Goal: Task Accomplishment & Management: Manage account settings

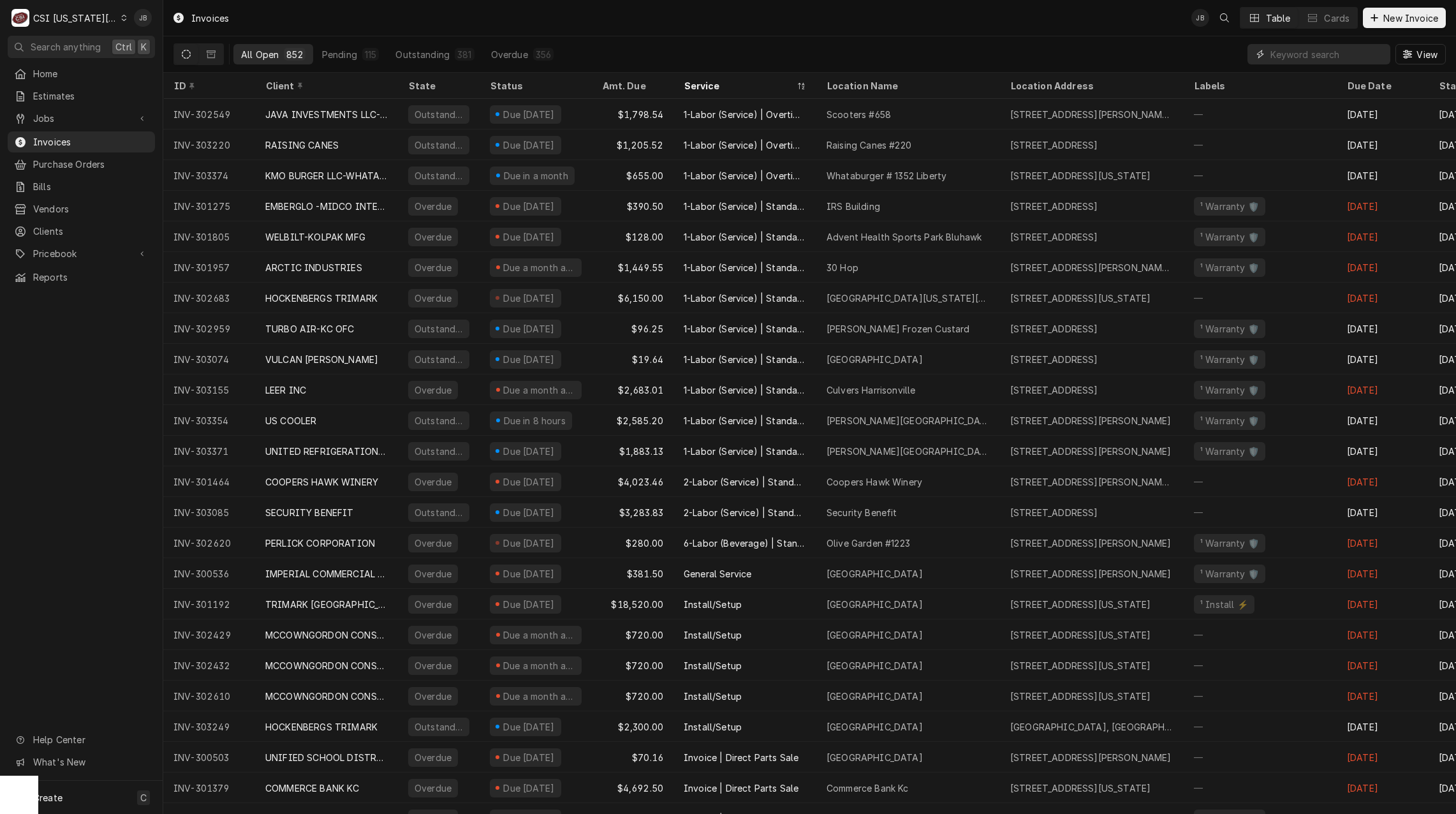
click at [1272, 54] on input "Dynamic Content Wrapper" at bounding box center [1327, 54] width 113 height 20
click at [1319, 49] on input "Dynamic Content Wrapper" at bounding box center [1327, 54] width 113 height 20
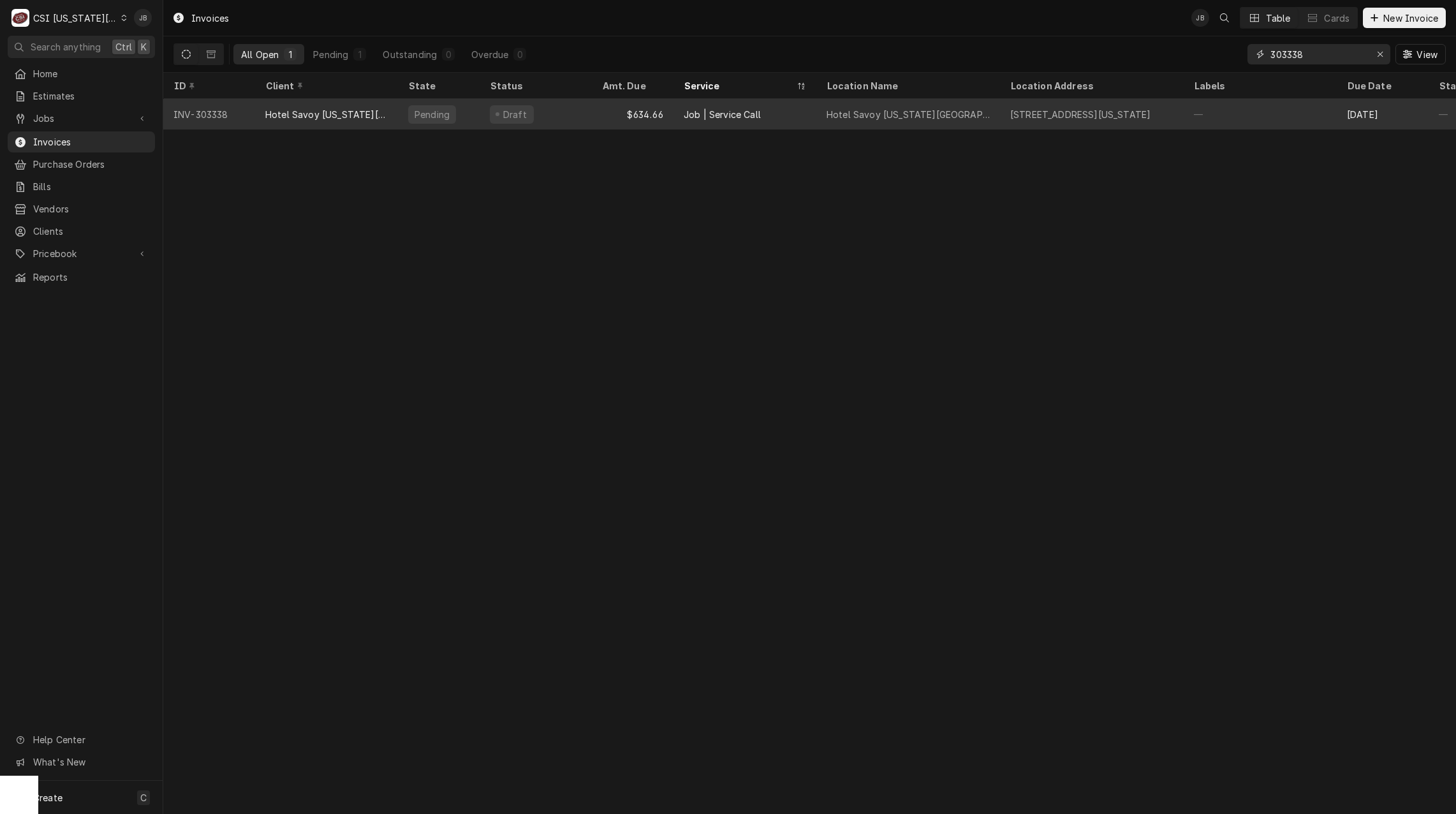
type input "303338"
click at [663, 109] on div "$634.66" at bounding box center [632, 114] width 81 height 30
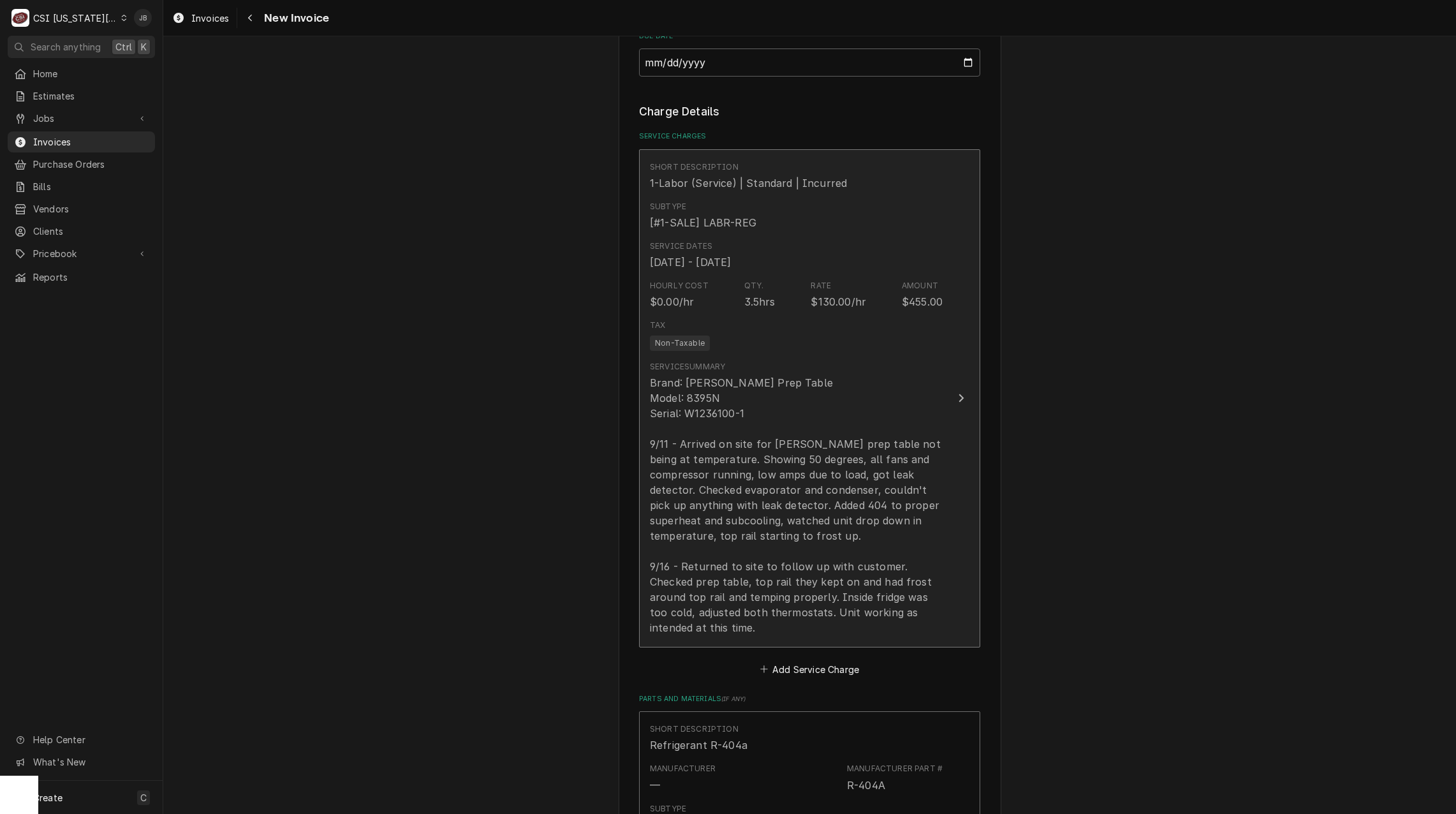
scroll to position [1340, 0]
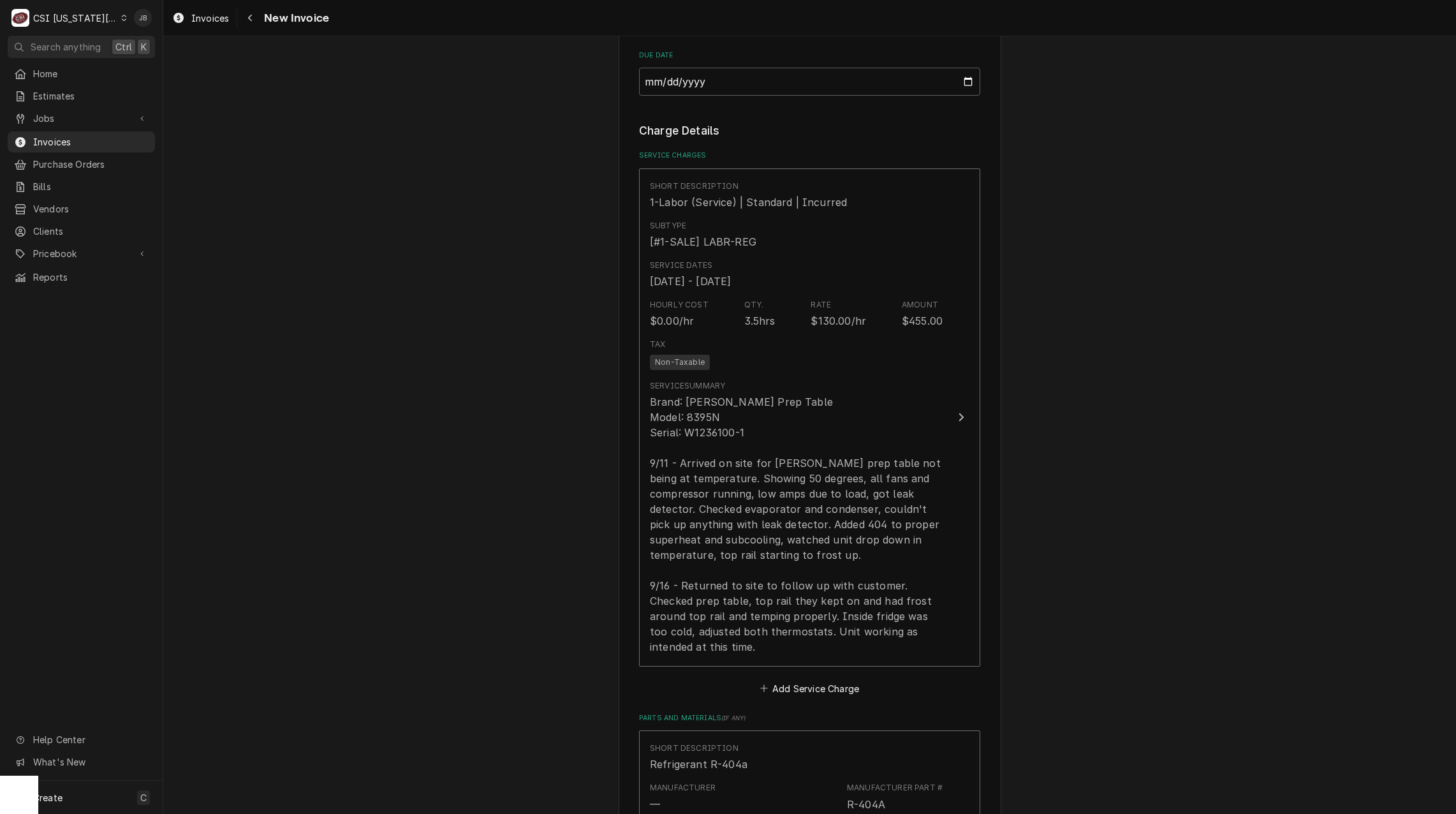
click at [1307, 574] on div "Please provide the following information to create your invoice: Client Details…" at bounding box center [809, 295] width 1293 height 3169
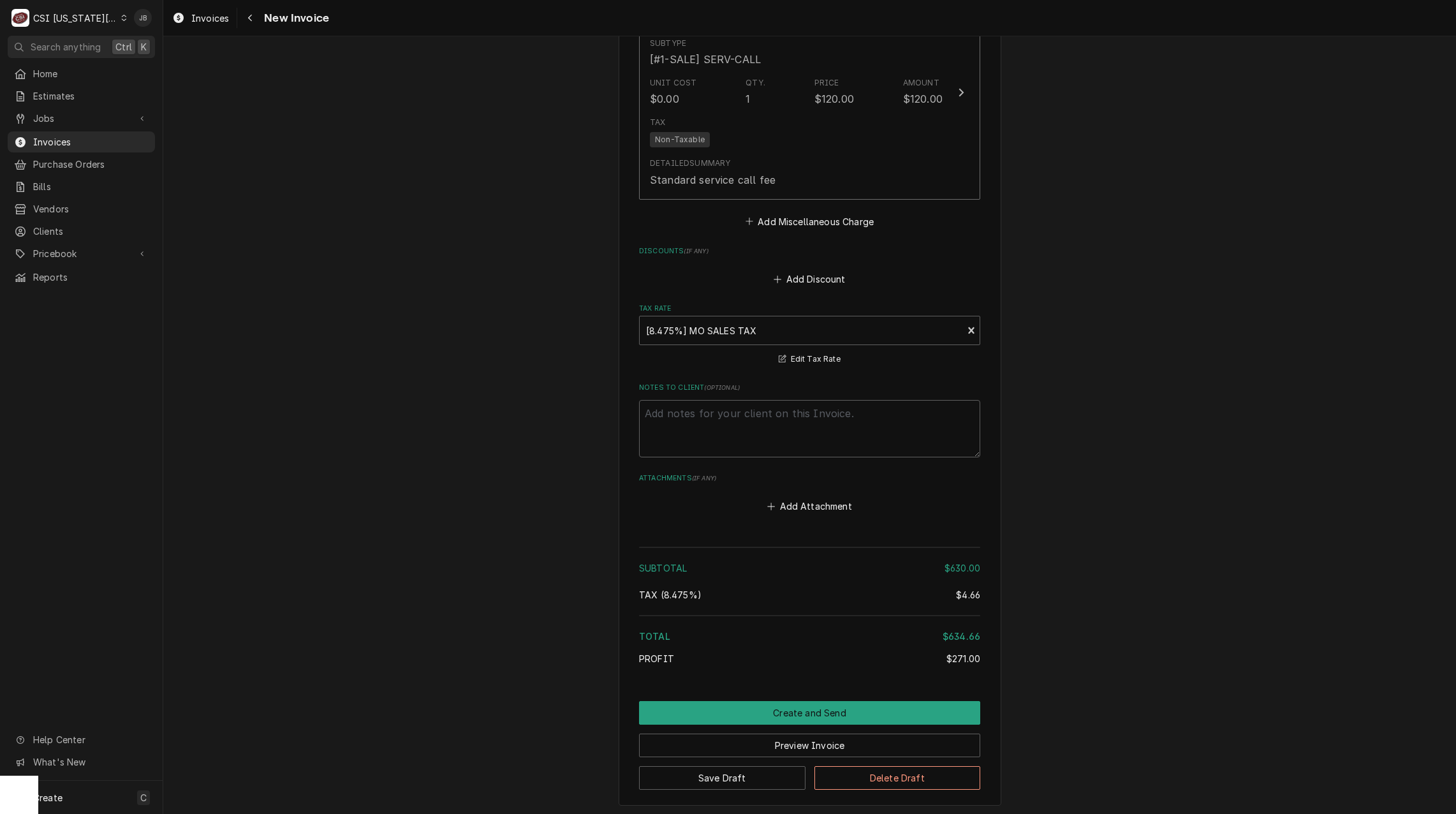
scroll to position [2404, 0]
click at [748, 699] on button "Create and Send" at bounding box center [809, 711] width 341 height 24
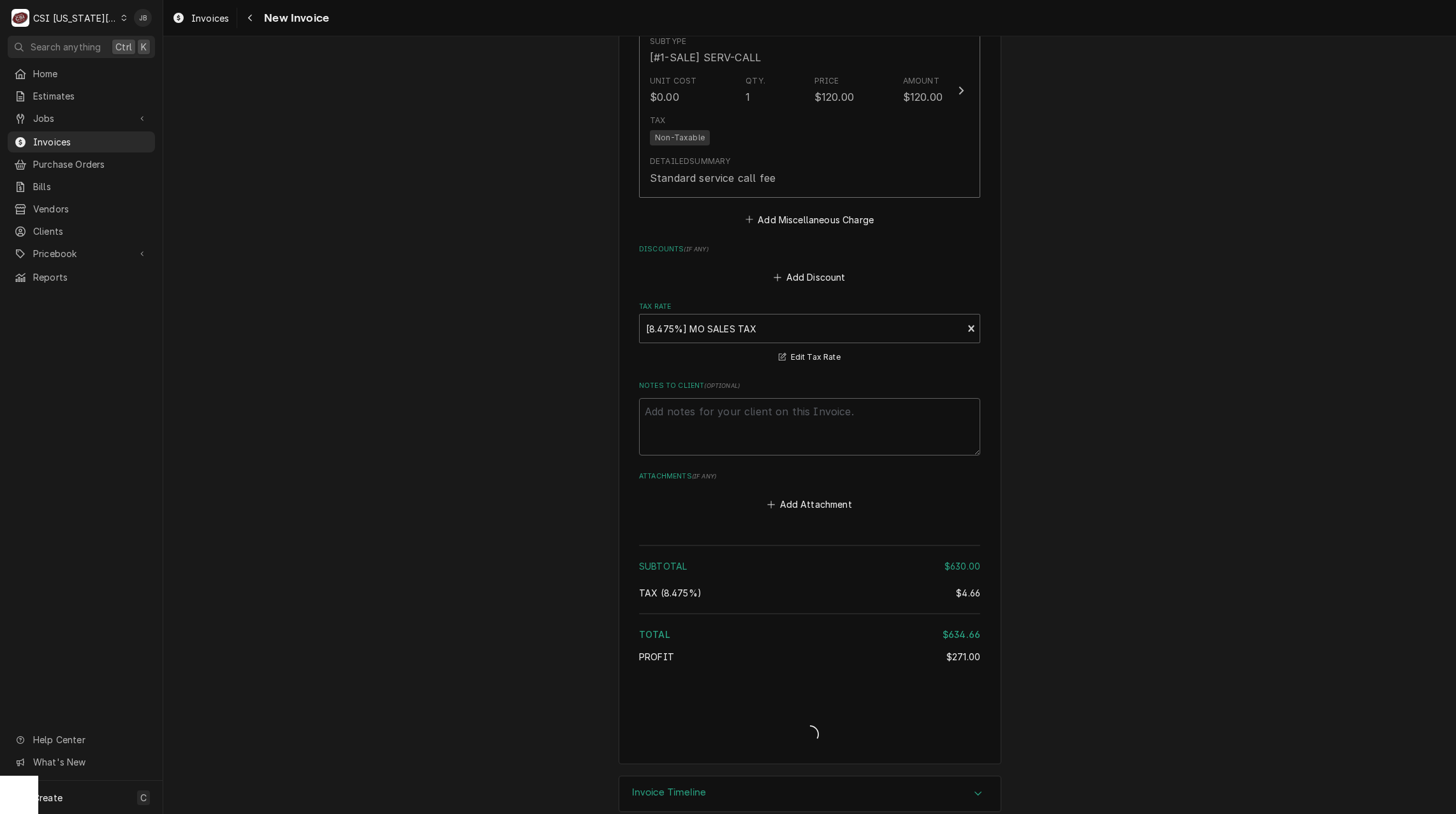
scroll to position [2364, 0]
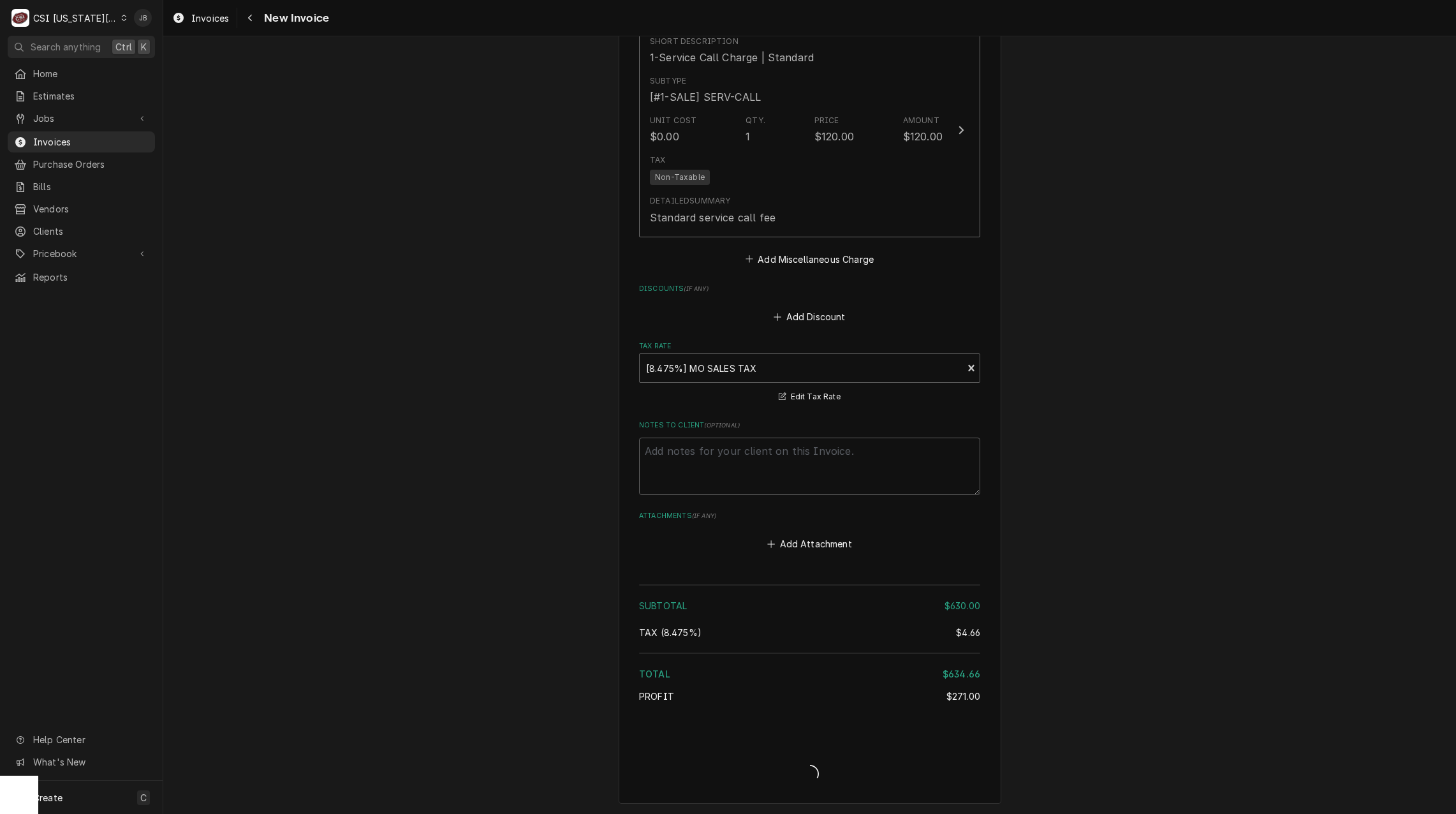
type textarea "x"
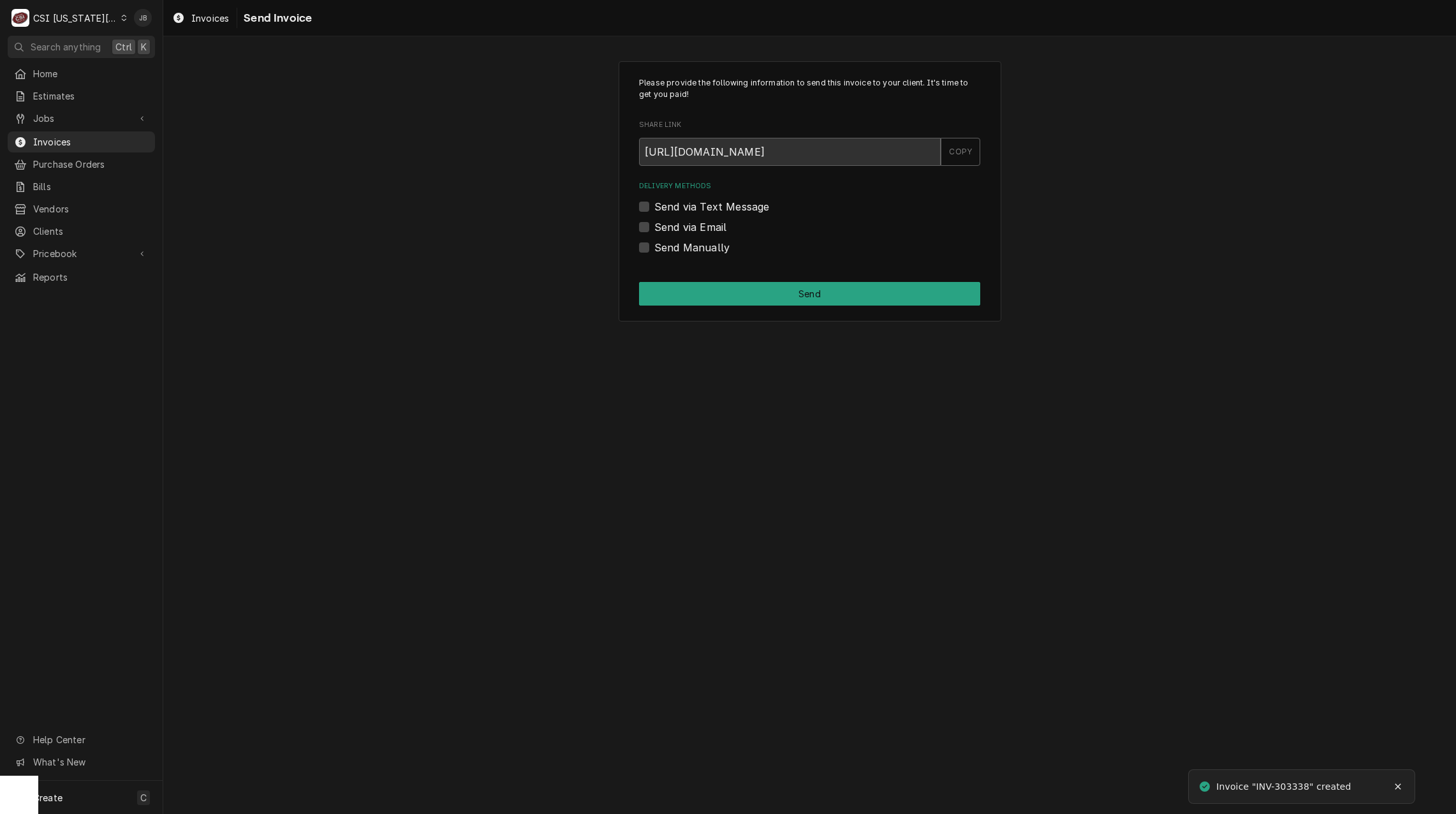
click at [674, 226] on label "Send via Email" at bounding box center [690, 227] width 72 height 15
click at [674, 226] on input "Send via Email" at bounding box center [825, 233] width 341 height 28
checkbox input "true"
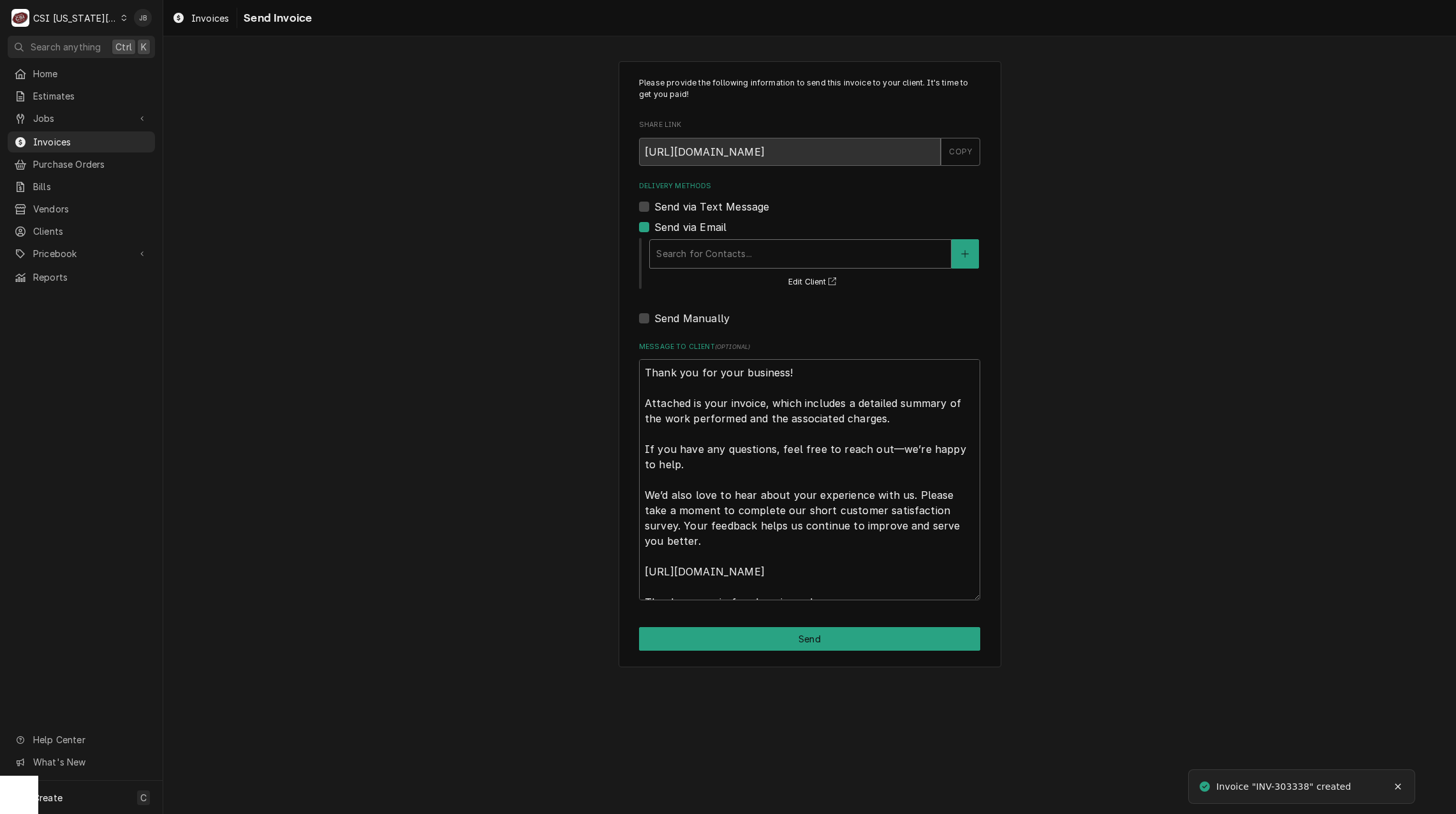
click at [682, 258] on div "Delivery Methods" at bounding box center [800, 254] width 288 height 23
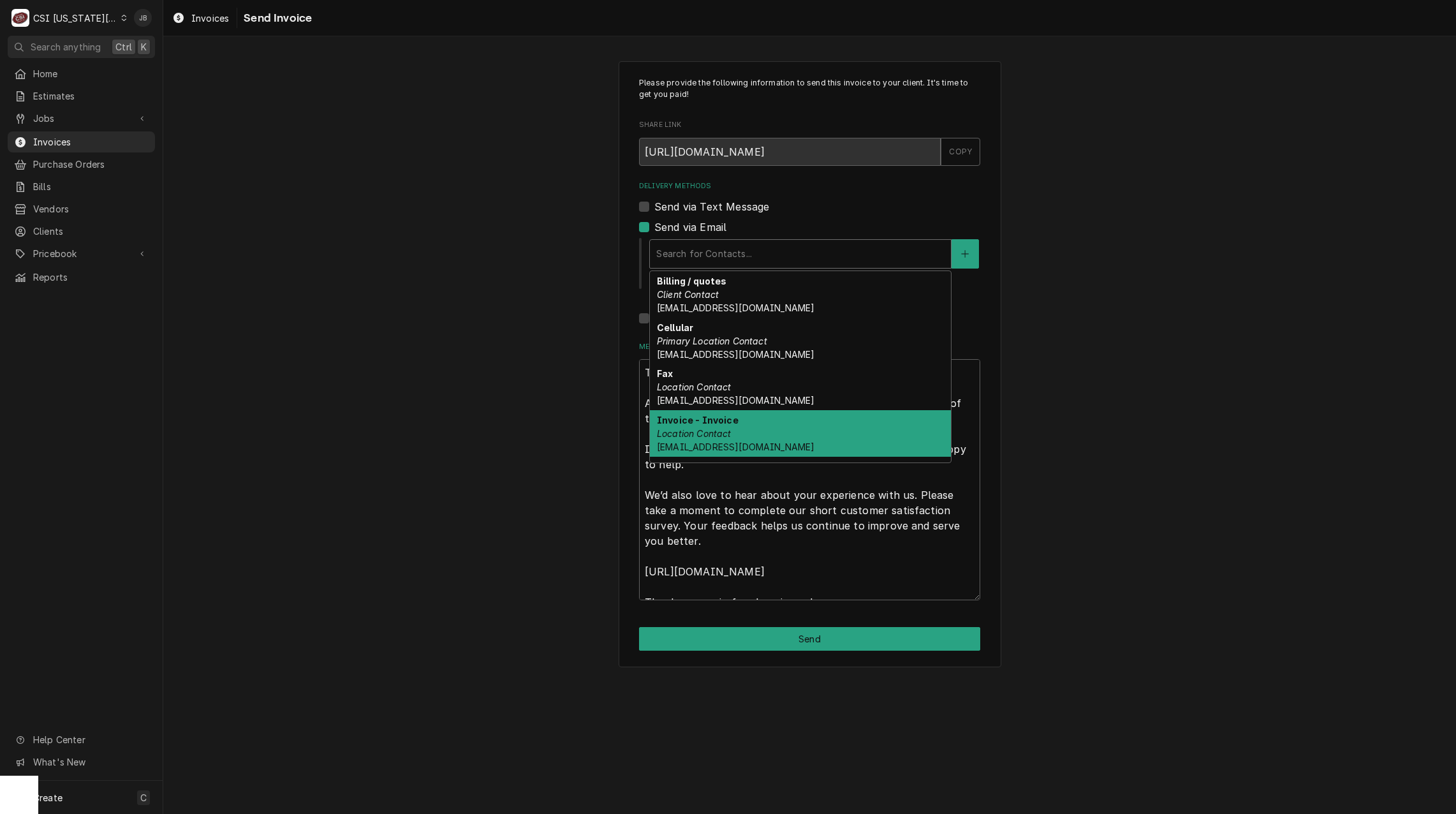
click at [793, 436] on div "Invoice - Invoice Location Contact 21c.kansascity.accounting@accor.com" at bounding box center [800, 434] width 301 height 46
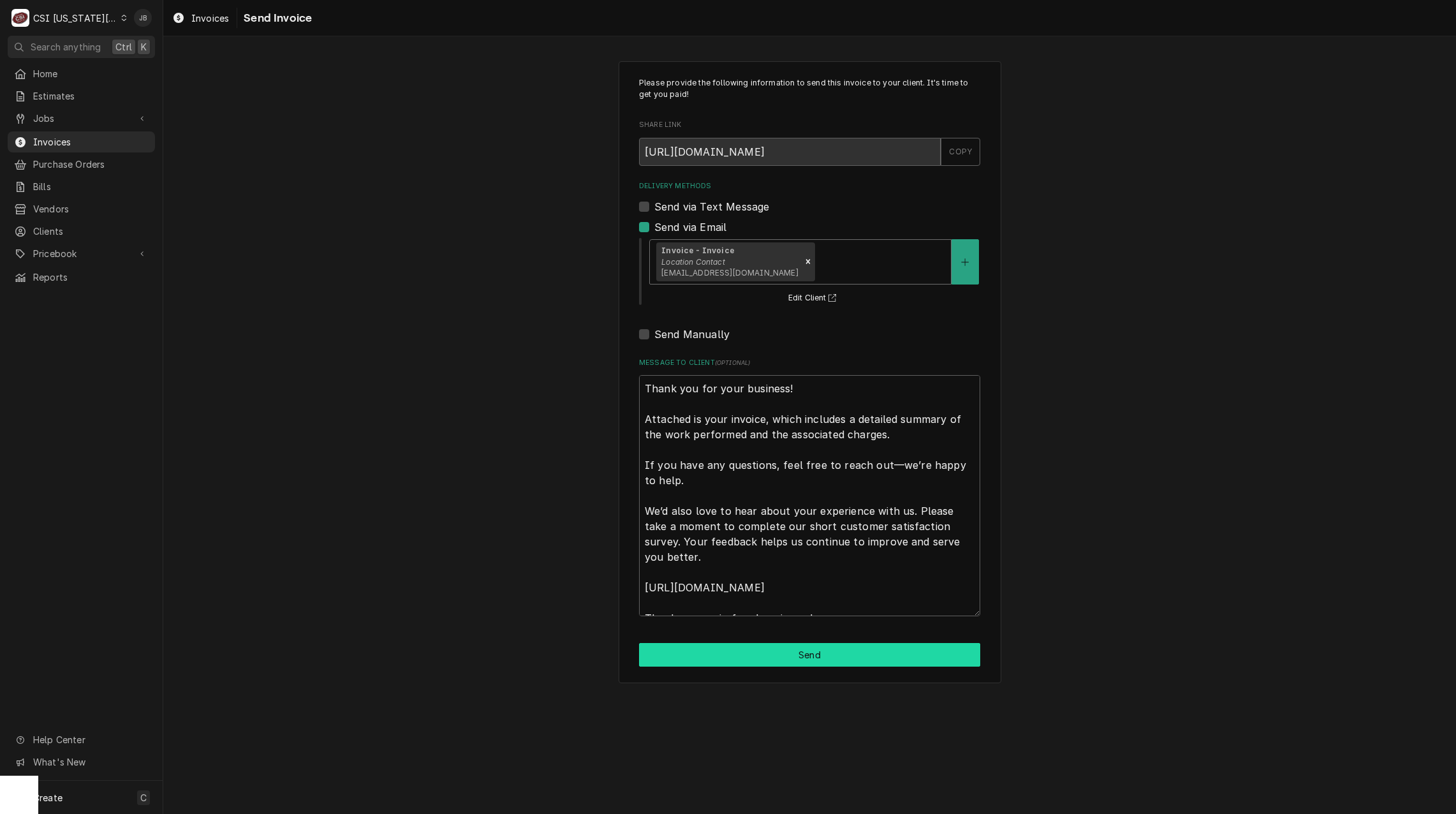
click at [764, 659] on button "Send" at bounding box center [809, 655] width 341 height 24
type textarea "x"
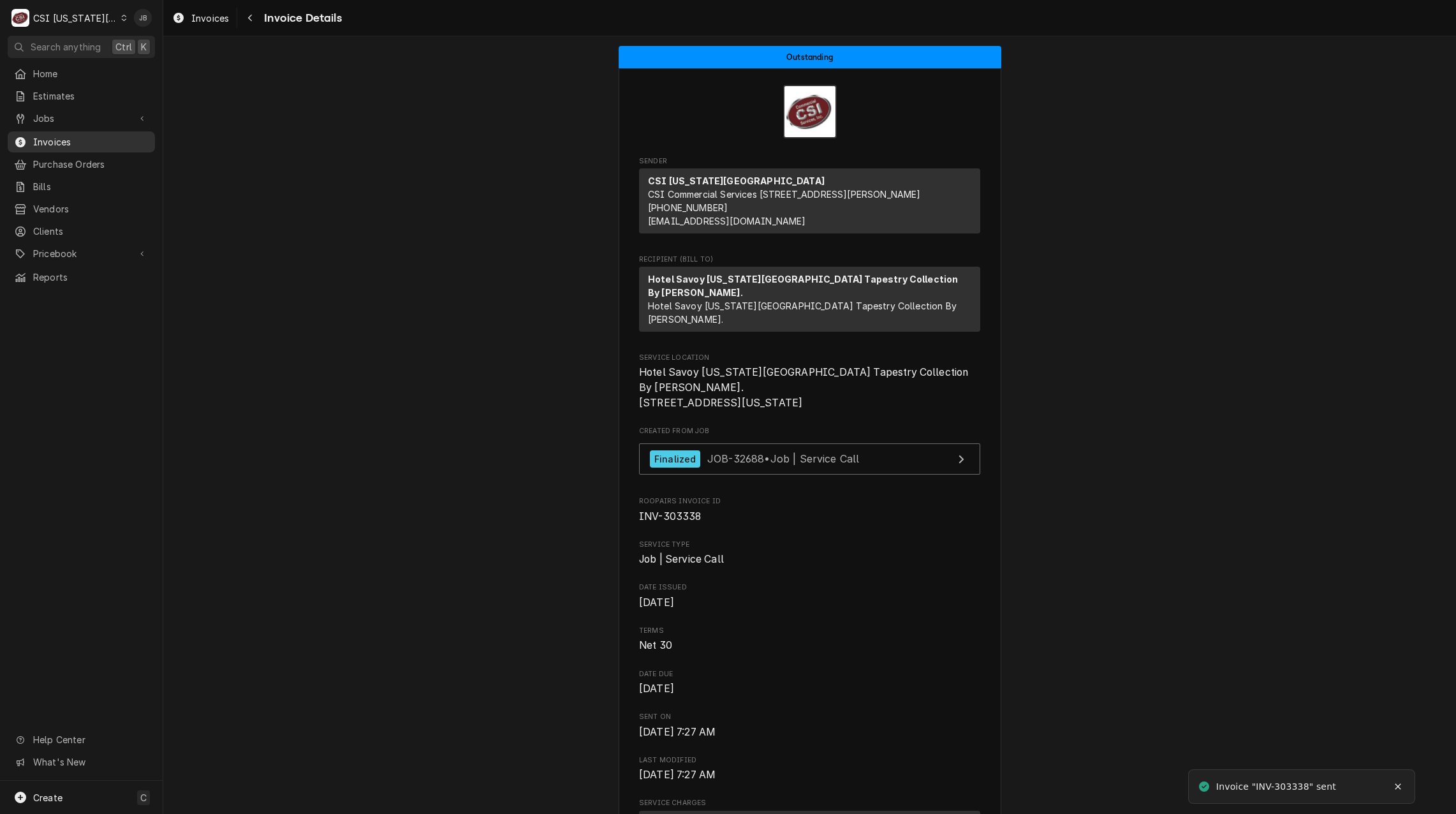
click at [62, 141] on span "Invoices" at bounding box center [91, 142] width 115 height 13
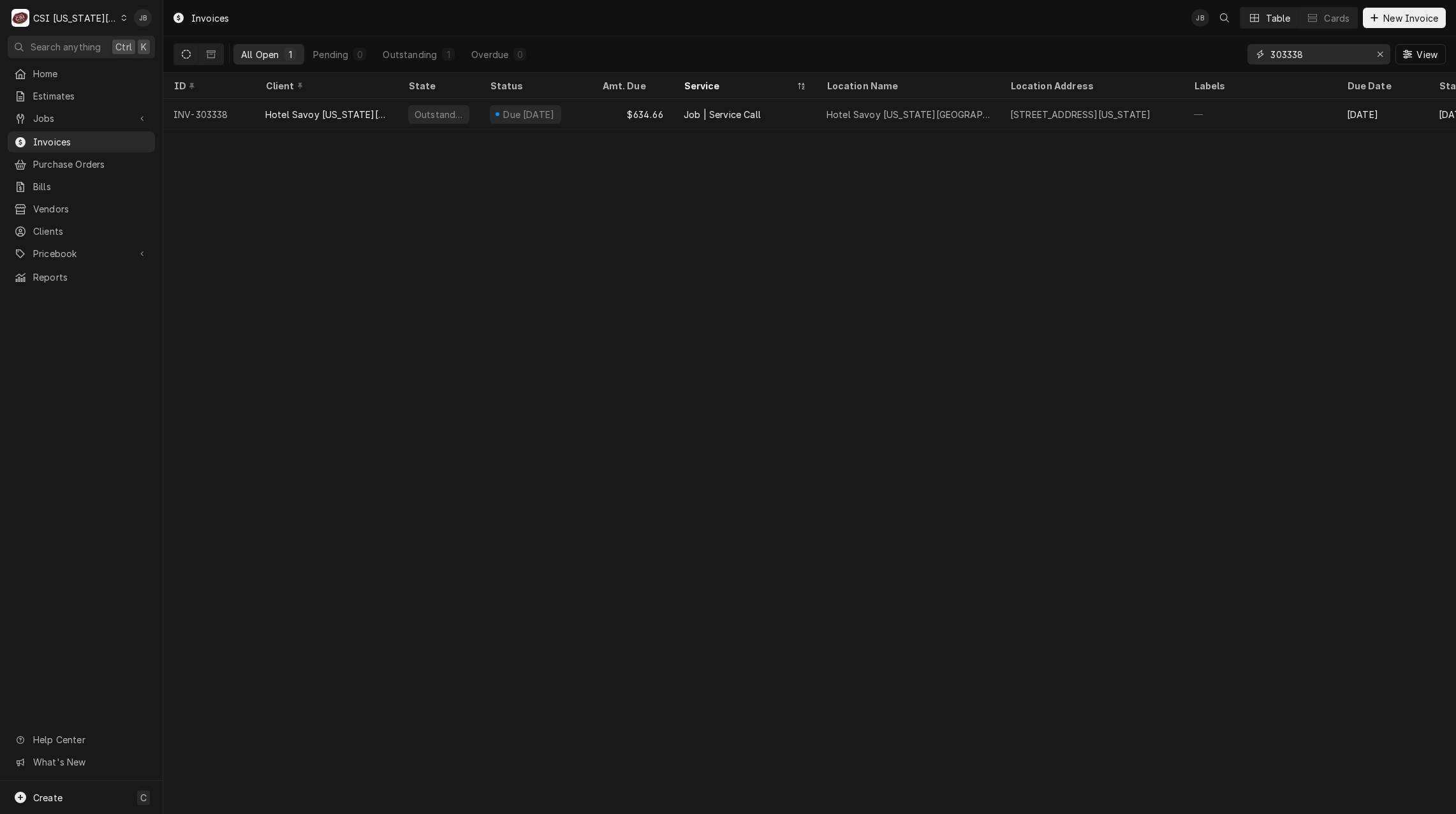
click at [1313, 62] on input "303338" at bounding box center [1318, 54] width 96 height 20
type input "303340"
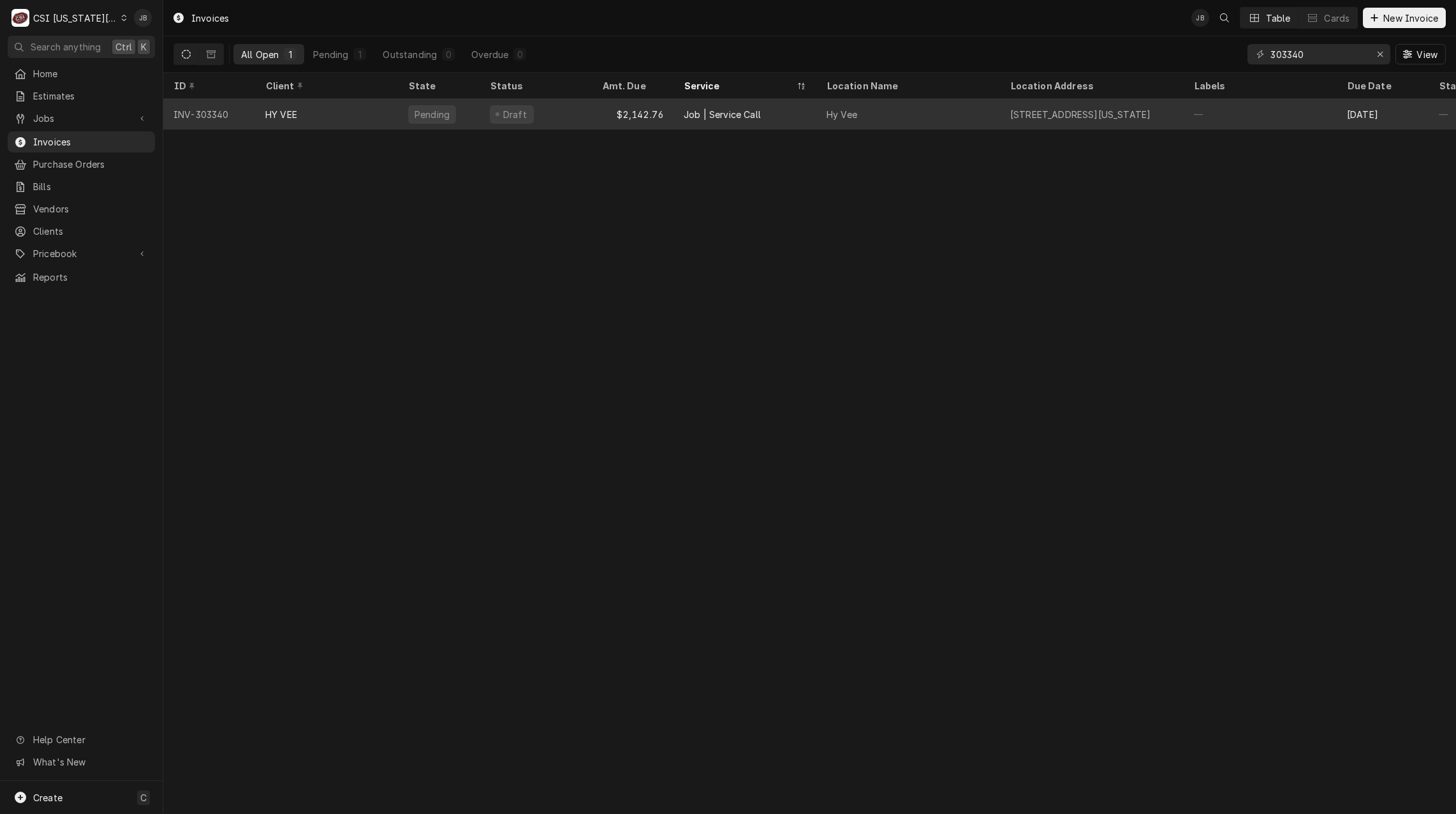
click at [570, 109] on div "Draft" at bounding box center [536, 114] width 113 height 30
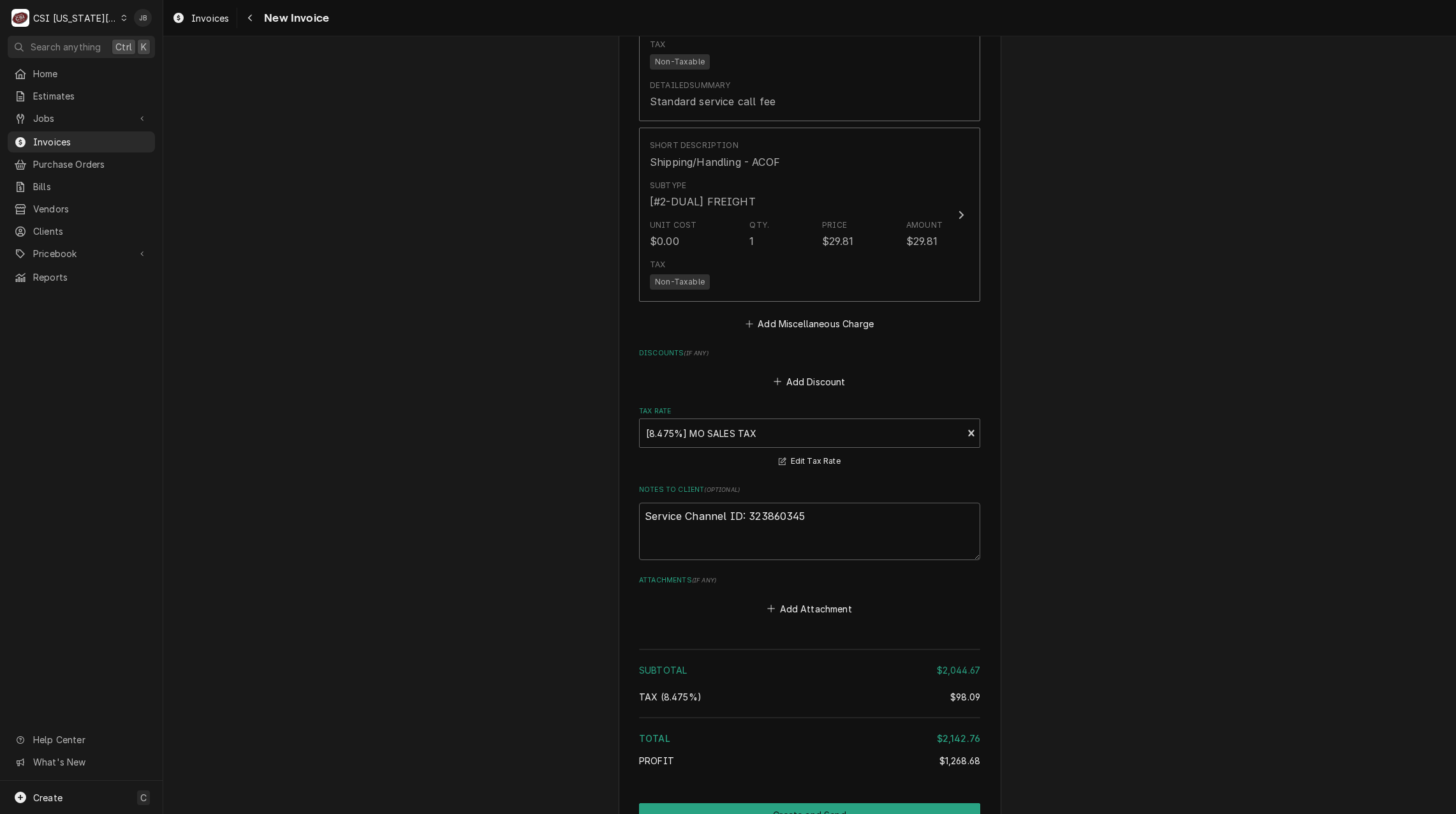
scroll to position [2998, 0]
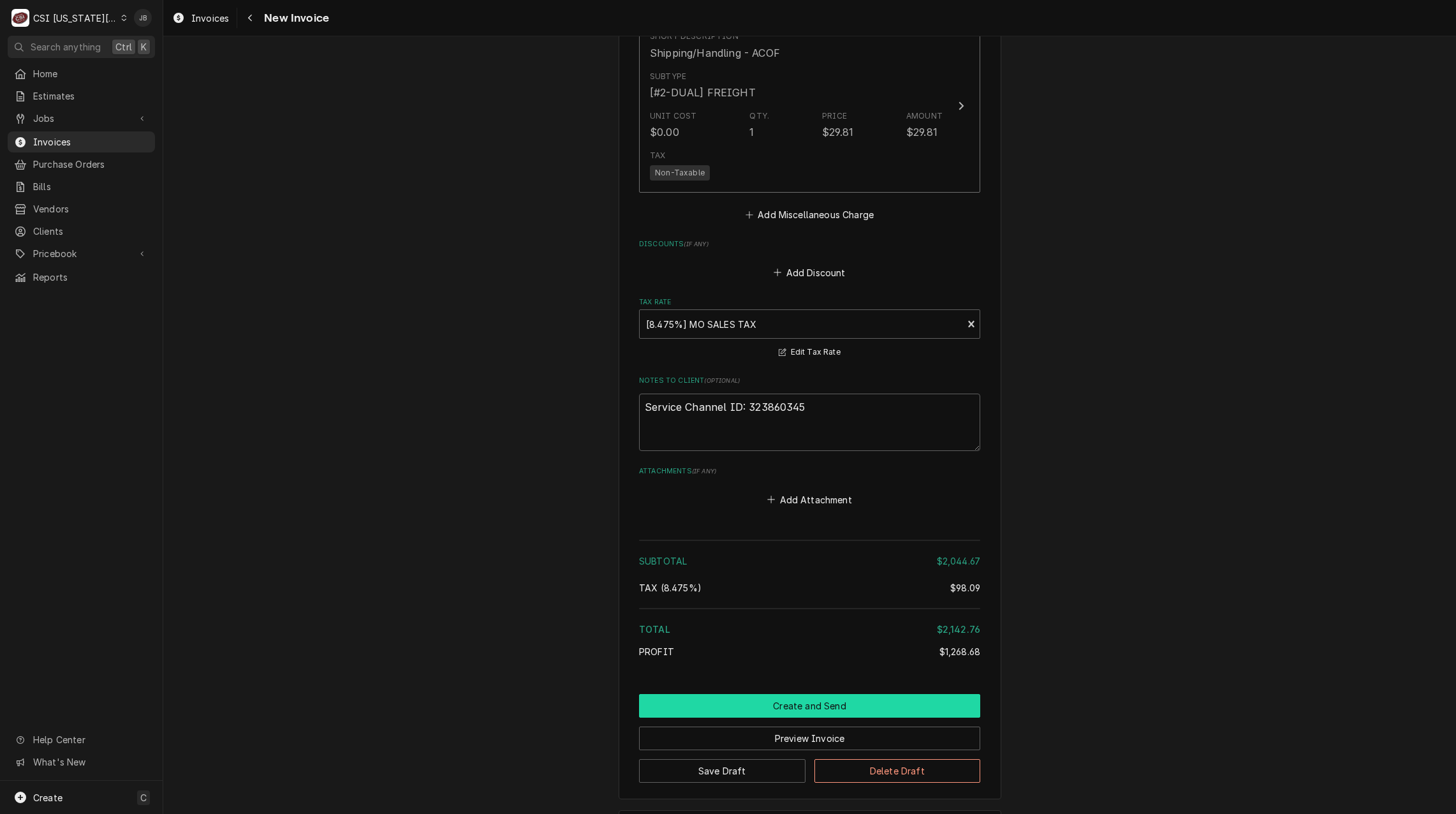
click at [764, 694] on button "Create and Send" at bounding box center [809, 706] width 341 height 24
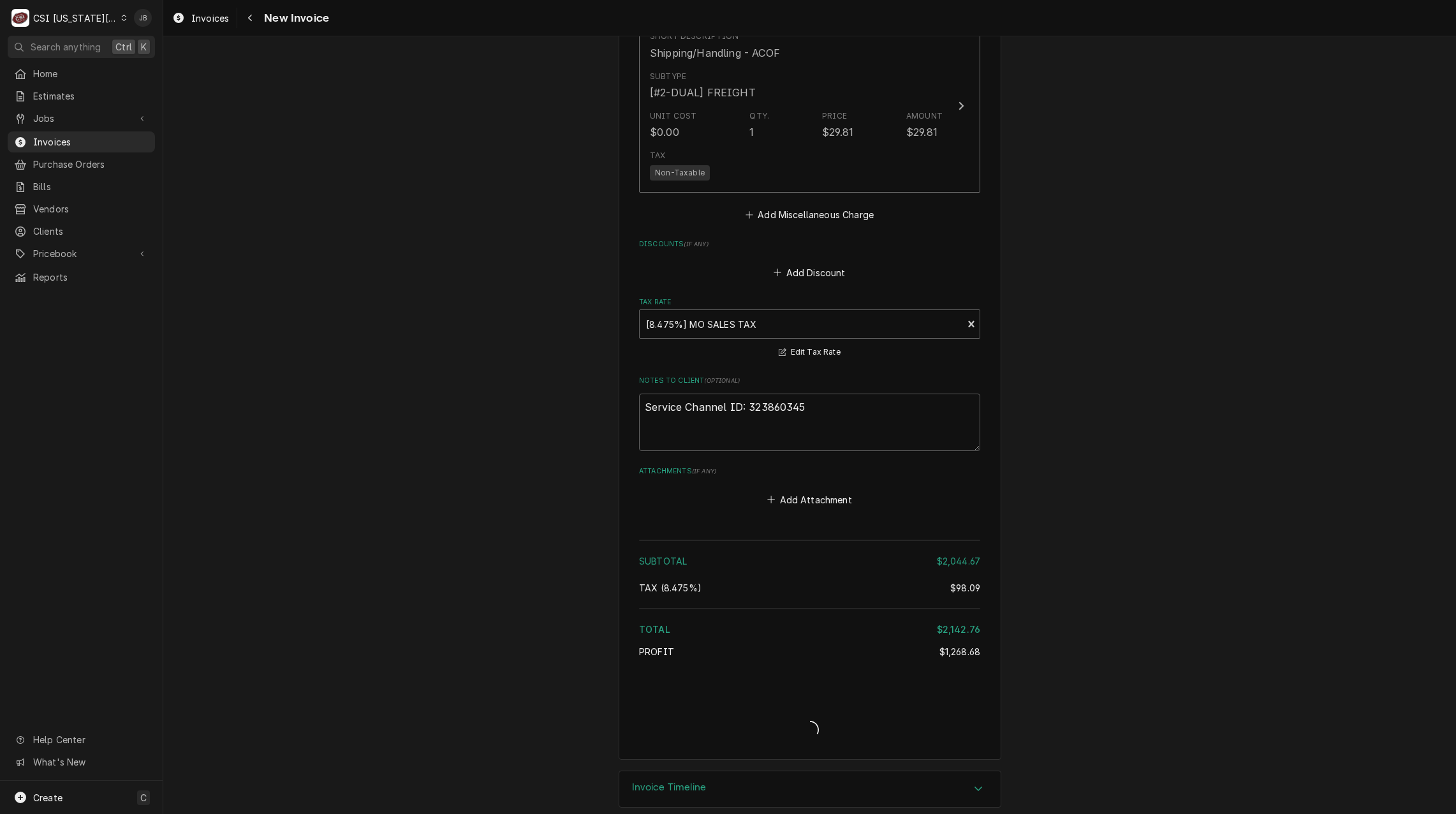
scroll to position [2984, 0]
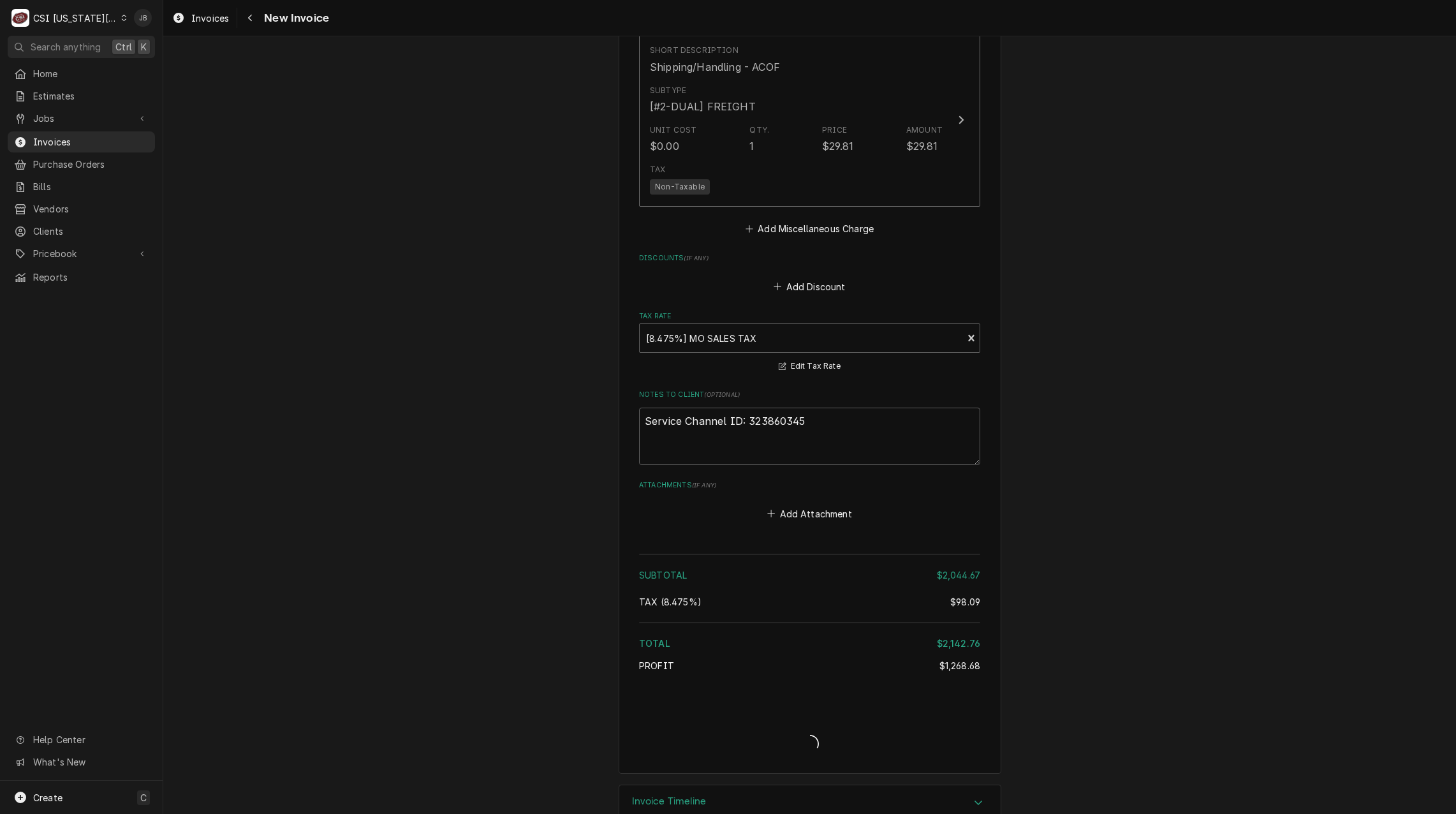
type textarea "x"
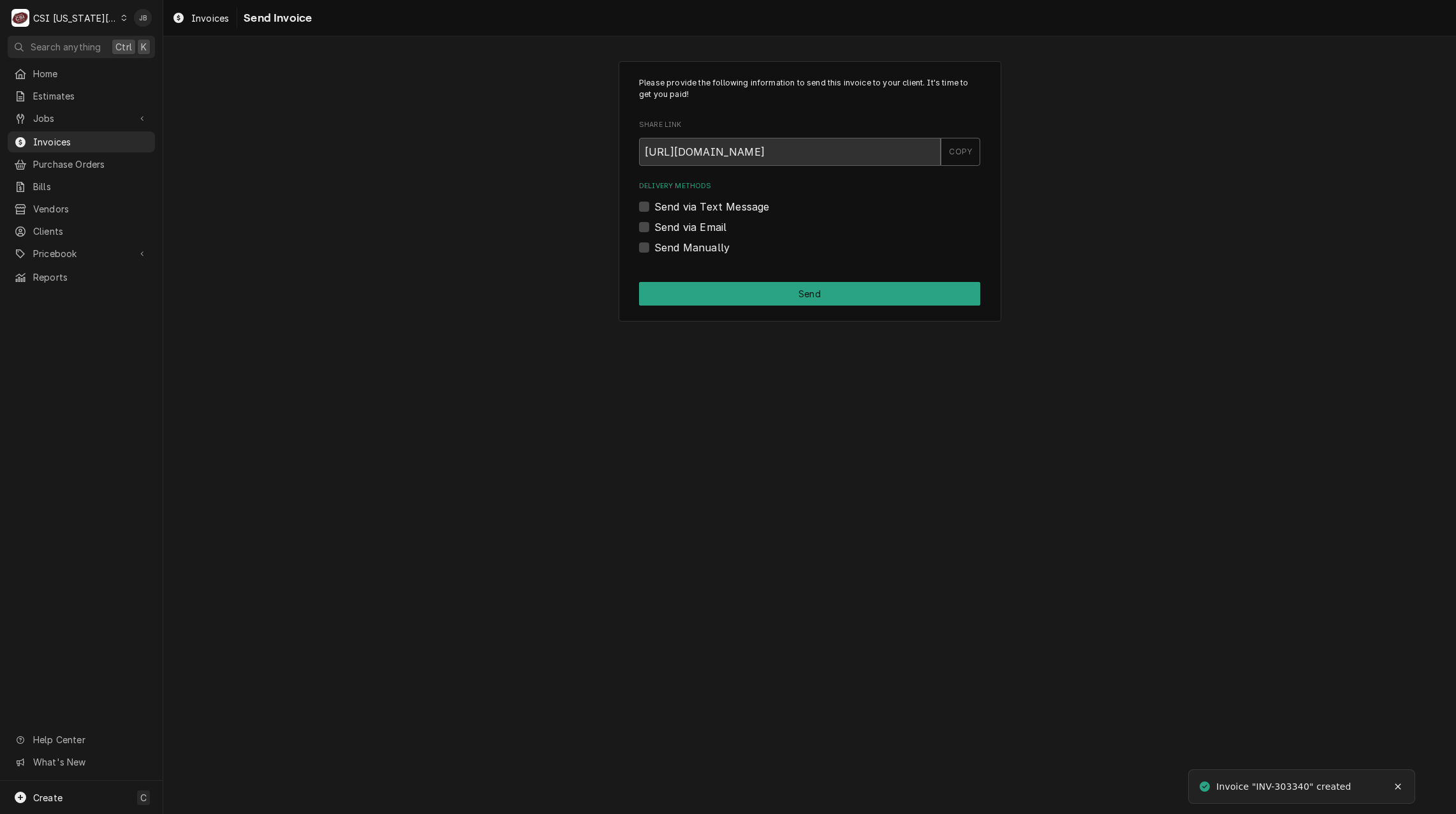
click at [690, 234] on label "Send via Email" at bounding box center [690, 227] width 72 height 15
click at [690, 234] on input "Send via Email" at bounding box center [825, 233] width 341 height 28
checkbox input "true"
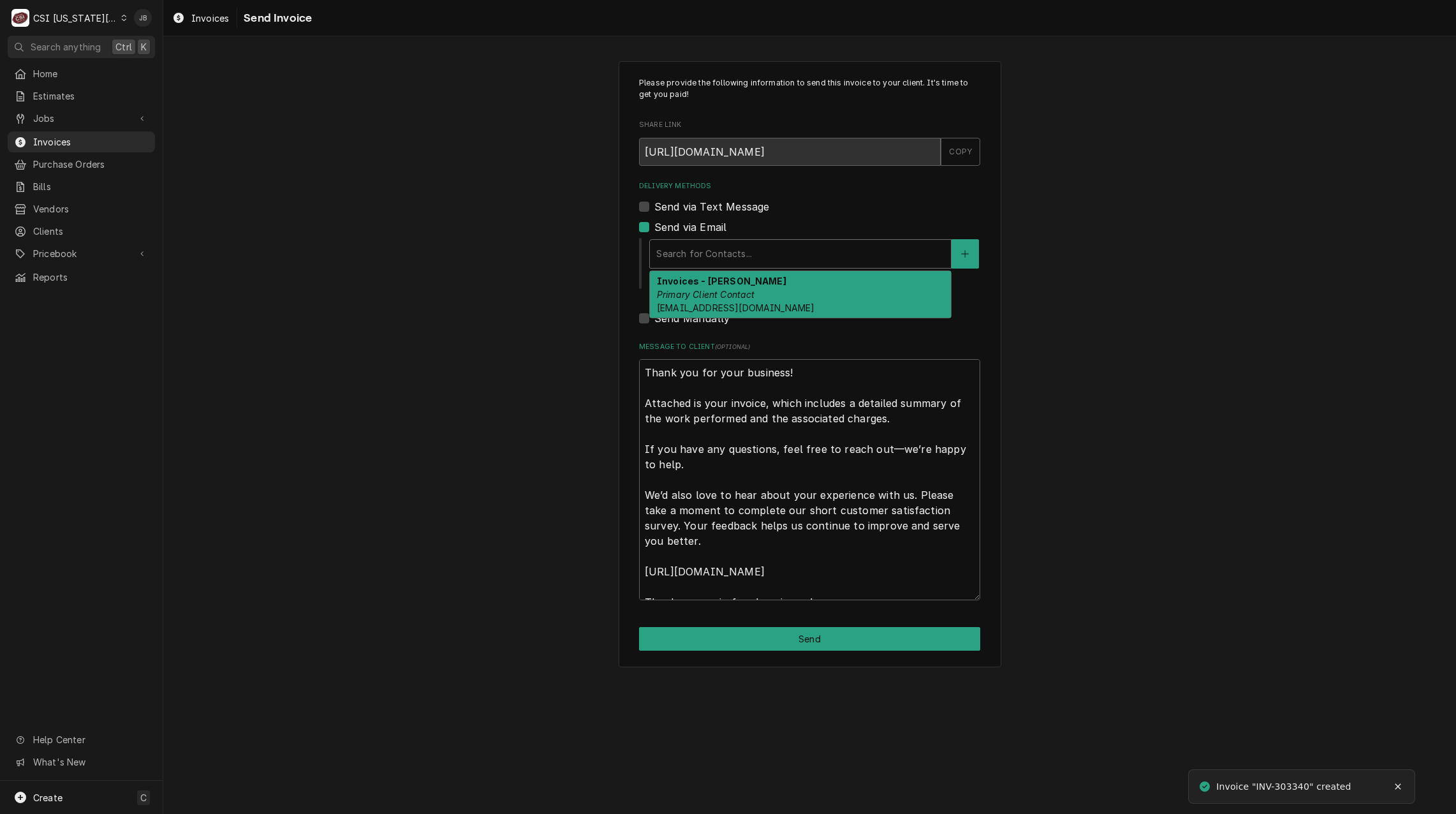
click at [727, 247] on div "Delivery Methods" at bounding box center [800, 254] width 288 height 23
click at [723, 298] on em "Primary Client Contact" at bounding box center [705, 294] width 98 height 11
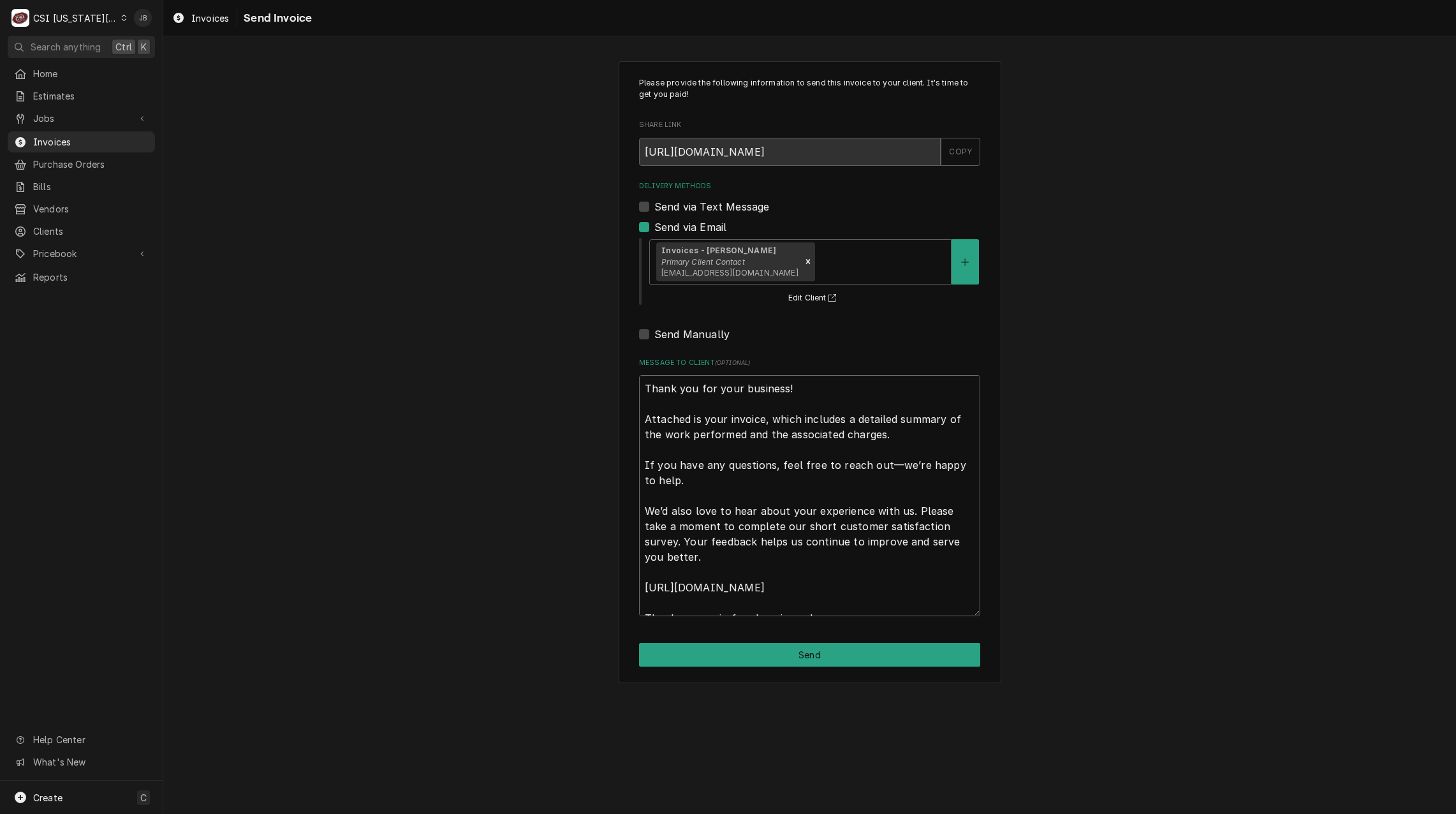
scroll to position [15, 0]
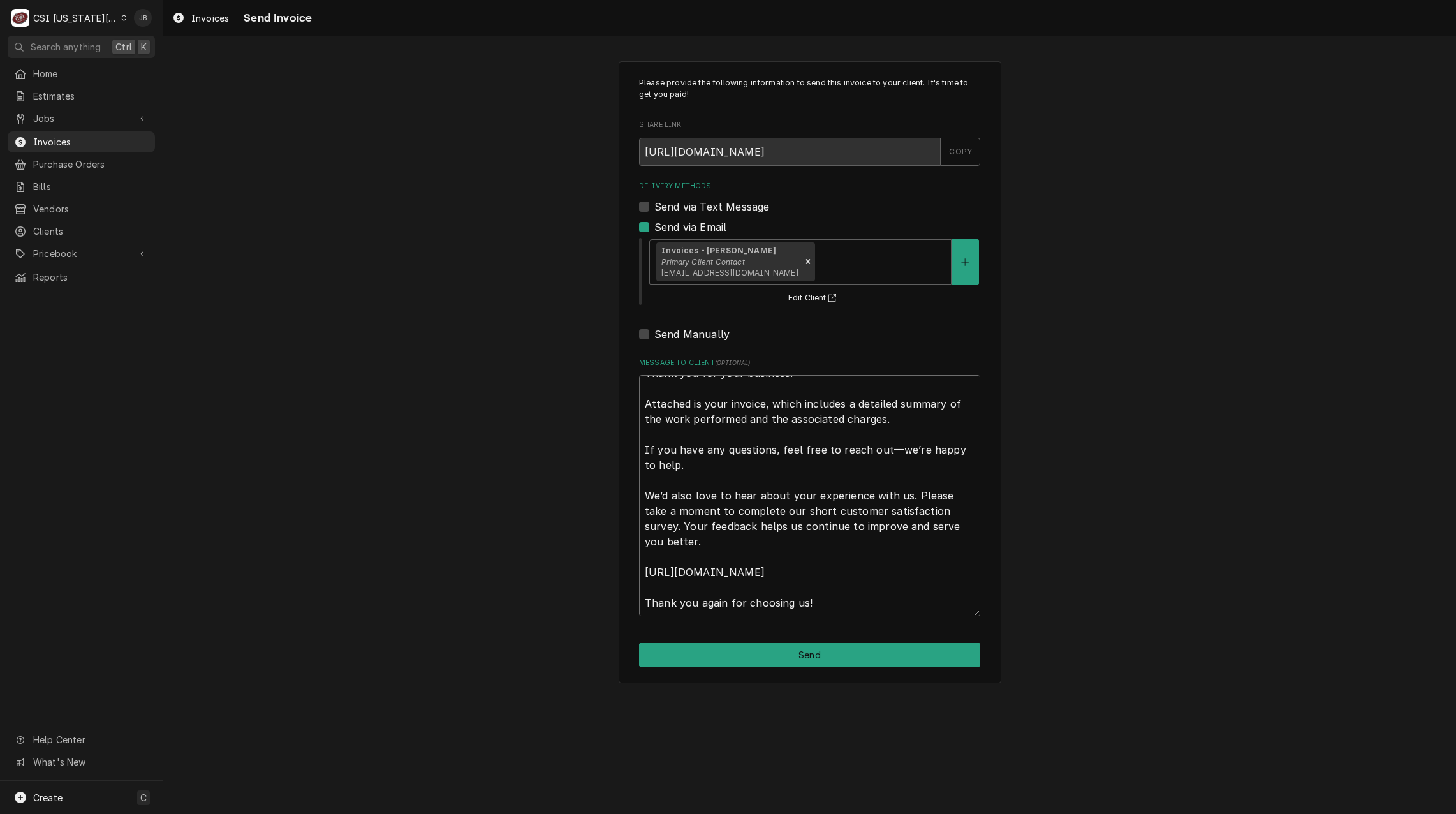
drag, startPoint x: 645, startPoint y: 388, endPoint x: 1580, endPoint y: 847, distance: 1041.6
click at [1455, 813] on html "C CSI Kansas City JB Search anything Ctrl K Home Estimates Jobs Jobs Job Series…" at bounding box center [728, 407] width 1456 height 814
type textarea "x"
type textarea "a"
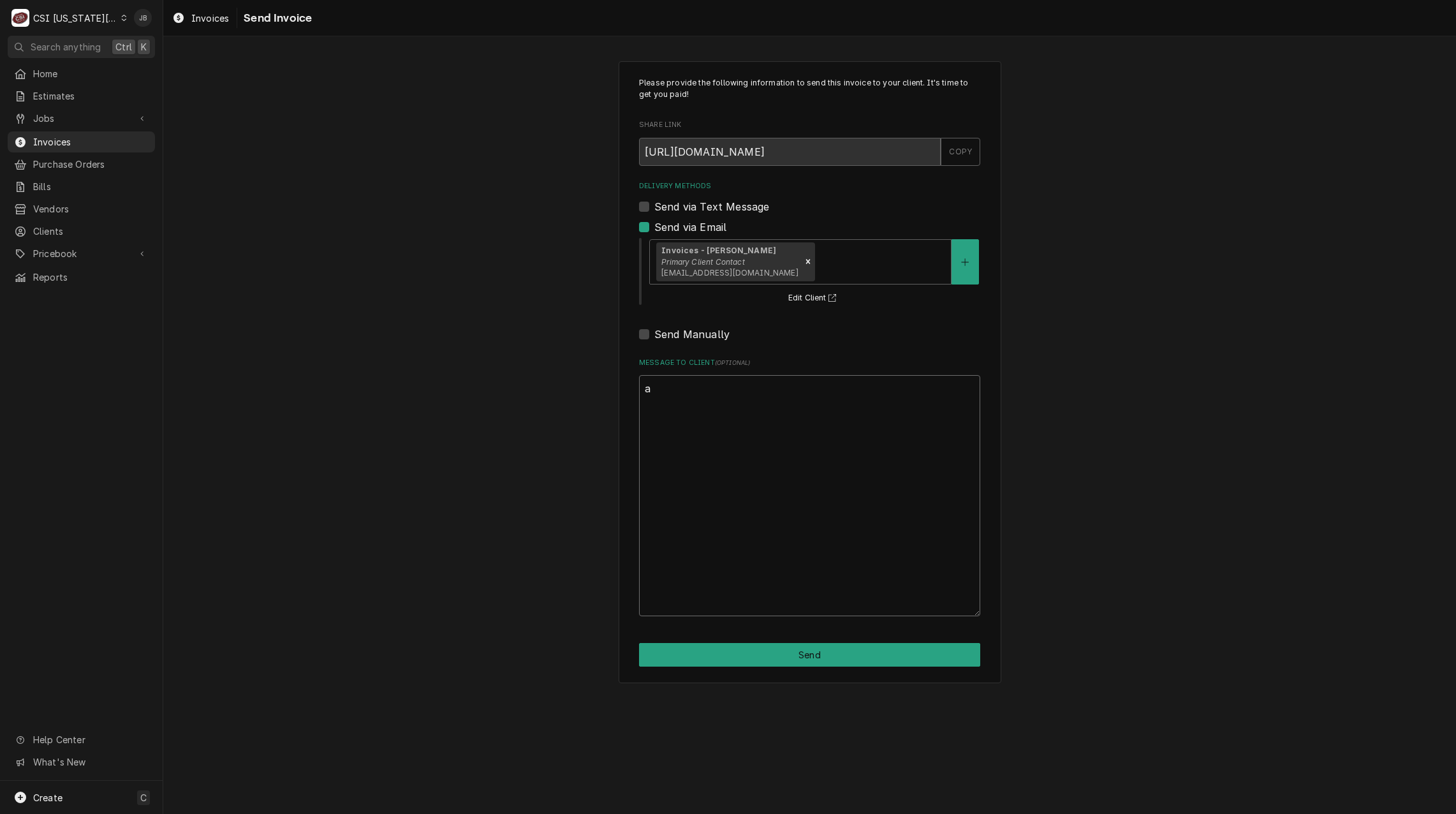
scroll to position [0, 0]
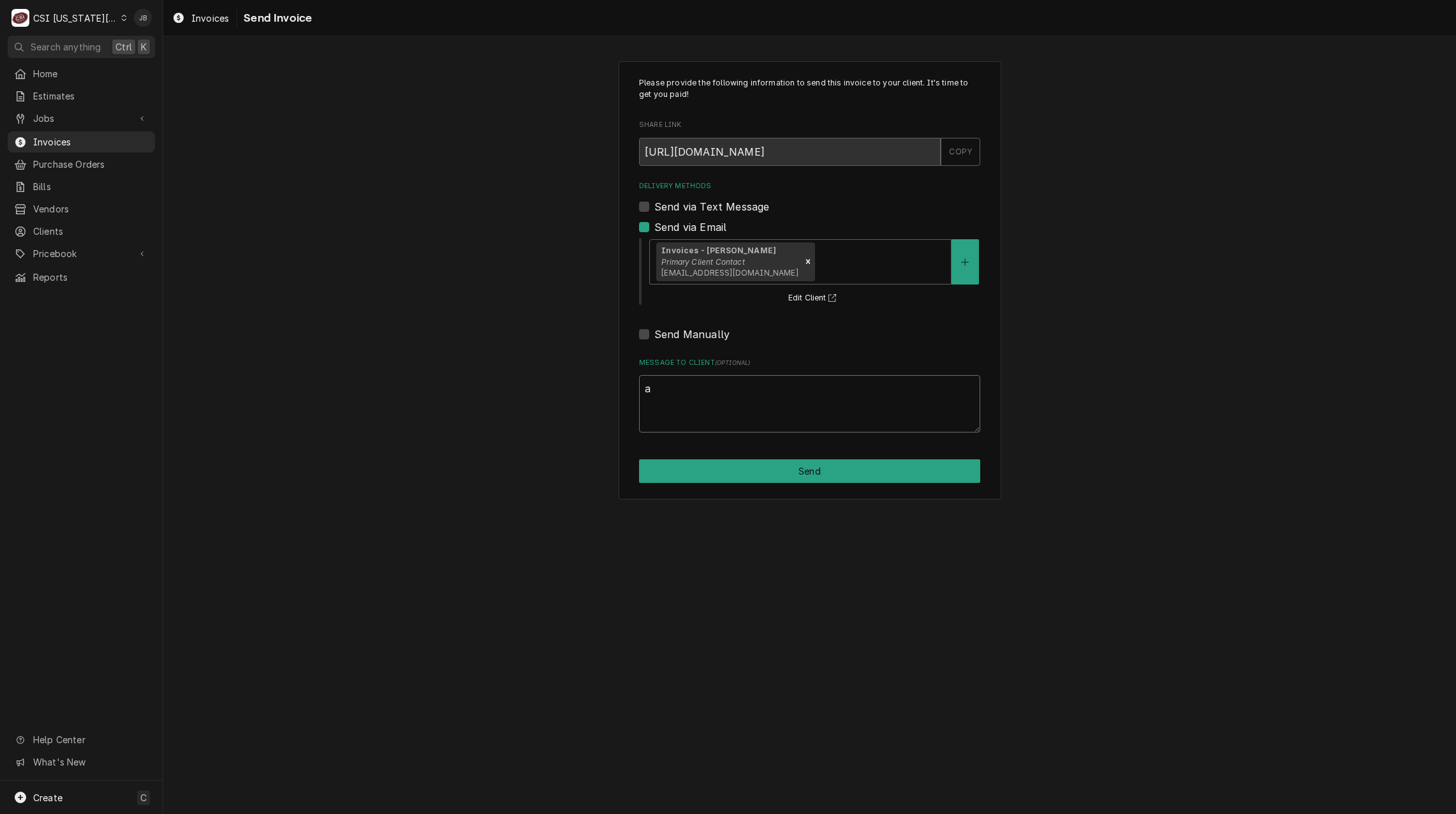
type textarea "x"
type textarea "ap"
type textarea "x"
type textarea "app"
type textarea "x"
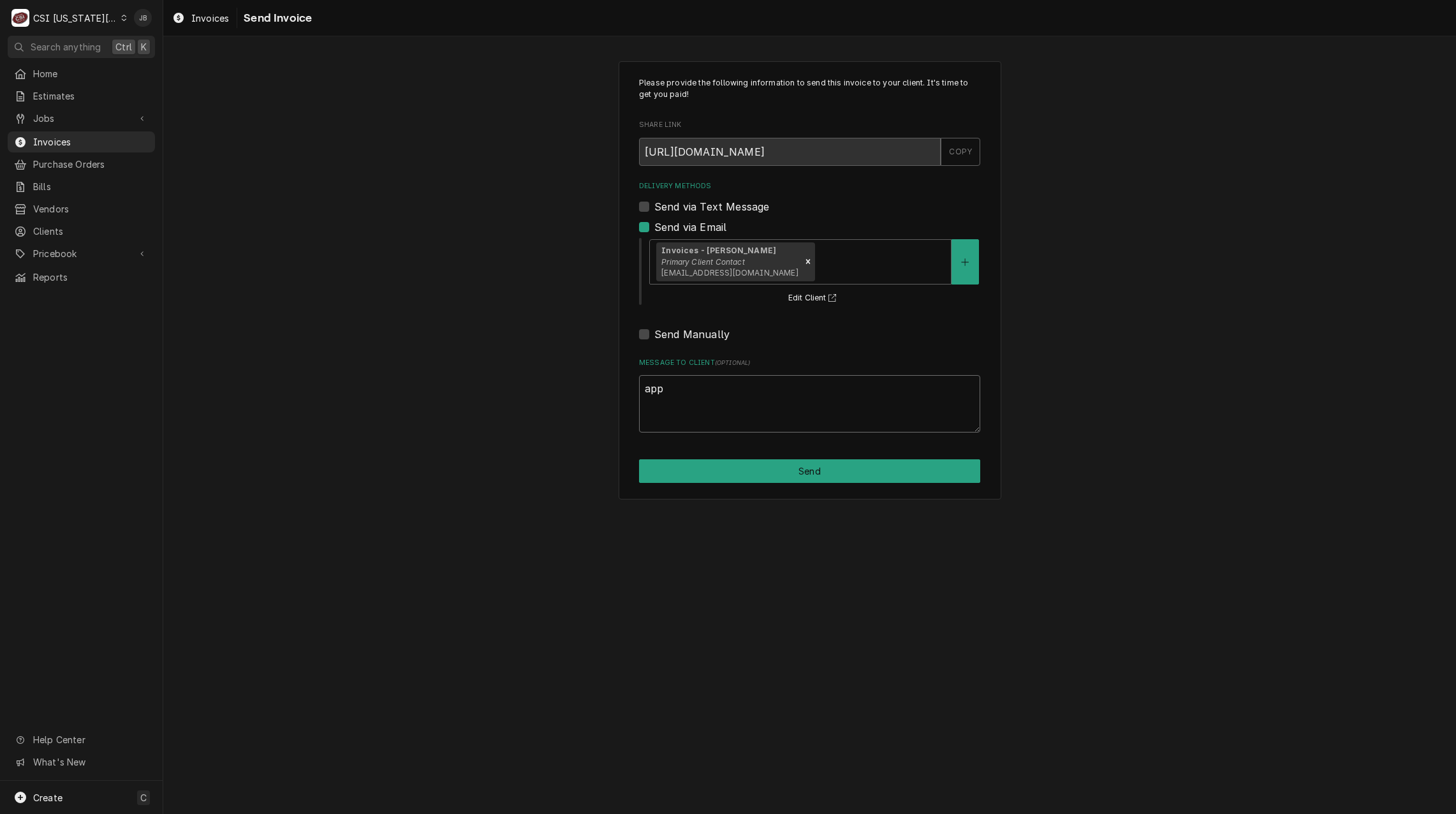
type textarea "appr"
type textarea "x"
type textarea "appro"
type textarea "x"
type textarea "approv"
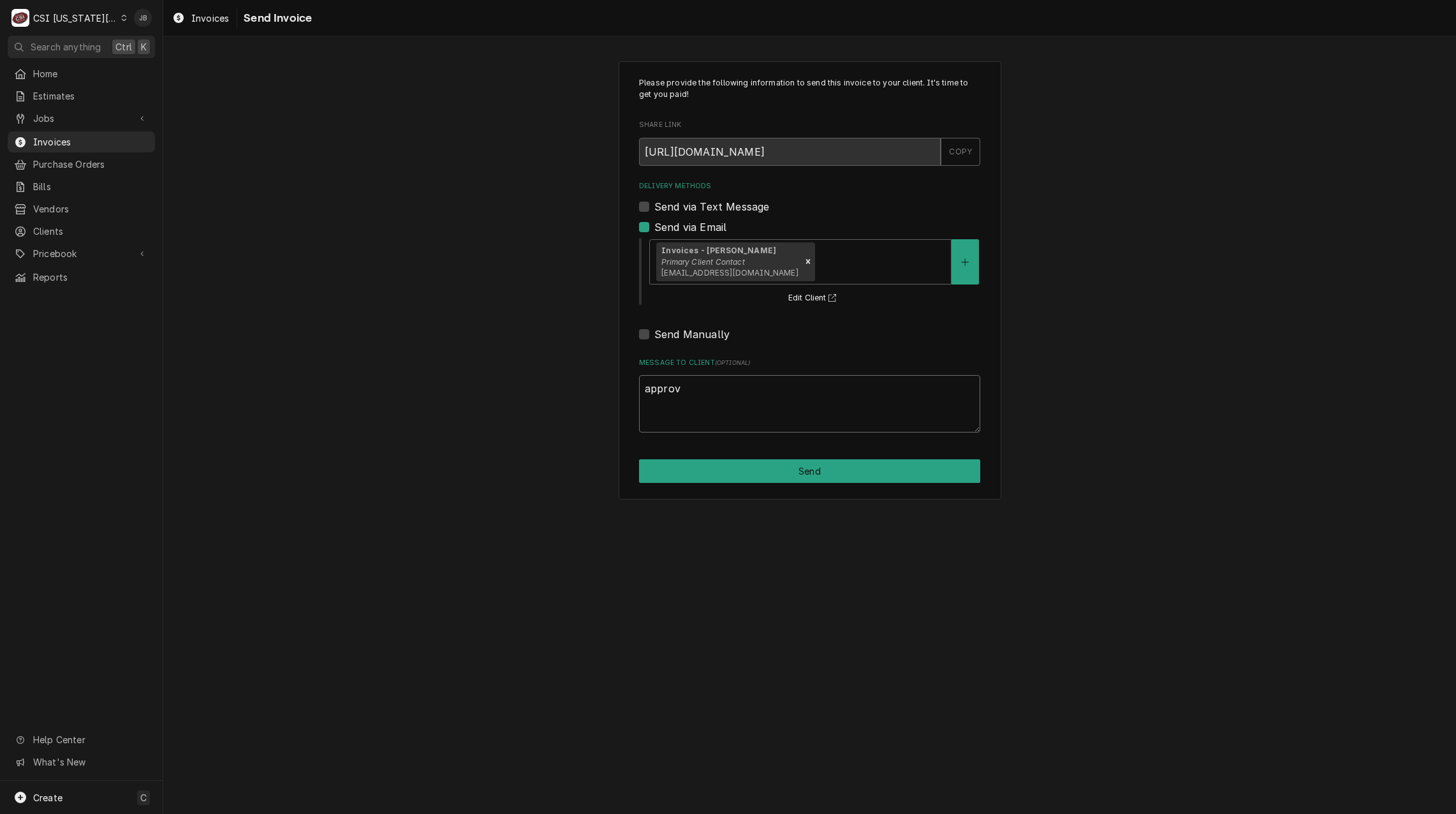
type textarea "x"
type textarea "approve"
type textarea "x"
type textarea "approved"
type textarea "x"
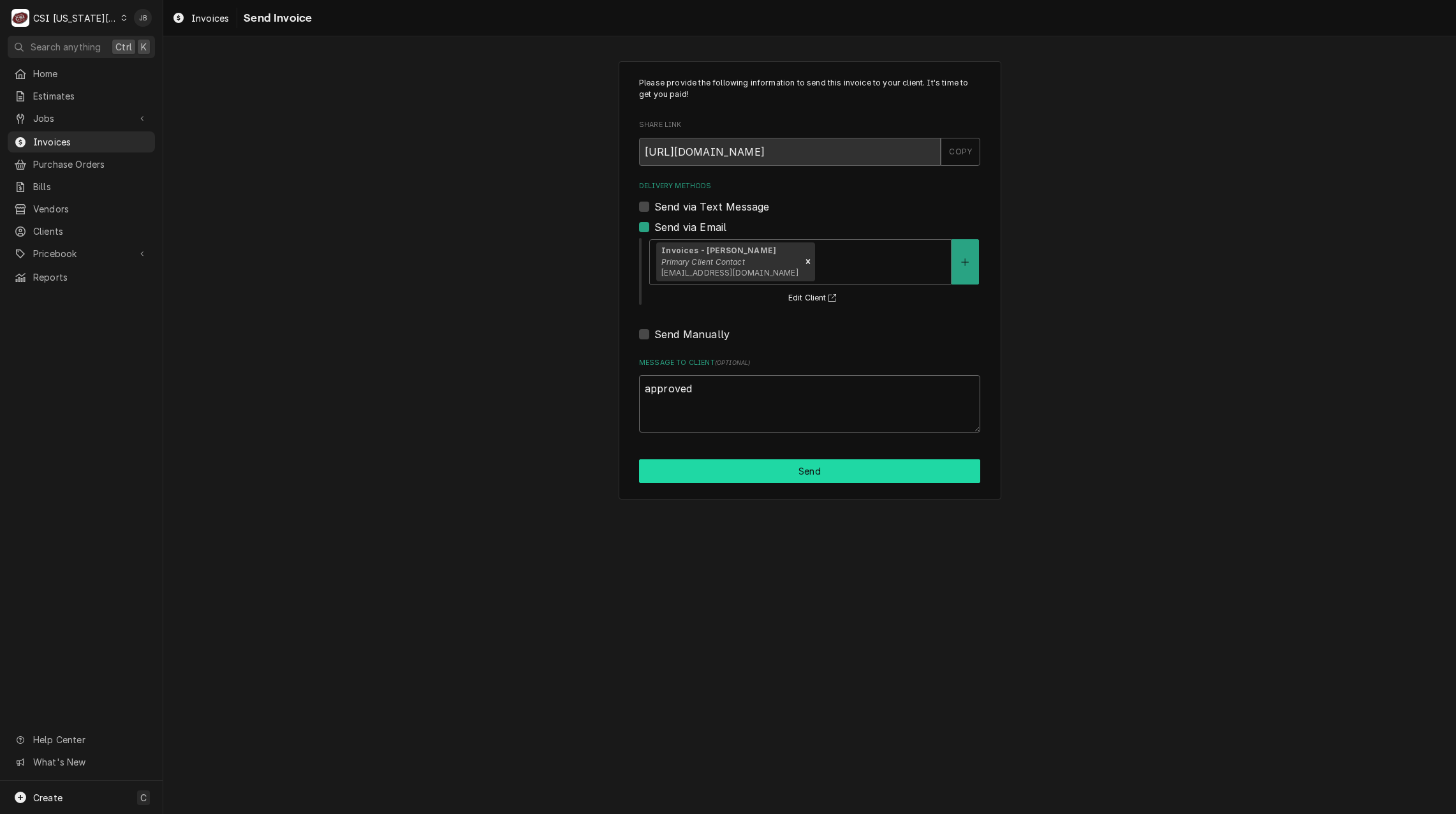
type textarea "approved"
click at [766, 474] on button "Send" at bounding box center [809, 471] width 341 height 24
type textarea "x"
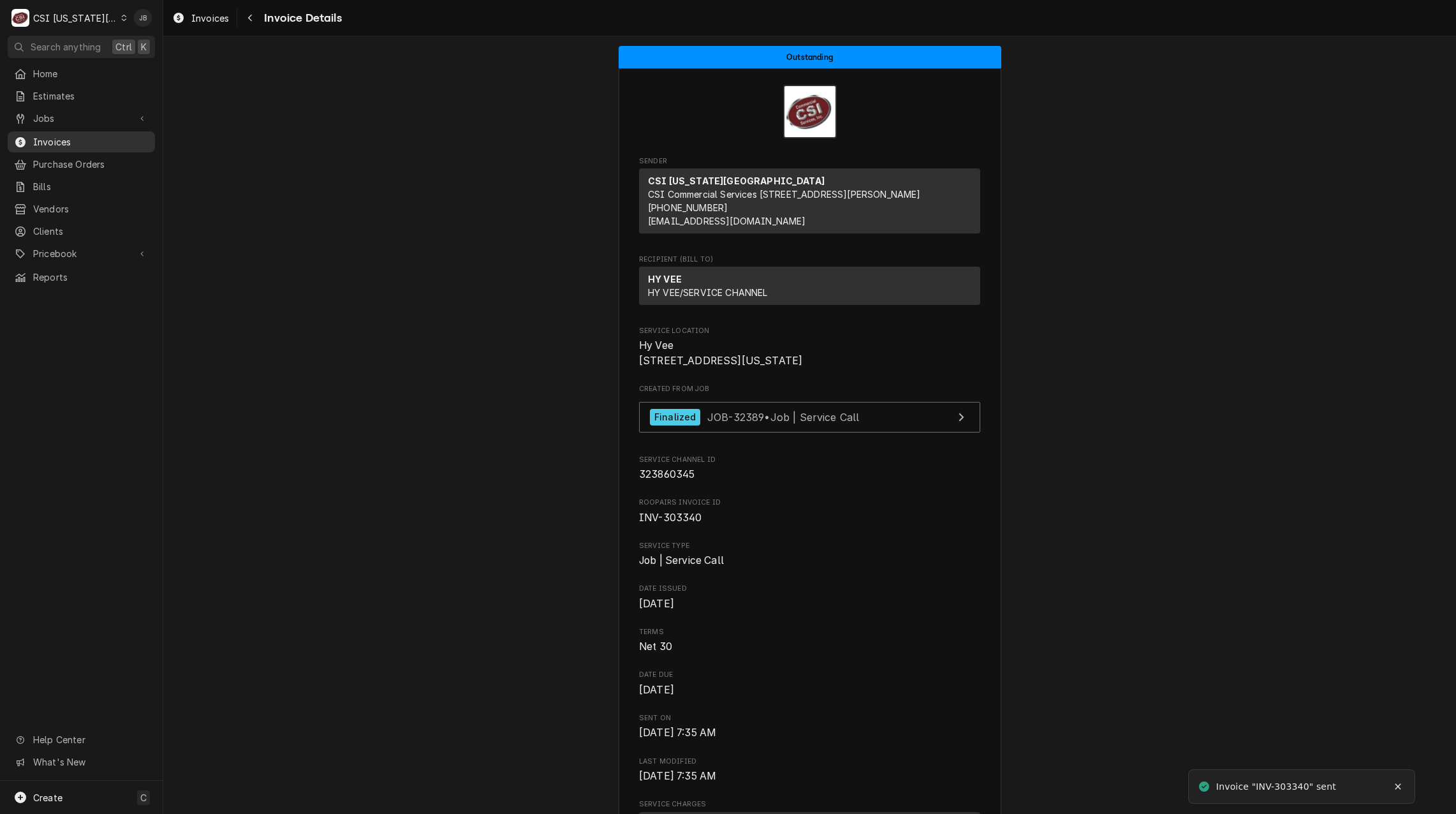
click at [29, 135] on div "Invoices" at bounding box center [81, 142] width 134 height 13
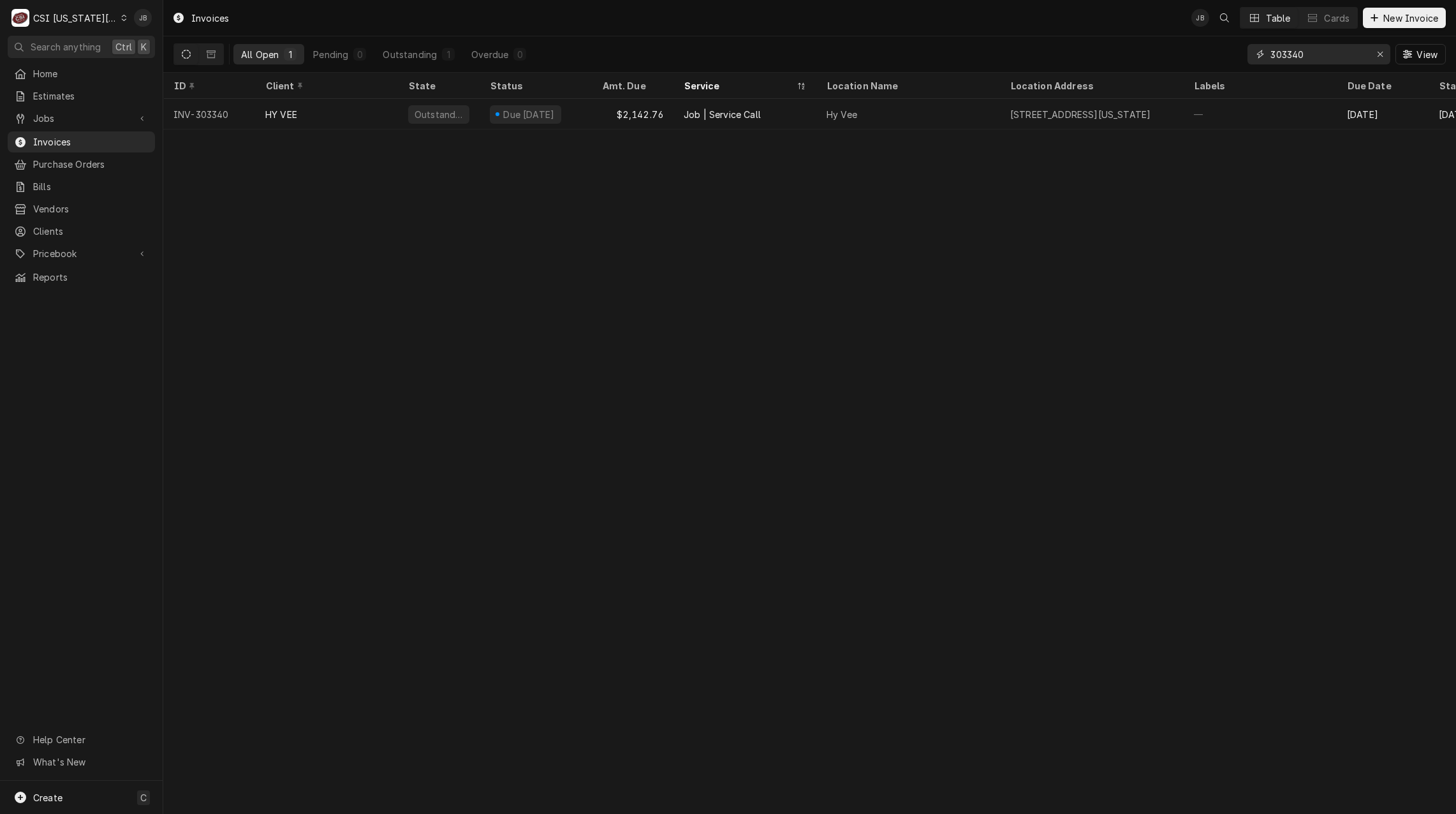
click at [1295, 61] on input "303340" at bounding box center [1318, 54] width 96 height 20
click at [1304, 57] on input "303340" at bounding box center [1318, 54] width 96 height 20
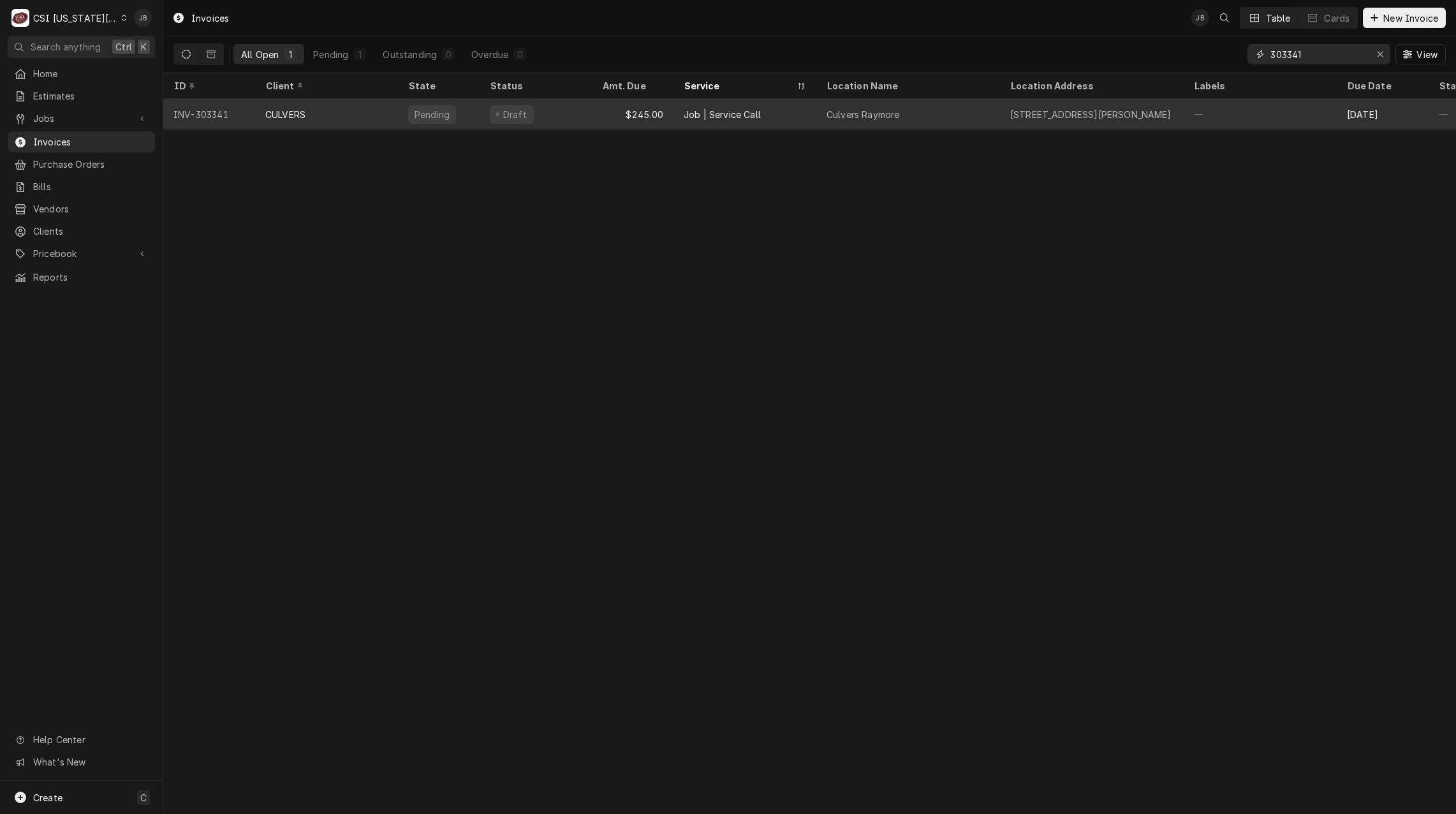
type input "303341"
click at [343, 121] on div "CULVERS" at bounding box center [326, 114] width 143 height 30
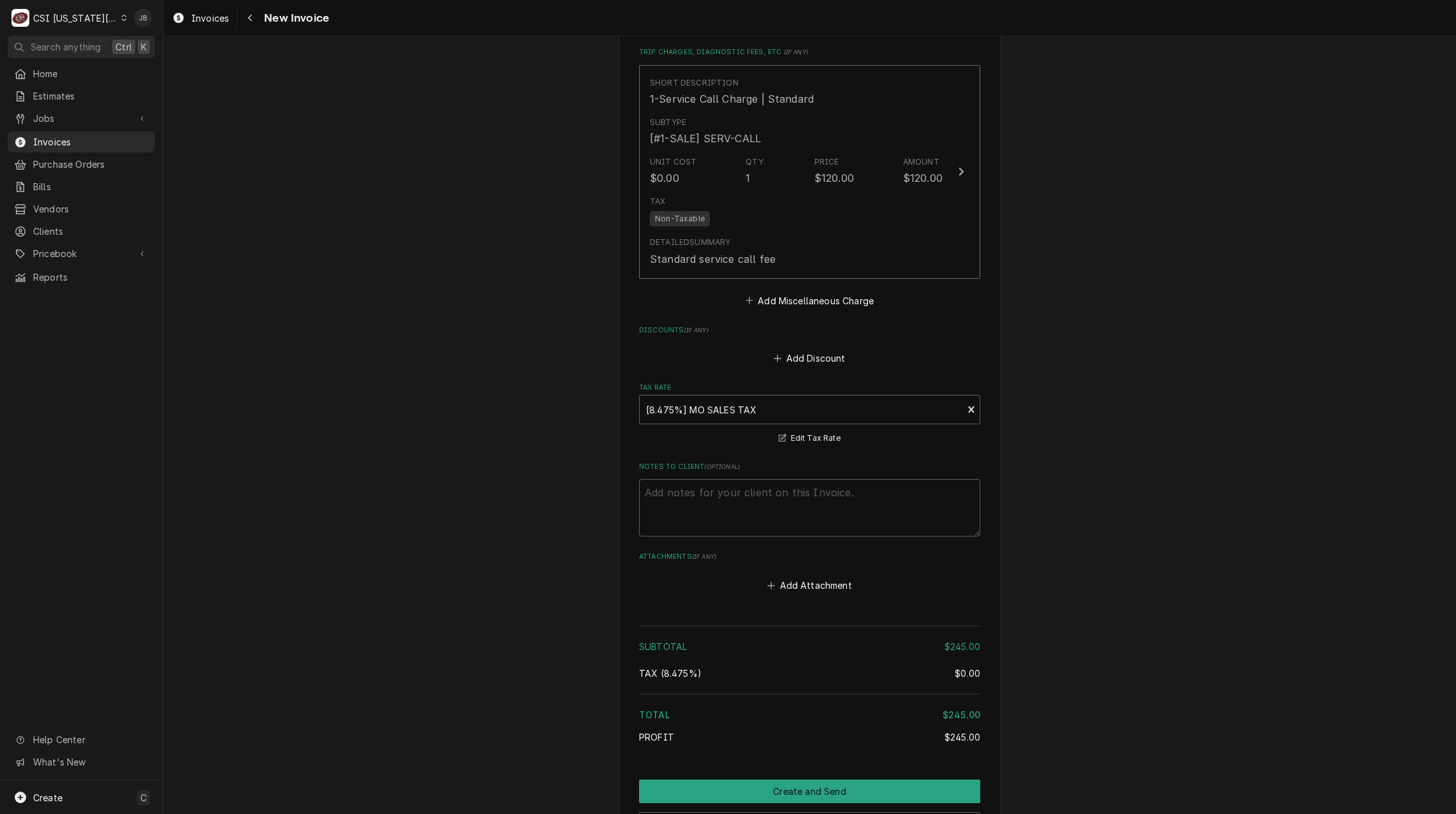
scroll to position [1823, 0]
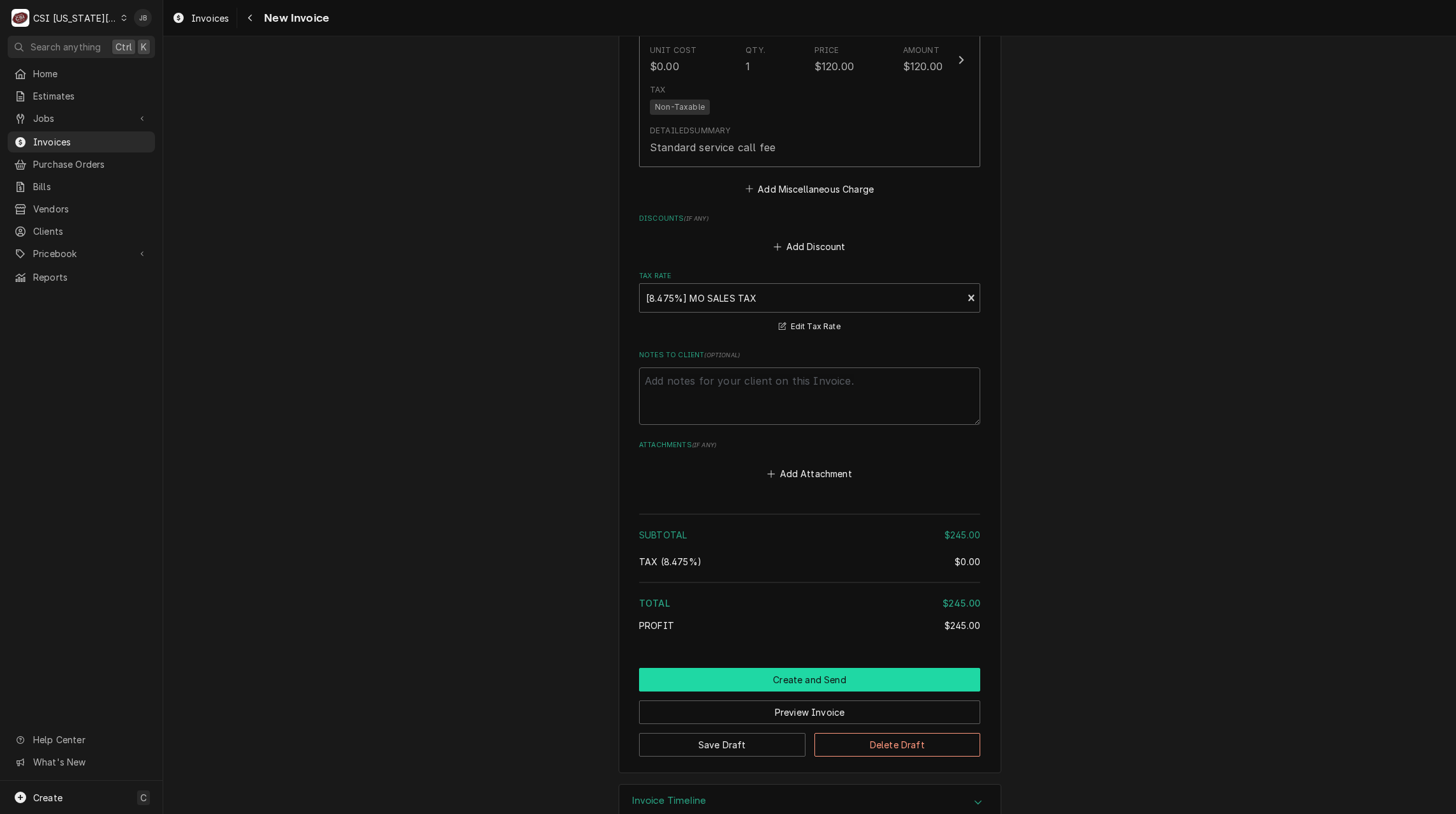
click at [764, 668] on button "Create and Send" at bounding box center [809, 680] width 341 height 24
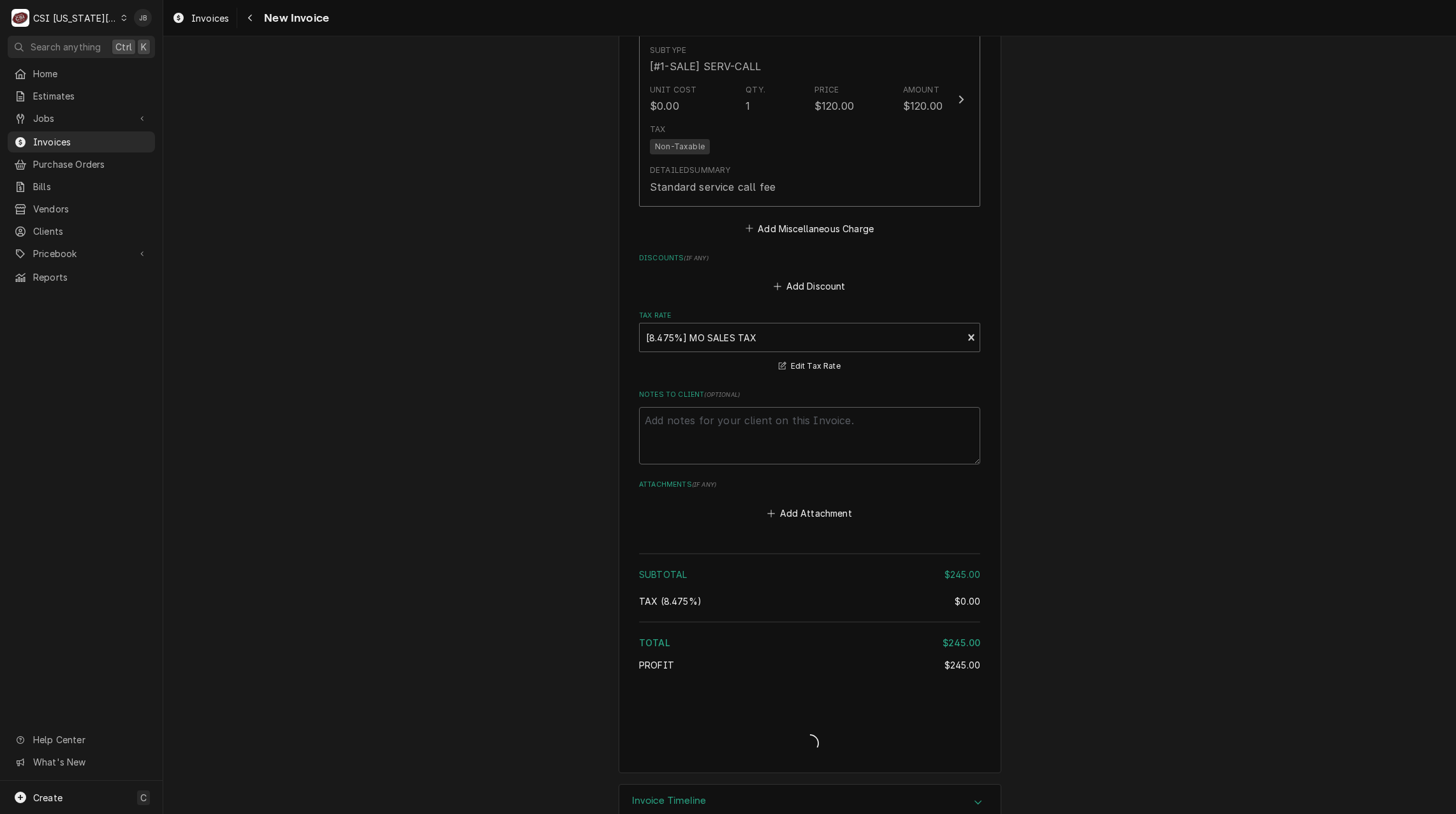
type textarea "x"
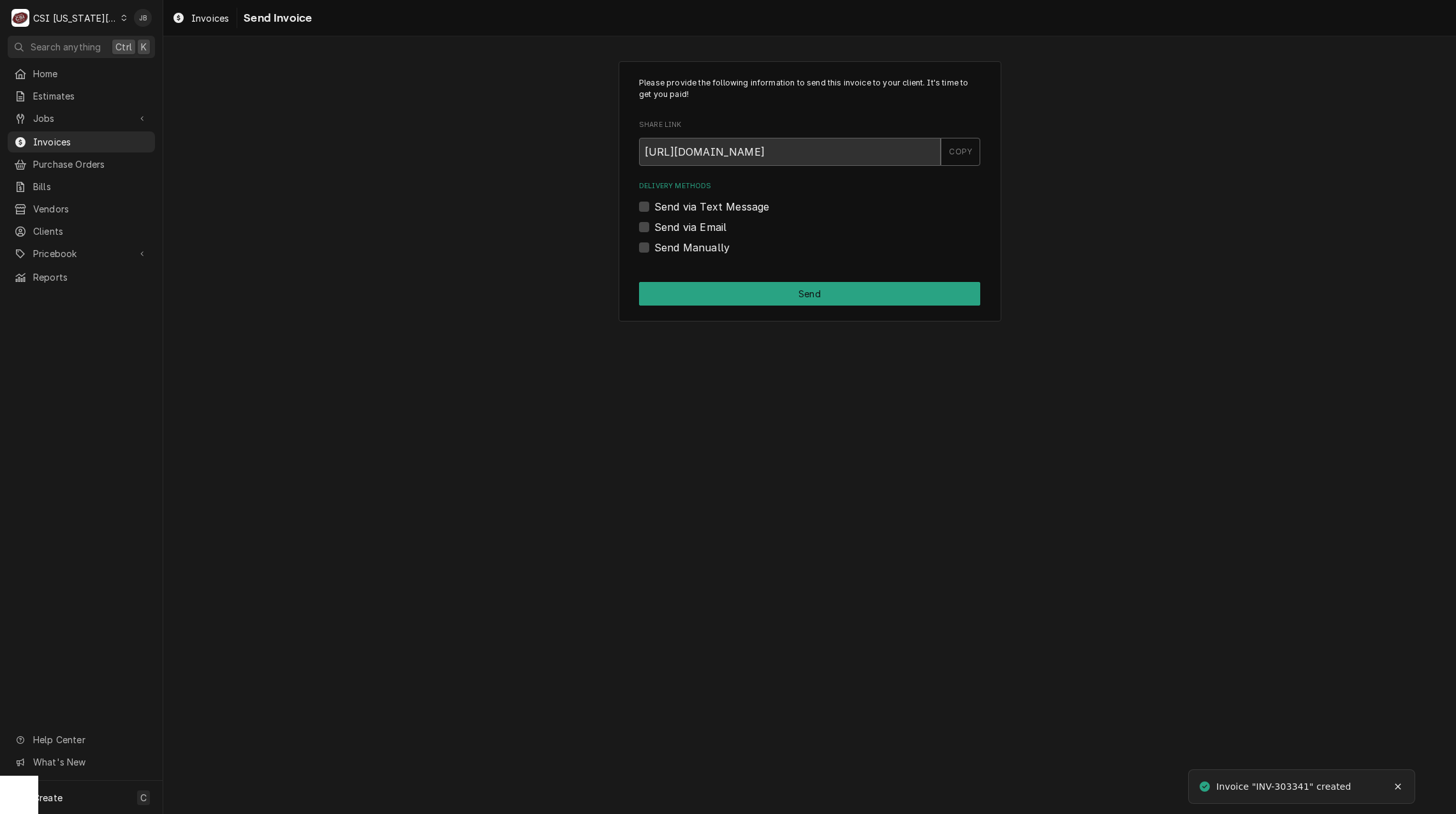
click at [705, 221] on label "Send via Email" at bounding box center [690, 227] width 72 height 15
click at [705, 221] on input "Send via Email" at bounding box center [825, 233] width 341 height 28
checkbox input "true"
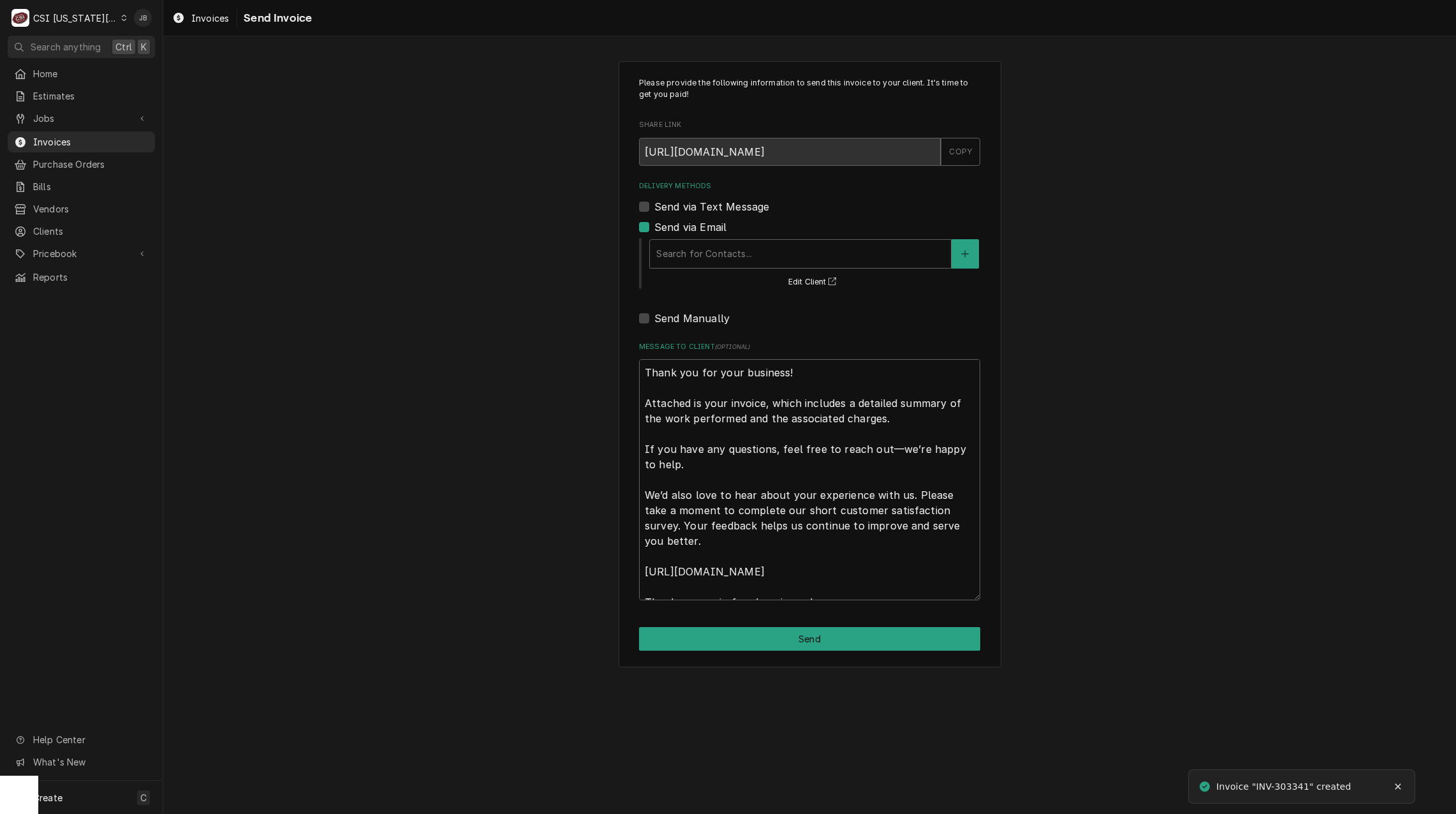
drag, startPoint x: 721, startPoint y: 281, endPoint x: 727, endPoint y: 261, distance: 20.9
click at [721, 280] on div "Search for Contacts... Edit Client" at bounding box center [814, 263] width 332 height 53
click at [727, 253] on div "Delivery Methods" at bounding box center [800, 254] width 288 height 23
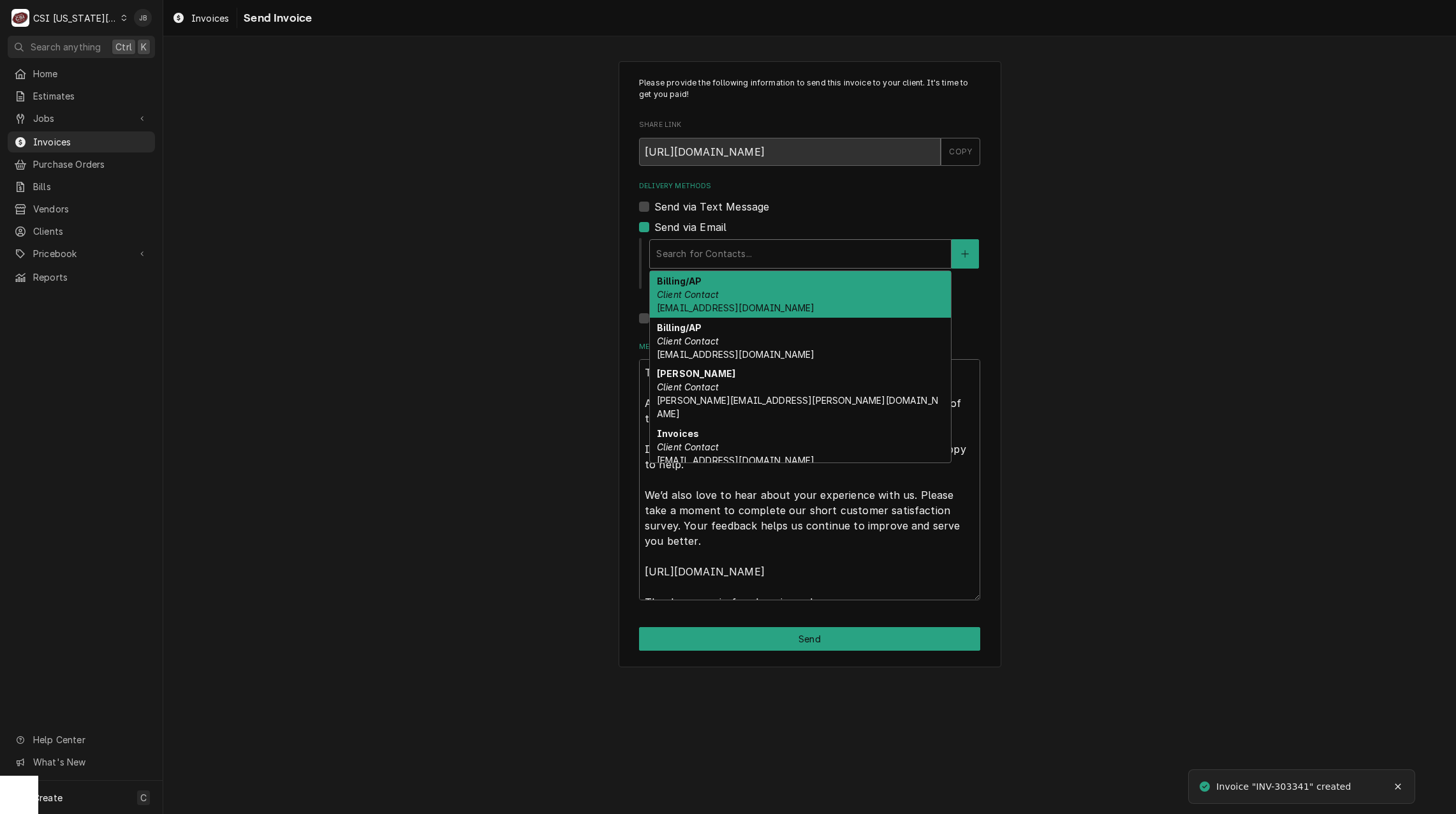
drag, startPoint x: 712, startPoint y: 355, endPoint x: 732, endPoint y: 291, distance: 67.1
click at [732, 291] on div "Billing/AP Client Contact accounting@mphdining.com Billing/AP Client Contact pf…" at bounding box center [800, 367] width 301 height 192
click at [729, 292] on div "Billing/AP Client Contact accounting@mphdining.com" at bounding box center [800, 294] width 301 height 46
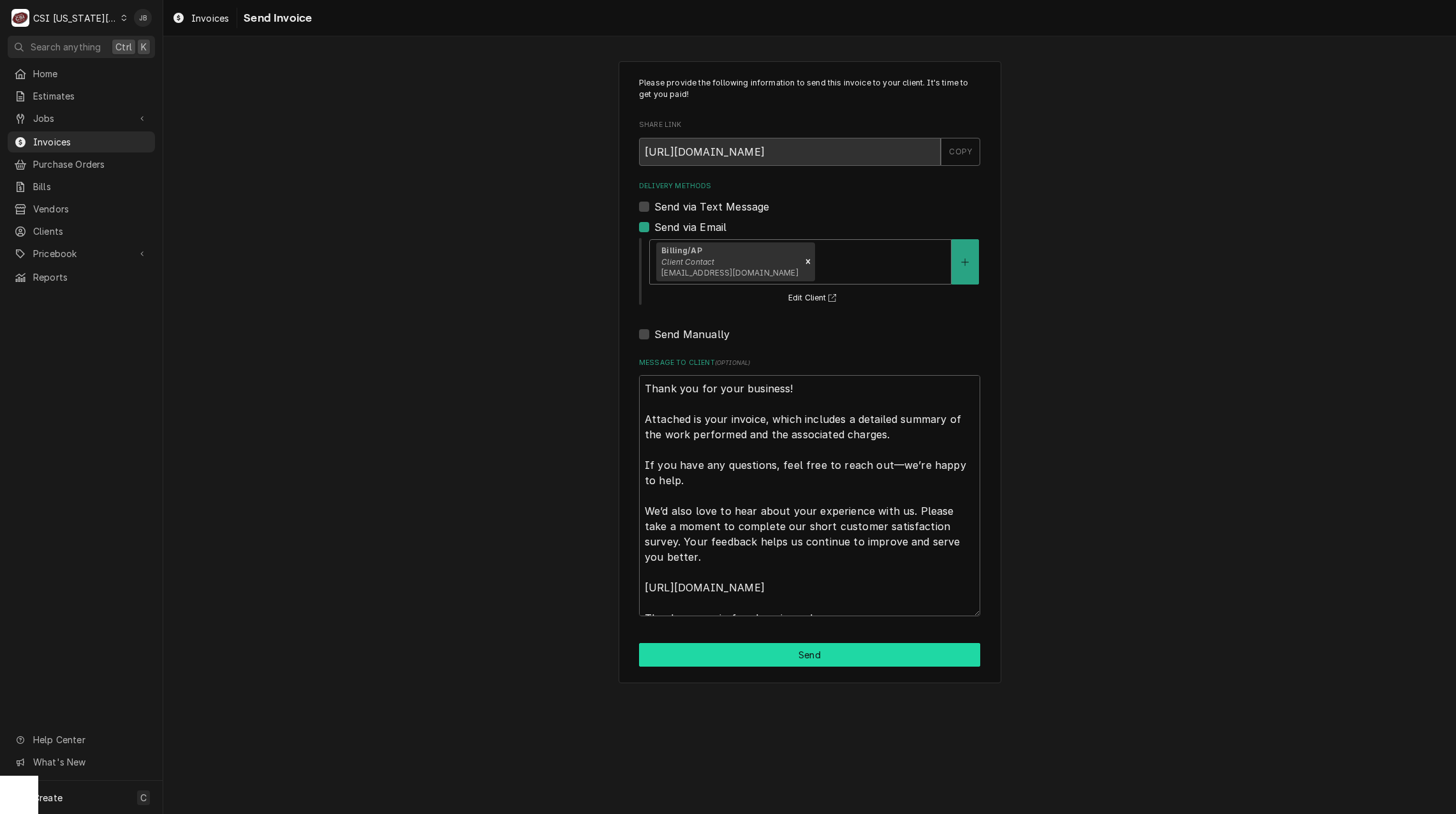
click at [764, 655] on button "Send" at bounding box center [809, 655] width 341 height 24
type textarea "x"
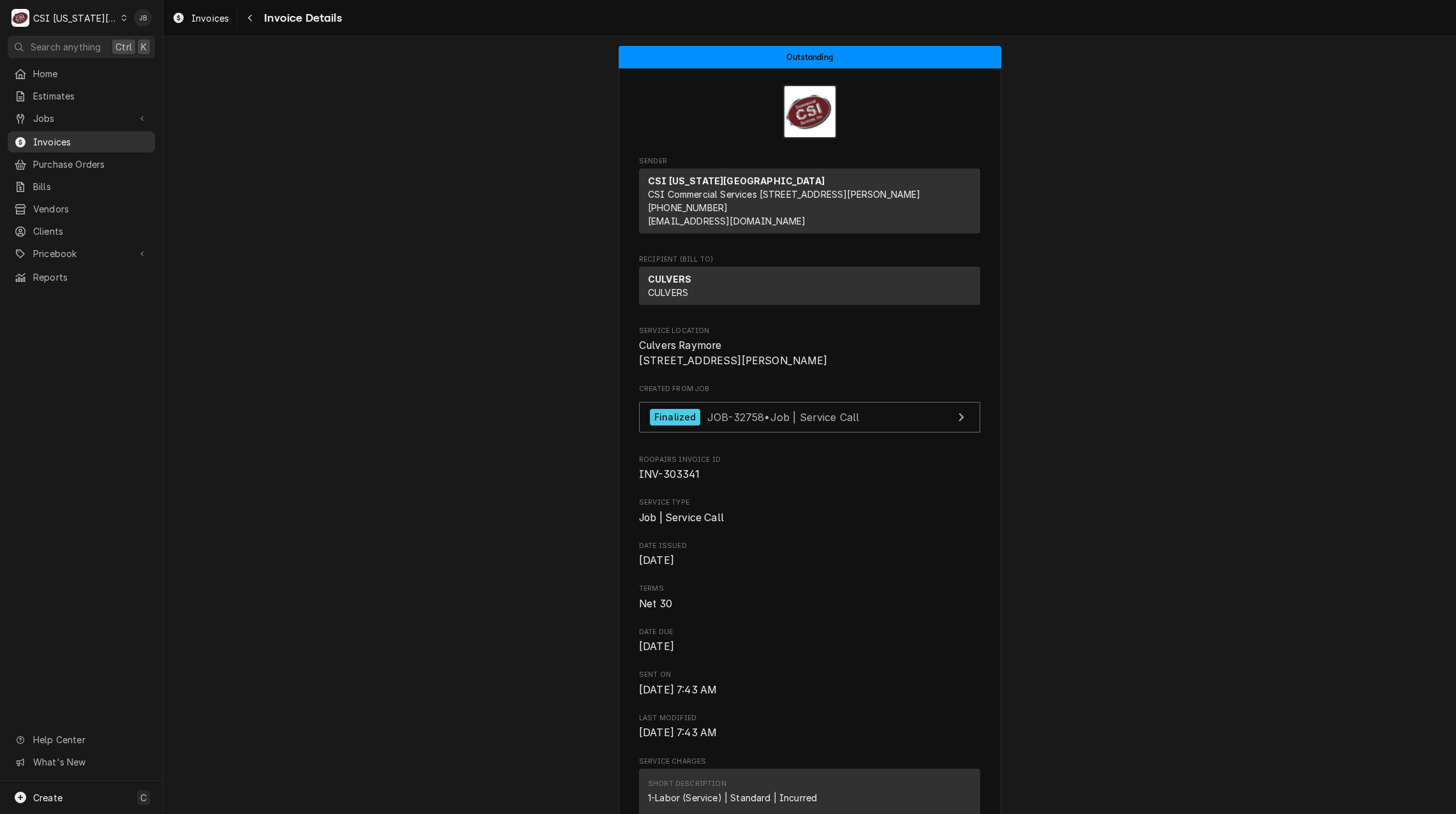
click at [89, 135] on span "Invoices" at bounding box center [91, 142] width 115 height 13
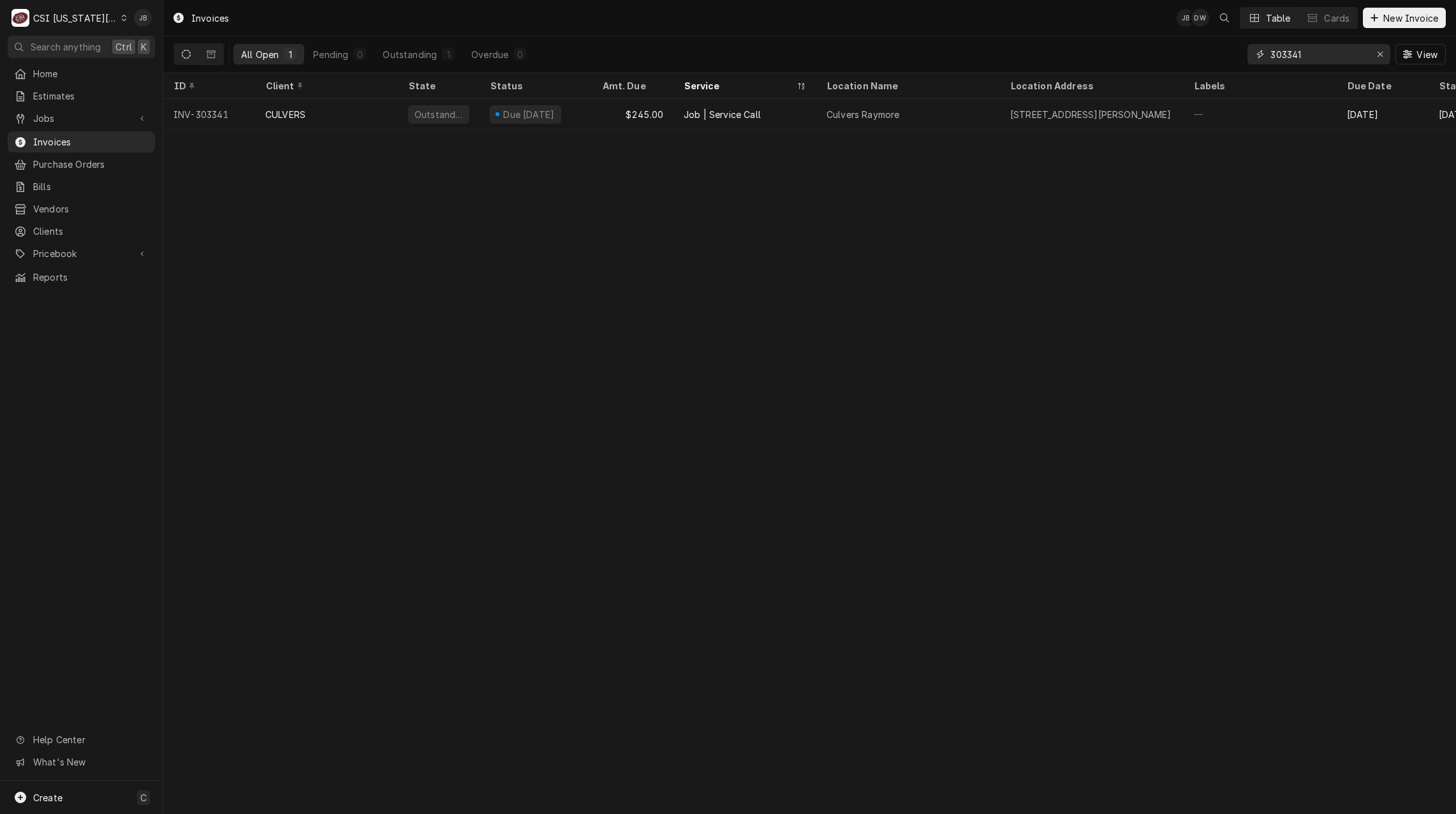
click at [1307, 54] on input "303341" at bounding box center [1318, 54] width 96 height 20
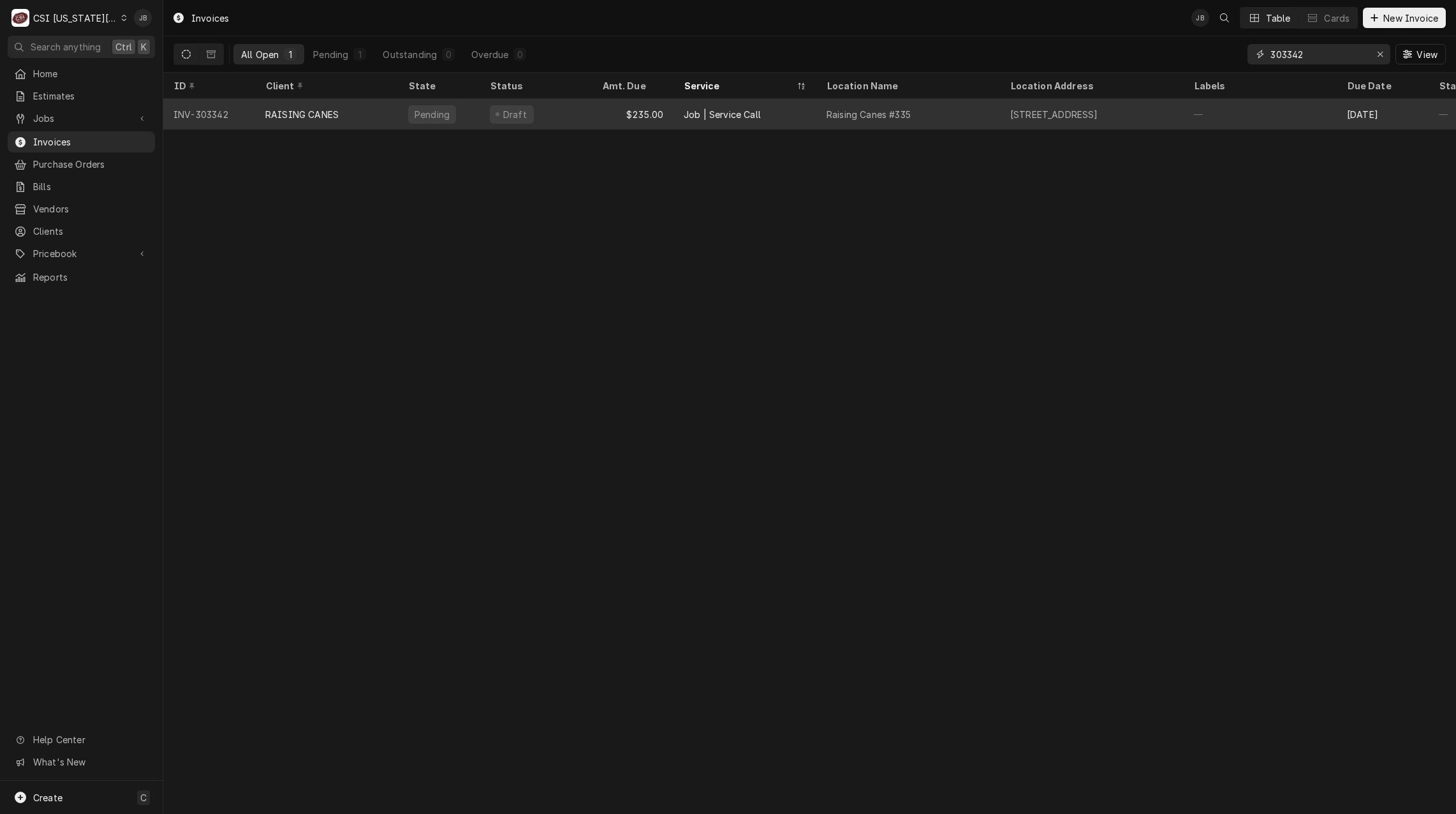
type input "303342"
click at [782, 121] on div "Job | Service Call" at bounding box center [745, 114] width 143 height 30
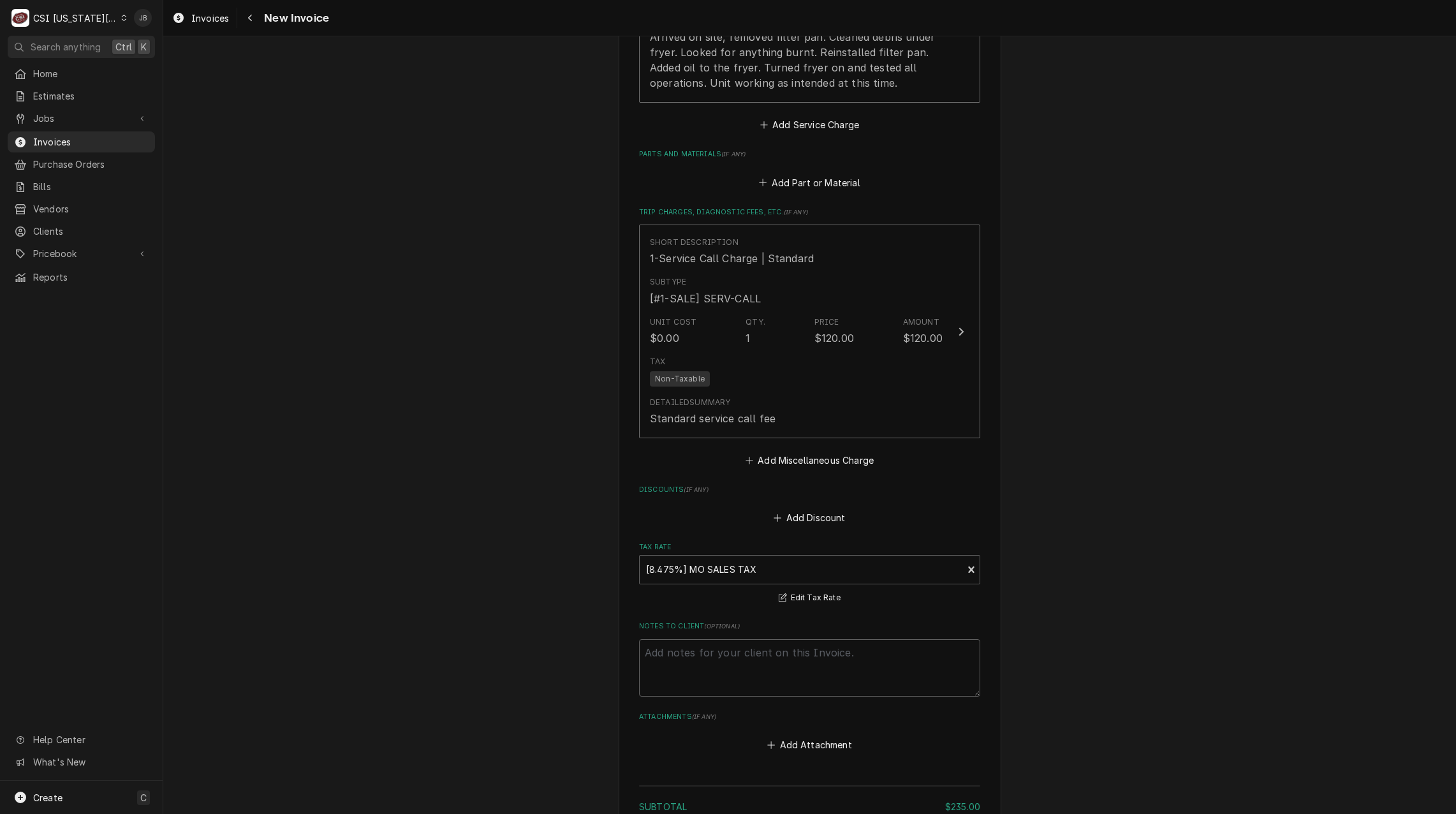
scroll to position [2169, 0]
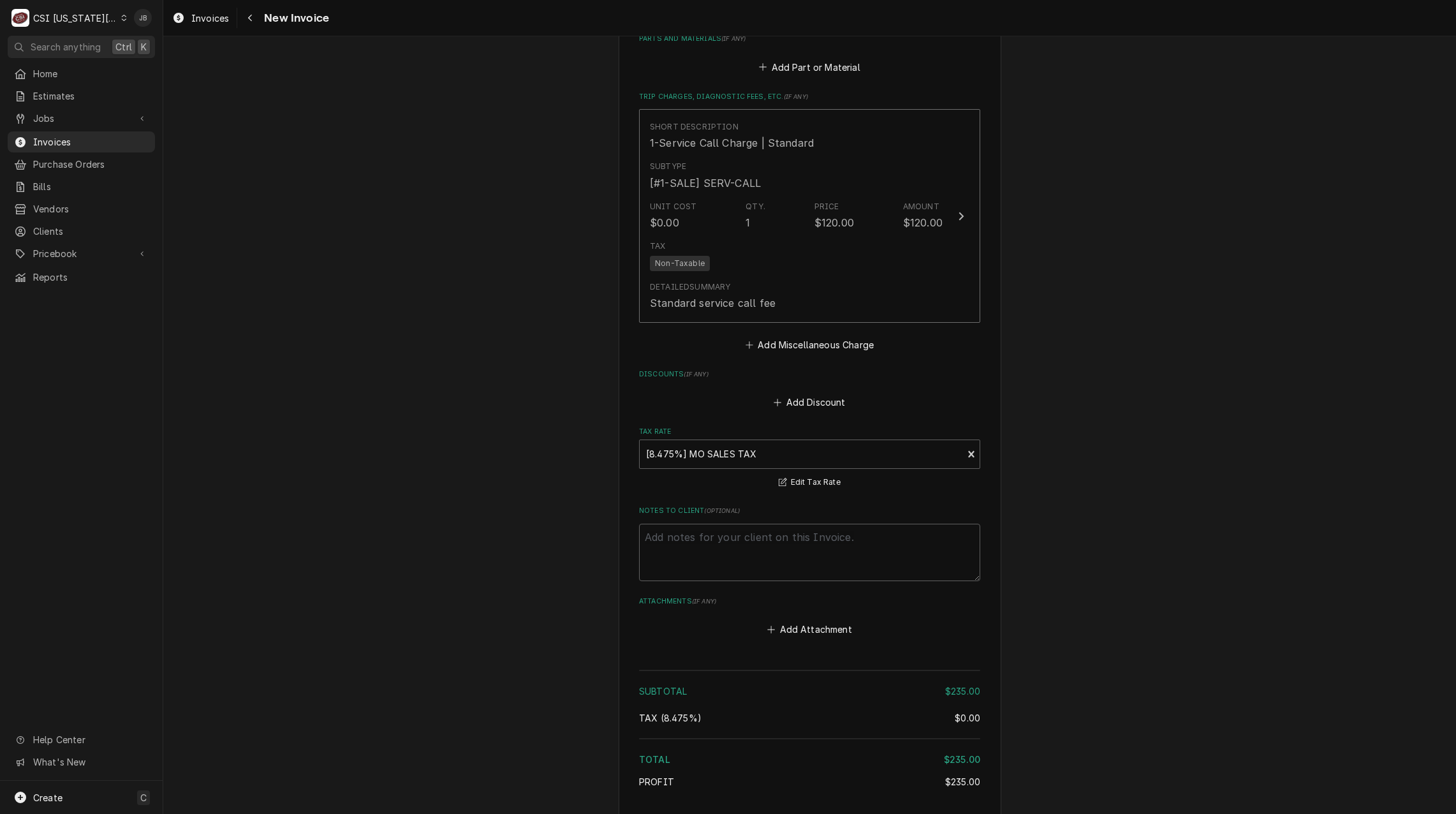
type textarea "x"
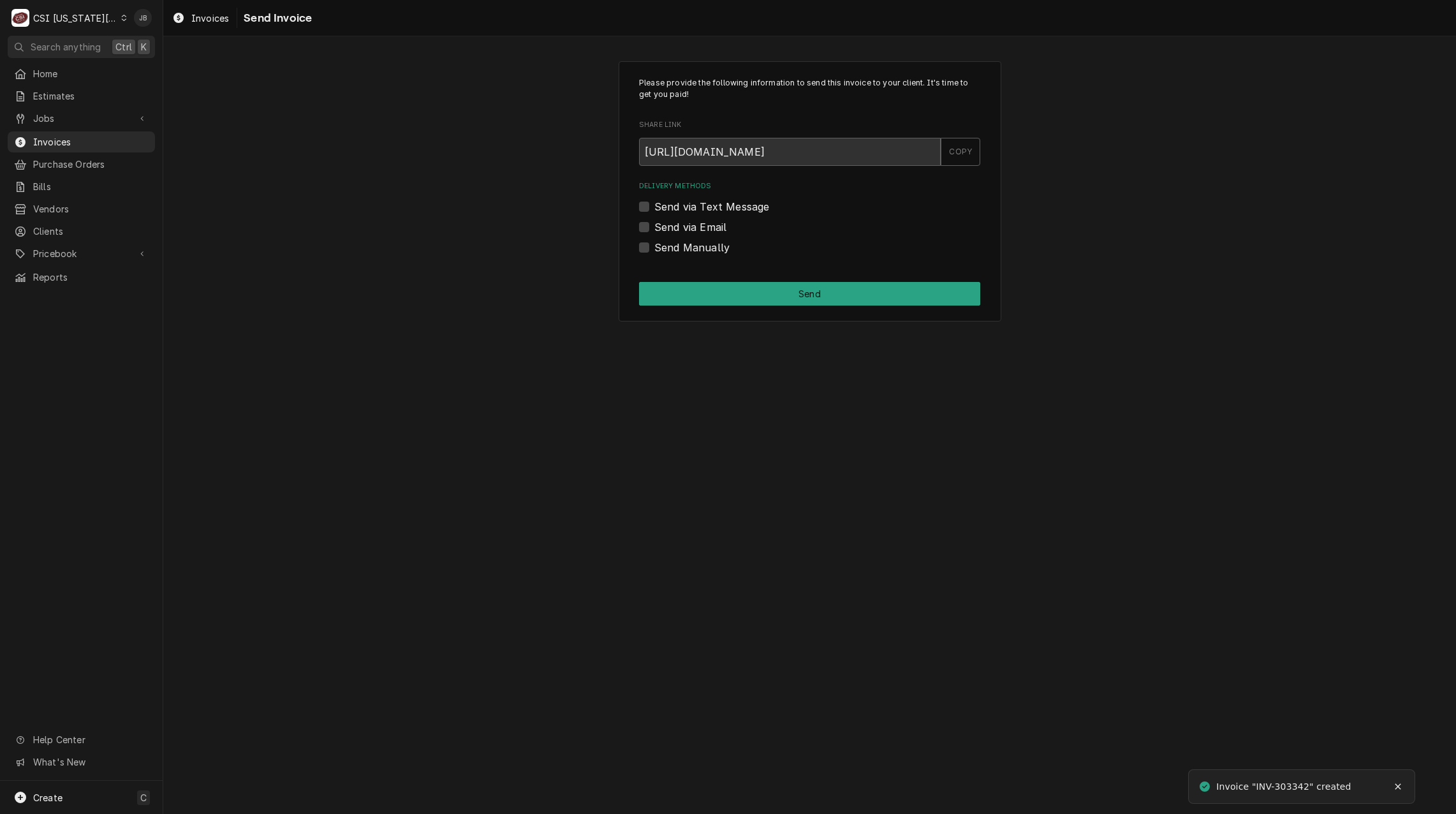
click at [684, 237] on div "Delivery Methods Send via Text Message Send via Email Send Manually" at bounding box center [809, 217] width 341 height 73
click at [684, 230] on label "Send via Email" at bounding box center [690, 227] width 72 height 15
click at [684, 230] on input "Send via Email" at bounding box center [825, 233] width 341 height 28
checkbox input "true"
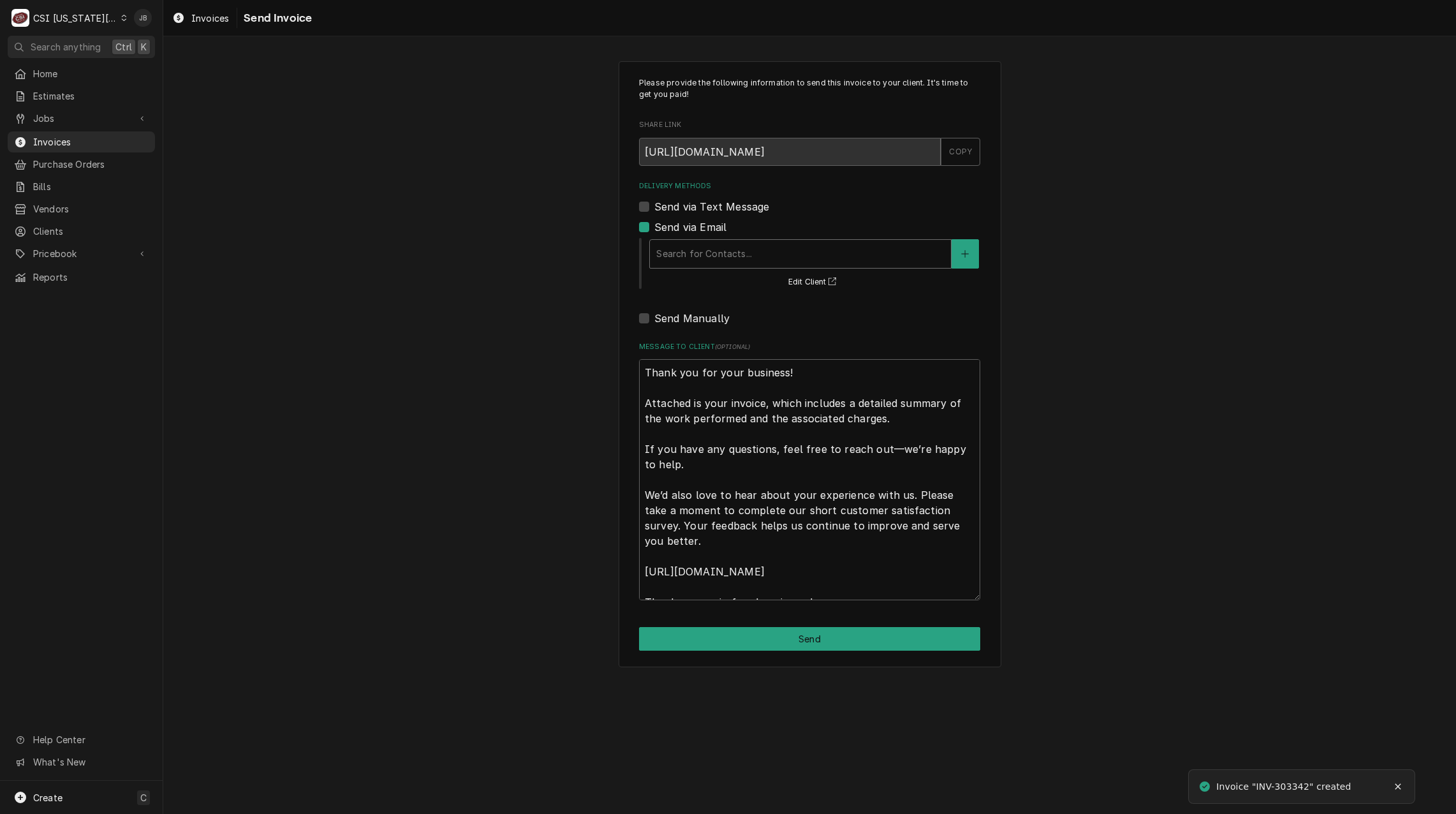
click at [682, 256] on div "Delivery Methods" at bounding box center [800, 254] width 288 height 23
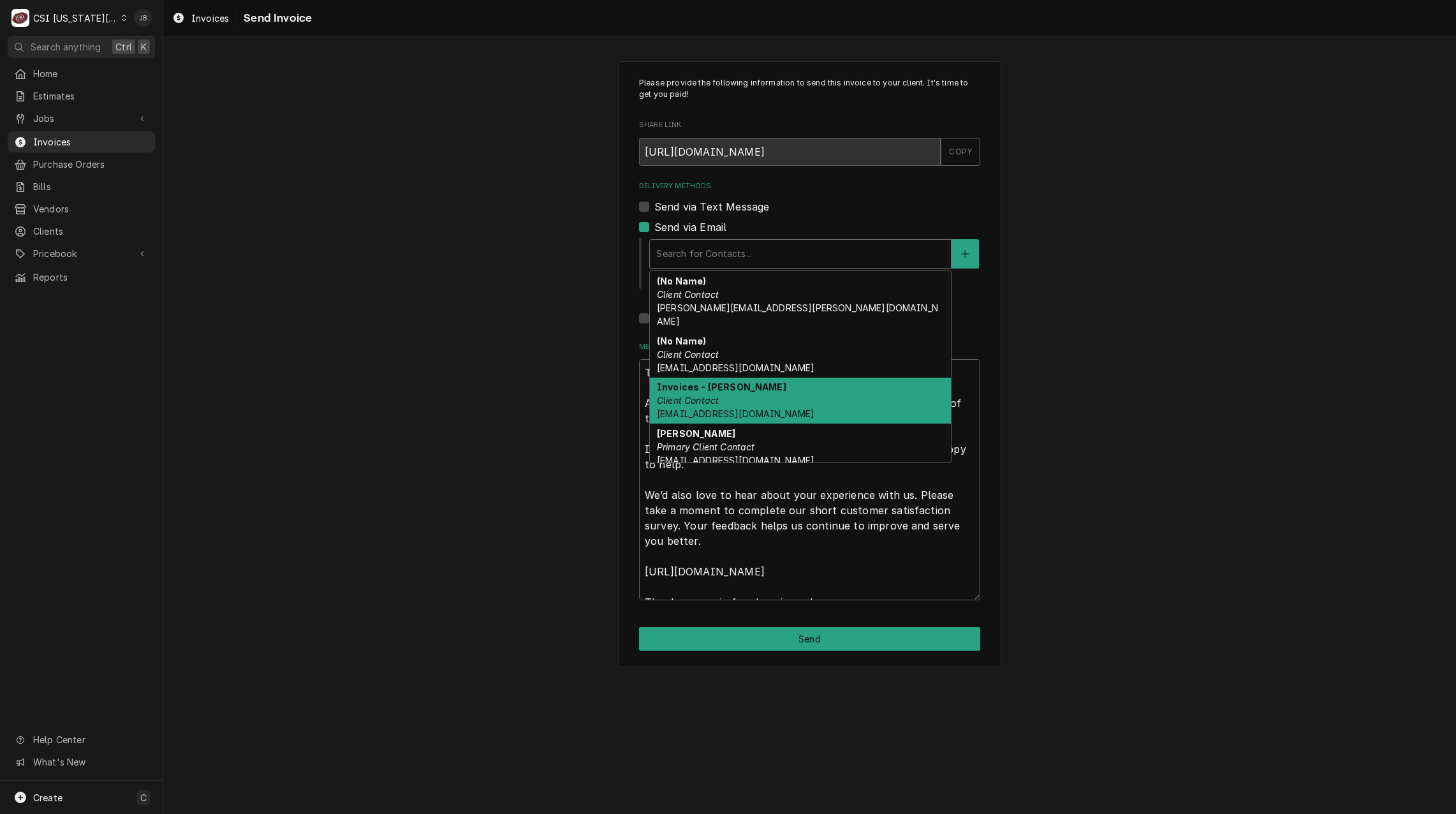
click at [711, 381] on strong "Invoices - Kelsey" at bounding box center [721, 386] width 129 height 11
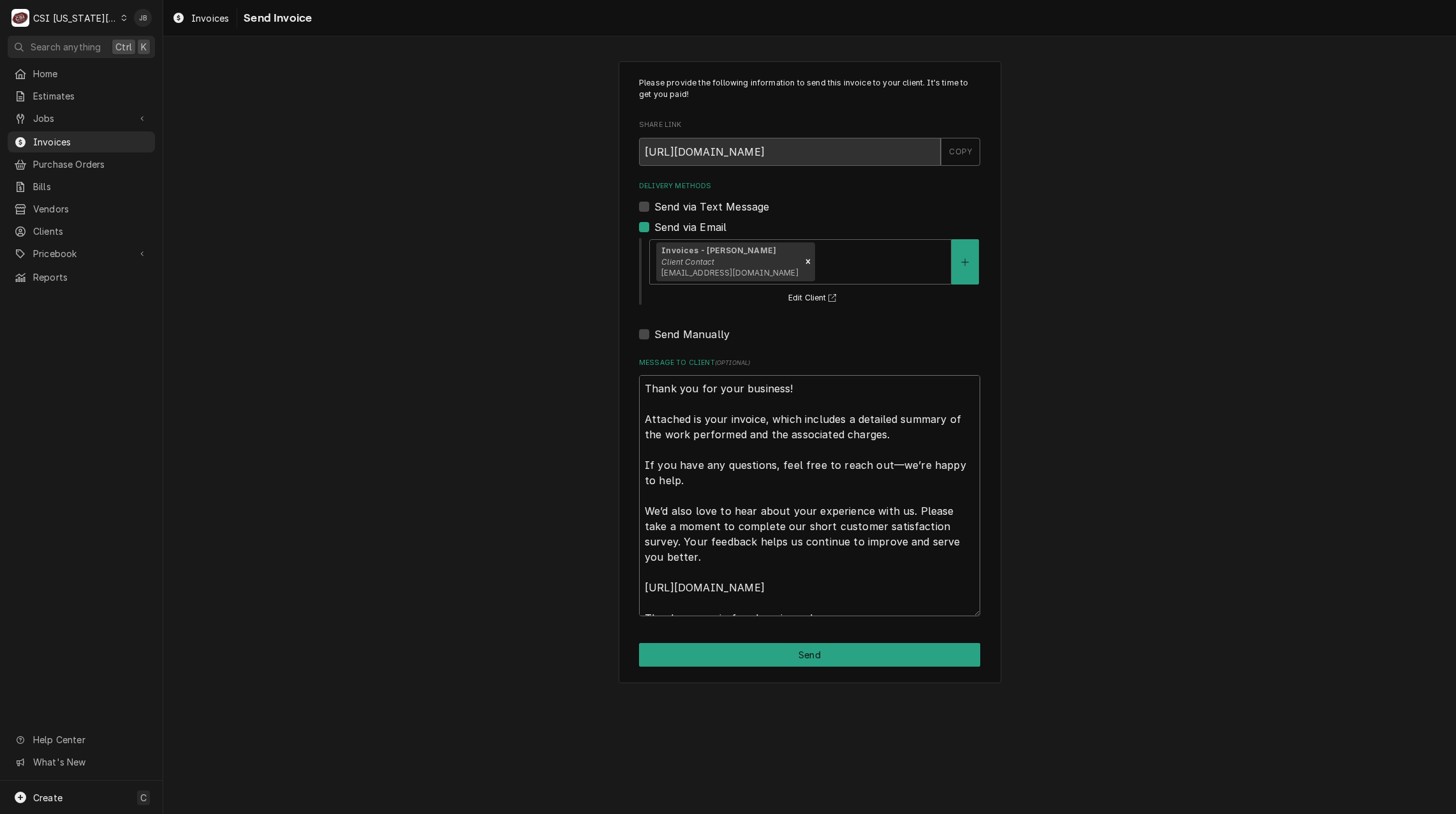
scroll to position [15, 0]
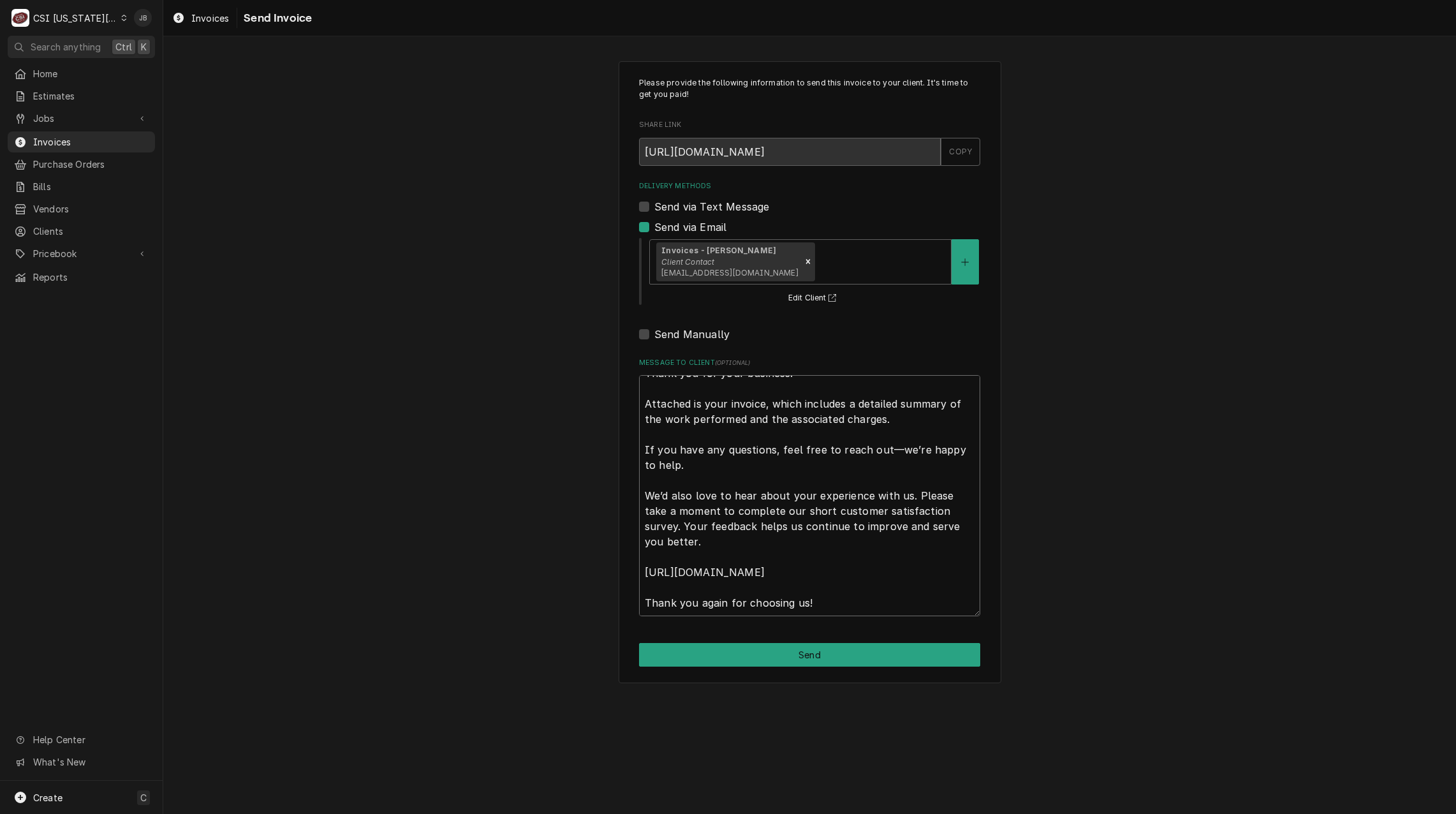
drag, startPoint x: 643, startPoint y: 383, endPoint x: 1217, endPoint y: 786, distance: 701.3
click at [1217, 786] on div "Please provide the following information to send this invoice to your client. I…" at bounding box center [809, 425] width 1293 height 778
type textarea "x"
type textarea "a"
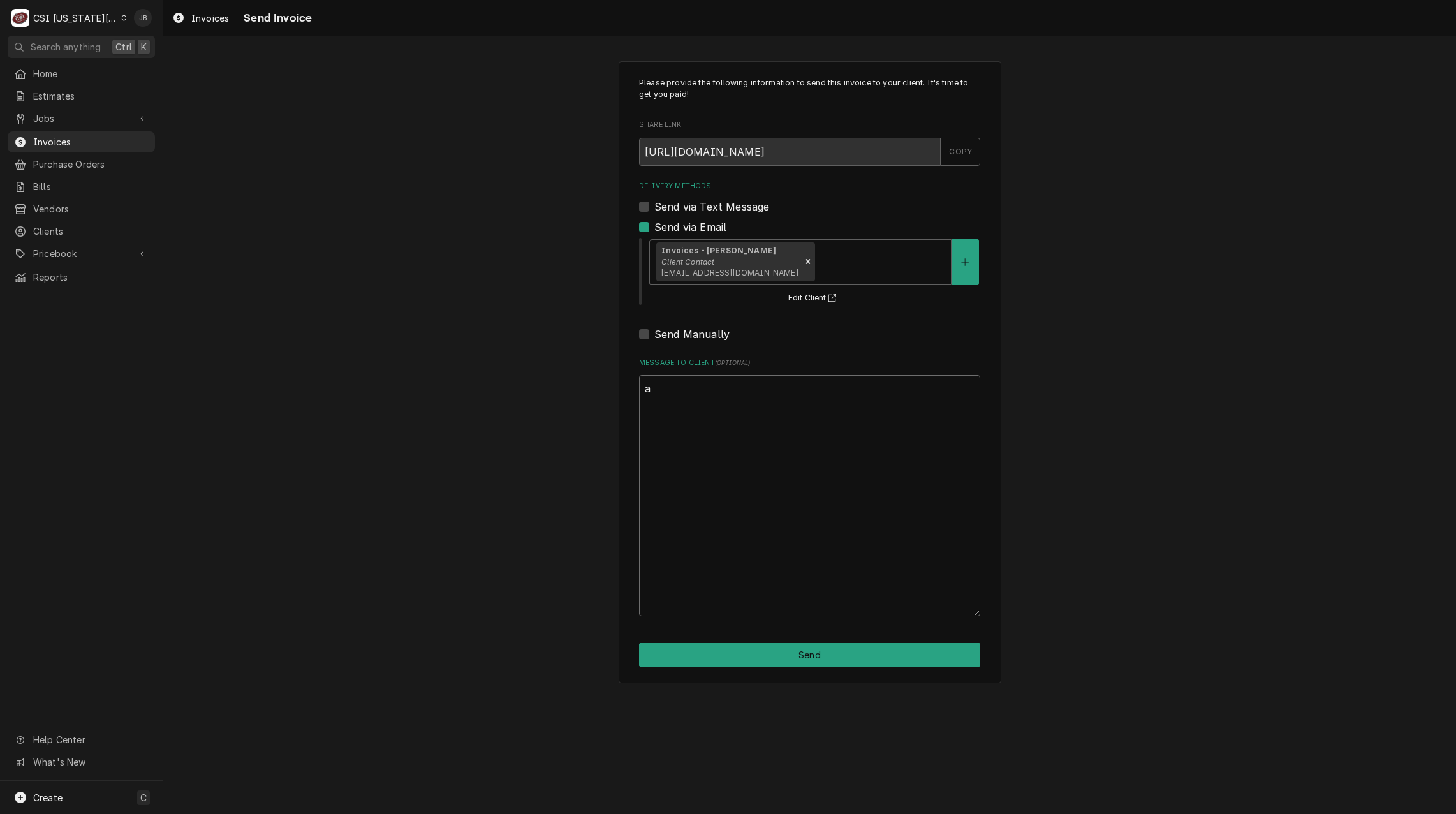
scroll to position [0, 0]
type textarea "x"
type textarea "ap"
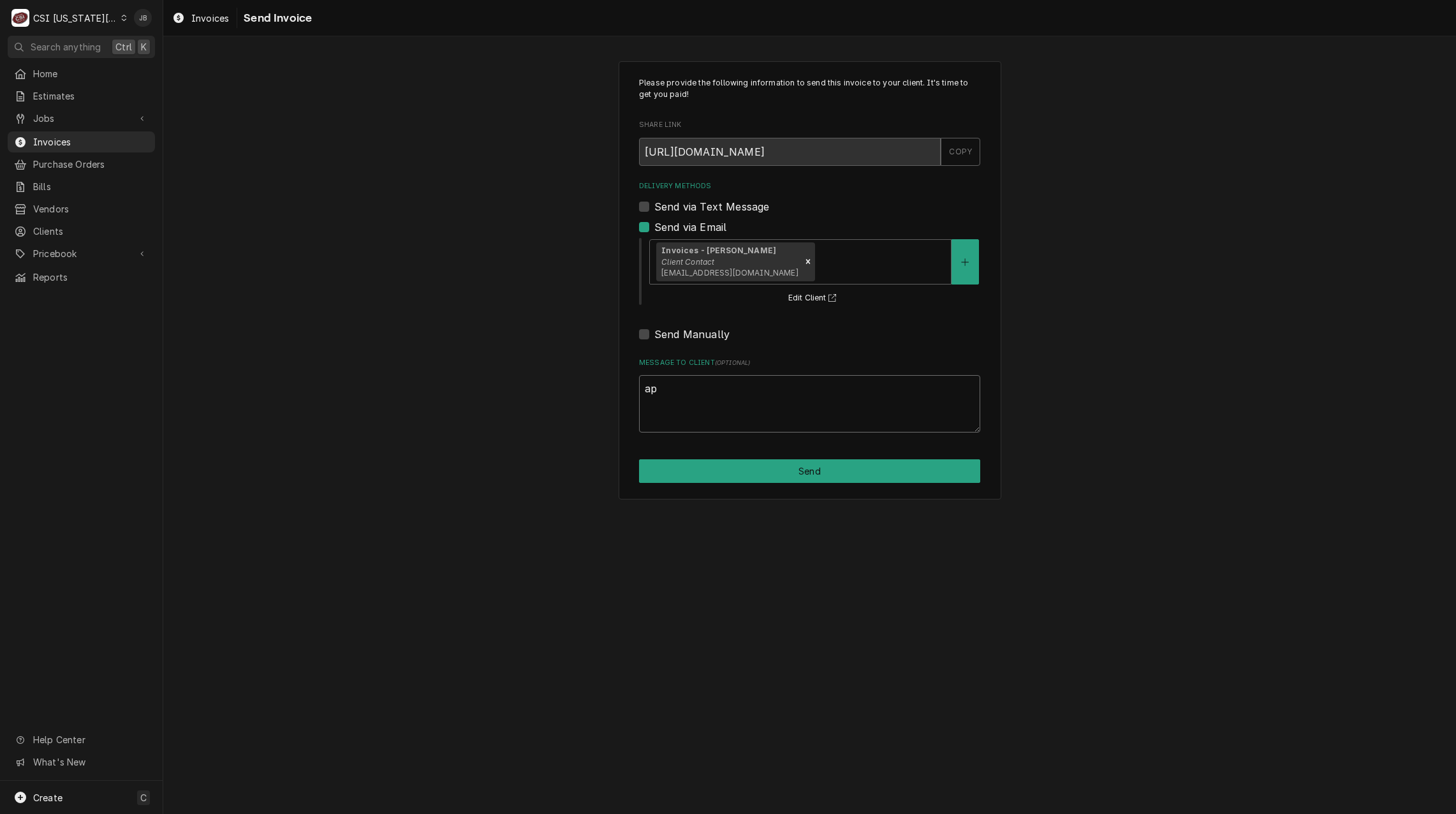
type textarea "x"
type textarea "app"
type textarea "x"
type textarea "appr"
type textarea "x"
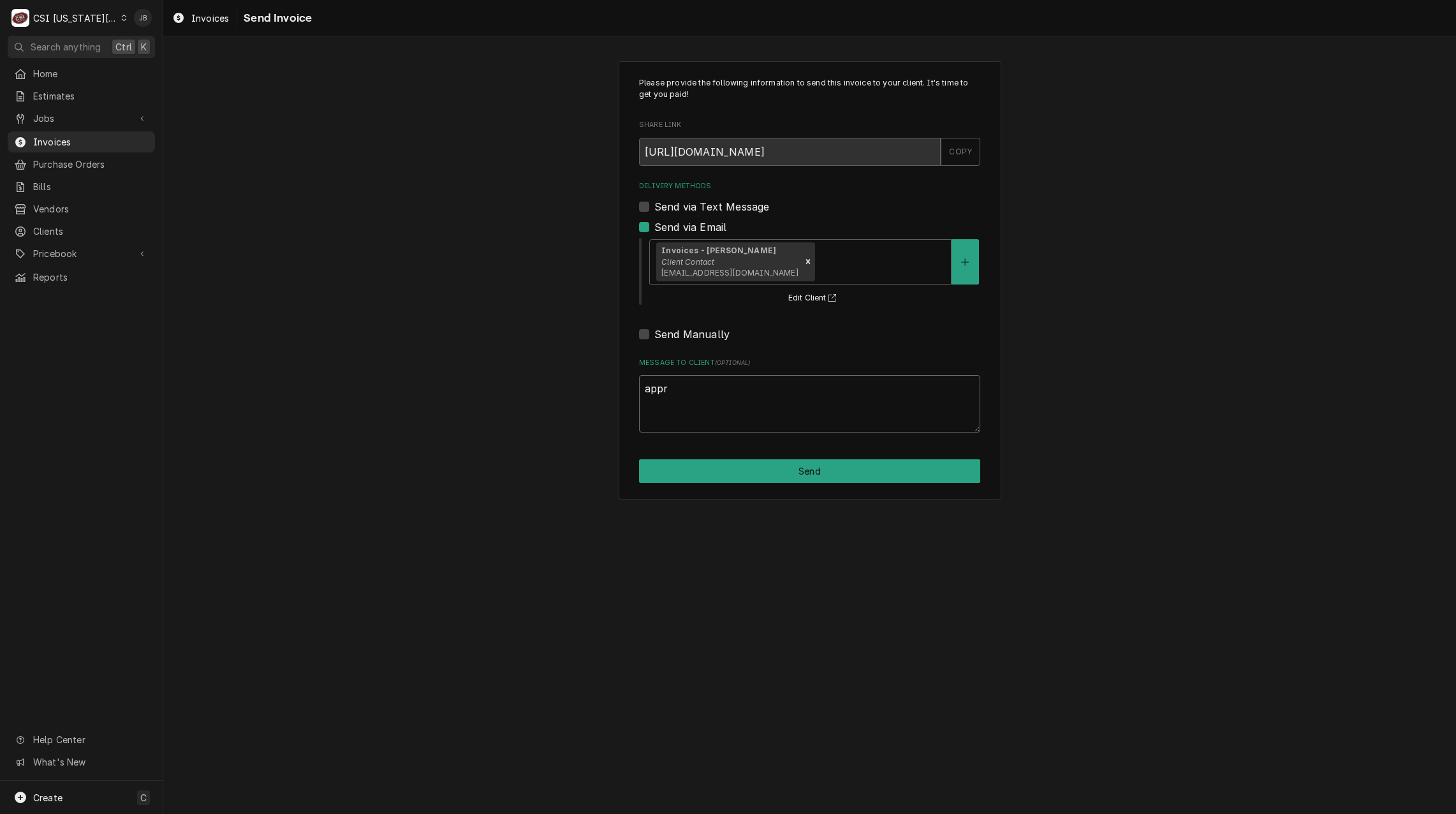
type textarea "appro"
type textarea "x"
type textarea "approv"
type textarea "x"
type textarea "approve"
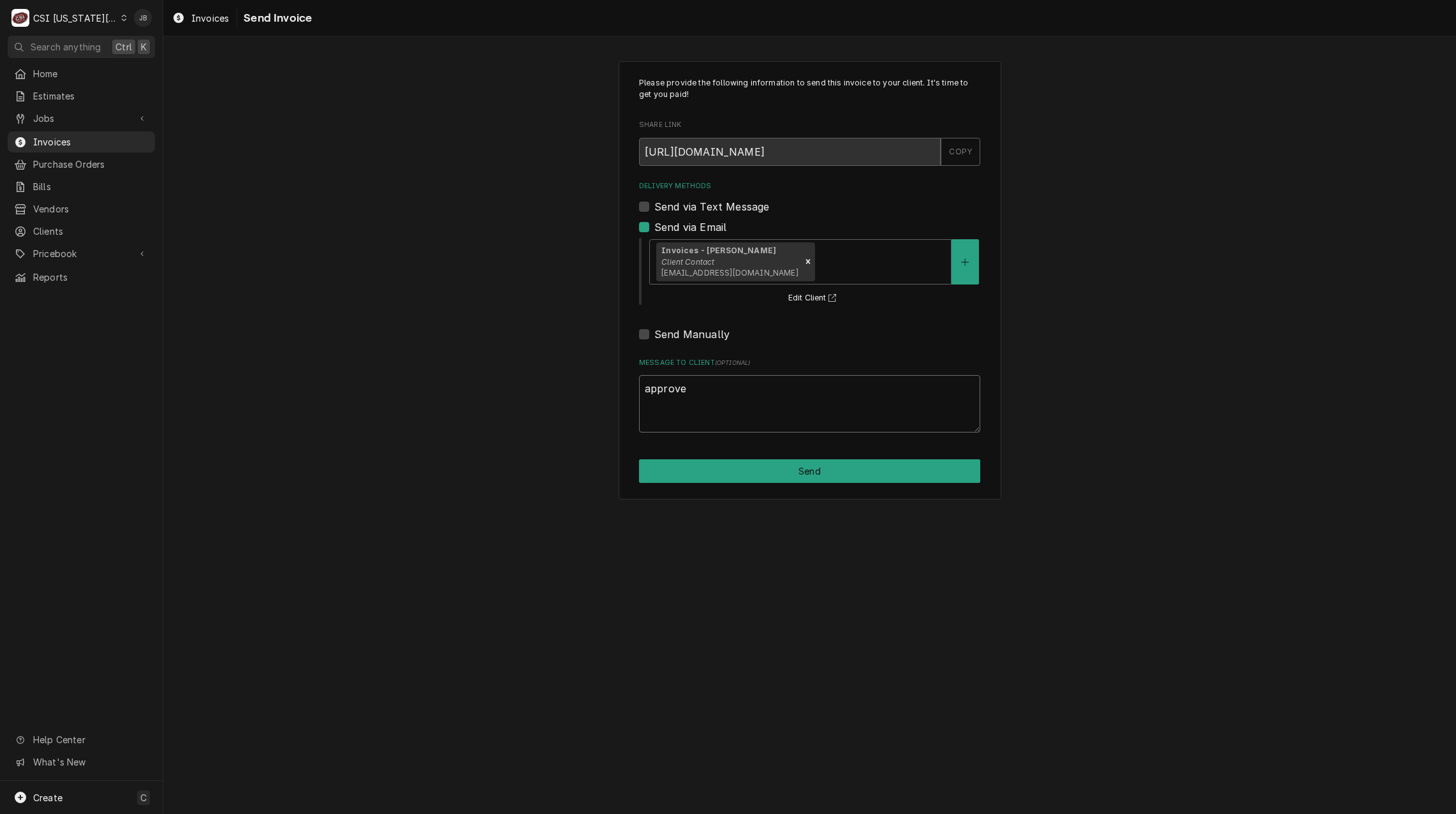
type textarea "x"
type textarea "approved"
type textarea "x"
type textarea "approved"
click at [801, 482] on button "Send" at bounding box center [809, 471] width 341 height 24
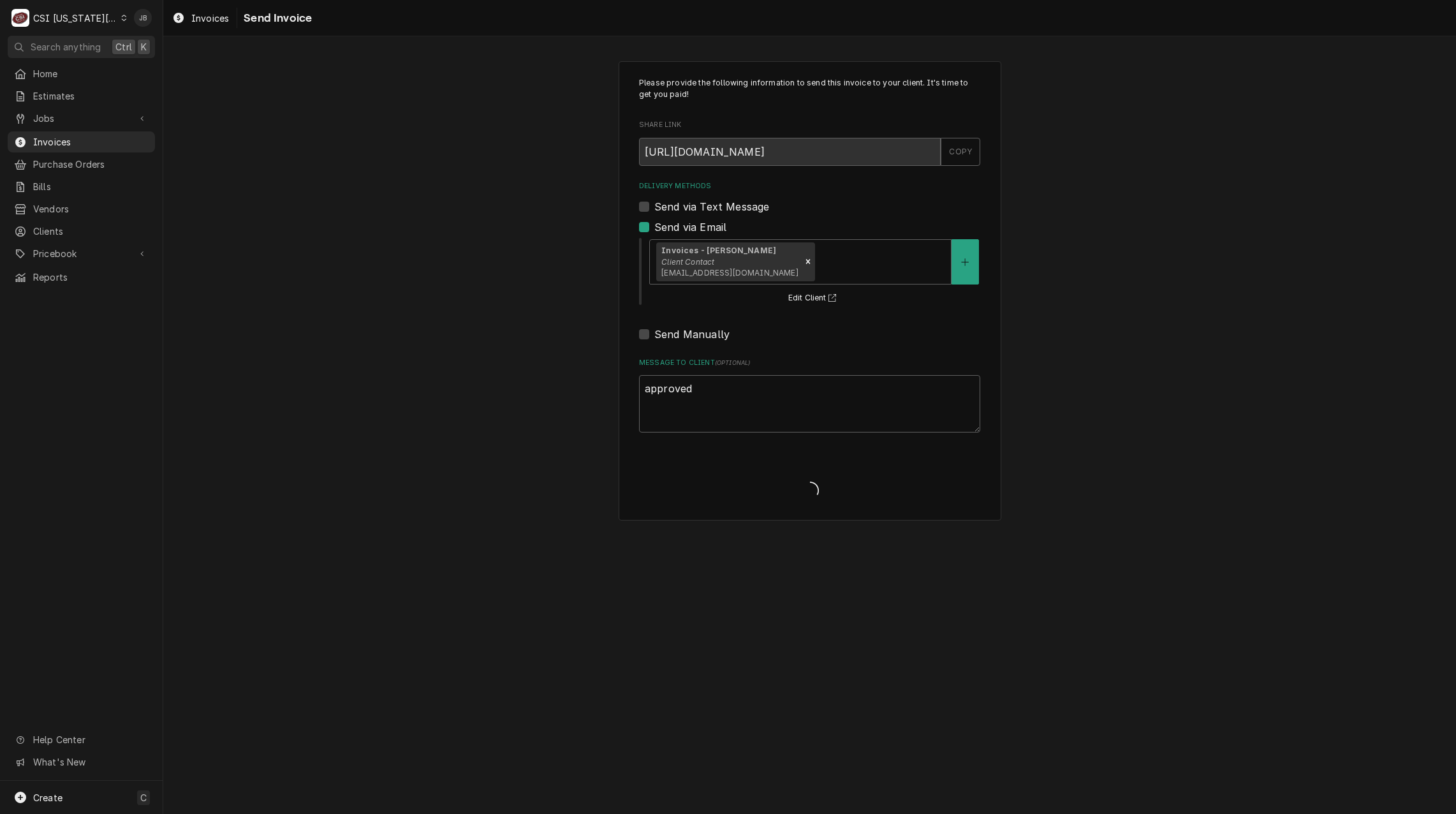
type textarea "x"
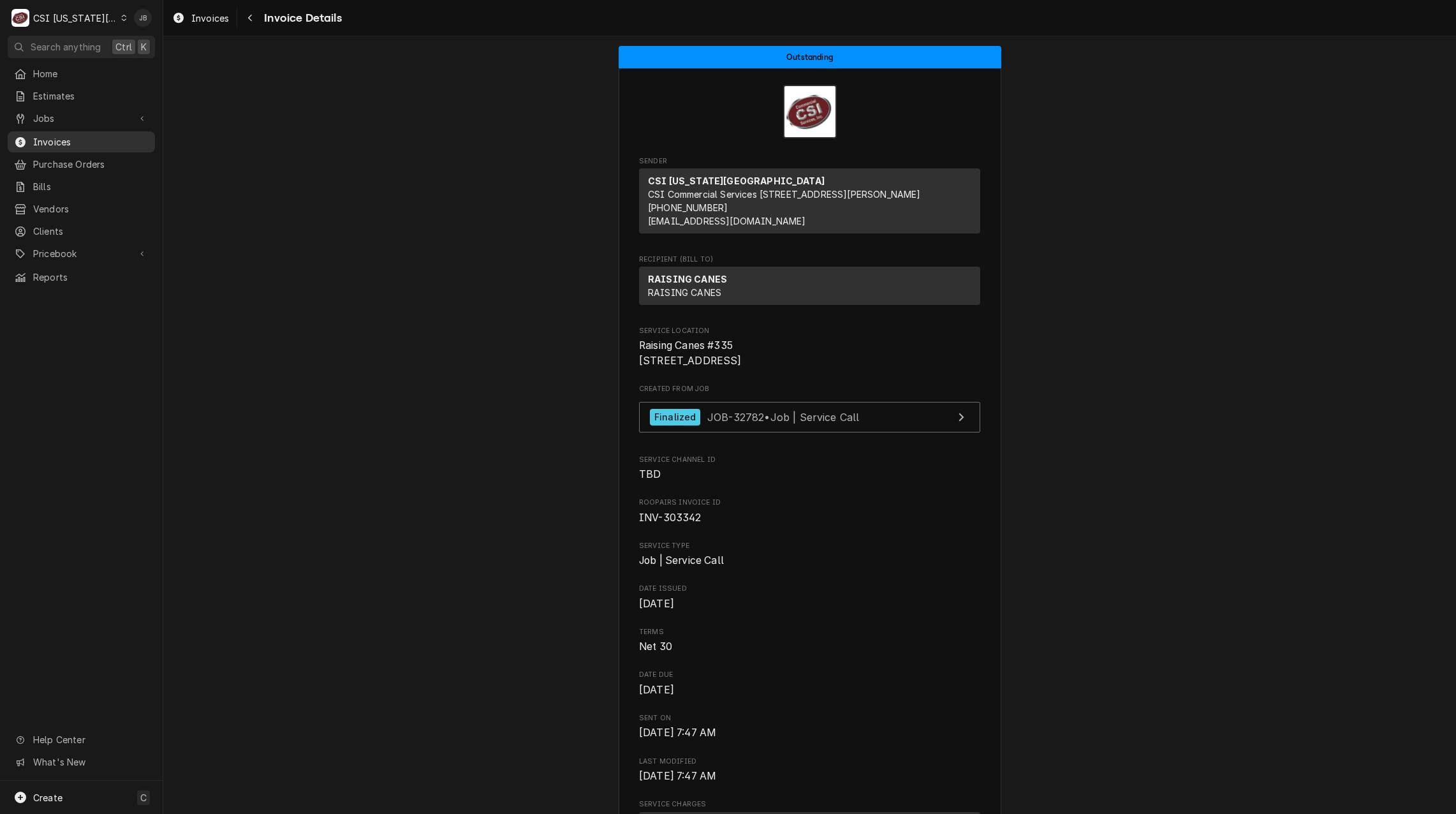
click at [81, 135] on span "Invoices" at bounding box center [91, 142] width 115 height 13
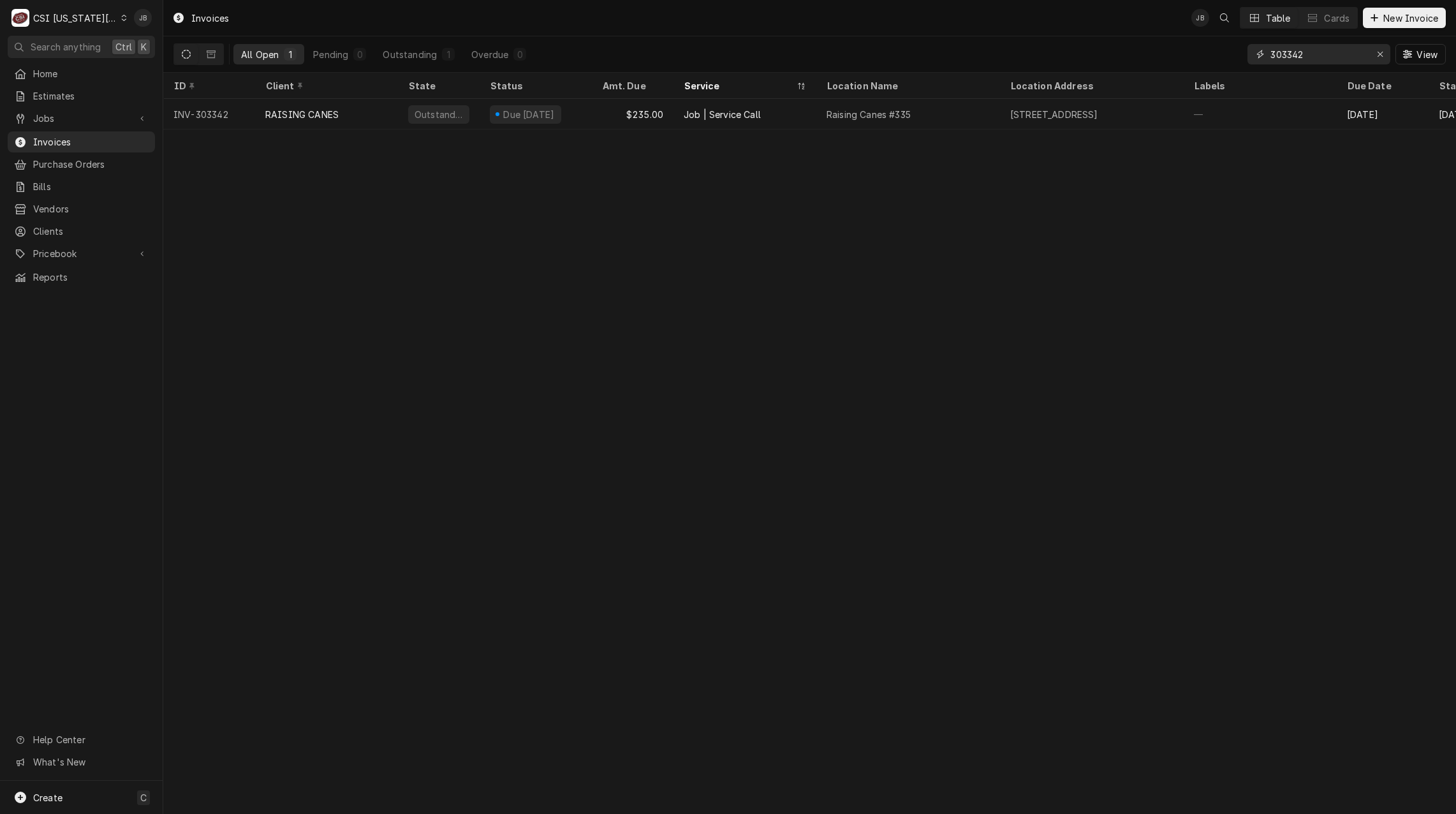
click at [1329, 50] on input "303342" at bounding box center [1318, 54] width 96 height 20
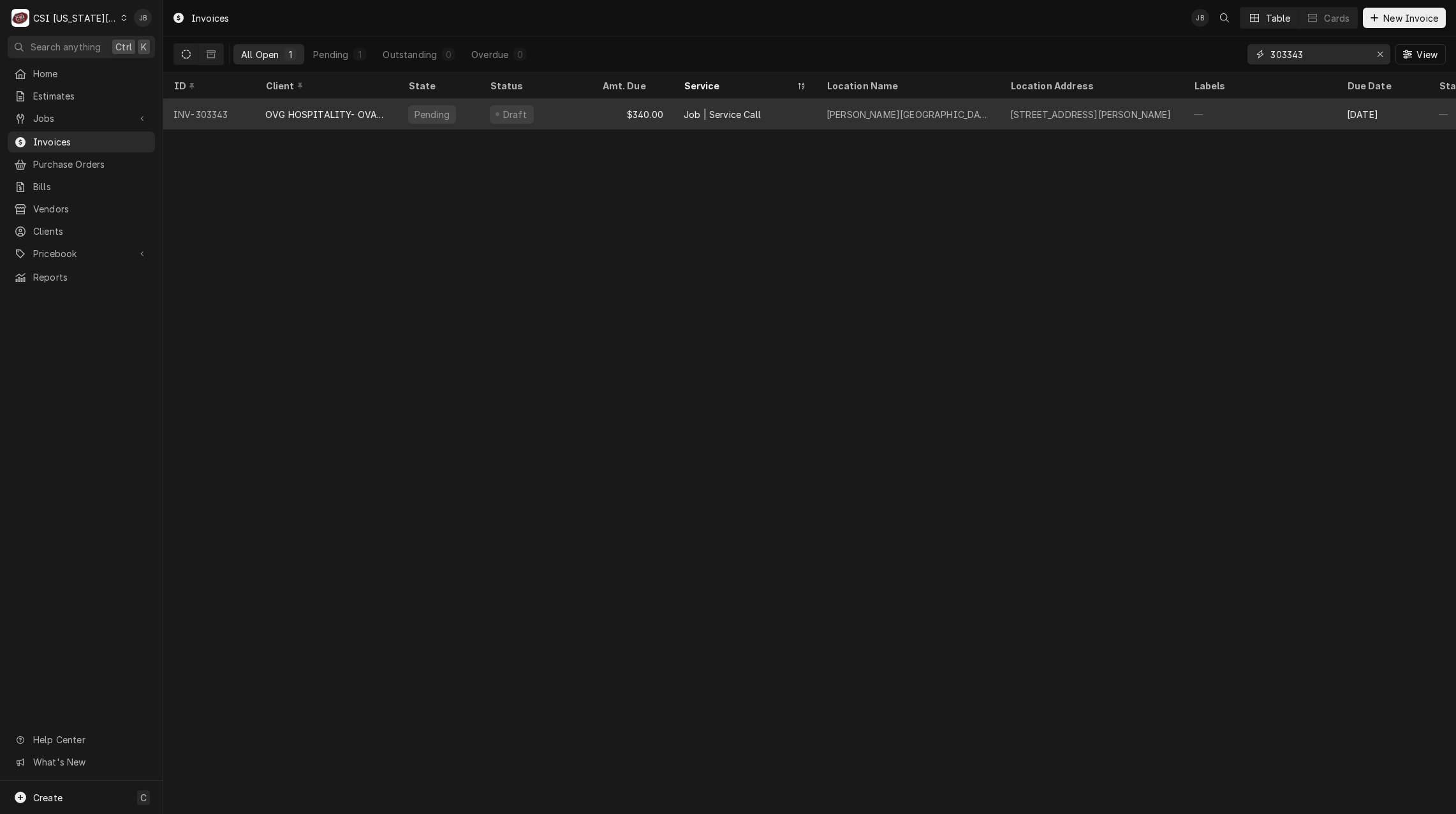
type input "303343"
click at [478, 108] on div "Pending" at bounding box center [438, 114] width 81 height 30
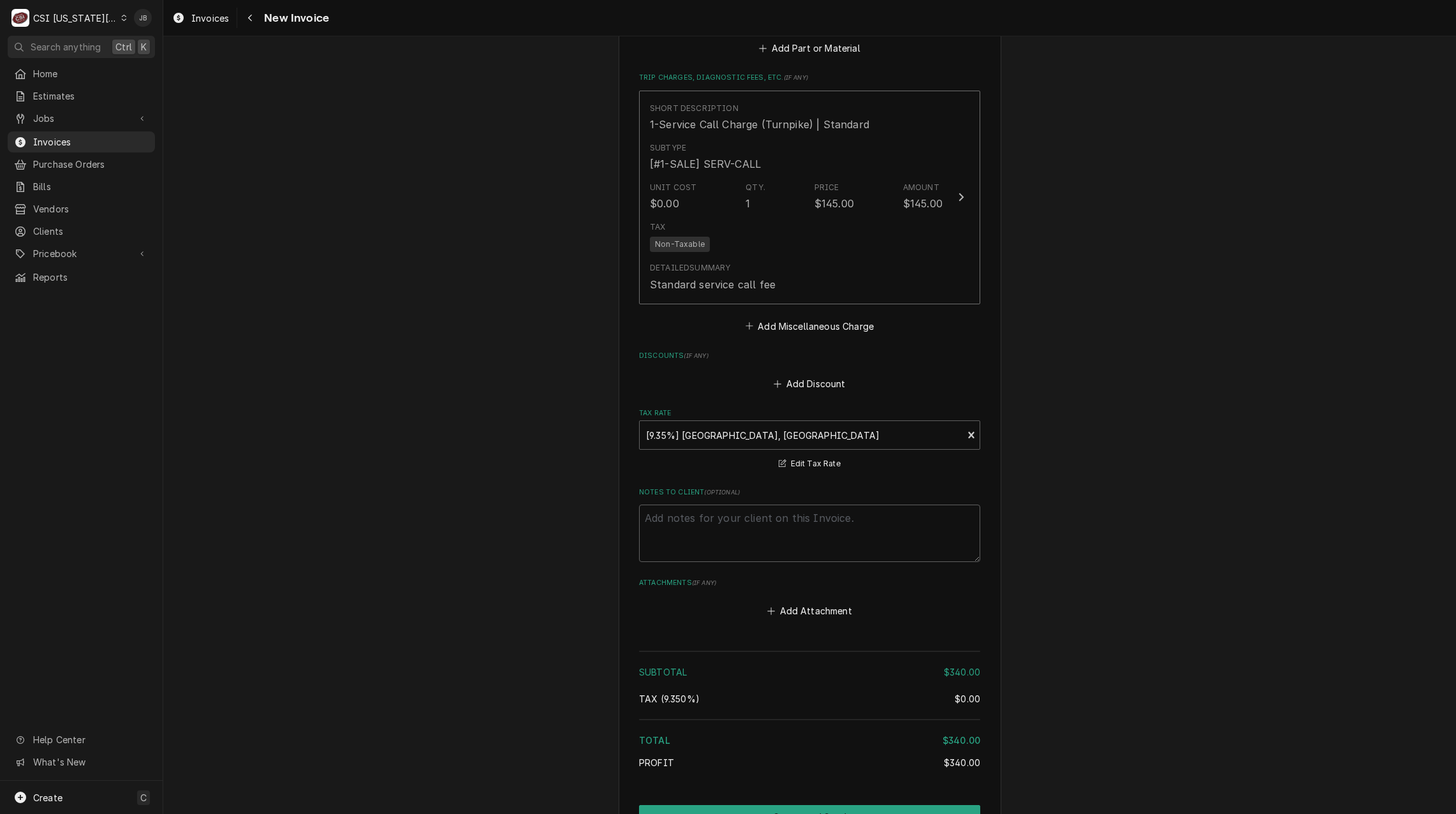
scroll to position [1718, 0]
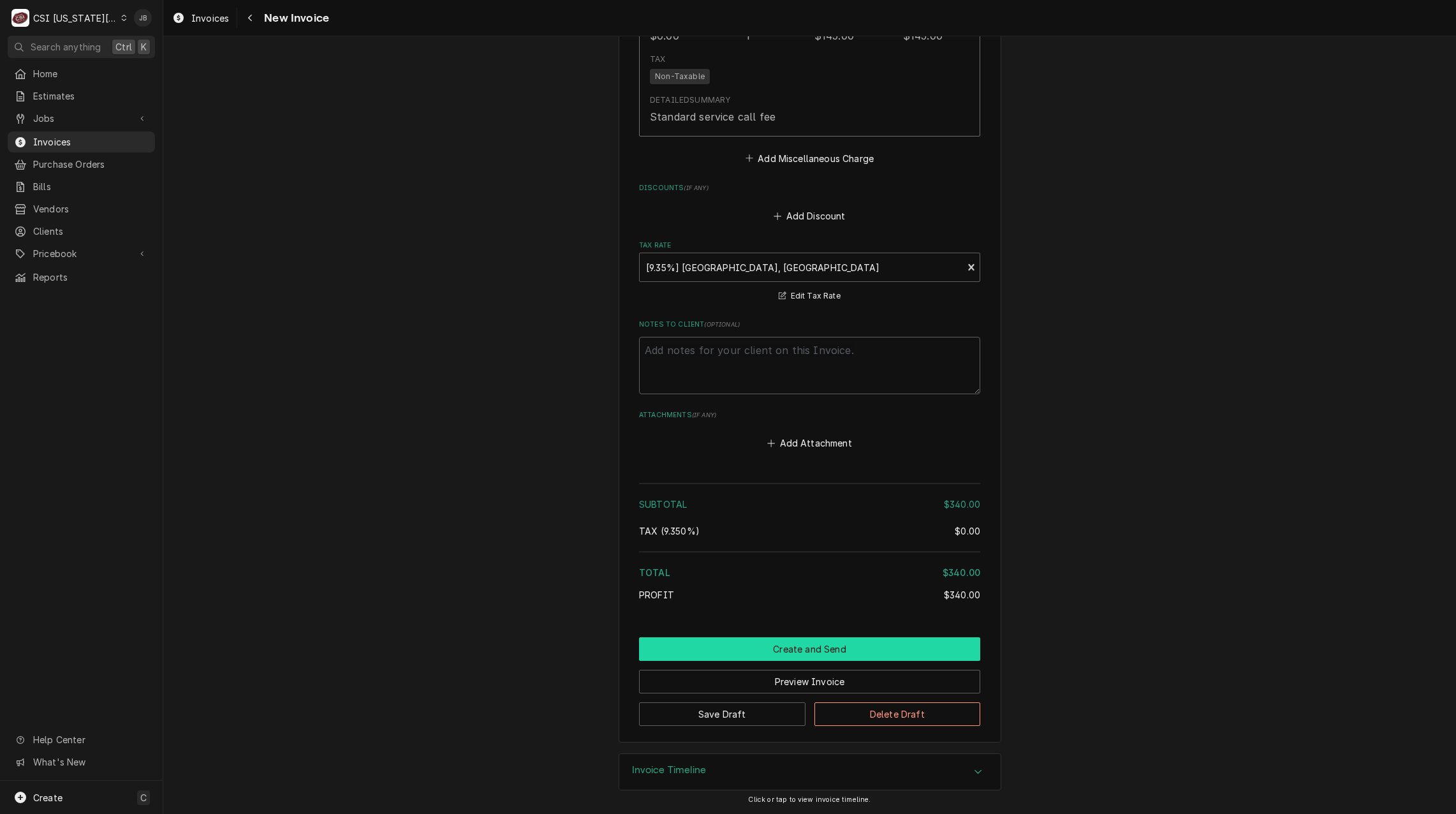
drag, startPoint x: 776, startPoint y: 649, endPoint x: 898, endPoint y: 636, distance: 122.7
click at [776, 649] on button "Create and Send" at bounding box center [809, 649] width 341 height 24
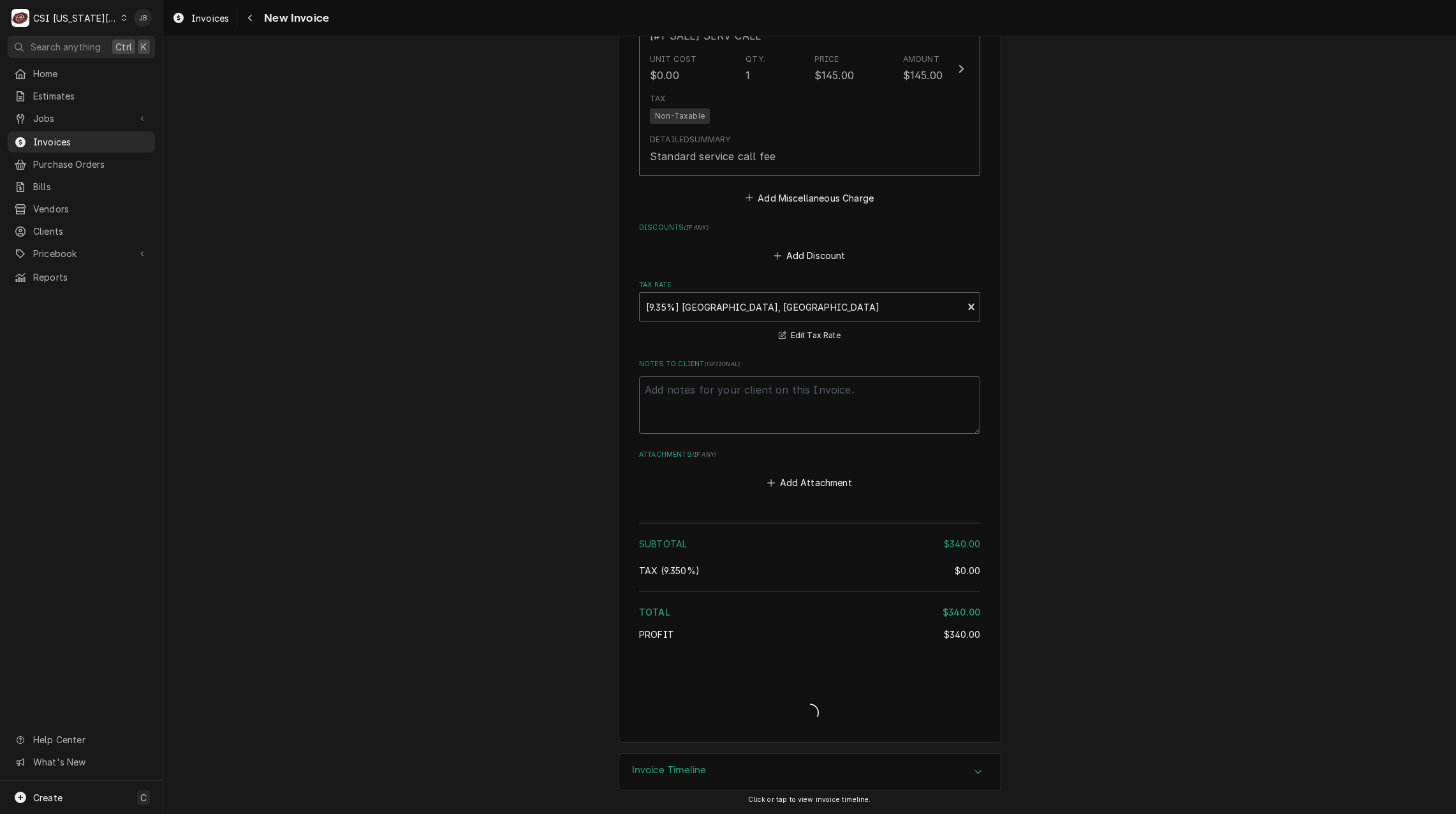
type textarea "x"
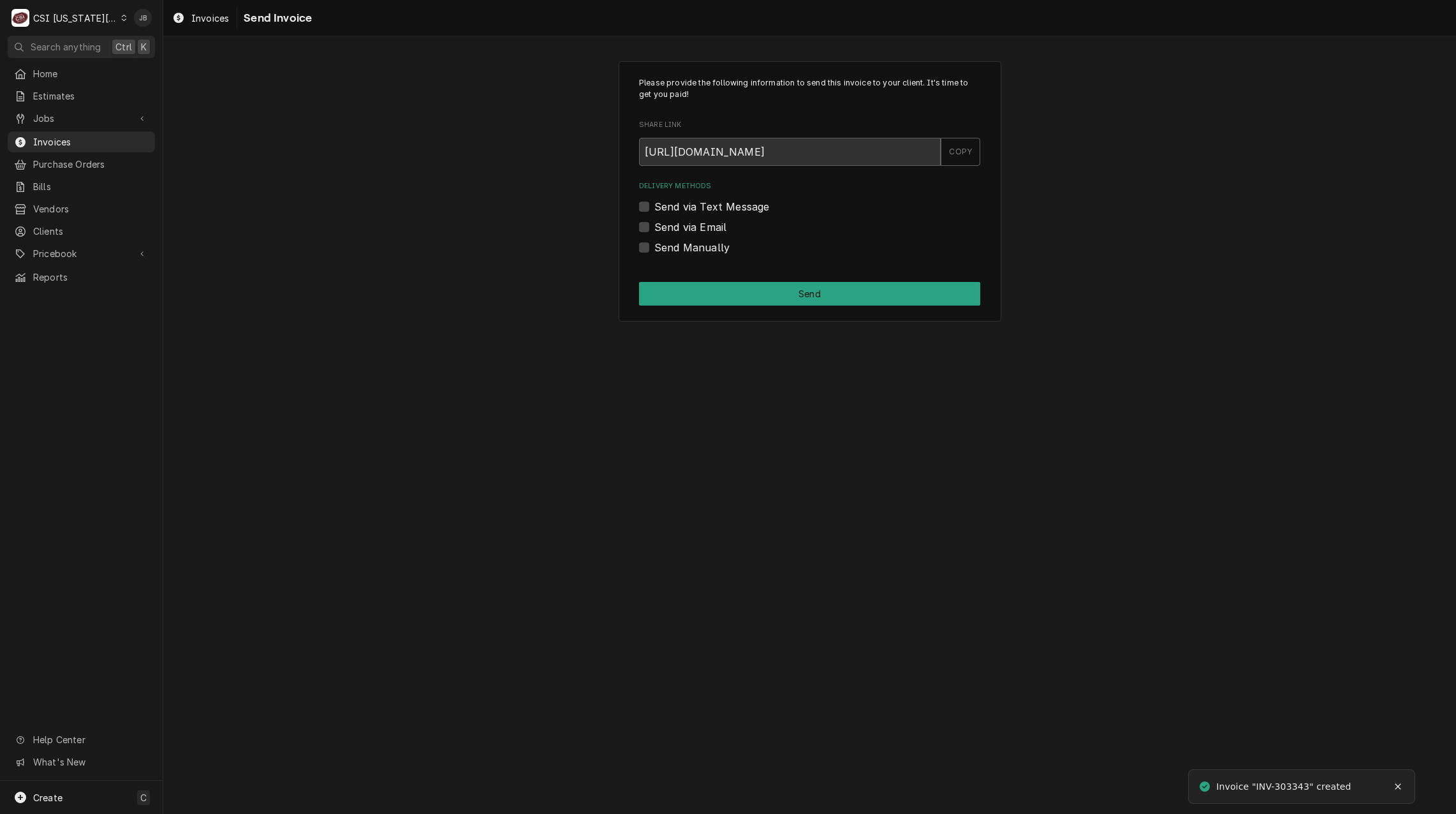
click at [721, 225] on label "Send via Email" at bounding box center [690, 227] width 72 height 15
click at [721, 225] on input "Send via Email" at bounding box center [825, 233] width 341 height 28
checkbox input "true"
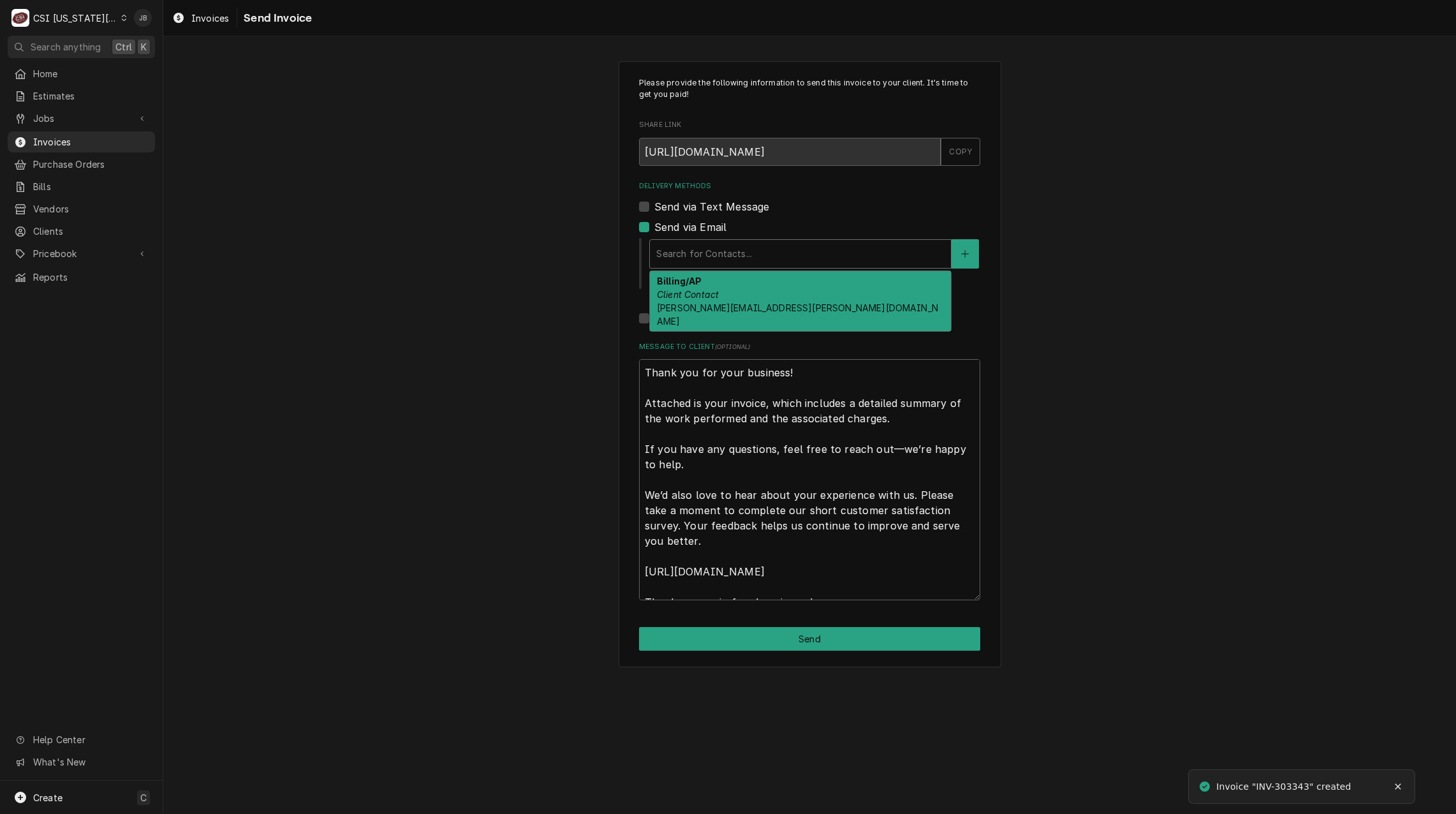
click at [751, 256] on div "Delivery Methods" at bounding box center [800, 254] width 288 height 23
click at [748, 304] on span "morgan.leslie@oakviewgroup.com" at bounding box center [797, 314] width 281 height 24
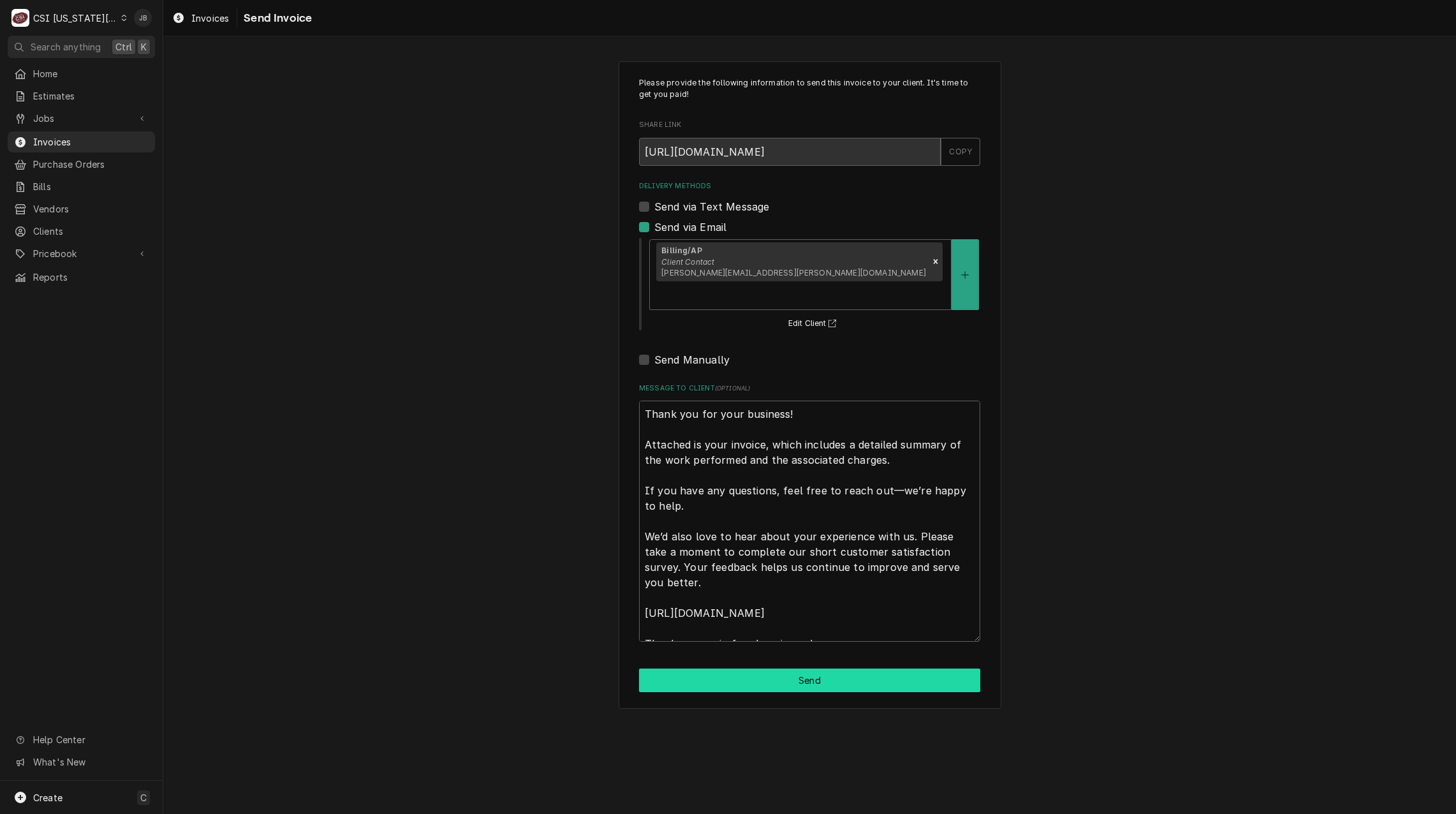
click at [776, 669] on button "Send" at bounding box center [809, 680] width 341 height 24
type textarea "x"
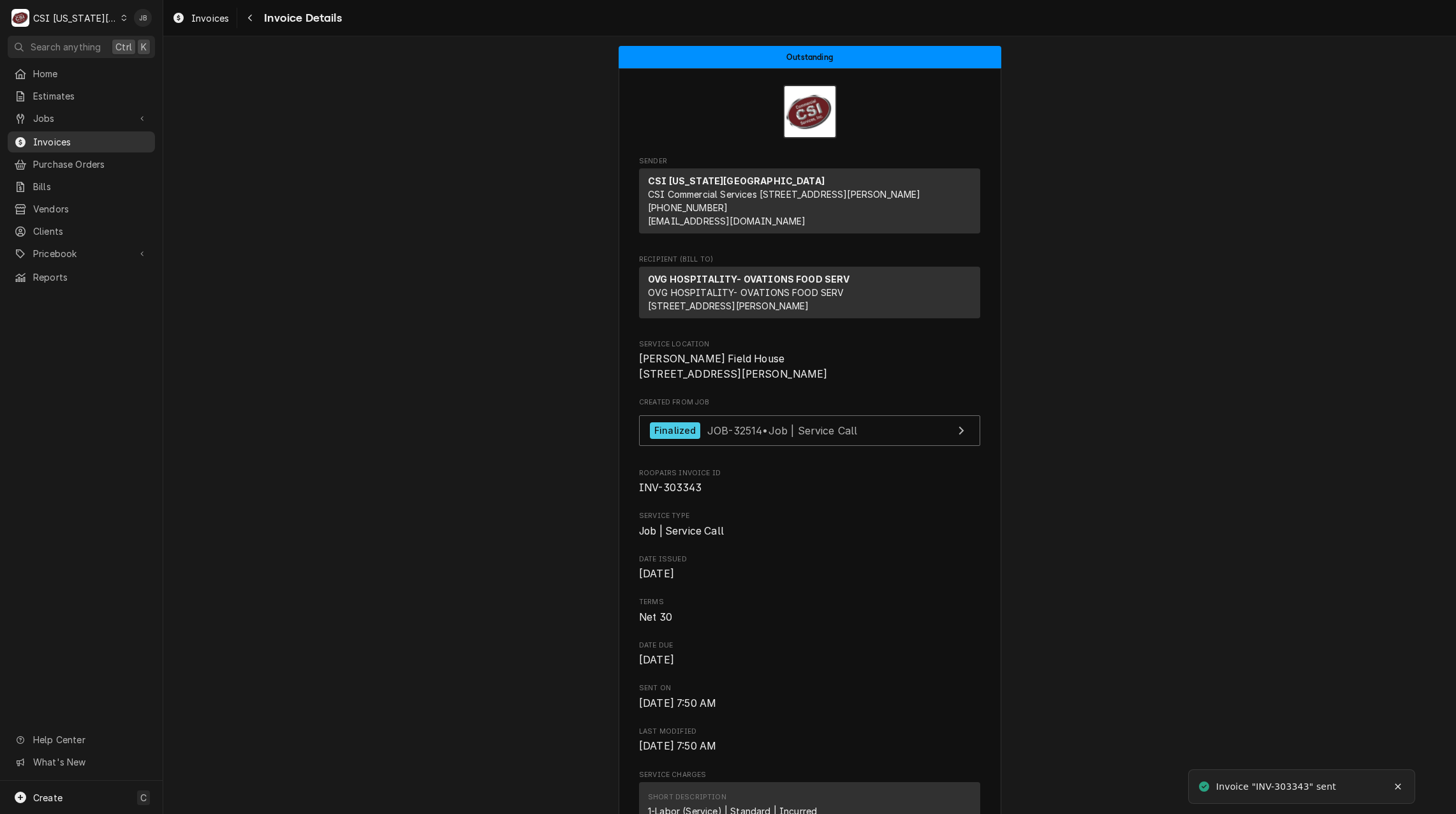
click at [108, 135] on span "Invoices" at bounding box center [91, 142] width 115 height 13
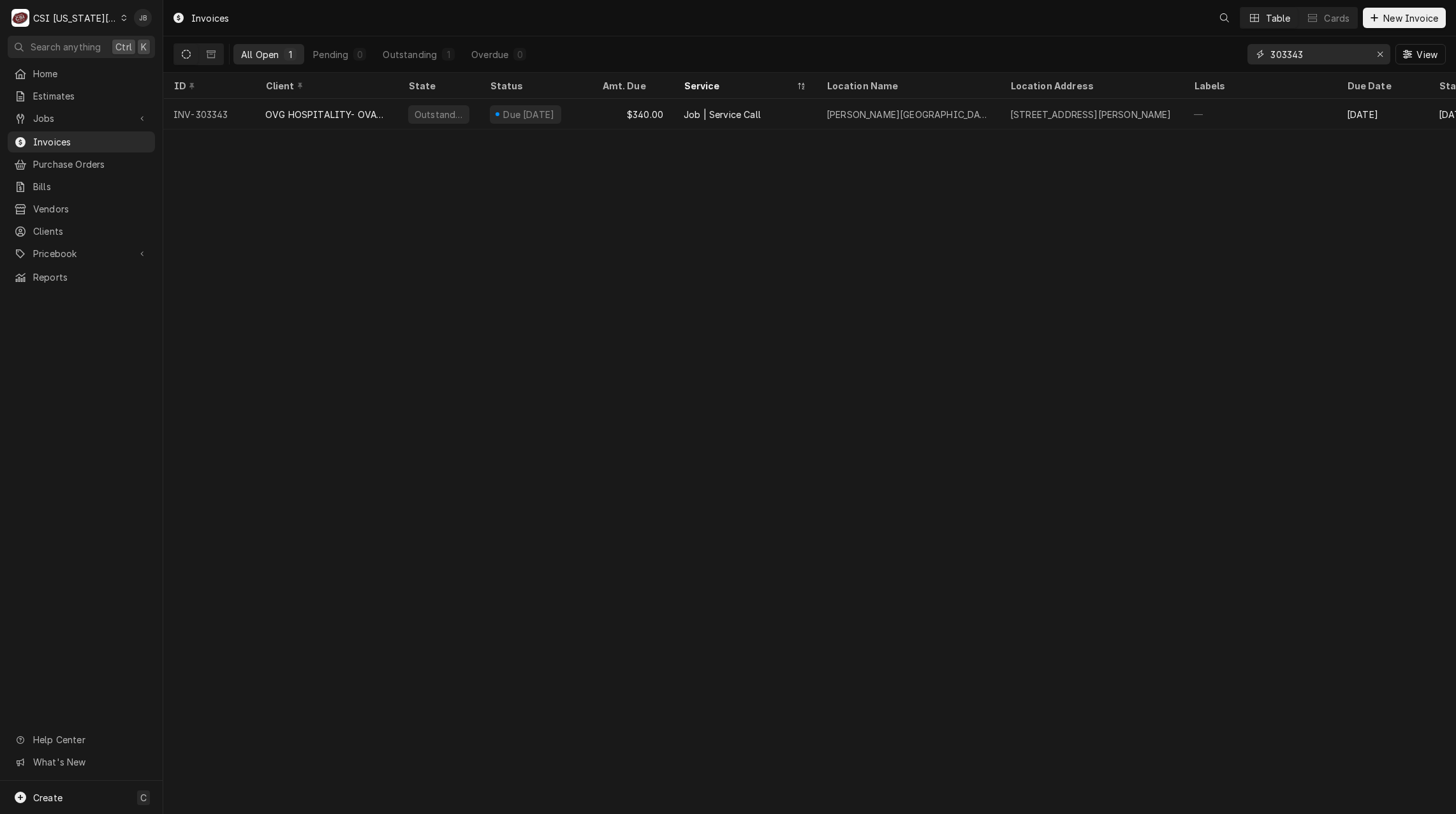
click at [1326, 50] on input "303343" at bounding box center [1318, 54] width 96 height 20
type input "303344"
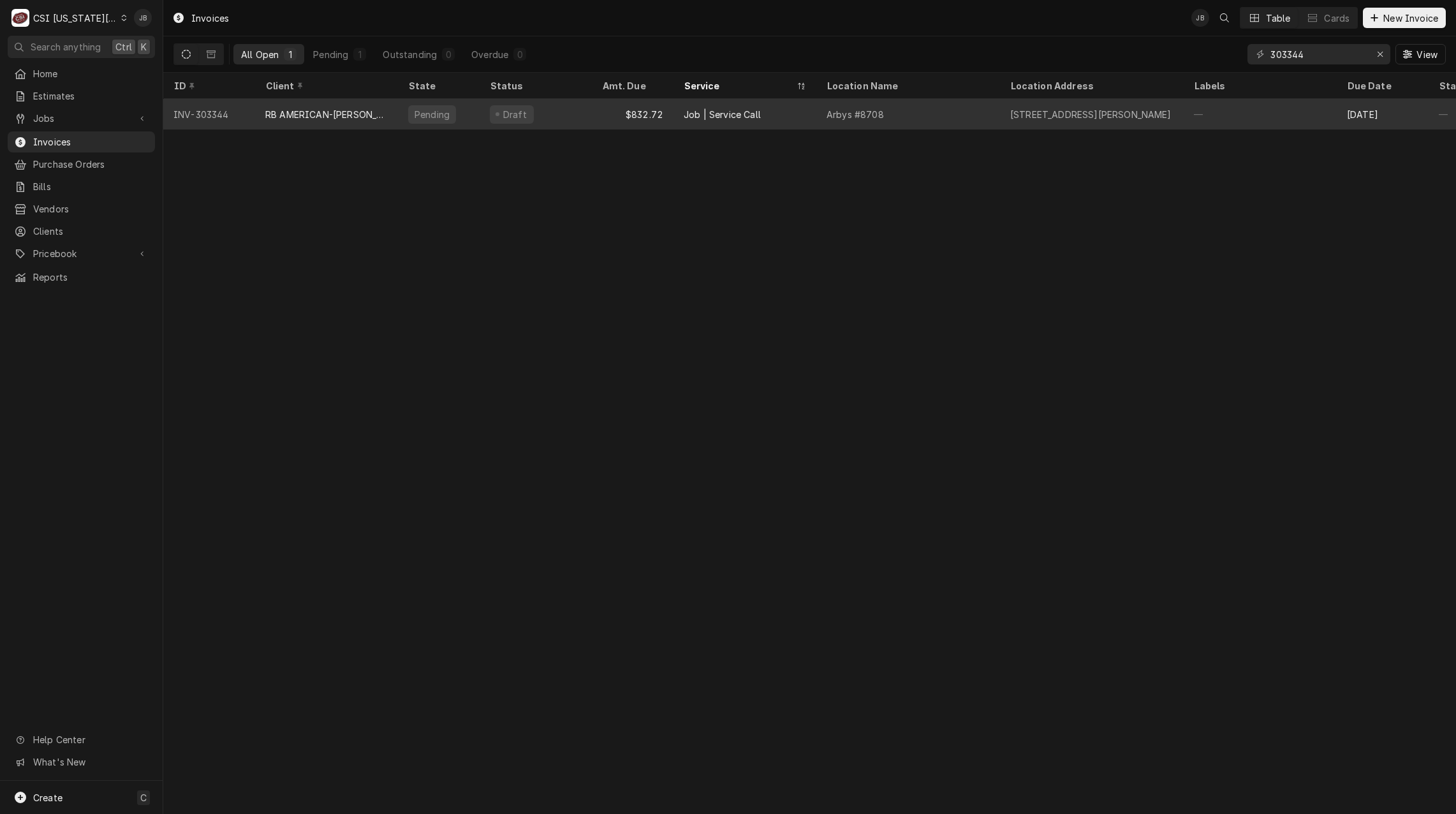
click at [923, 114] on div "Arbys #8708" at bounding box center [907, 114] width 184 height 30
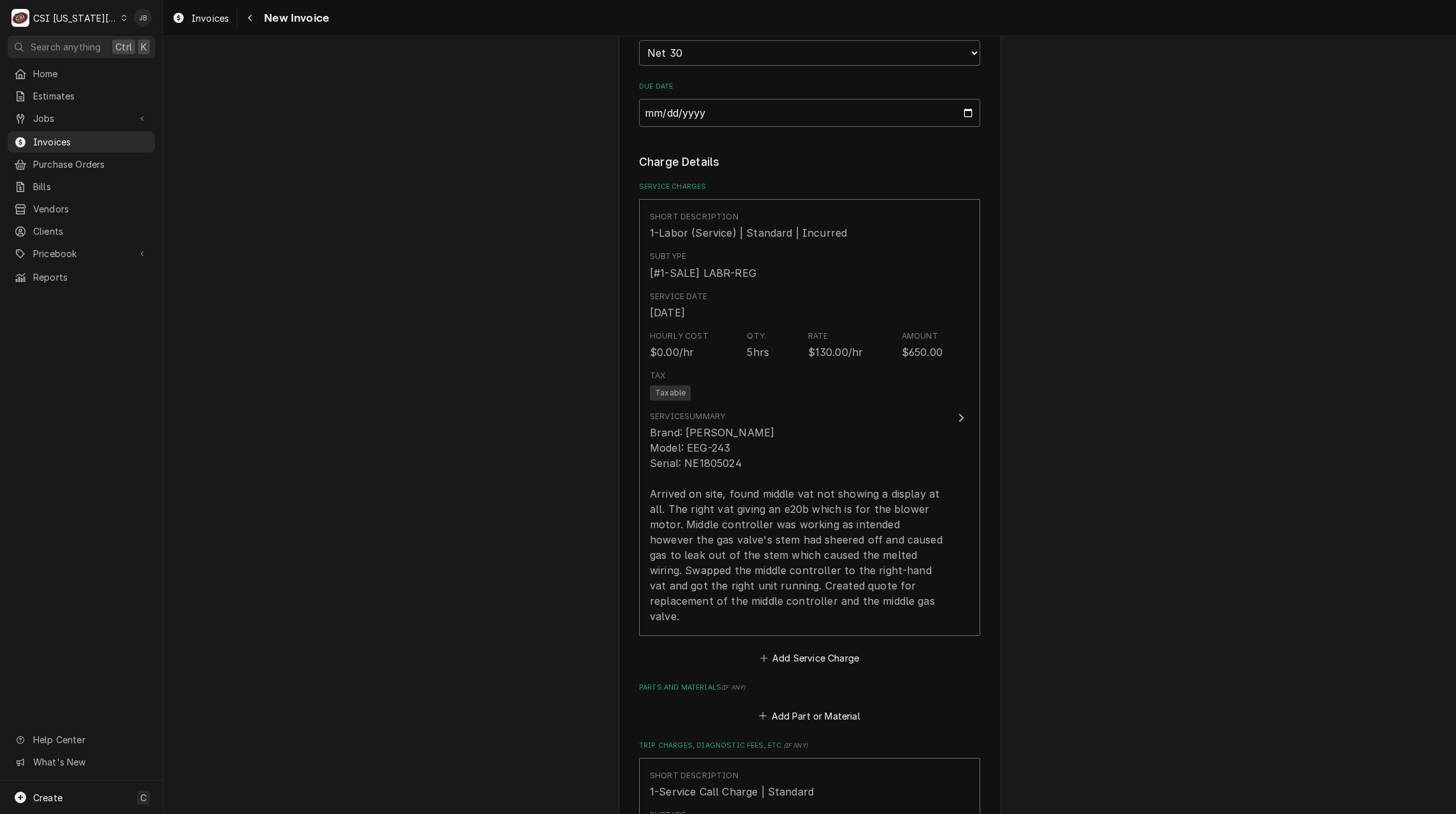
scroll to position [1467, 0]
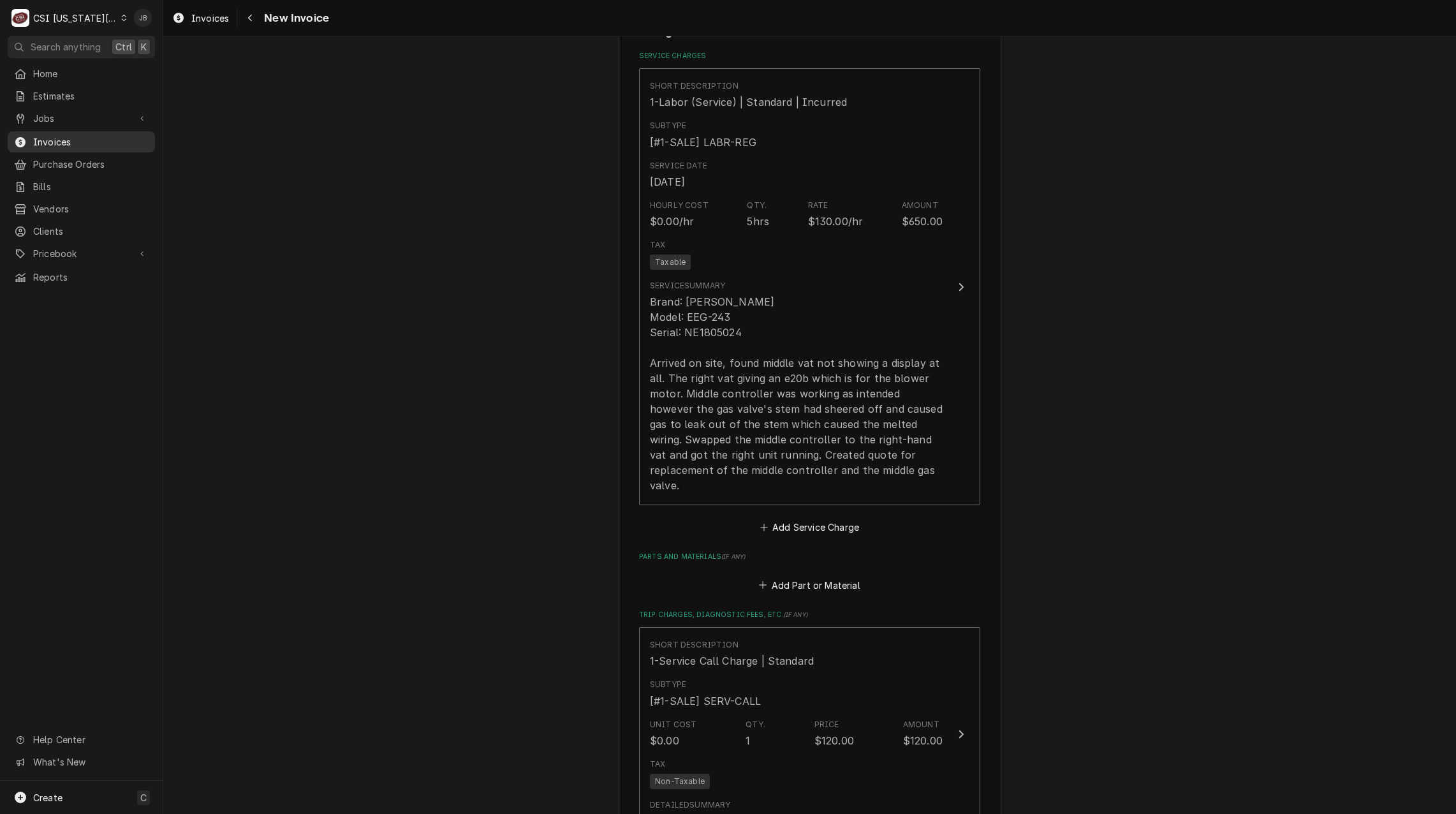
drag, startPoint x: 73, startPoint y: 139, endPoint x: 97, endPoint y: 141, distance: 24.1
click at [73, 139] on span "Invoices" at bounding box center [91, 142] width 115 height 13
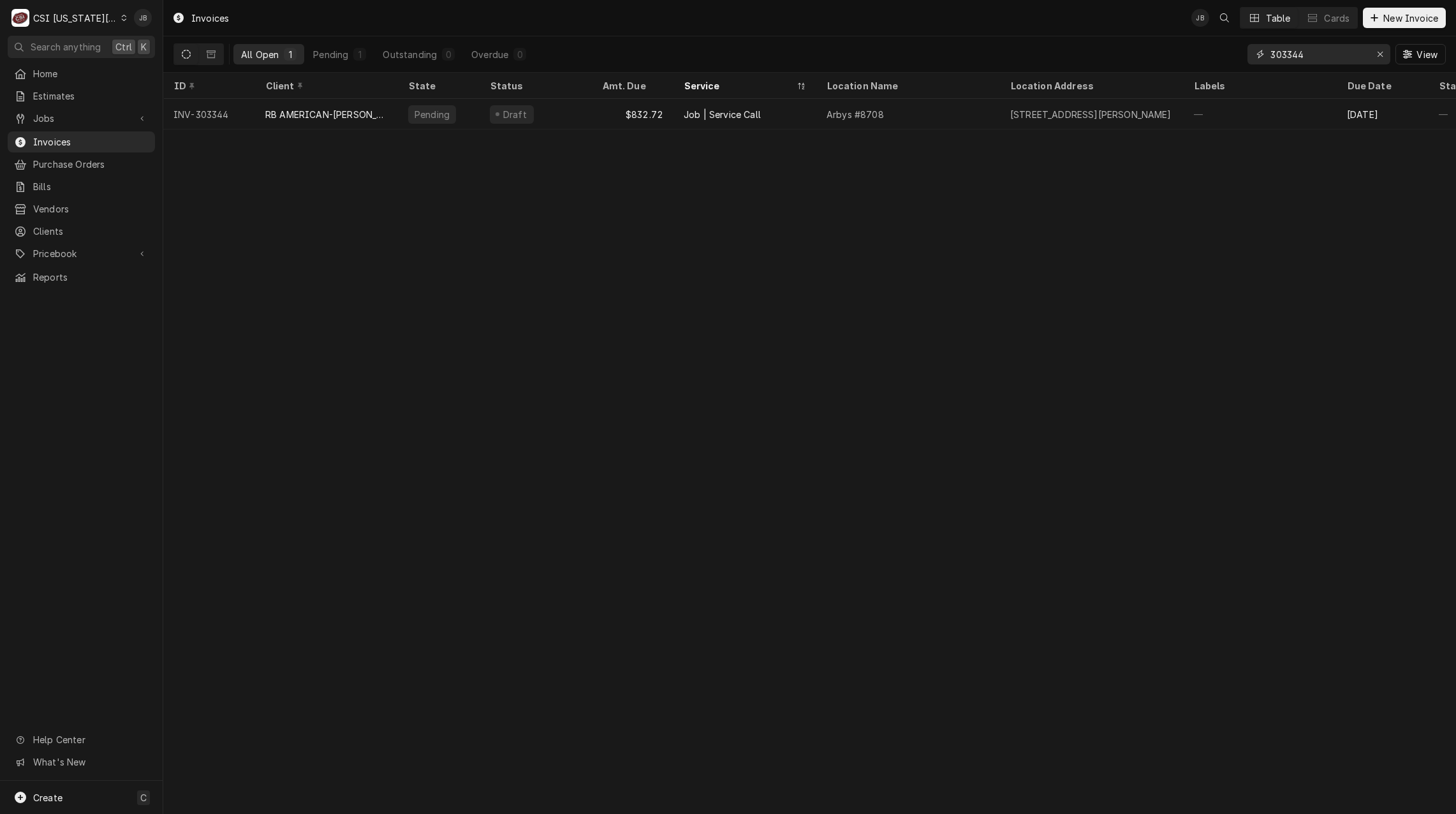
drag, startPoint x: 1328, startPoint y: 49, endPoint x: 1165, endPoint y: 45, distance: 163.0
click at [1166, 46] on div "All Open 1 Pending 1 Outstanding 0 Overdue 0 303344 View" at bounding box center [809, 54] width 1272 height 36
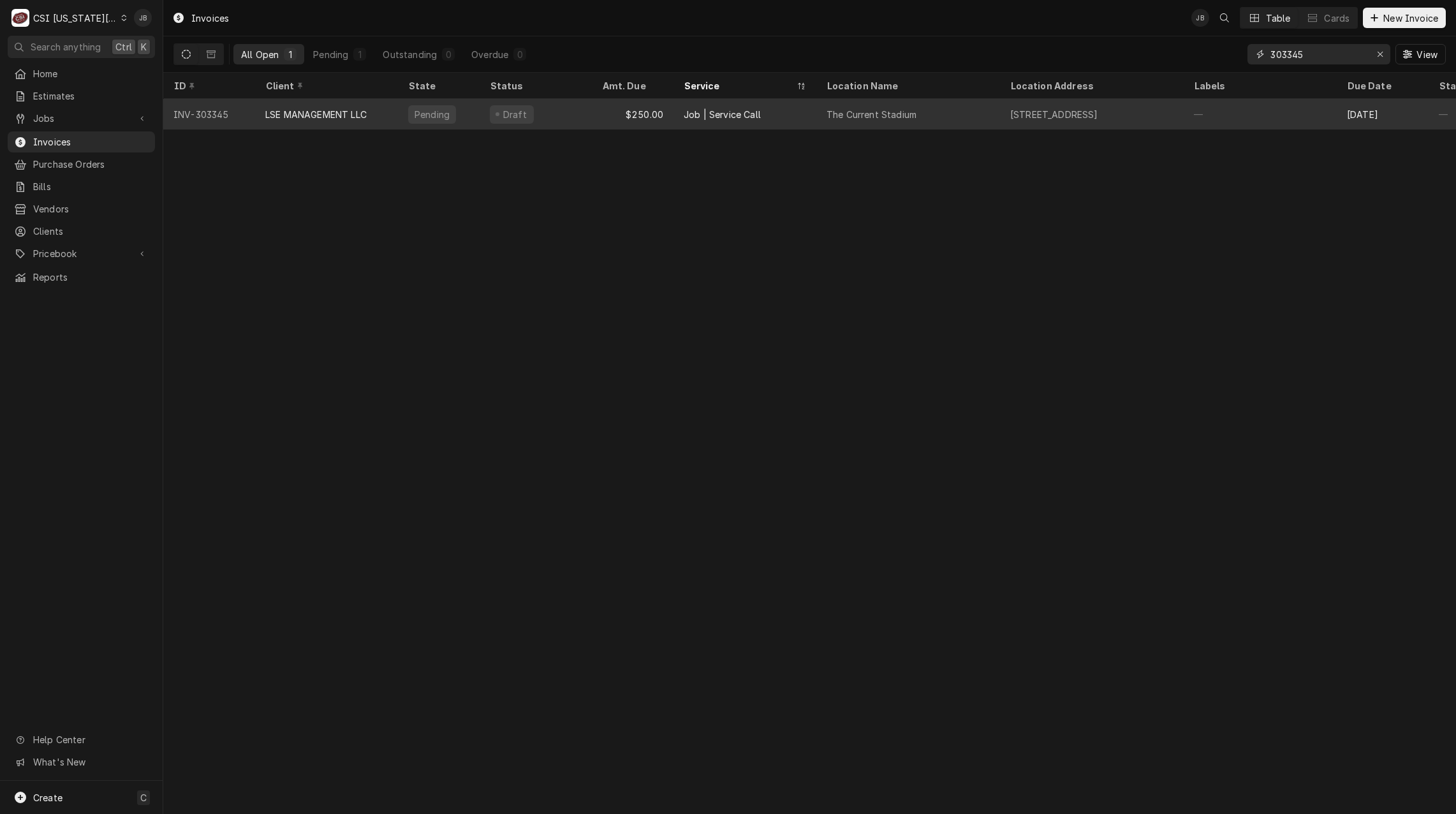
type input "303345"
drag, startPoint x: 875, startPoint y: 120, endPoint x: 881, endPoint y: 113, distance: 9.2
click at [881, 113] on div "The Current Stadium" at bounding box center [907, 114] width 184 height 30
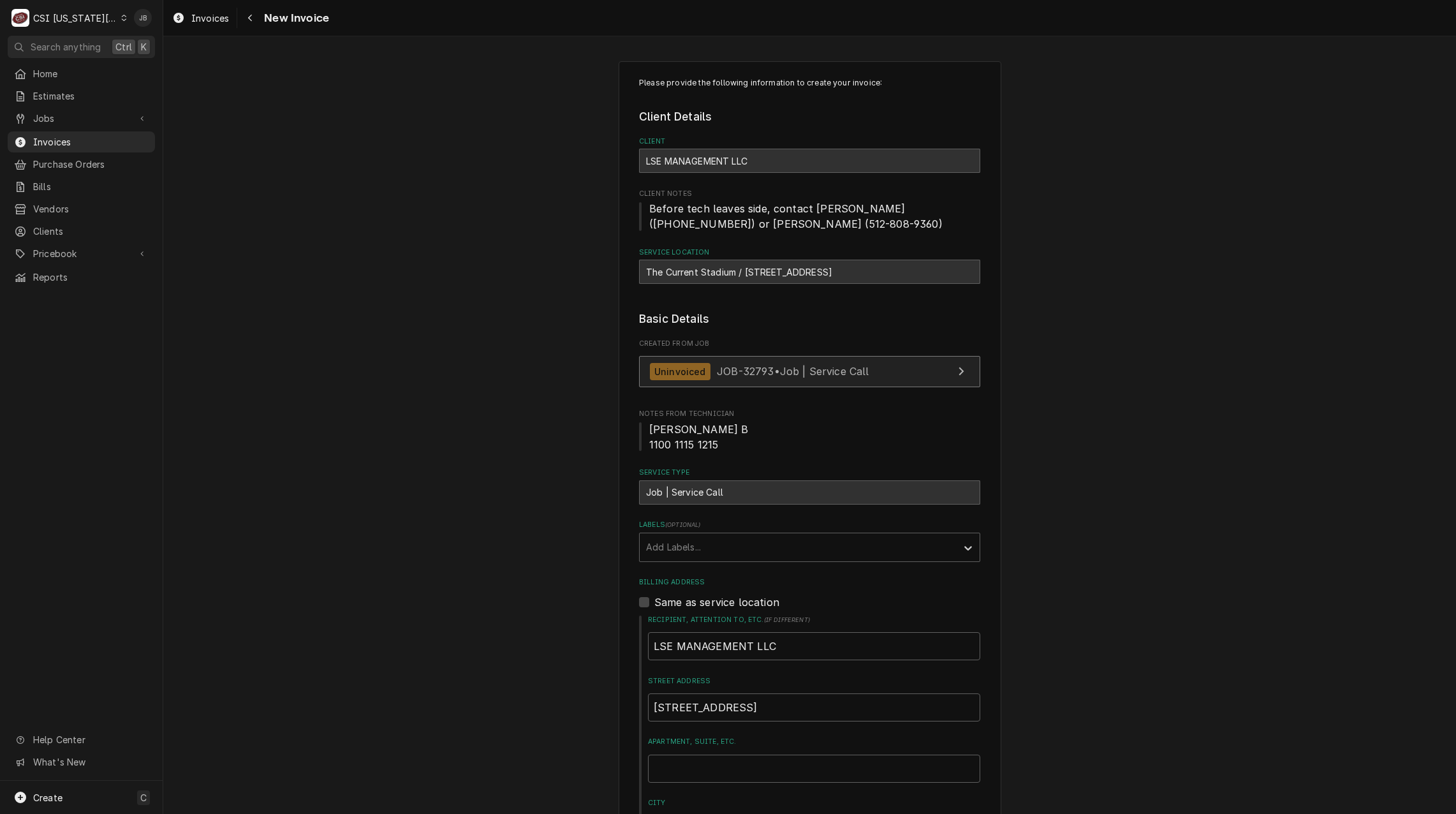
click at [751, 359] on link "Uninvoiced JOB-32793 • Job | Service Call" at bounding box center [809, 371] width 341 height 31
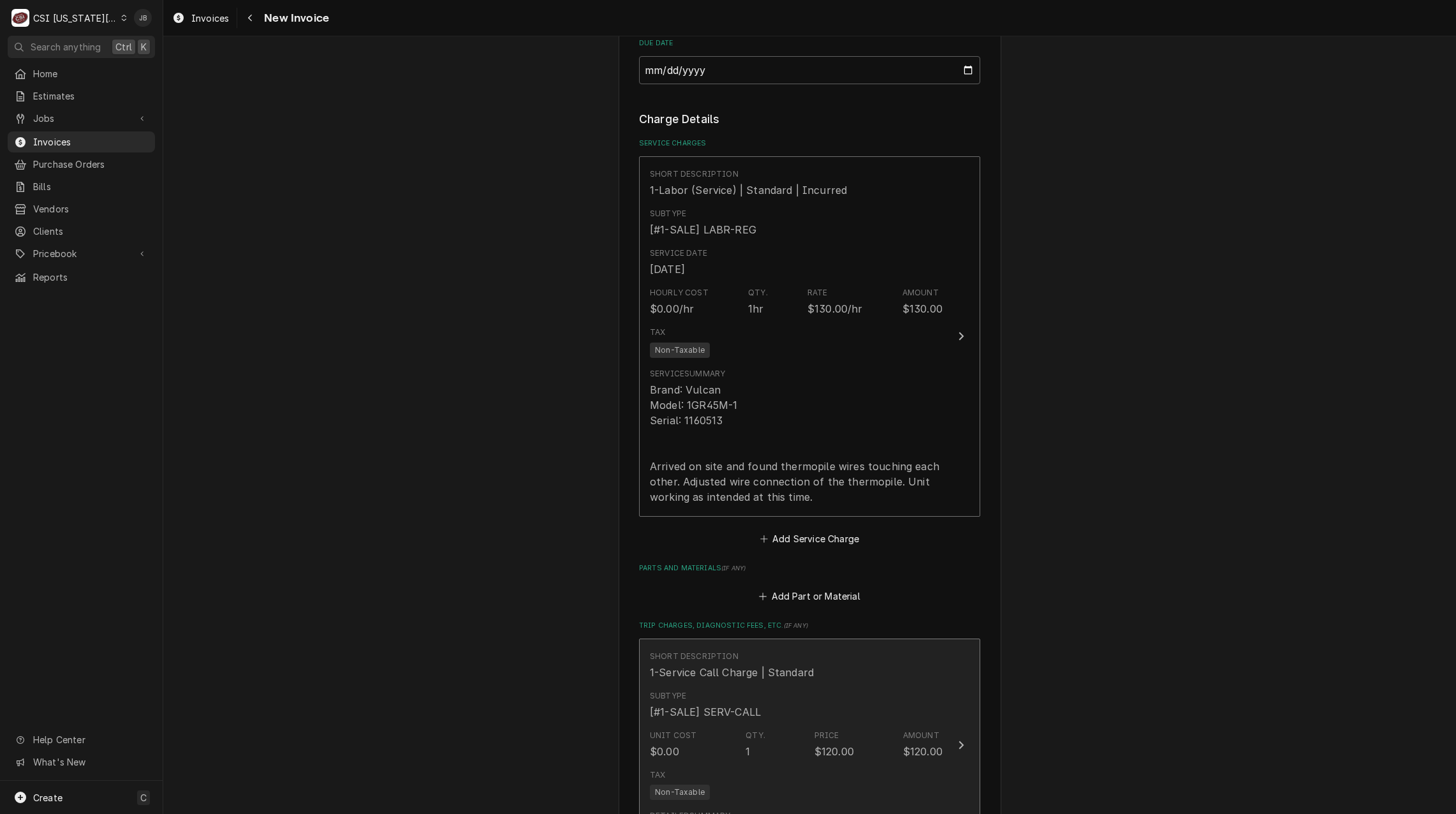
scroll to position [1084, 0]
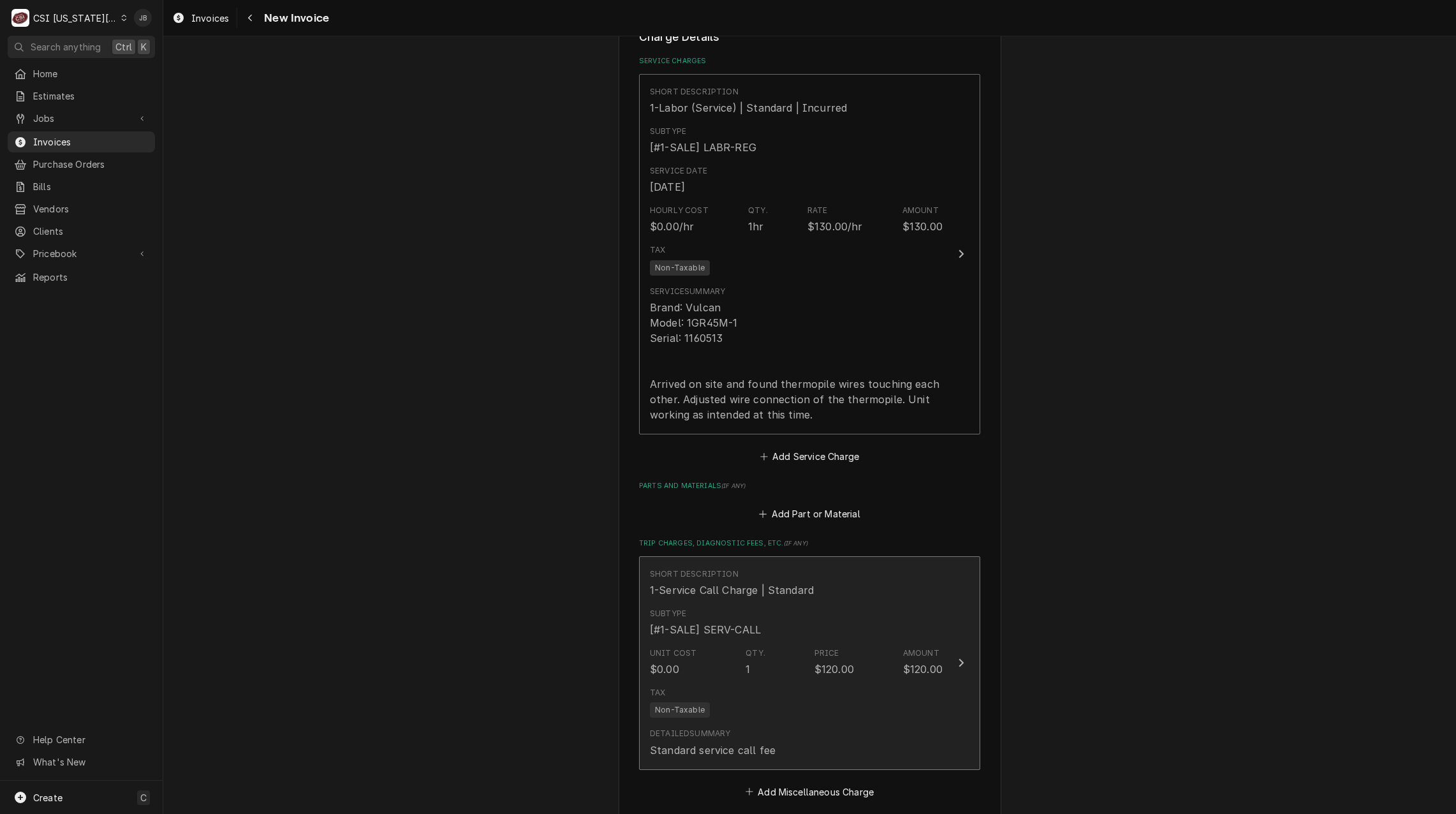
click at [785, 578] on div "Short Description 1-Service Call Charge | Standard" at bounding box center [732, 583] width 164 height 29
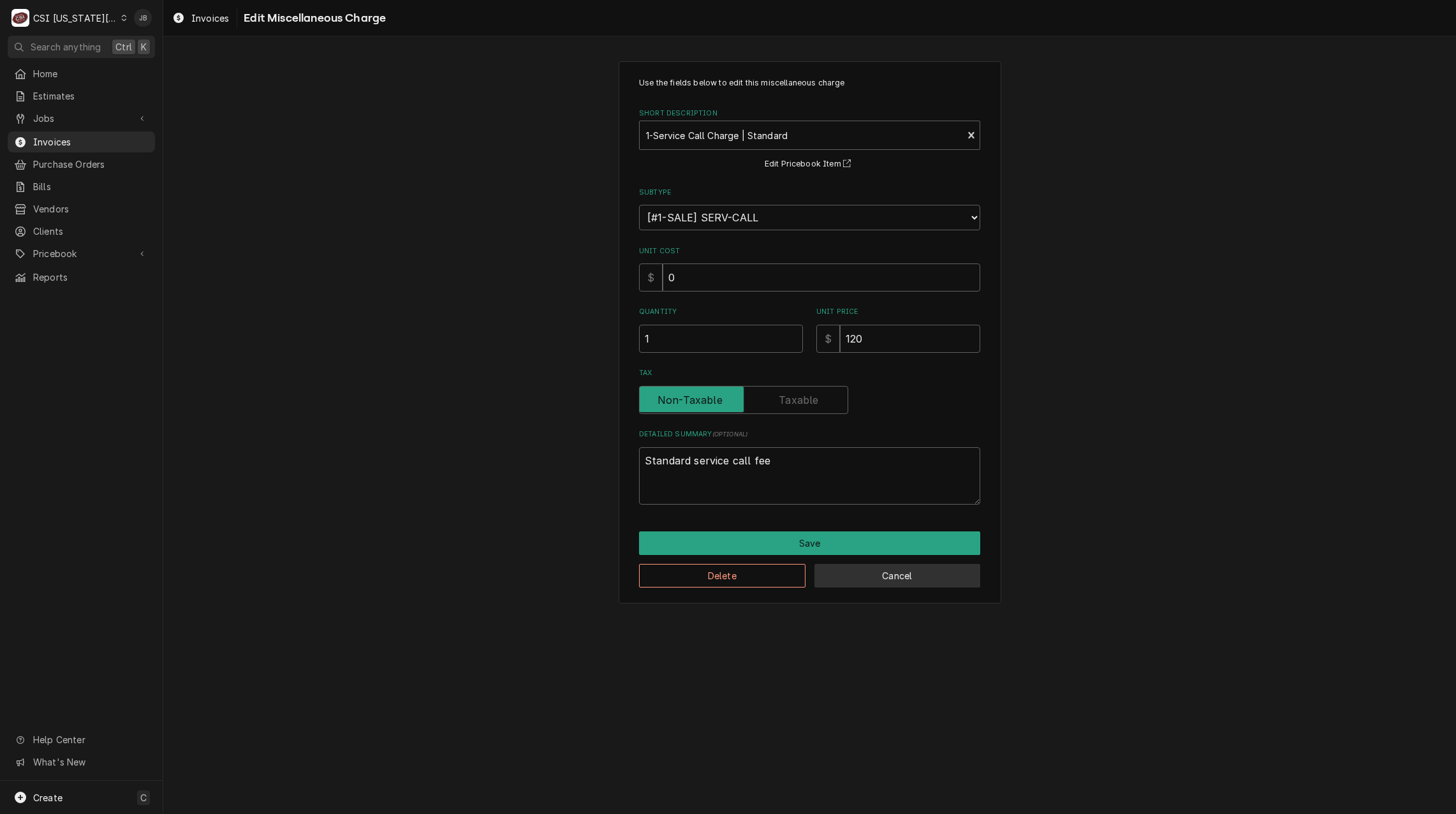
click at [896, 585] on button "Cancel" at bounding box center [897, 576] width 166 height 24
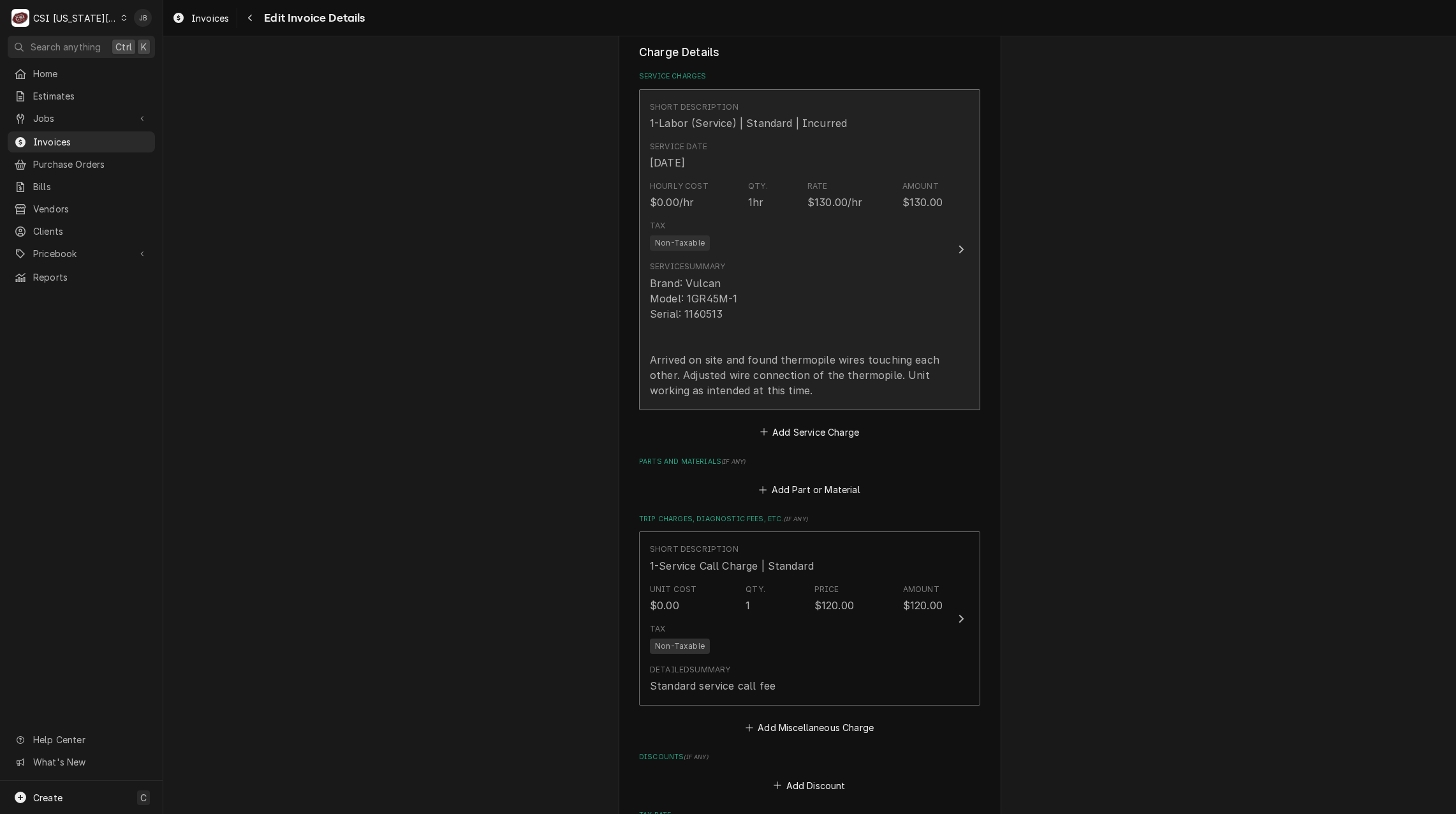
scroll to position [1069, 0]
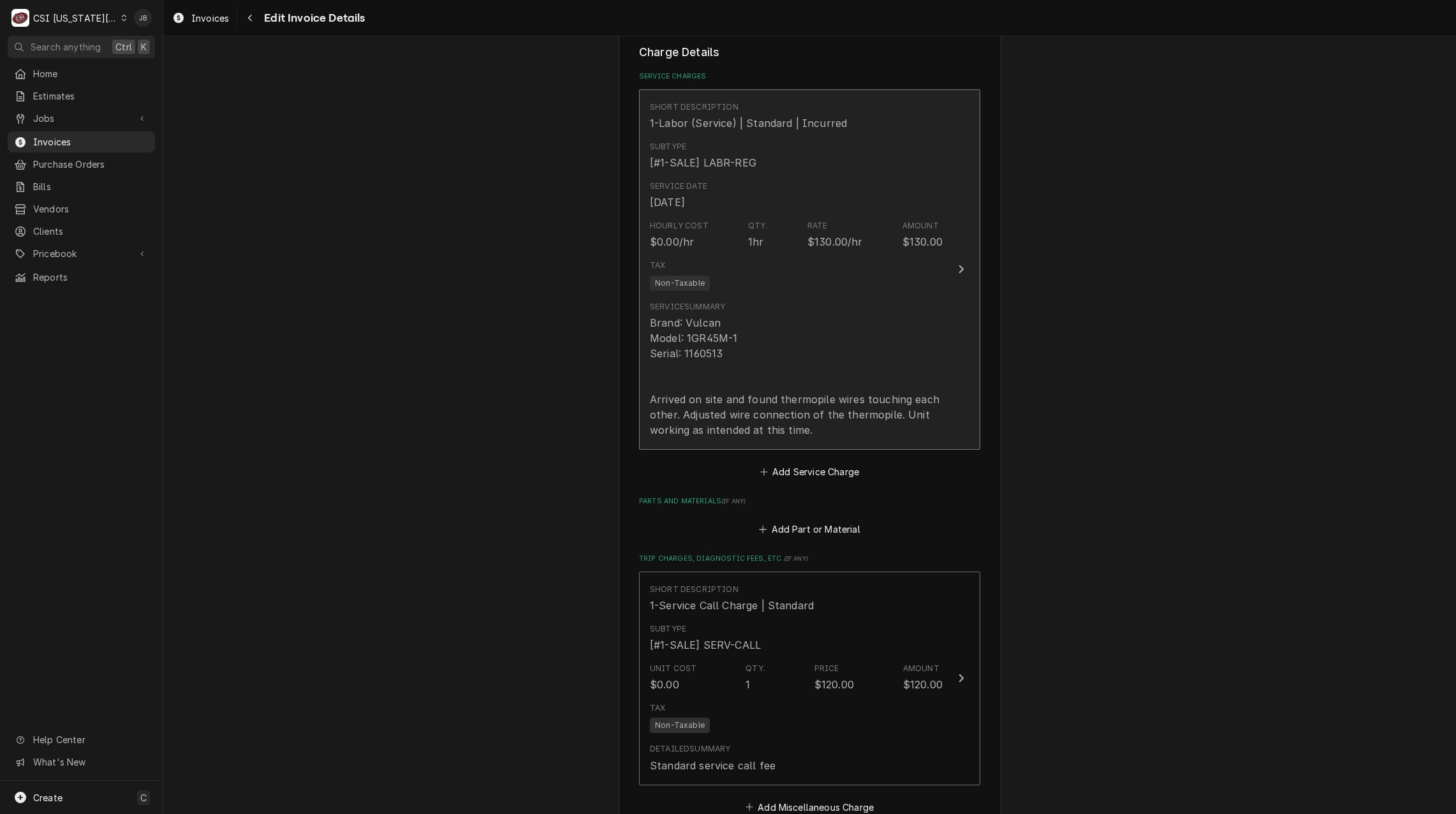
click at [720, 301] on div "Service Summary" at bounding box center [687, 307] width 75 height 12
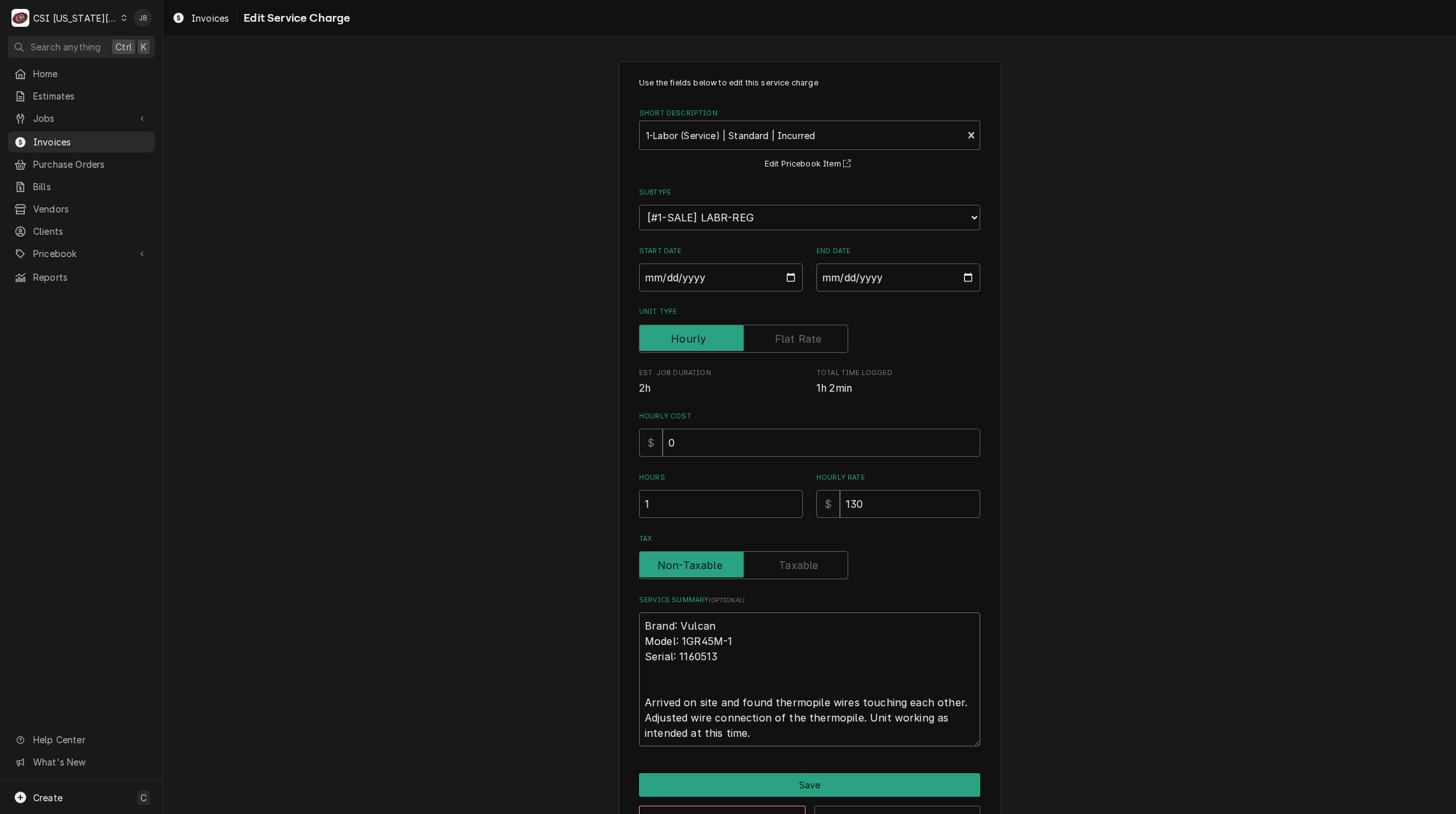
click at [951, 707] on textarea "Brand: Vulcan Model: 1GR45M-1 Serial: 1160513 Arrived on site and found thermop…" at bounding box center [809, 679] width 341 height 134
type textarea "x"
type textarea "Brand: Vulcan Model: 1GR45M-1 Serial: 1160513 Arrived on site and found thermop…"
type textarea "x"
type textarea "Brand: Vulcan Model: 1GR45M-1 Serial: 1160513 Arrived on site and found thermop…"
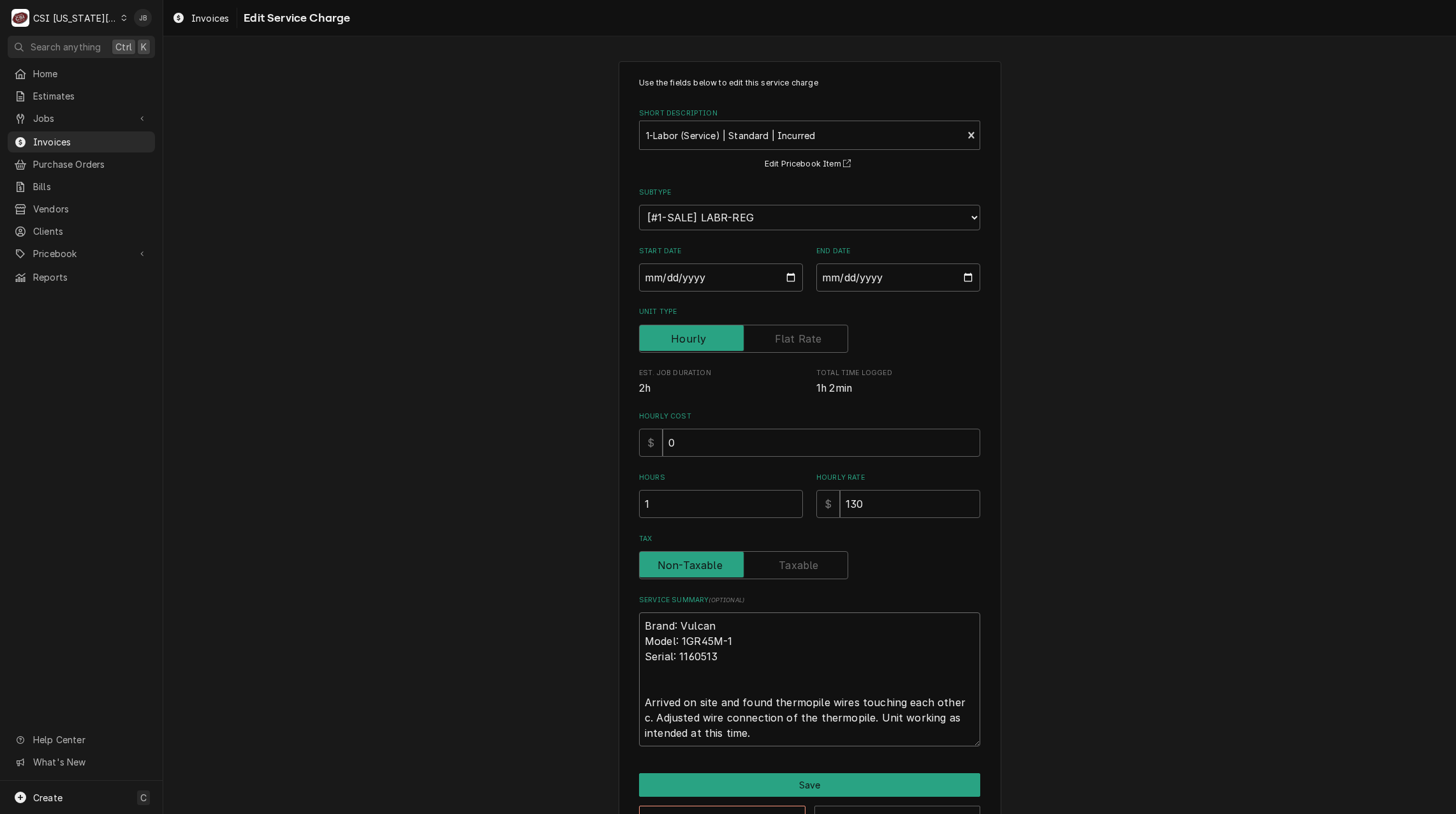
type textarea "x"
type textarea "Brand: Vulcan Model: 1GR45M-1 Serial: 1160513 Arrived on site and found thermop…"
type textarea "x"
type textarea "Brand: Vulcan Model: 1GR45M-1 Serial: 1160513 Arrived on site and found thermop…"
type textarea "x"
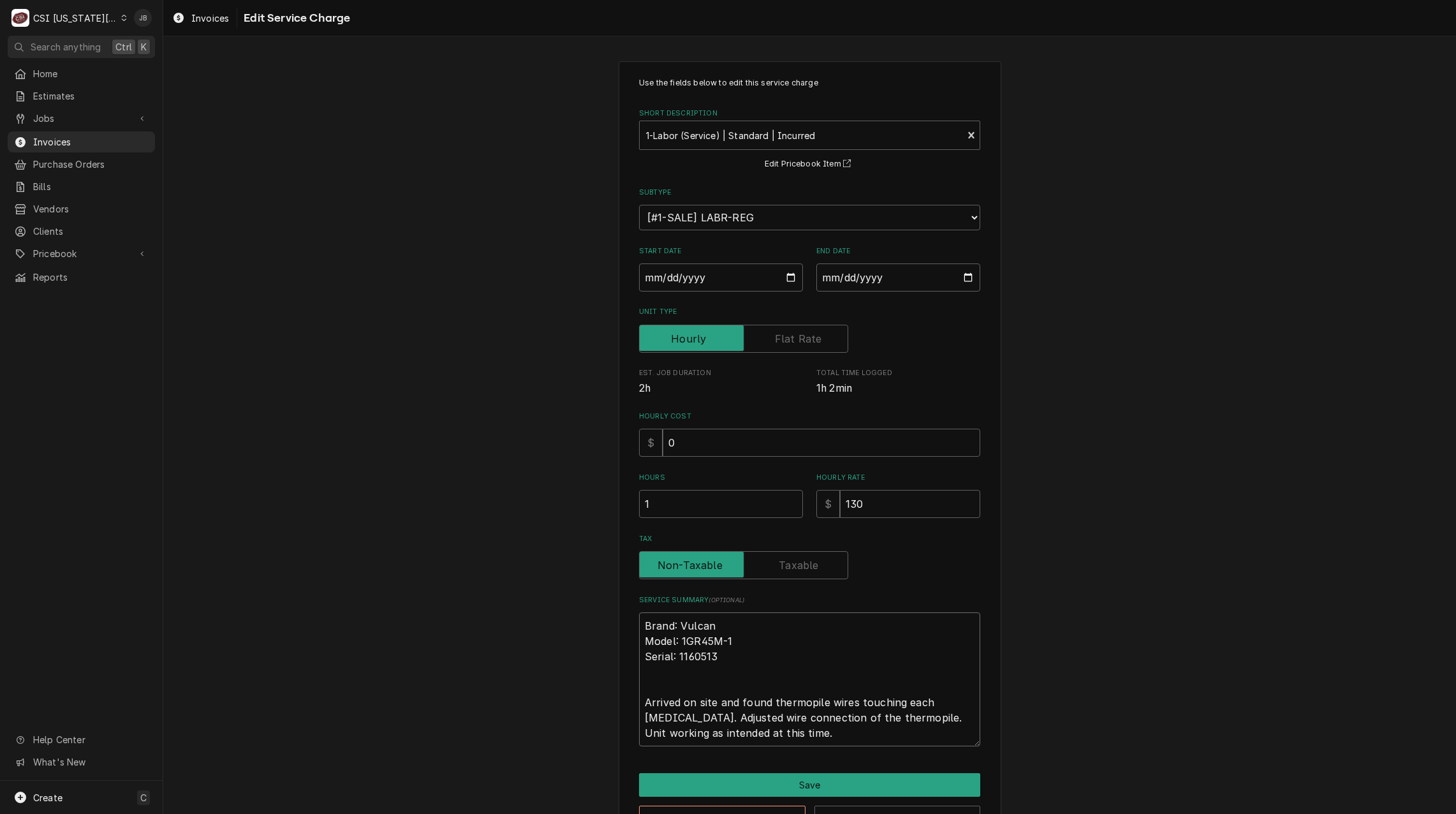
type textarea "Brand: Vulcan Model: 1GR45M-1 Serial: 1160513 Arrived on site and found thermop…"
type textarea "x"
type textarea "Brand: Vulcan Model: 1GR45M-1 Serial: 1160513 Arrived on site and found thermop…"
type textarea "x"
type textarea "Brand: Vulcan Model: 1GR45M-1 Serial: 1160513 Arrived on site and found thermop…"
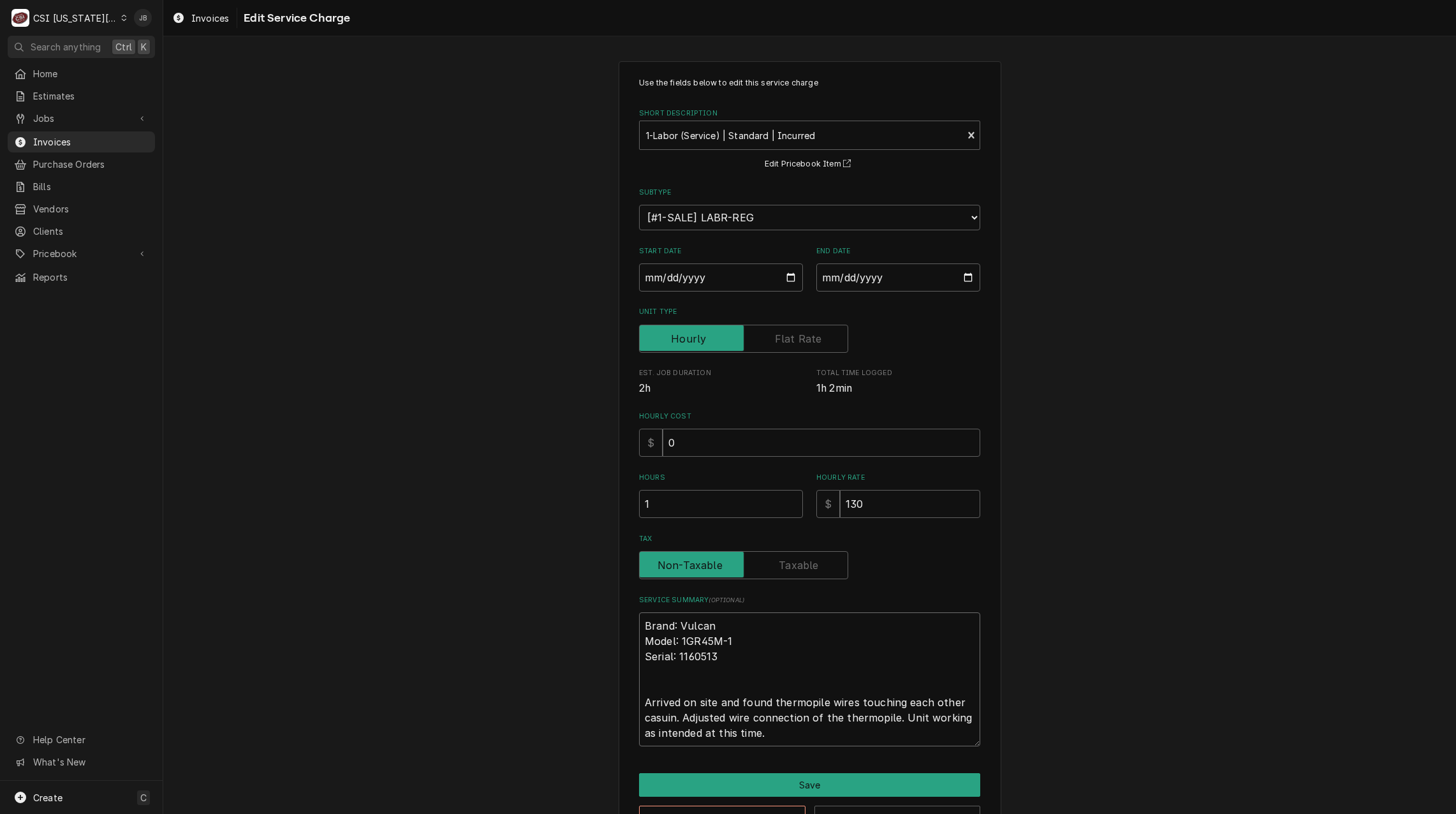
type textarea "x"
type textarea "Brand: Vulcan Model: 1GR45M-1 Serial: 1160513 Arrived on site and found thermop…"
type textarea "x"
type textarea "Brand: Vulcan Model: 1GR45M-1 Serial: 1160513 Arrived on site and found thermop…"
type textarea "x"
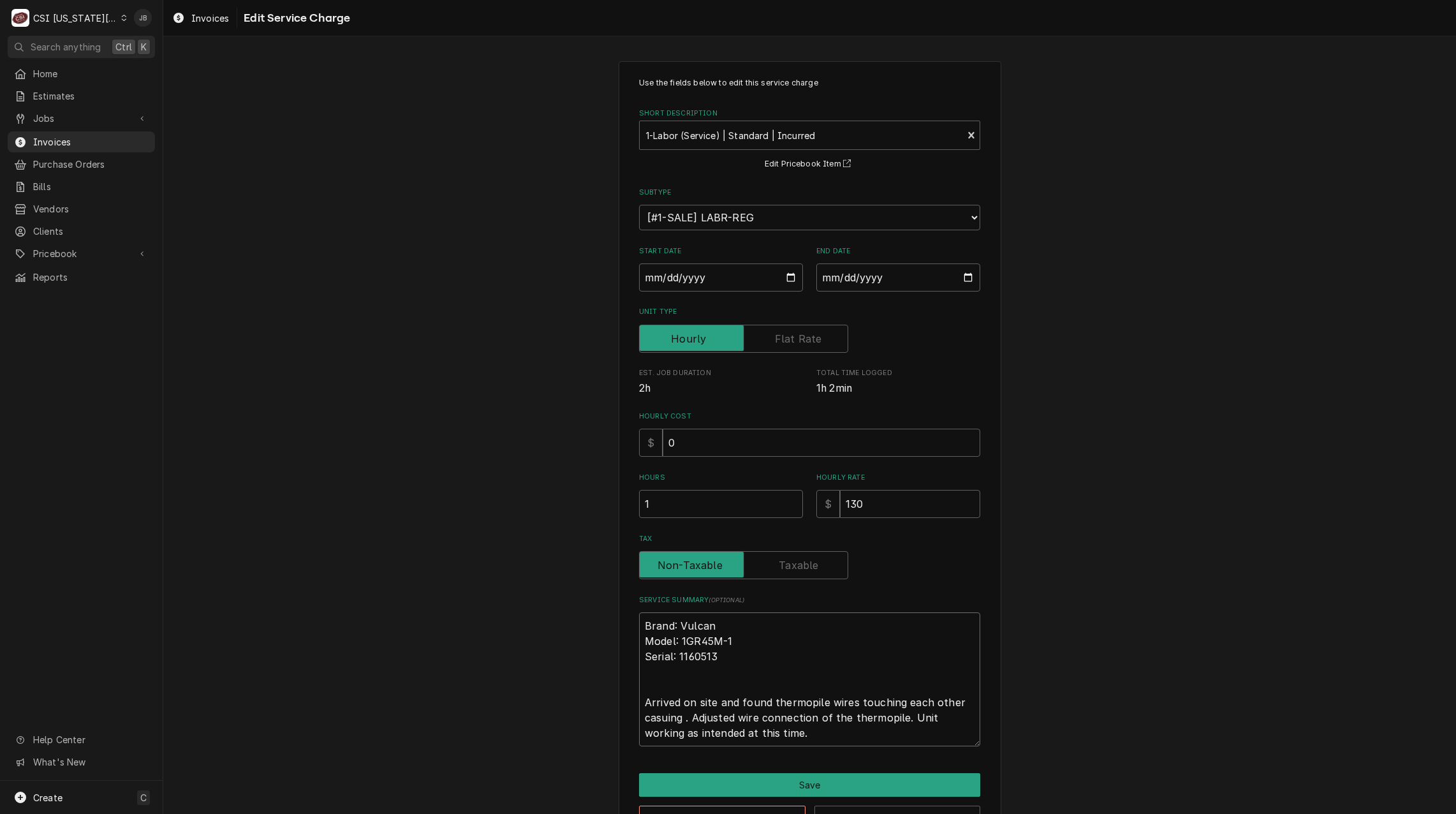
type textarea "Brand: Vulcan Model: 1GR45M-1 Serial: 1160513 Arrived on site and found thermop…"
type textarea "x"
type textarea "Brand: Vulcan Model: 1GR45M-1 Serial: 1160513 Arrived on site and found thermop…"
type textarea "x"
type textarea "Brand: Vulcan Model: 1GR45M-1 Serial: 1160513 Arrived on site and found thermop…"
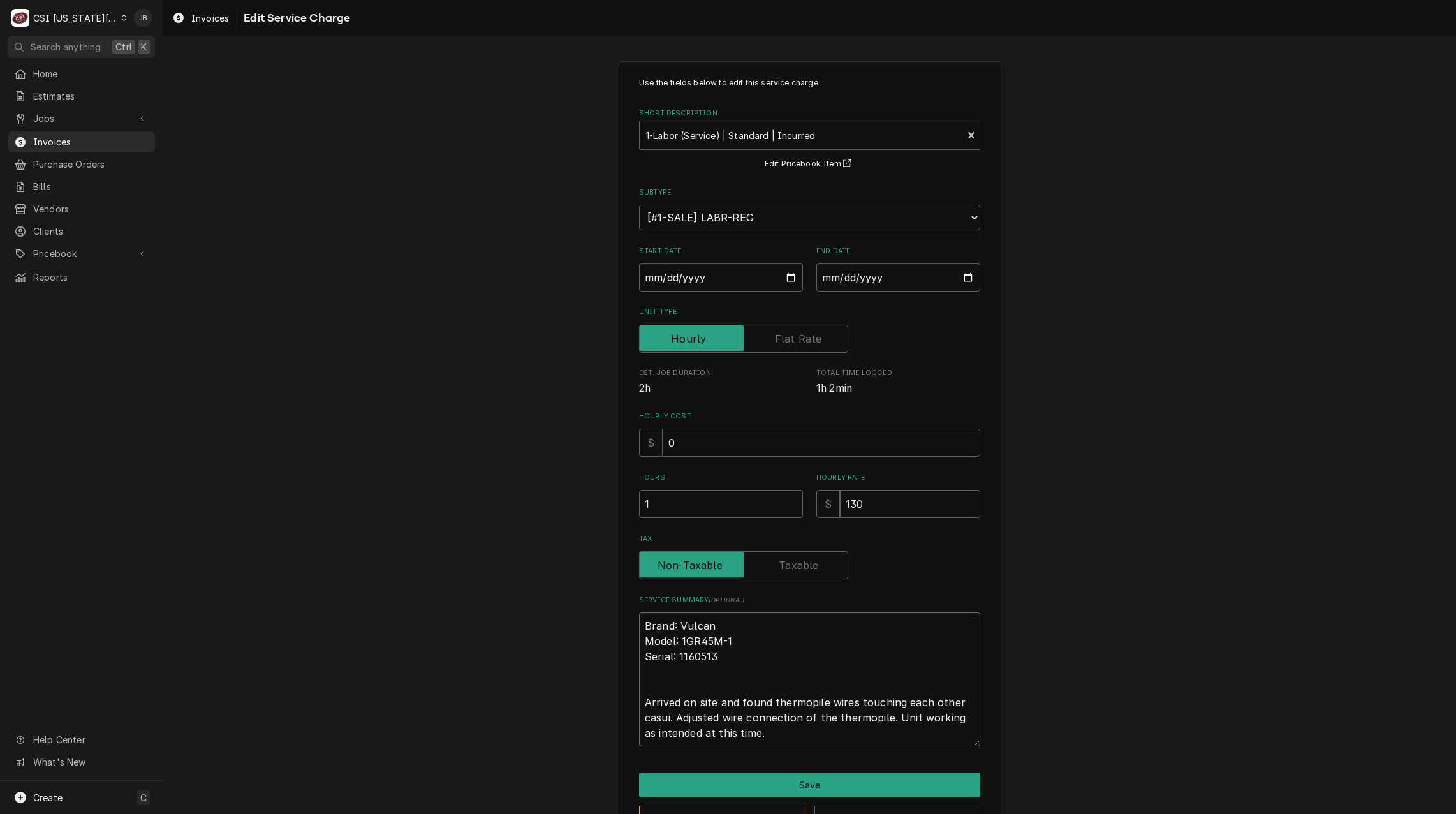
type textarea "x"
type textarea "Brand: Vulcan Model: 1GR45M-1 Serial: 1160513 Arrived on site and found thermop…"
type textarea "x"
type textarea "Brand: Vulcan Model: 1GR45M-1 Serial: 1160513 Arrived on site and found thermop…"
type textarea "x"
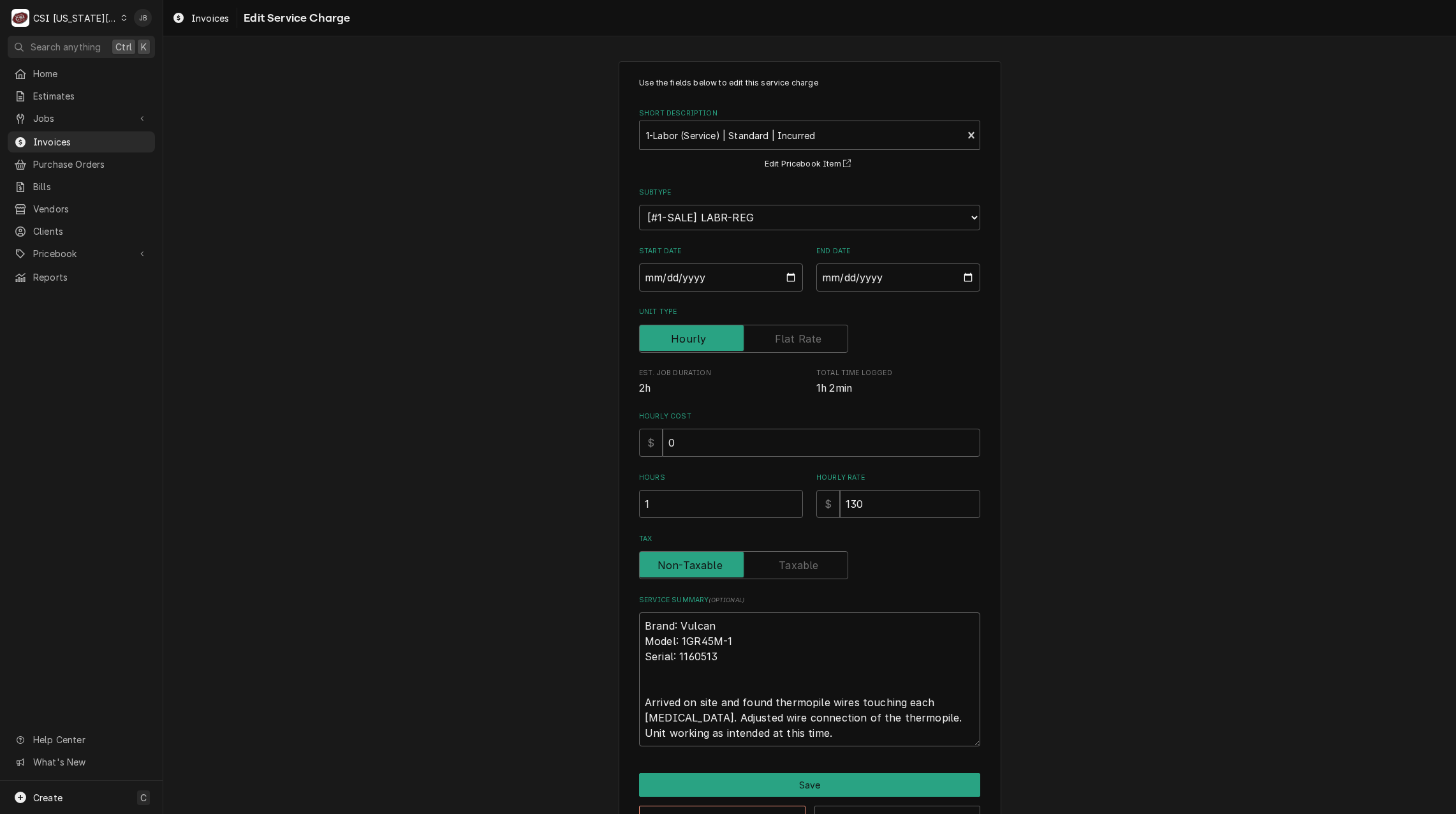
type textarea "Brand: Vulcan Model: 1GR45M-1 Serial: 1160513 Arrived on site and found thermop…"
type textarea "x"
type textarea "Brand: Vulcan Model: 1GR45M-1 Serial: 1160513 Arrived on site and found thermop…"
type textarea "x"
type textarea "Brand: Vulcan Model: 1GR45M-1 Serial: 1160513 Arrived on site and found thermop…"
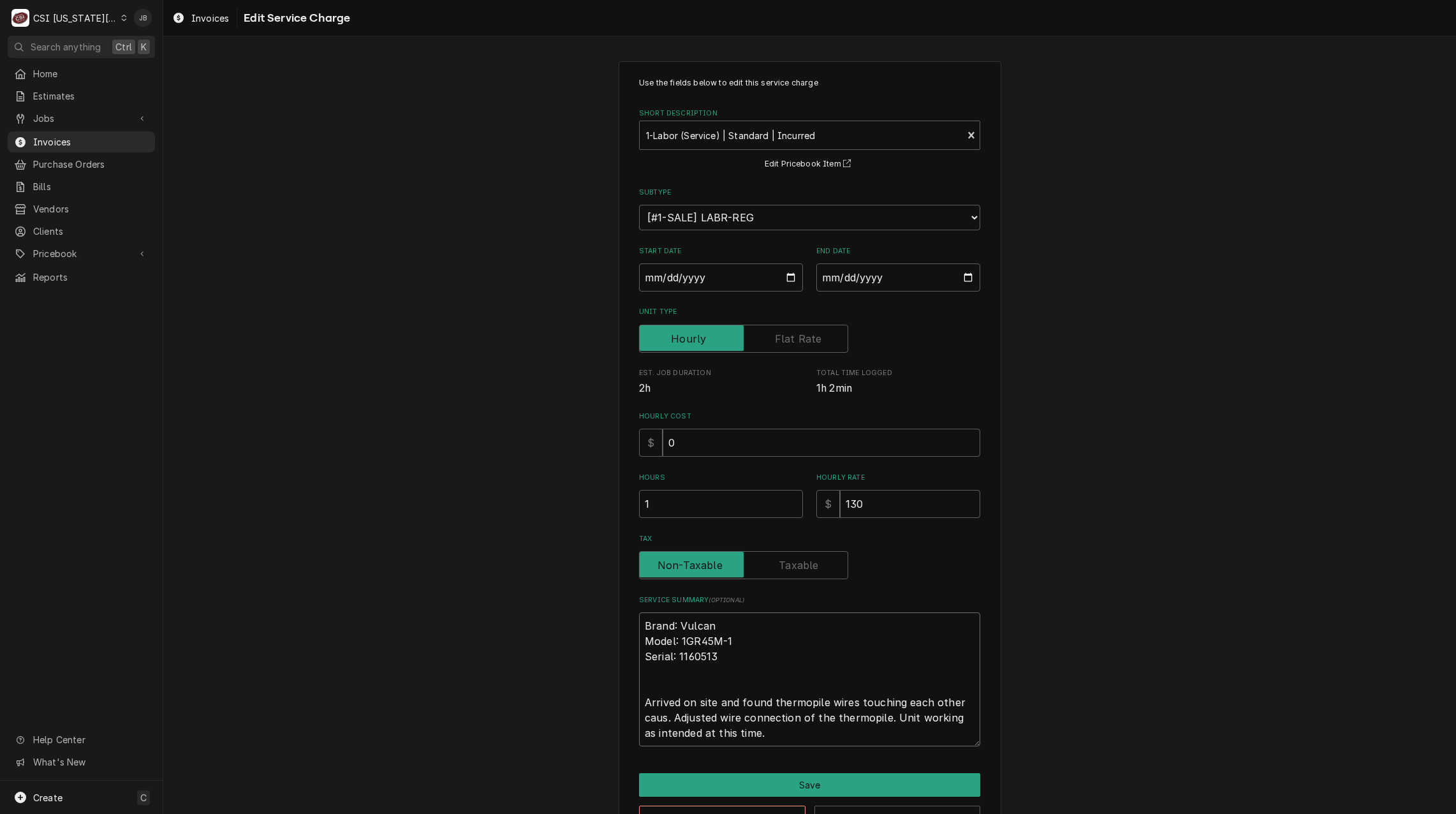
type textarea "x"
type textarea "Brand: Vulcan Model: 1GR45M-1 Serial: 1160513 Arrived on site and found thermop…"
type textarea "x"
type textarea "Brand: Vulcan Model: 1GR45M-1 Serial: 1160513 Arrived on site and found thermop…"
type textarea "x"
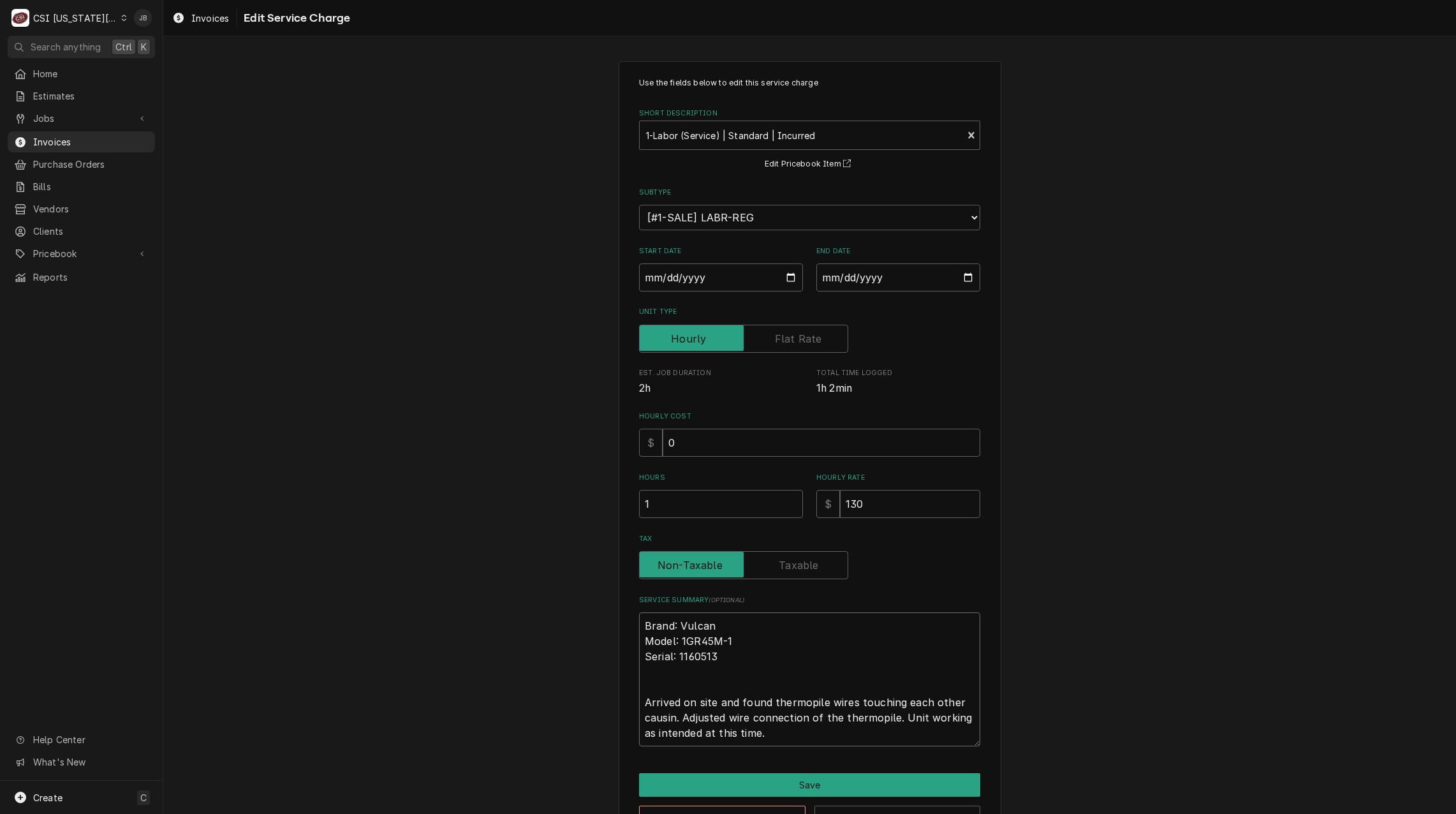
type textarea "Brand: Vulcan Model: 1GR45M-1 Serial: 1160513 Arrived on site and found thermop…"
type textarea "x"
type textarea "Brand: Vulcan Model: 1GR45M-1 Serial: 1160513 Arrived on site and found thermop…"
type textarea "x"
type textarea "Brand: Vulcan Model: 1GR45M-1 Serial: 1160513 Arrived on site and found thermop…"
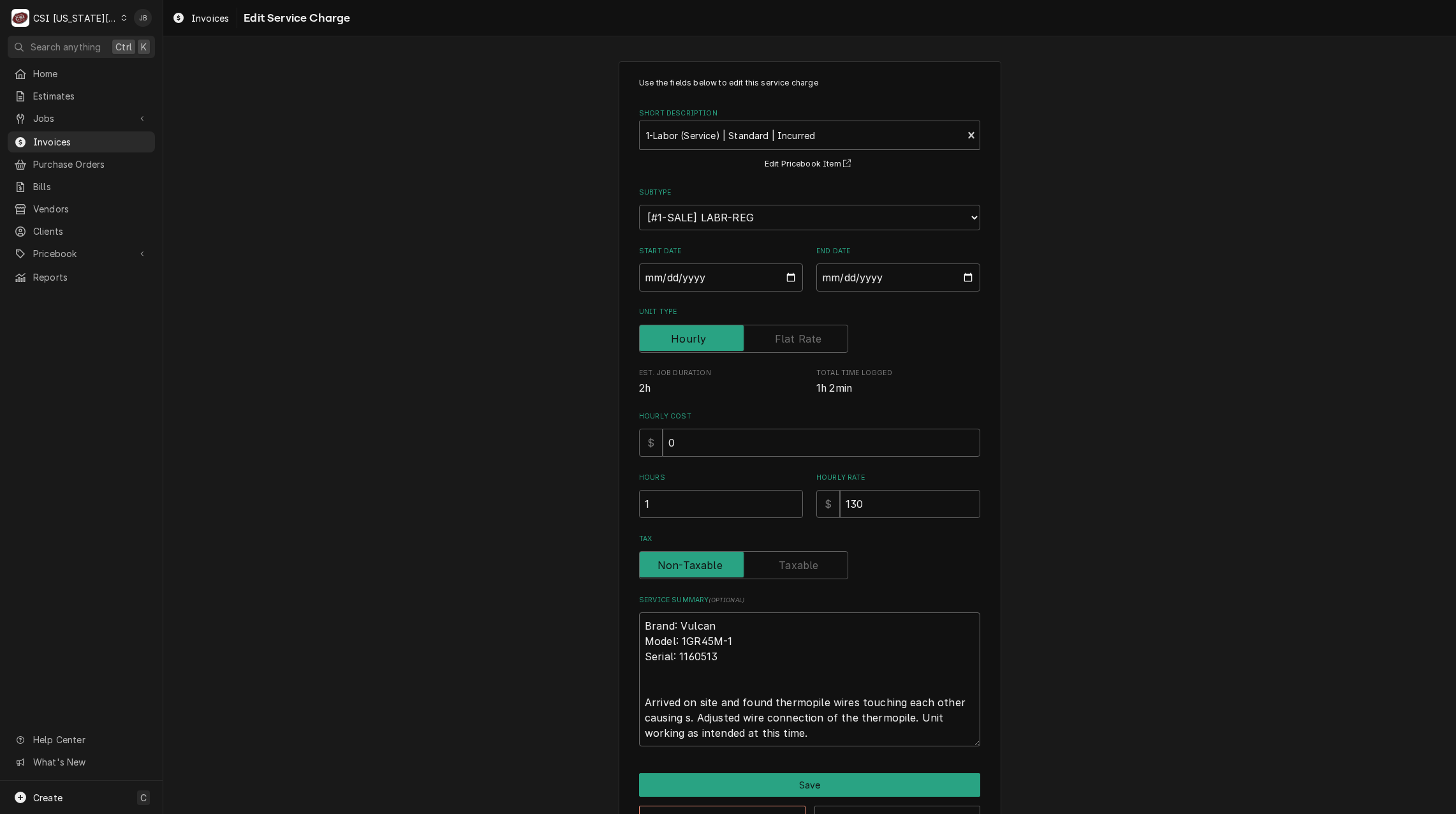
type textarea "x"
type textarea "Brand: Vulcan Model: 1GR45M-1 Serial: 1160513 Arrived on site and found thermop…"
type textarea "x"
type textarea "Brand: Vulcan Model: 1GR45M-1 Serial: 1160513 Arrived on site and found thermop…"
type textarea "x"
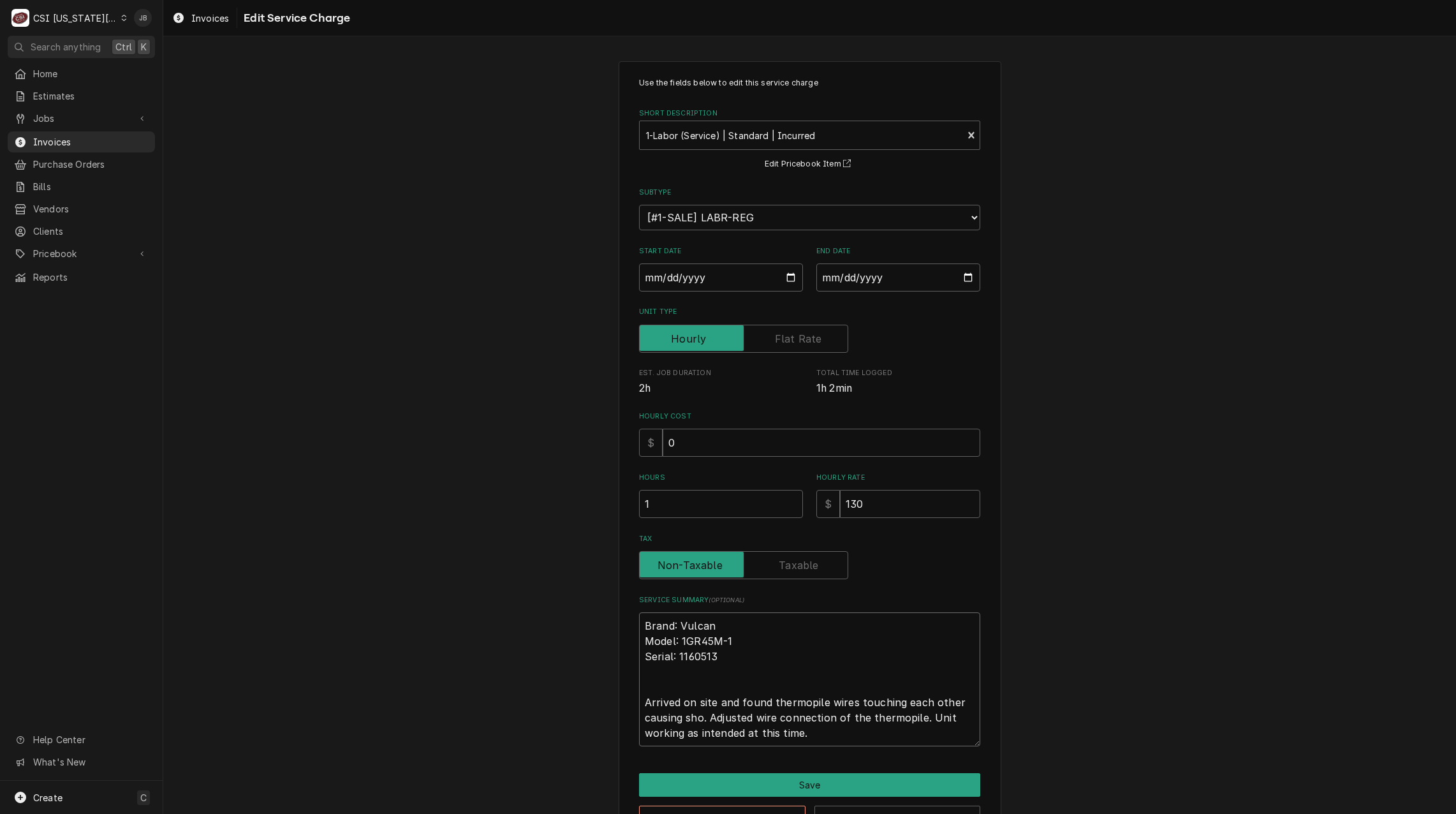
type textarea "Brand: Vulcan Model: 1GR45M-1 Serial: 1160513 Arrived on site and found thermop…"
type textarea "x"
type textarea "Brand: Vulcan Model: 1GR45M-1 Serial: 1160513 Arrived on site and found thermop…"
type textarea "x"
type textarea "Brand: Vulcan Model: 1GR45M-1 Serial: 1160513 Arrived on site and found thermop…"
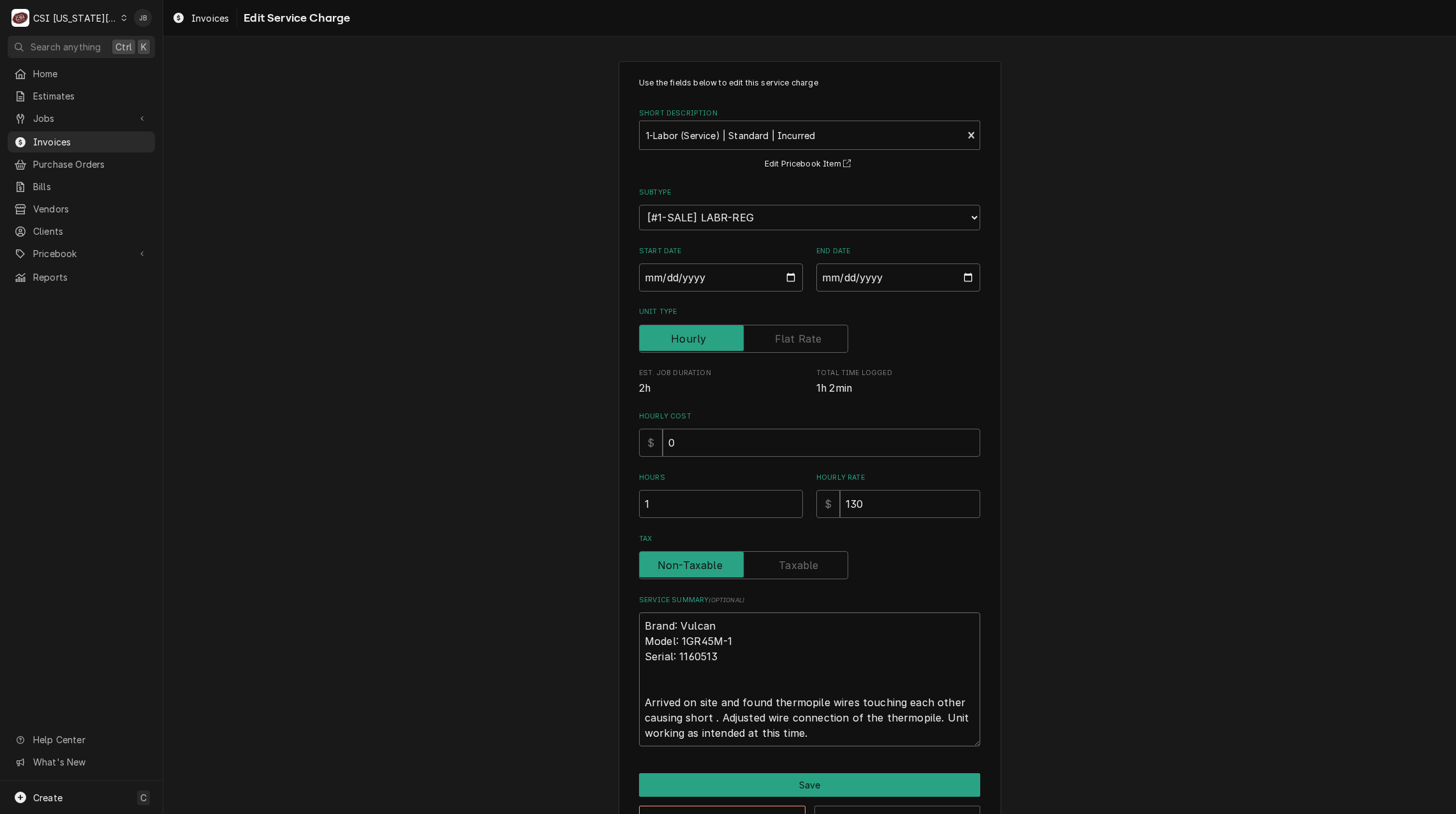
type textarea "x"
type textarea "Brand: Vulcan Model: 1GR45M-1 Serial: 1160513 Arrived on site and found thermop…"
type textarea "x"
type textarea "Brand: Vulcan Model: 1GR45M-1 Serial: 1160513 Arrived on site and found thermop…"
type textarea "x"
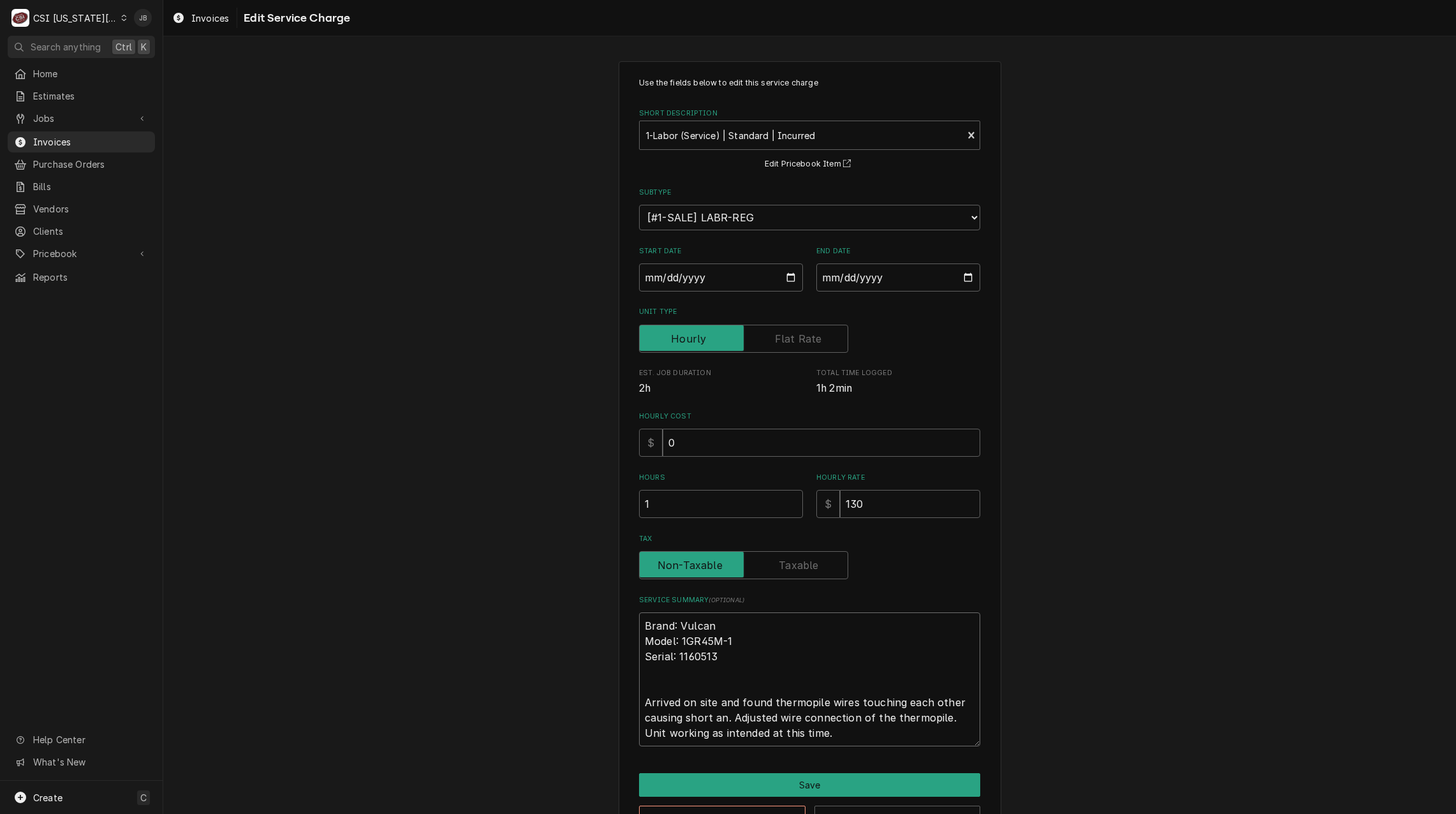
type textarea "Brand: Vulcan Model: 1GR45M-1 Serial: 1160513 Arrived on site and found thermop…"
type textarea "x"
type textarea "Brand: Vulcan Model: 1GR45M-1 Serial: 1160513 Arrived on site and found thermop…"
type textarea "x"
type textarea "Brand: Vulcan Model: 1GR45M-1 Serial: 1160513 Arrived on site and found thermop…"
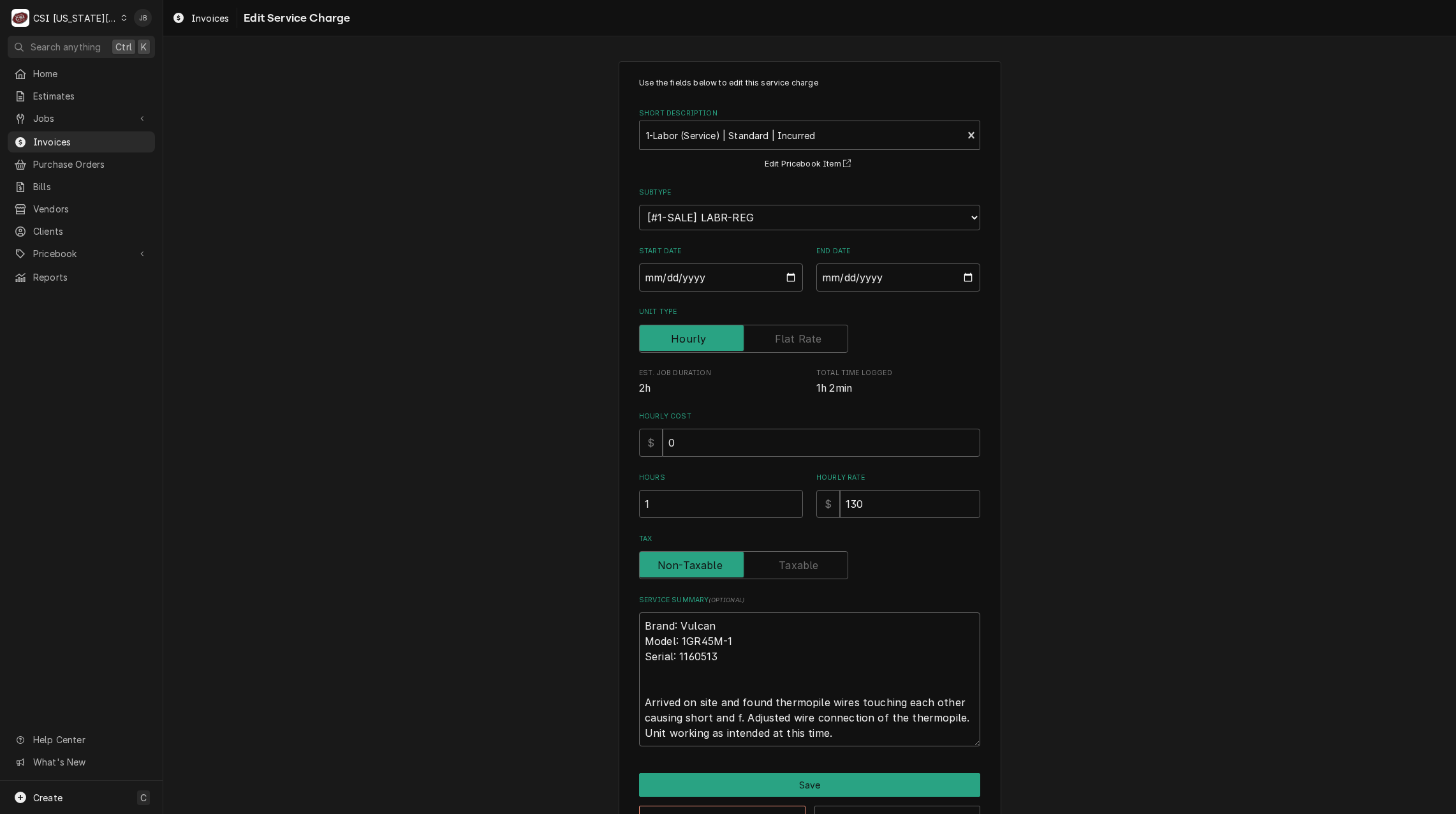
type textarea "x"
type textarea "Brand: Vulcan Model: 1GR45M-1 Serial: 1160513 Arrived on site and found thermop…"
type textarea "x"
type textarea "Brand: Vulcan Model: 1GR45M-1 Serial: 1160513 Arrived on site and found thermop…"
type textarea "x"
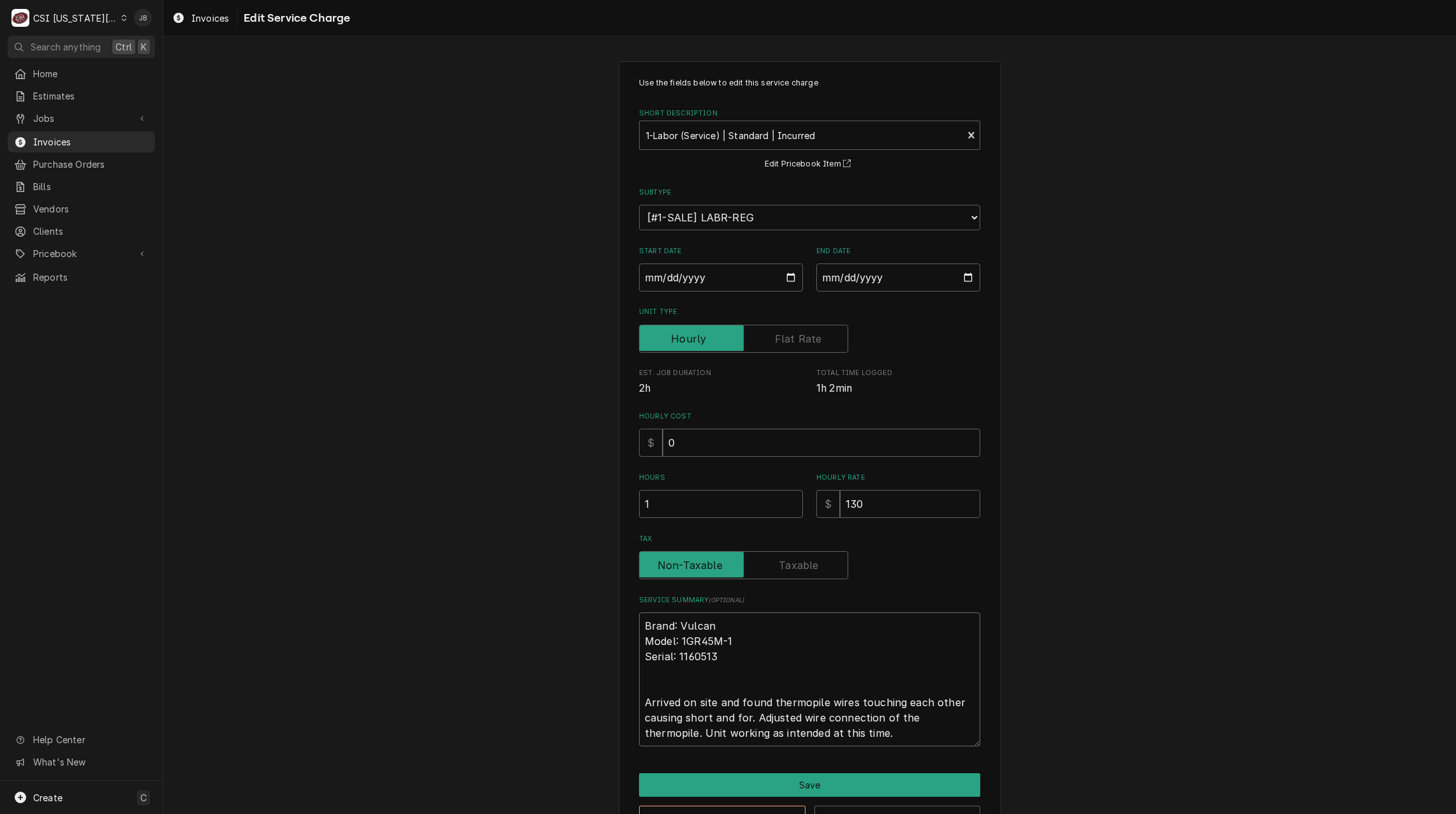
type textarea "Brand: Vulcan Model: 1GR45M-1 Serial: 1160513 Arrived on site and found thermop…"
type textarea "x"
type textarea "Brand: Vulcan Model: 1GR45M-1 Serial: 1160513 Arrived on site and found thermop…"
type textarea "x"
type textarea "Brand: Vulcan Model: 1GR45M-1 Serial: 1160513 Arrived on site and found thermop…"
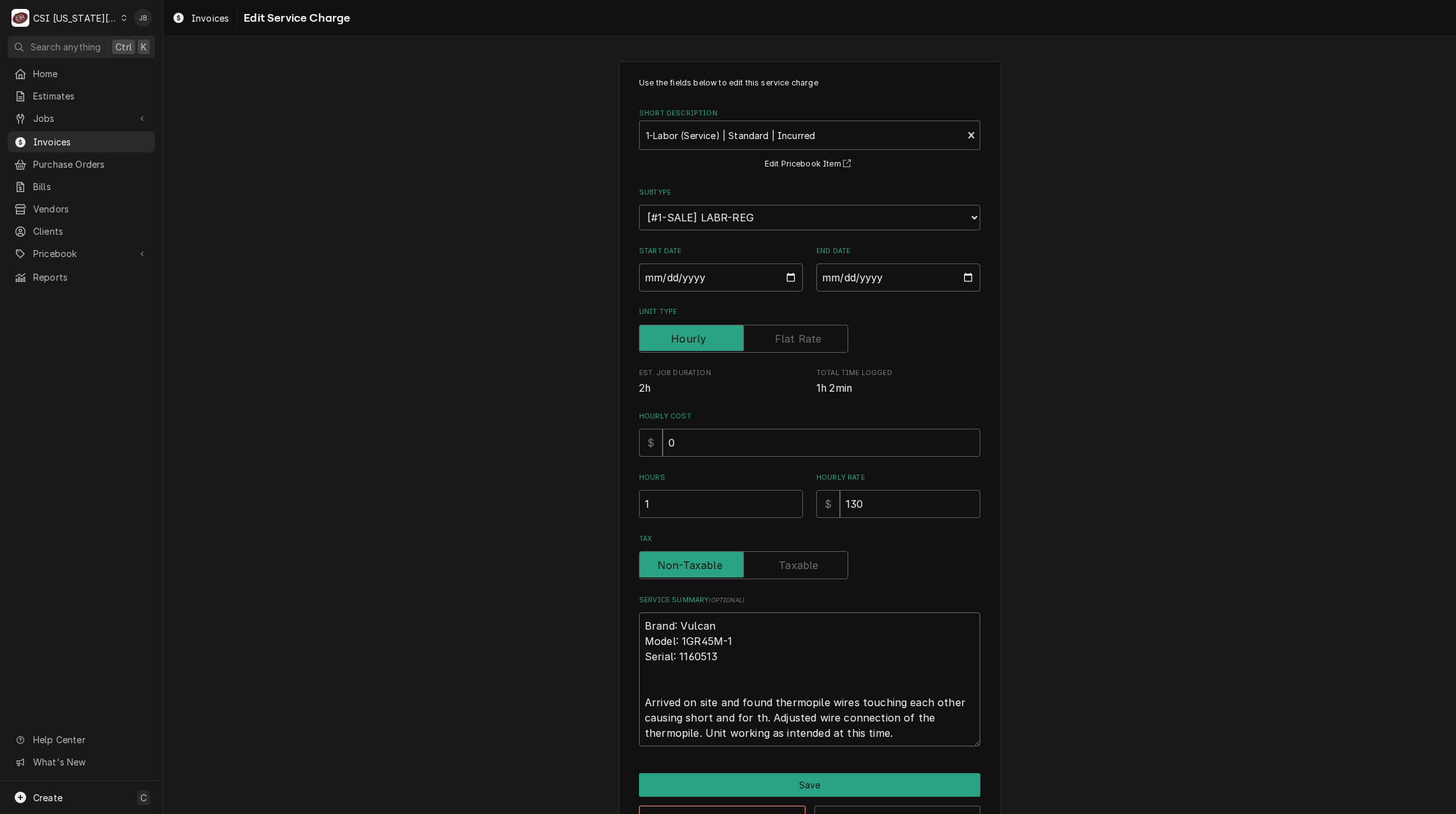
type textarea "x"
type textarea "Brand: Vulcan Model: 1GR45M-1 Serial: 1160513 Arrived on site and found thermop…"
type textarea "x"
type textarea "Brand: Vulcan Model: 1GR45M-1 Serial: 1160513 Arrived on site and found thermop…"
type textarea "x"
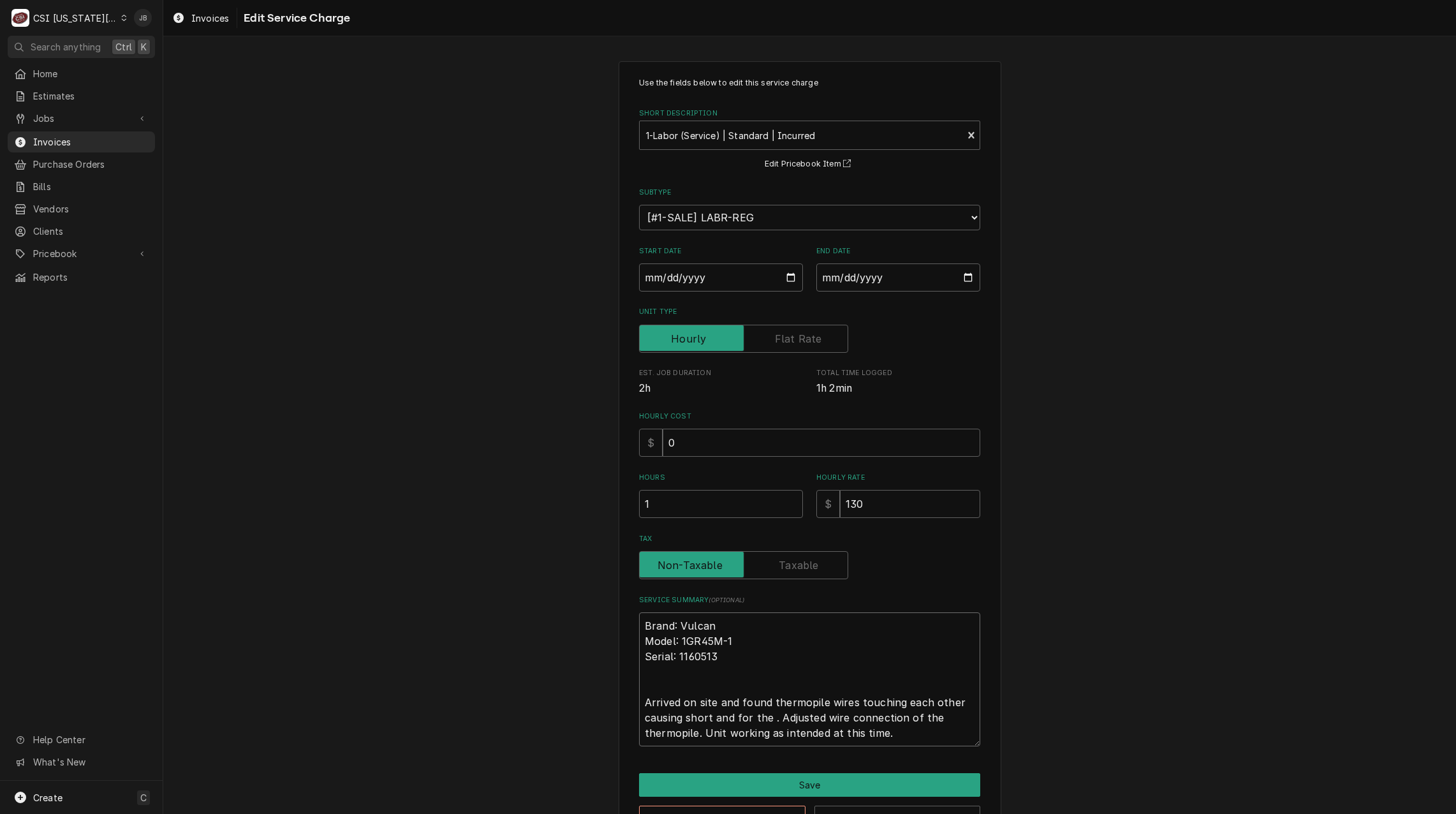
type textarea "Brand: Vulcan Model: 1GR45M-1 Serial: 1160513 Arrived on site and found thermop…"
type textarea "x"
type textarea "Brand: Vulcan Model: 1GR45M-1 Serial: 1160513 Arrived on site and found thermop…"
type textarea "x"
type textarea "Brand: Vulcan Model: 1GR45M-1 Serial: 1160513 Arrived on site and found thermop…"
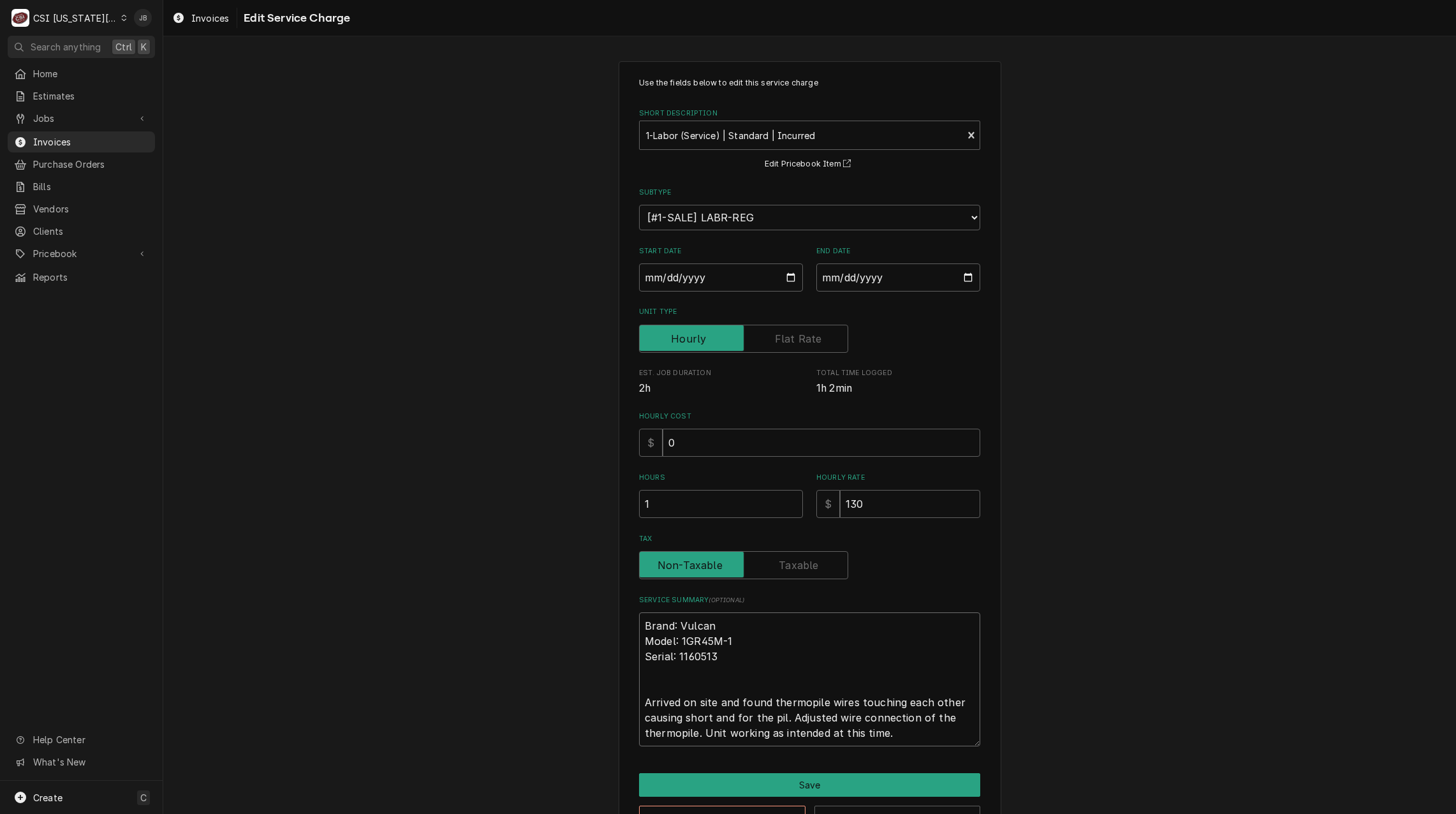
type textarea "x"
type textarea "Brand: Vulcan Model: 1GR45M-1 Serial: 1160513 Arrived on site and found thermop…"
type textarea "x"
type textarea "Brand: Vulcan Model: 1GR45M-1 Serial: 1160513 Arrived on site and found thermop…"
type textarea "x"
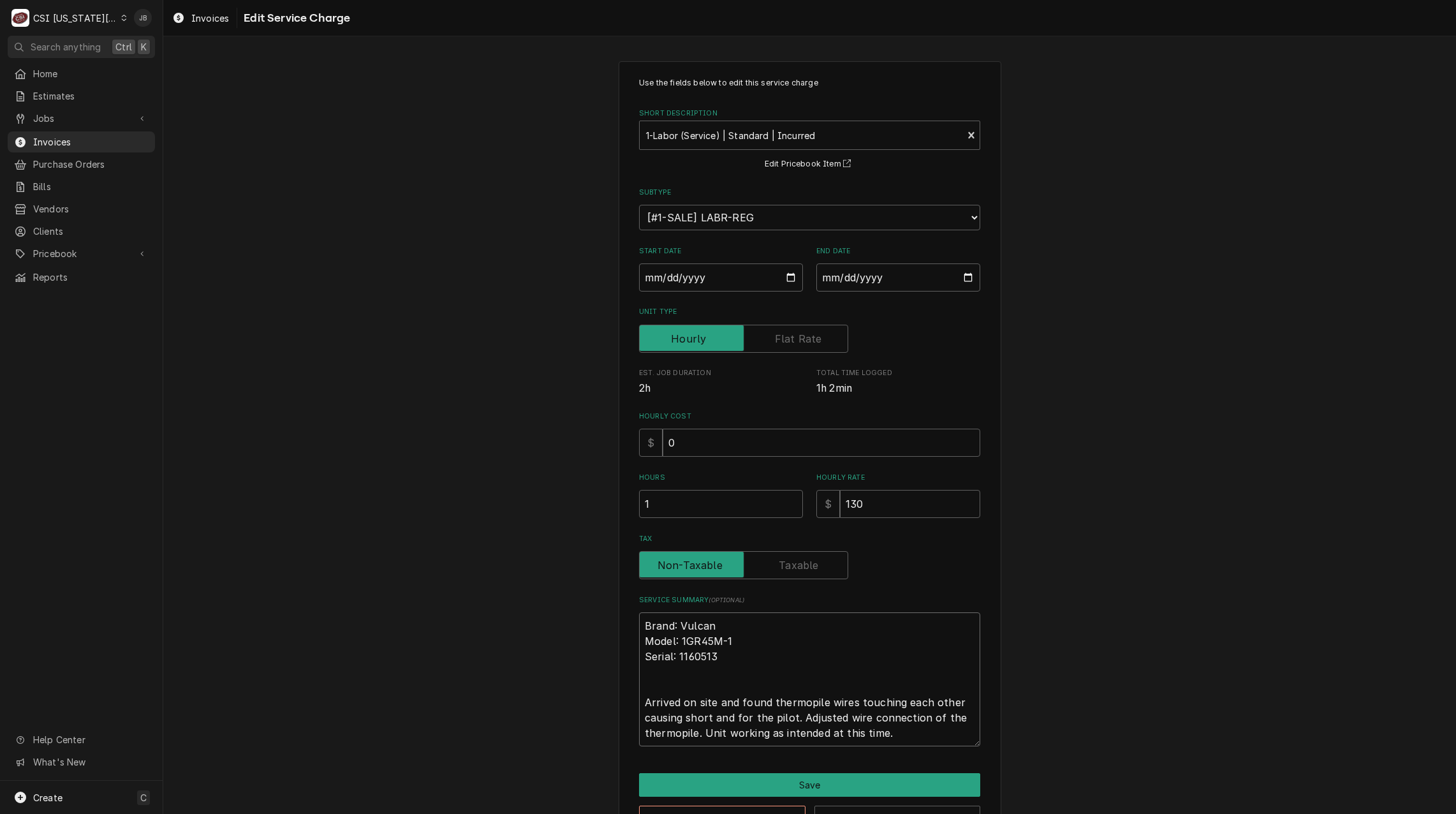
type textarea "Brand: Vulcan Model: 1GR45M-1 Serial: 1160513 Arrived on site and found thermop…"
type textarea "x"
type textarea "Brand: Vulcan Model: 1GR45M-1 Serial: 1160513 Arrived on site and found thermop…"
type textarea "x"
type textarea "Brand: Vulcan Model: 1GR45M-1 Serial: 1160513 Arrived on site and found thermop…"
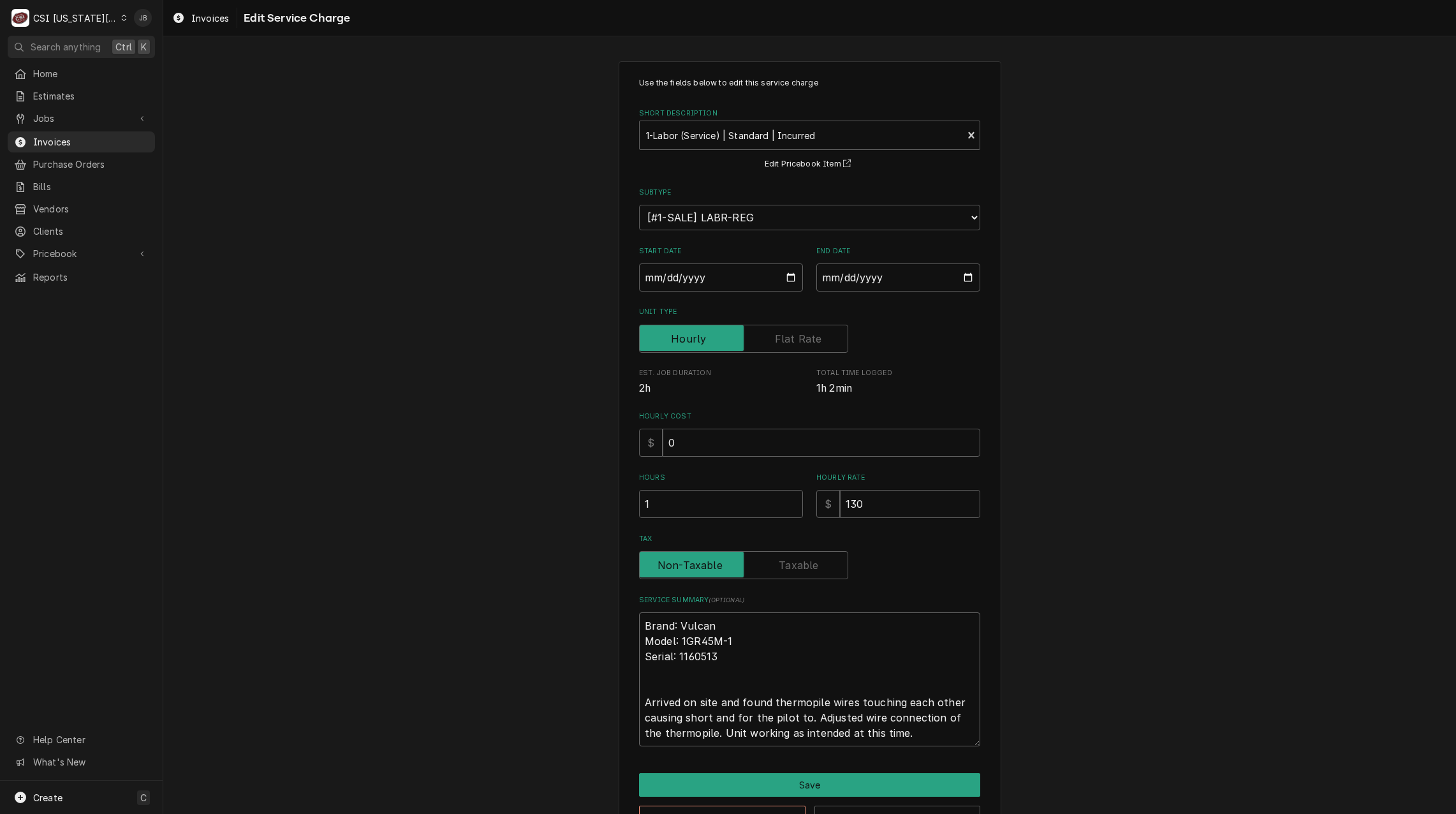
type textarea "x"
type textarea "Brand: Vulcan Model: 1GR45M-1 Serial: 1160513 Arrived on site and found thermop…"
type textarea "x"
type textarea "Brand: Vulcan Model: 1GR45M-1 Serial: 1160513 Arrived on site and found thermop…"
type textarea "x"
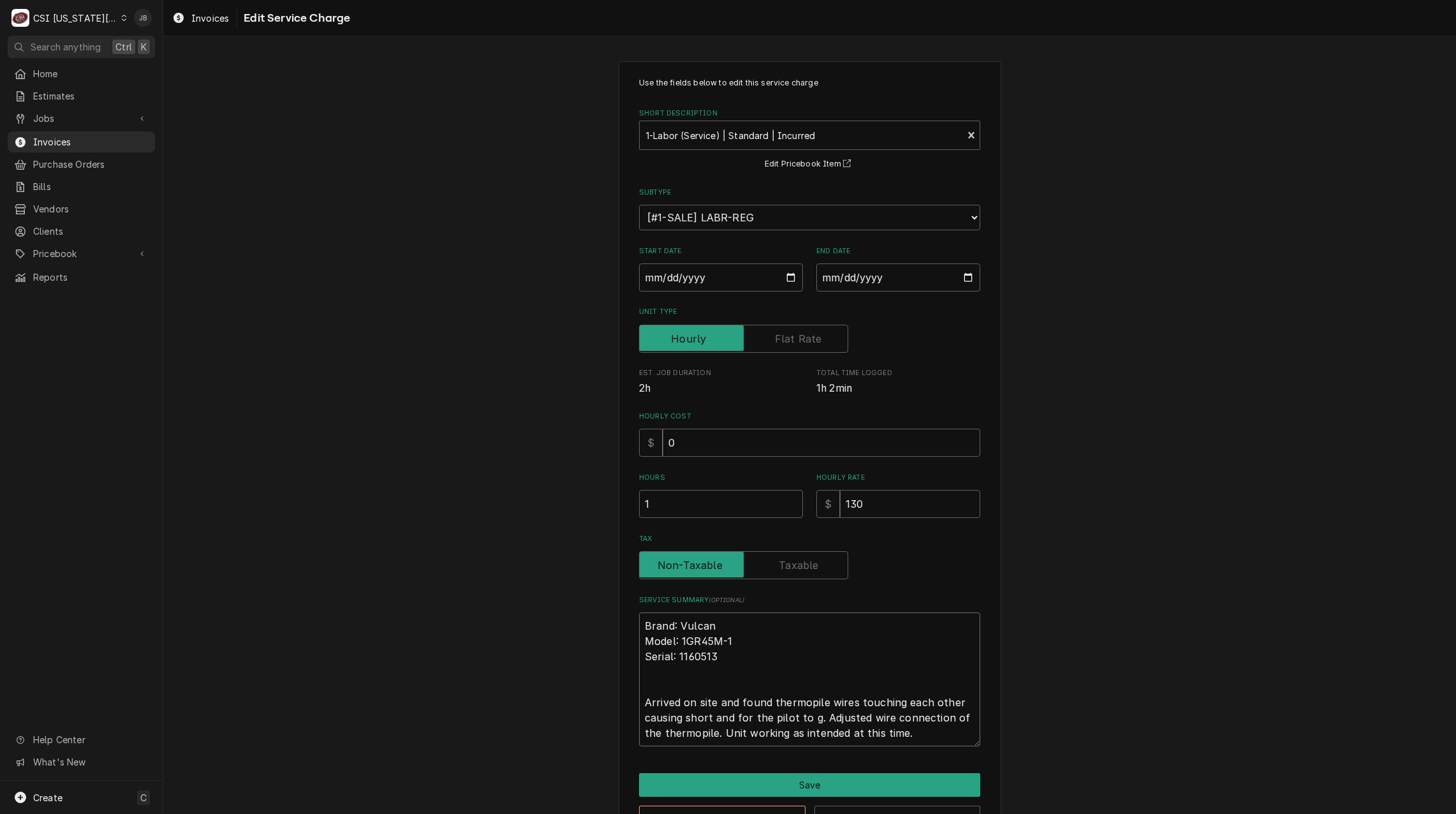
type textarea "Brand: Vulcan Model: 1GR45M-1 Serial: 1160513 Arrived on site and found thermop…"
type textarea "x"
type textarea "Brand: Vulcan Model: 1GR45M-1 Serial: 1160513 Arrived on site and found thermop…"
type textarea "x"
type textarea "Brand: Vulcan Model: 1GR45M-1 Serial: 1160513 Arrived on site and found thermop…"
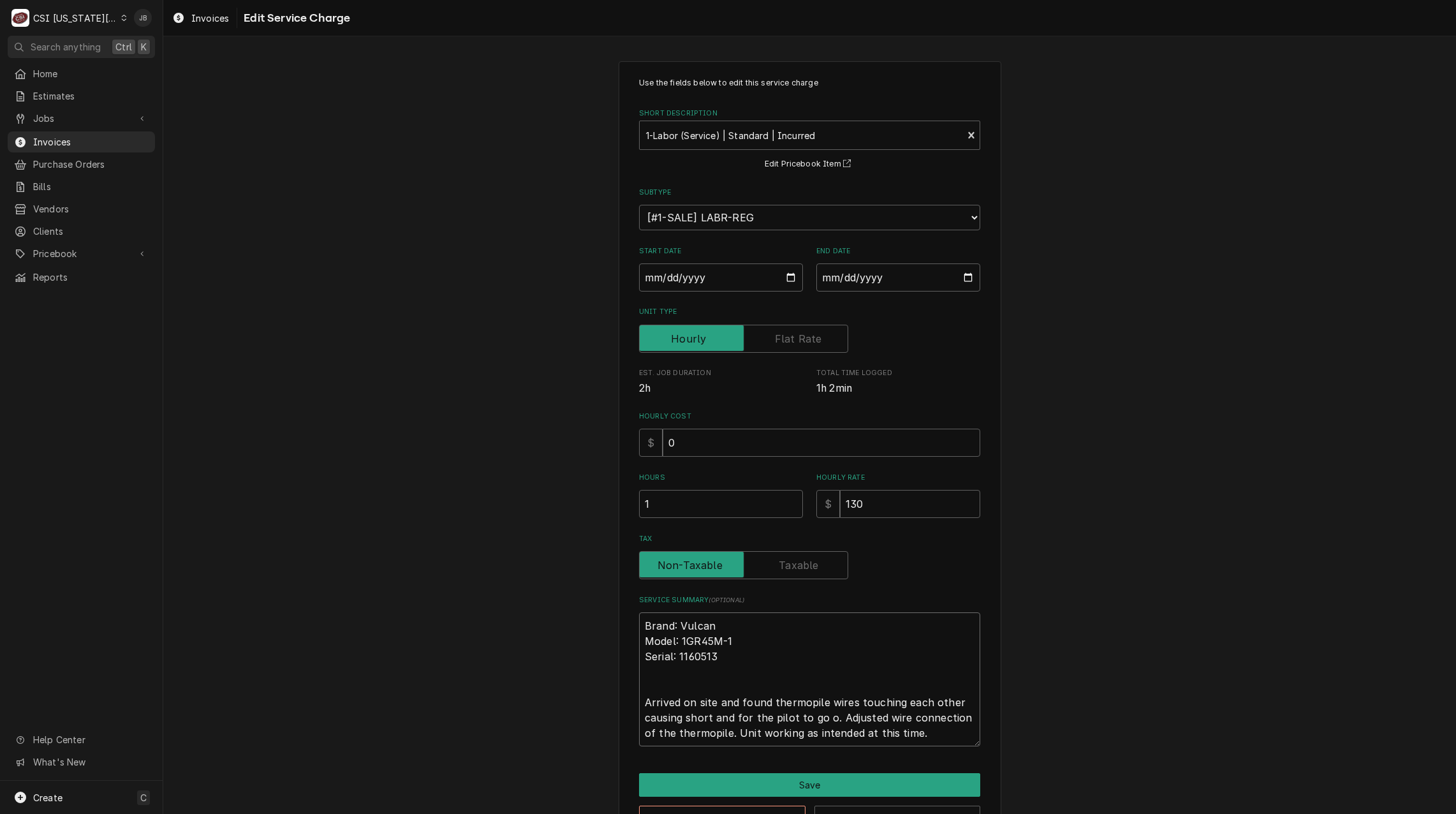
type textarea "x"
type textarea "Brand: Vulcan Model: 1GR45M-1 Serial: 1160513 Arrived on site and found thermop…"
type textarea "x"
click at [915, 736] on textarea "Brand: Vulcan Model: 1GR45M-1 Serial: 1160513 Arrived on site and found thermop…" at bounding box center [809, 679] width 341 height 134
type textarea "Brand: Vulcan Model: 1GR45M-1 Serial: 1160513 Arrived on site and found thermop…"
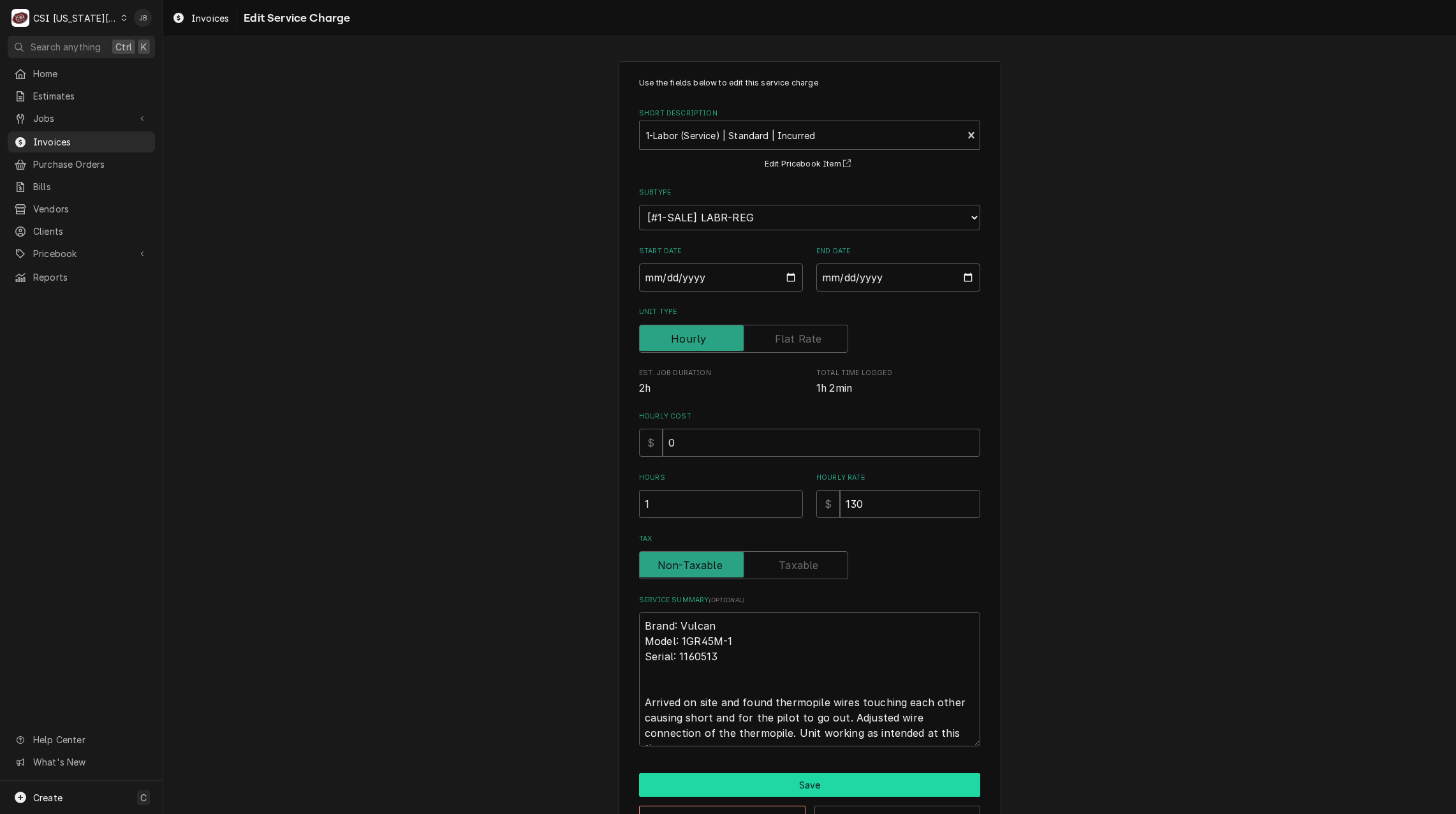
click at [753, 785] on button "Save" at bounding box center [809, 785] width 341 height 24
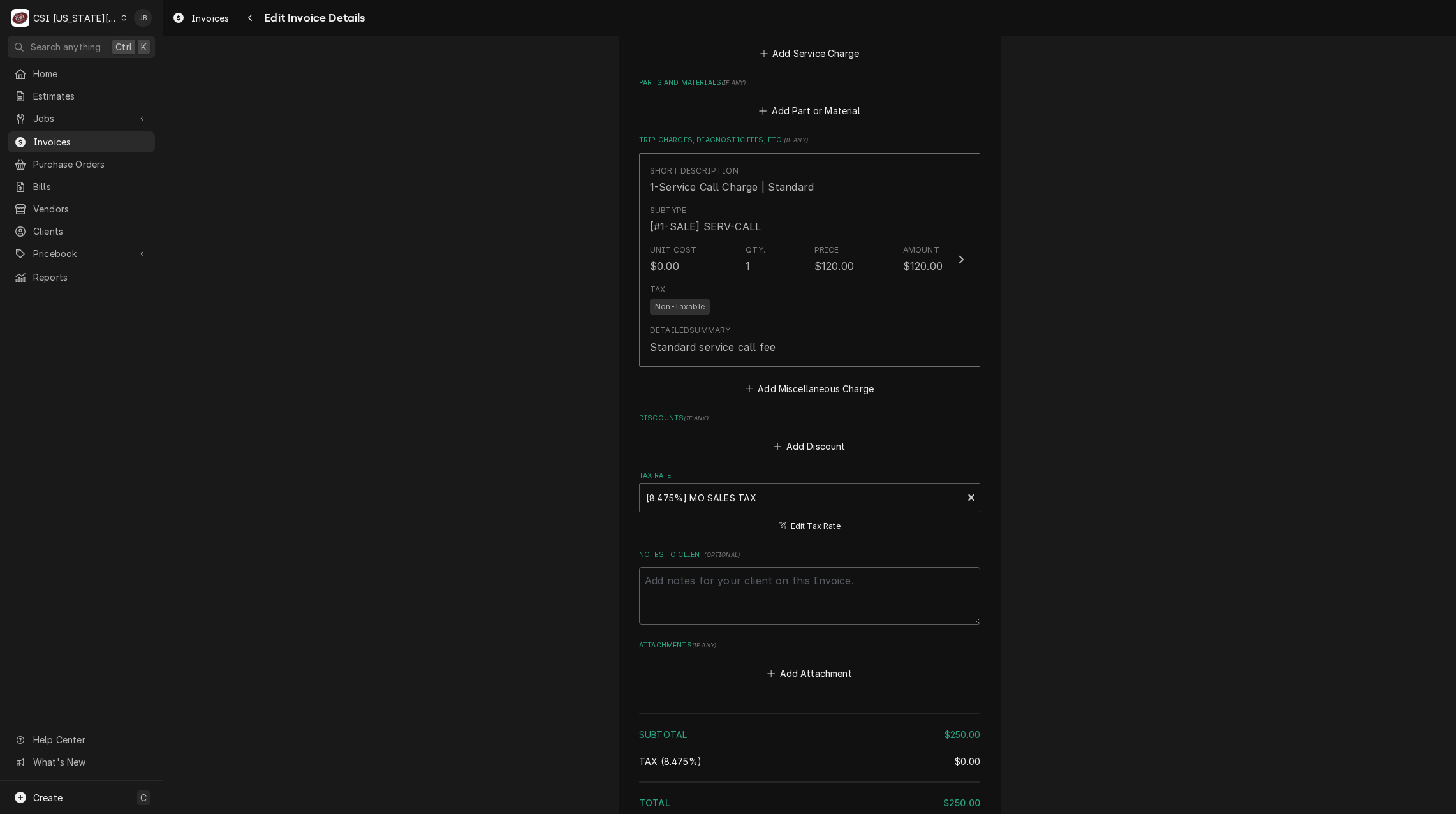
scroll to position [1733, 0]
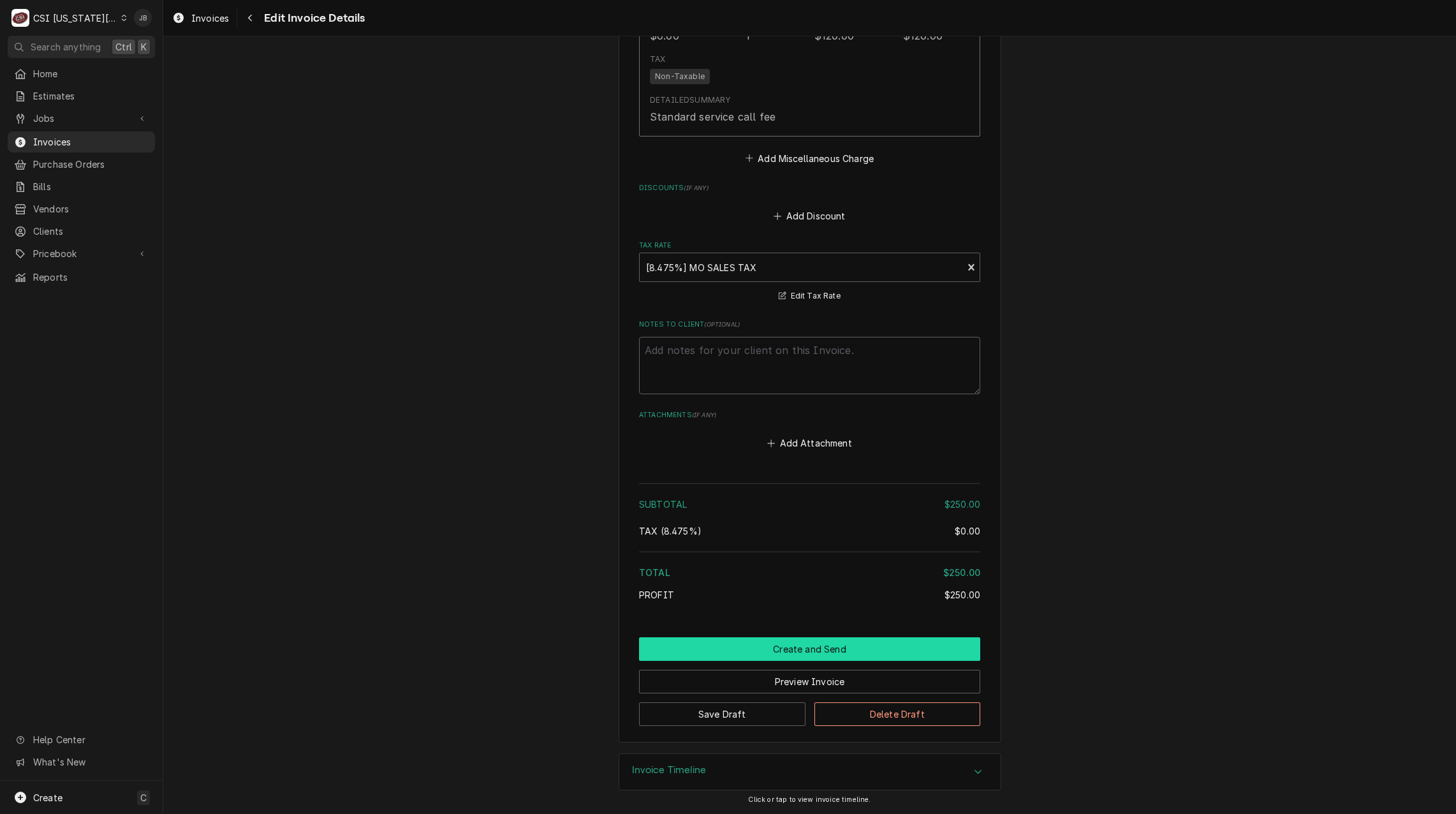
click at [743, 650] on button "Create and Send" at bounding box center [809, 649] width 341 height 24
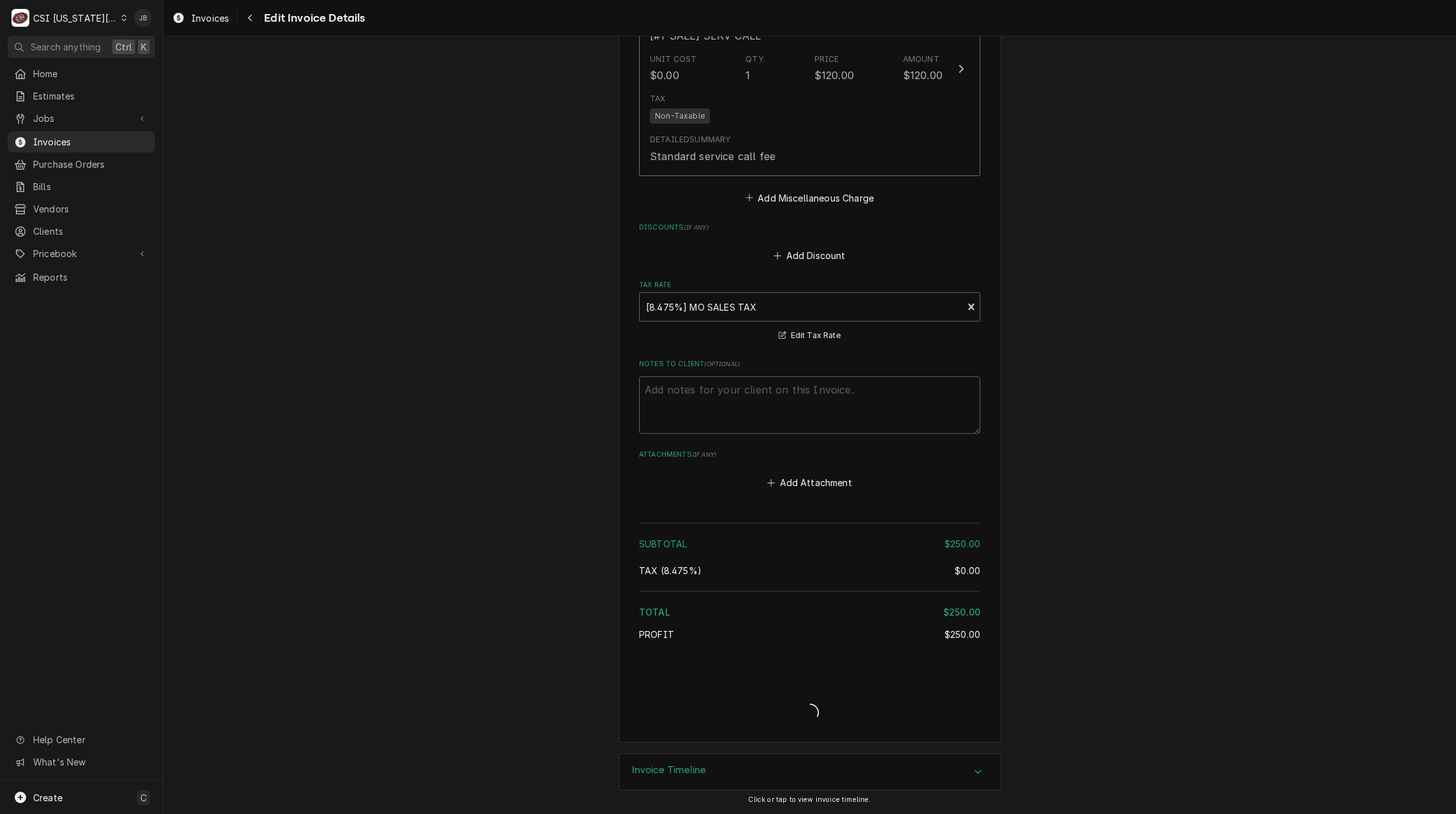
type textarea "x"
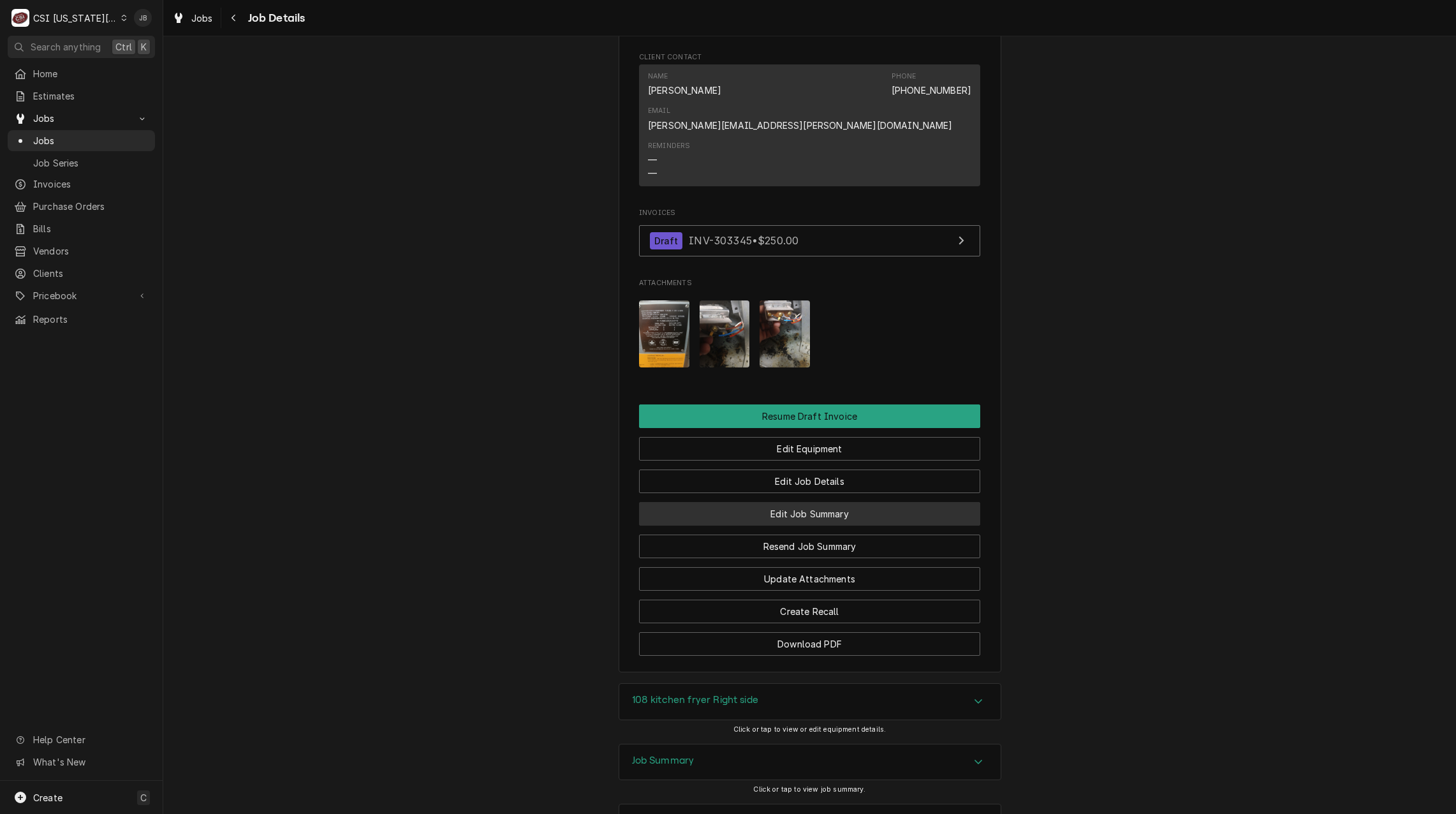
scroll to position [1202, 0]
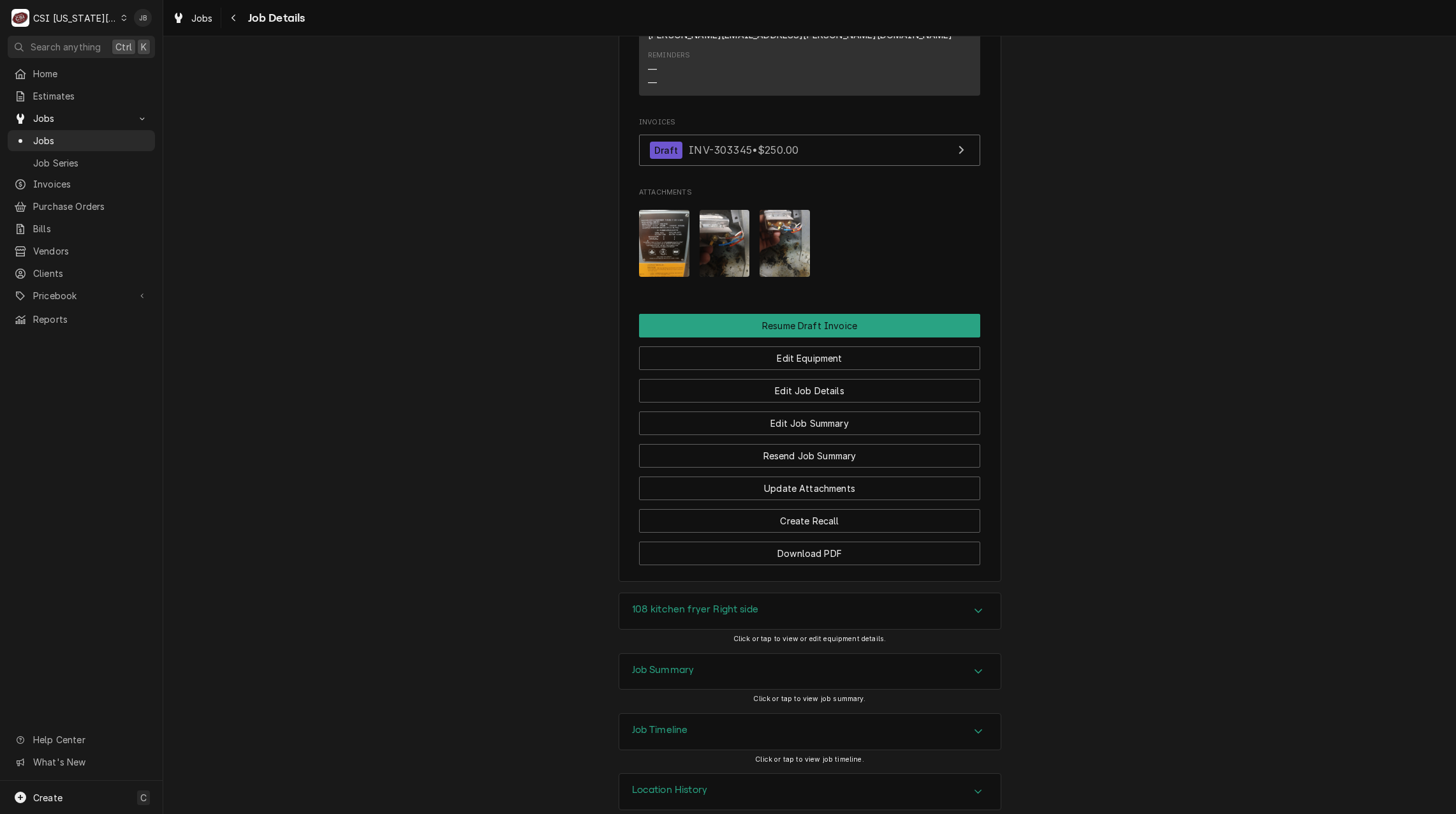
click at [715, 224] on img "Attachments" at bounding box center [724, 243] width 50 height 67
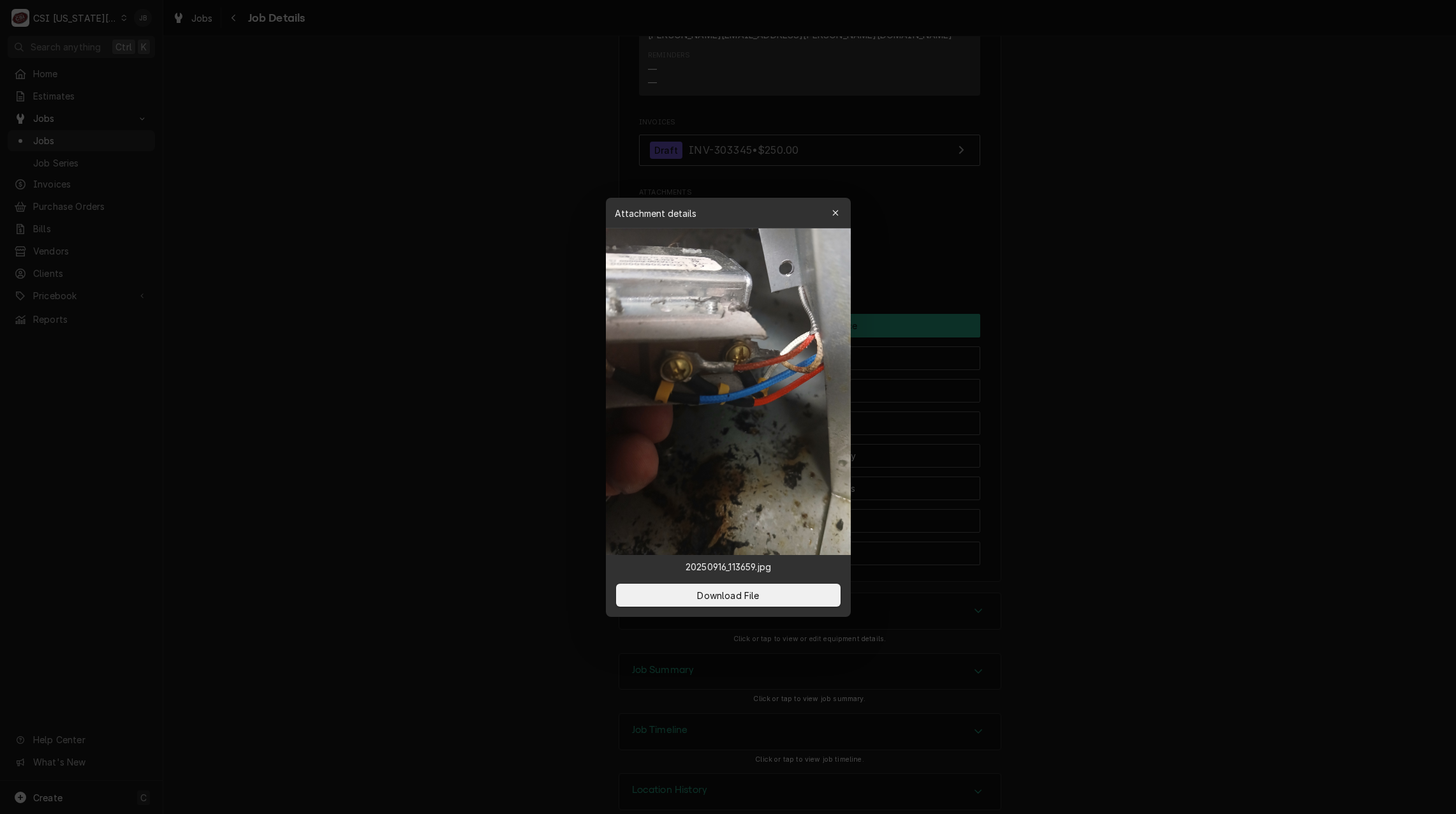
click at [926, 260] on div at bounding box center [728, 407] width 1456 height 814
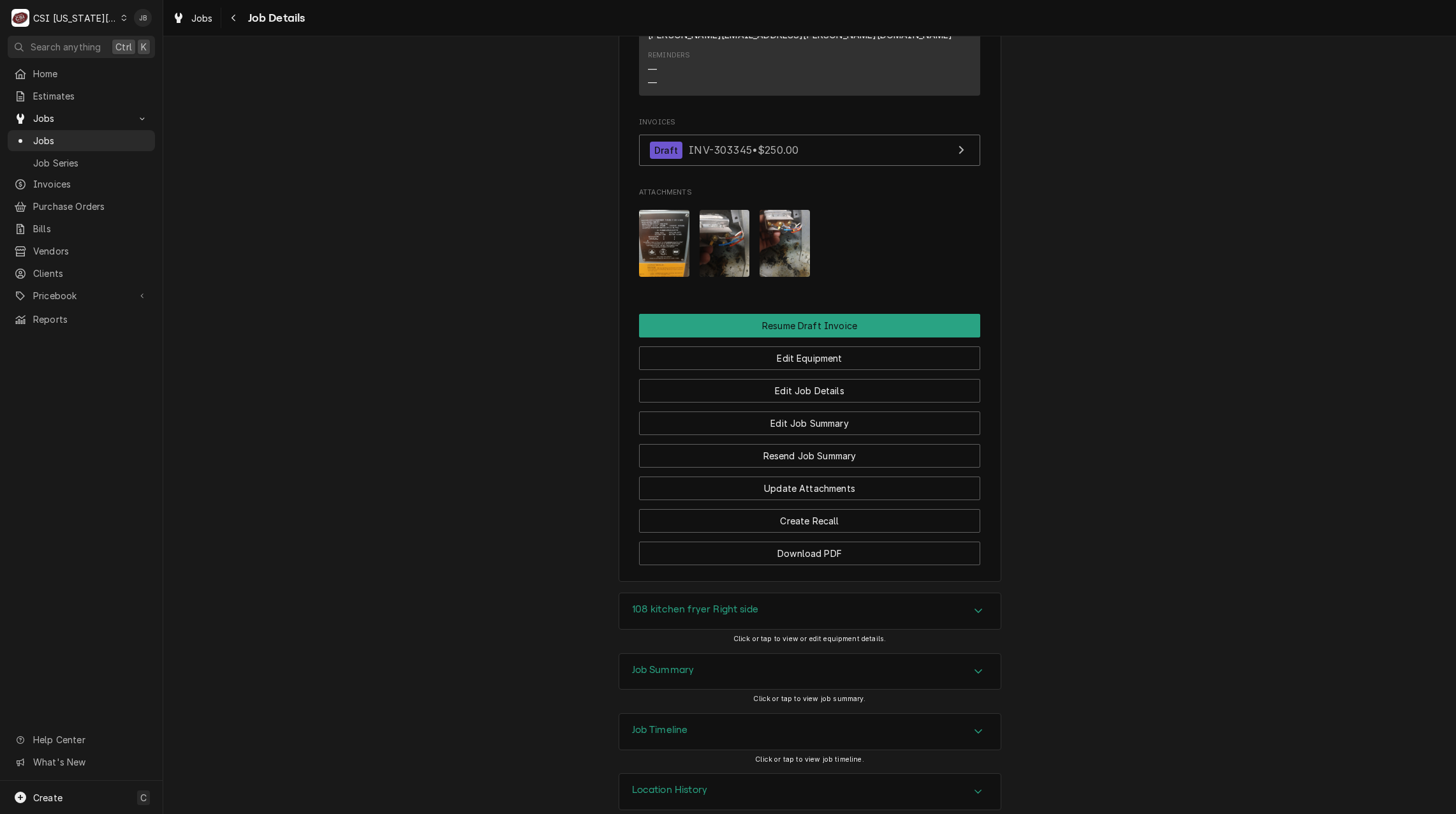
click at [761, 216] on img "Attachments" at bounding box center [784, 243] width 50 height 67
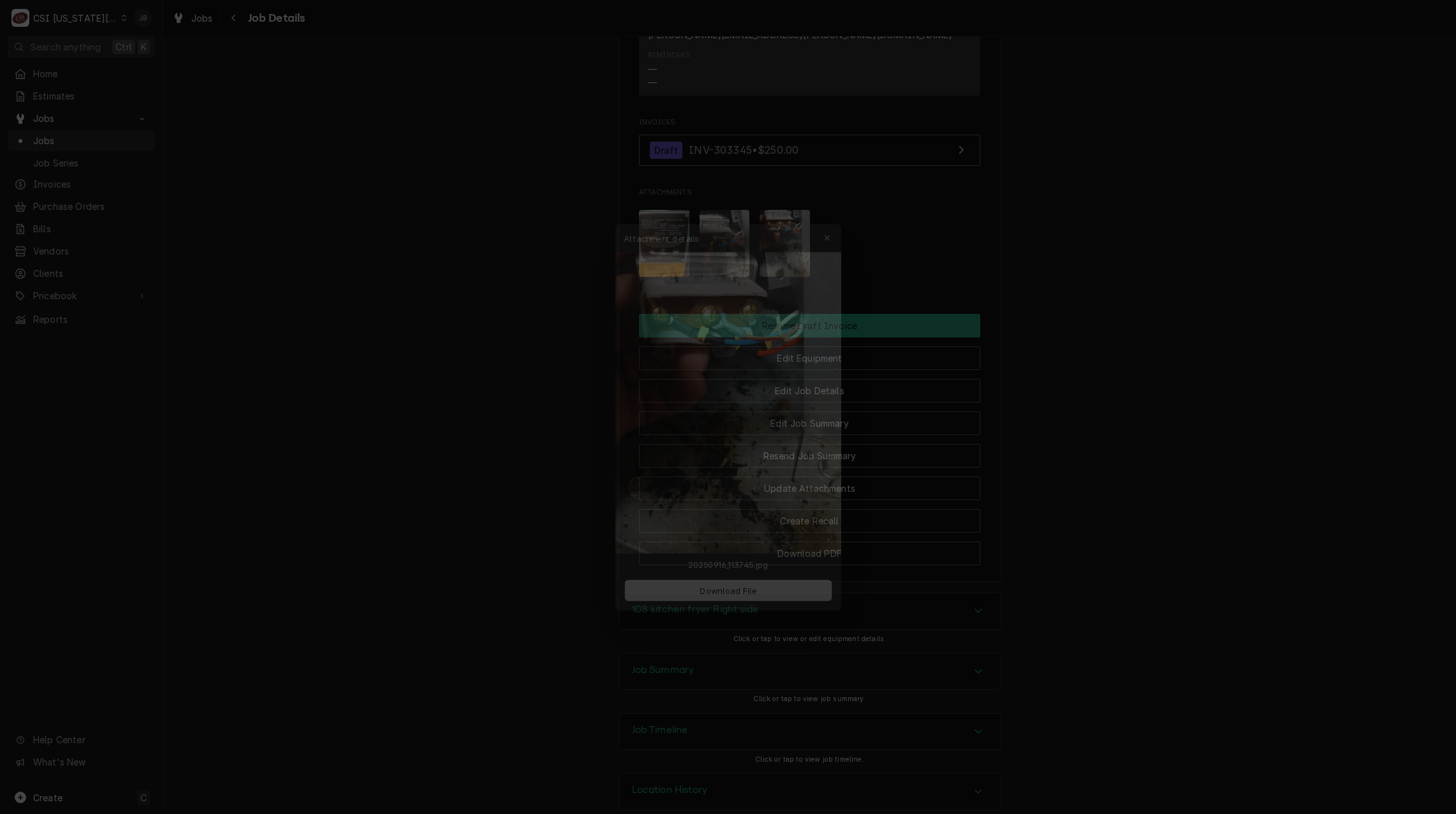
click at [1021, 221] on div at bounding box center [728, 407] width 1456 height 814
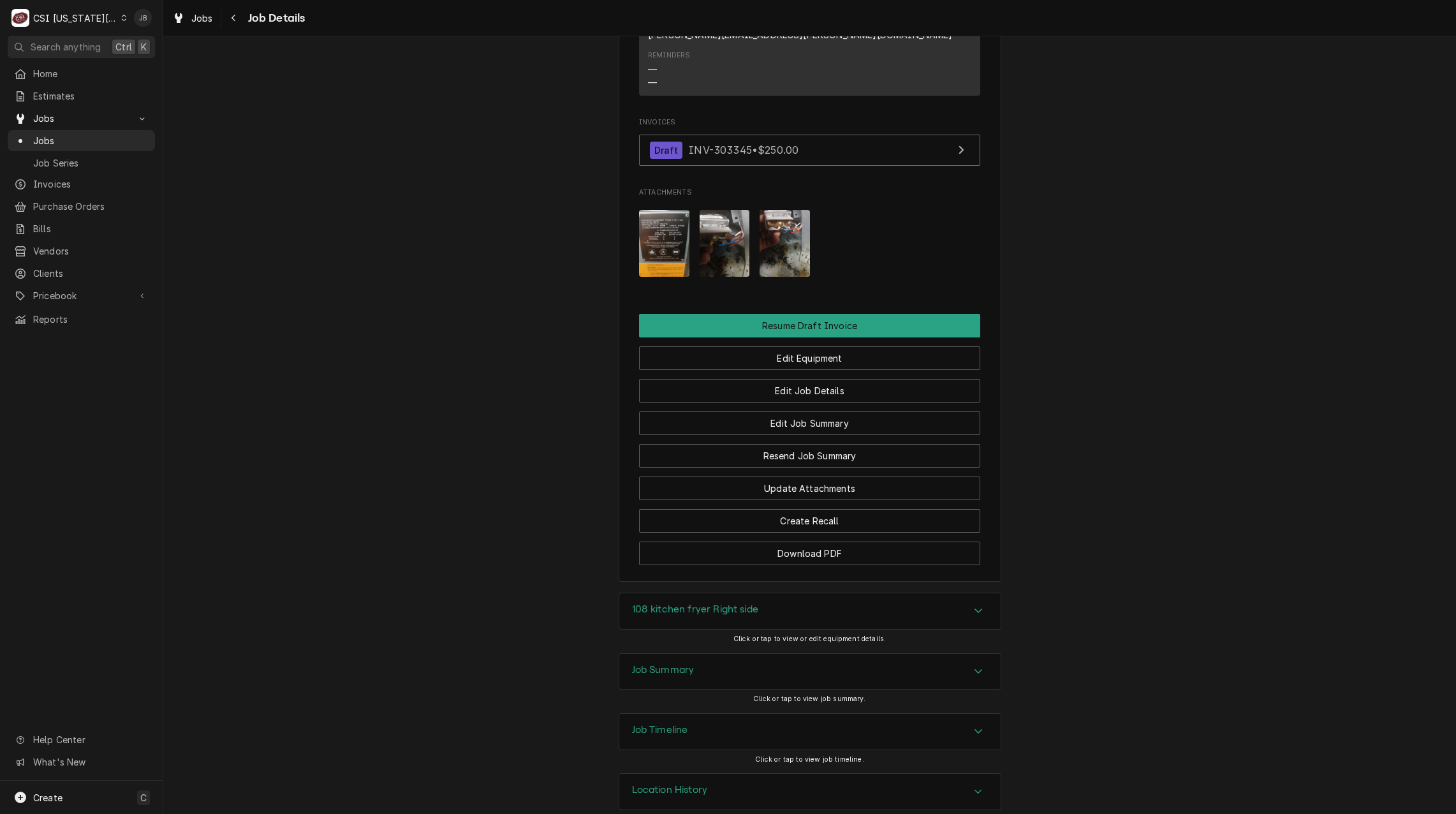
click at [675, 664] on h3 "Job Summary" at bounding box center [663, 669] width 62 height 12
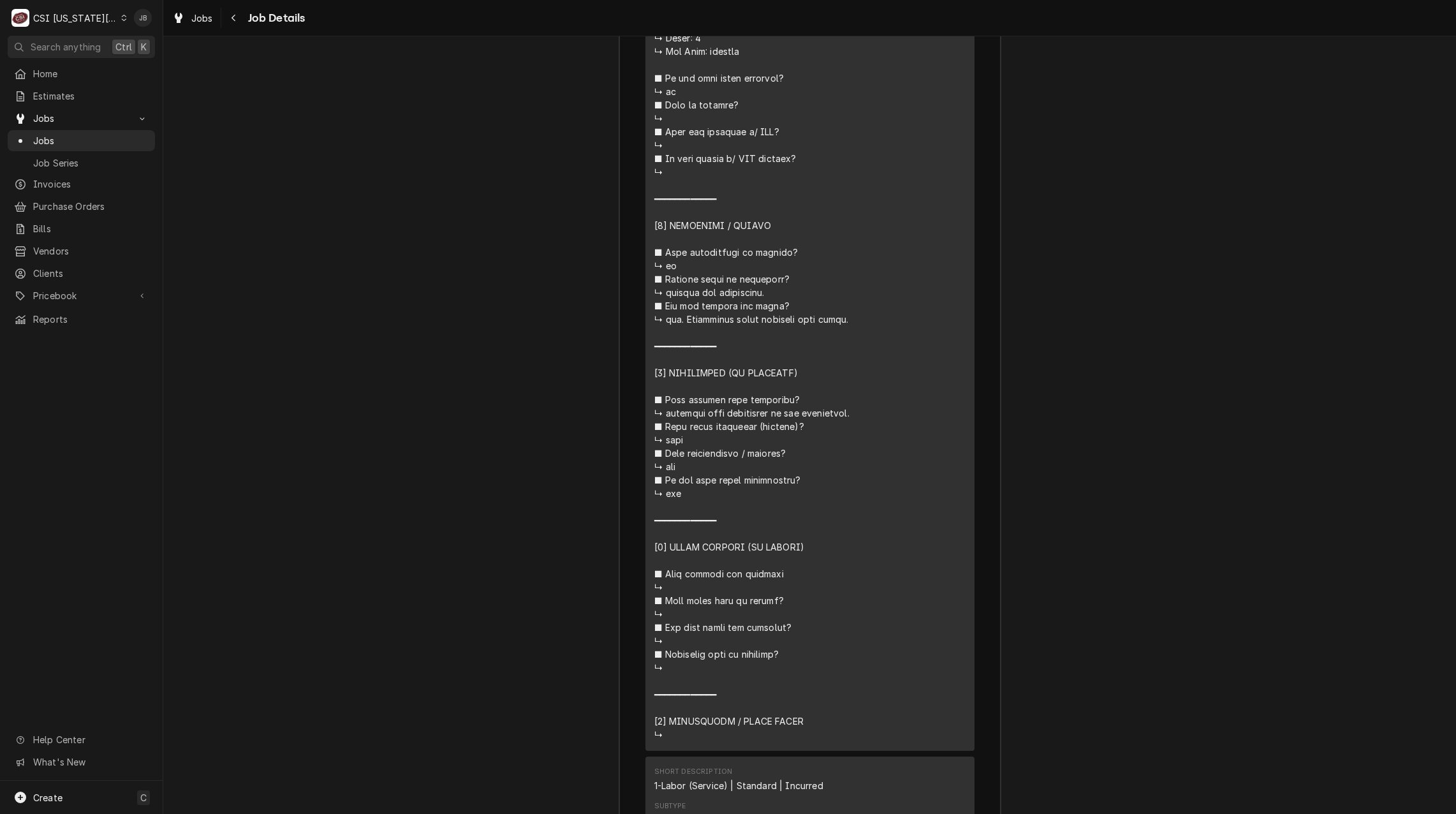
scroll to position [2606, 0]
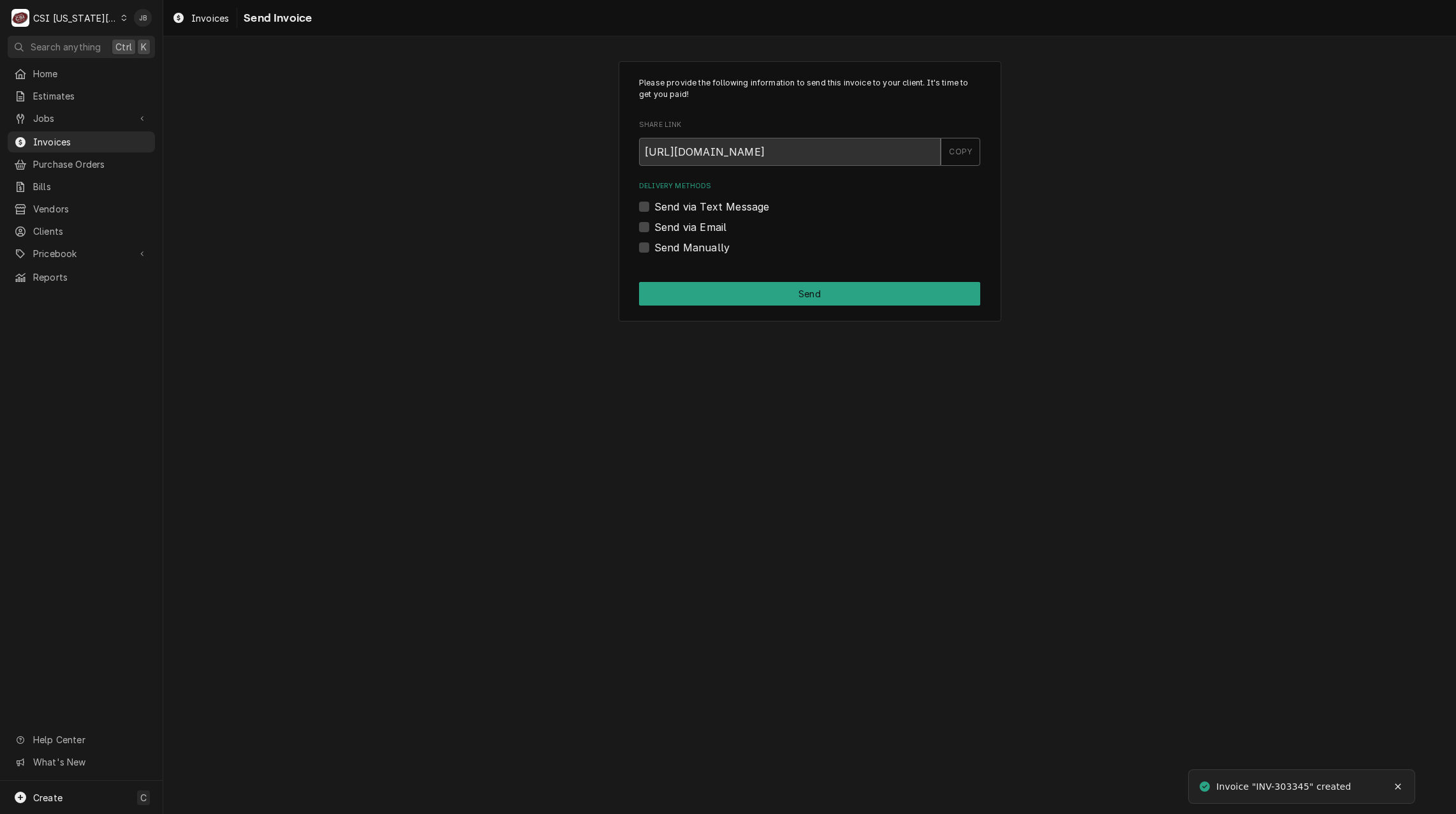
drag, startPoint x: 684, startPoint y: 225, endPoint x: 700, endPoint y: 232, distance: 17.5
click at [684, 225] on label "Send via Email" at bounding box center [690, 227] width 72 height 15
click at [684, 225] on input "Send via Email" at bounding box center [825, 233] width 341 height 28
checkbox input "true"
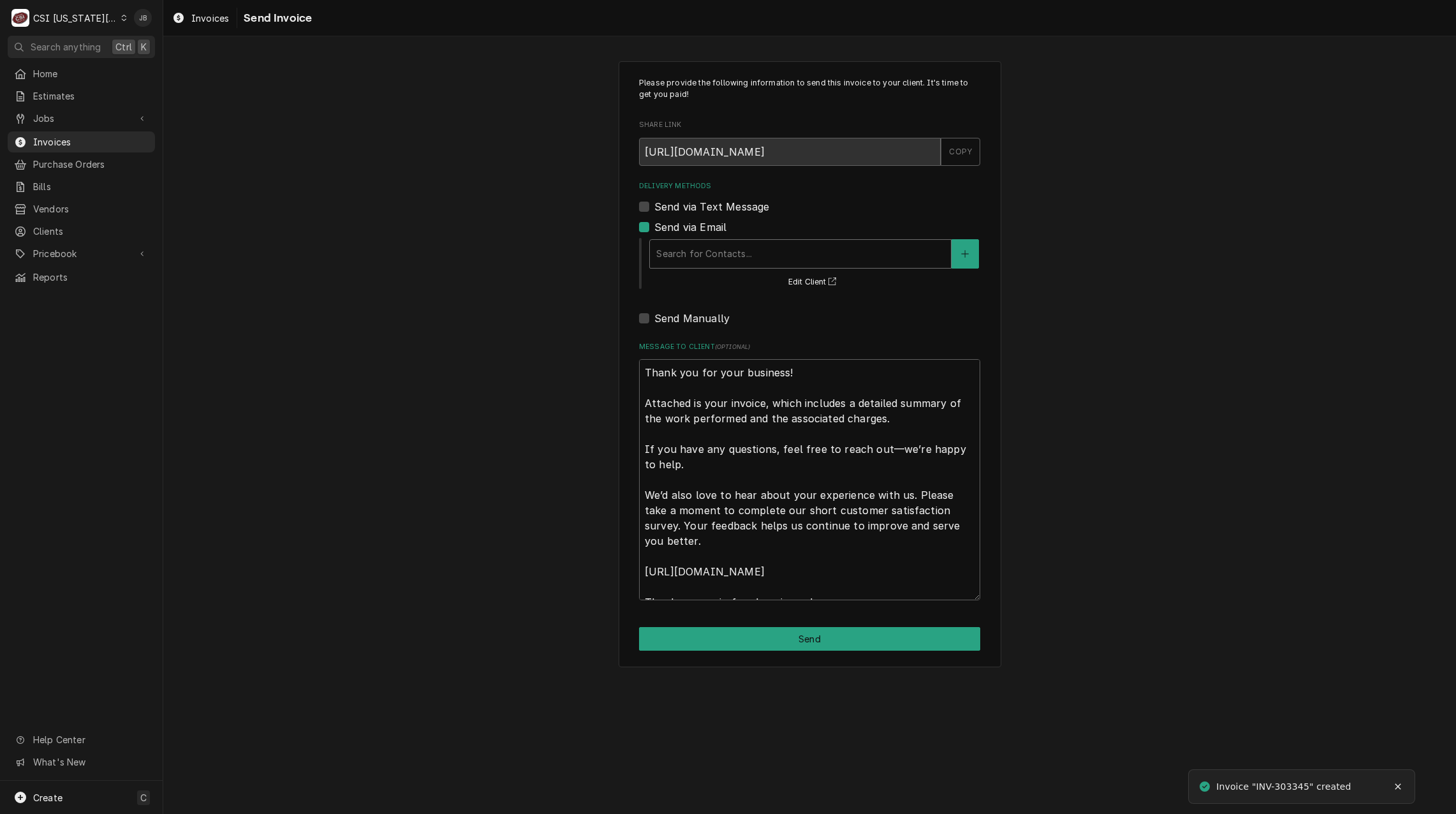
drag, startPoint x: 742, startPoint y: 266, endPoint x: 743, endPoint y: 259, distance: 7.1
click at [741, 266] on div "Search for Contacts..." at bounding box center [800, 253] width 301 height 28
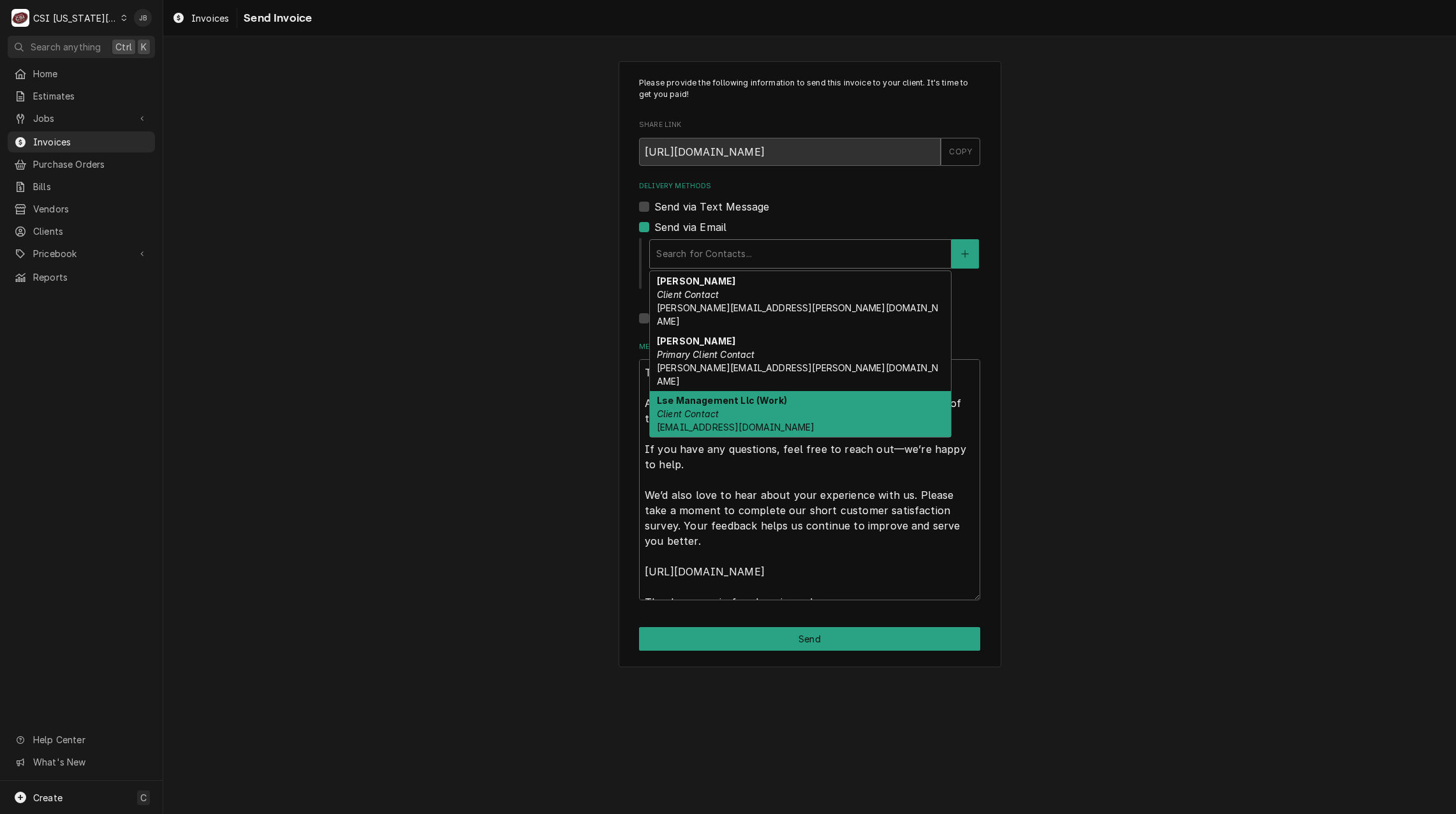
click at [791, 391] on div "Lse Management Llc (Work) Client Contact [EMAIL_ADDRESS][DOMAIN_NAME]" at bounding box center [800, 415] width 301 height 46
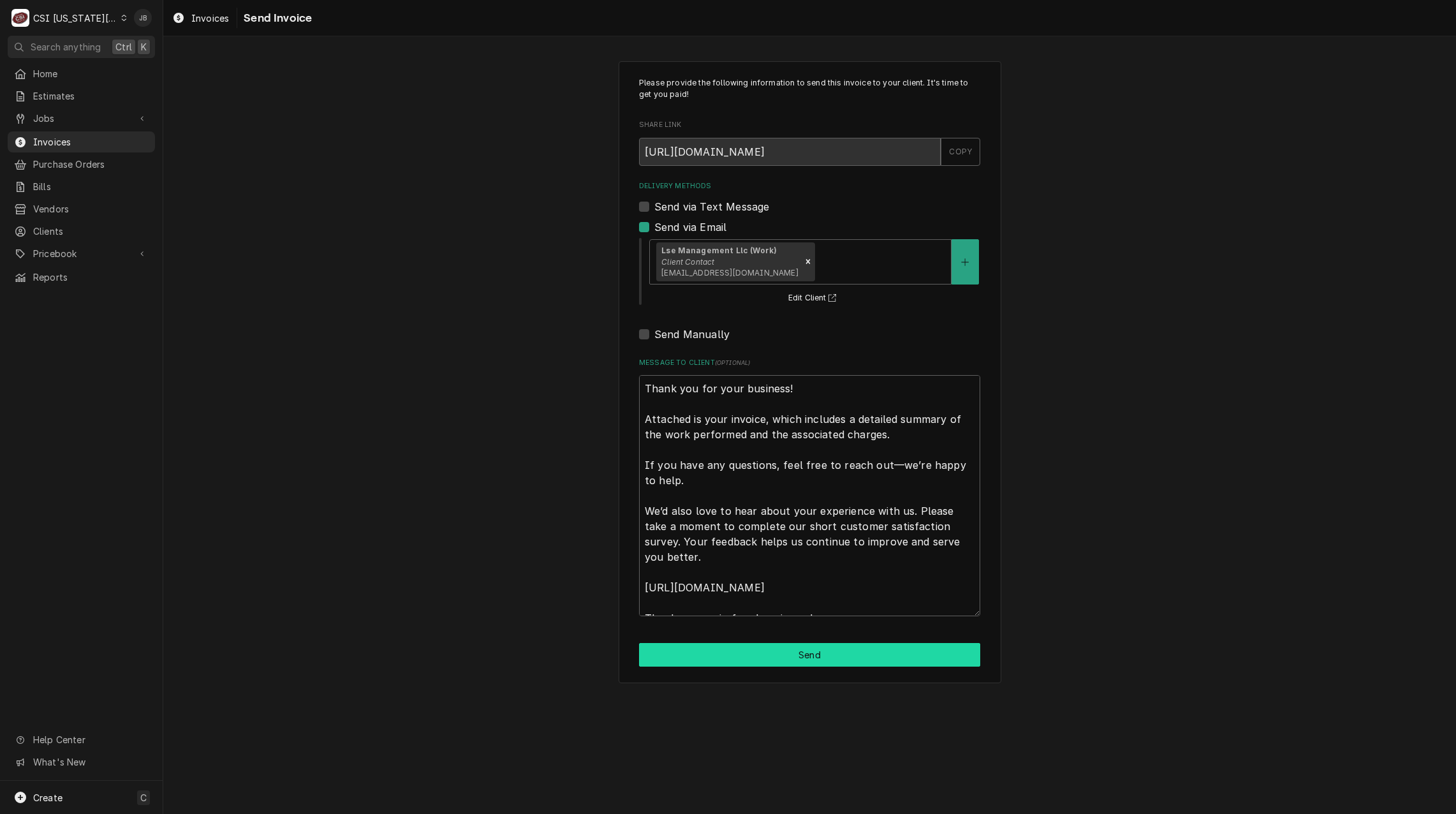
click at [718, 655] on button "Send" at bounding box center [809, 655] width 341 height 24
type textarea "x"
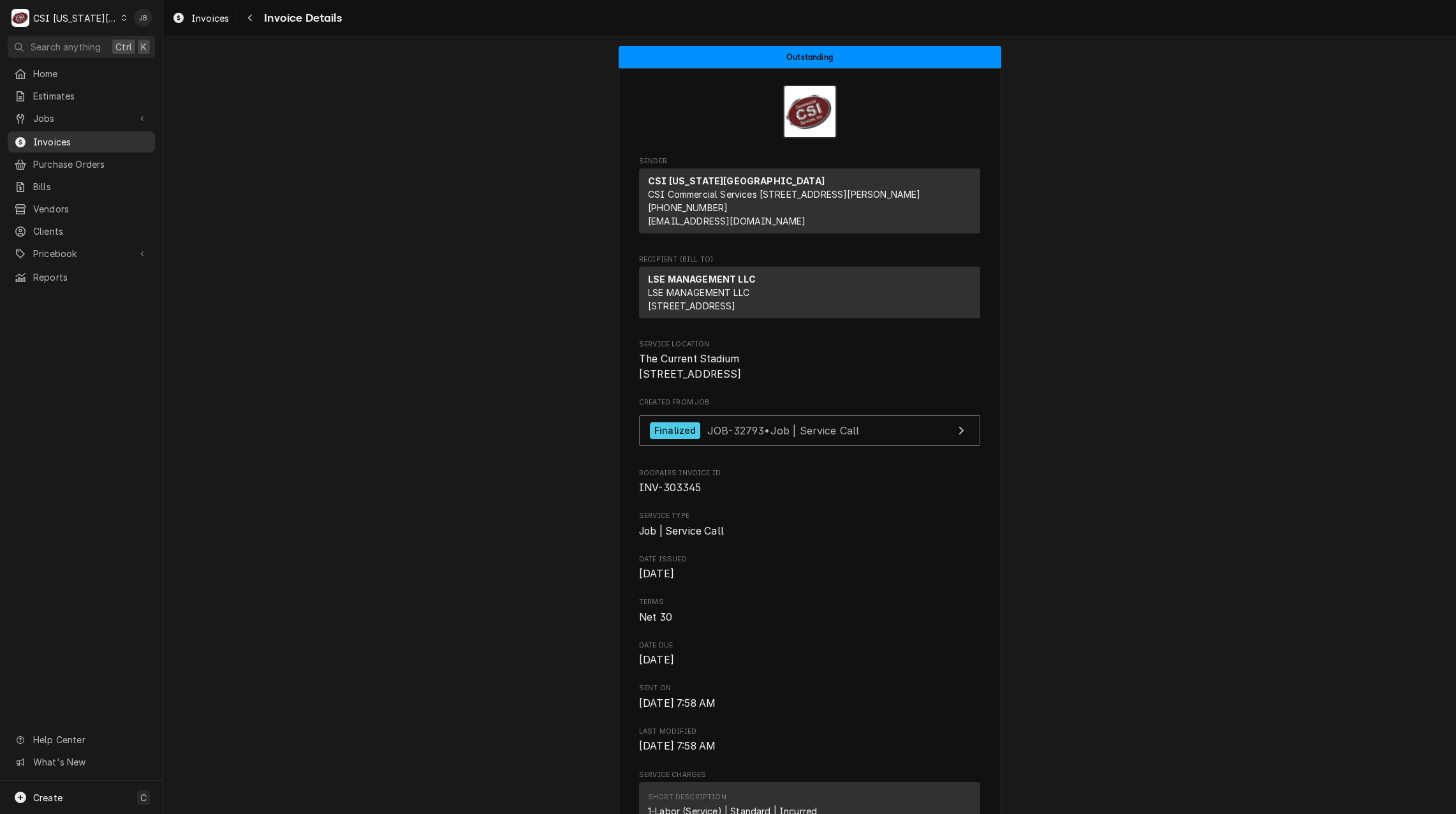
click at [79, 143] on span "Invoices" at bounding box center [91, 142] width 115 height 13
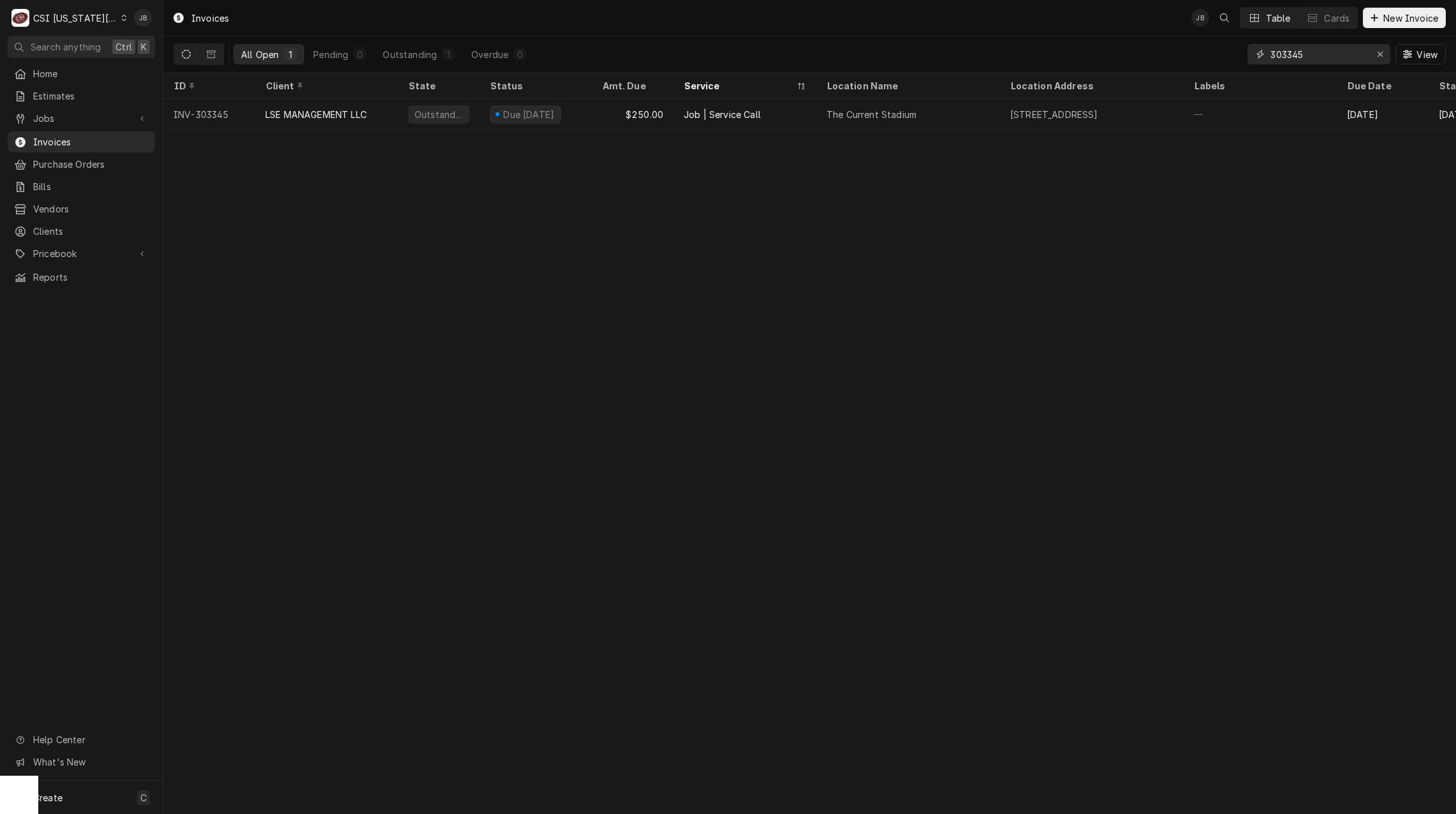
click at [1325, 50] on input "303345" at bounding box center [1318, 54] width 96 height 20
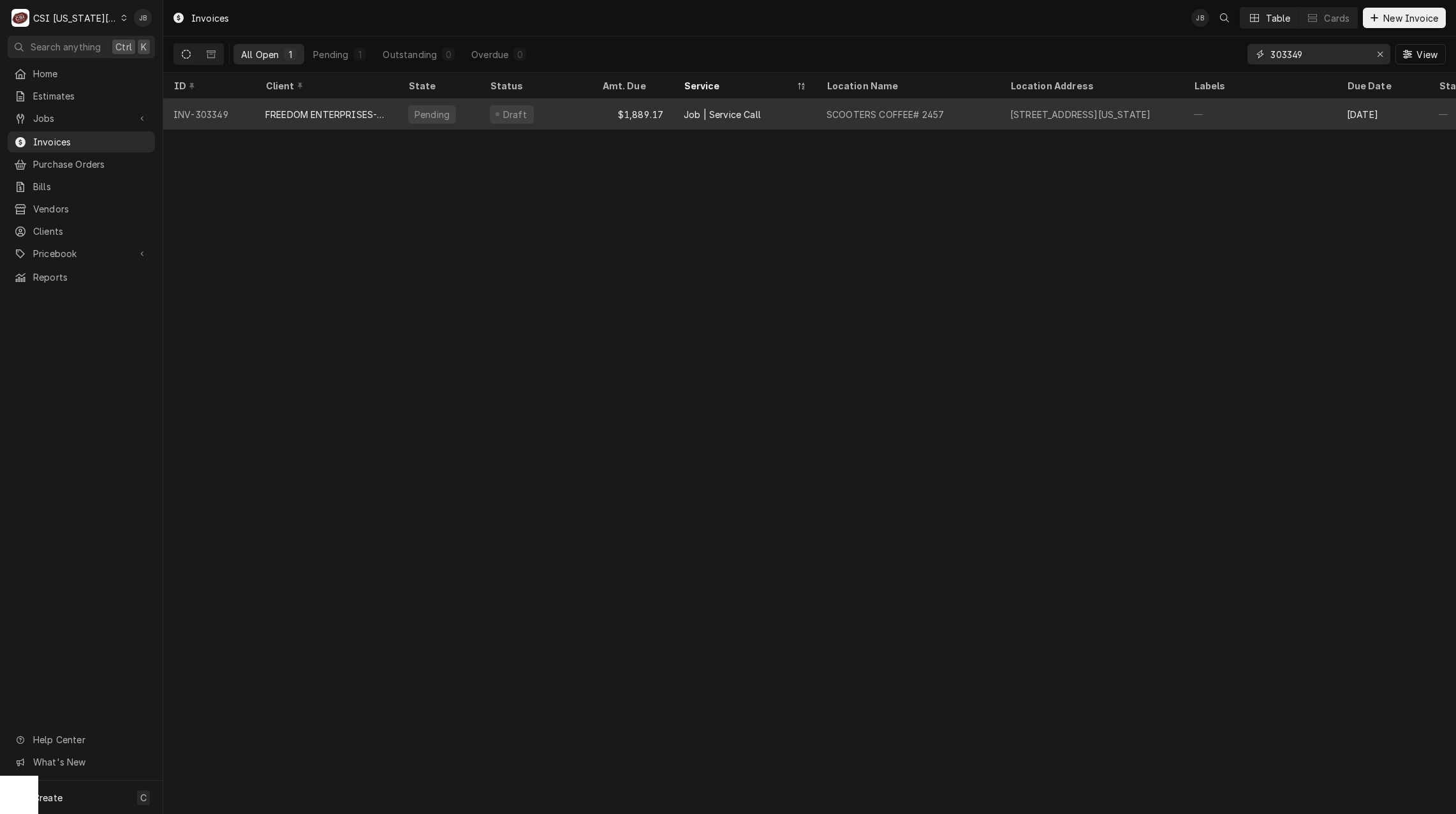
type input "303349"
click at [941, 113] on div "SCOOTERS COFFEE# 2457" at bounding box center [886, 114] width 118 height 13
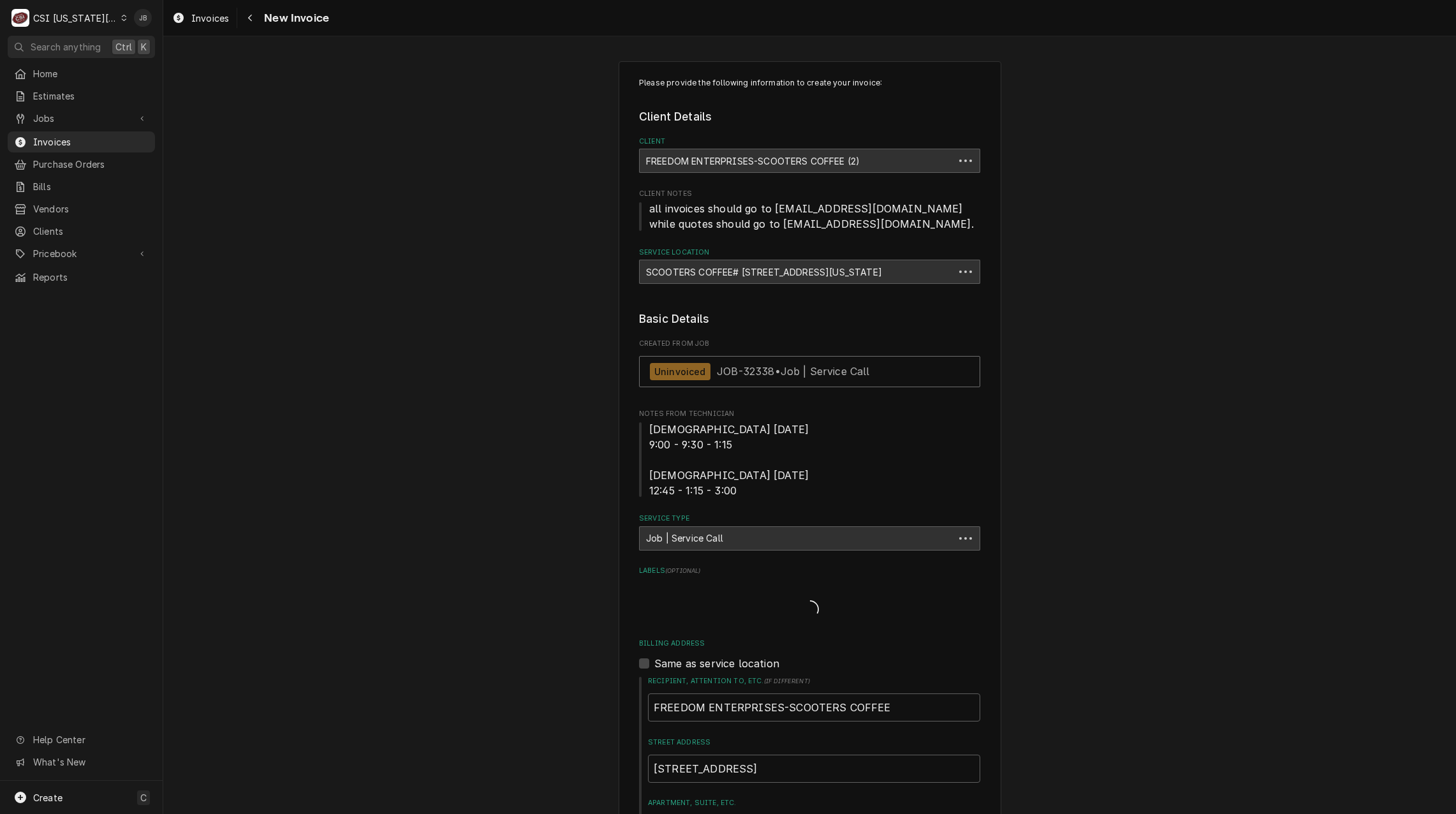
type textarea "x"
click at [75, 141] on span "Invoices" at bounding box center [91, 142] width 115 height 13
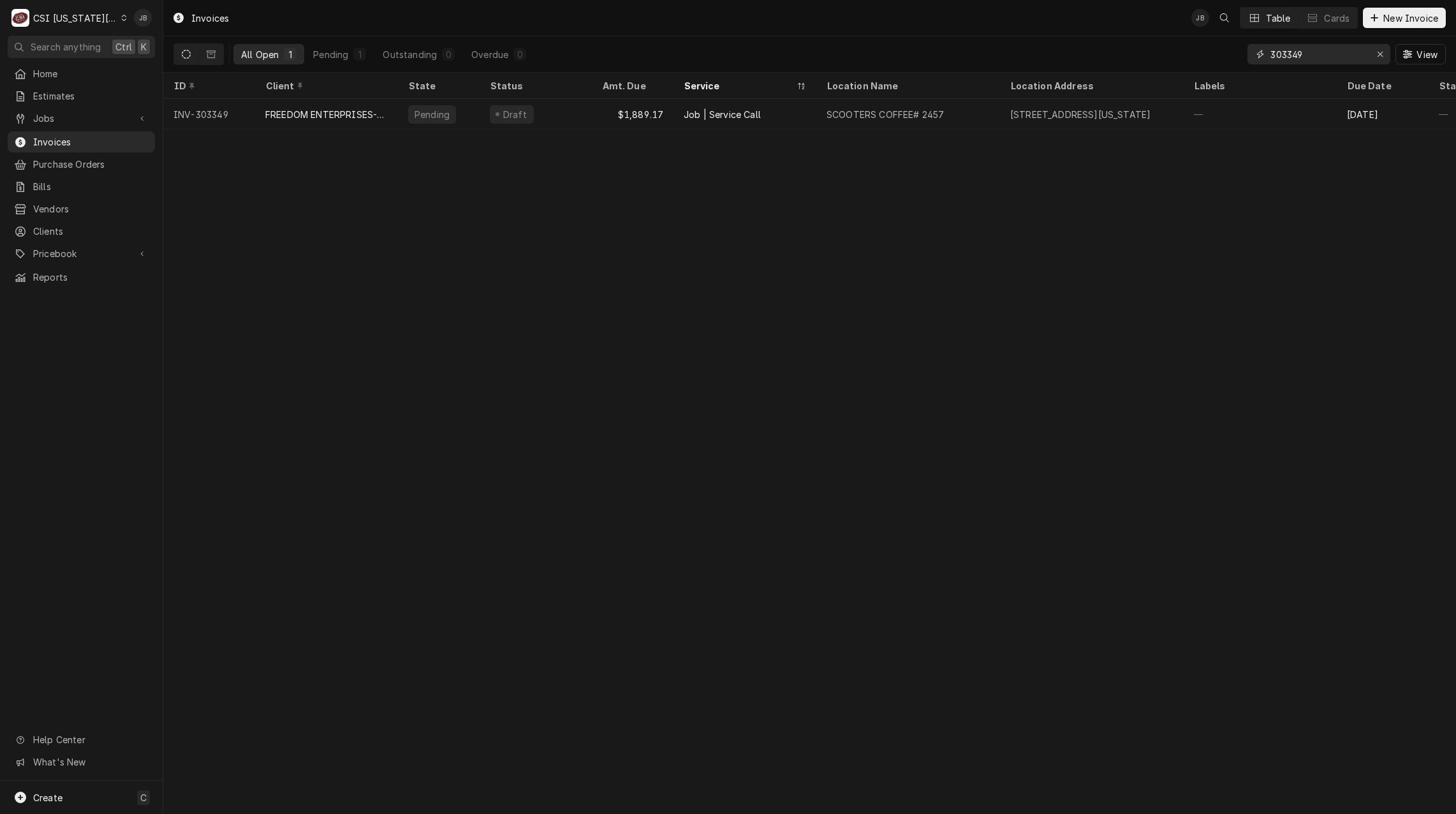
click at [1325, 54] on input "303349" at bounding box center [1318, 54] width 96 height 20
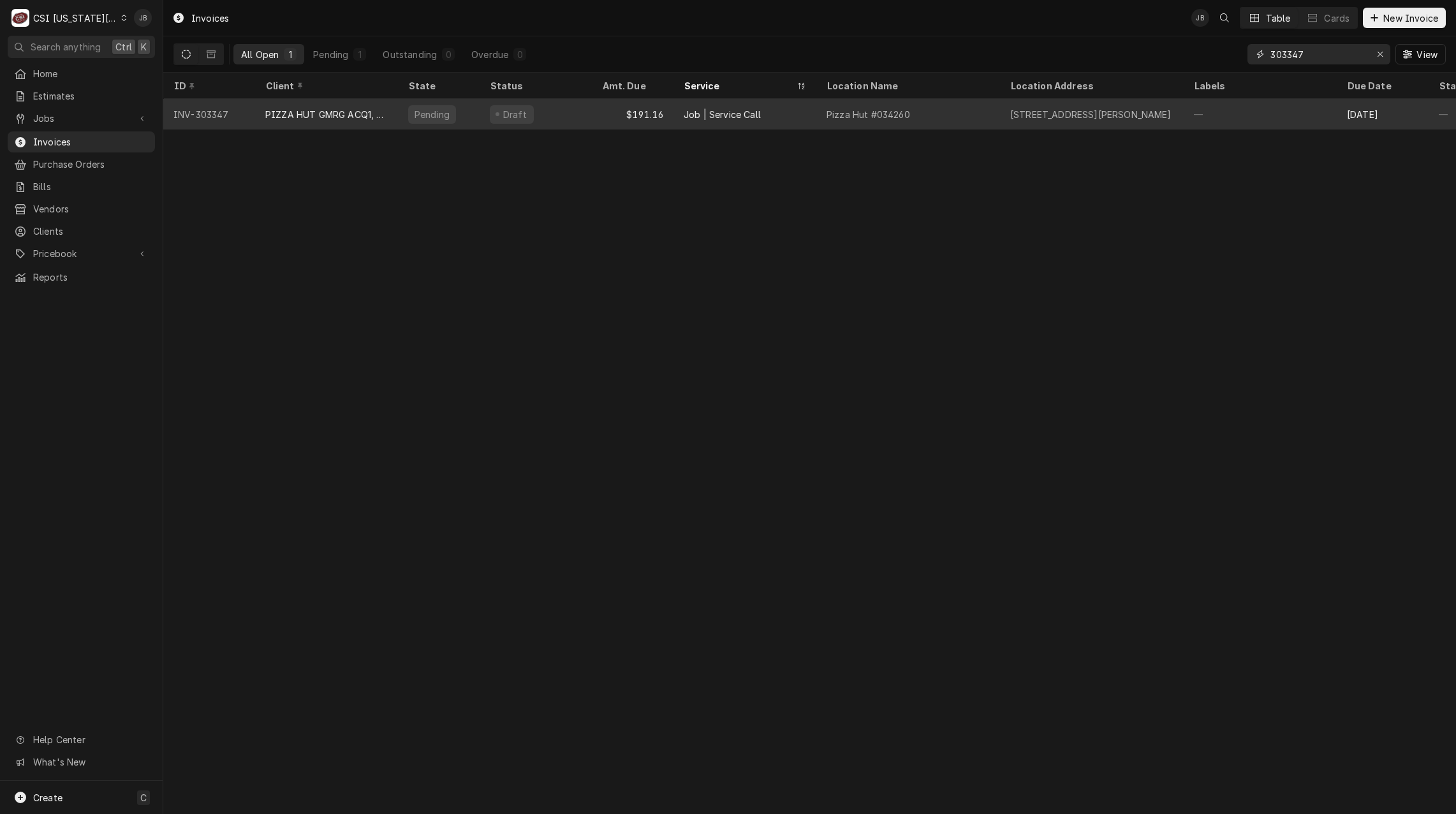
type input "303347"
click at [770, 123] on div "Job | Service Call" at bounding box center [745, 114] width 143 height 30
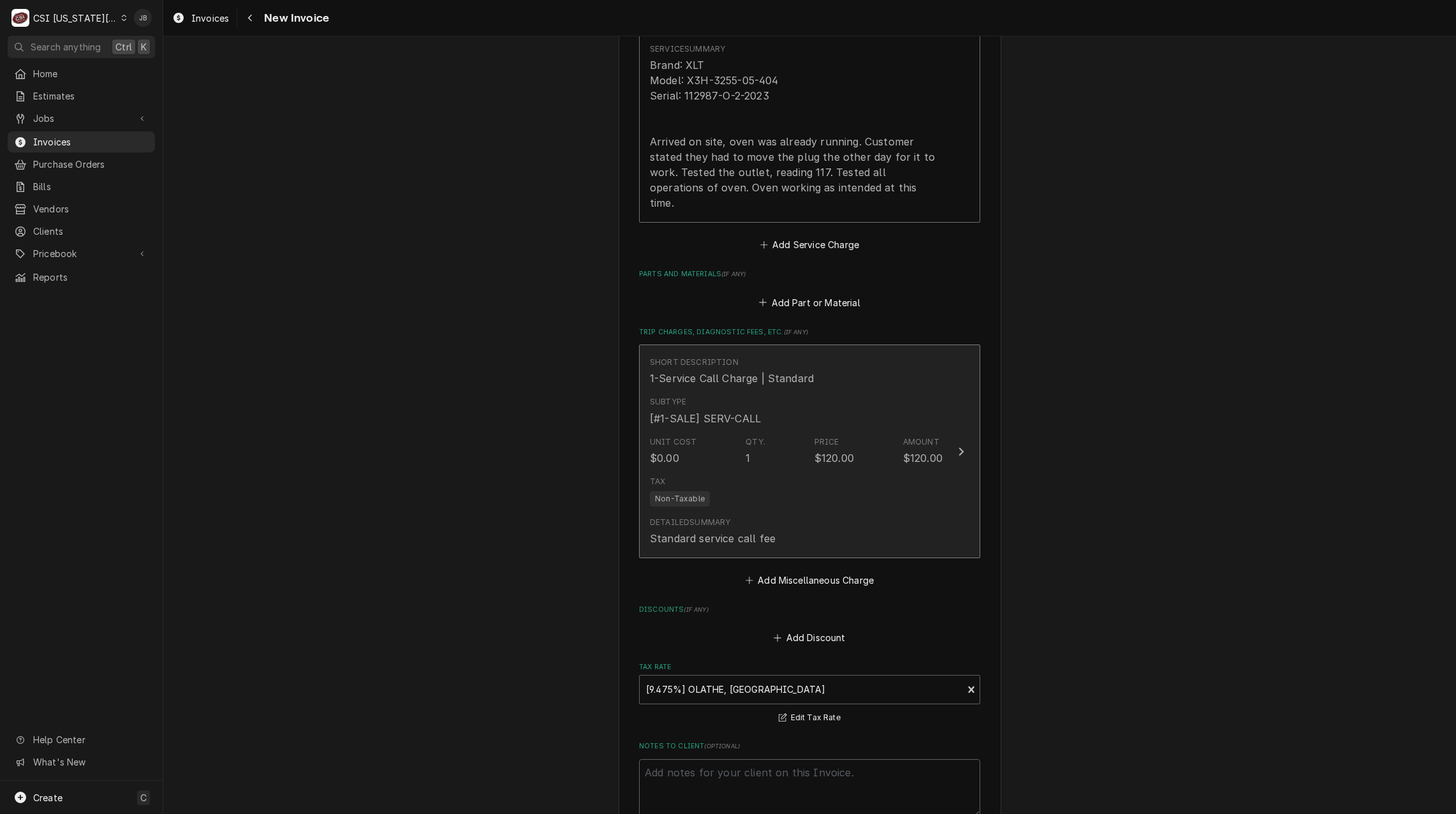
scroll to position [1913, 0]
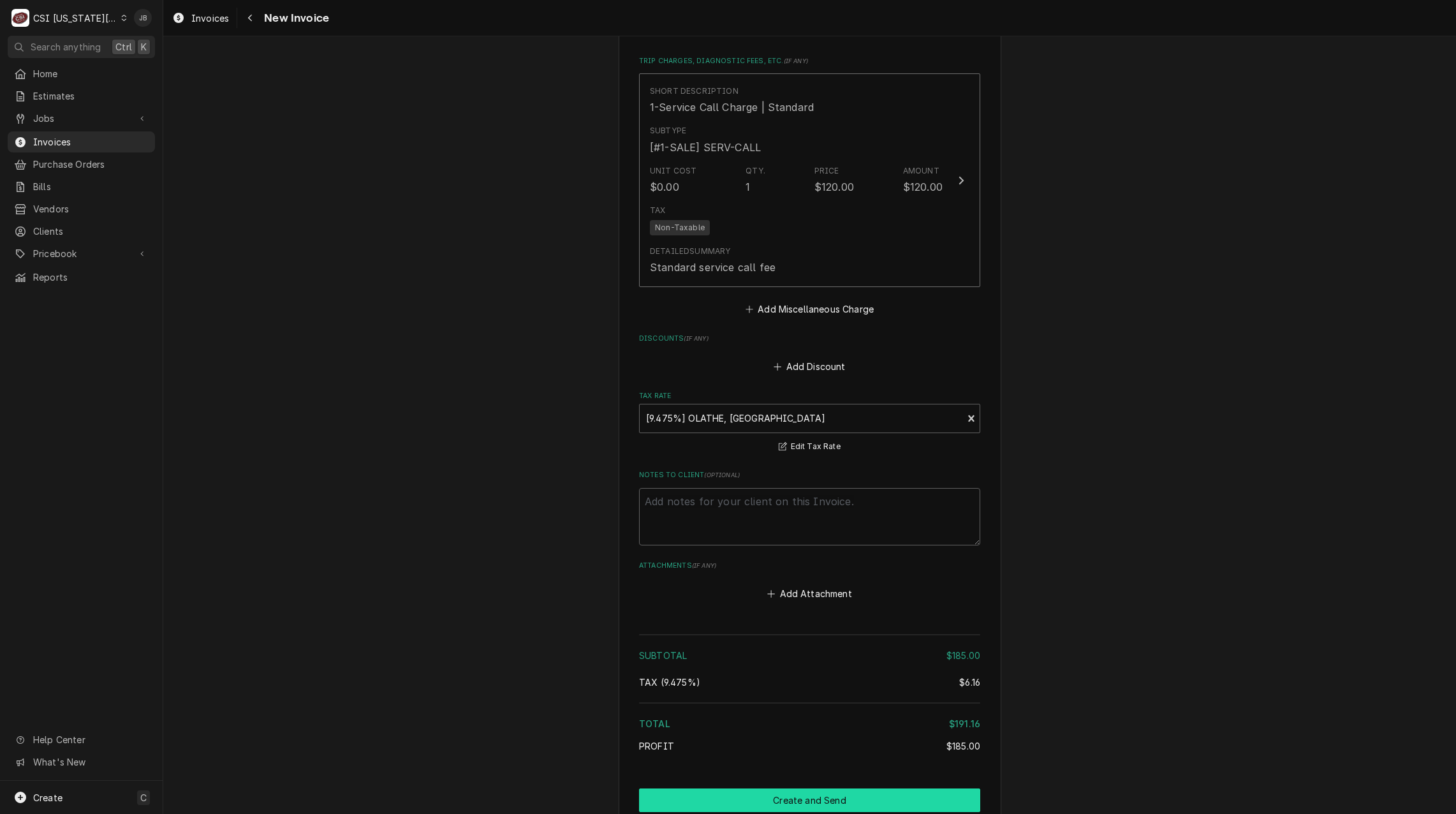
click at [780, 789] on button "Create and Send" at bounding box center [809, 800] width 341 height 24
type textarea "x"
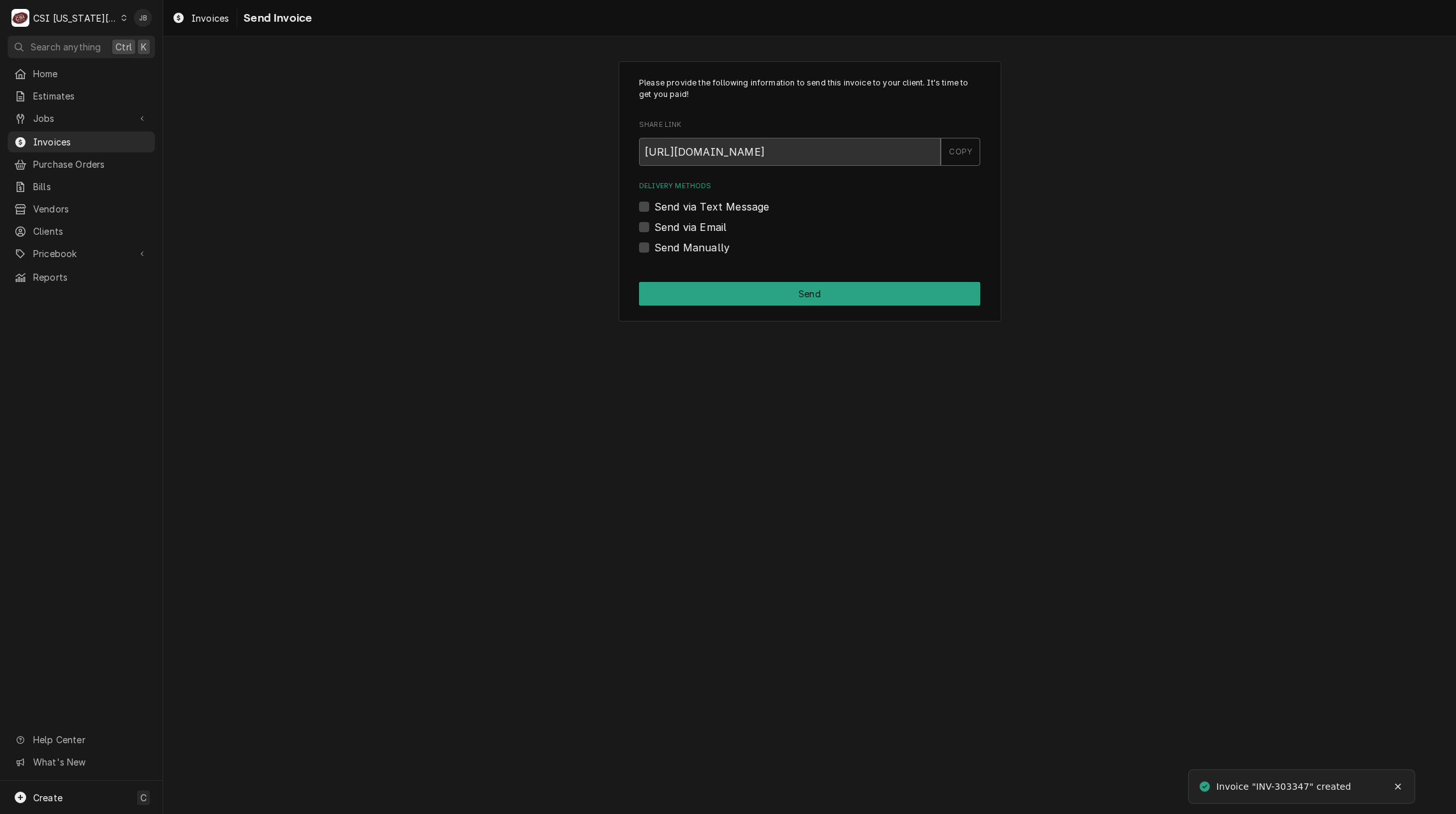
click at [700, 223] on label "Send via Email" at bounding box center [690, 227] width 72 height 15
click at [700, 223] on input "Send via Email" at bounding box center [825, 233] width 341 height 28
checkbox input "true"
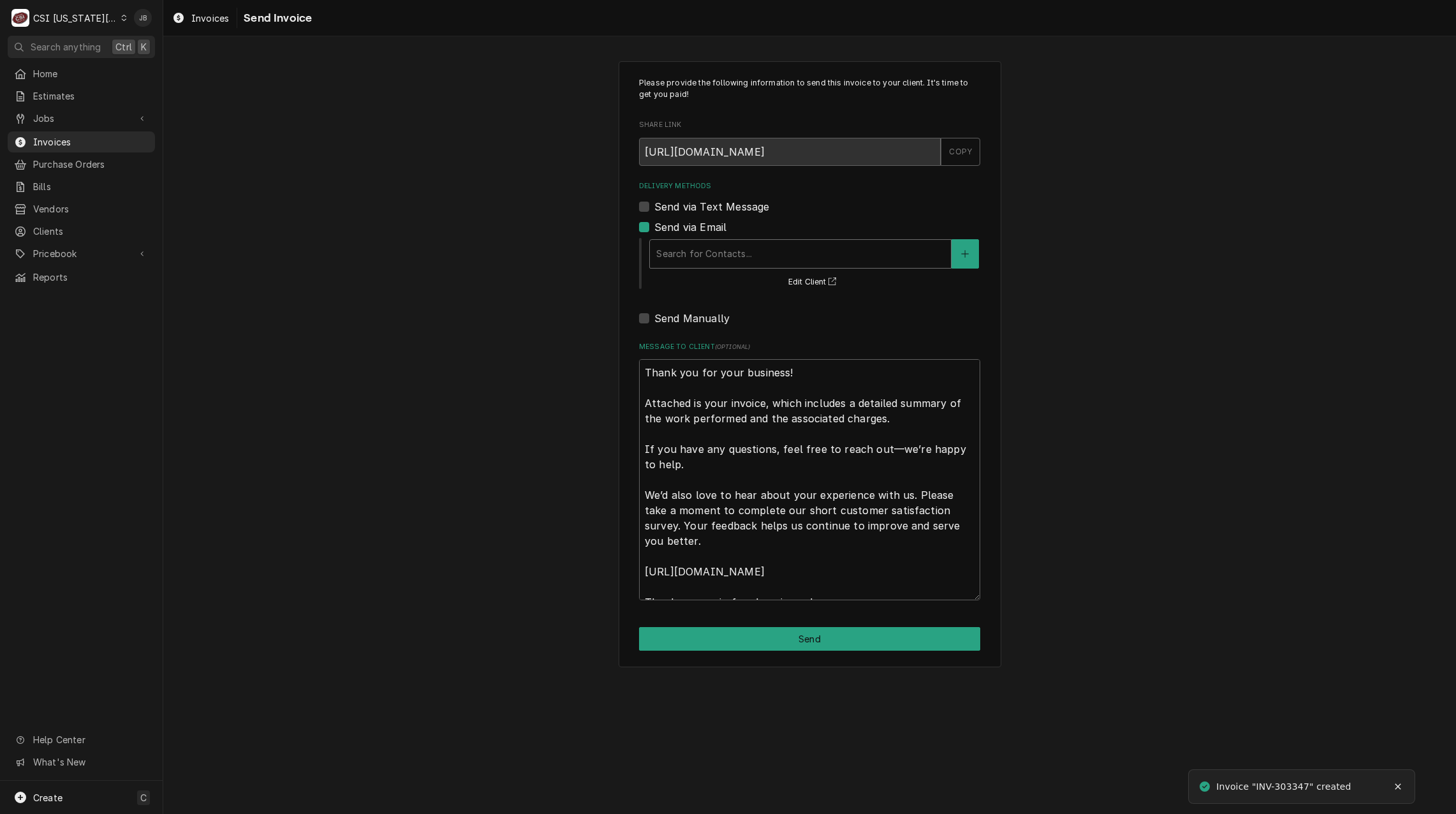
click at [730, 253] on div "Delivery Methods" at bounding box center [800, 254] width 288 height 23
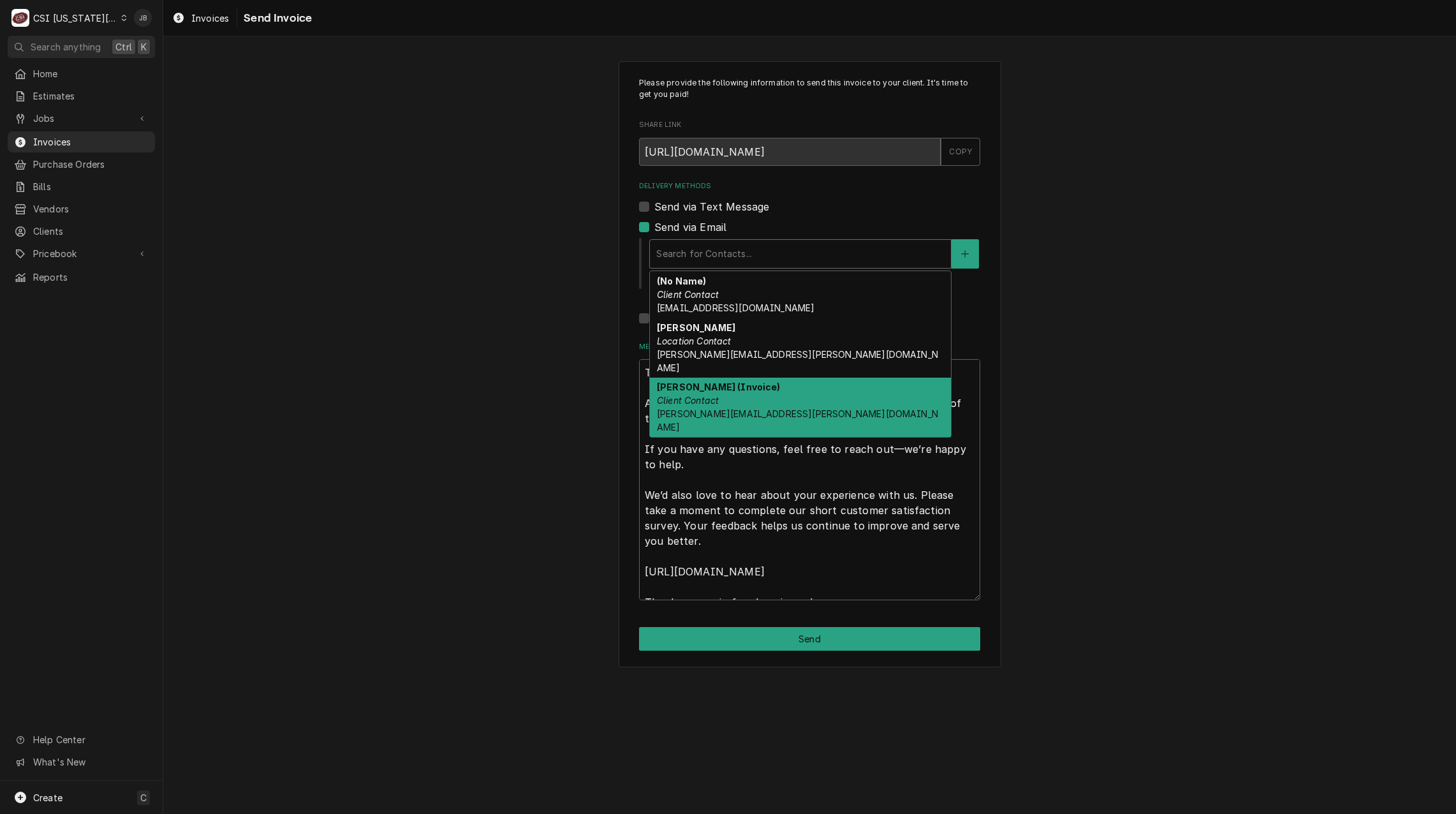
click at [798, 391] on div "Vicky Stuesse (Invoice) Client Contact vicky.stuesse@csi1.com" at bounding box center [800, 407] width 301 height 60
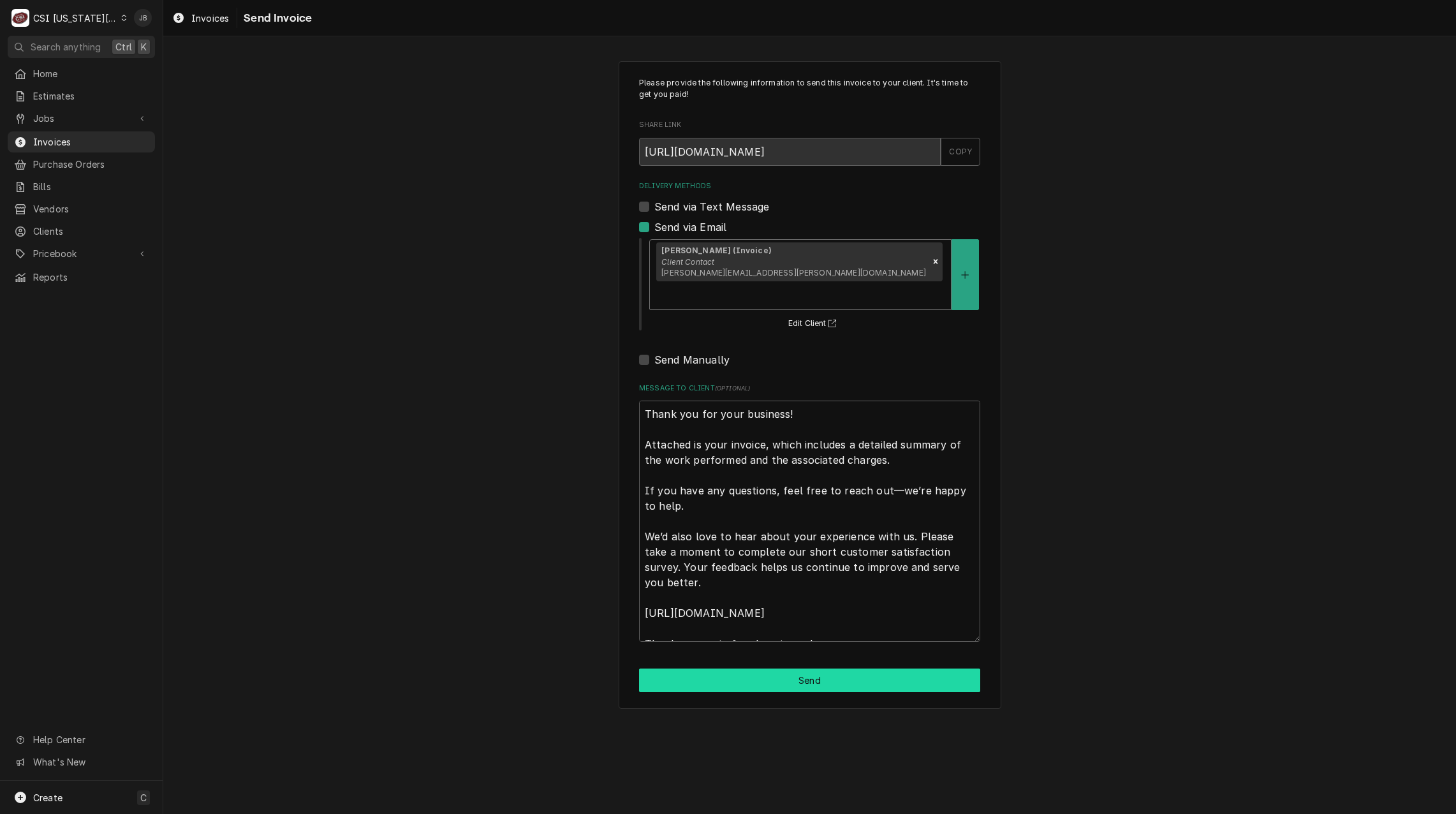
click at [757, 669] on button "Send" at bounding box center [809, 680] width 341 height 24
type textarea "x"
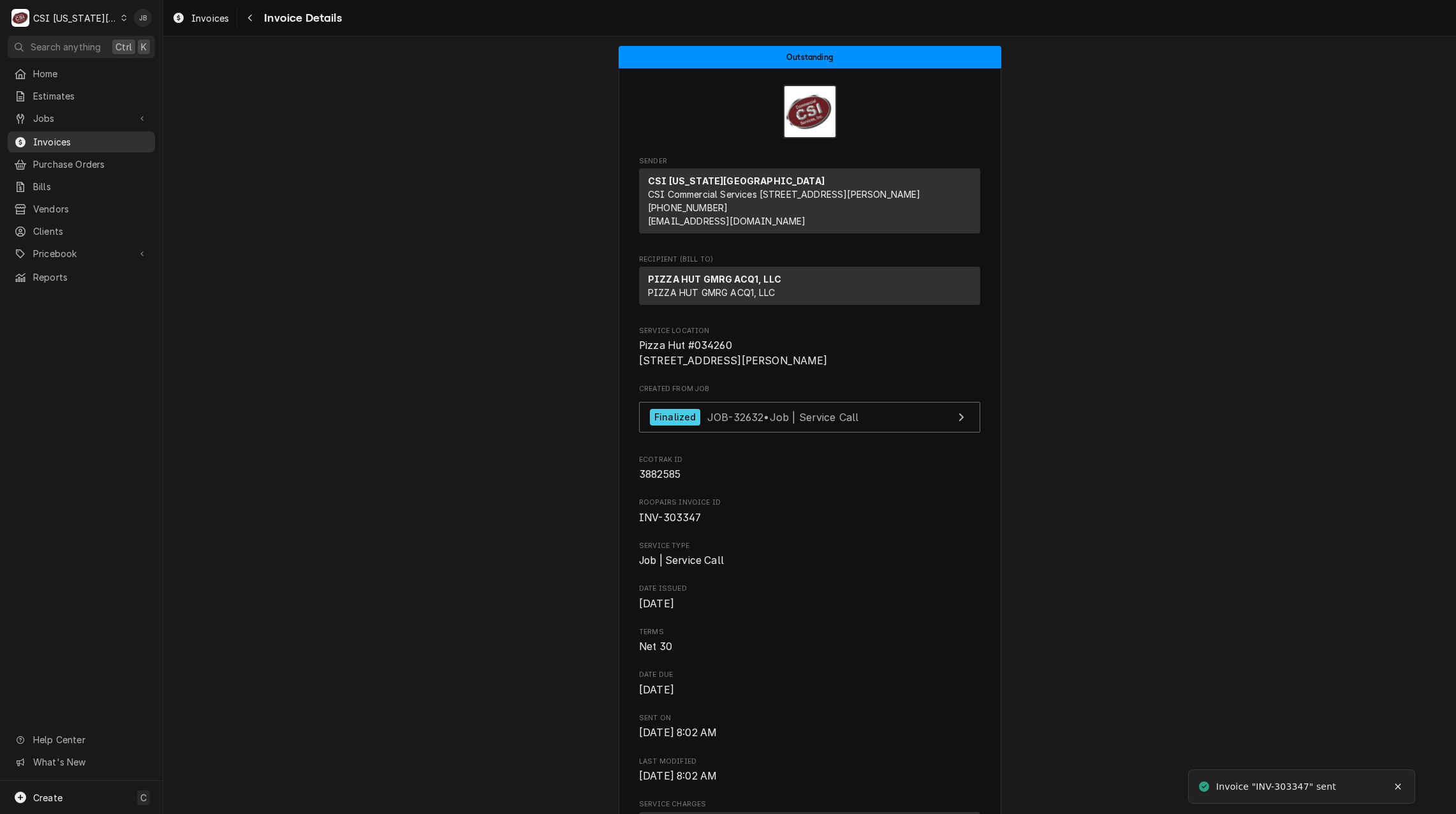
click at [47, 137] on span "Invoices" at bounding box center [91, 142] width 115 height 13
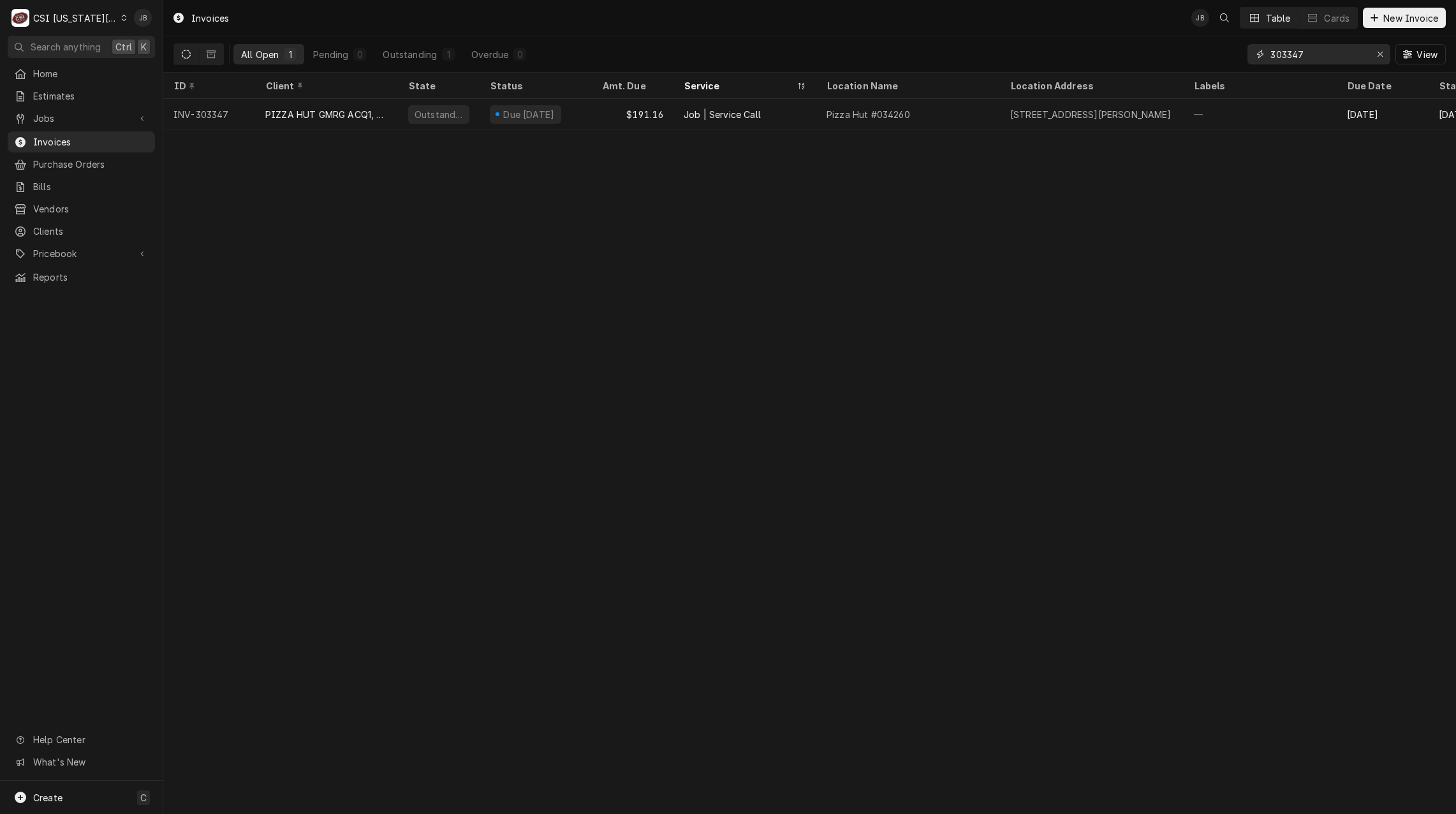
click at [1290, 60] on input "303347" at bounding box center [1318, 54] width 96 height 20
click at [1313, 60] on input "303347" at bounding box center [1318, 54] width 96 height 20
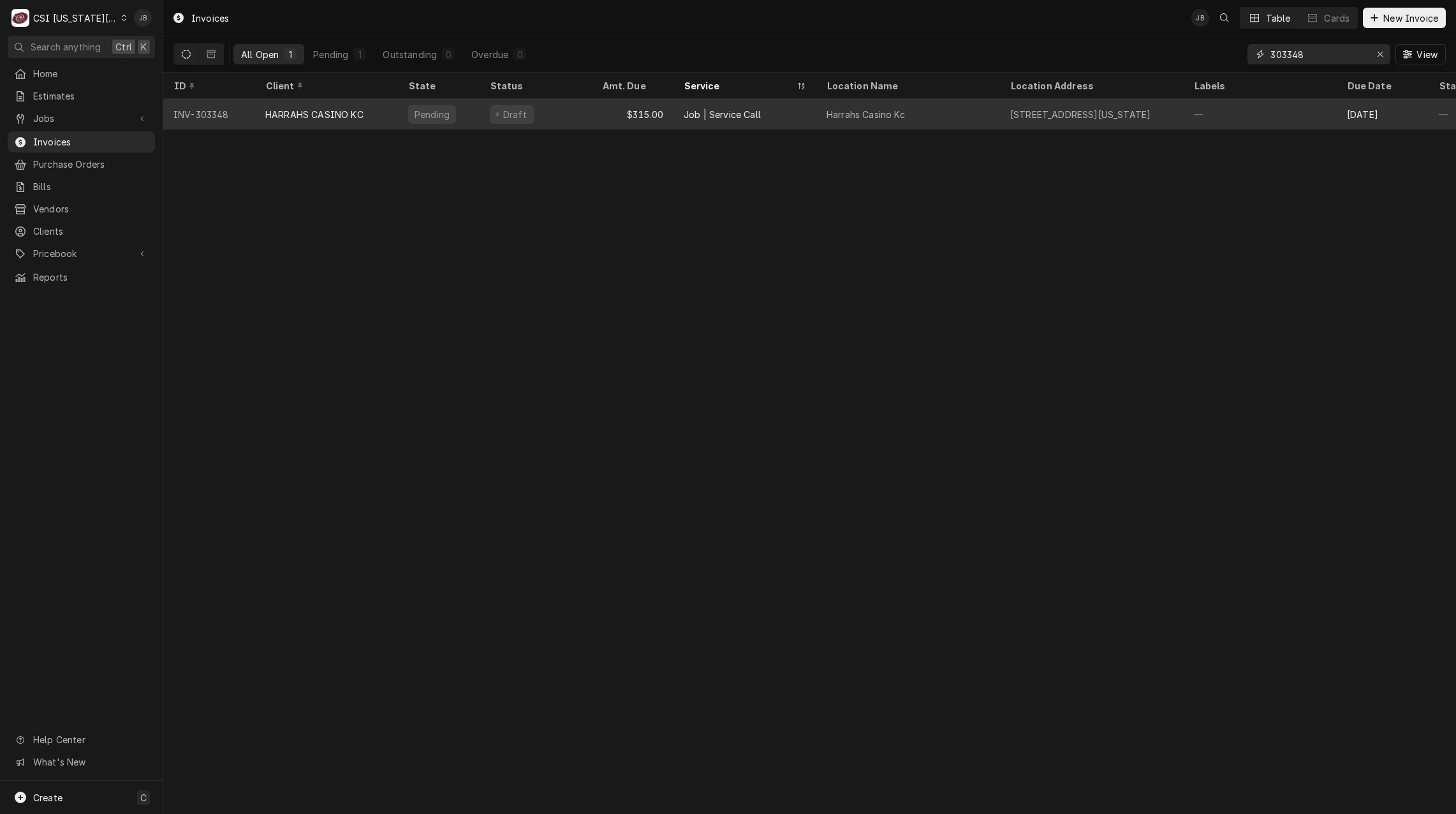
type input "303348"
click at [679, 113] on div "Job | Service Call" at bounding box center [745, 114] width 143 height 30
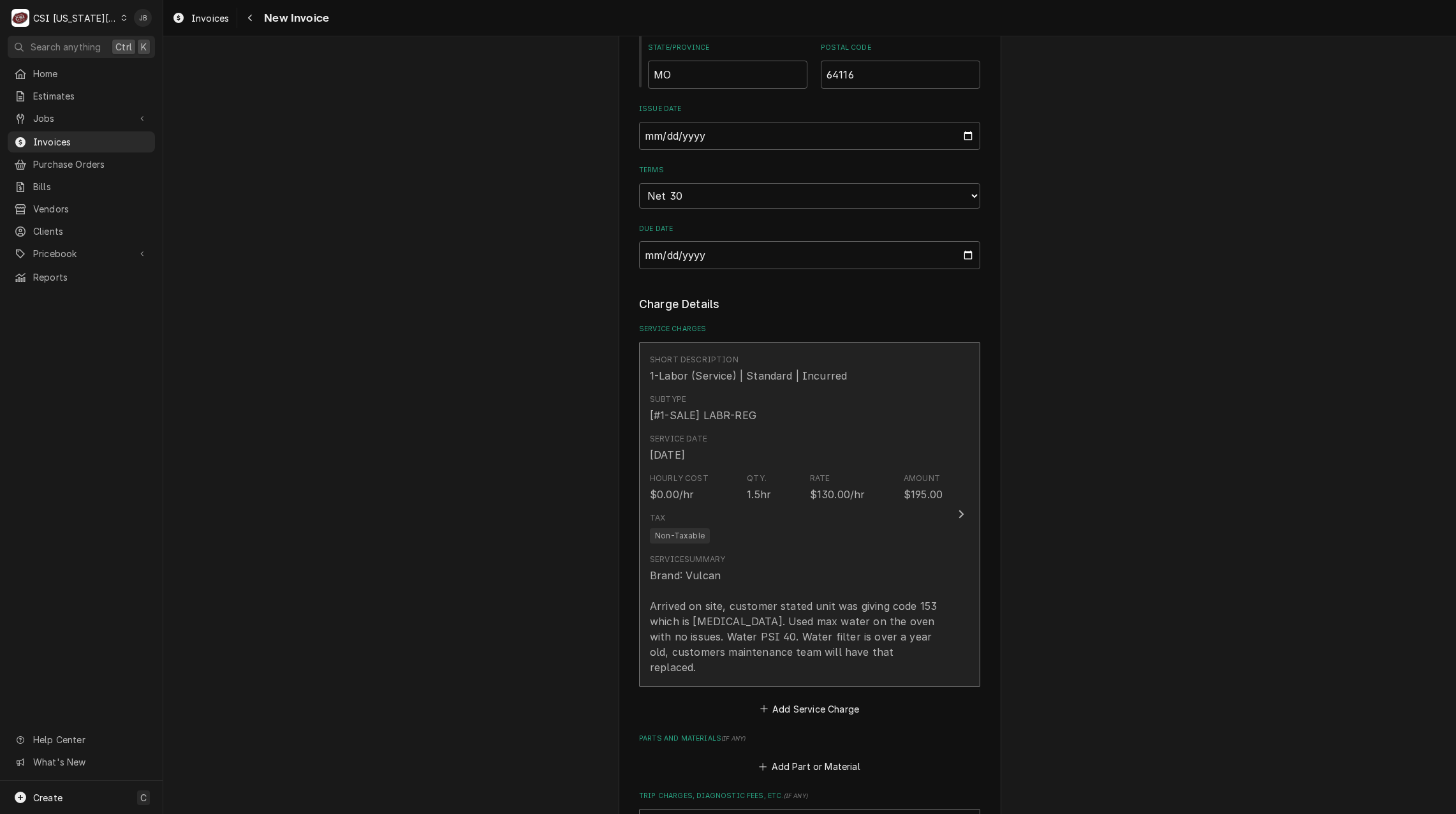
scroll to position [1084, 0]
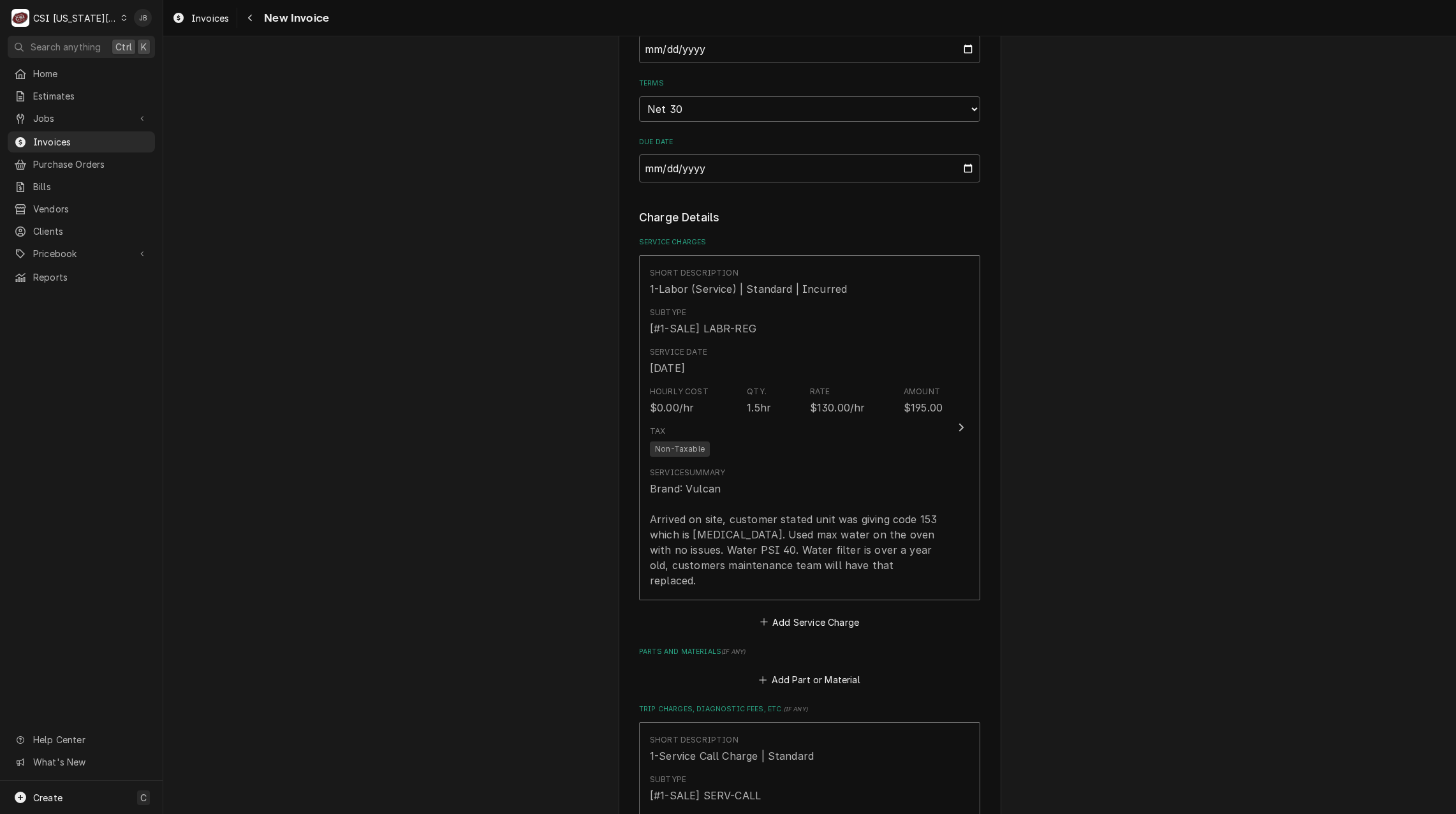
click at [1201, 579] on div "Please provide the following information to create your invoice: Client Details…" at bounding box center [809, 259] width 1293 height 2587
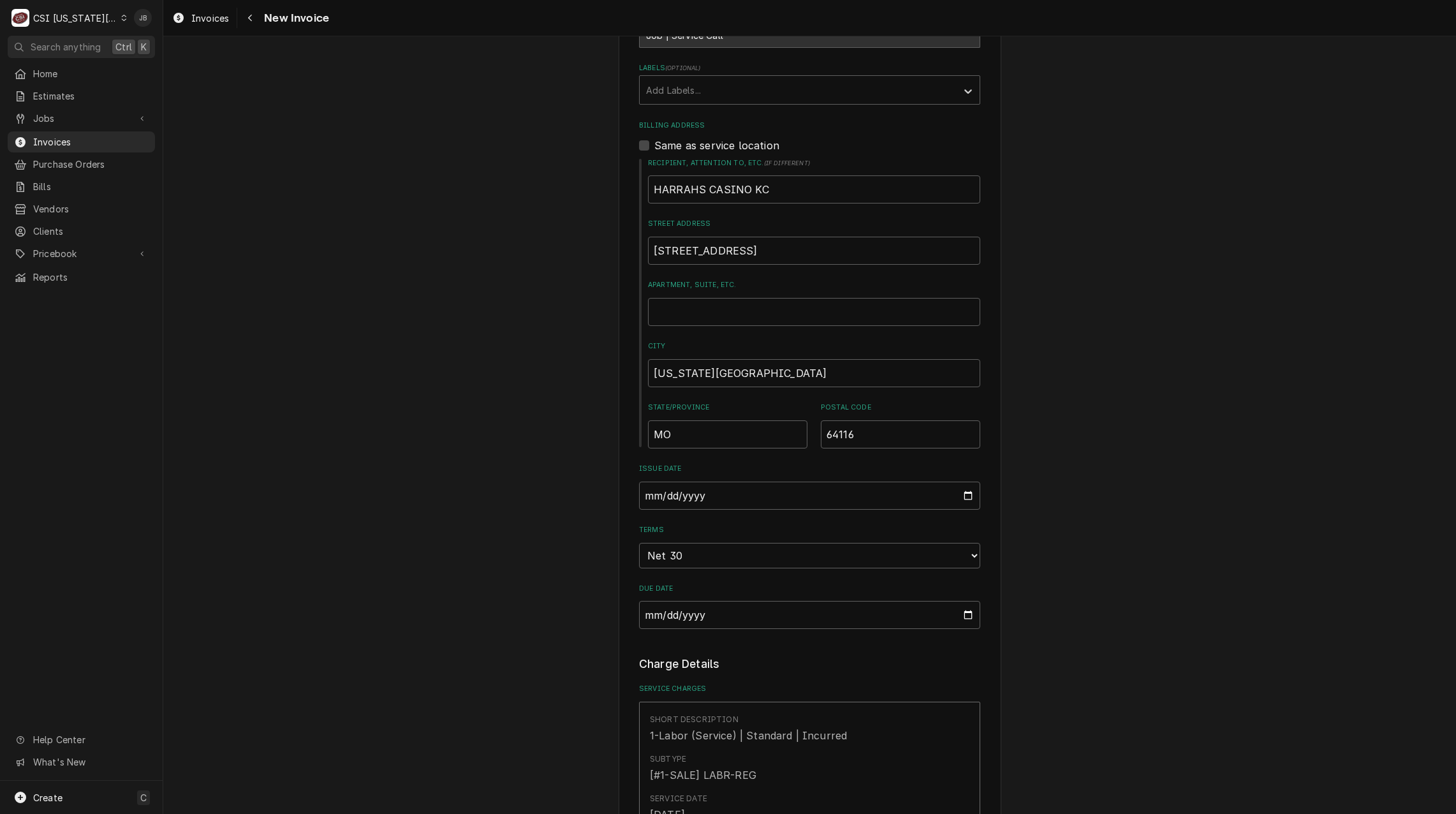
scroll to position [319, 0]
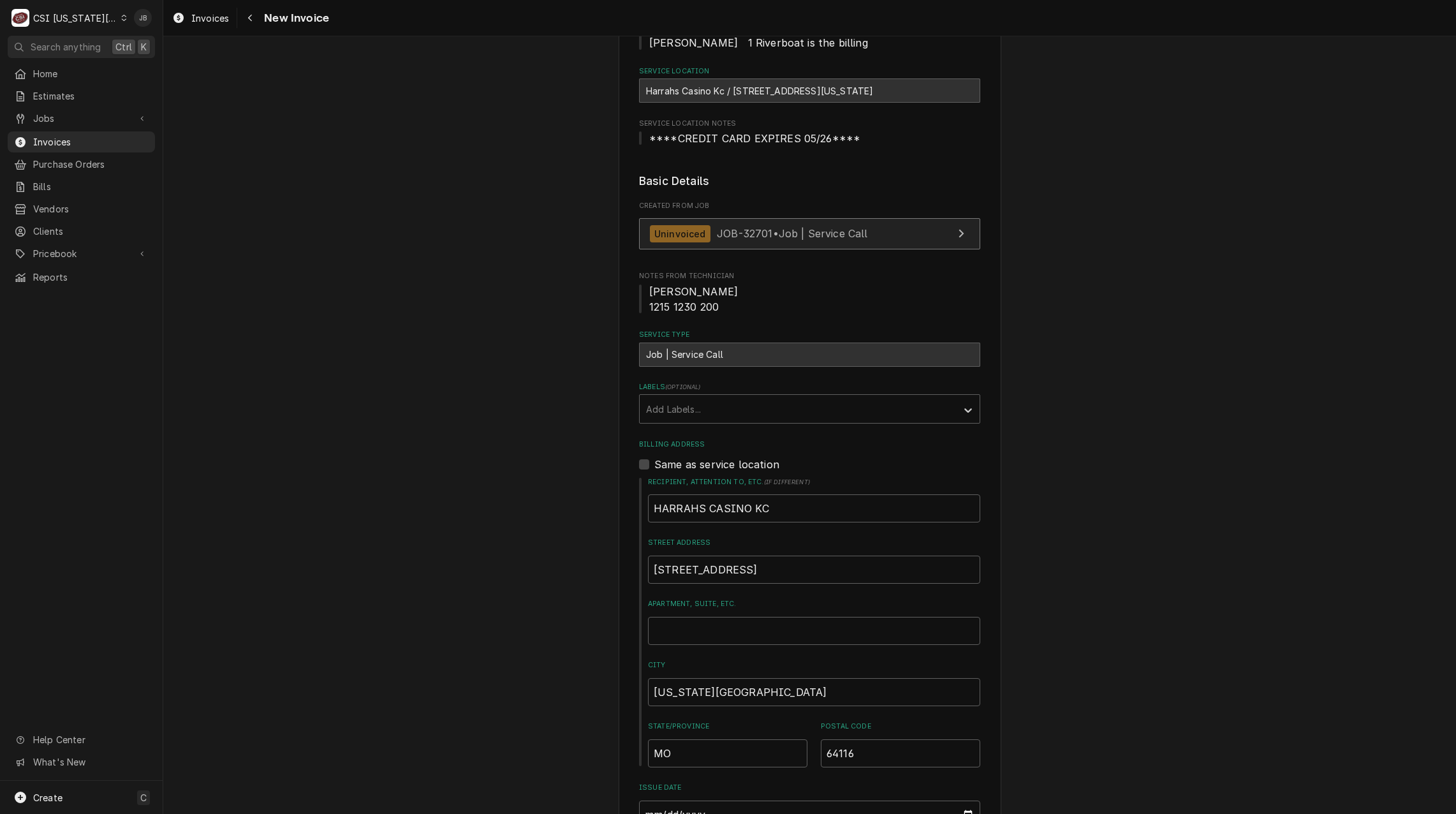
click at [751, 227] on span "JOB-32701 • Job | Service Call" at bounding box center [792, 234] width 151 height 13
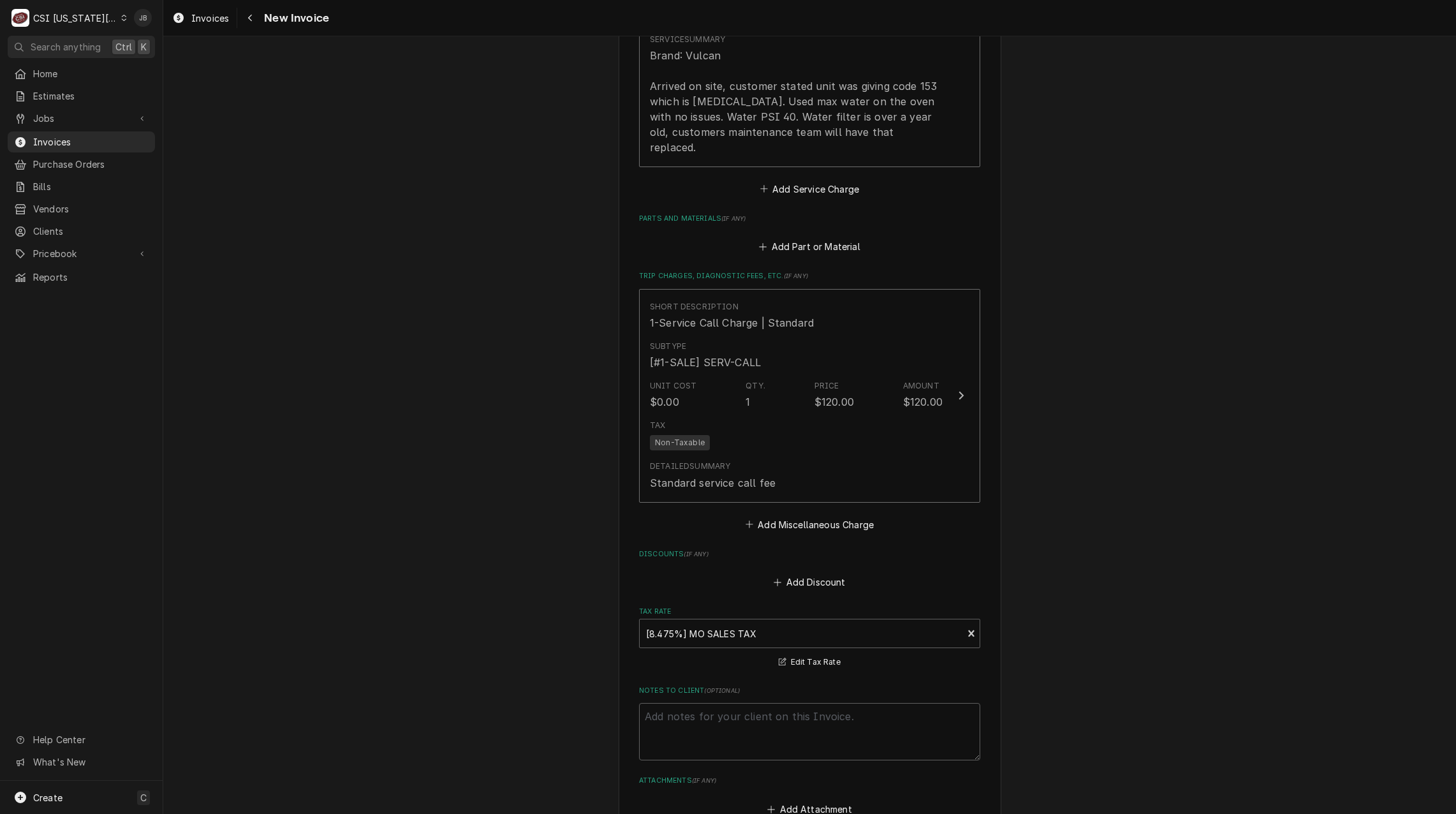
scroll to position [1722, 0]
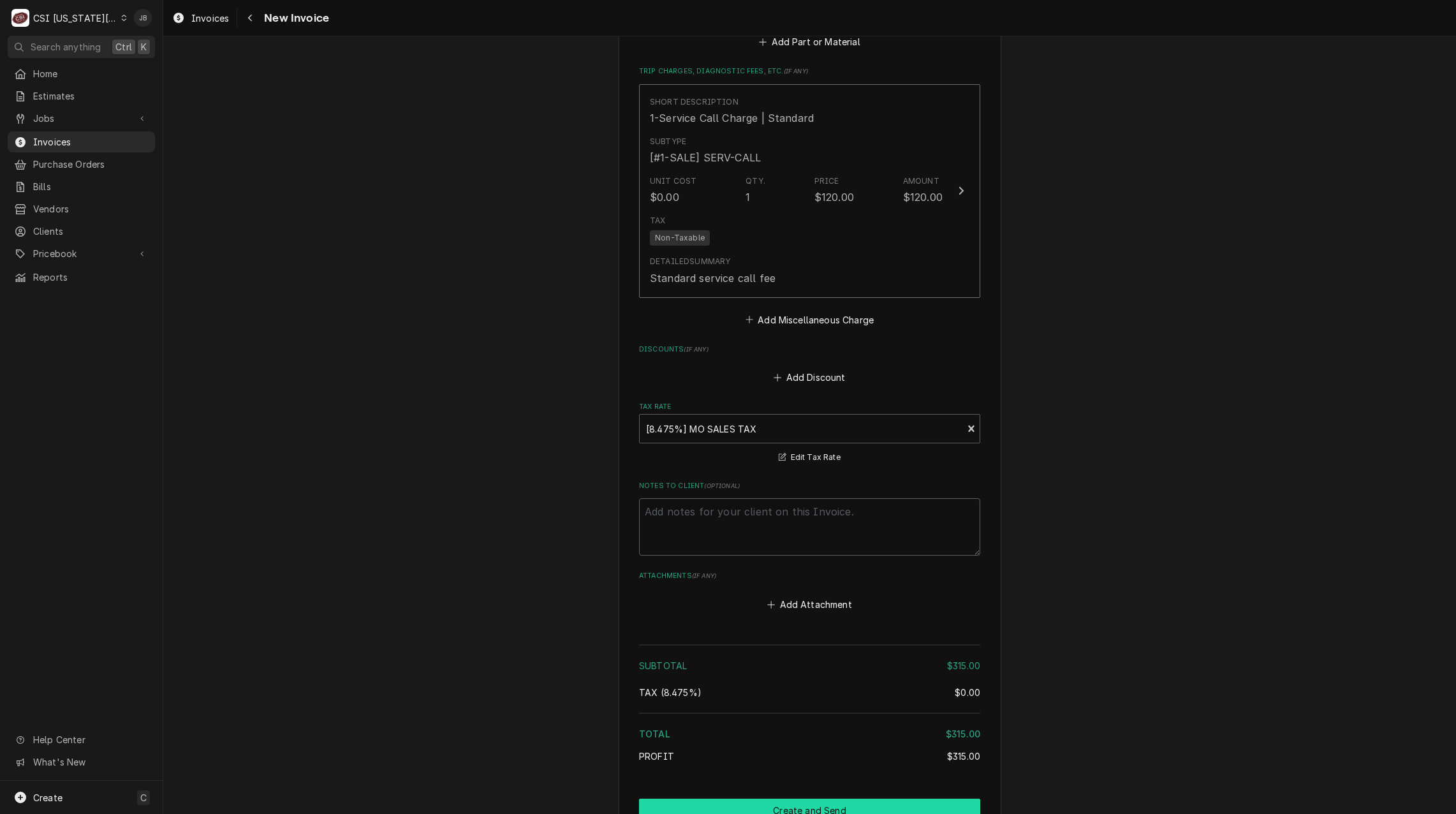
click at [774, 799] on button "Create and Send" at bounding box center [809, 810] width 341 height 24
type textarea "x"
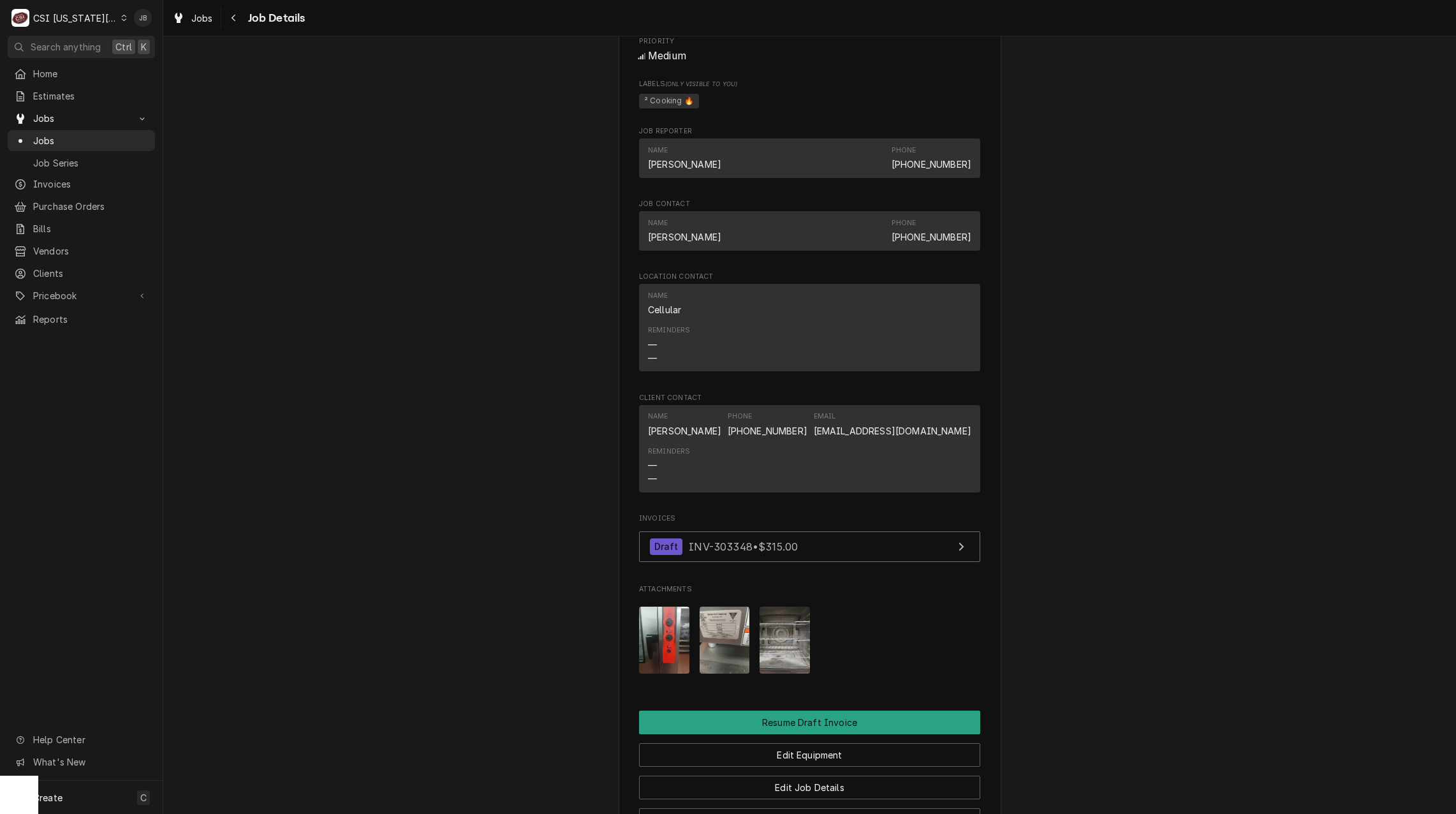
scroll to position [1148, 0]
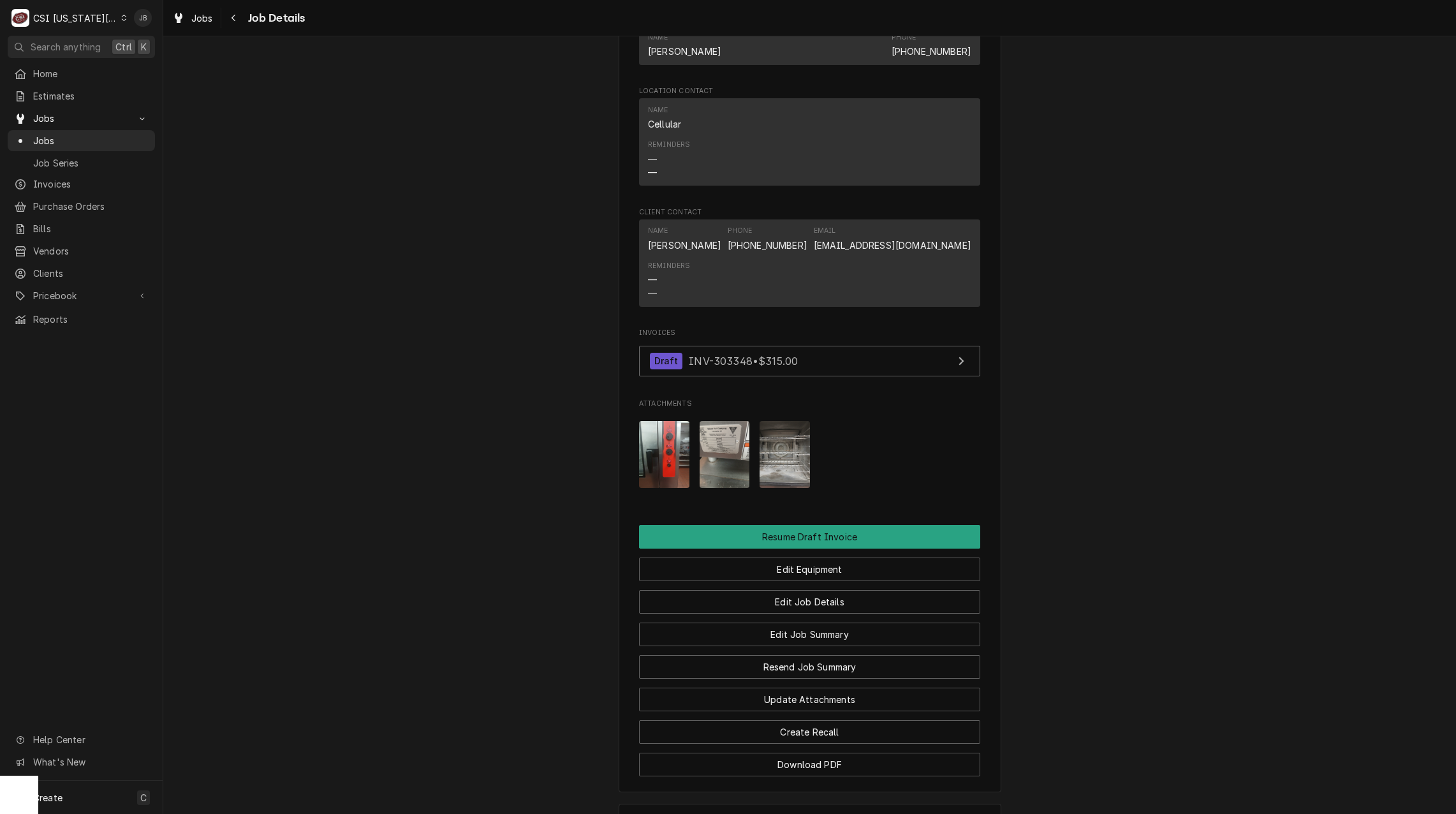
click at [671, 456] on img "Attachments" at bounding box center [663, 455] width 50 height 67
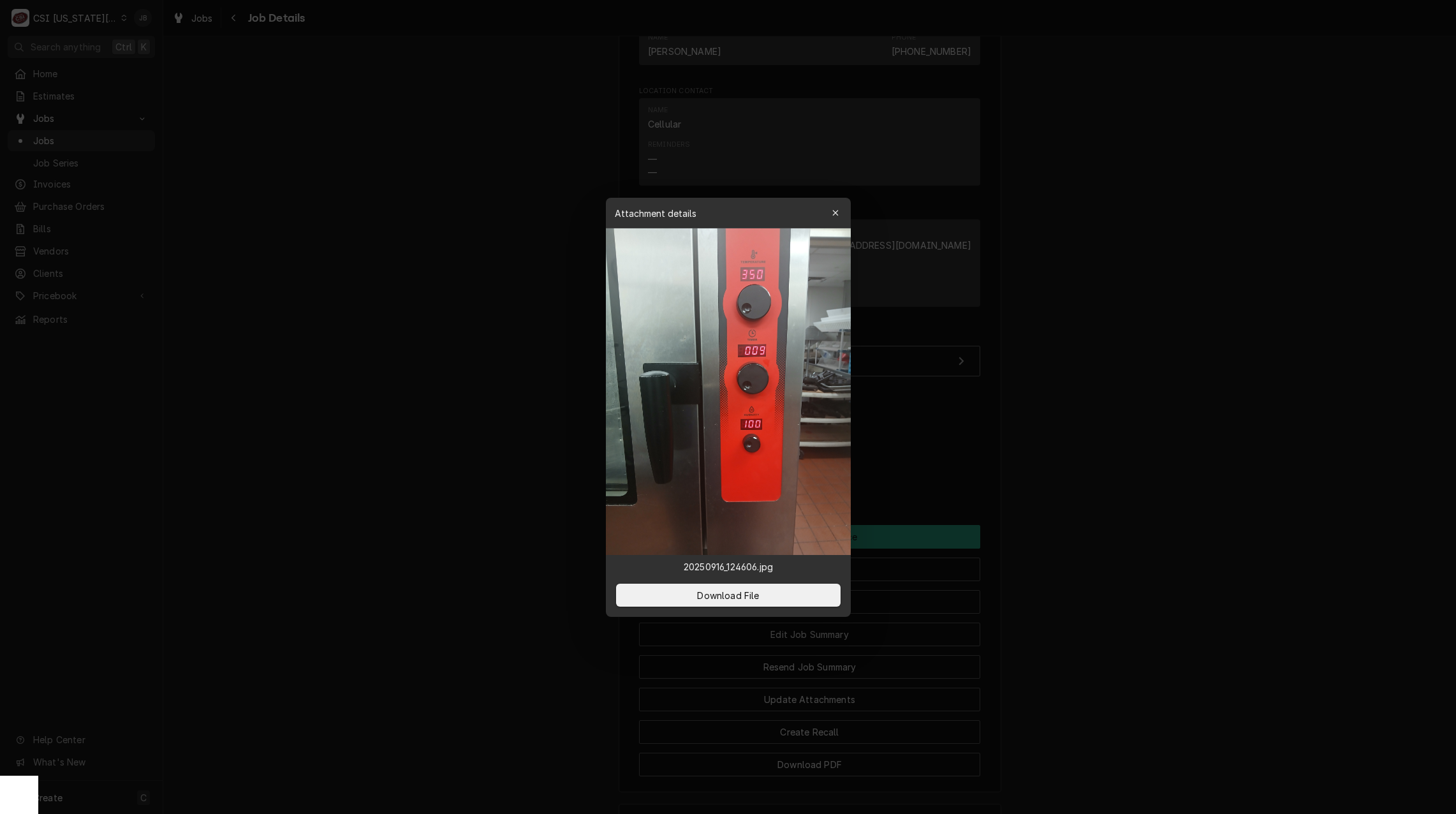
click at [907, 455] on div at bounding box center [728, 407] width 1456 height 814
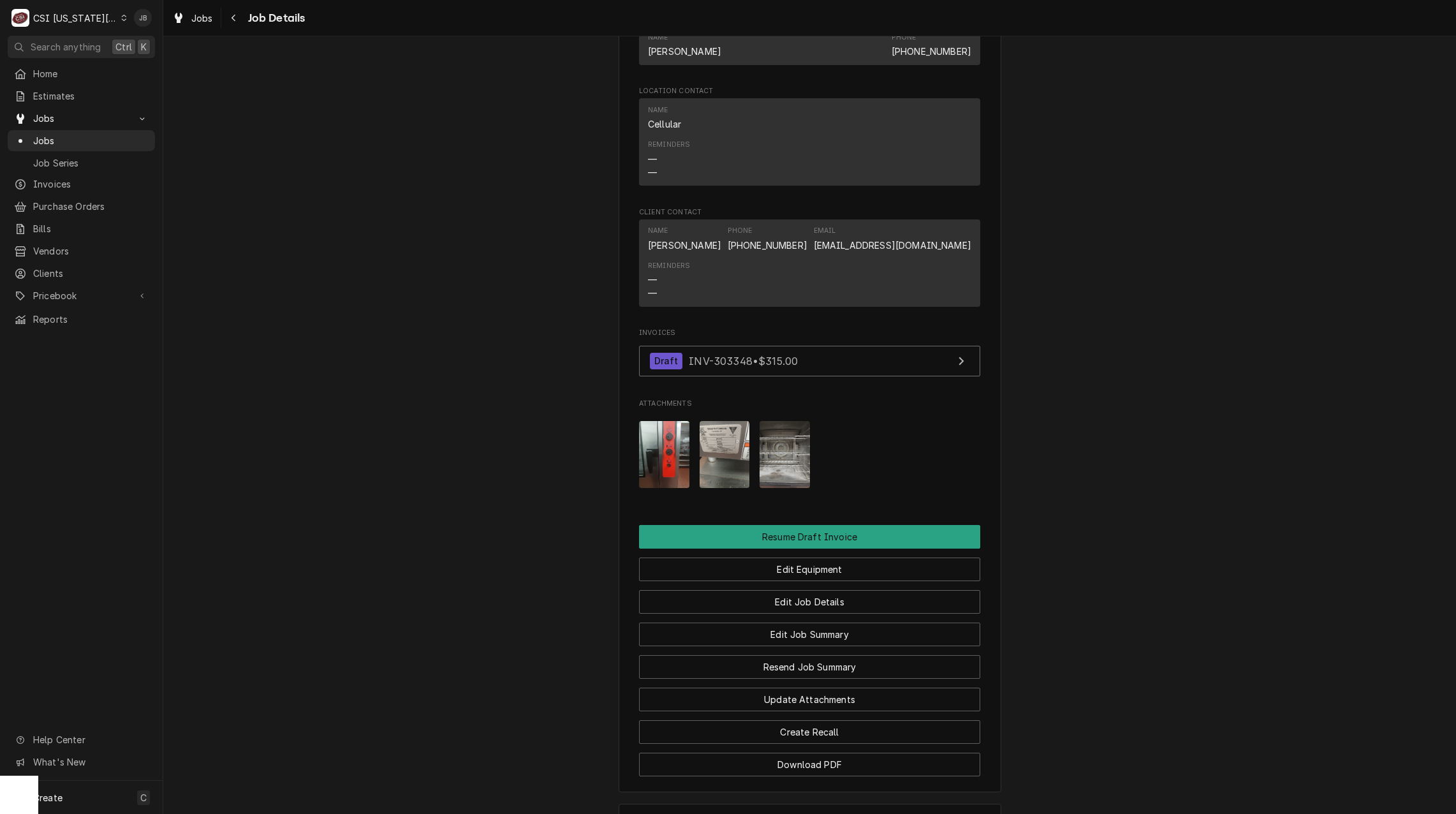
click at [716, 459] on img "Attachments" at bounding box center [724, 455] width 50 height 67
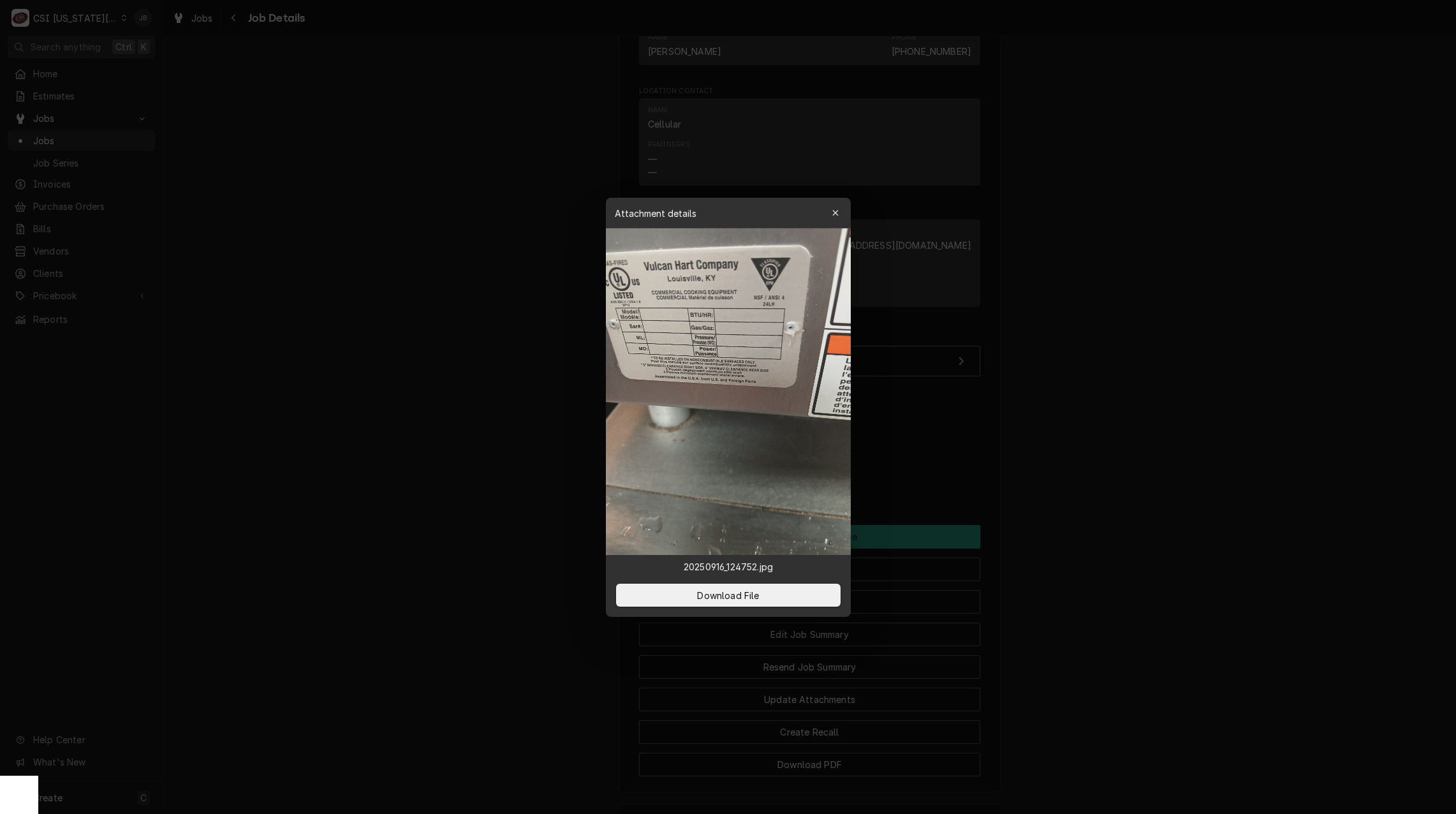
click at [893, 451] on div at bounding box center [728, 407] width 1456 height 814
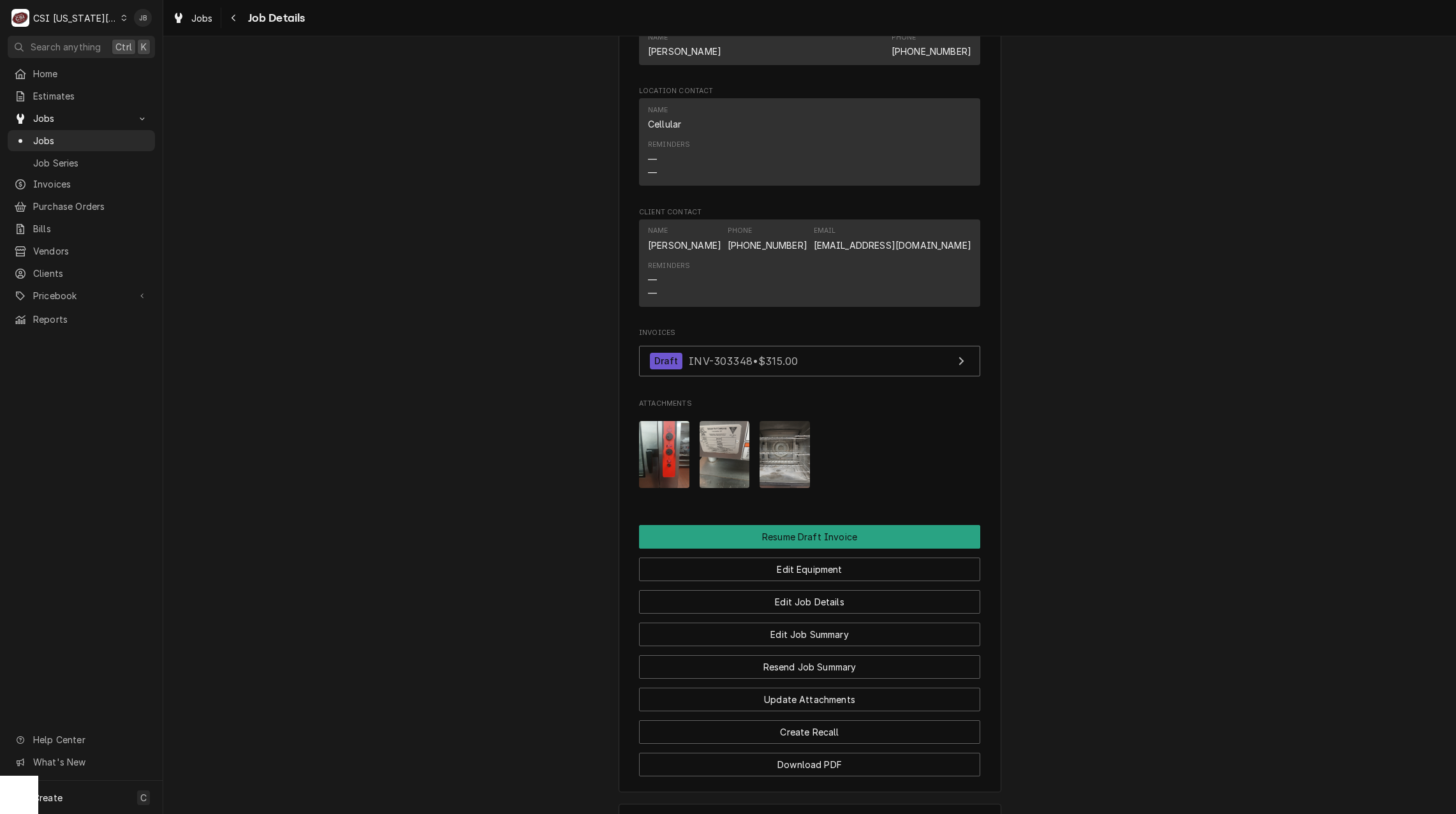
click at [780, 452] on img "Attachments" at bounding box center [784, 455] width 50 height 67
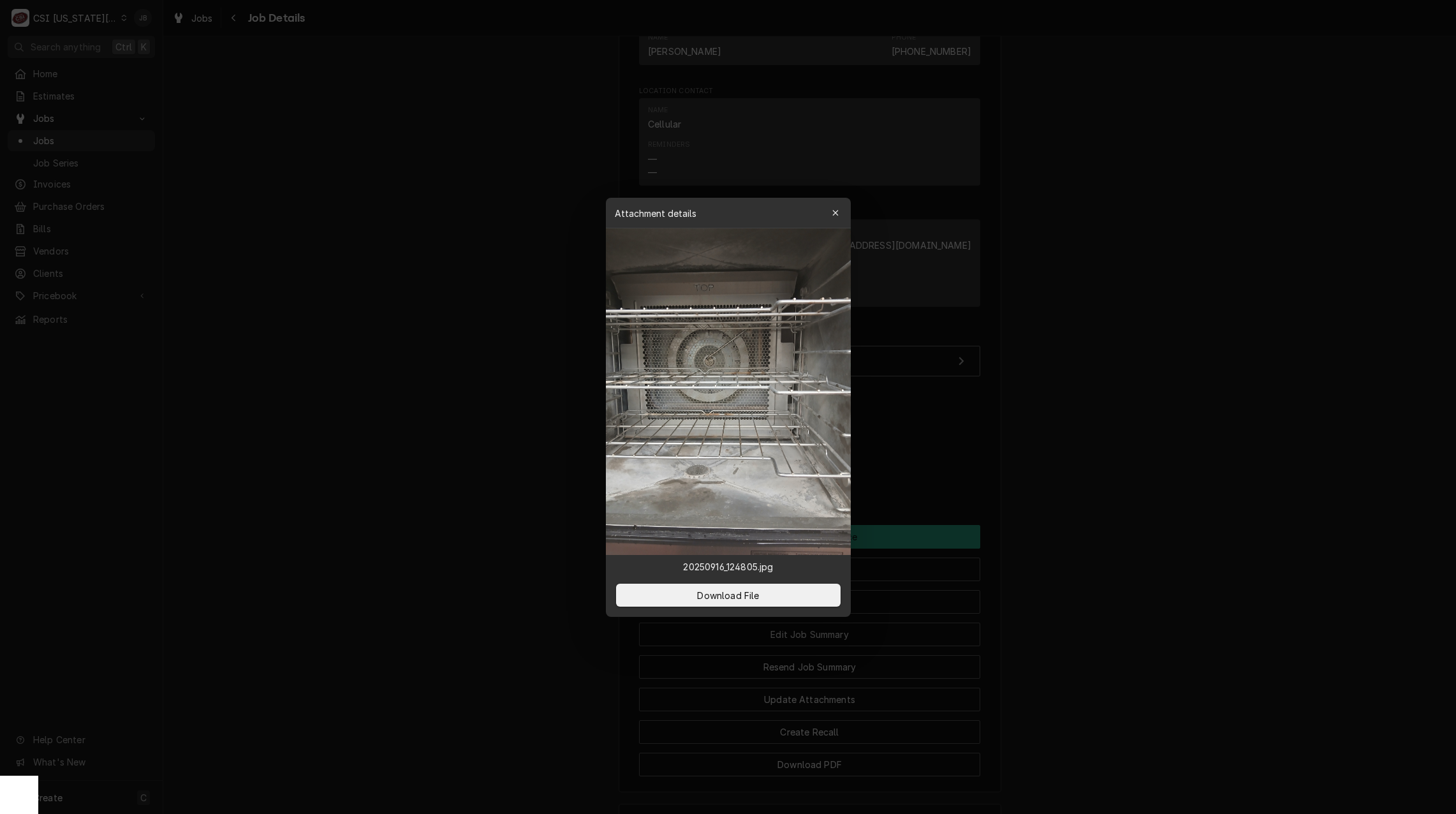
click at [1026, 446] on div at bounding box center [728, 407] width 1456 height 814
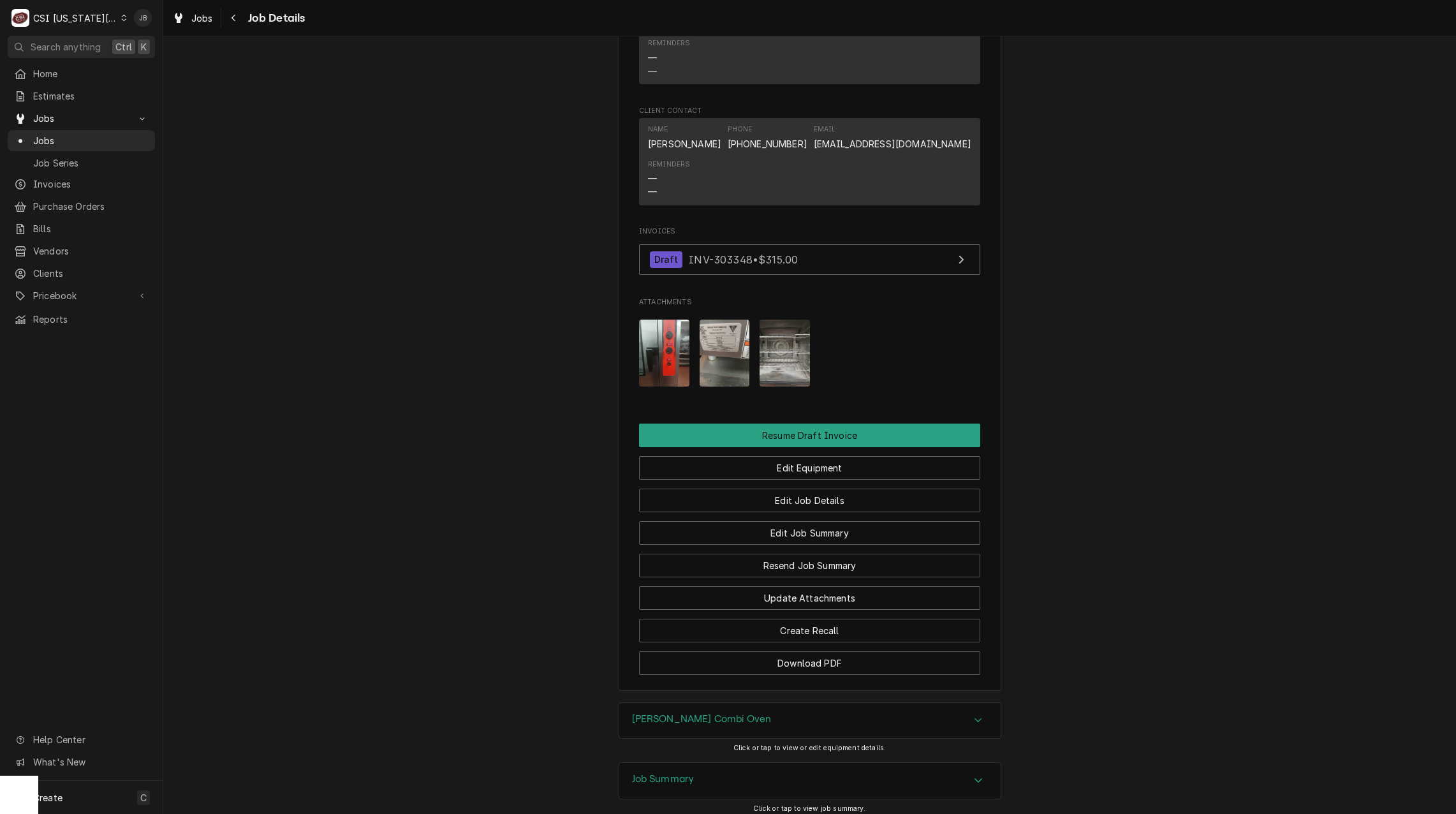
scroll to position [1378, 0]
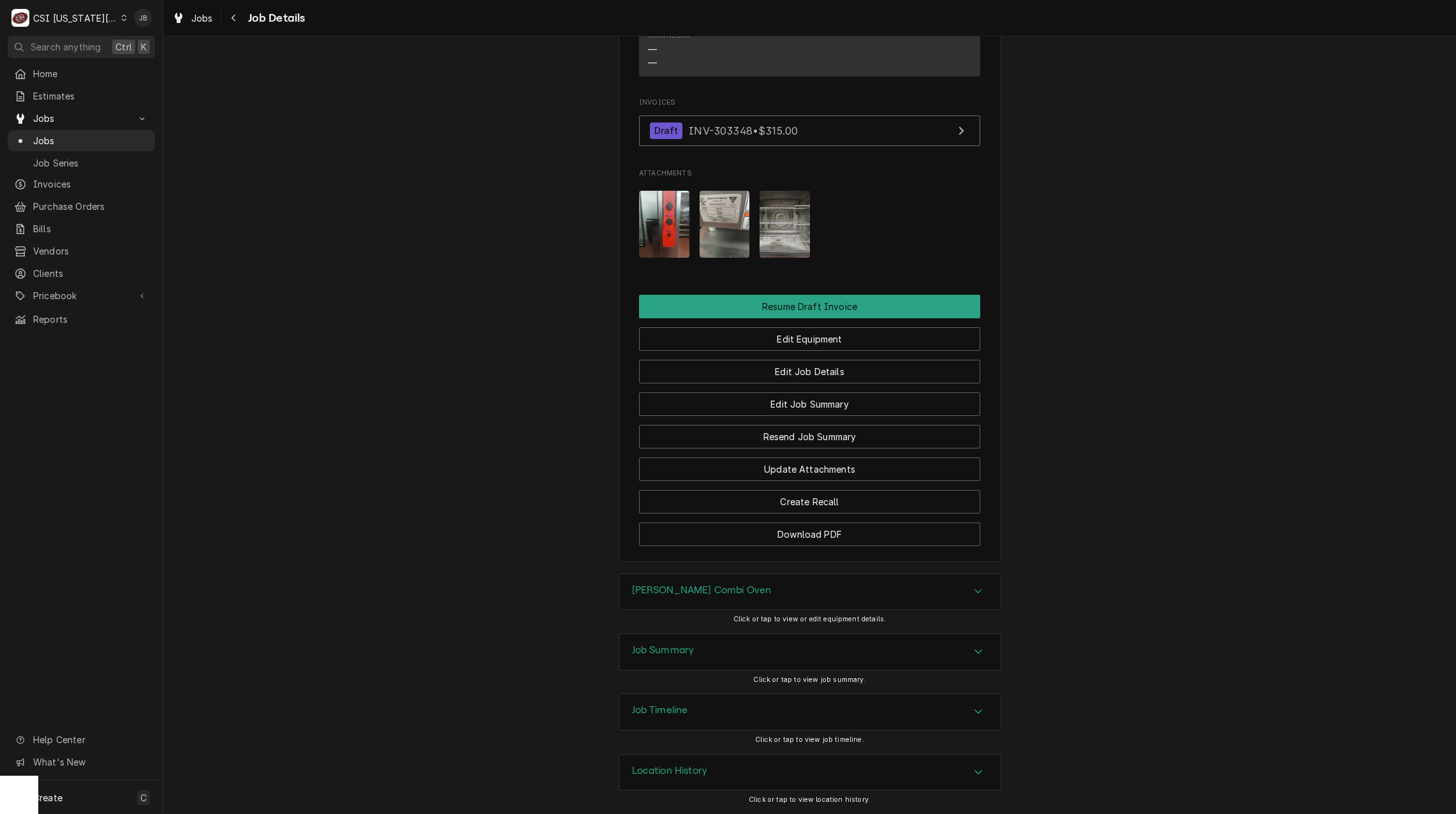
click at [711, 654] on div "Job Summary" at bounding box center [809, 651] width 381 height 36
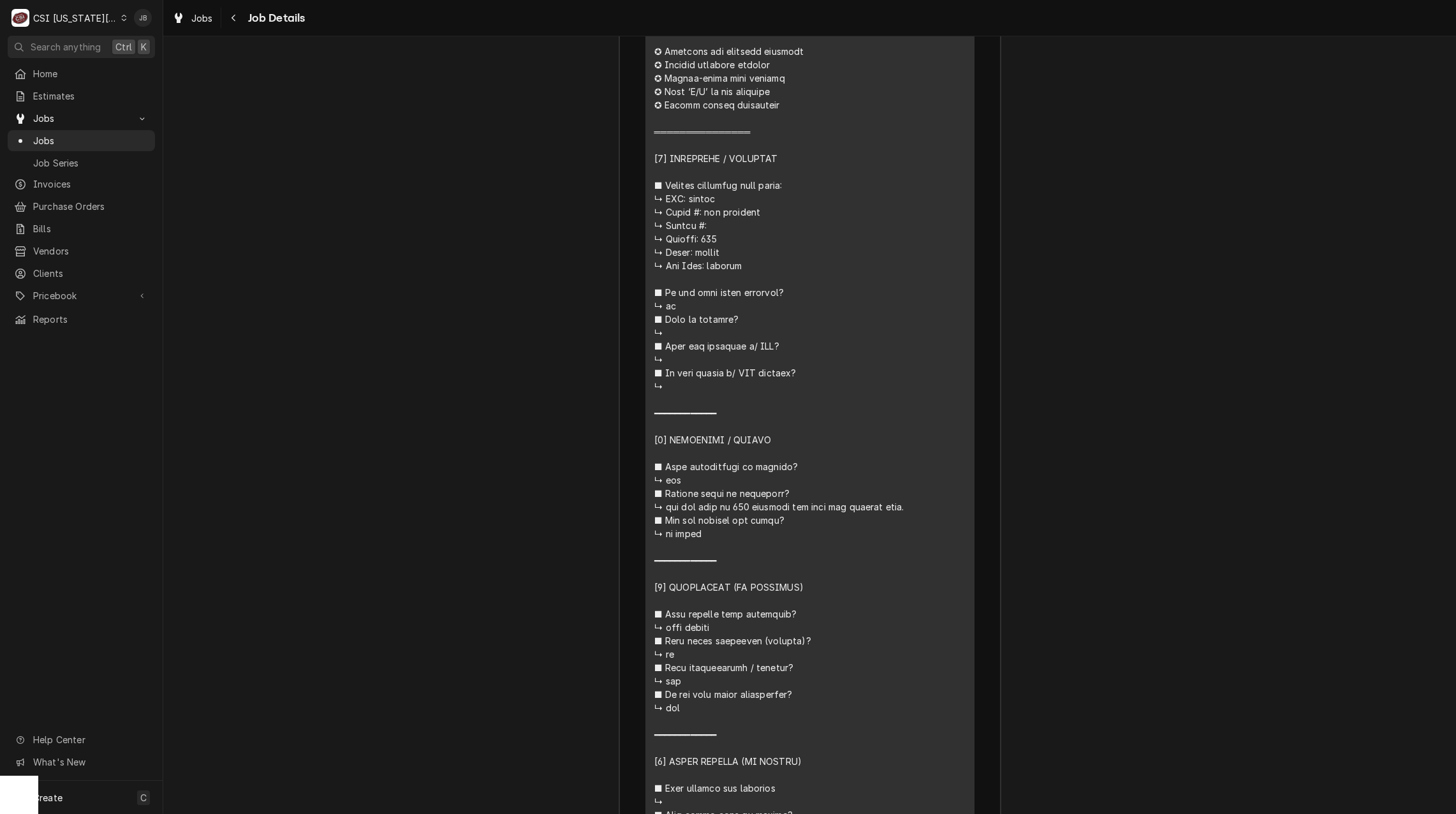
scroll to position [2654, 0]
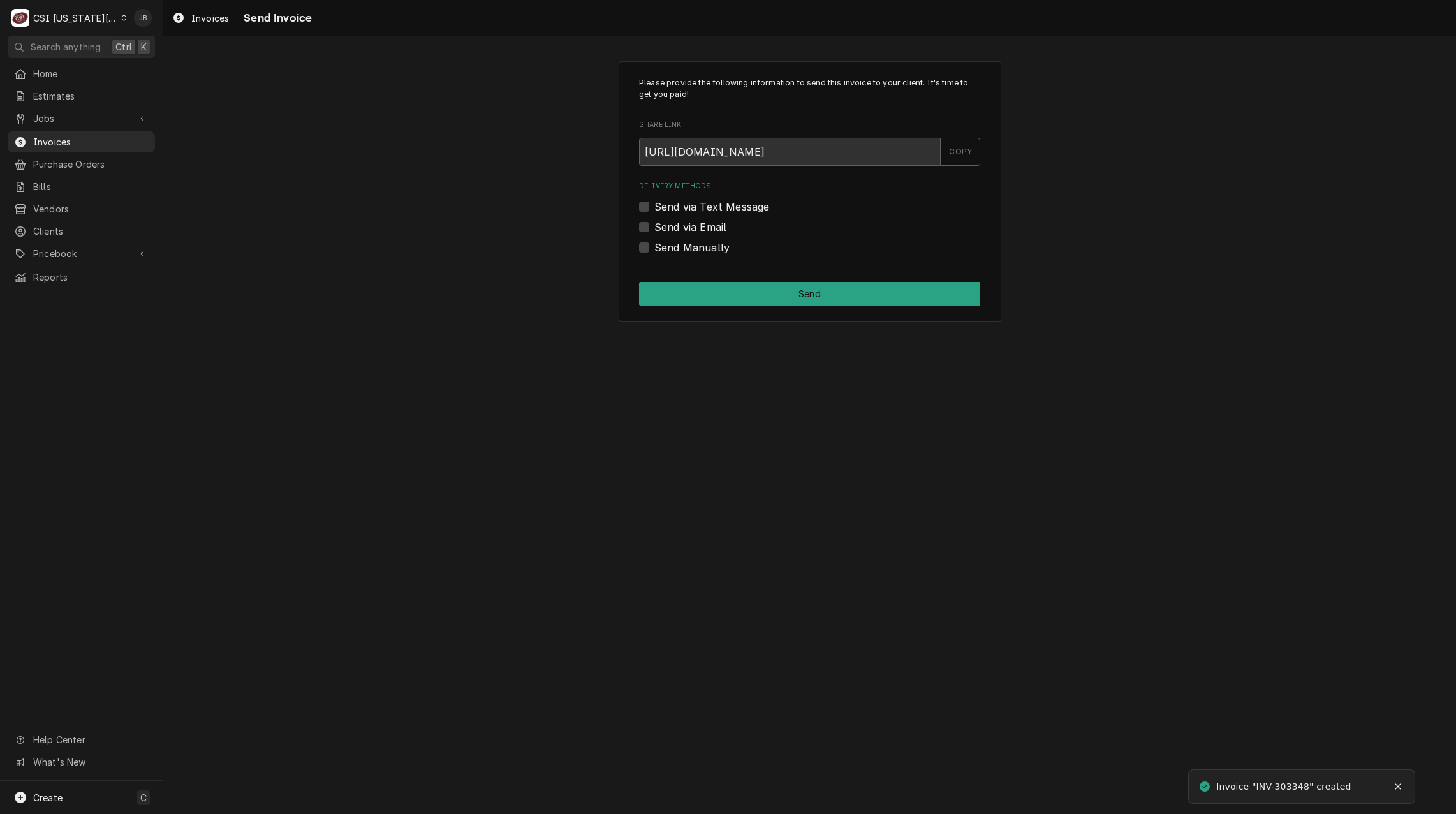
click at [695, 228] on label "Send via Email" at bounding box center [690, 227] width 72 height 15
click at [695, 228] on input "Send via Email" at bounding box center [825, 233] width 341 height 28
checkbox input "true"
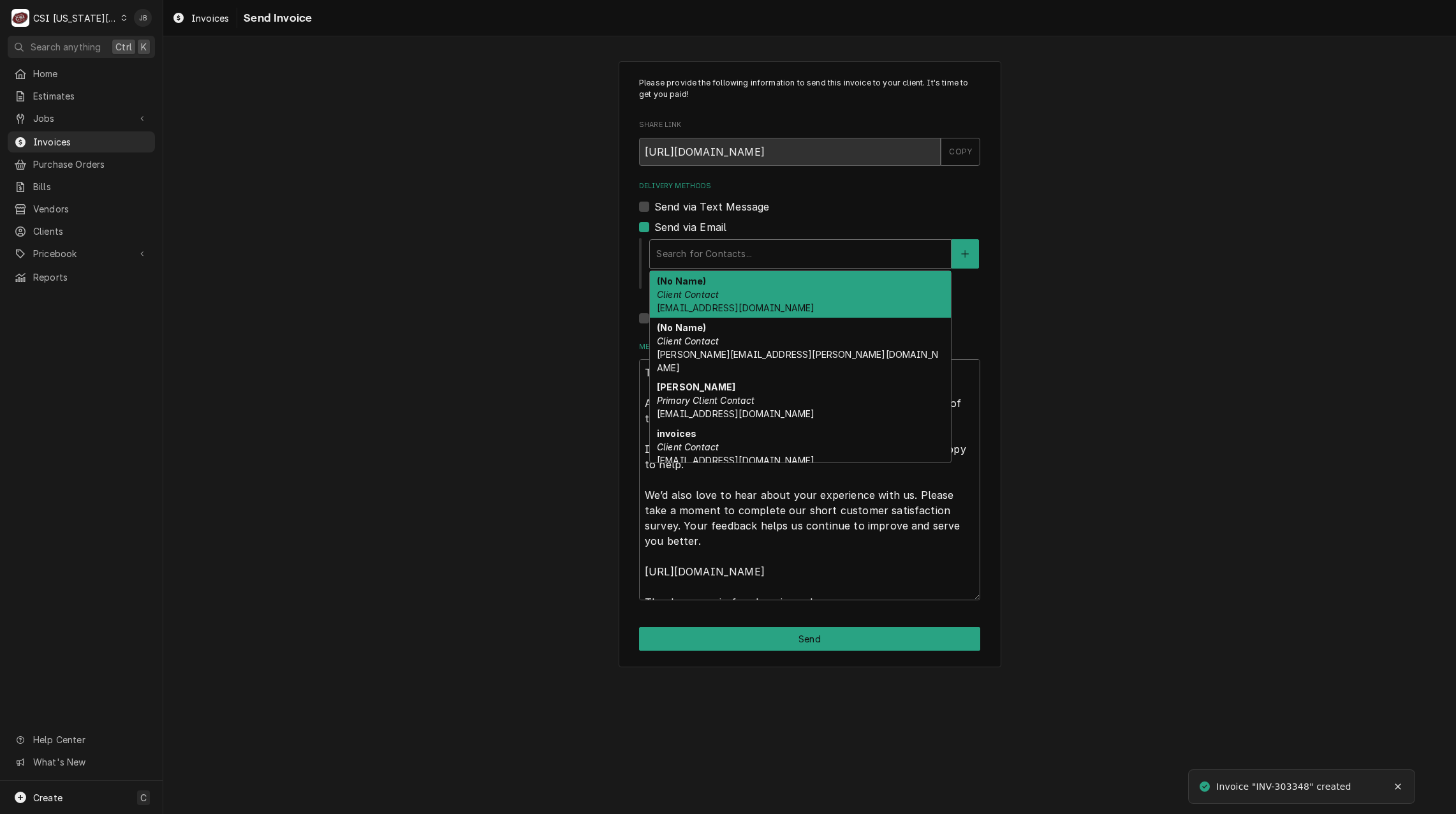
click at [729, 258] on div "Delivery Methods" at bounding box center [800, 254] width 288 height 23
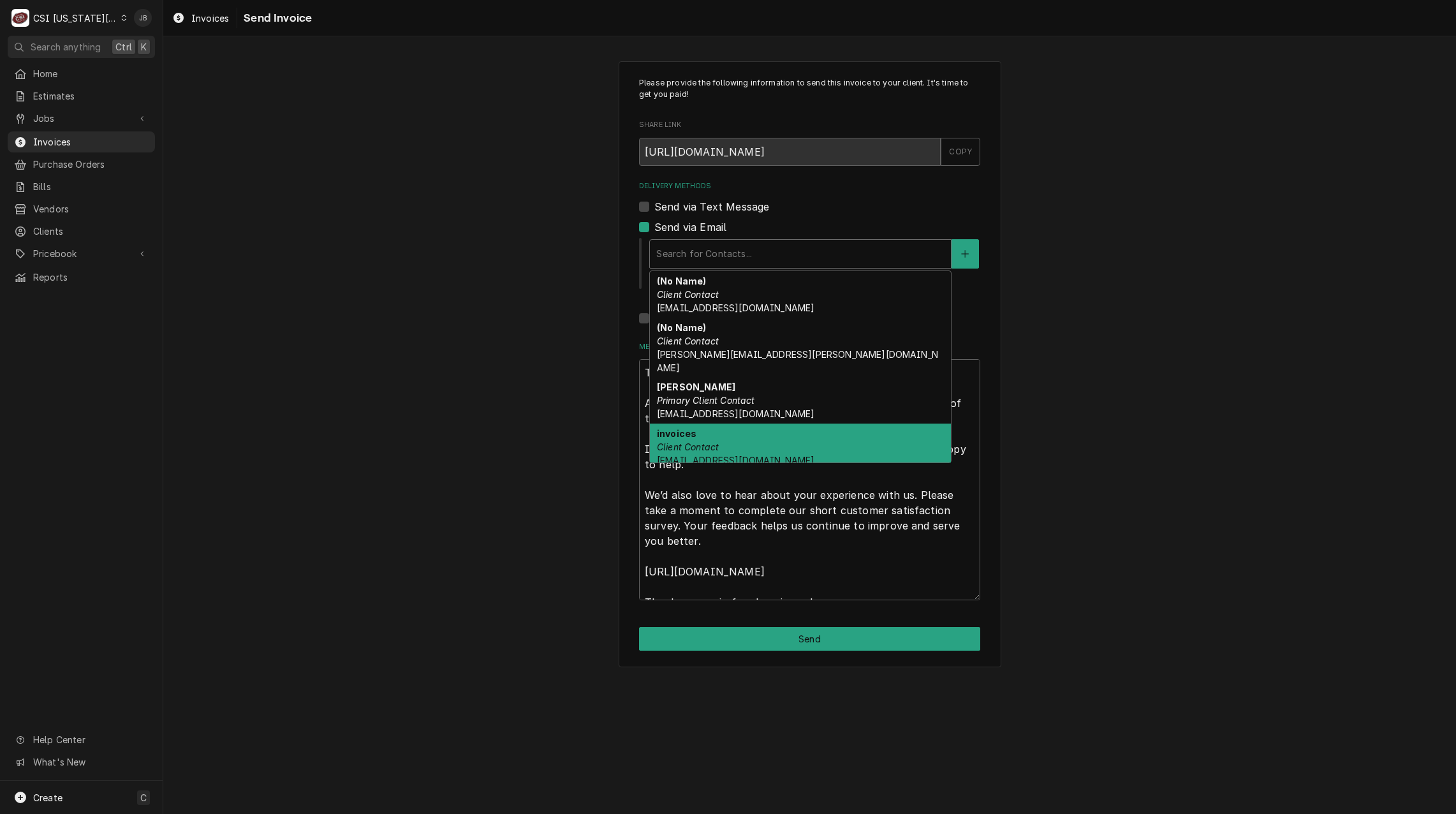
click at [790, 423] on div "invoices Client Contact [EMAIL_ADDRESS][DOMAIN_NAME]" at bounding box center [800, 447] width 301 height 46
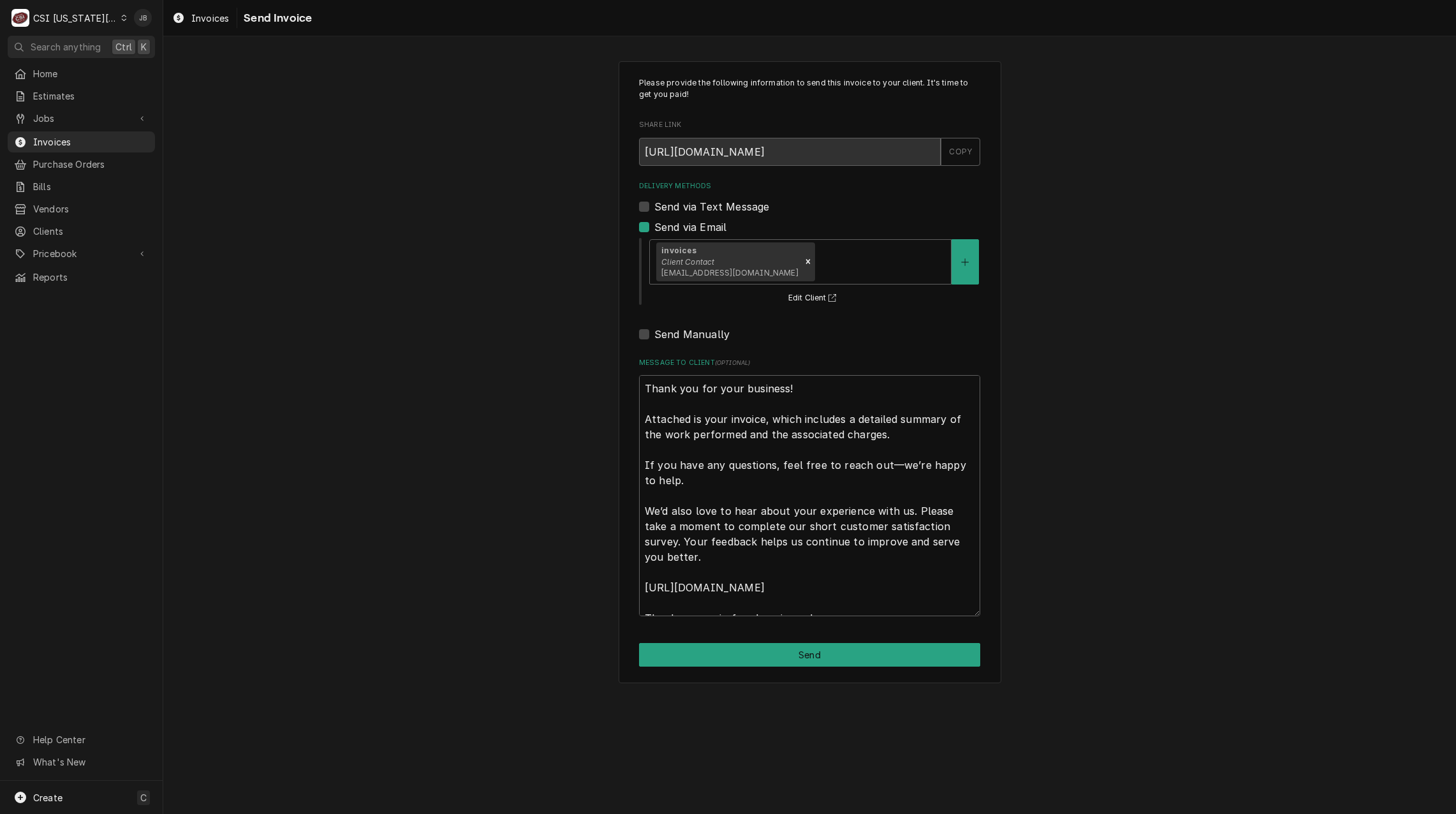
click at [772, 641] on div "Please provide the following information to send this invoice to your client. I…" at bounding box center [809, 372] width 383 height 622
click at [761, 659] on button "Send" at bounding box center [809, 655] width 341 height 24
type textarea "x"
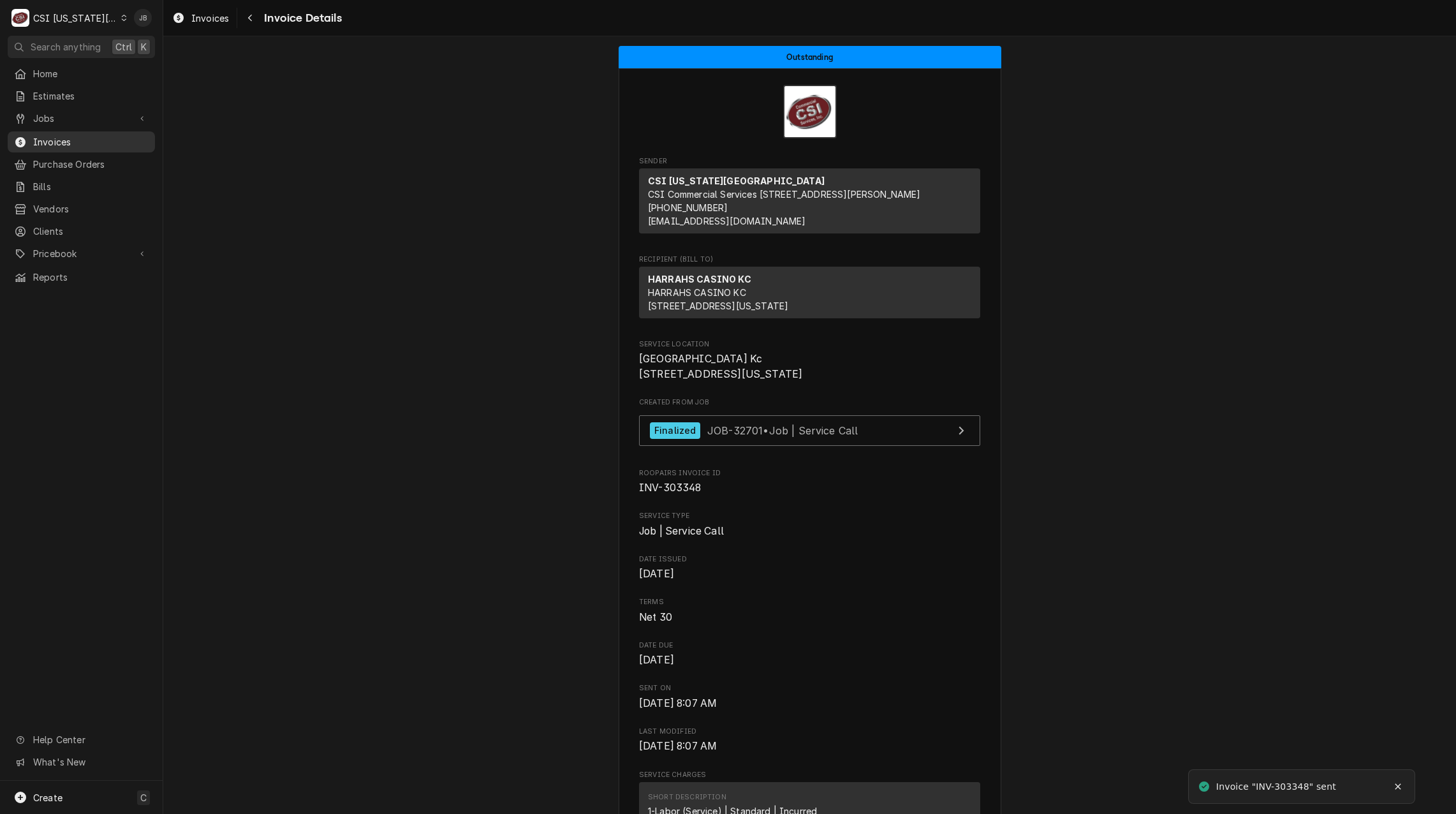
click at [82, 139] on span "Invoices" at bounding box center [91, 142] width 115 height 13
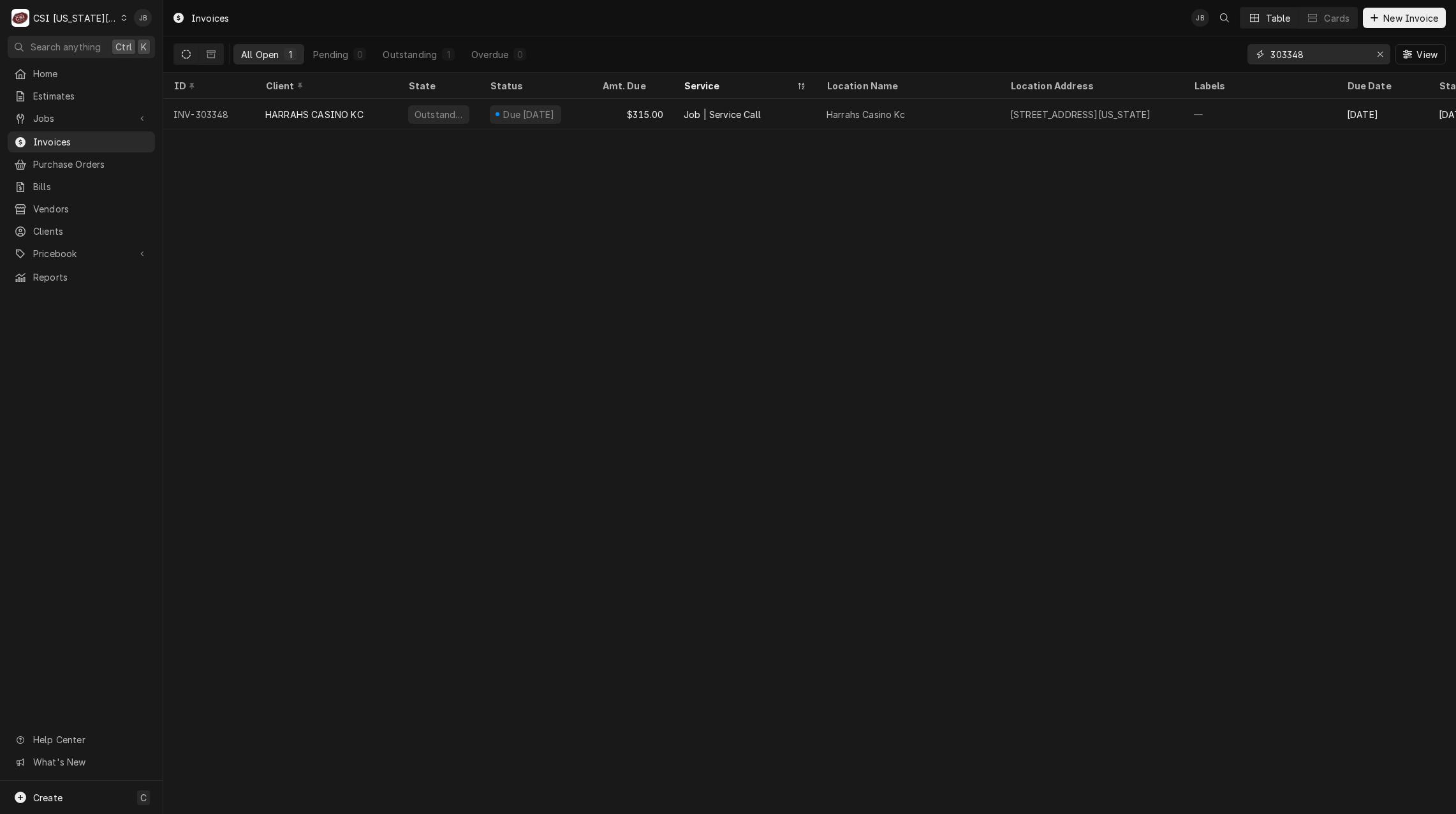
click at [1316, 54] on input "303348" at bounding box center [1318, 54] width 96 height 20
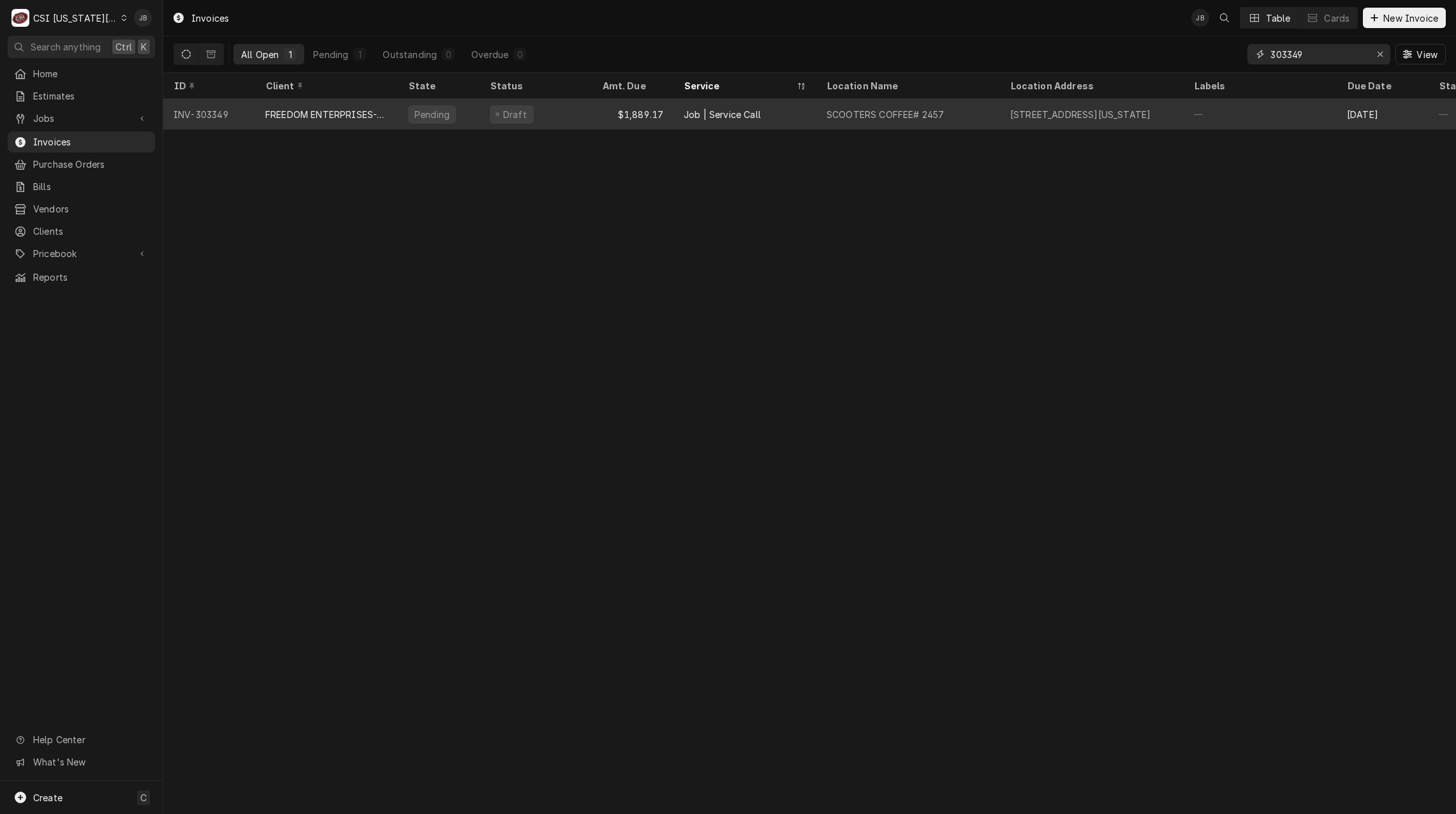
type input "303349"
click at [676, 121] on div "Job | Service Call" at bounding box center [745, 114] width 143 height 30
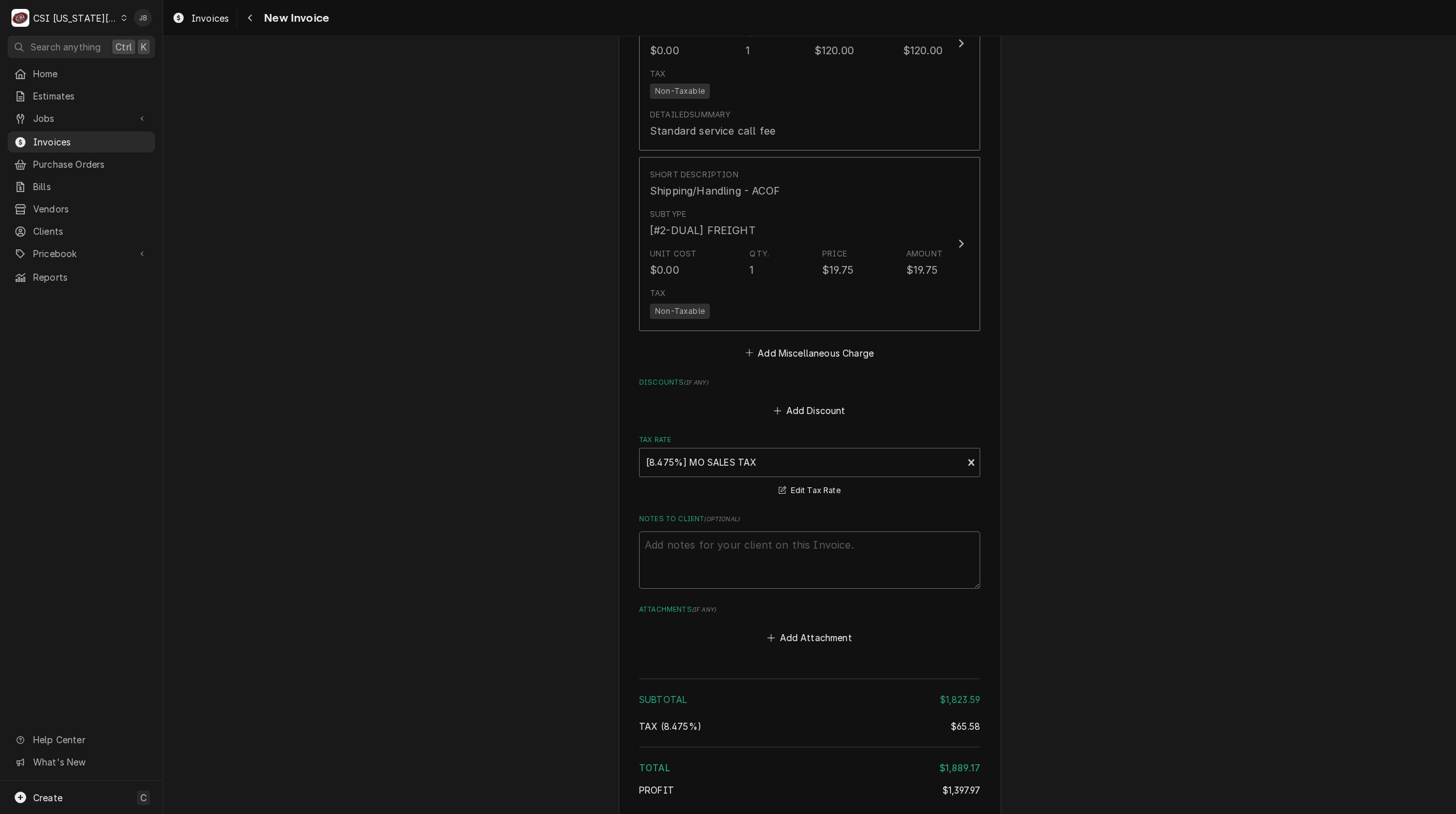
scroll to position [2412, 0]
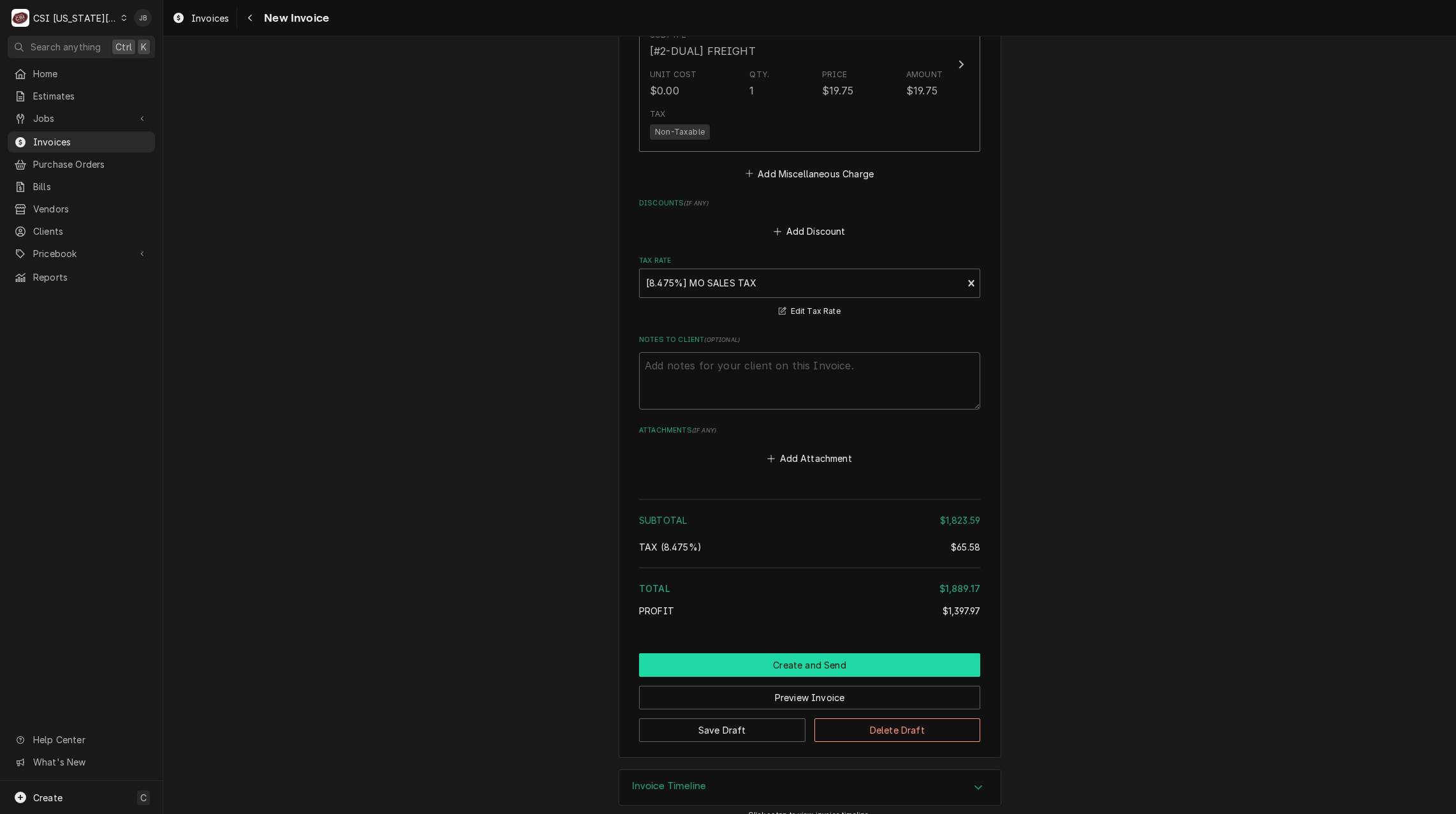
click at [802, 654] on button "Create and Send" at bounding box center [809, 665] width 341 height 24
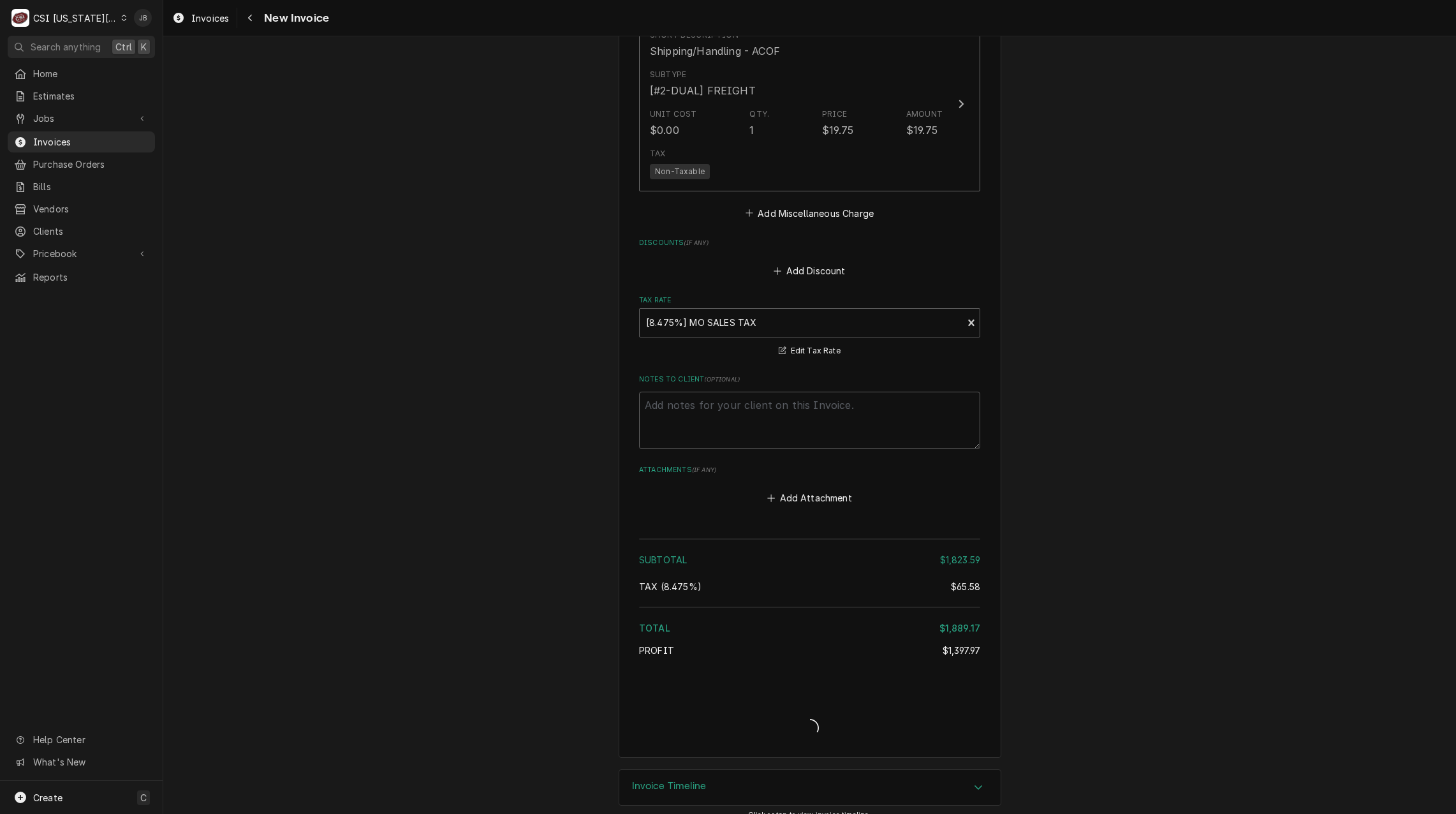
type textarea "x"
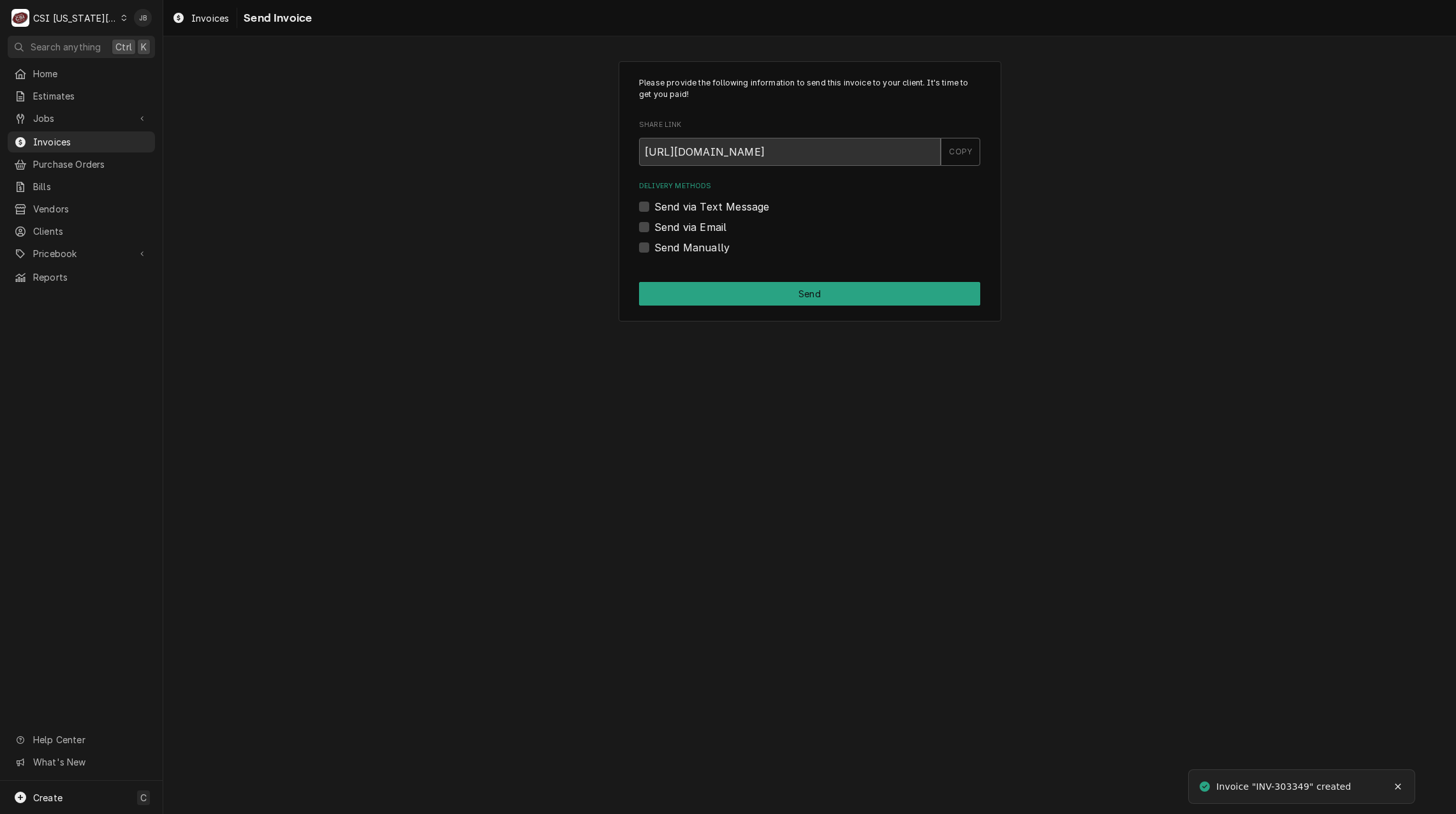
click at [678, 235] on div "Delivery Methods Send via Text Message Send via Email Send Manually" at bounding box center [809, 217] width 341 height 73
click at [679, 228] on label "Send via Email" at bounding box center [690, 227] width 72 height 15
click at [679, 228] on input "Send via Email" at bounding box center [825, 233] width 341 height 28
checkbox input "true"
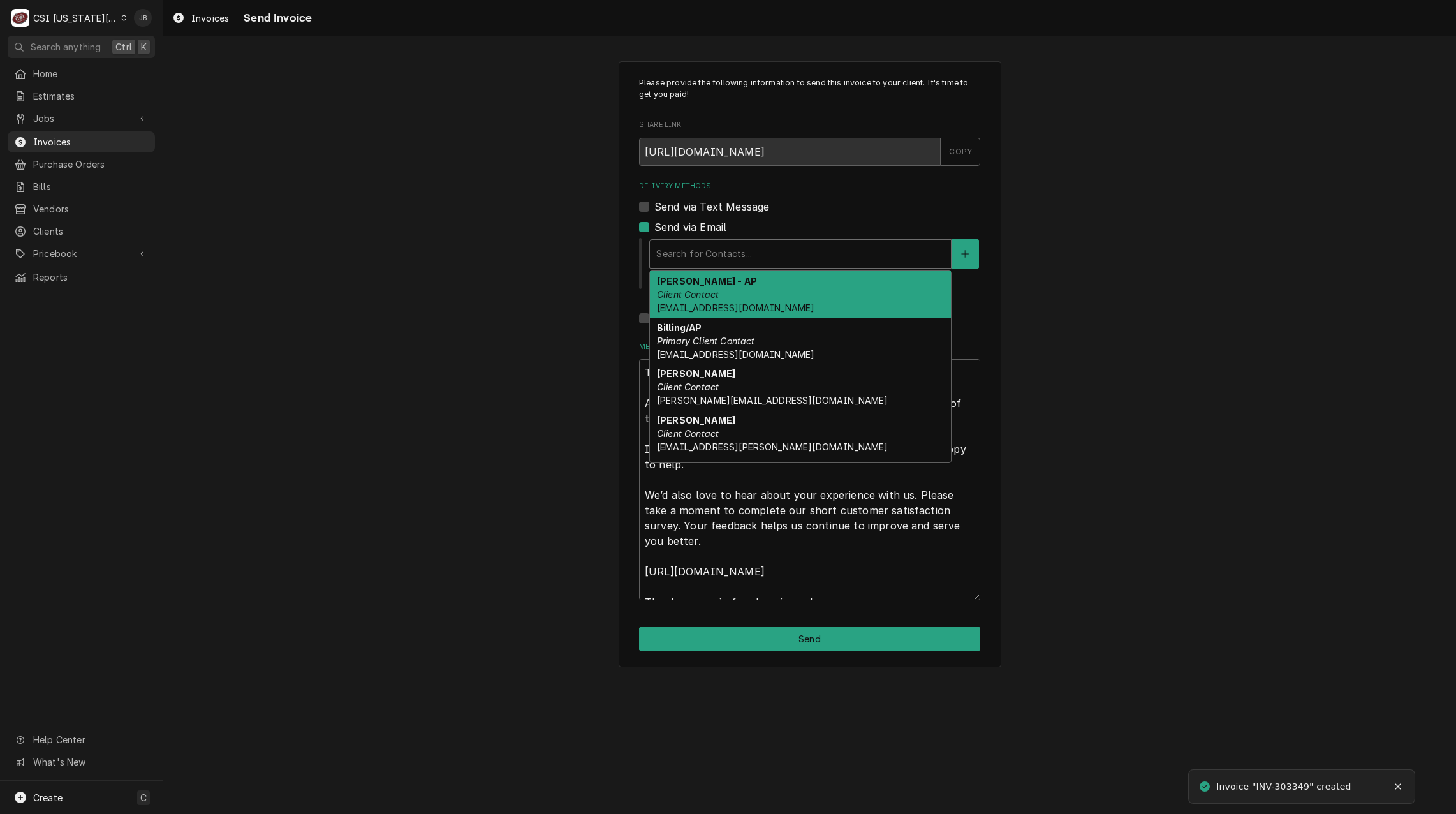
click at [741, 258] on div "Delivery Methods" at bounding box center [800, 254] width 288 height 23
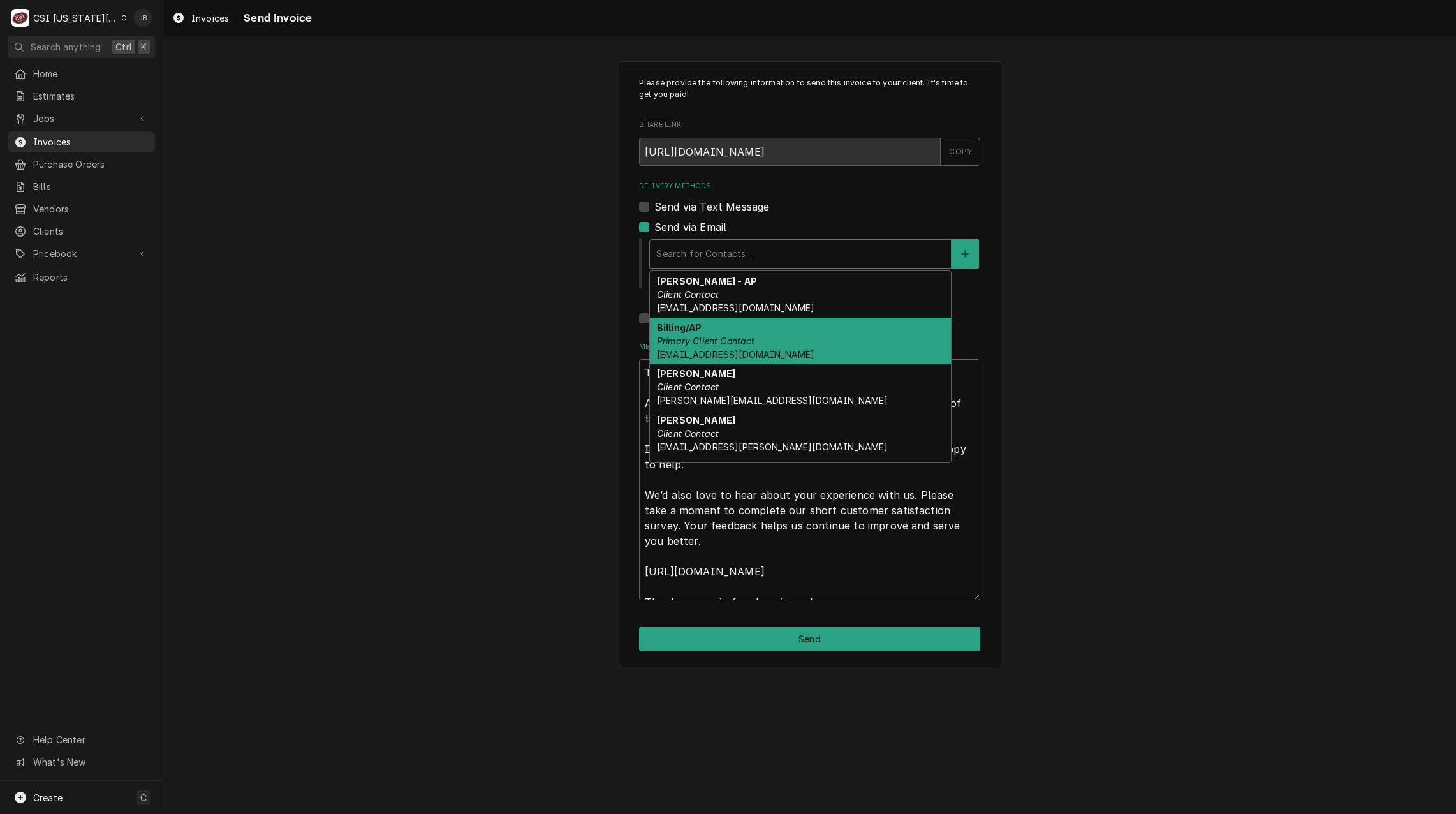
click at [806, 343] on div "Billing/AP Primary Client Contact vendor@freedom-llc.com" at bounding box center [800, 341] width 301 height 46
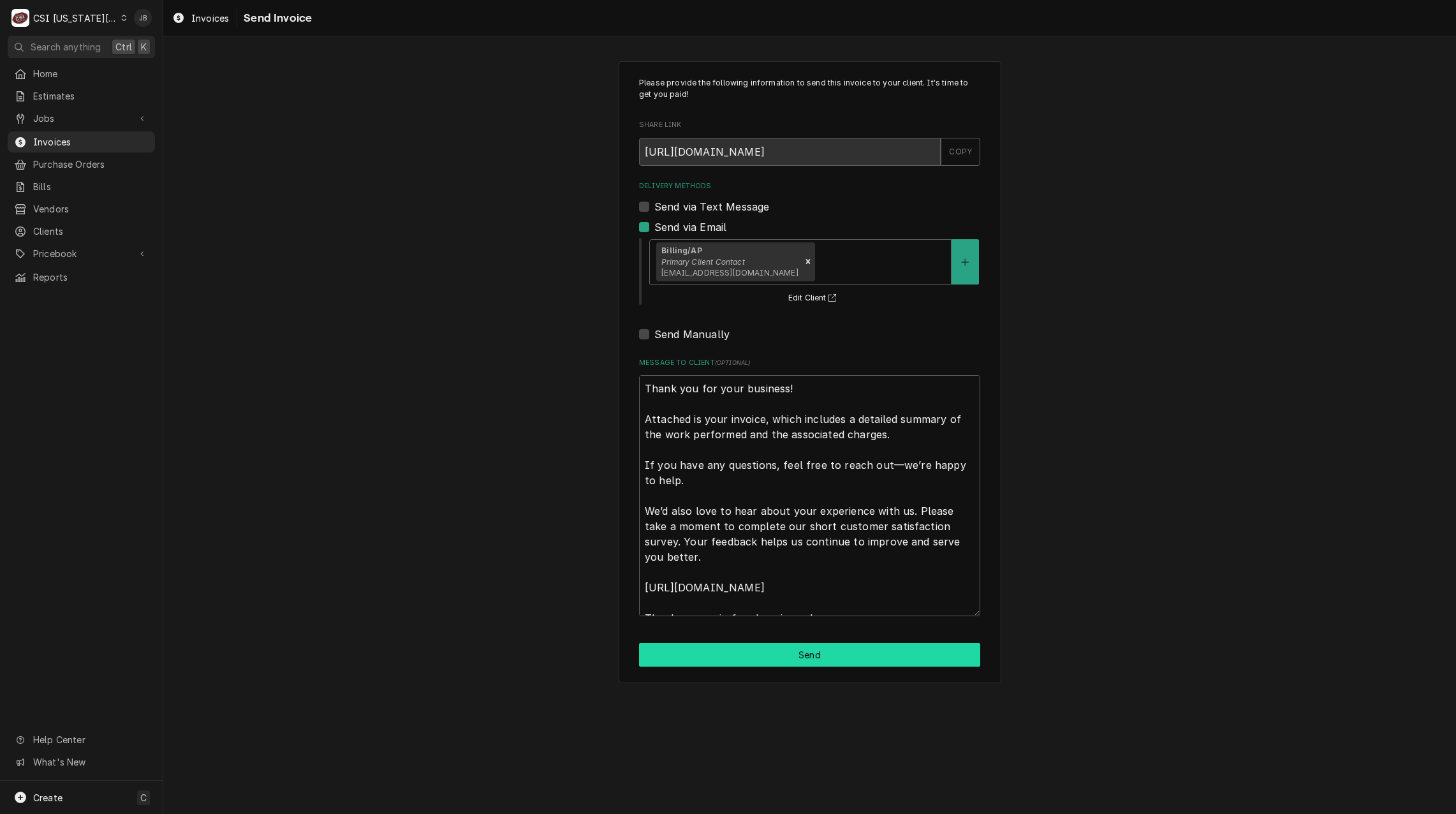
click at [783, 662] on button "Send" at bounding box center [809, 655] width 341 height 24
type textarea "x"
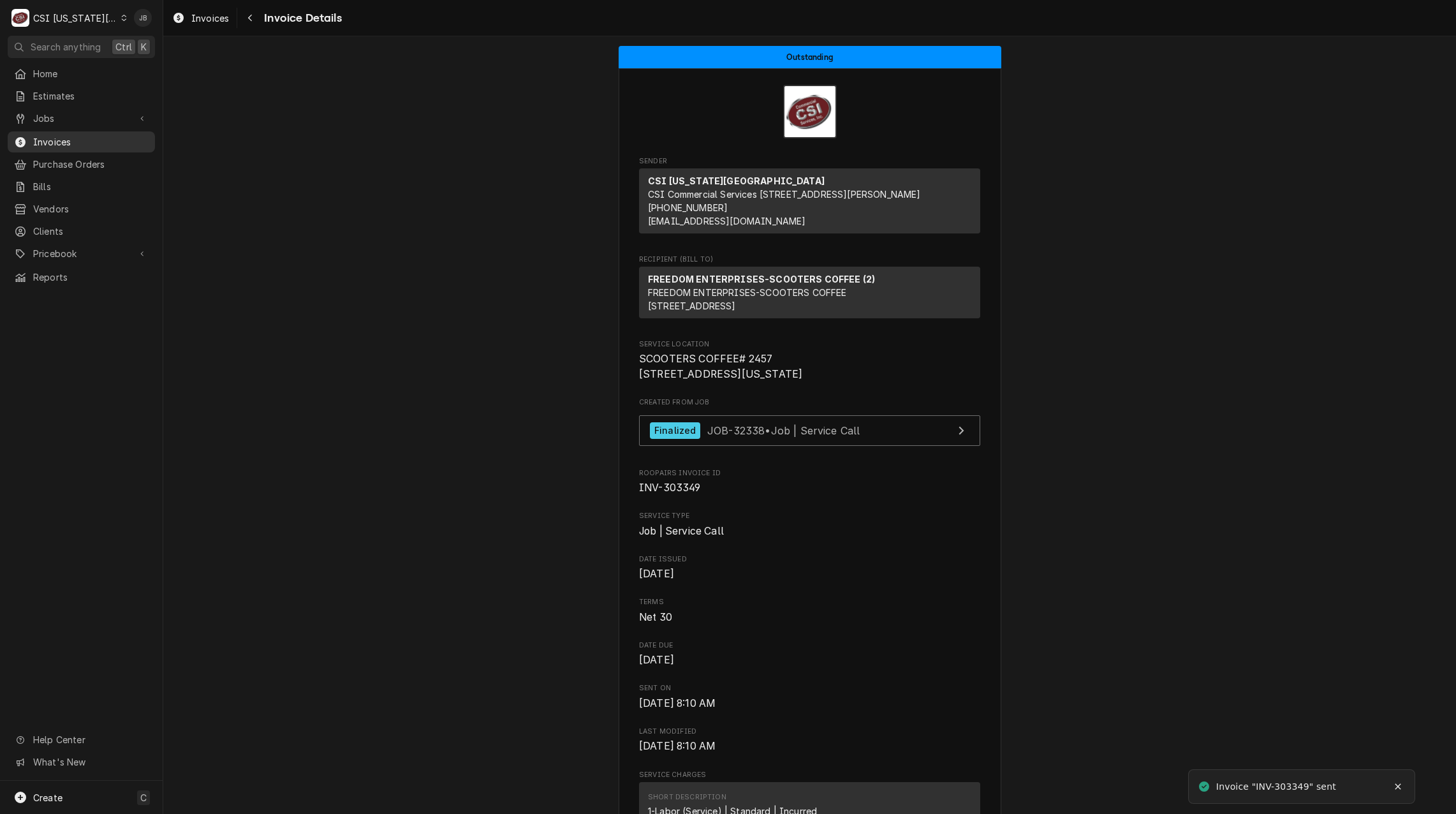
click at [60, 138] on span "Invoices" at bounding box center [91, 142] width 115 height 13
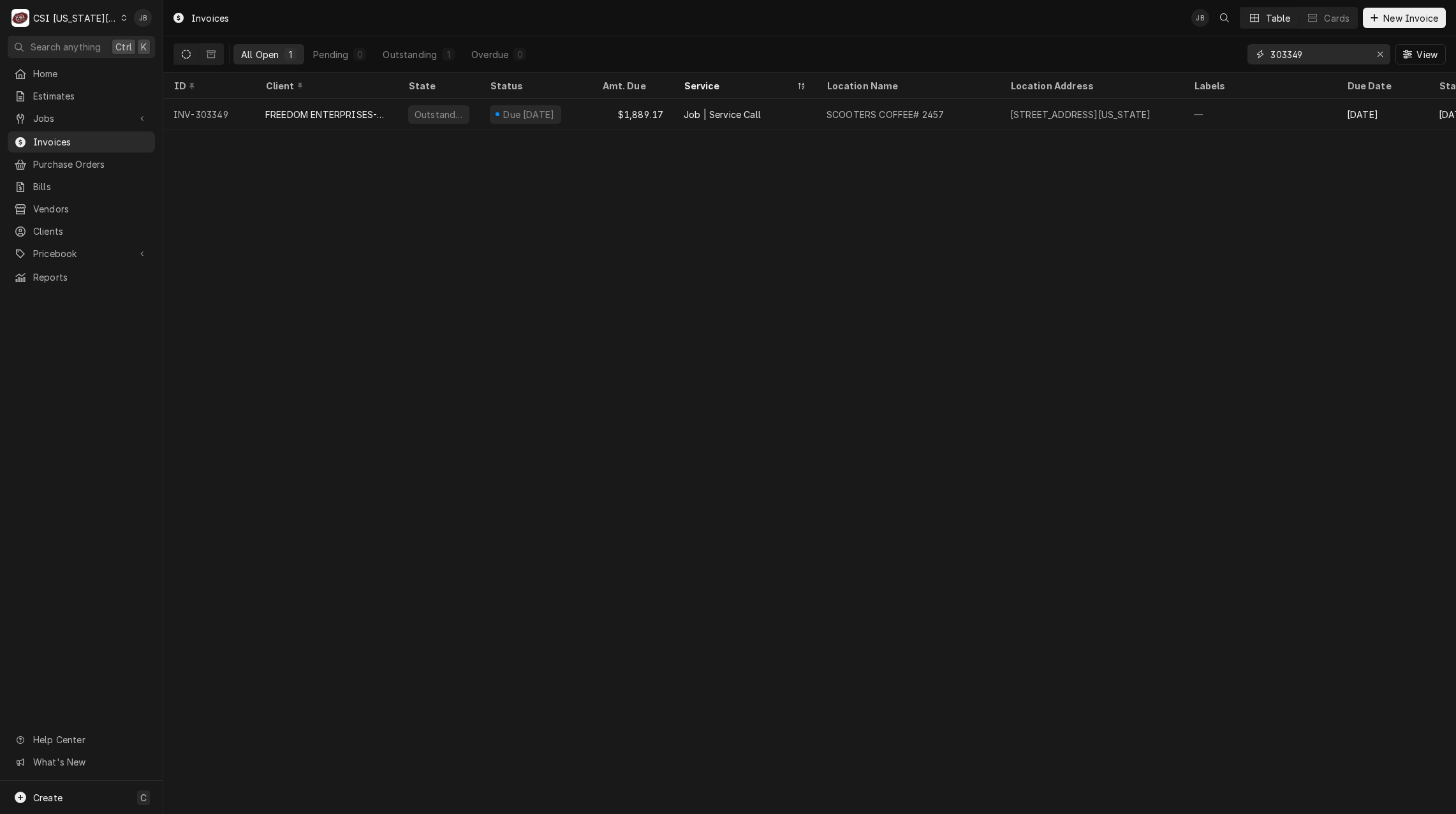
click at [1303, 50] on input "303349" at bounding box center [1318, 54] width 96 height 20
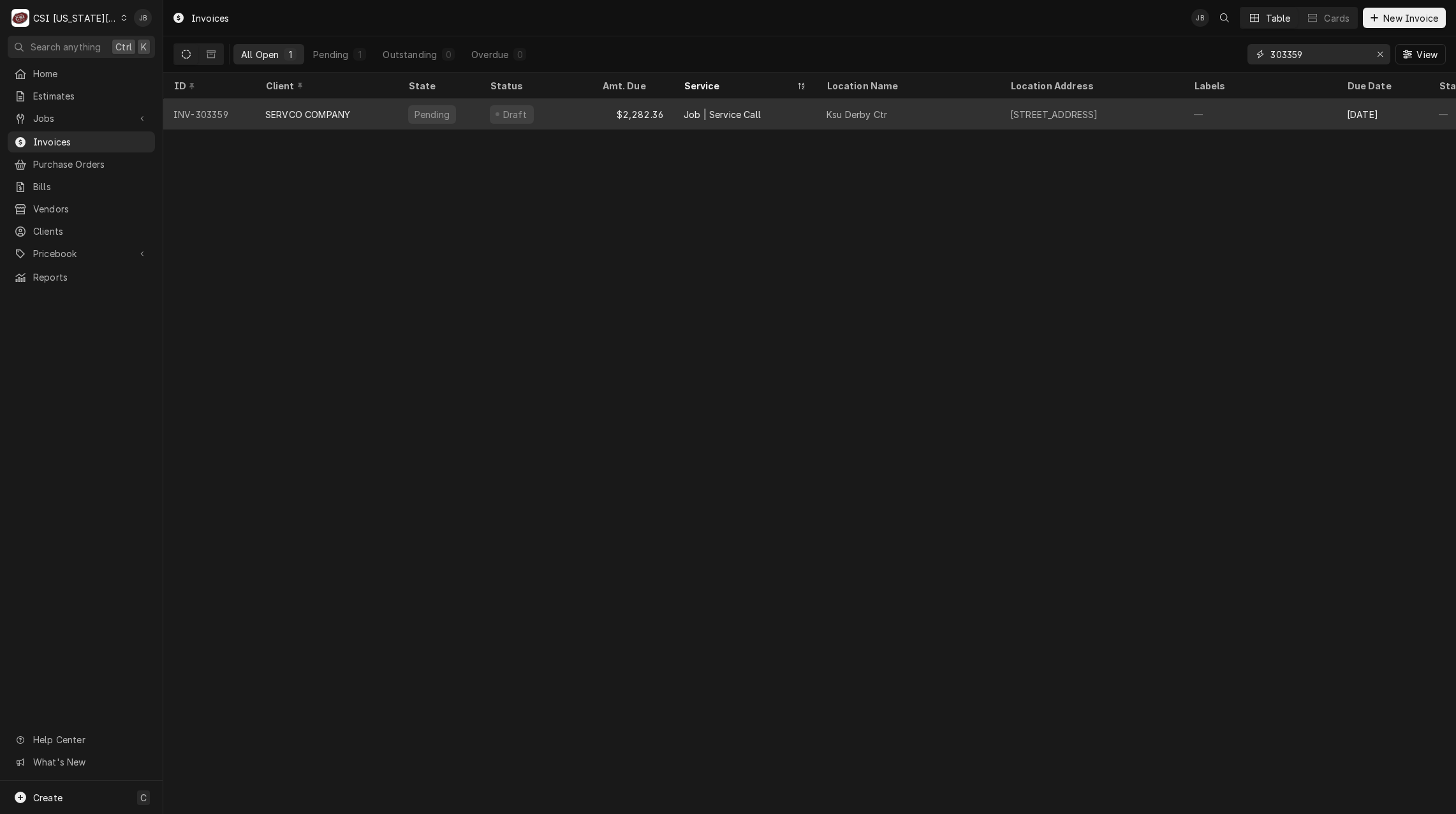
type input "303359"
click at [356, 113] on div "SERVCO COMPANY" at bounding box center [326, 114] width 143 height 30
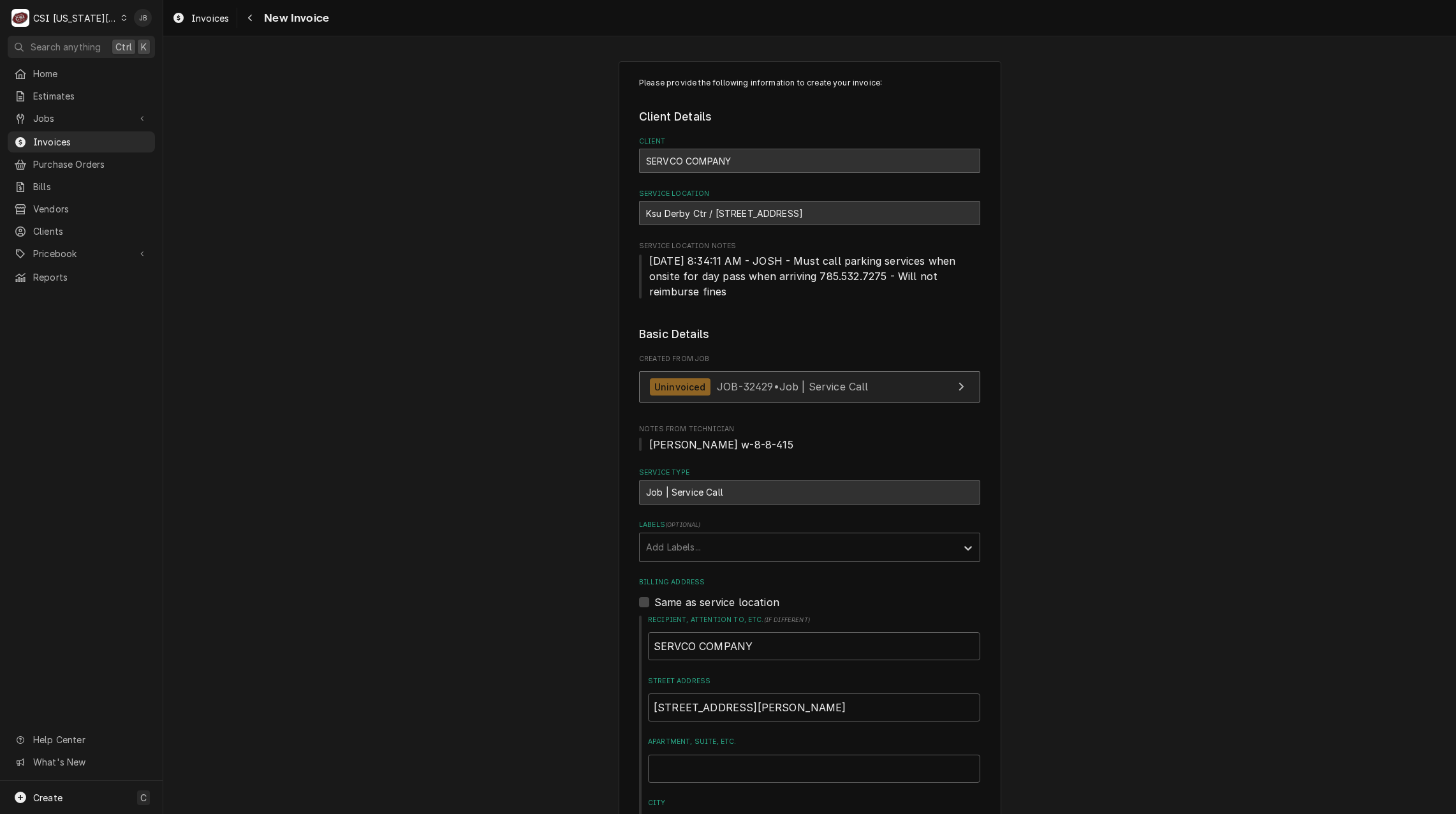
click at [756, 391] on span "JOB-32429 • Job | Service Call" at bounding box center [792, 387] width 152 height 13
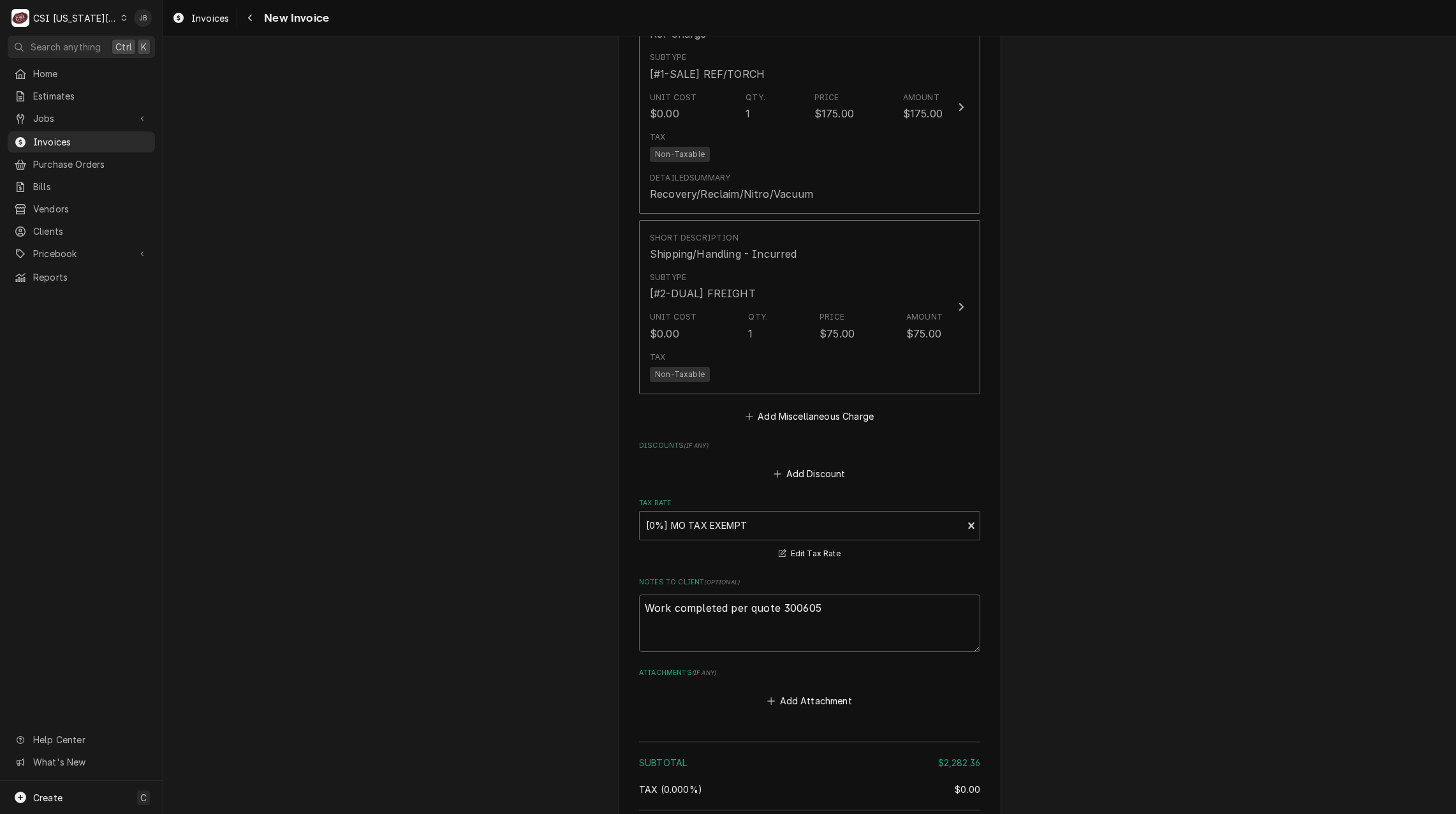
scroll to position [2936, 0]
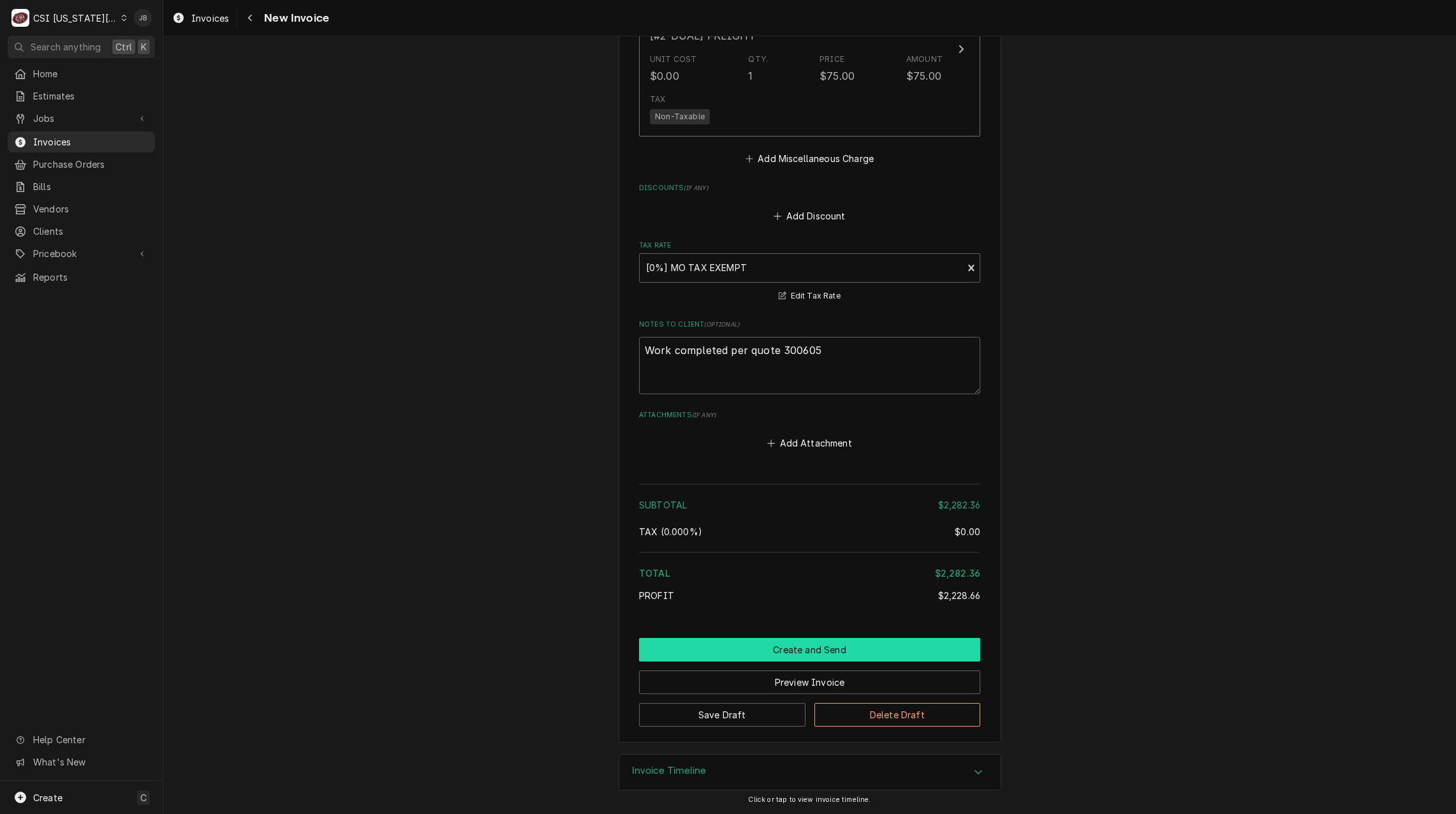
click at [827, 648] on button "Create and Send" at bounding box center [809, 649] width 341 height 24
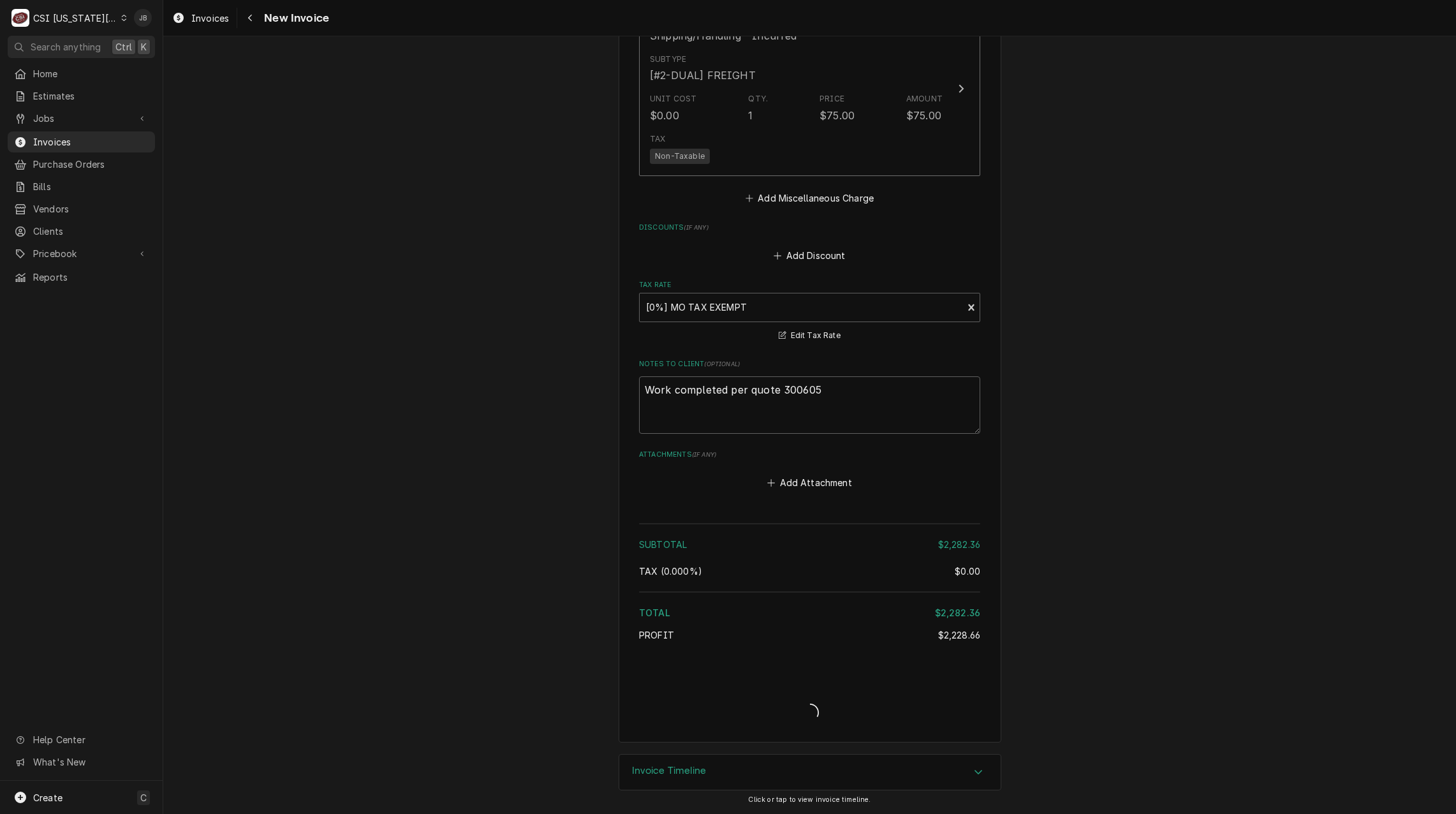
scroll to position [2897, 0]
type textarea "x"
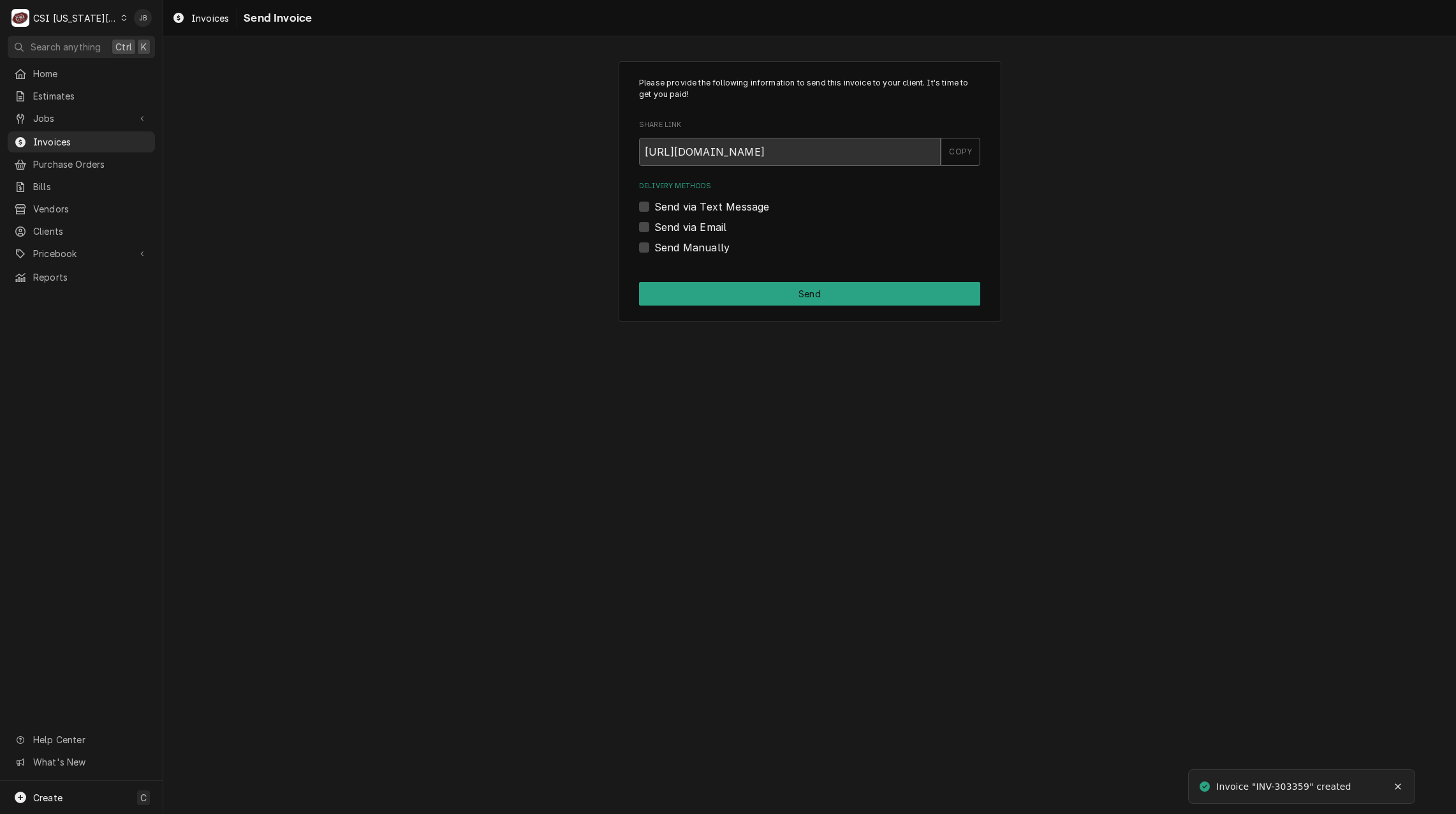
click at [701, 232] on label "Send via Email" at bounding box center [690, 227] width 72 height 15
click at [701, 232] on input "Send via Email" at bounding box center [825, 233] width 341 height 28
checkbox input "true"
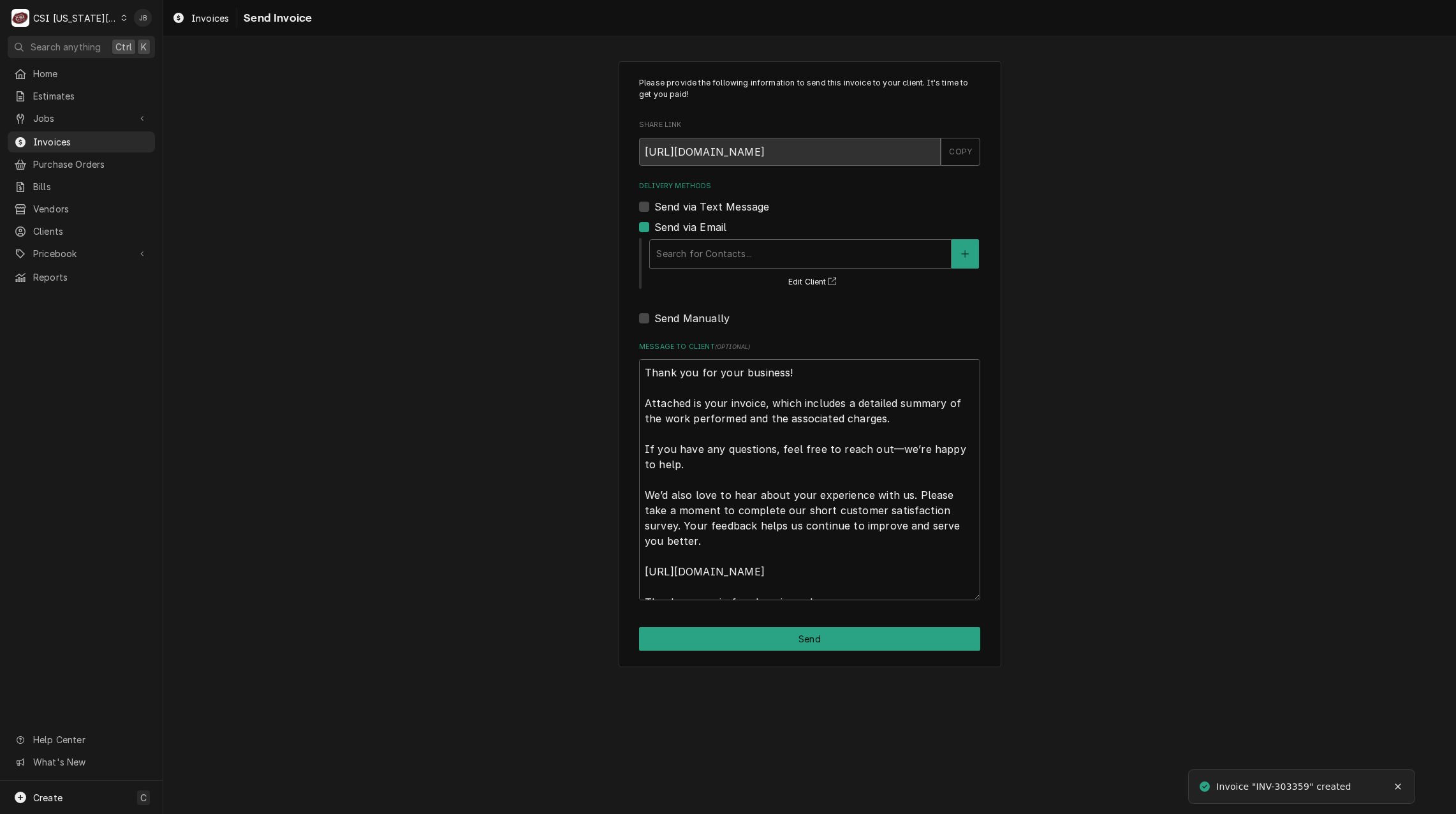
click at [711, 269] on div "Search for Contacts... Edit Client" at bounding box center [814, 263] width 332 height 53
click at [713, 251] on div "Delivery Methods" at bounding box center [800, 254] width 288 height 23
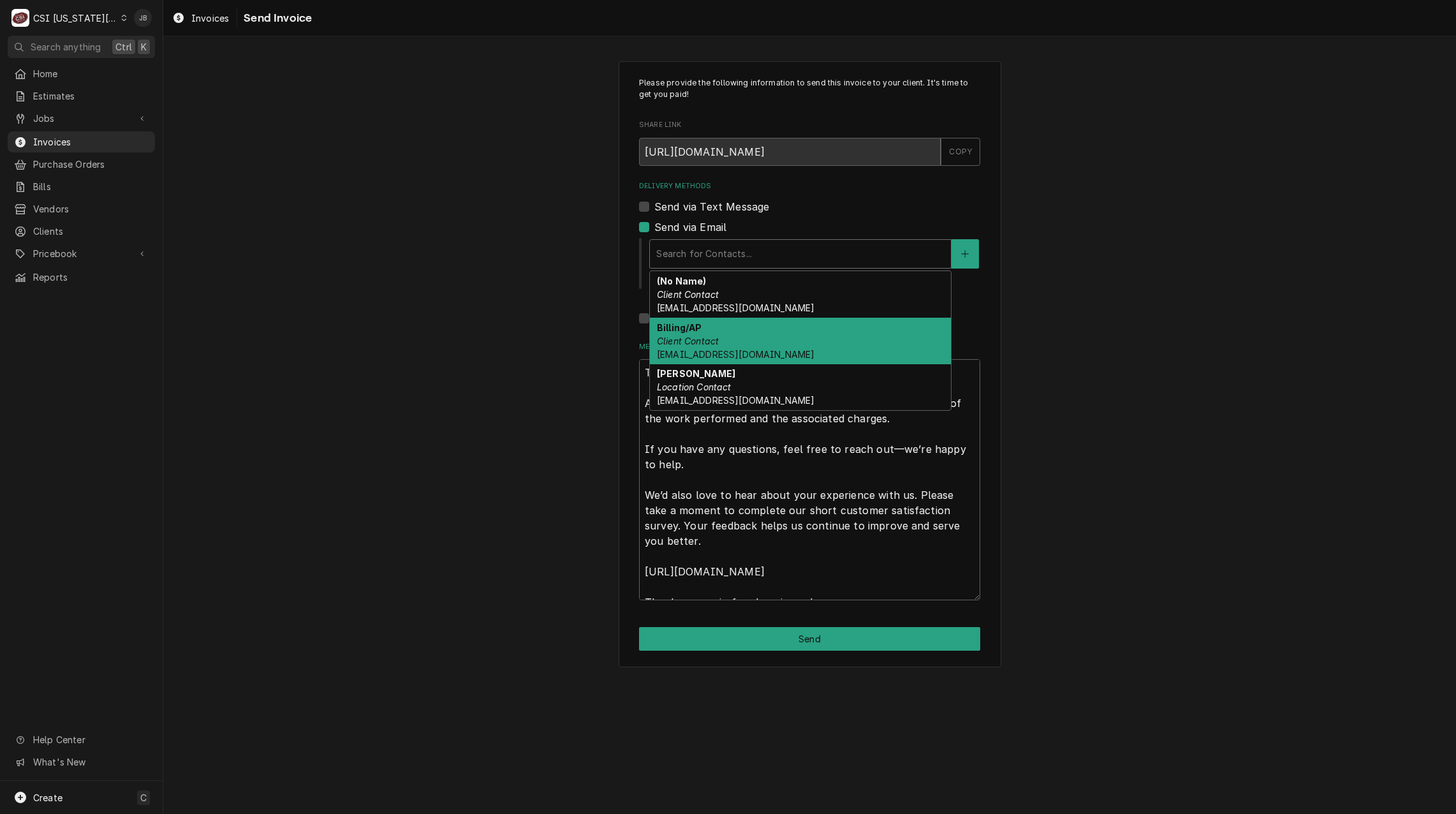
click at [808, 349] on div "Billing/AP Client Contact accounting@servco-stl.com" at bounding box center [800, 341] width 301 height 46
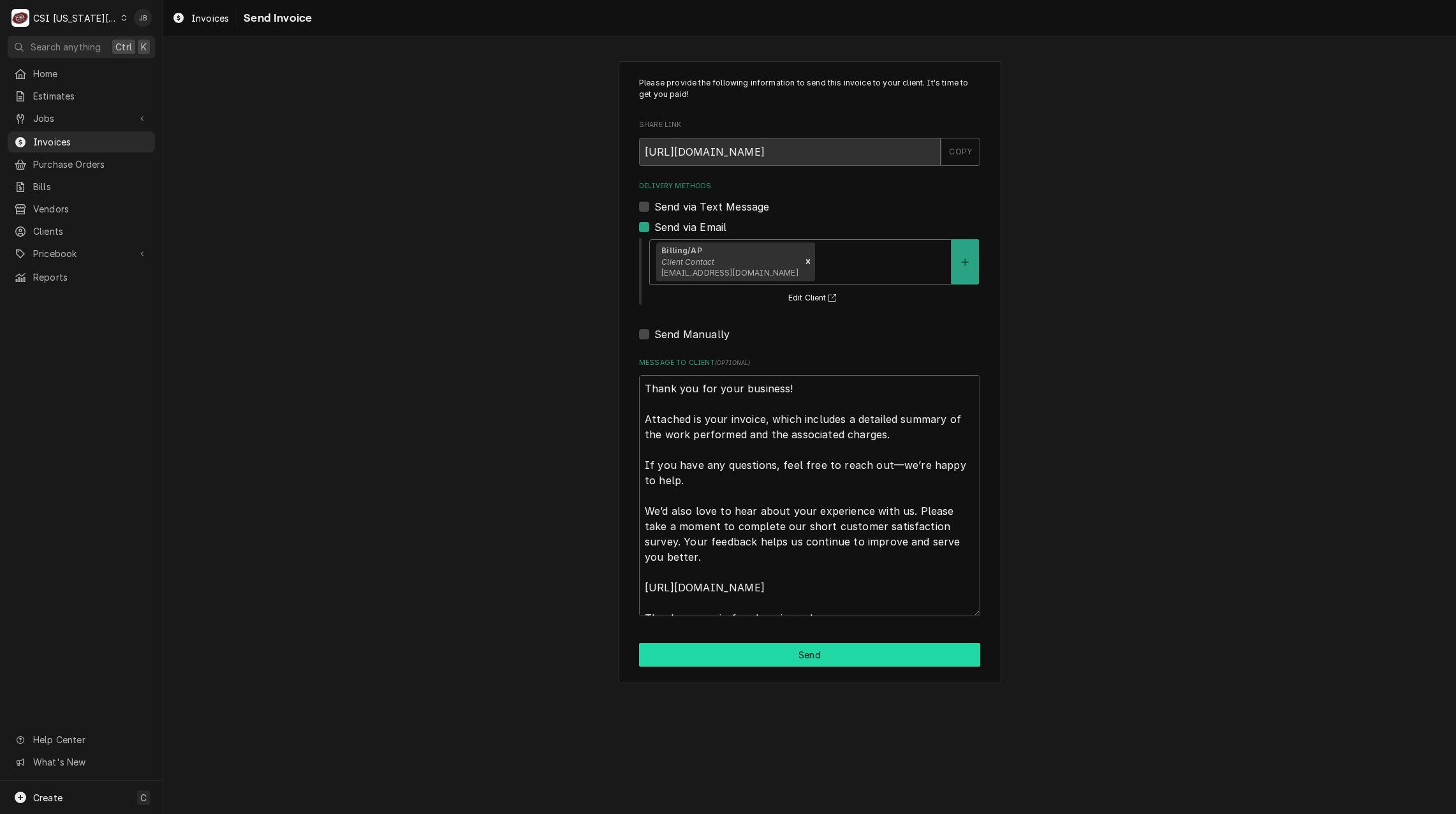
click at [765, 658] on button "Send" at bounding box center [809, 655] width 341 height 24
type textarea "x"
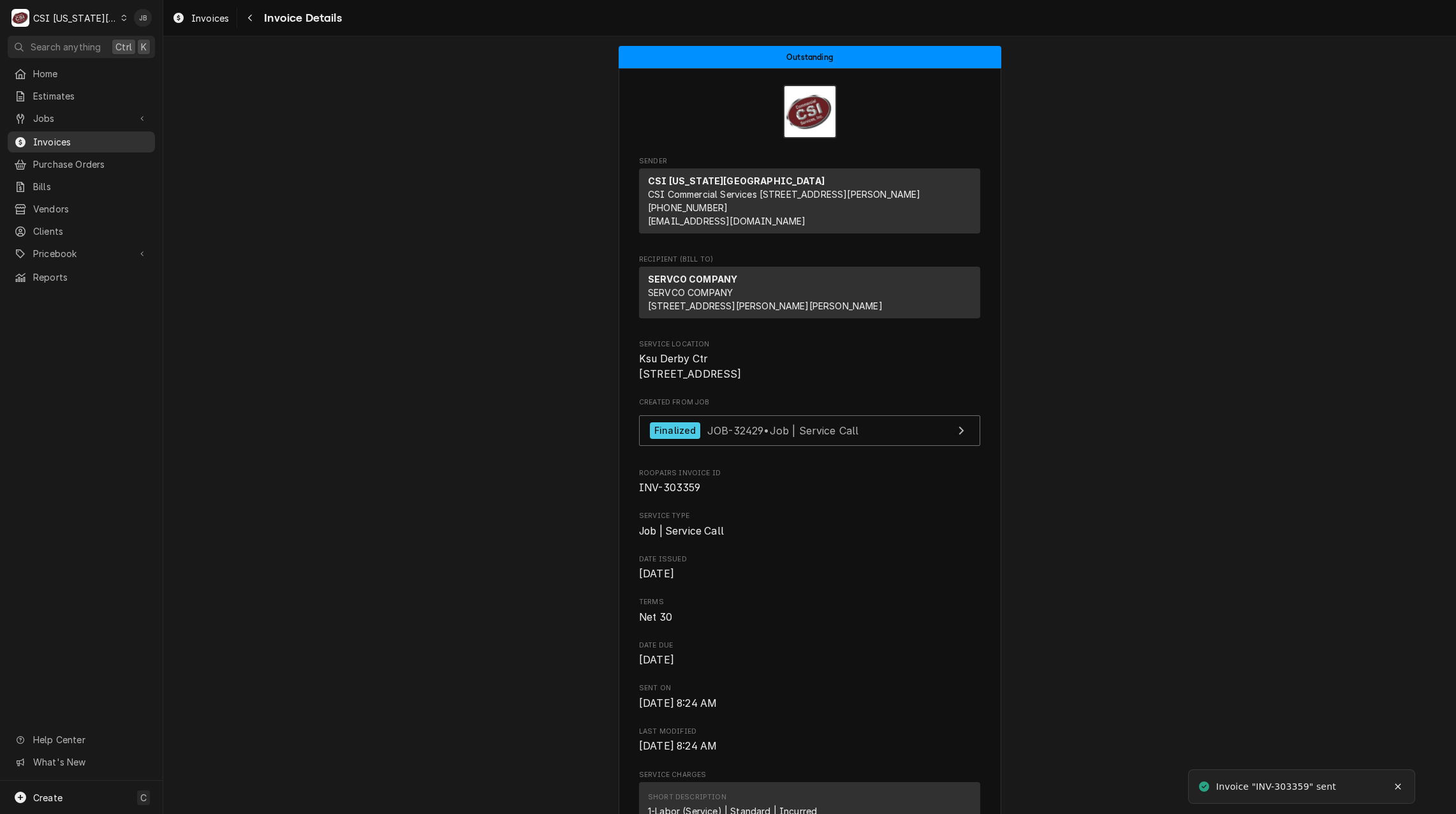
click at [69, 135] on span "Invoices" at bounding box center [91, 142] width 115 height 13
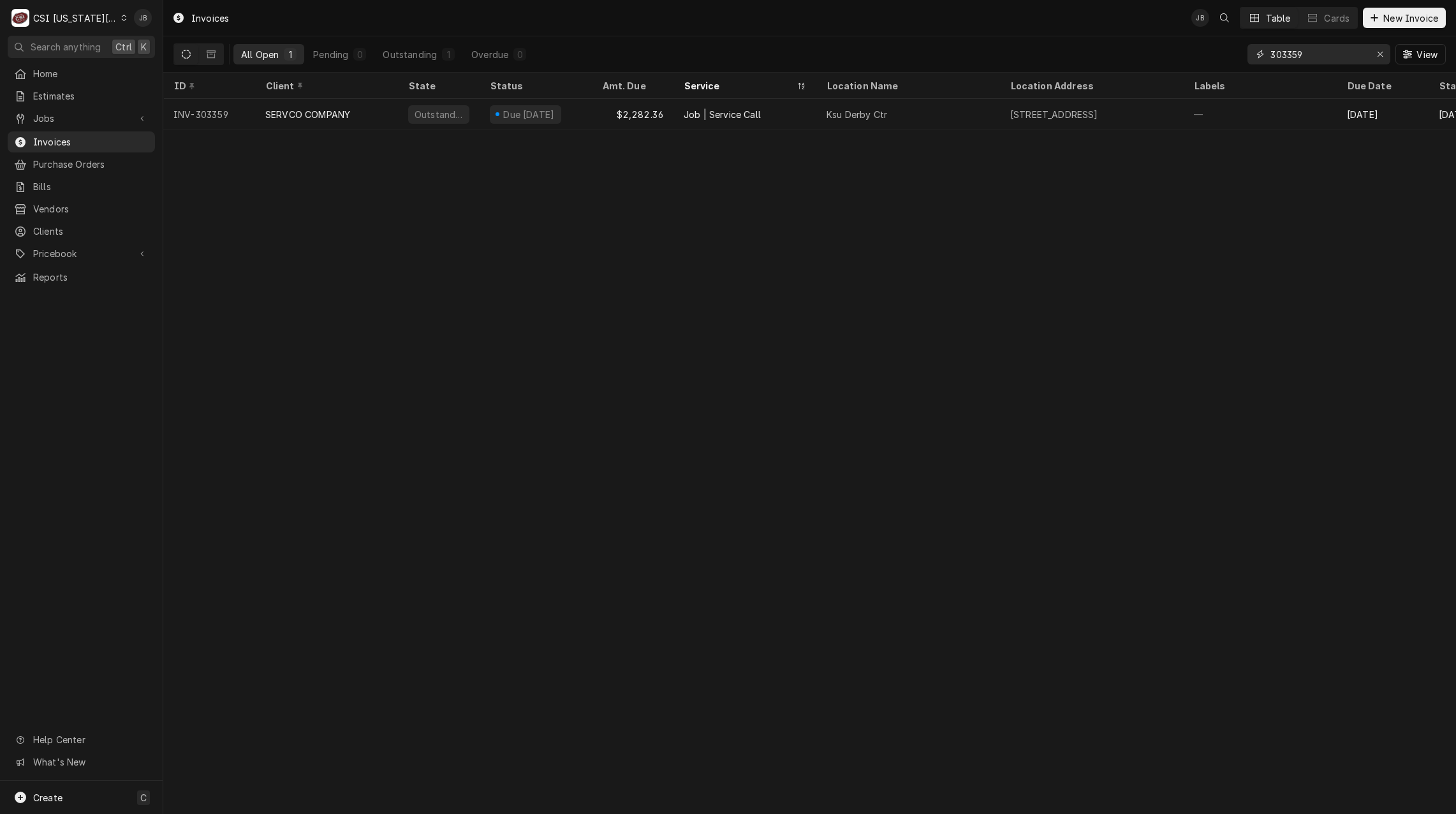
click at [1313, 53] on input "303359" at bounding box center [1318, 54] width 96 height 20
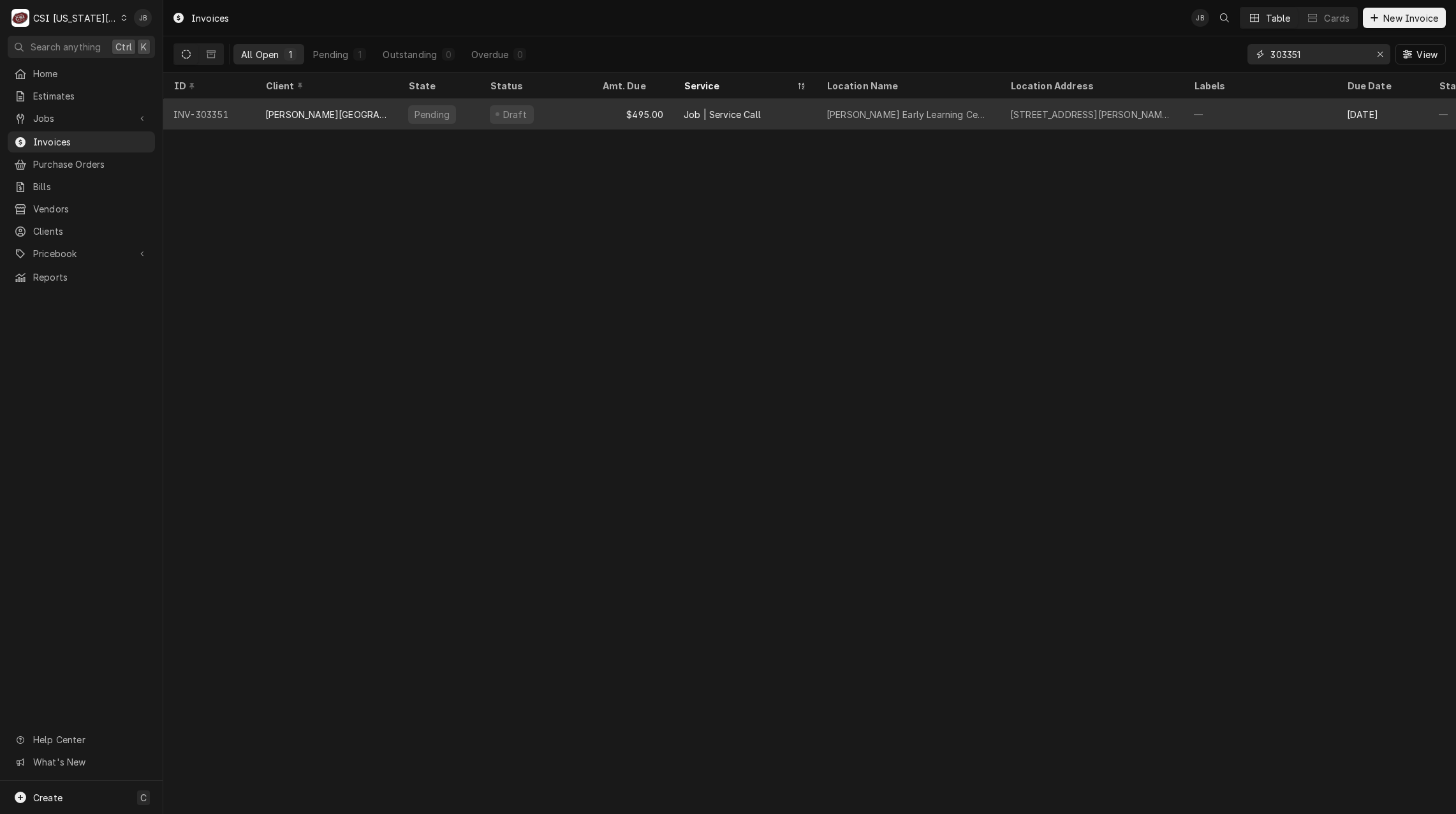
type input "303351"
click at [348, 116] on div "[PERSON_NAME][GEOGRAPHIC_DATA][PERSON_NAME]" at bounding box center [326, 114] width 123 height 13
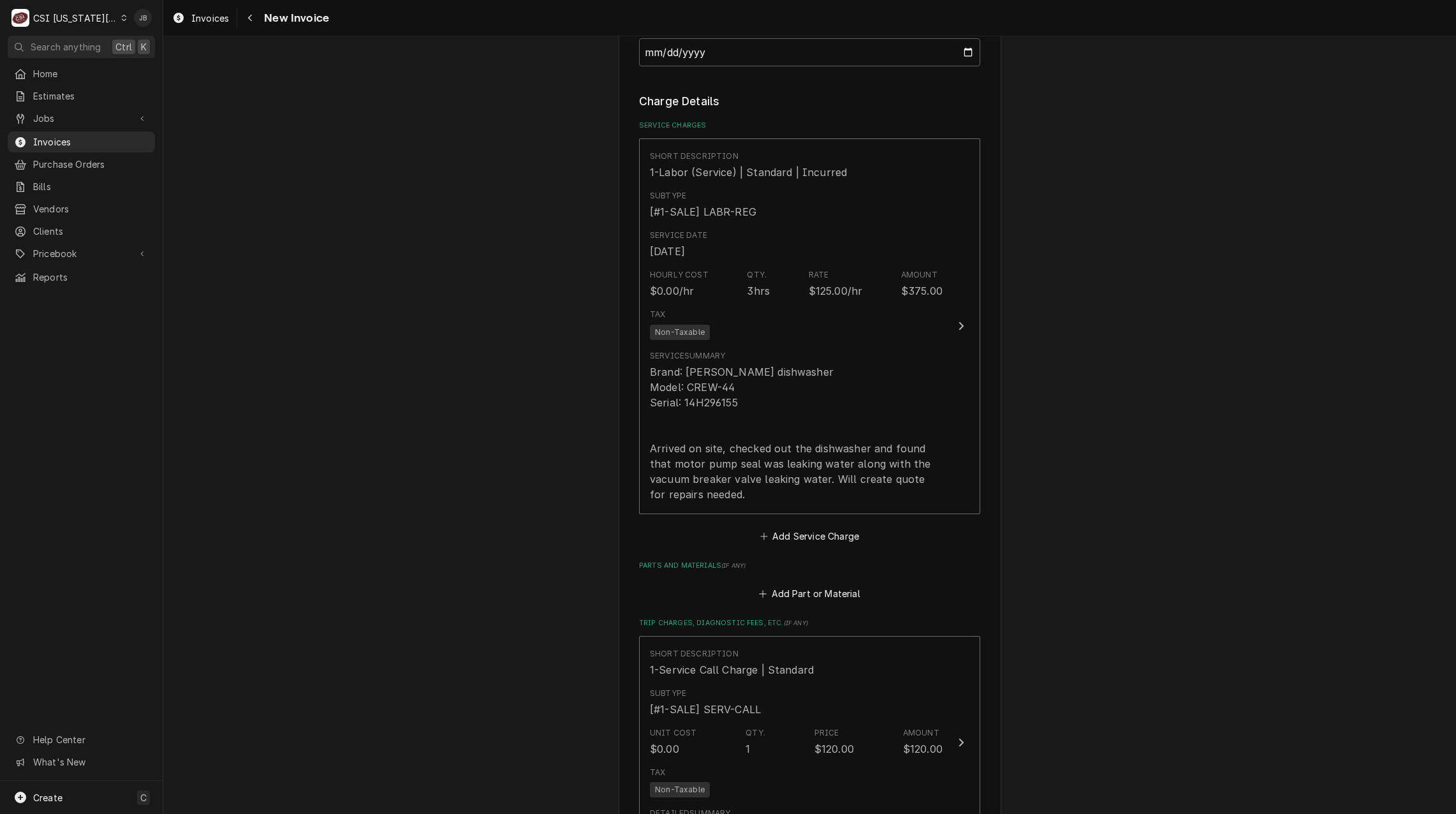
scroll to position [1148, 0]
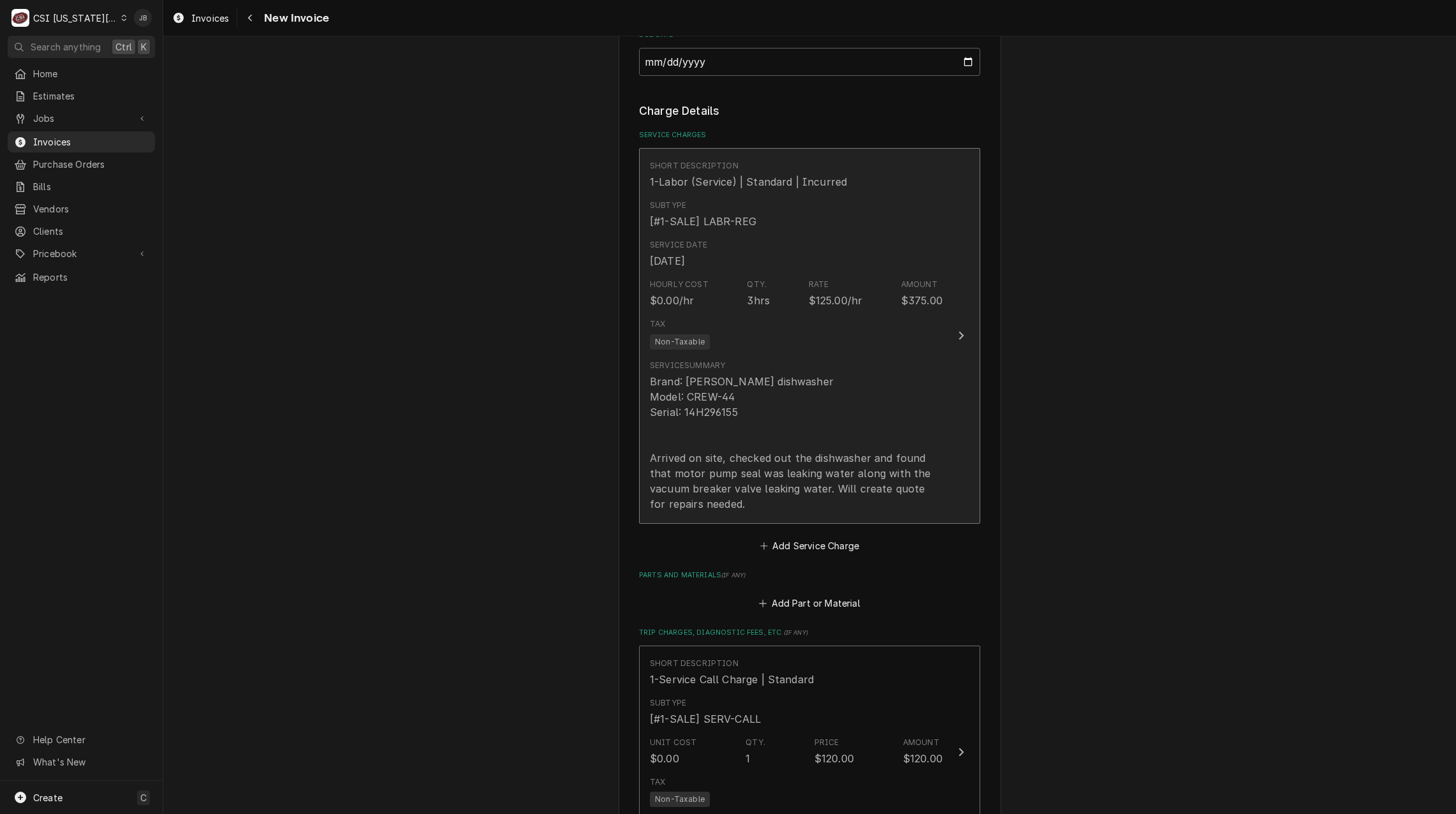
click at [819, 475] on div "Brand: Jackson dishwasher Model: CREW-44 Serial: 14H296155 Arrived on site, che…" at bounding box center [796, 443] width 293 height 138
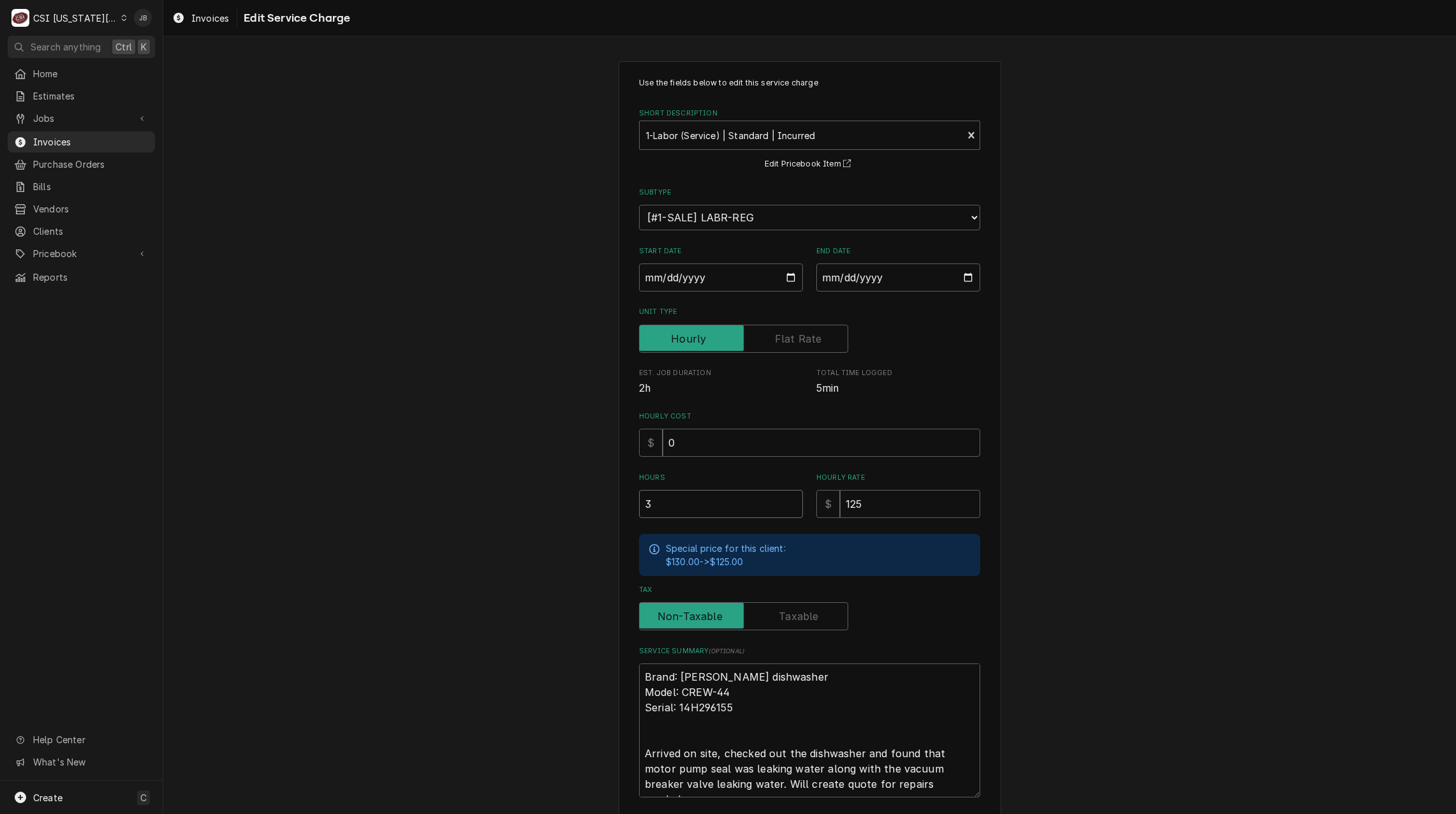
drag, startPoint x: 575, startPoint y: 511, endPoint x: 502, endPoint y: 511, distance: 73.0
click at [540, 511] on div "Use the fields below to edit this service charge Short Description 1-Labor (Ser…" at bounding box center [809, 479] width 1293 height 858
type textarea "x"
type input "2"
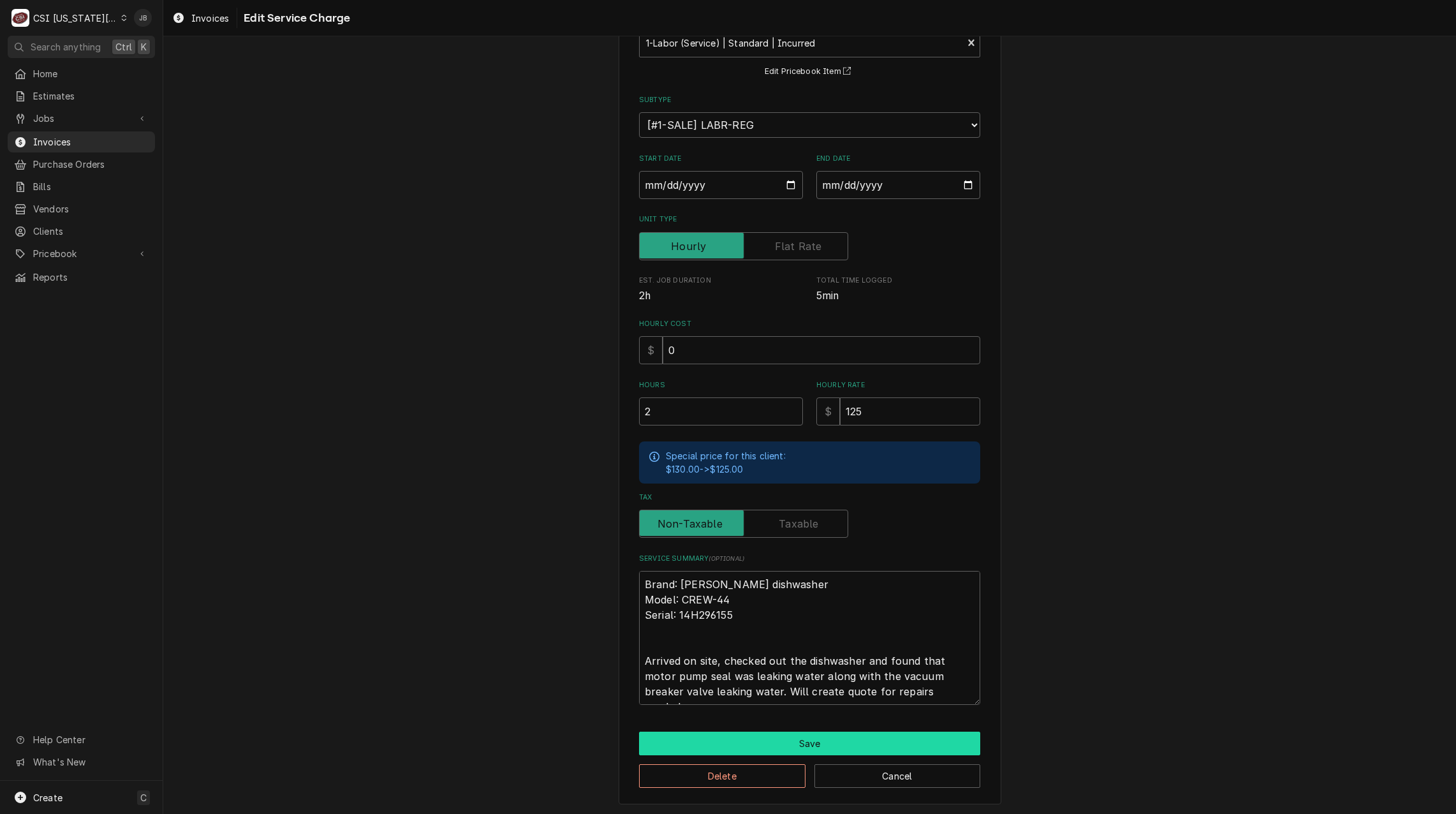
click at [758, 742] on button "Save" at bounding box center [809, 744] width 341 height 24
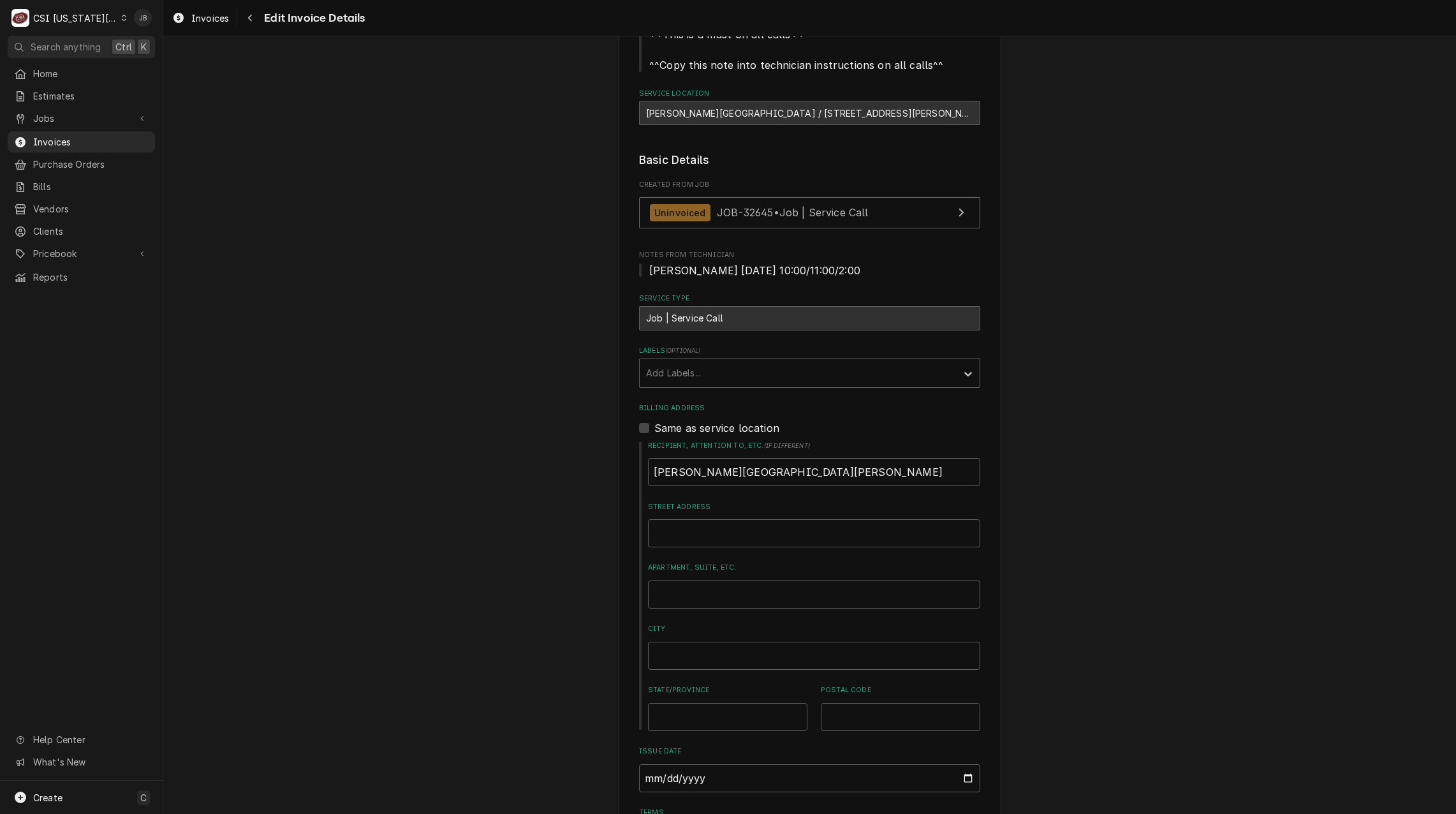
scroll to position [304, 0]
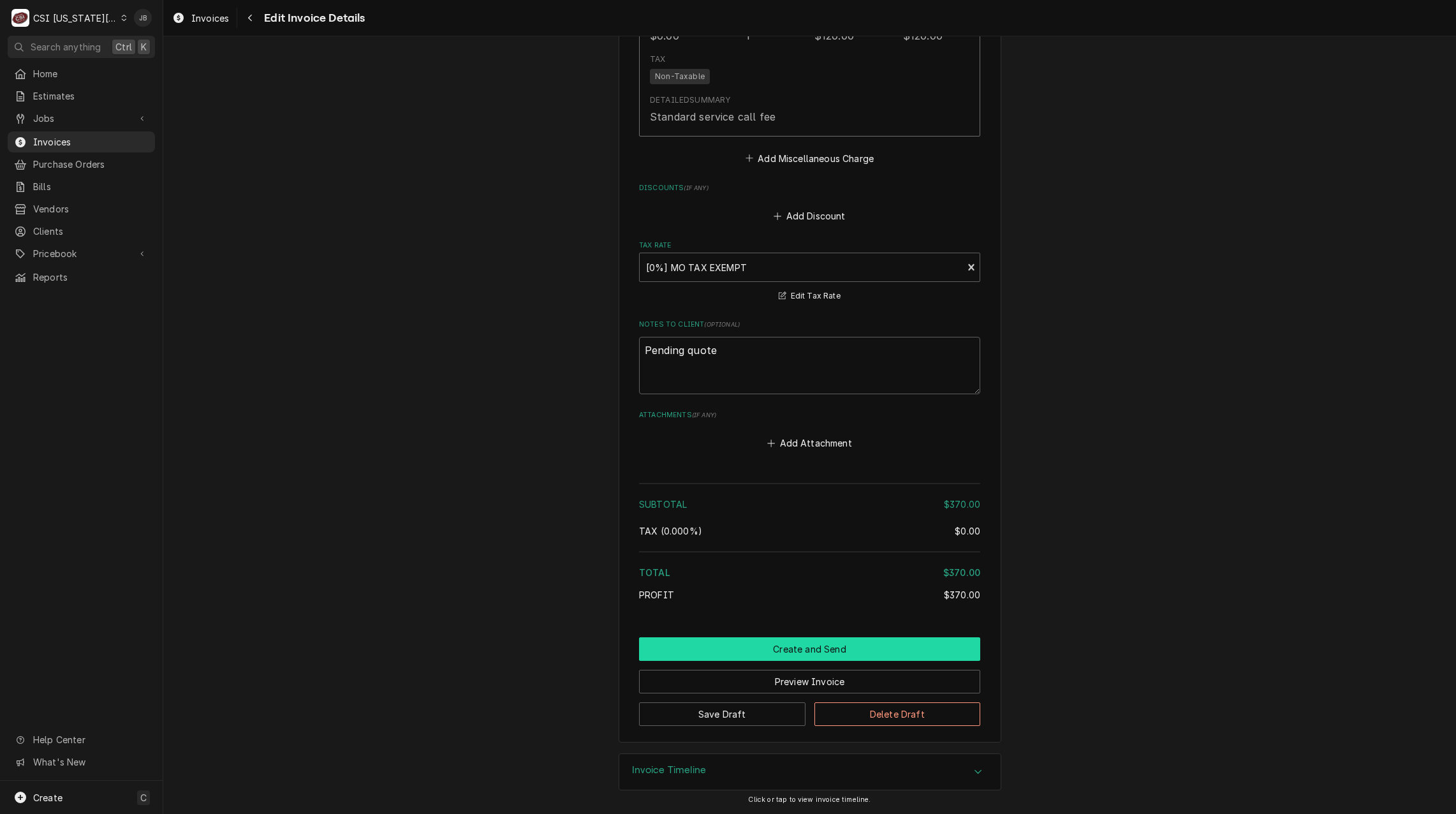
click at [790, 658] on button "Create and Send" at bounding box center [809, 649] width 341 height 24
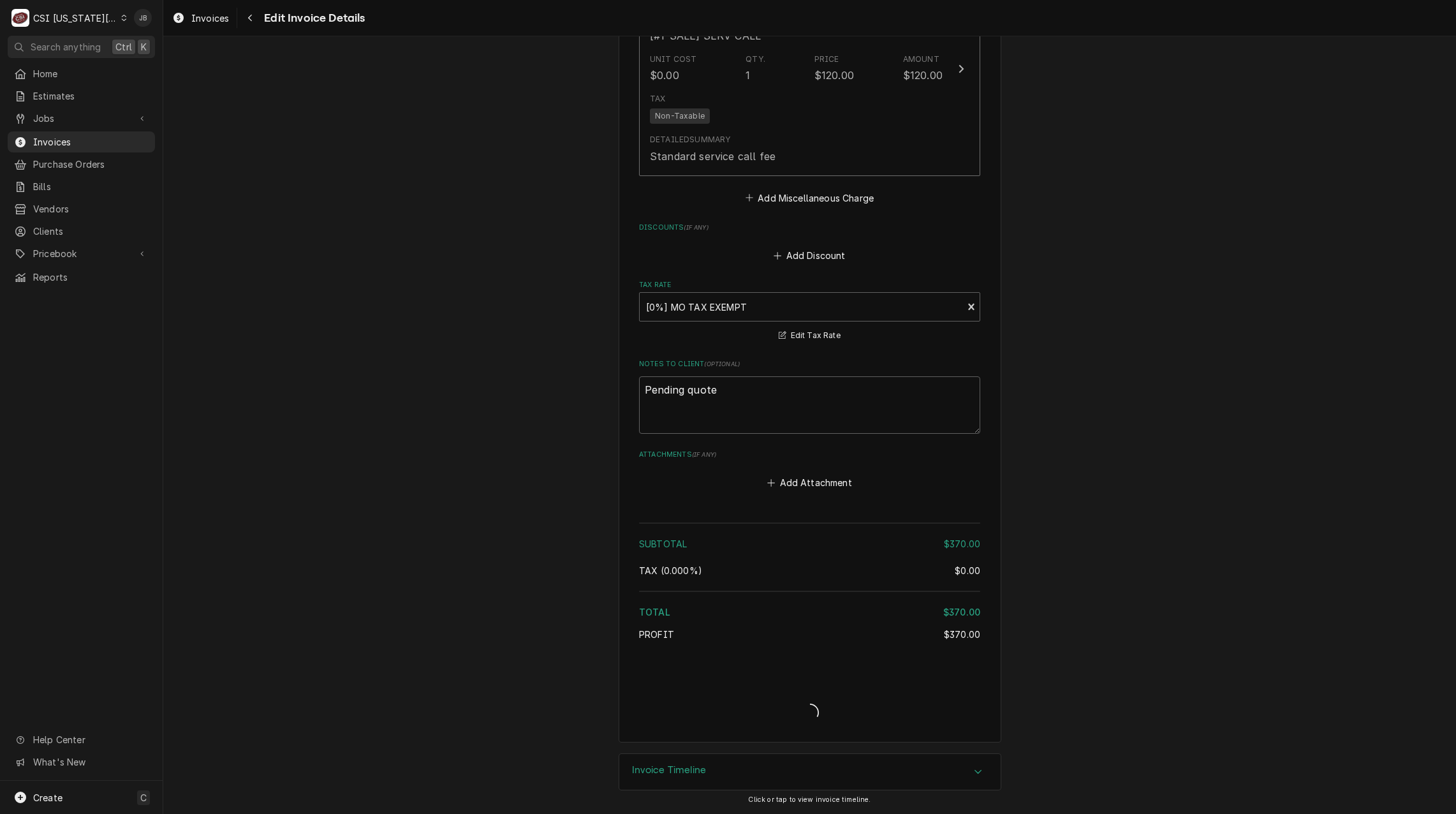
scroll to position [1831, 0]
type textarea "x"
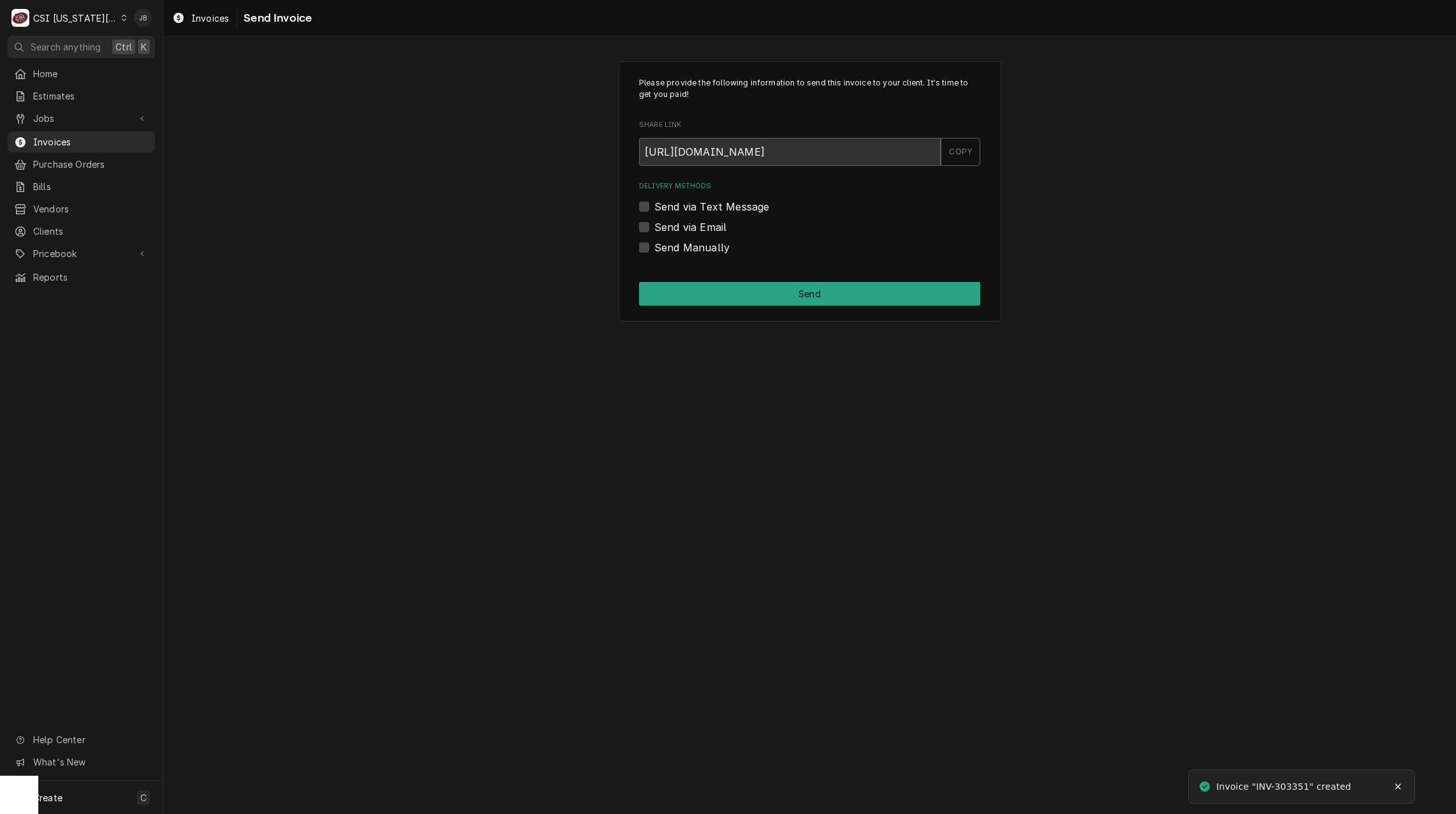
click at [690, 228] on label "Send via Email" at bounding box center [690, 227] width 72 height 15
click at [690, 228] on input "Send via Email" at bounding box center [825, 233] width 341 height 28
checkbox input "true"
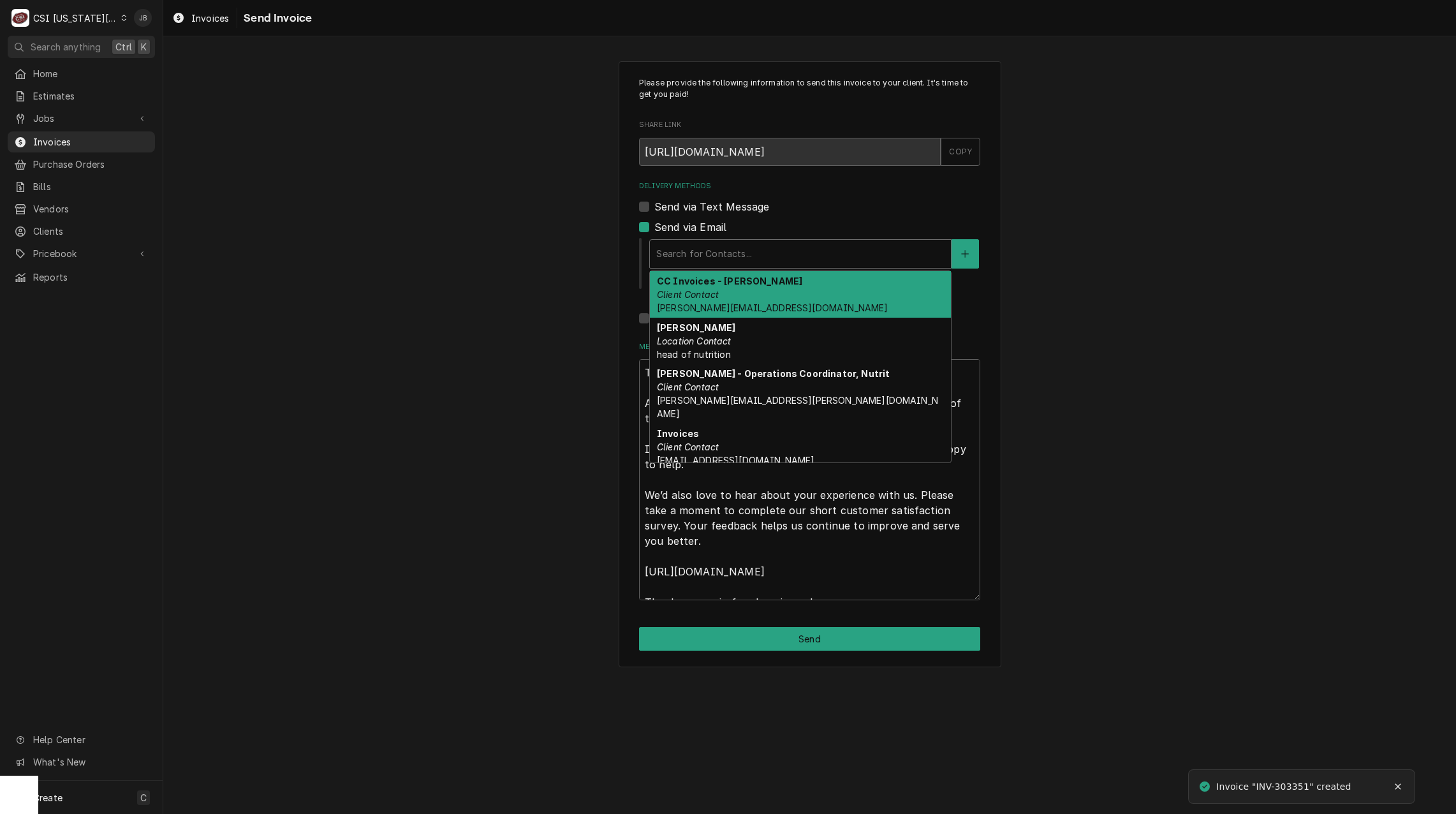
click at [697, 265] on div "Search for Contacts..." at bounding box center [800, 253] width 301 height 28
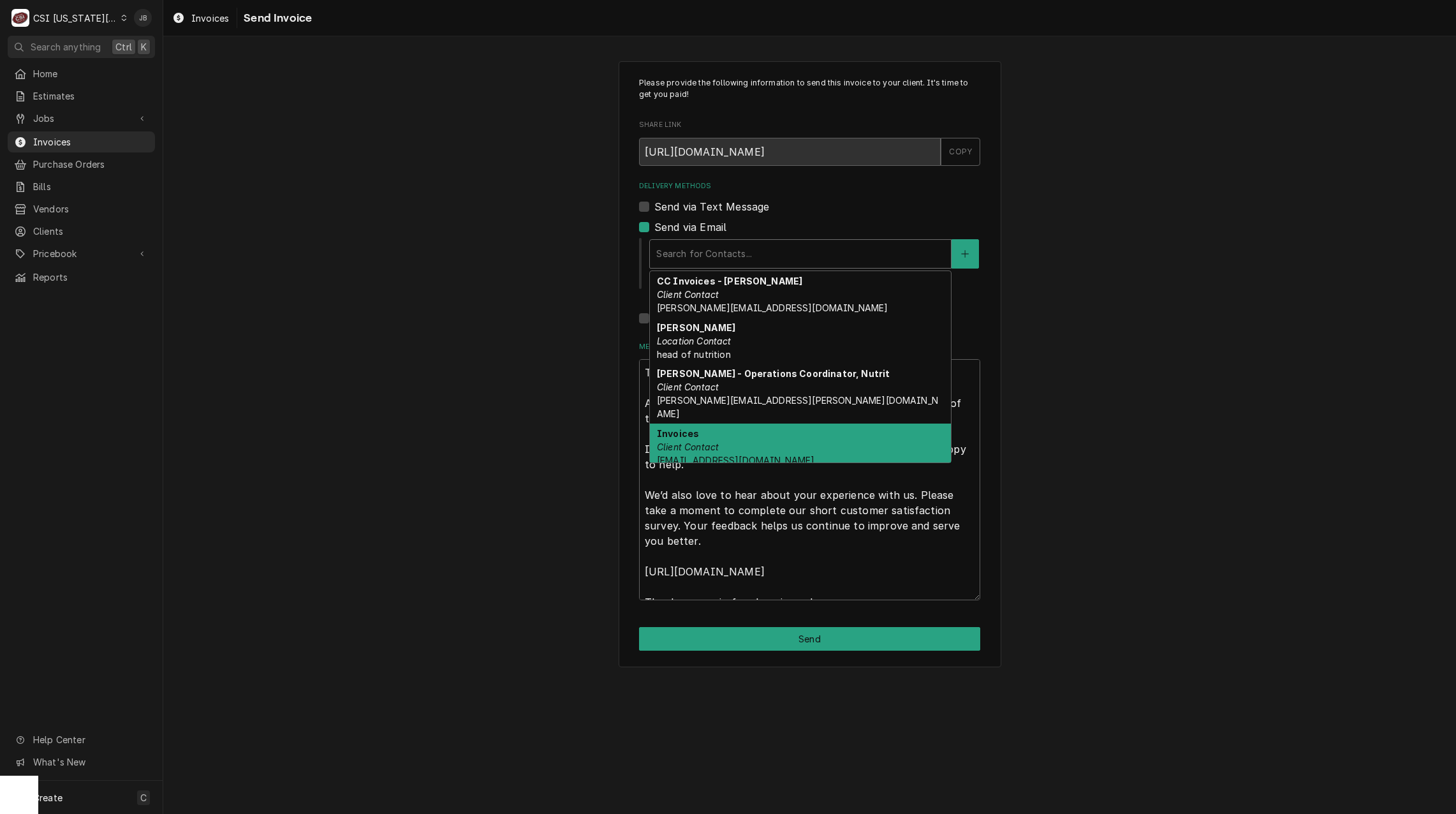
click at [767, 434] on div "Invoices Client Contact accountspayable@hickmanmills.org" at bounding box center [800, 447] width 301 height 46
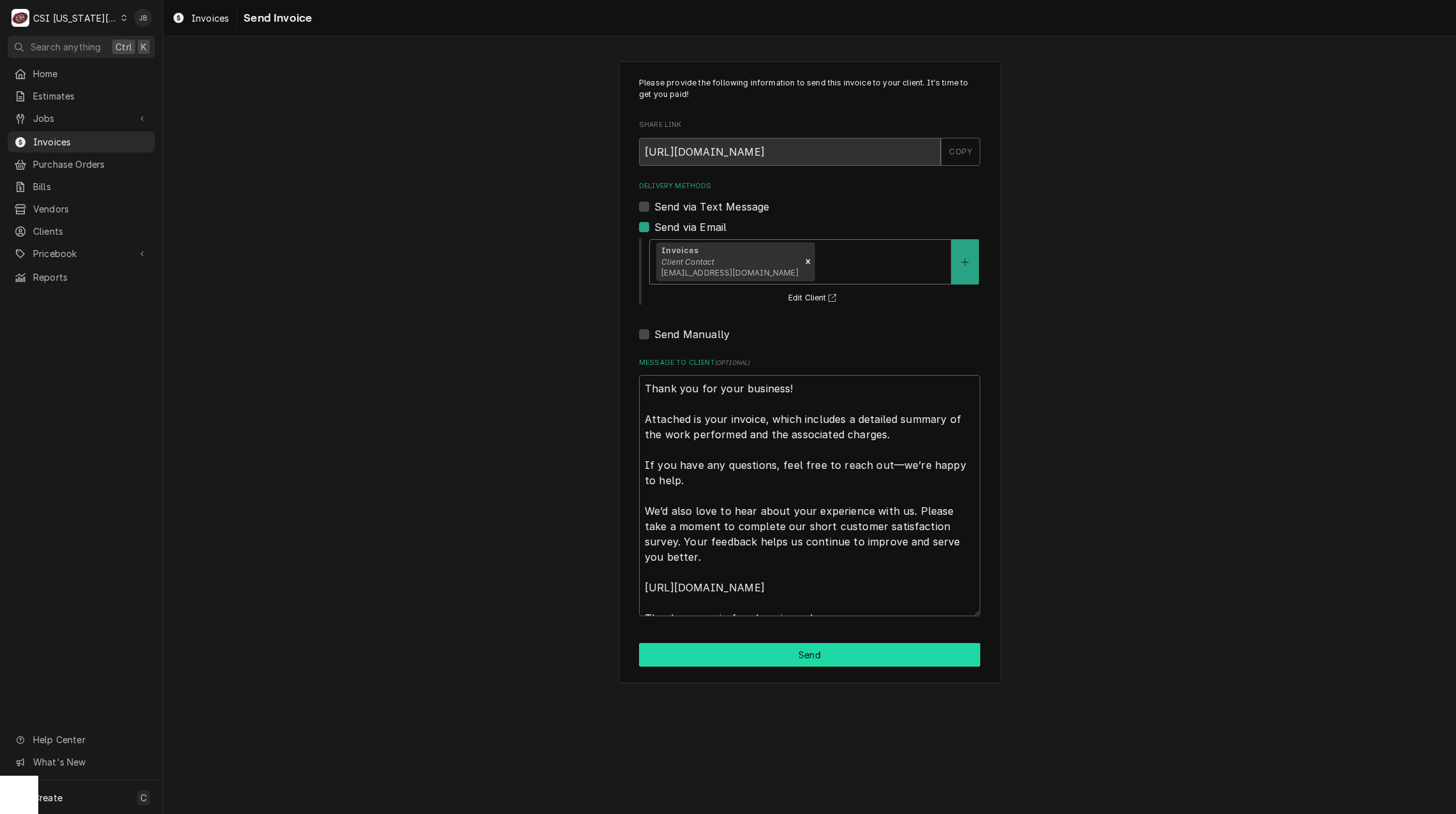
click at [778, 648] on button "Send" at bounding box center [809, 655] width 341 height 24
type textarea "x"
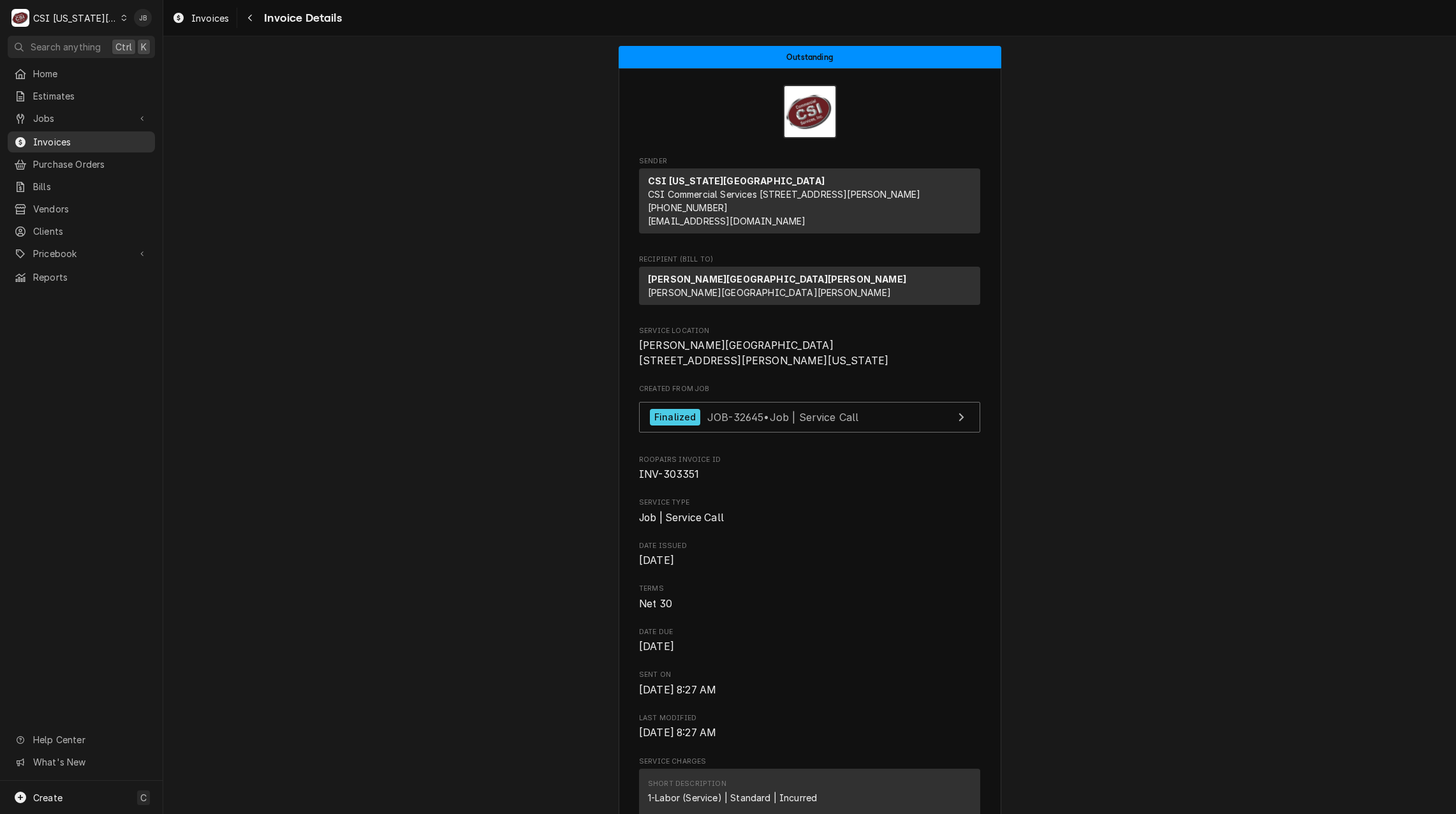
click at [133, 142] on span "Invoices" at bounding box center [91, 142] width 115 height 13
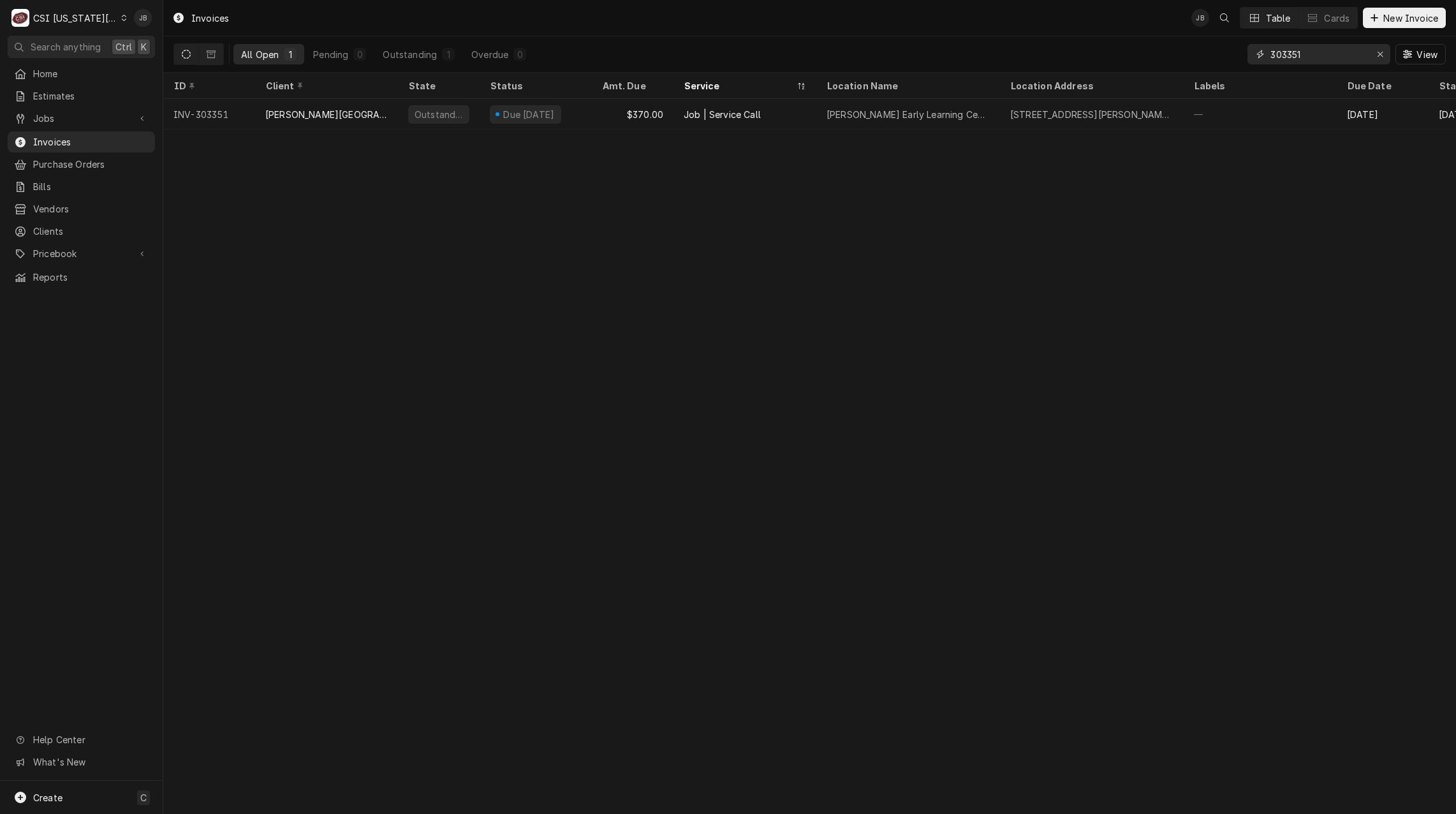
click at [1331, 60] on input "303351" at bounding box center [1318, 54] width 96 height 20
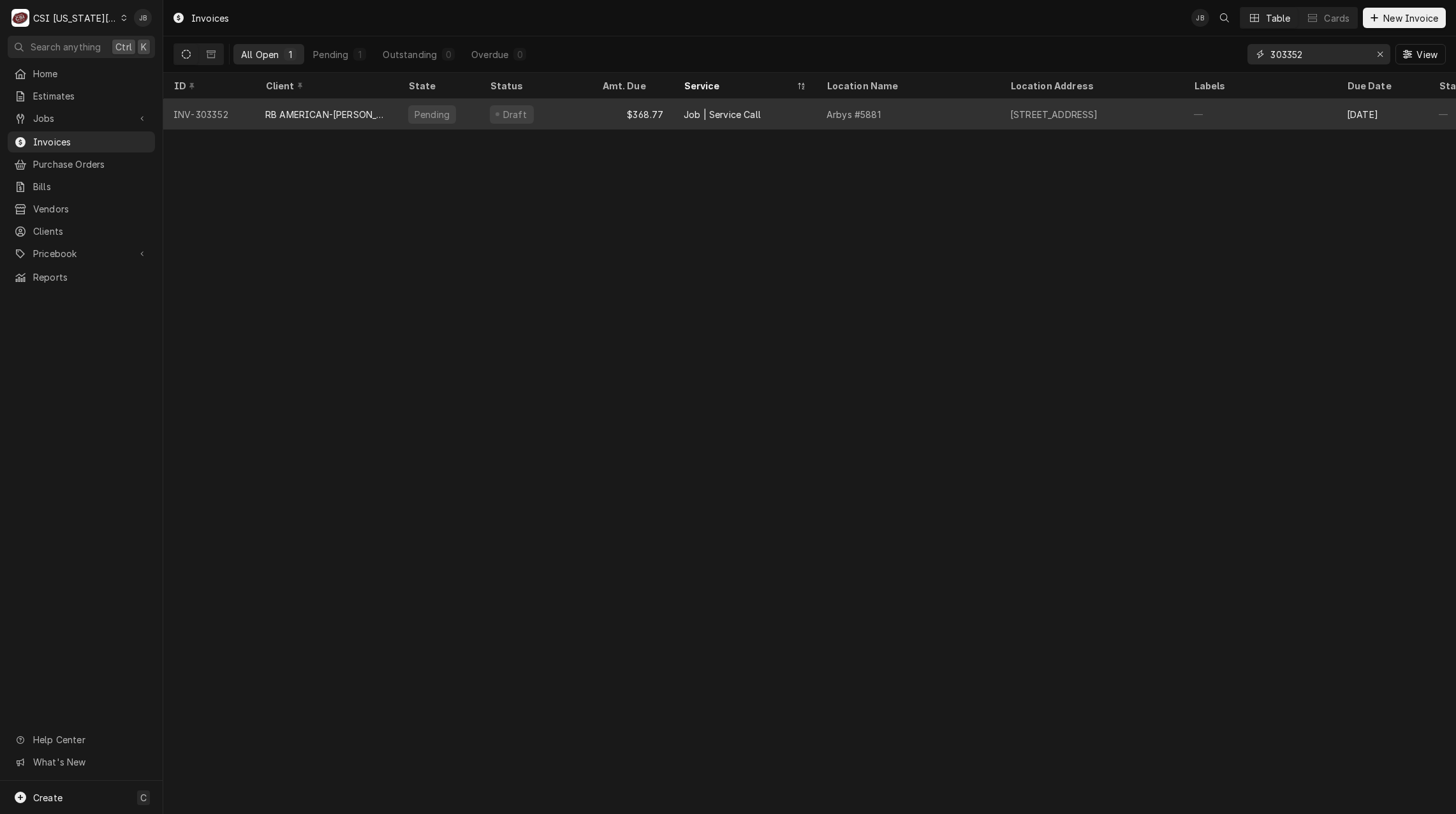
type input "303352"
click at [671, 113] on div "$368.77" at bounding box center [632, 114] width 81 height 30
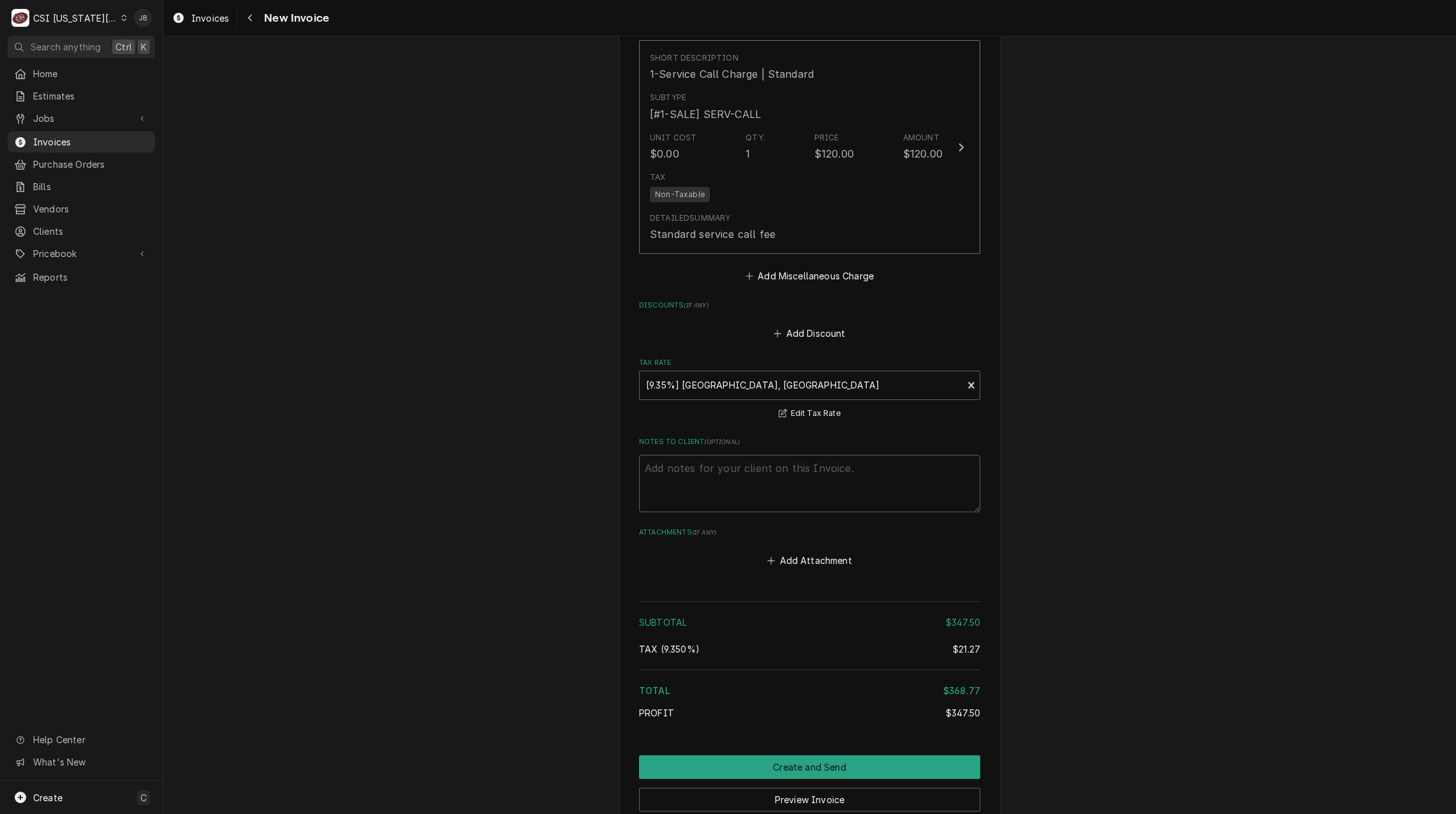
scroll to position [2202, 0]
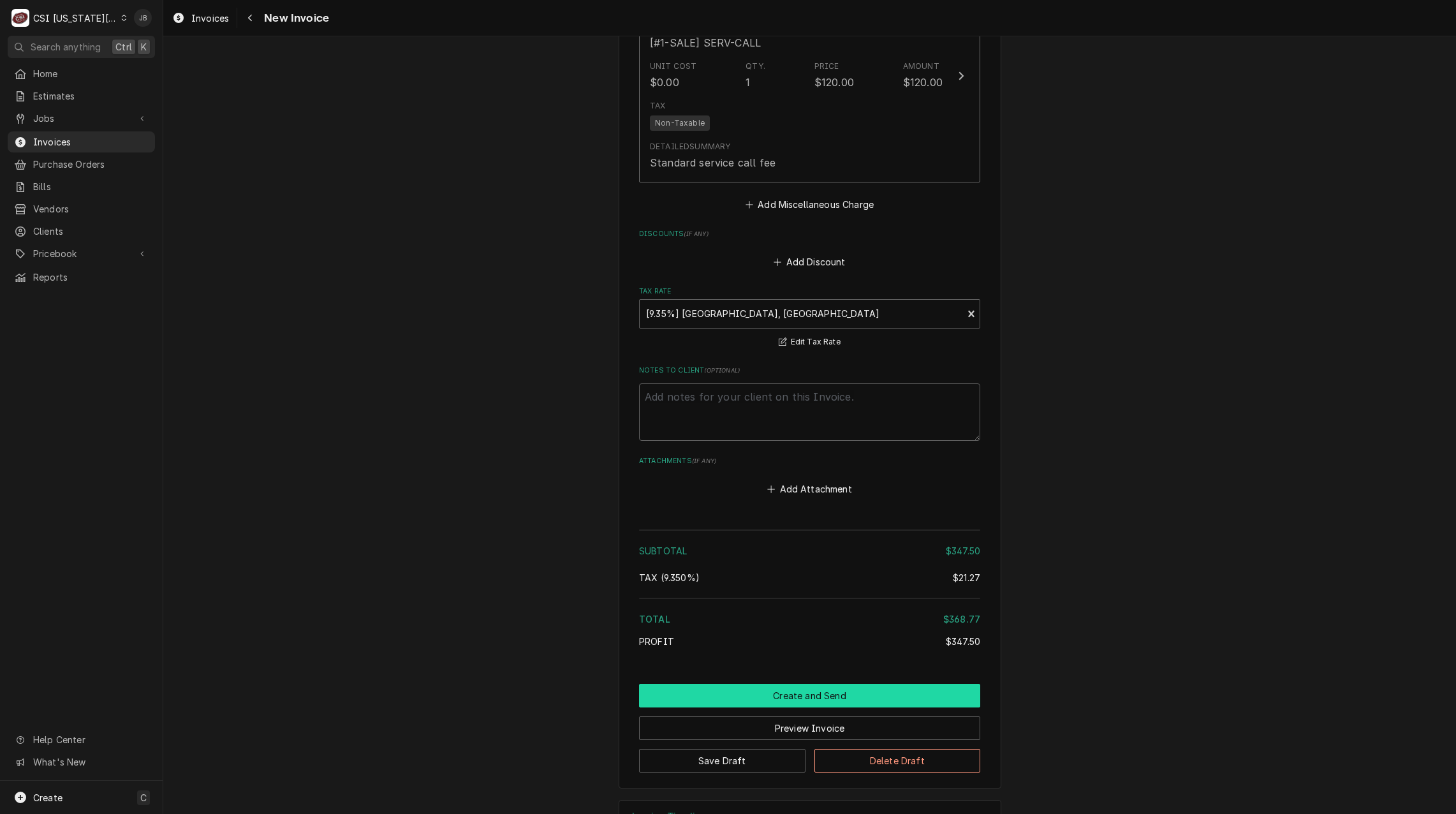
click at [766, 684] on button "Create and Send" at bounding box center [809, 696] width 341 height 24
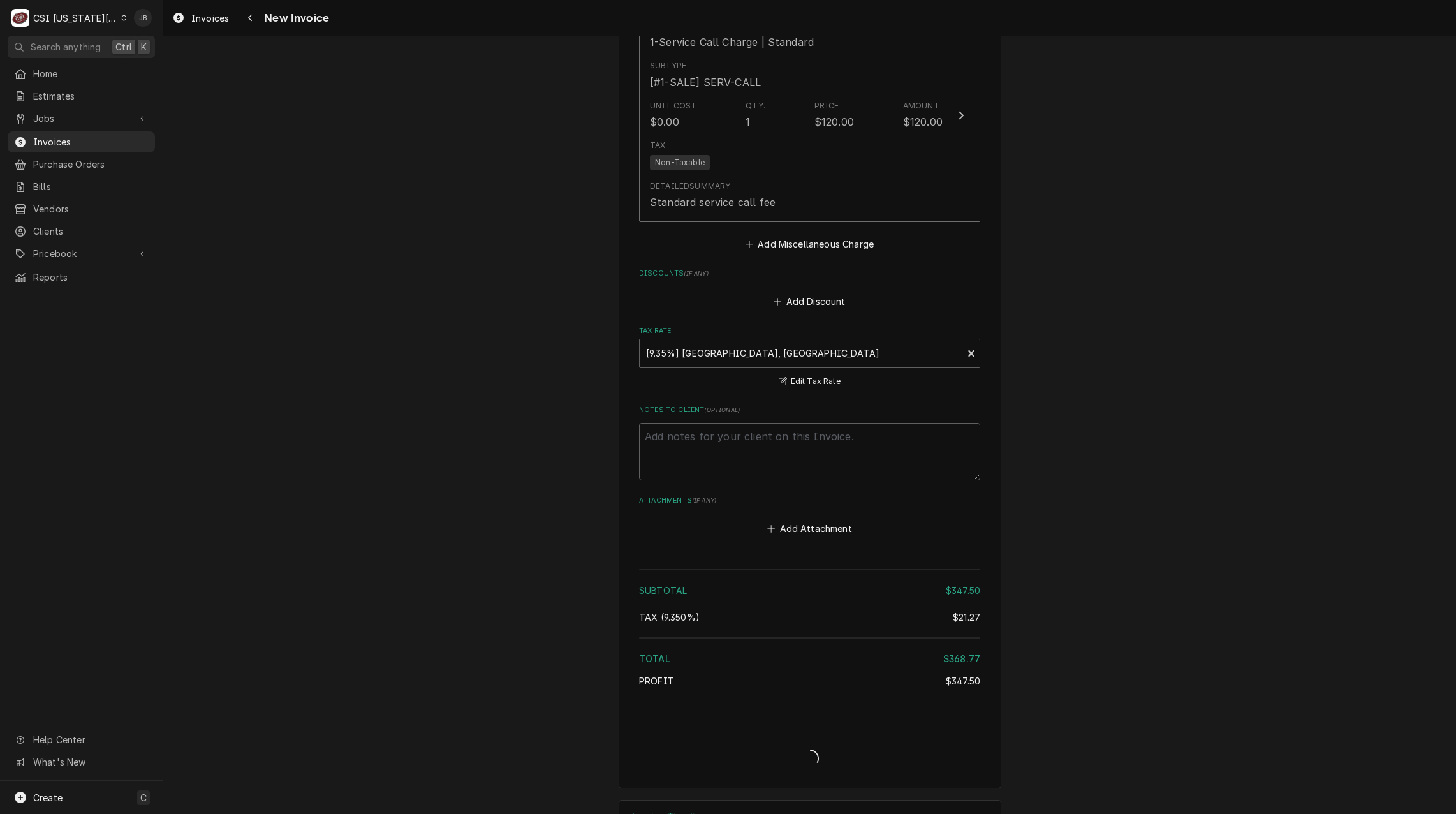
type textarea "x"
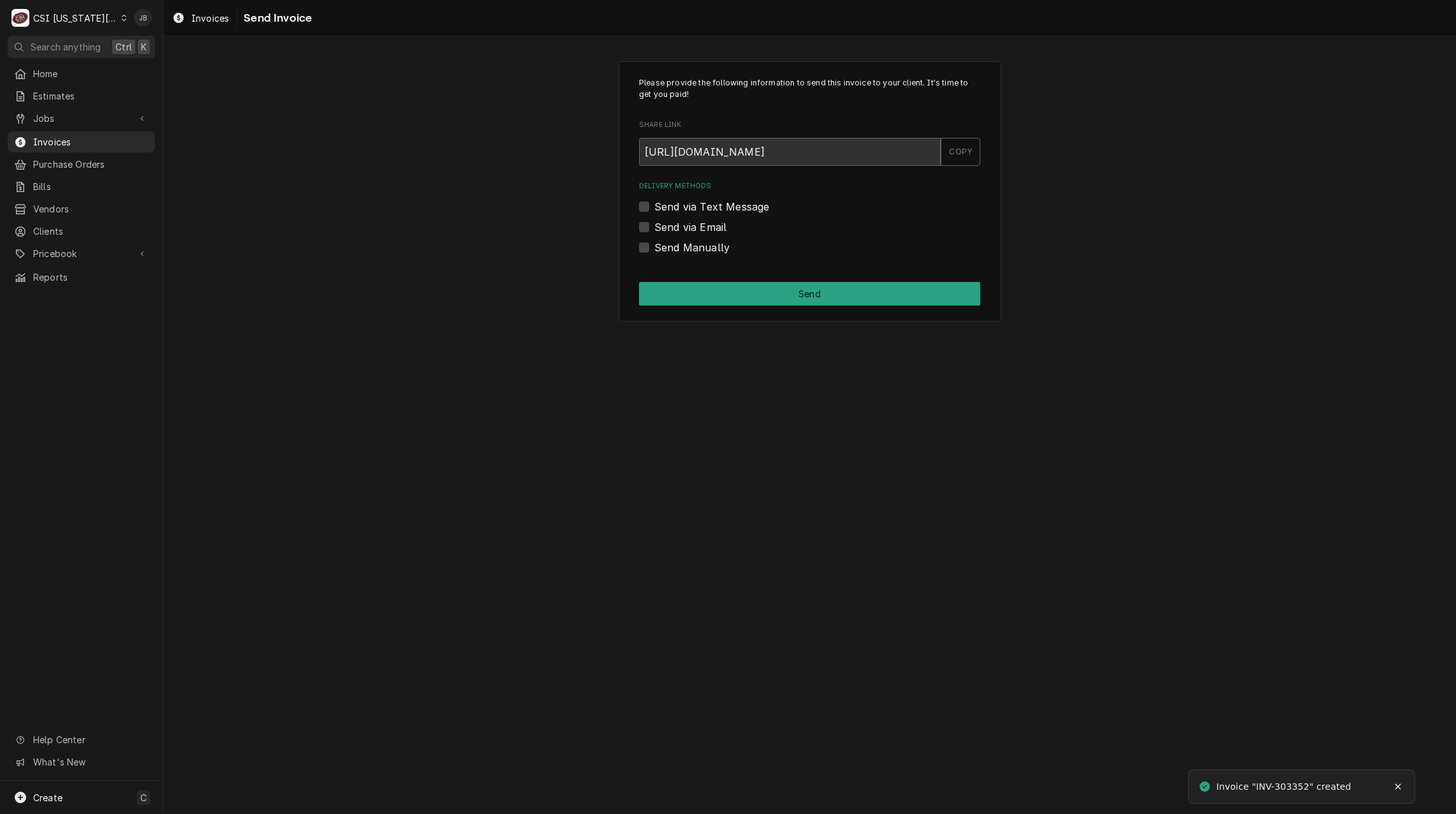
click at [700, 232] on label "Send via Email" at bounding box center [690, 227] width 72 height 15
click at [700, 232] on input "Send via Email" at bounding box center [825, 233] width 341 height 28
checkbox input "true"
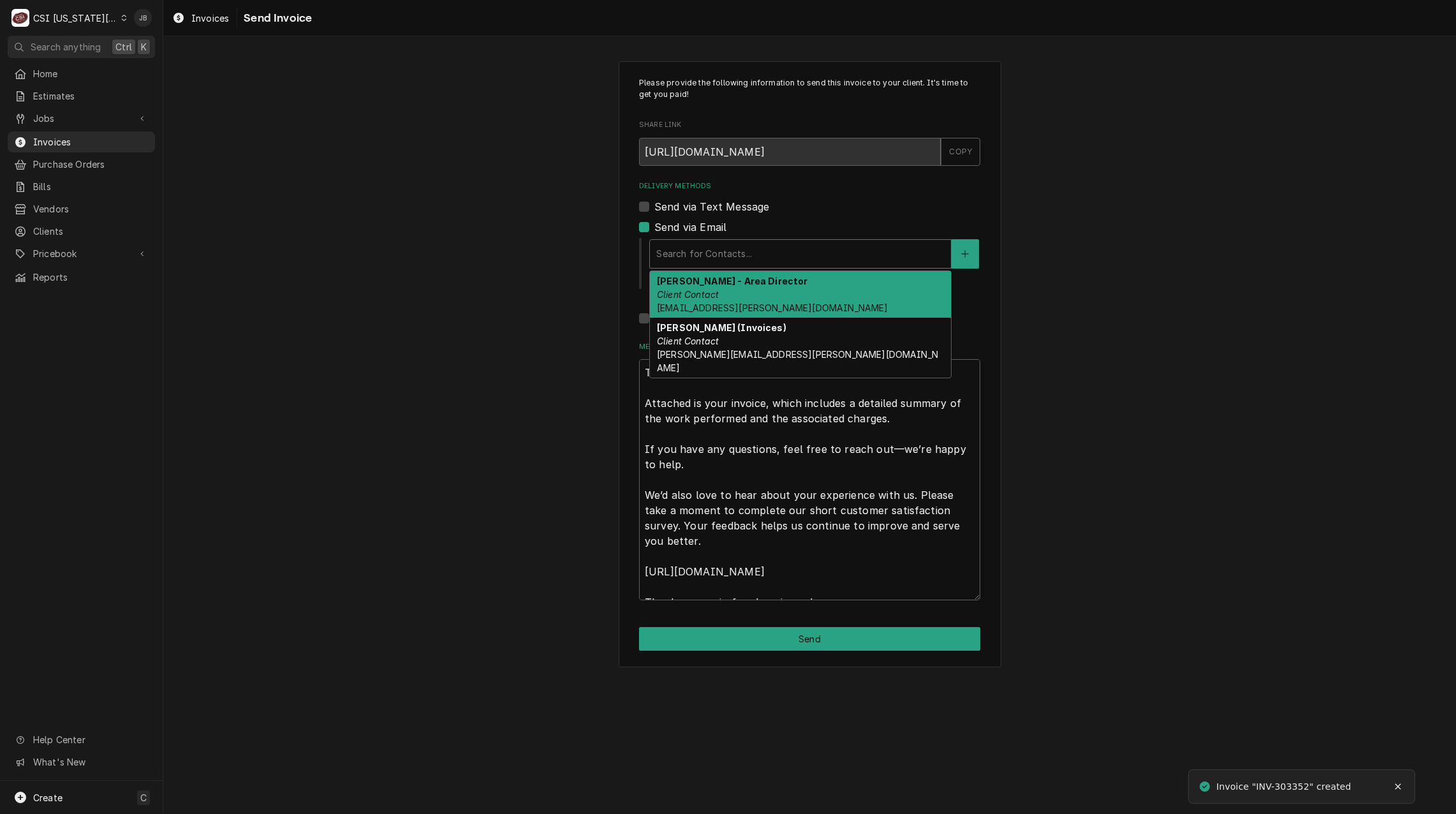
click at [700, 260] on div "Delivery Methods" at bounding box center [800, 254] width 288 height 23
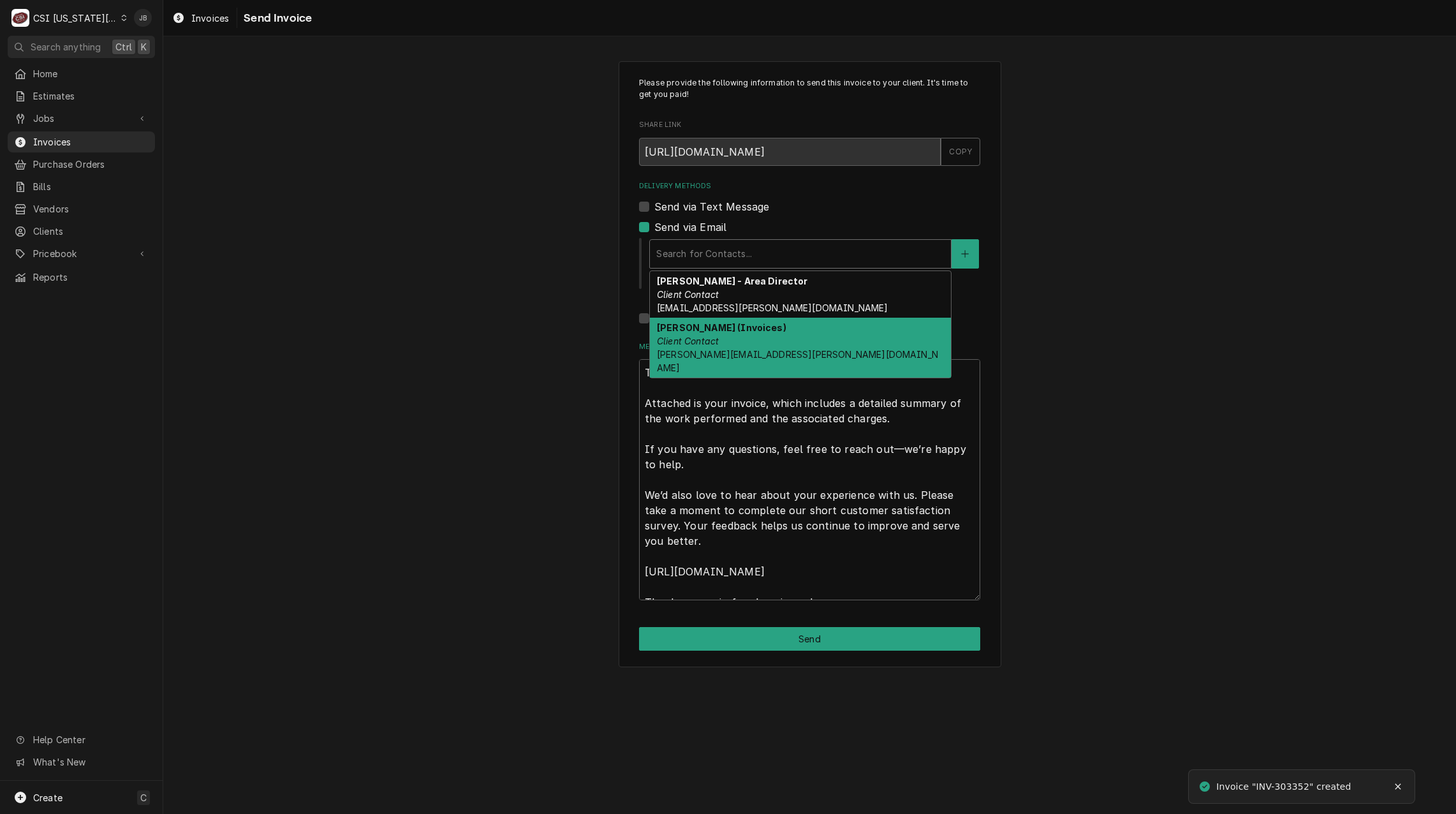
click at [707, 343] on em "Client Contact" at bounding box center [687, 341] width 62 height 11
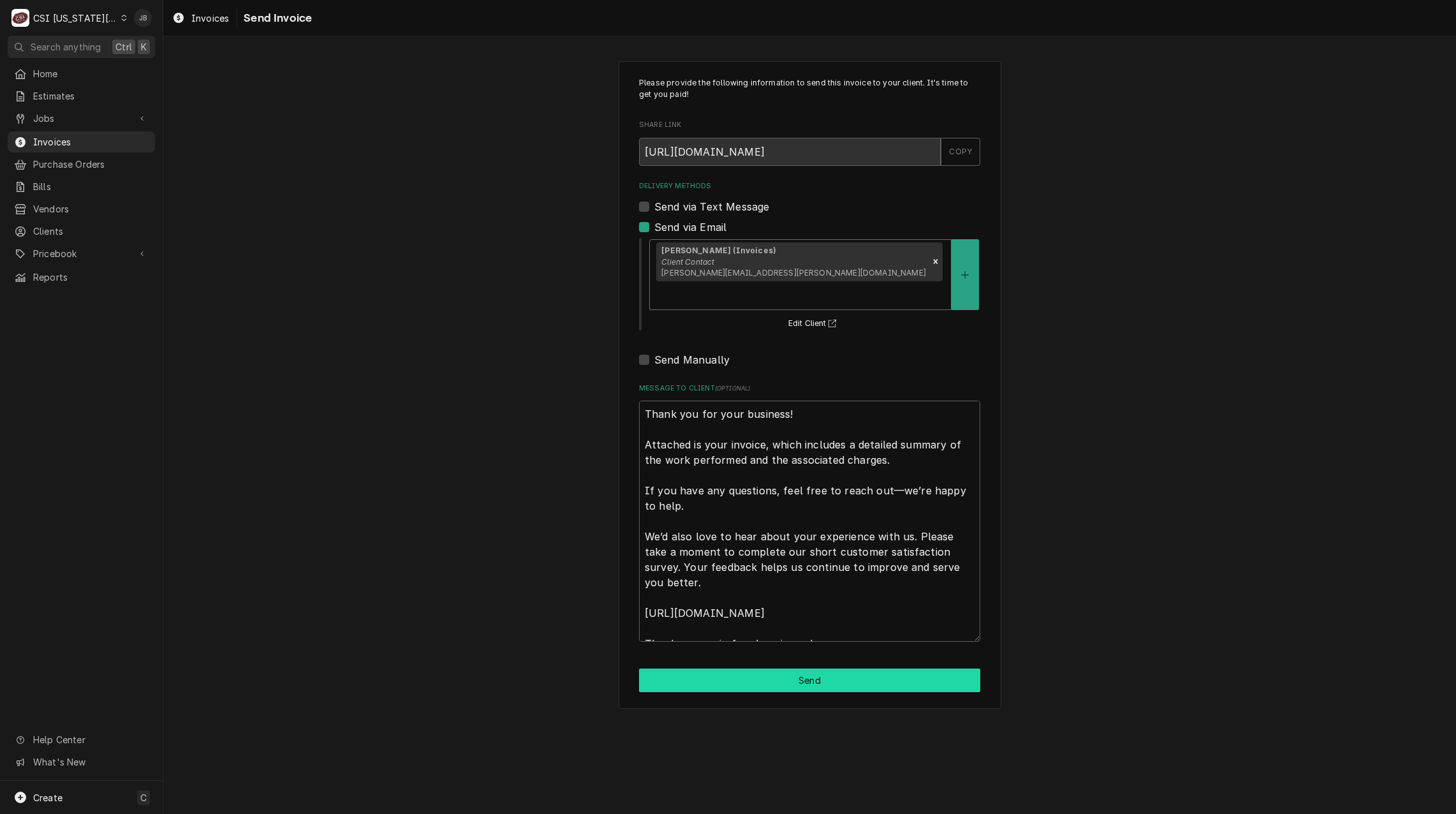
click at [737, 669] on button "Send" at bounding box center [809, 680] width 341 height 24
type textarea "x"
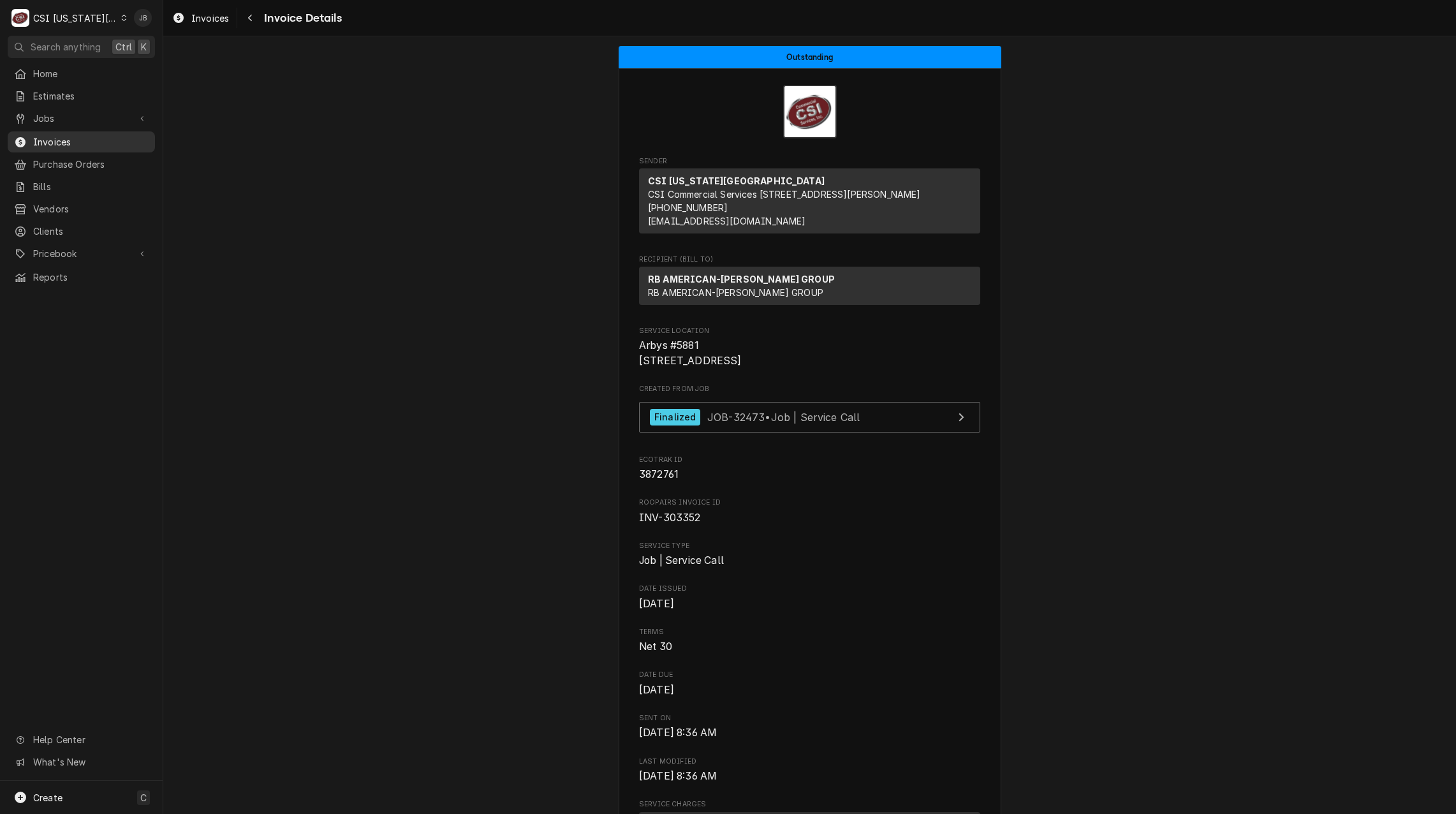
click at [91, 135] on span "Invoices" at bounding box center [91, 142] width 115 height 13
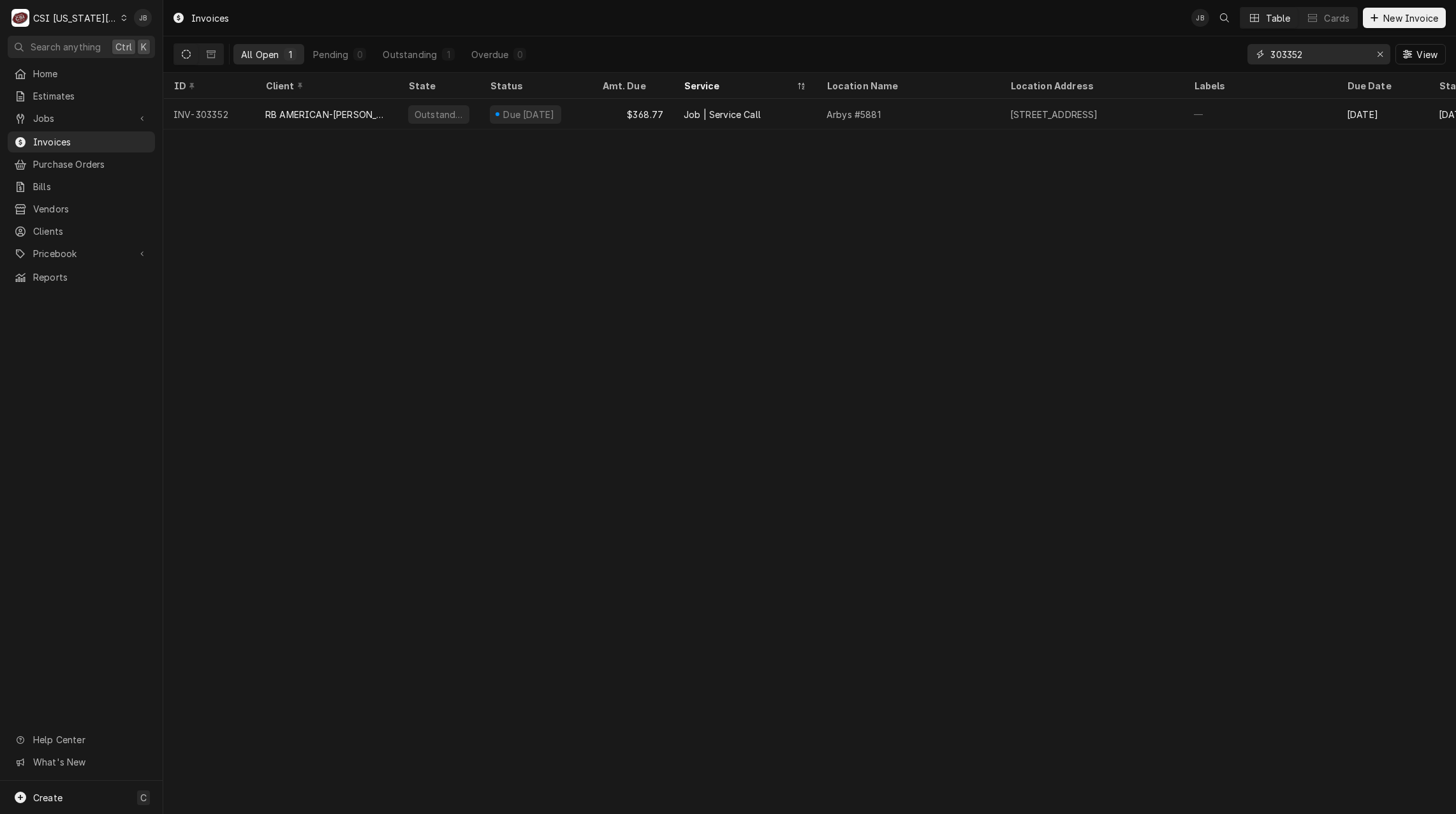
click at [1326, 54] on input "303352" at bounding box center [1318, 54] width 96 height 20
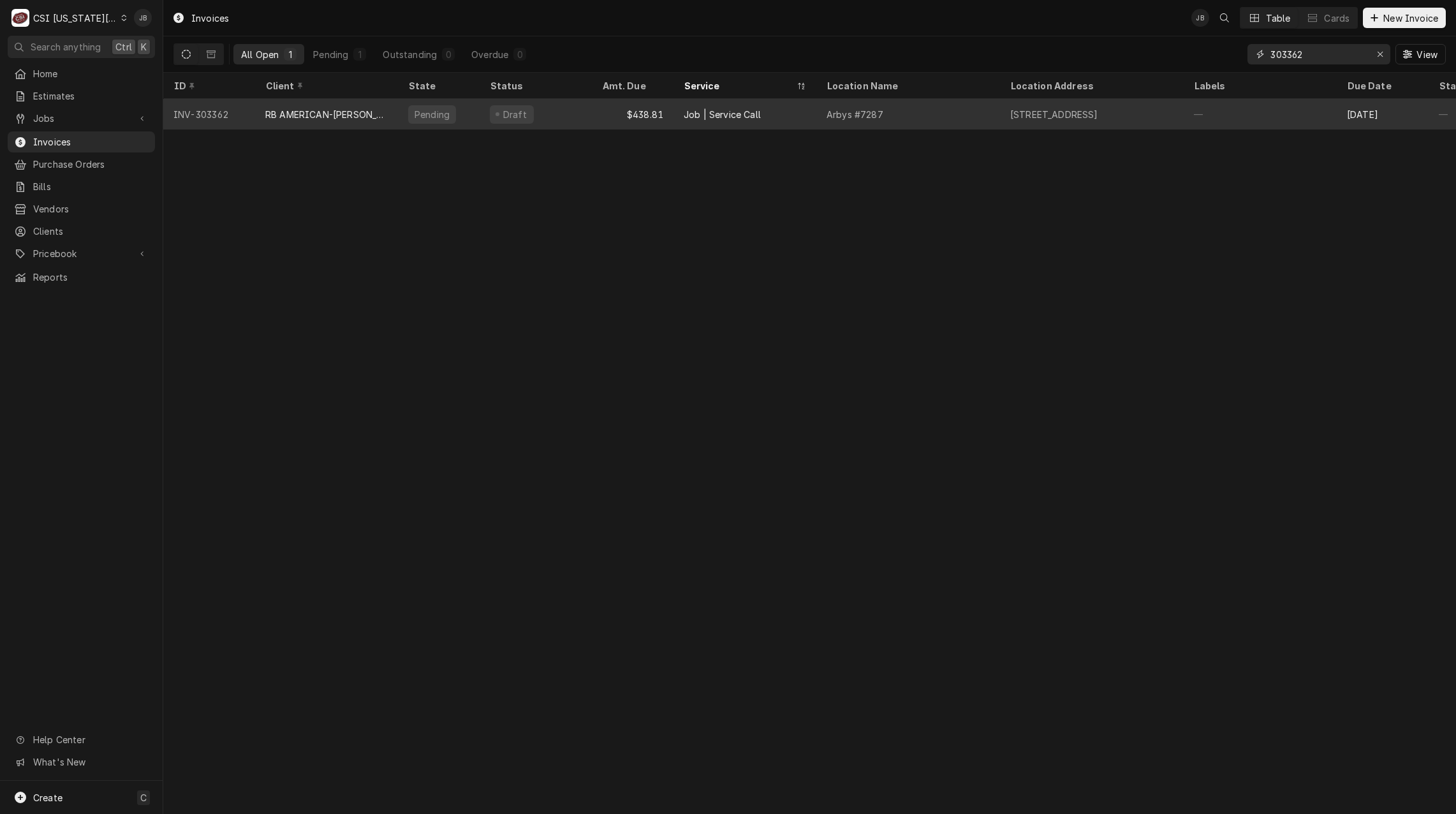
type input "303362"
click at [281, 107] on div "RB AMERICAN-FLYNN GROUP" at bounding box center [326, 114] width 123 height 13
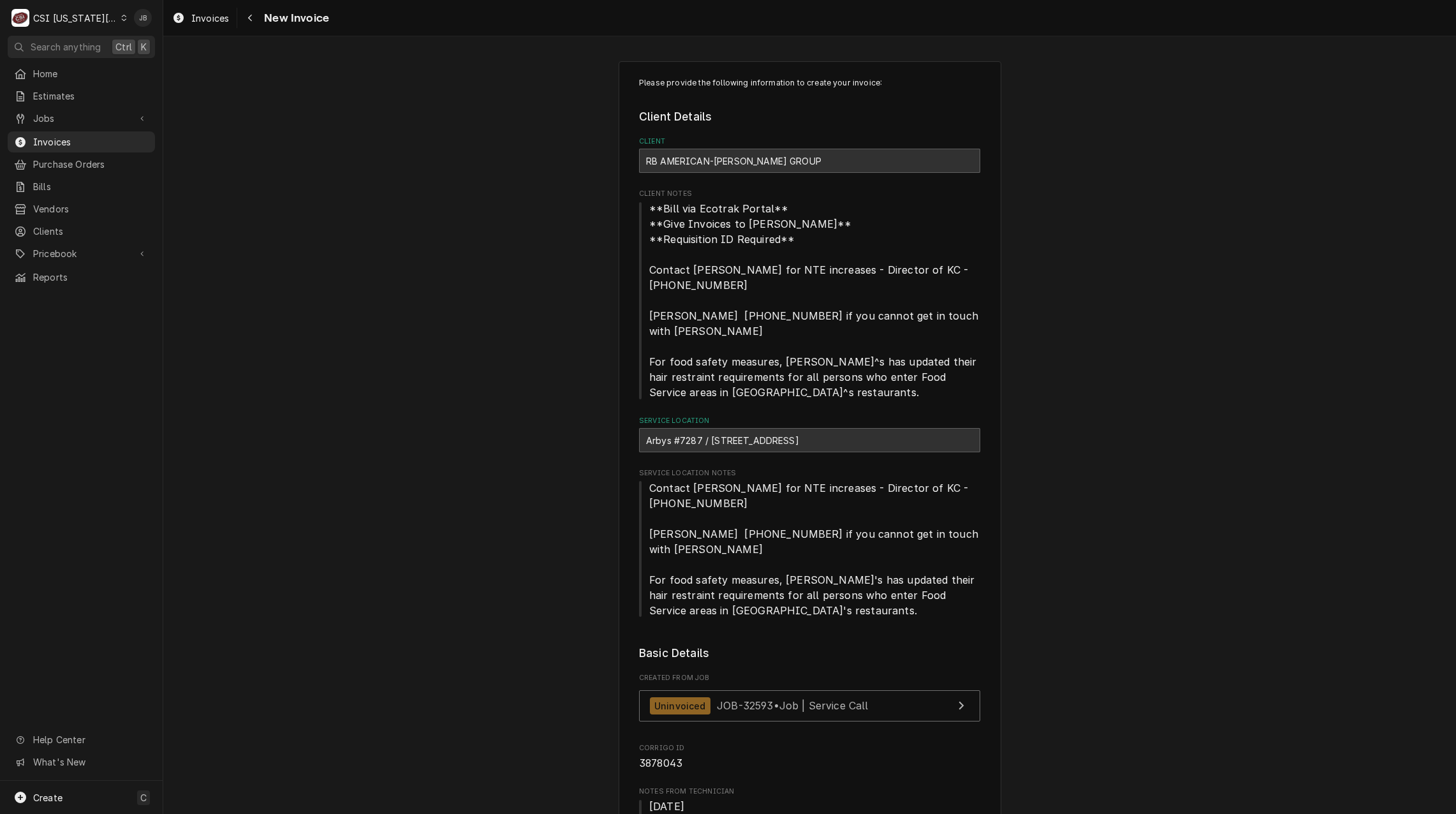
drag, startPoint x: 1039, startPoint y: 574, endPoint x: 1030, endPoint y: 574, distance: 9.0
click at [762, 580] on span "Contact Brandon Johnson for NTE increases - Director of KC - 816-723-7062 Matt …" at bounding box center [809, 549] width 341 height 138
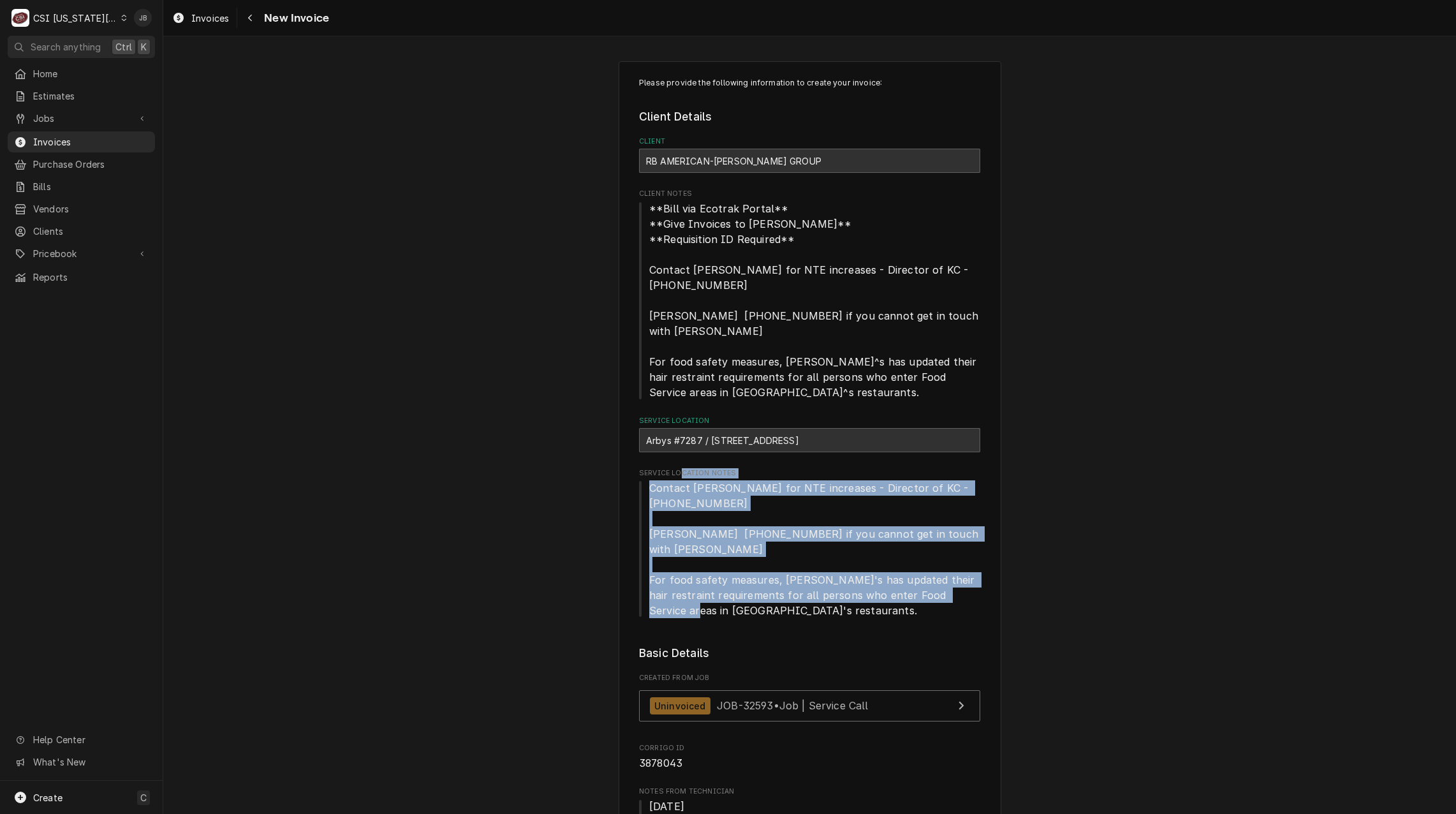
drag, startPoint x: 753, startPoint y: 577, endPoint x: 673, endPoint y: 452, distance: 148.4
click at [673, 452] on fieldset "Client Details Client RB AMERICAN-FLYNN GROUP Client Notes **Bill via Ecotrak P…" at bounding box center [809, 363] width 341 height 510
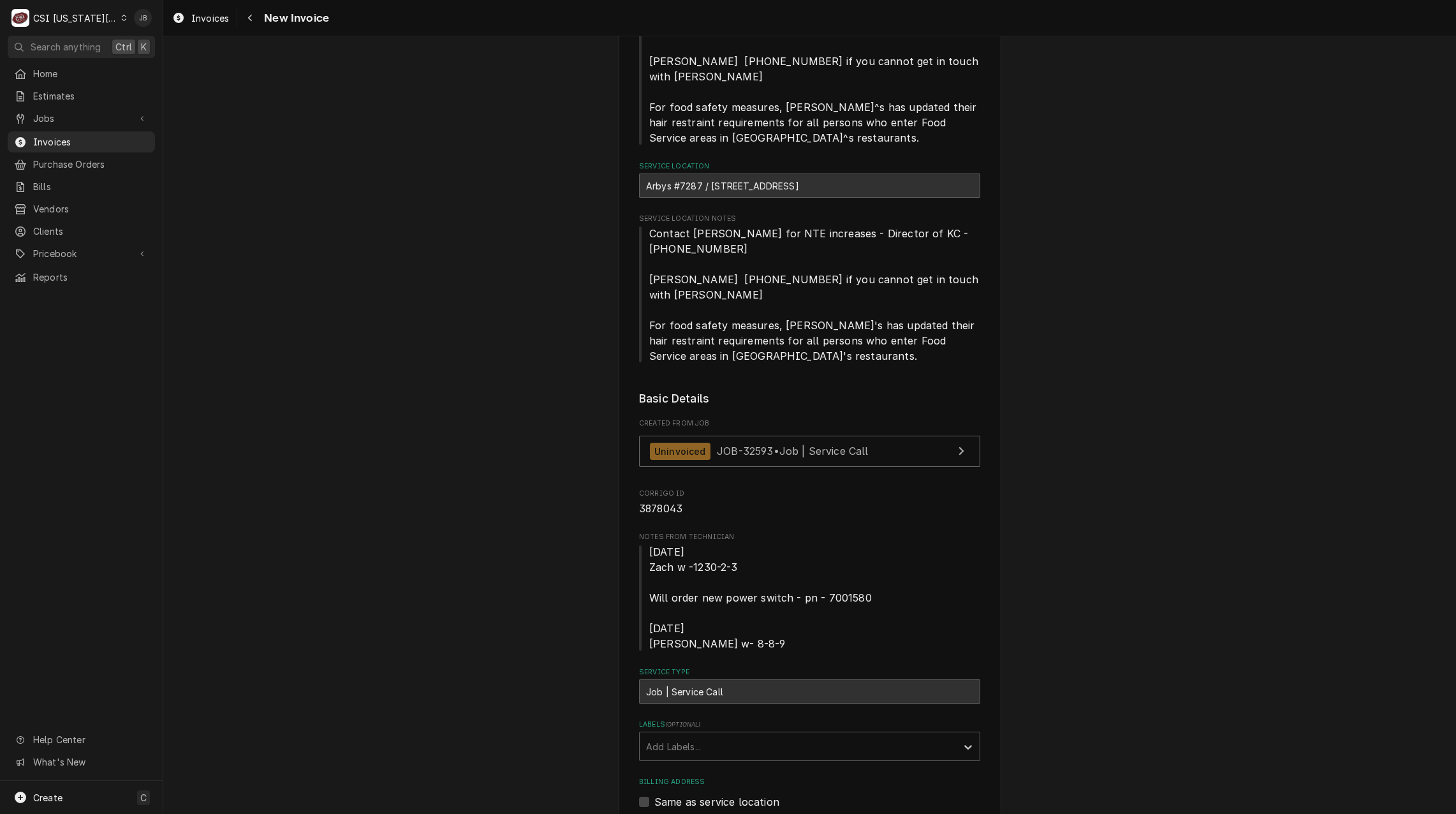
scroll to position [255, 0]
drag, startPoint x: 756, startPoint y: 603, endPoint x: 659, endPoint y: 503, distance: 139.3
click at [659, 532] on div "Notes From Technician 8-9-25 Zach w -1230-2-3 Will order new power switch - pn …" at bounding box center [809, 591] width 341 height 119
drag, startPoint x: 659, startPoint y: 503, endPoint x: 800, endPoint y: 529, distance: 143.4
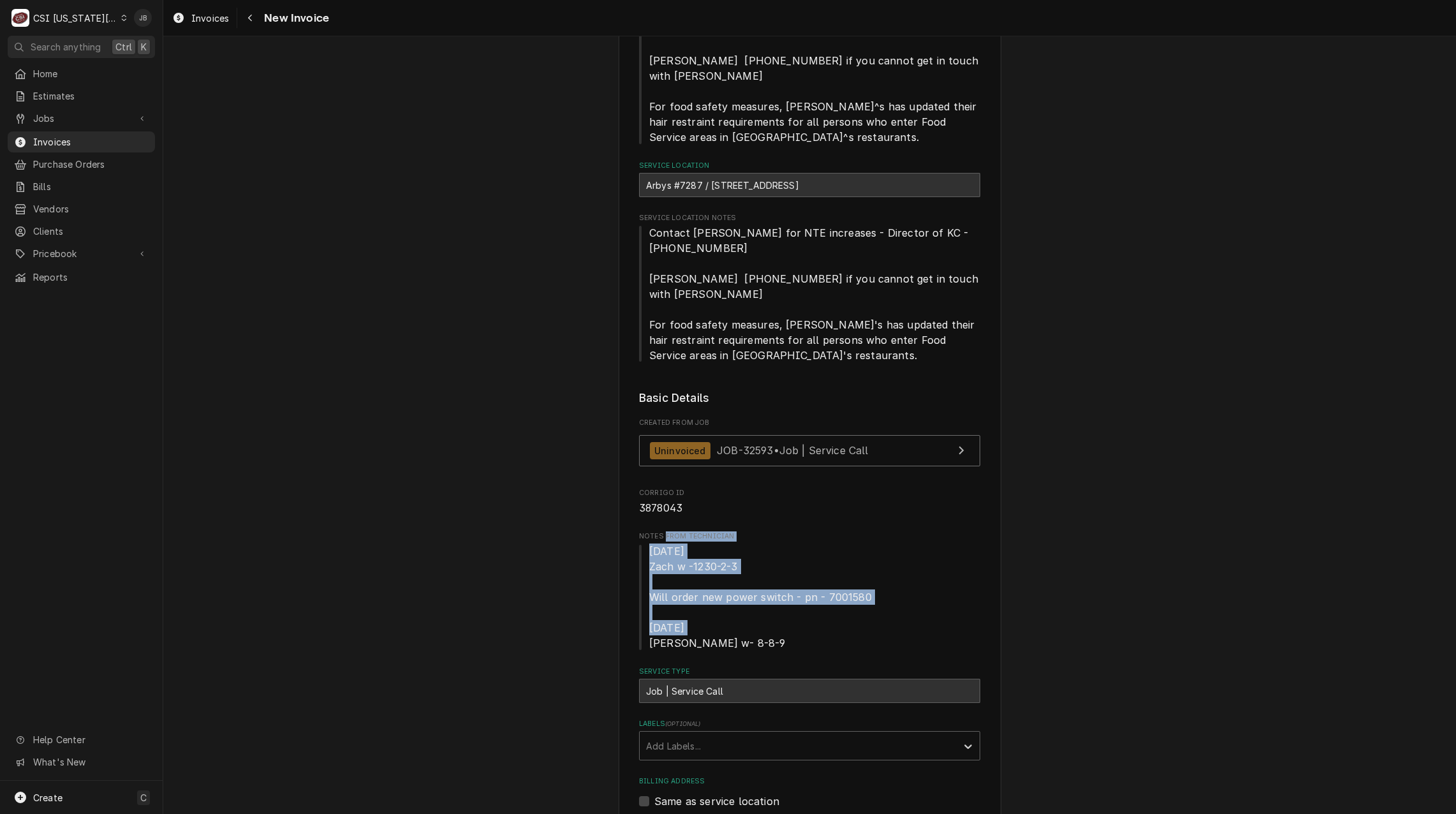
click at [800, 543] on span "8-9-25 Zach w -1230-2-3 Will order new power switch - pn - 7001580 9-17-25 Zach…" at bounding box center [809, 597] width 341 height 107
click at [747, 616] on span "8-9-25 Zach w -1230-2-3 Will order new power switch - pn - 7001580 9-17-25 Zach…" at bounding box center [809, 597] width 341 height 107
click at [736, 611] on span "8-9-25 Zach w -1230-2-3 Will order new power switch - pn - 7001580 9-17-25 Zach…" at bounding box center [809, 597] width 341 height 107
drag, startPoint x: 711, startPoint y: 611, endPoint x: 645, endPoint y: 519, distance: 113.2
click at [649, 545] on span "8-9-25 Zach w -1230-2-3 Will order new power switch - pn - 7001580 9-17-25 Zach…" at bounding box center [760, 597] width 223 height 105
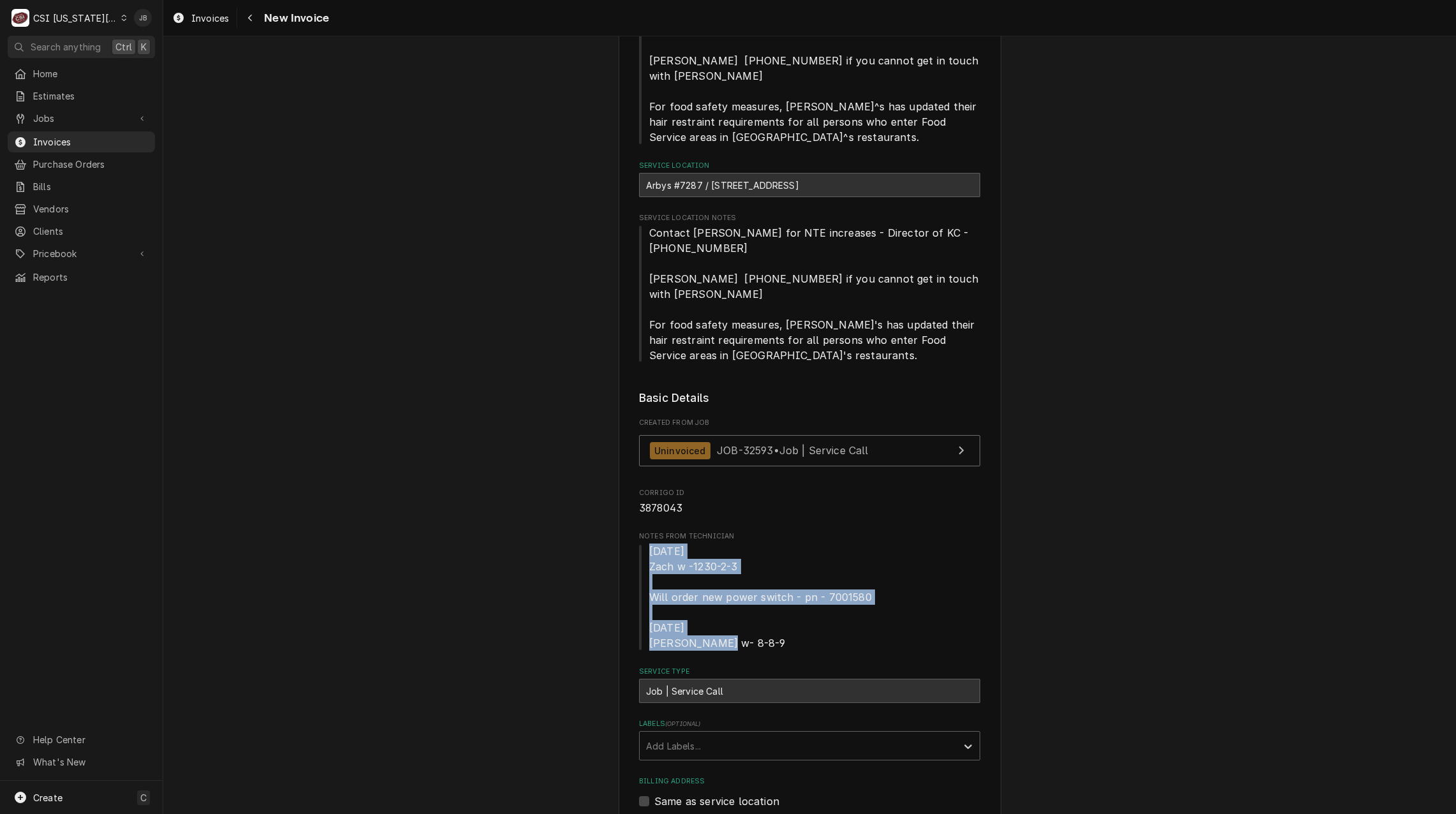
drag, startPoint x: 645, startPoint y: 519, endPoint x: 489, endPoint y: 548, distance: 158.7
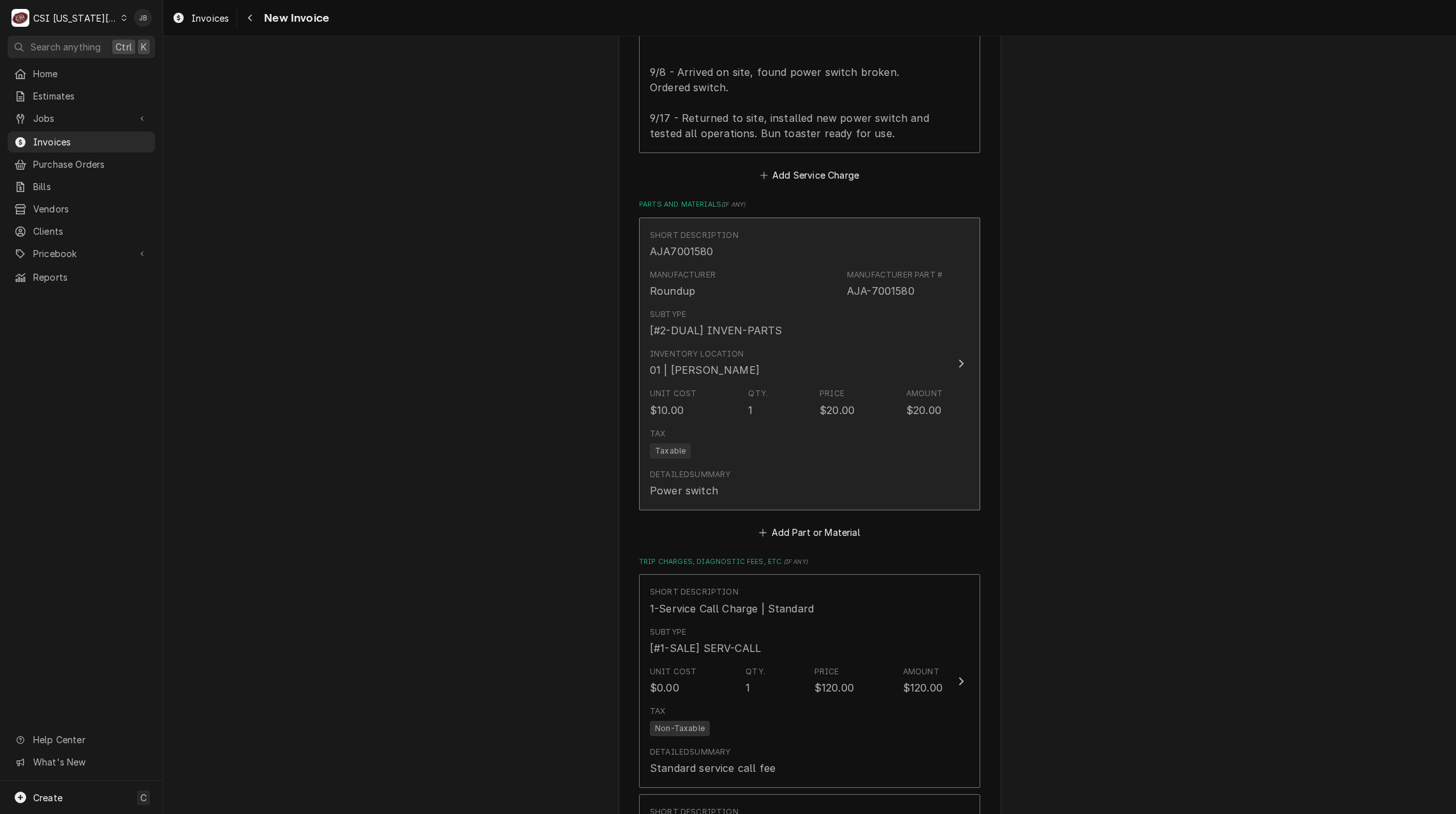
scroll to position [2297, 0]
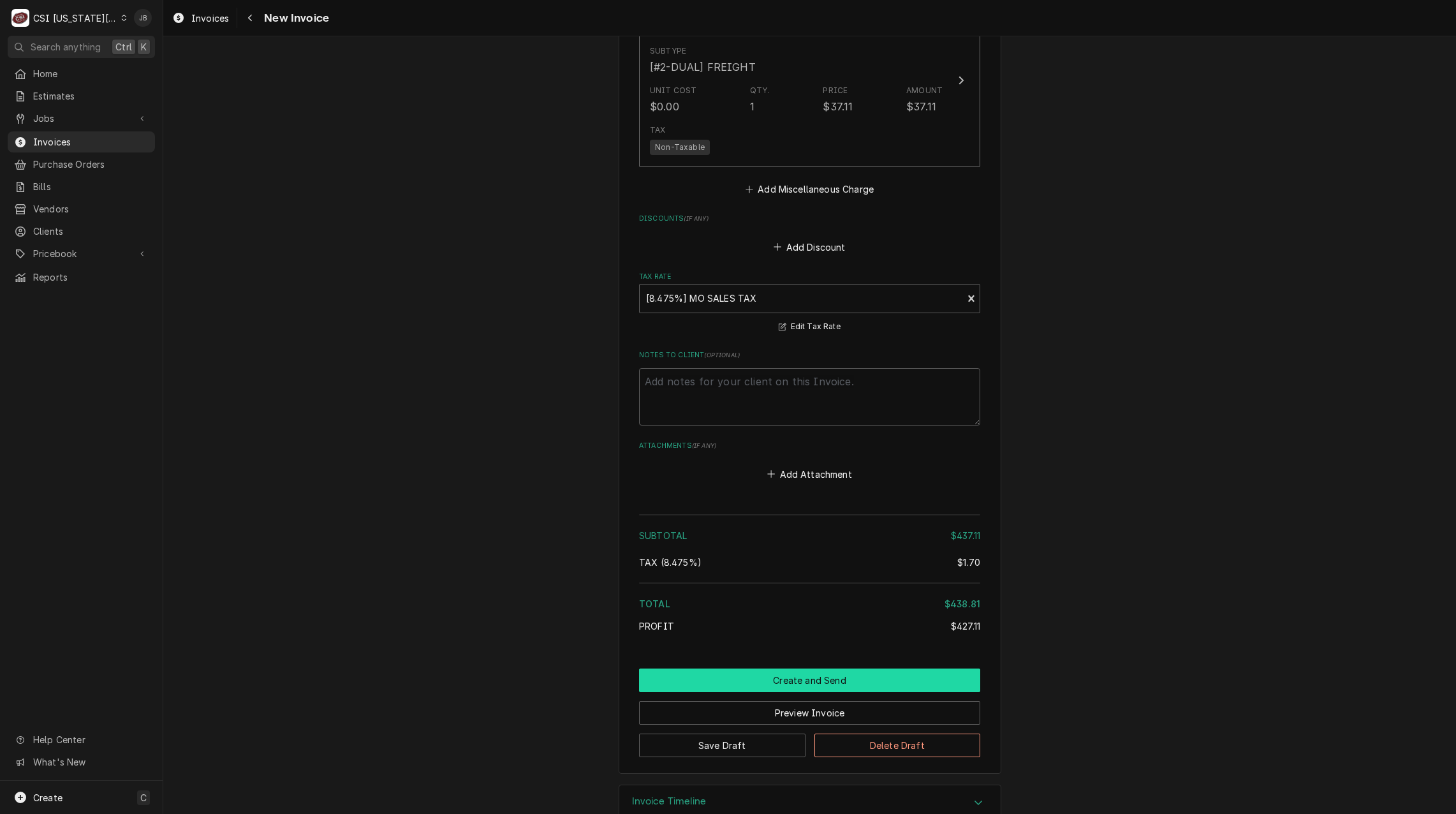
click at [766, 669] on button "Create and Send" at bounding box center [809, 680] width 341 height 24
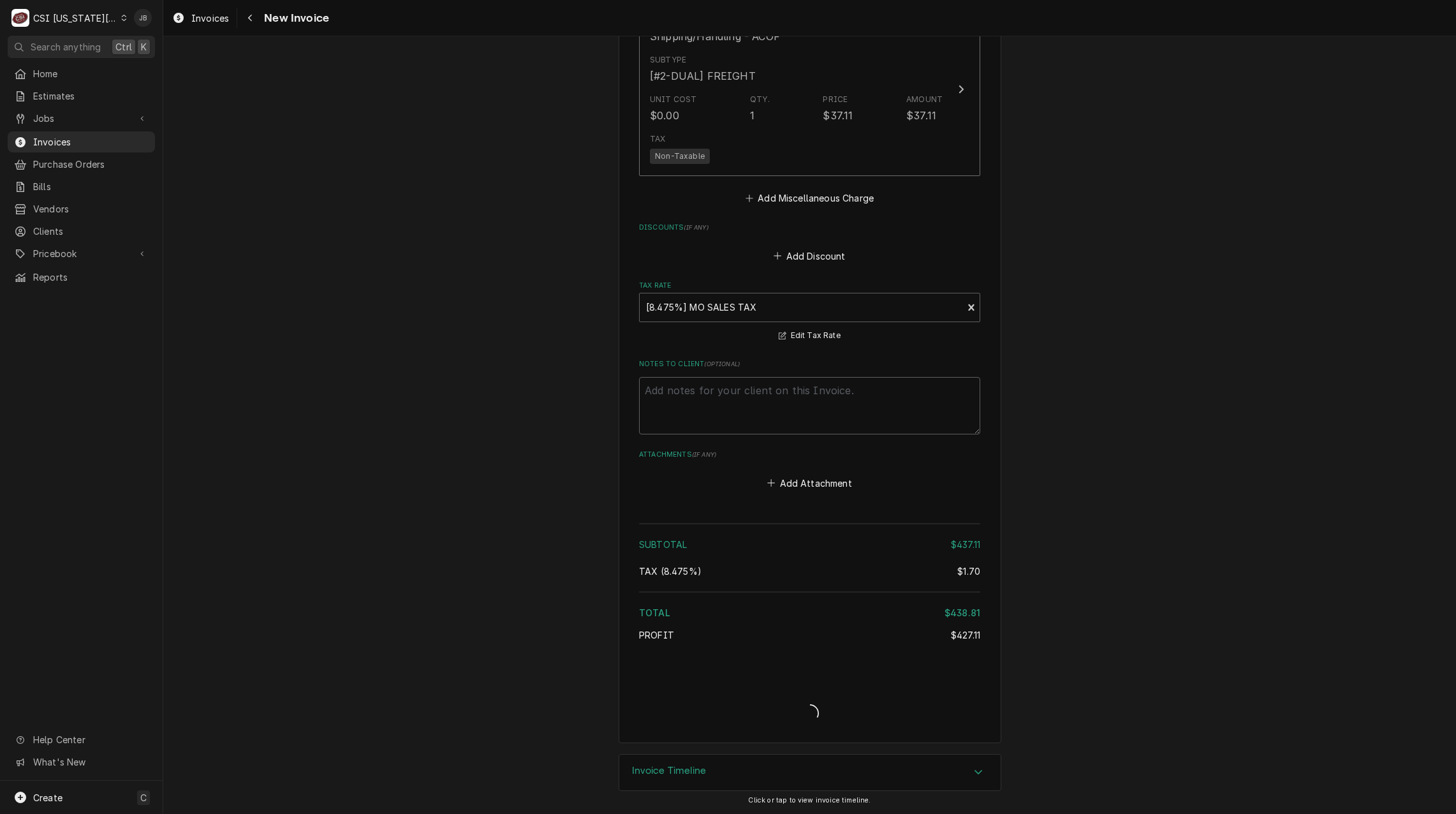
scroll to position [2611, 0]
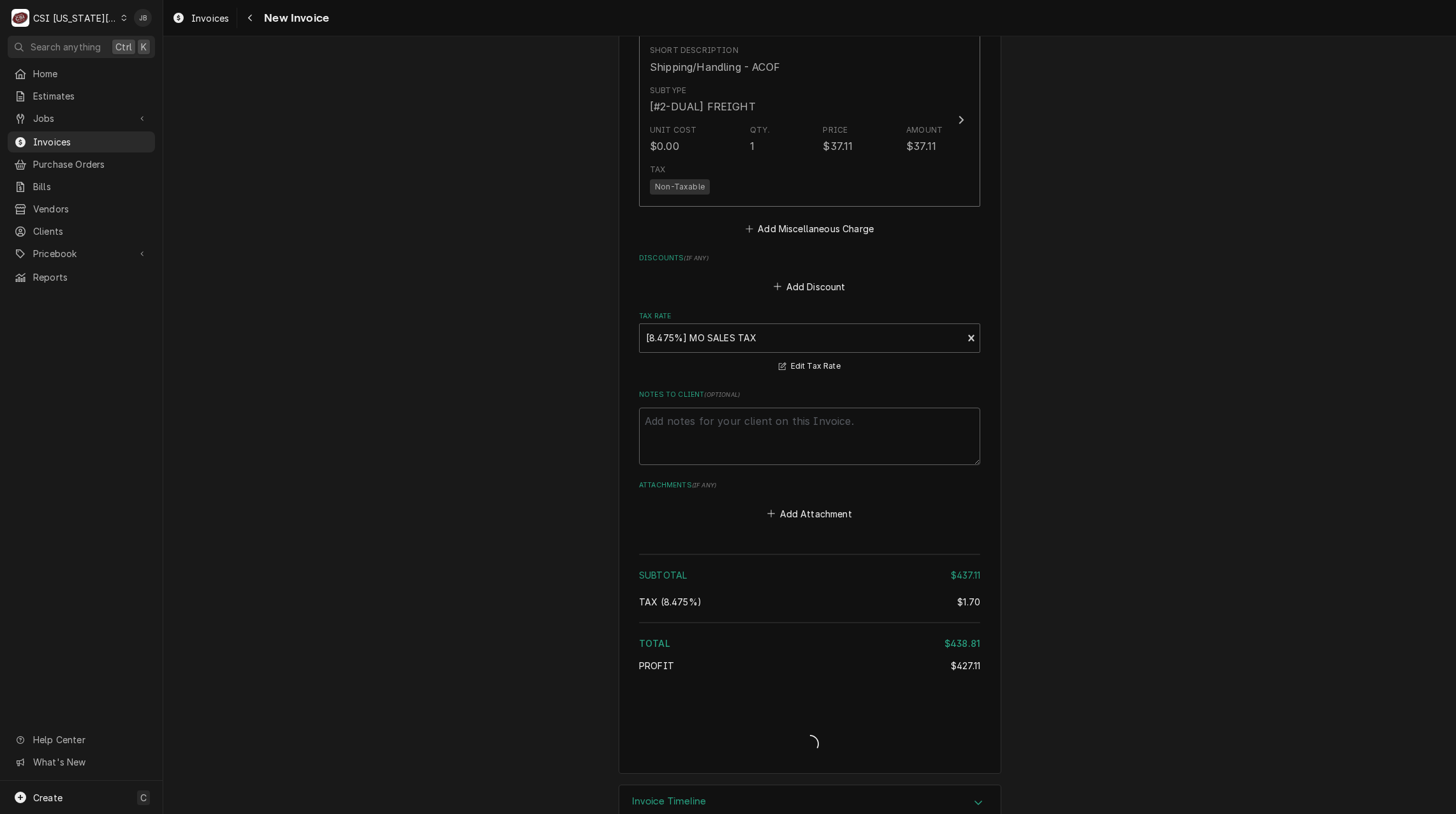
type textarea "x"
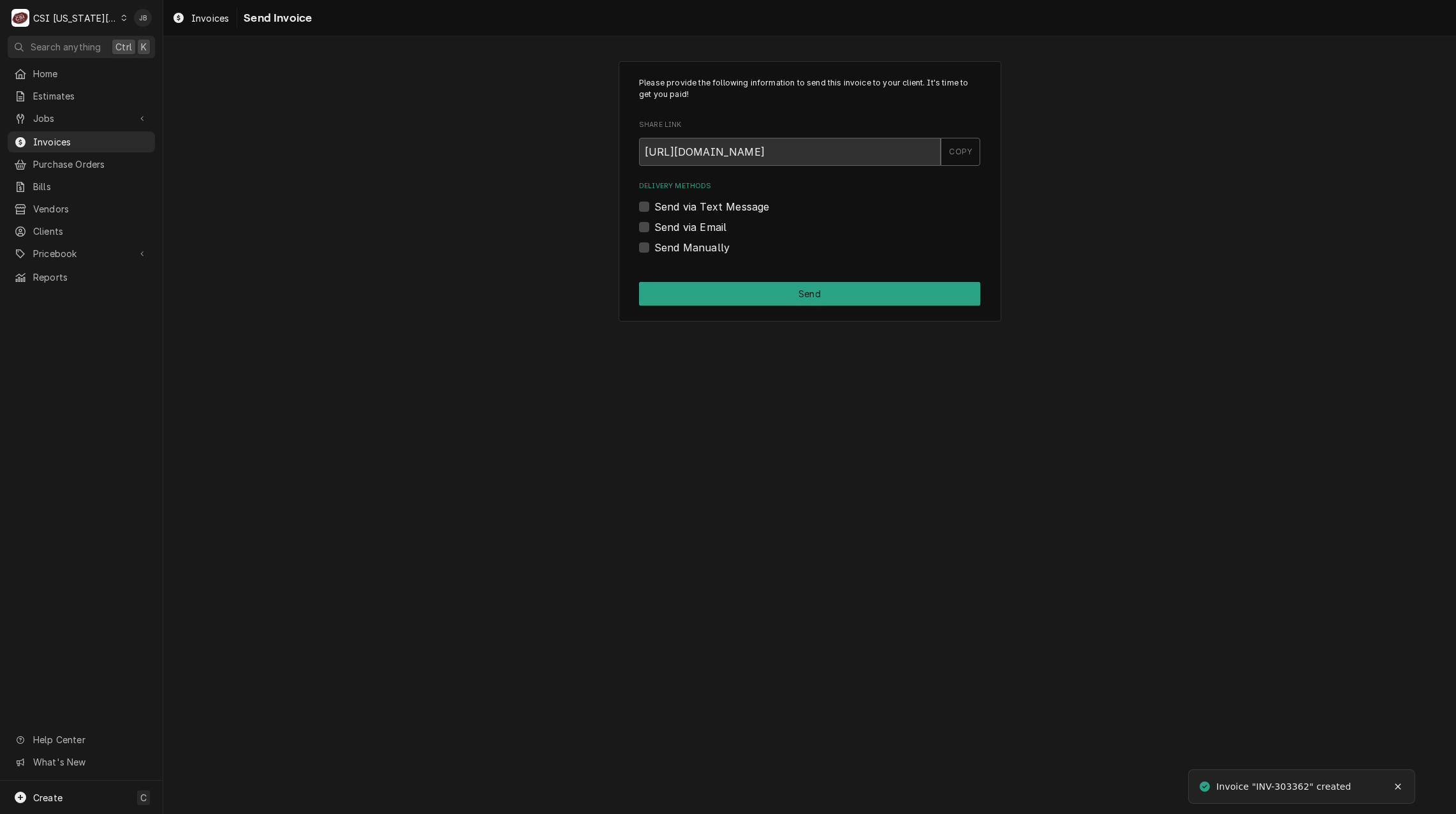
click at [682, 224] on label "Send via Email" at bounding box center [690, 227] width 72 height 15
click at [682, 224] on input "Send via Email" at bounding box center [825, 233] width 341 height 28
checkbox input "true"
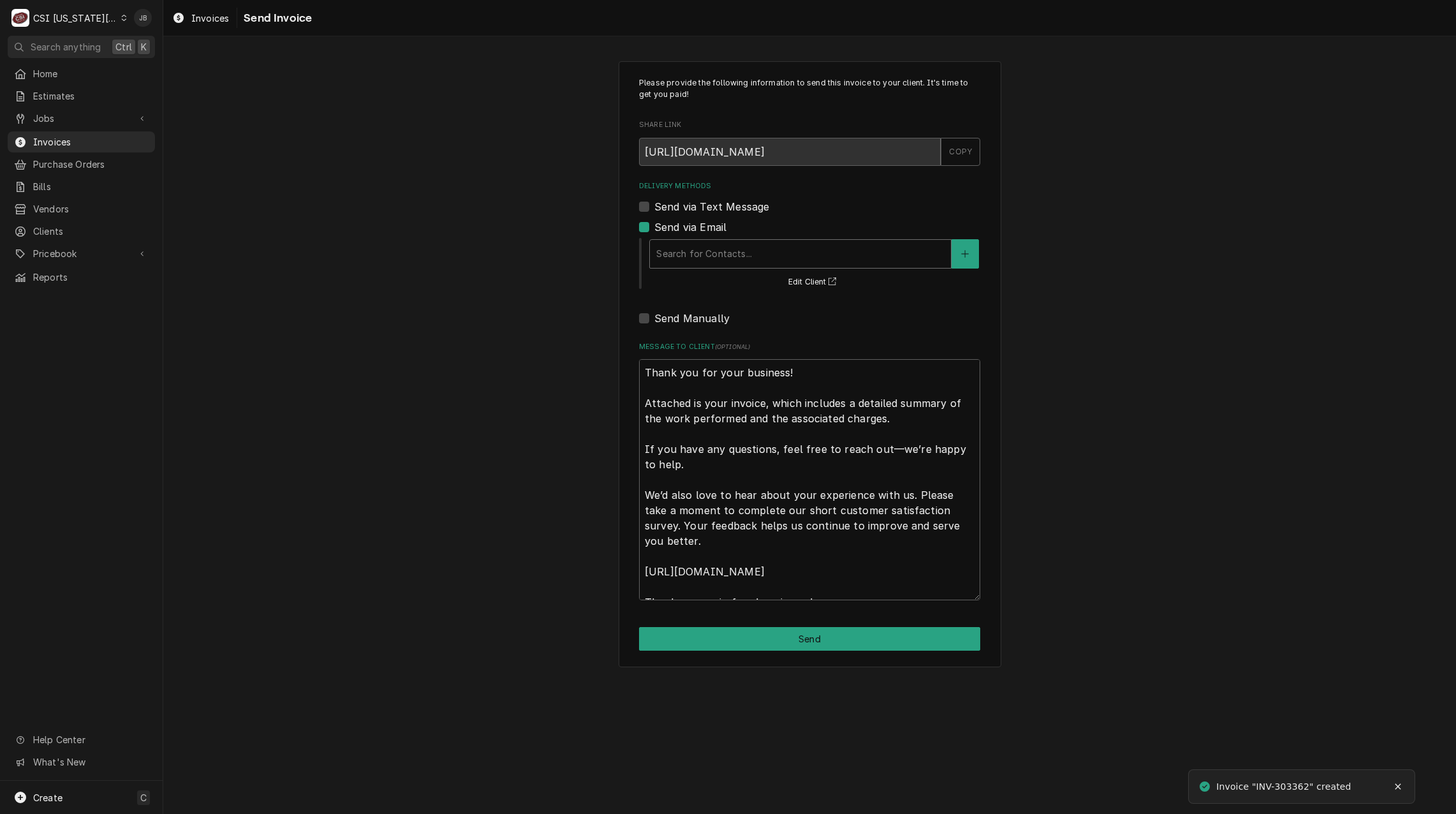
click at [719, 243] on div "Delivery Methods" at bounding box center [800, 254] width 288 height 23
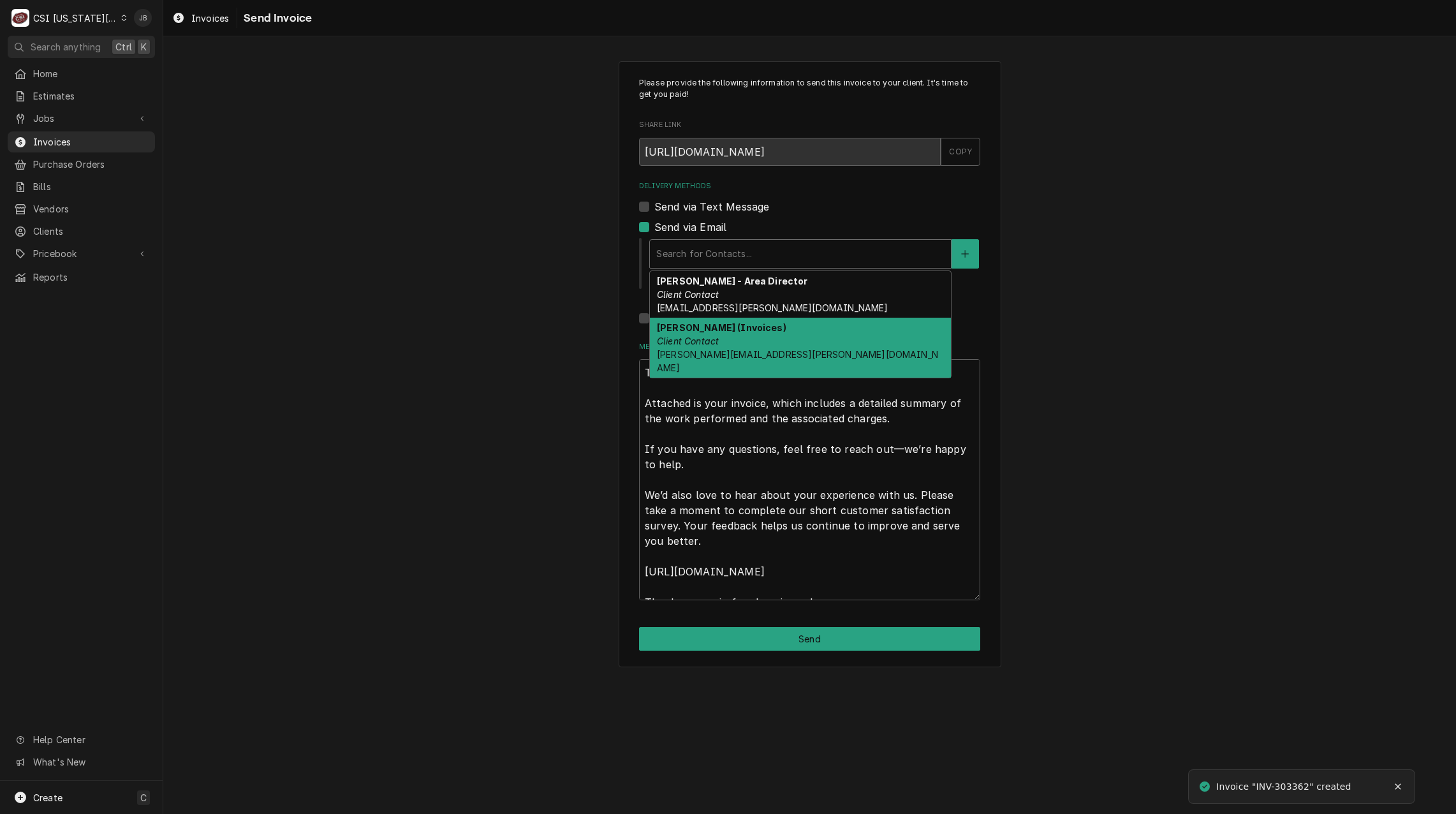
click at [727, 338] on div "Vicky Stuesse (Invoices) Client Contact vicky.stuesse@csi1.com" at bounding box center [800, 347] width 301 height 60
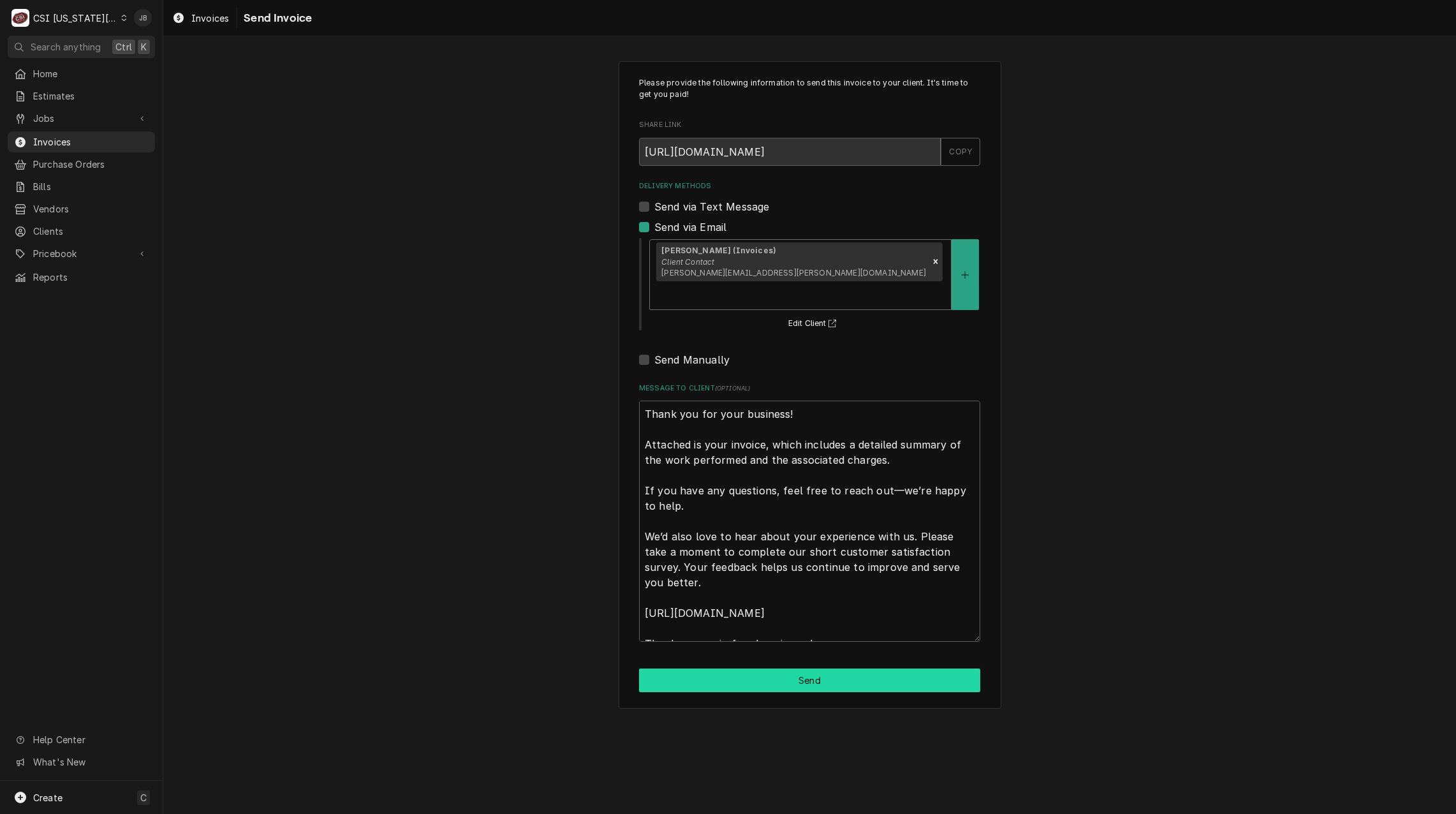
click at [758, 669] on button "Send" at bounding box center [809, 680] width 341 height 24
type textarea "x"
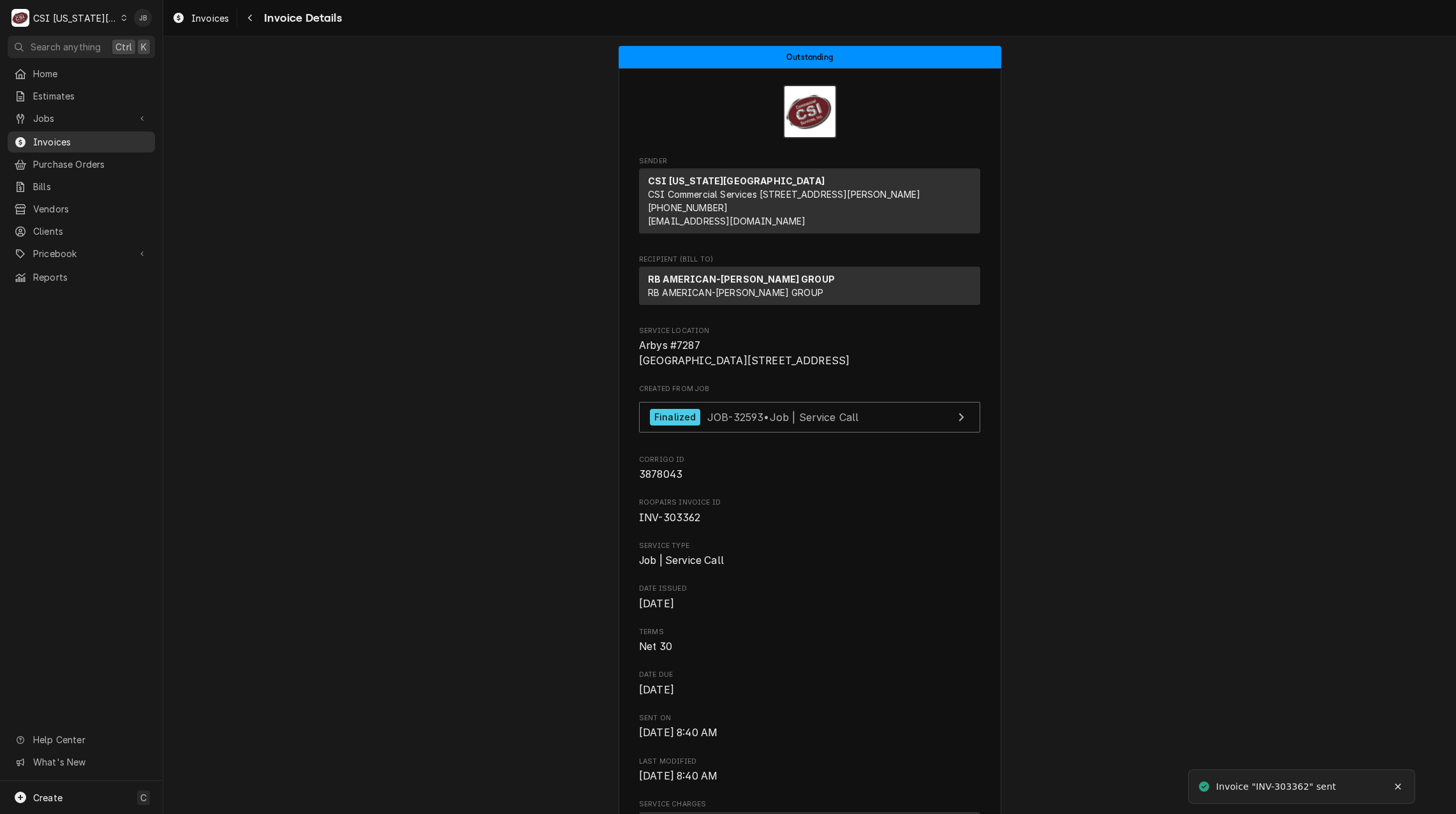
drag, startPoint x: 107, startPoint y: 139, endPoint x: 142, endPoint y: 135, distance: 35.2
click at [107, 139] on span "Invoices" at bounding box center [91, 142] width 115 height 13
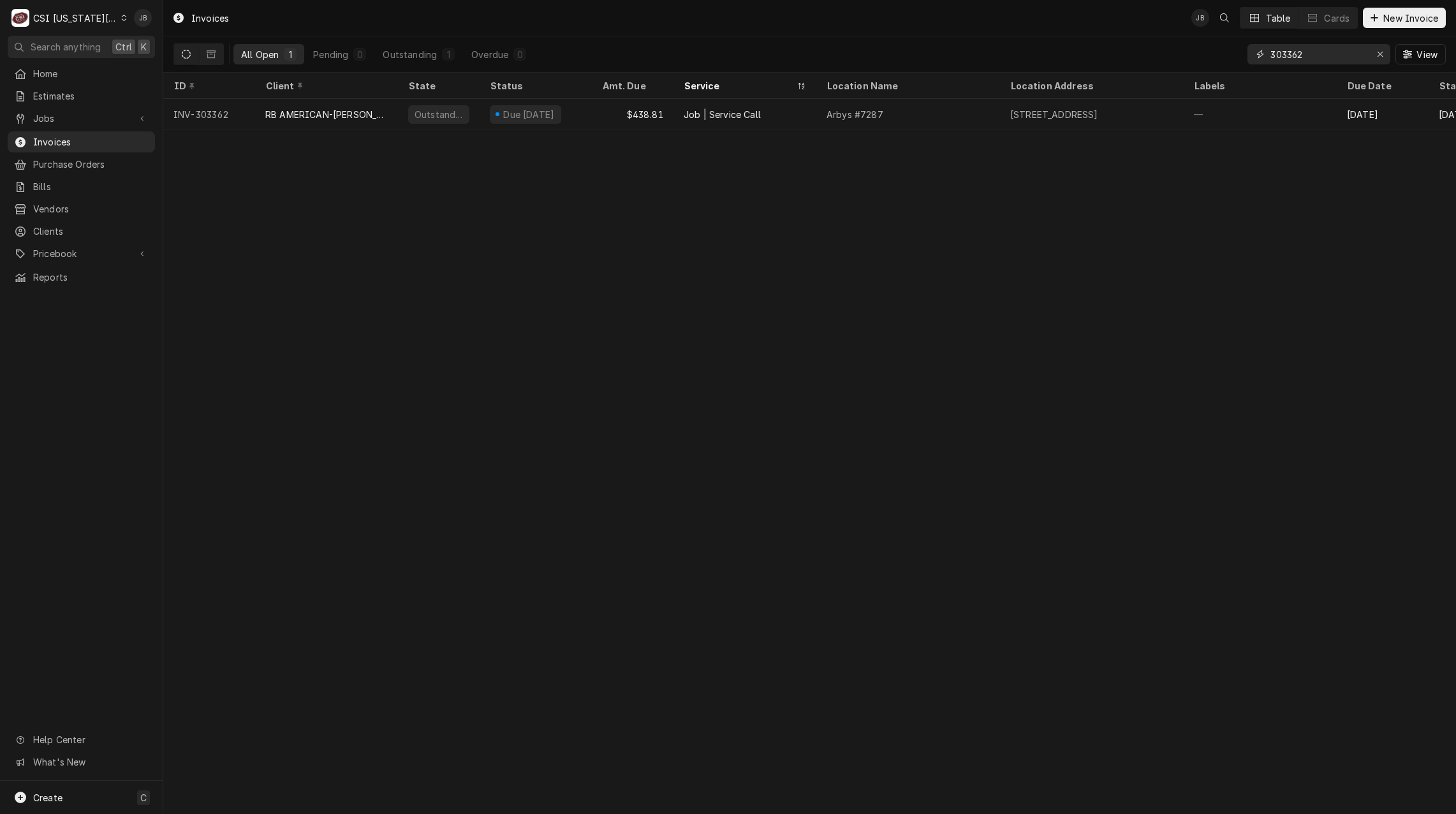
click at [1316, 60] on input "303362" at bounding box center [1318, 54] width 96 height 20
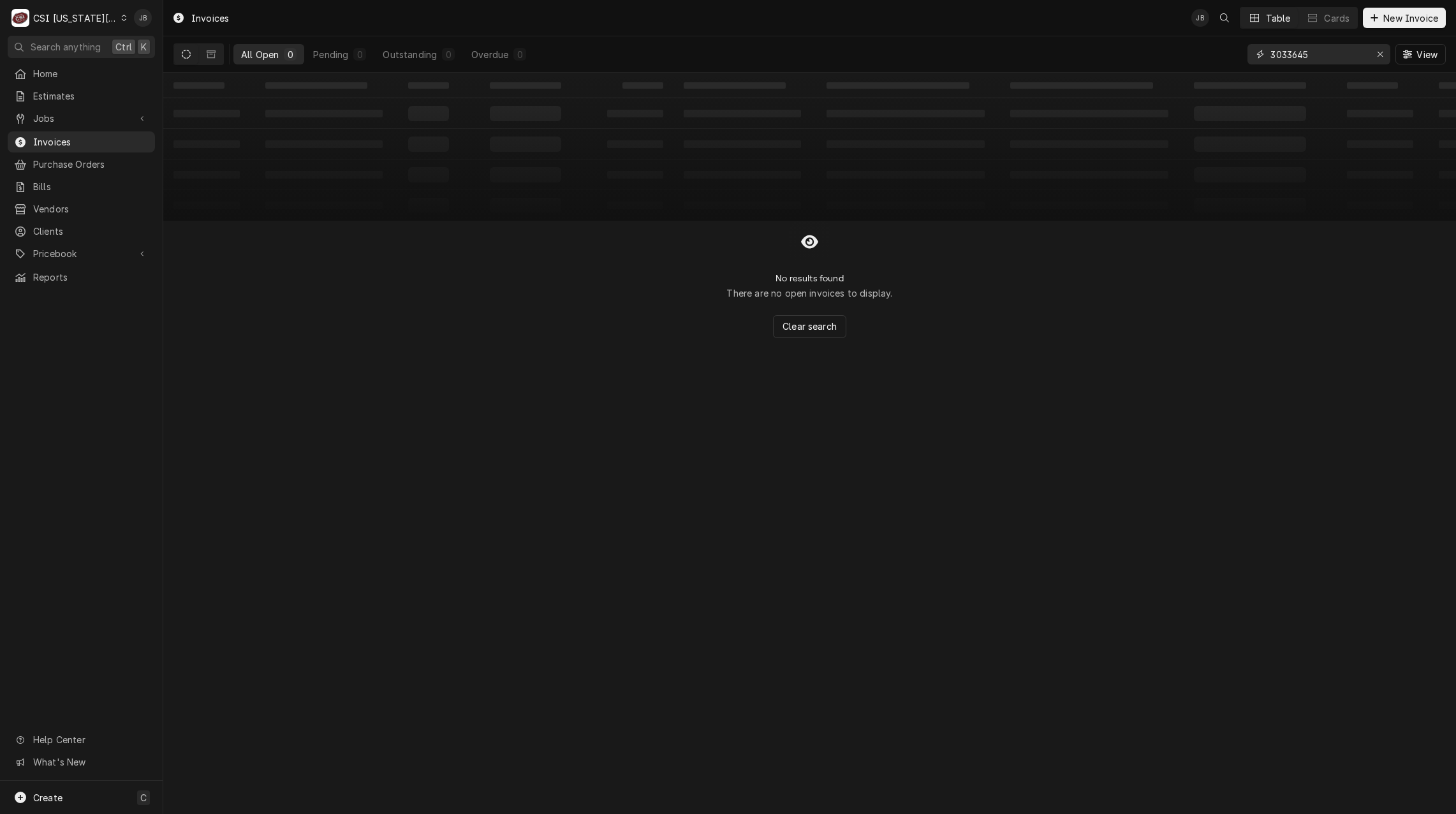
click at [1314, 54] on input "3033645" at bounding box center [1318, 54] width 96 height 20
click at [1309, 54] on input "3033645" at bounding box center [1318, 54] width 96 height 20
click at [1309, 53] on input "3033645" at bounding box center [1318, 54] width 96 height 20
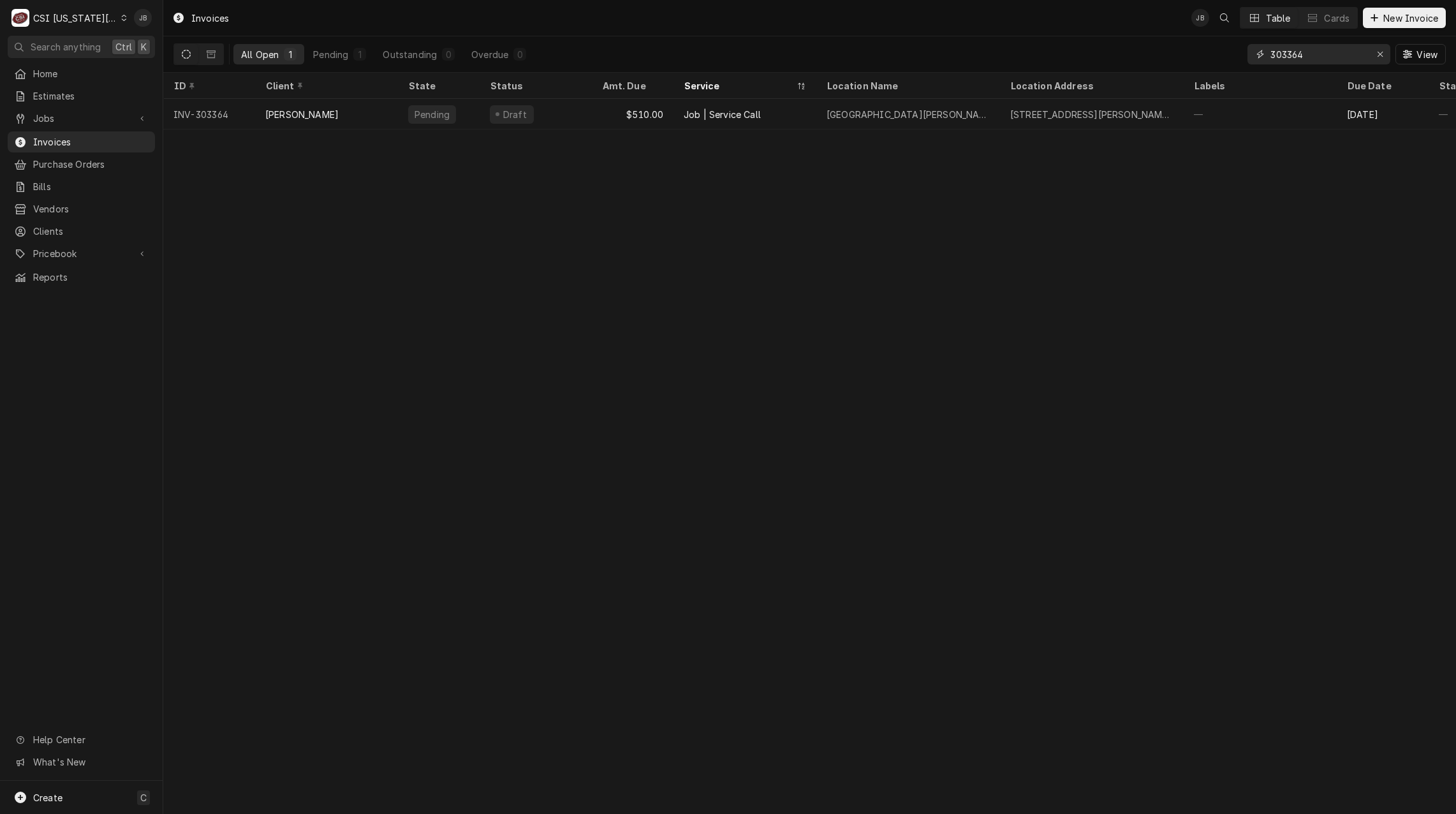
type input "303364"
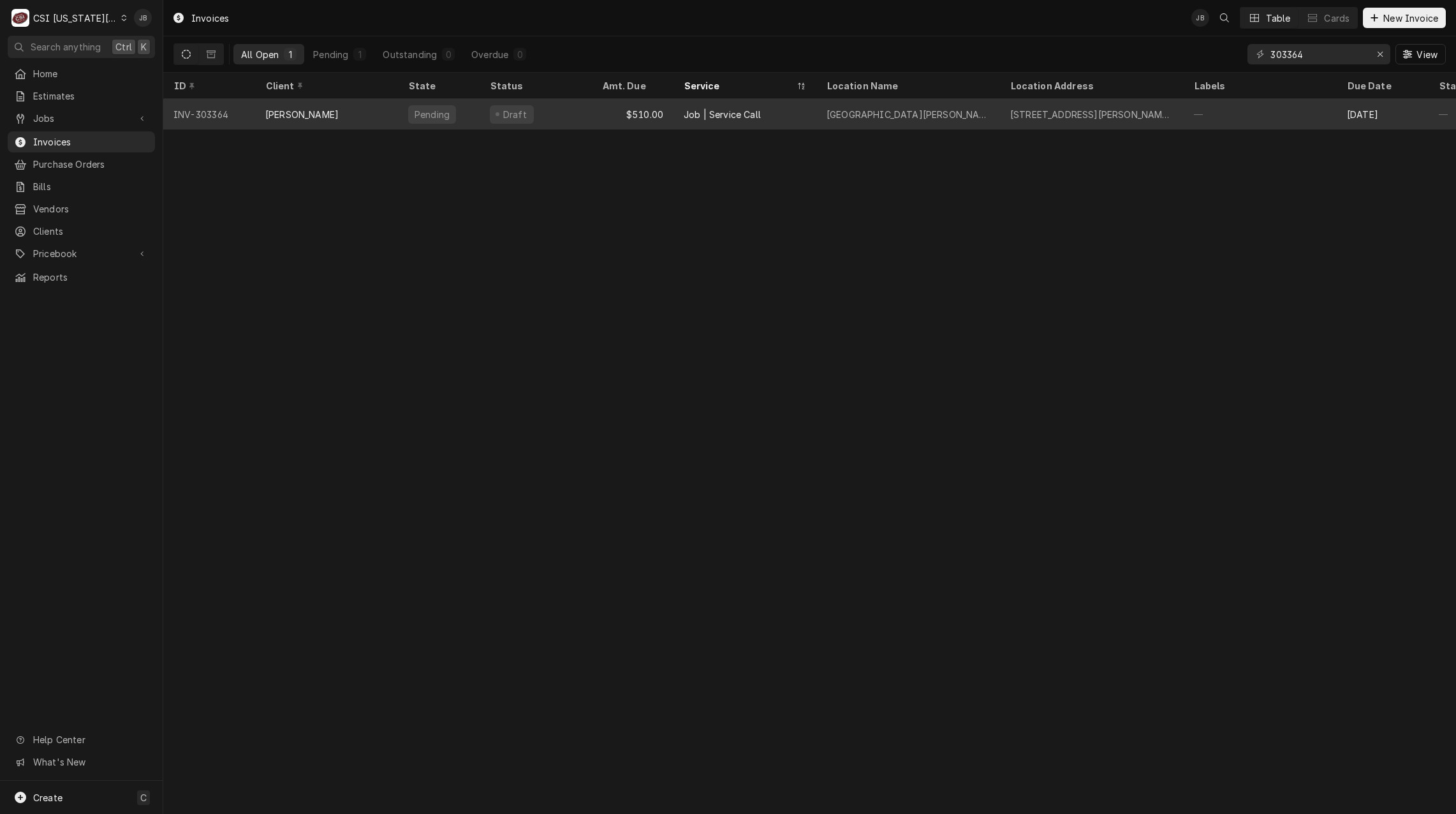
click at [367, 114] on div "[PERSON_NAME]" at bounding box center [326, 114] width 143 height 30
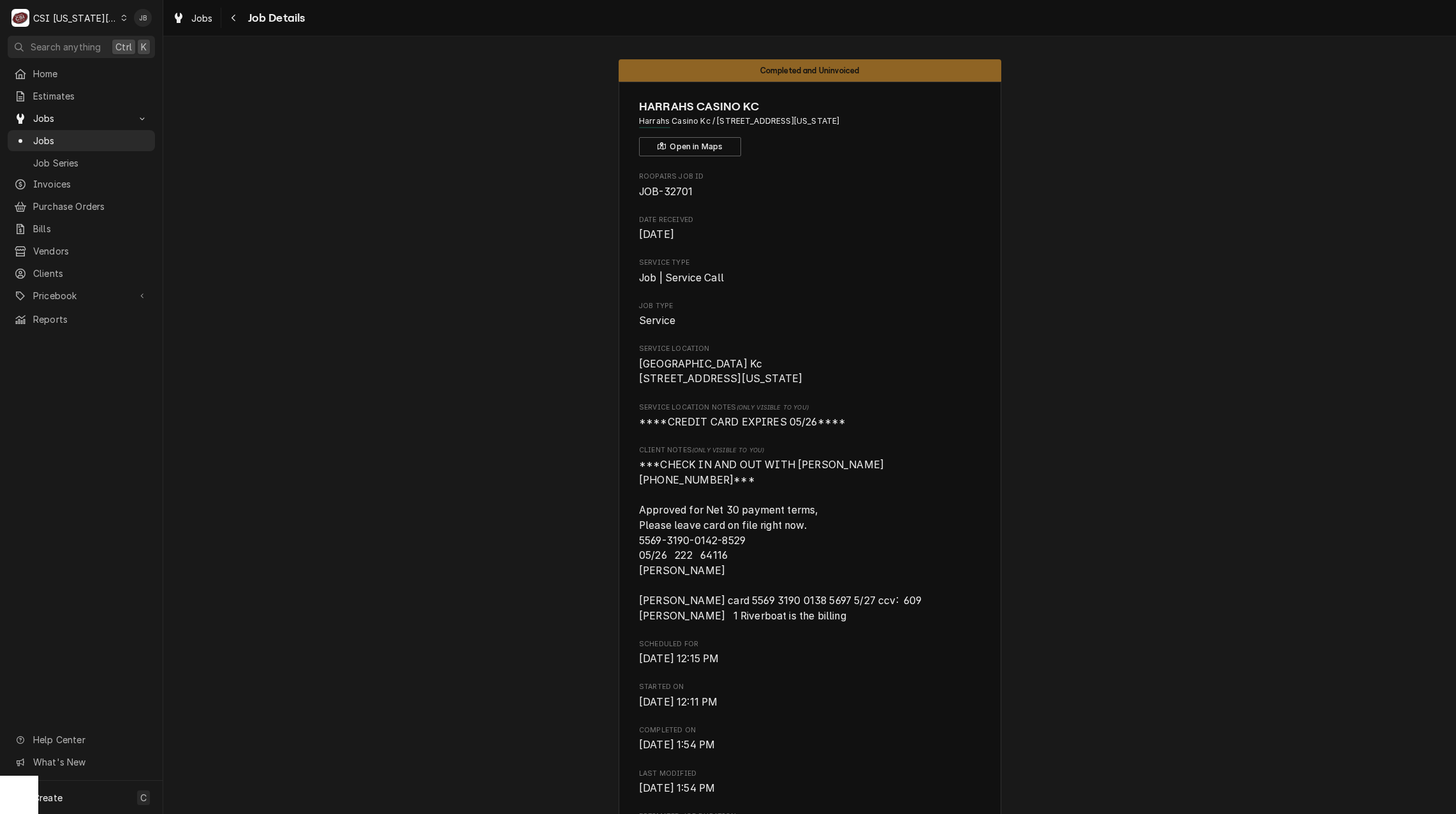
scroll to position [2654, 0]
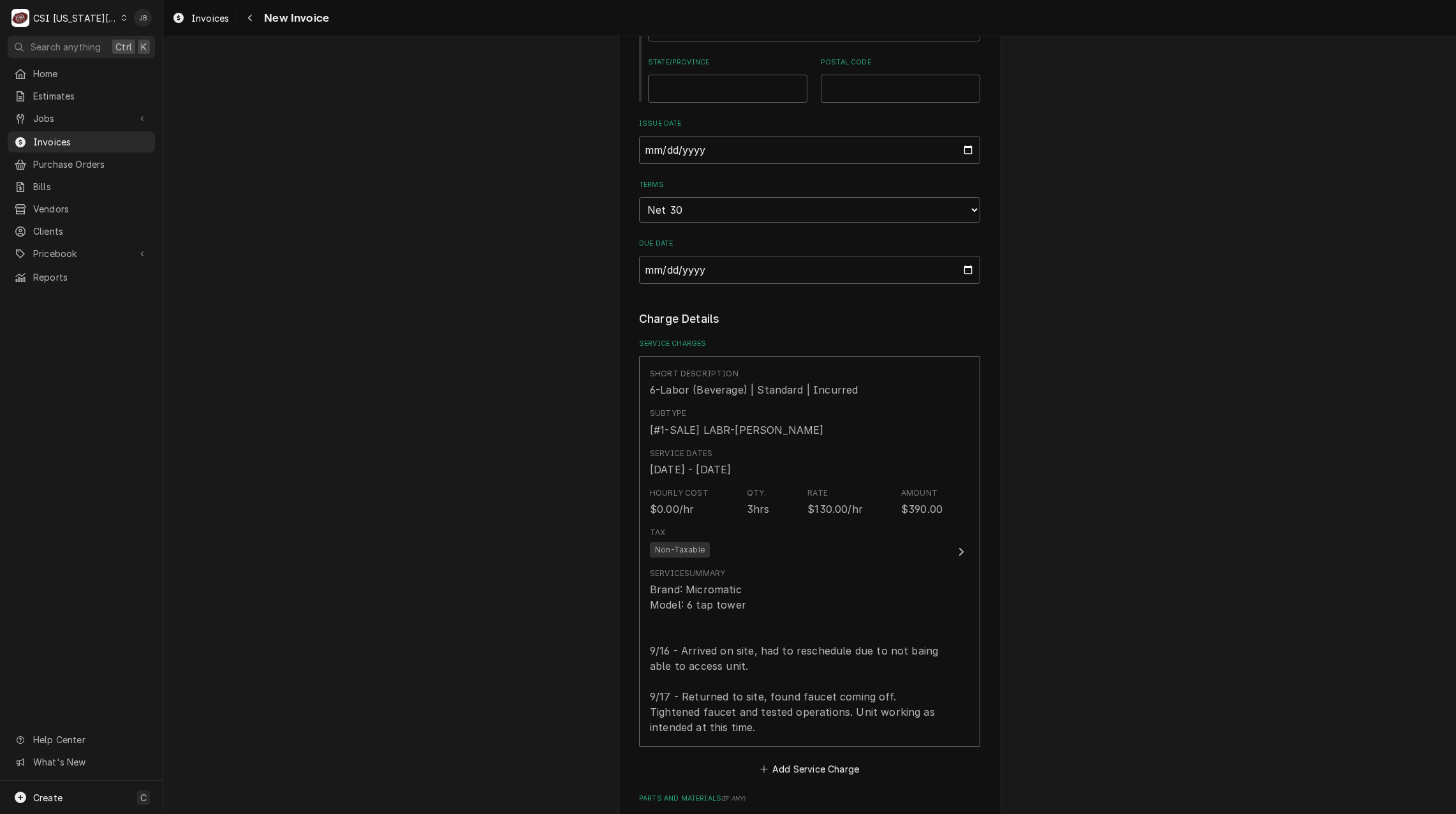
scroll to position [957, 0]
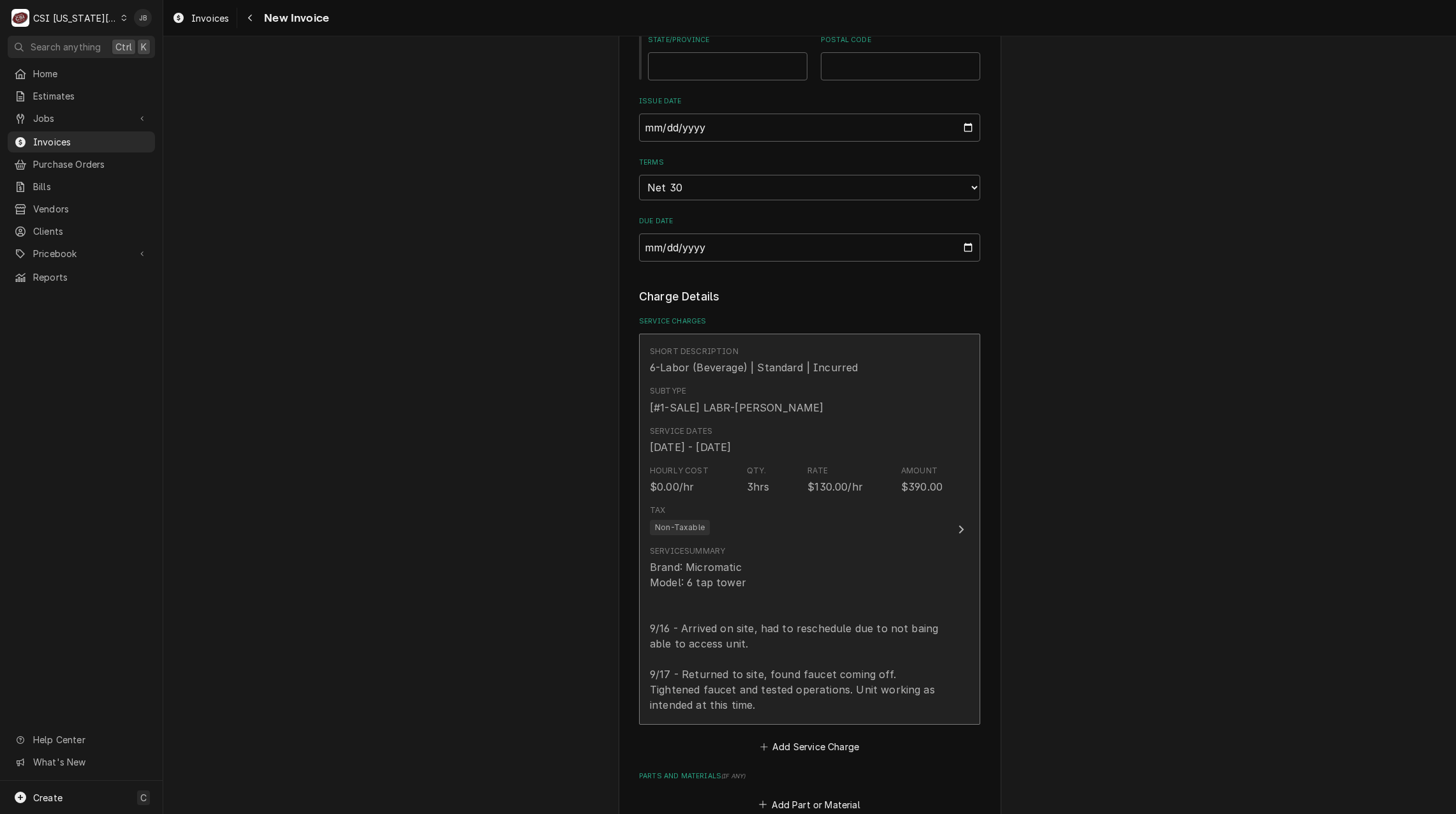
click at [774, 601] on div "Brand: Micromatic Model: 6 tap tower 9/16 - Arrived on site, had to reschedule …" at bounding box center [796, 635] width 293 height 153
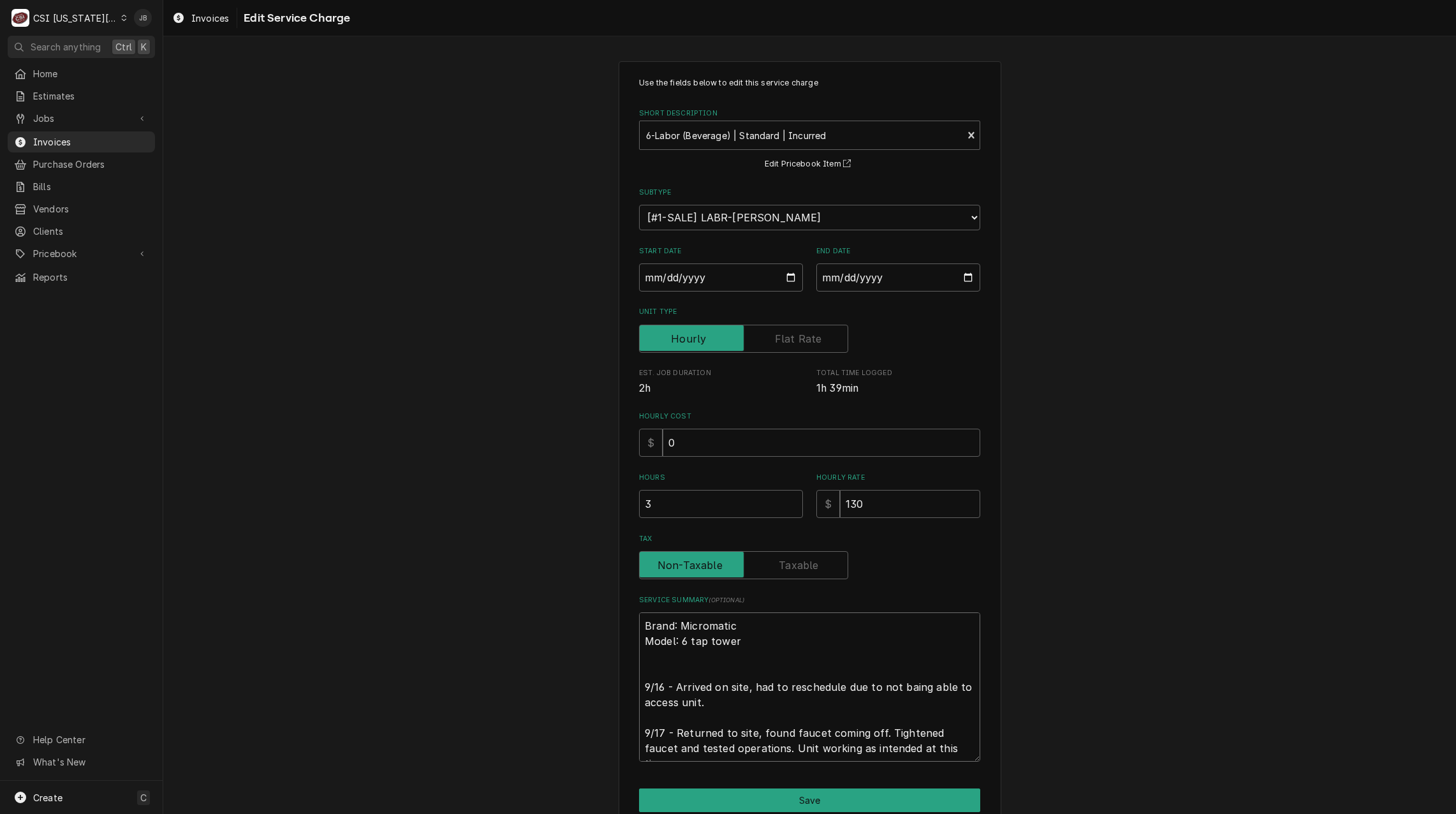
drag, startPoint x: 751, startPoint y: 732, endPoint x: 667, endPoint y: 730, distance: 84.0
click at [667, 730] on textarea "Brand: Micromatic Model: 6 tap tower 9/16 - Arrived on site, had to reschedule …" at bounding box center [809, 687] width 341 height 150
type textarea "x"
type textarea "Brand: Micromatic Model: 6 tap tower 9/16 - Arrived on site, had to reschedule …"
type textarea "x"
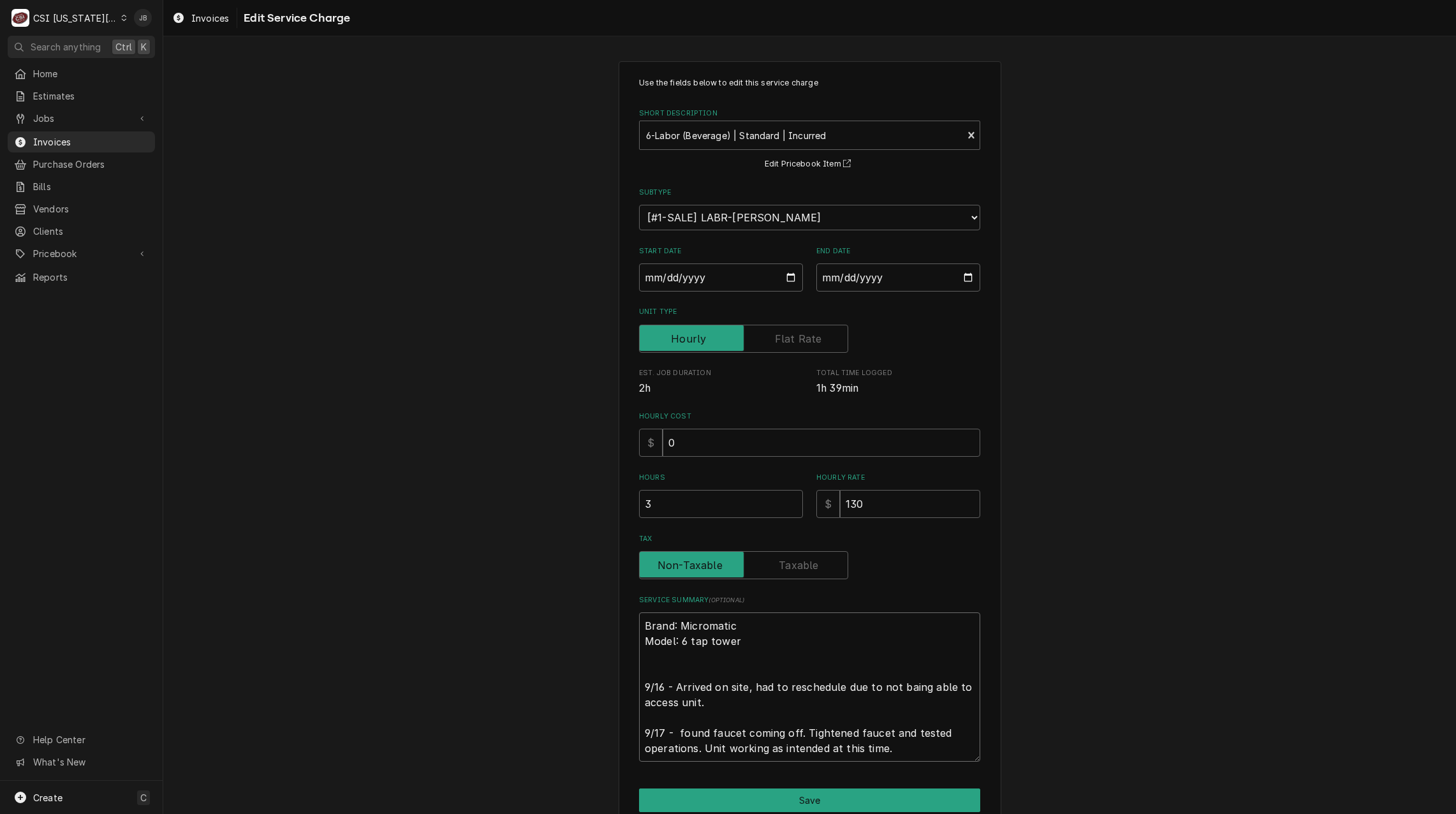
type textarea "Brand: Micromatic Model: 6 tap tower 9/16 - Arrived on site, had to reschedule …"
type textarea "x"
type textarea "Brand: Micromatic Model: 6 tap tower 9/16 - Arrived on site, had to reschedule …"
type textarea "x"
type textarea "Brand: Micromatic Model: 6 tap tower 9/16 - Arrived on site, had to reschedule …"
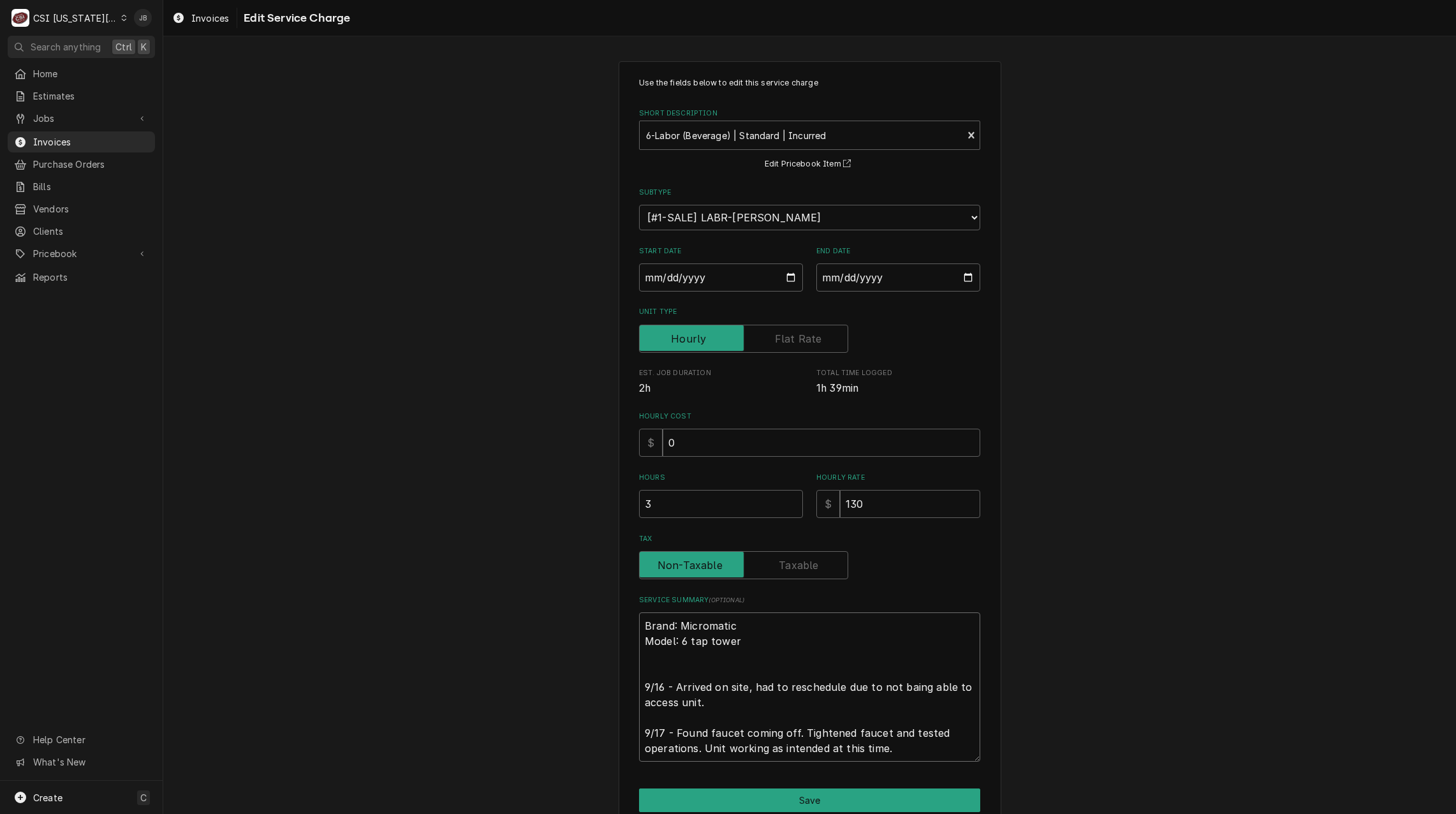
click at [729, 698] on textarea "Brand: Micromatic Model: 6 tap tower 9/16 - Arrived on site, had to reschedule …" at bounding box center [809, 687] width 341 height 150
drag, startPoint x: 691, startPoint y: 706, endPoint x: 601, endPoint y: 674, distance: 95.5
click at [601, 674] on div "Use the fields below to edit this service charge Short Description 6-Labor (Bev…" at bounding box center [809, 461] width 1293 height 822
type textarea "x"
type textarea "Brand: Micromatic Model: 6 tap tower 9/17 - Found faucet coming off. Tightened …"
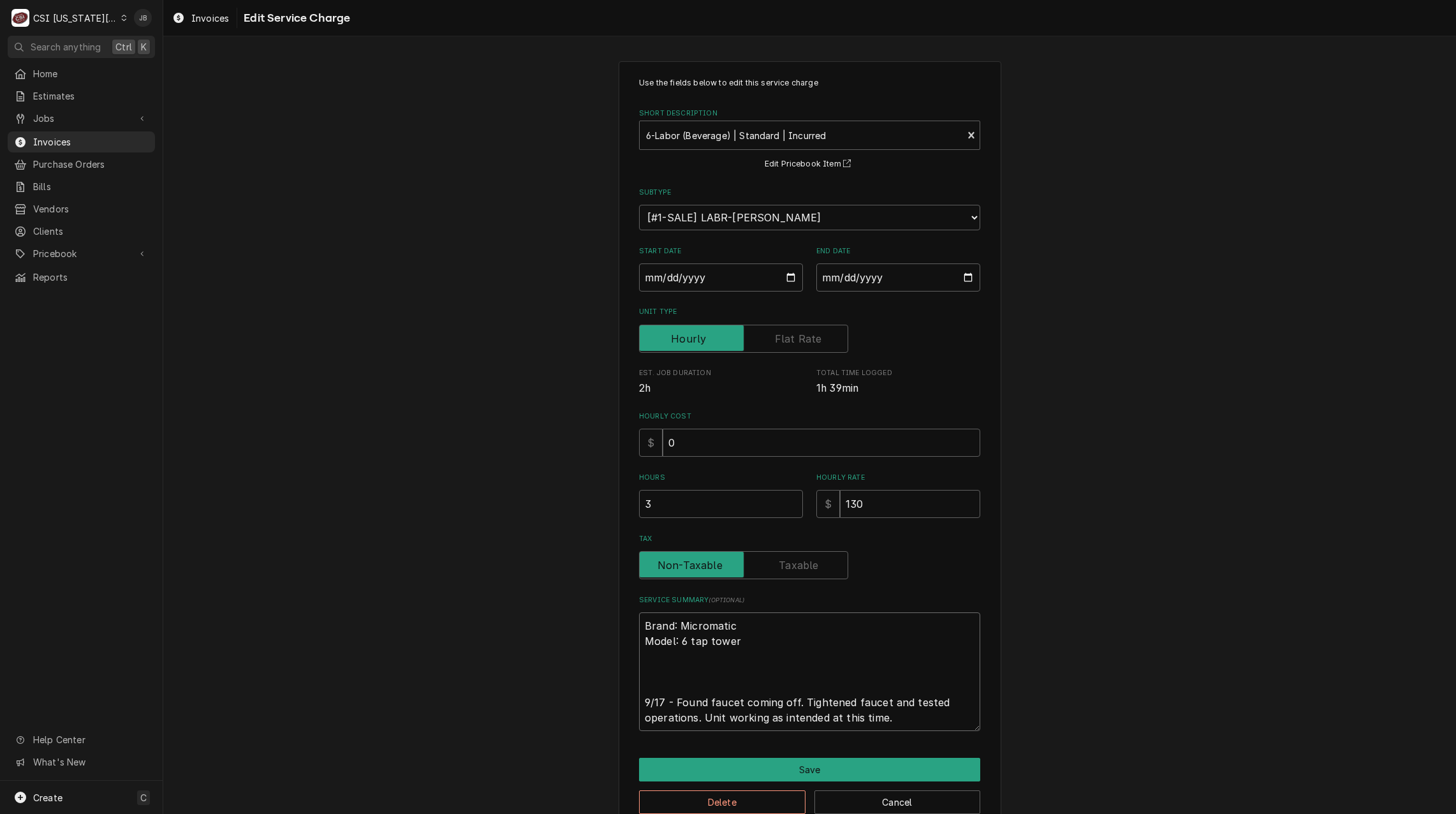
type textarea "x"
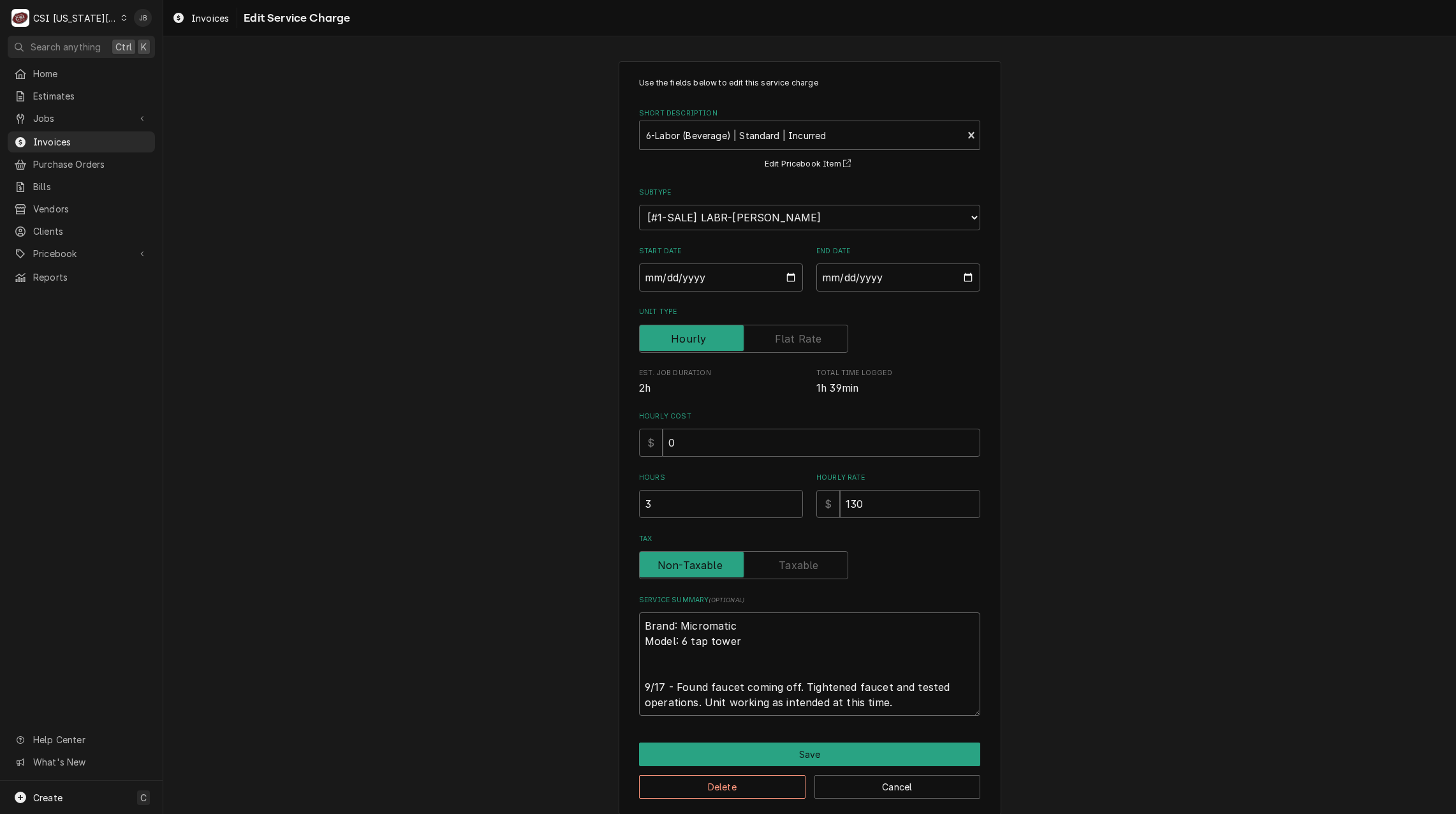
type textarea "Brand: Micromatic Model: 6 tap tower 9/17 - Found faucet coming off. Tightened …"
drag, startPoint x: 670, startPoint y: 503, endPoint x: 558, endPoint y: 503, distance: 112.0
click at [558, 503] on div "Use the fields below to edit this service charge Short Description 6-Labor (Bev…" at bounding box center [809, 438] width 1293 height 776
type textarea "x"
type input "1"
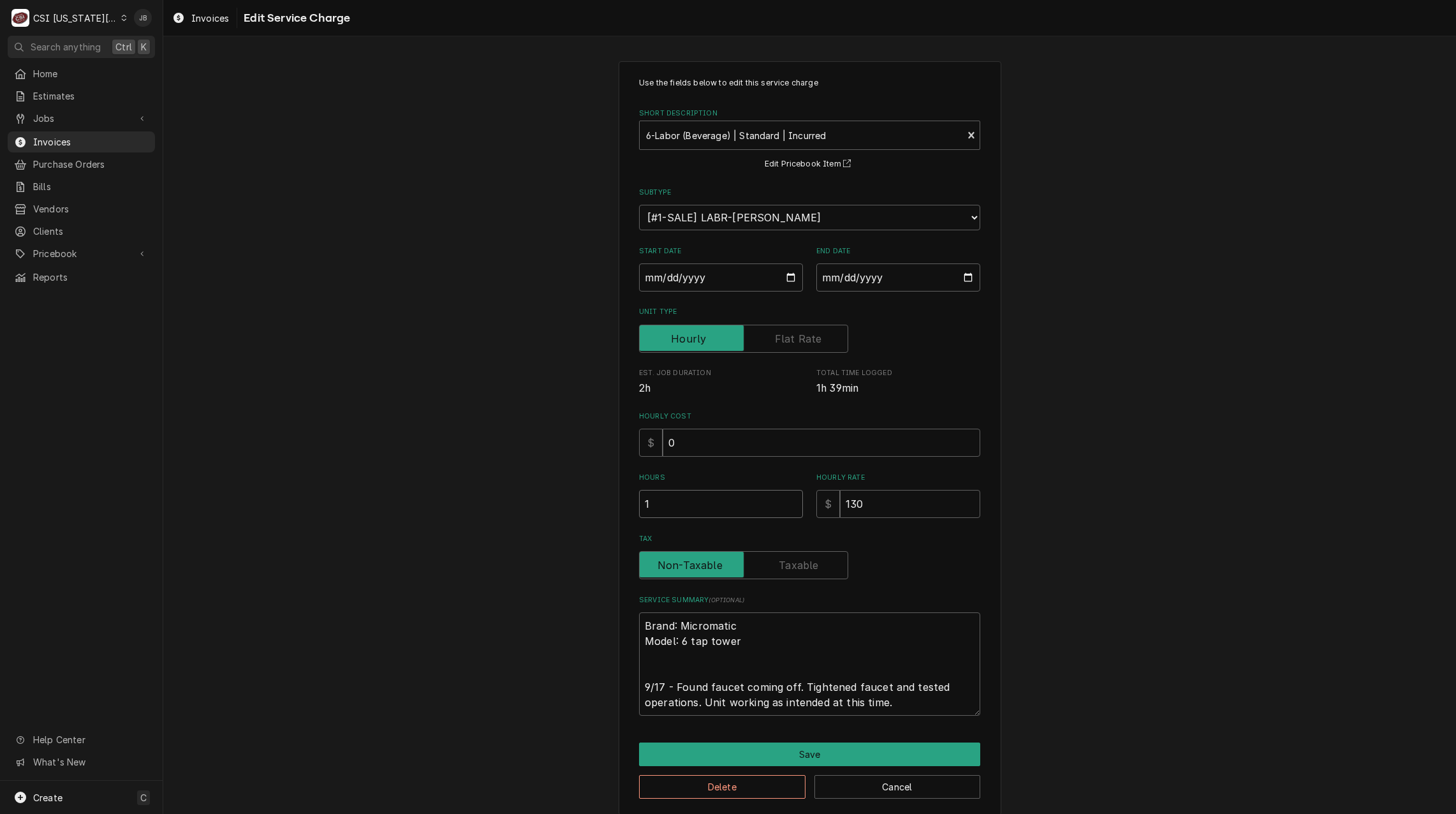
type textarea "x"
type input "1.5"
click at [748, 762] on button "Save" at bounding box center [809, 754] width 341 height 24
type textarea "x"
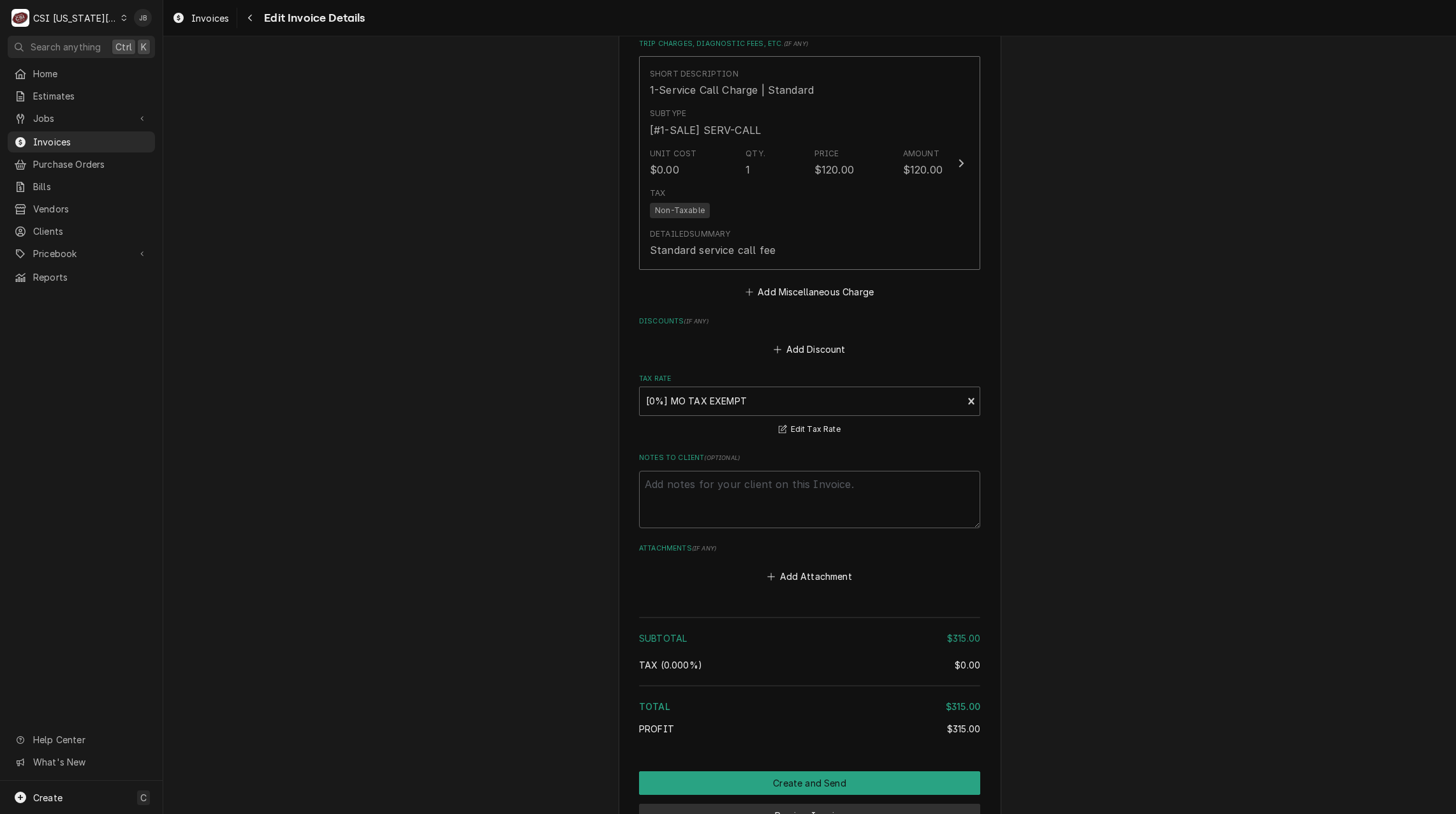
scroll to position [1722, 0]
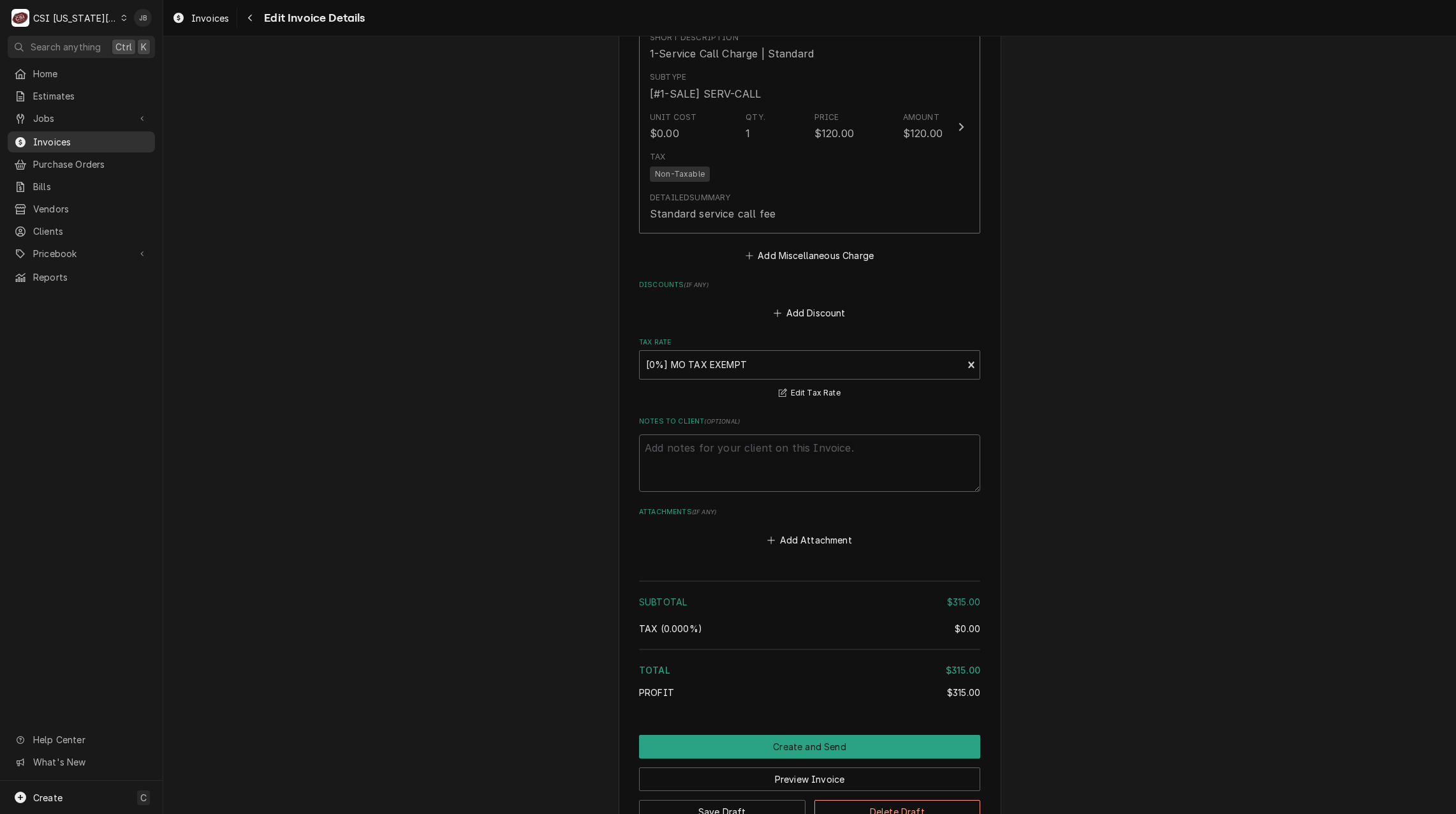
click at [98, 135] on span "Invoices" at bounding box center [91, 142] width 115 height 13
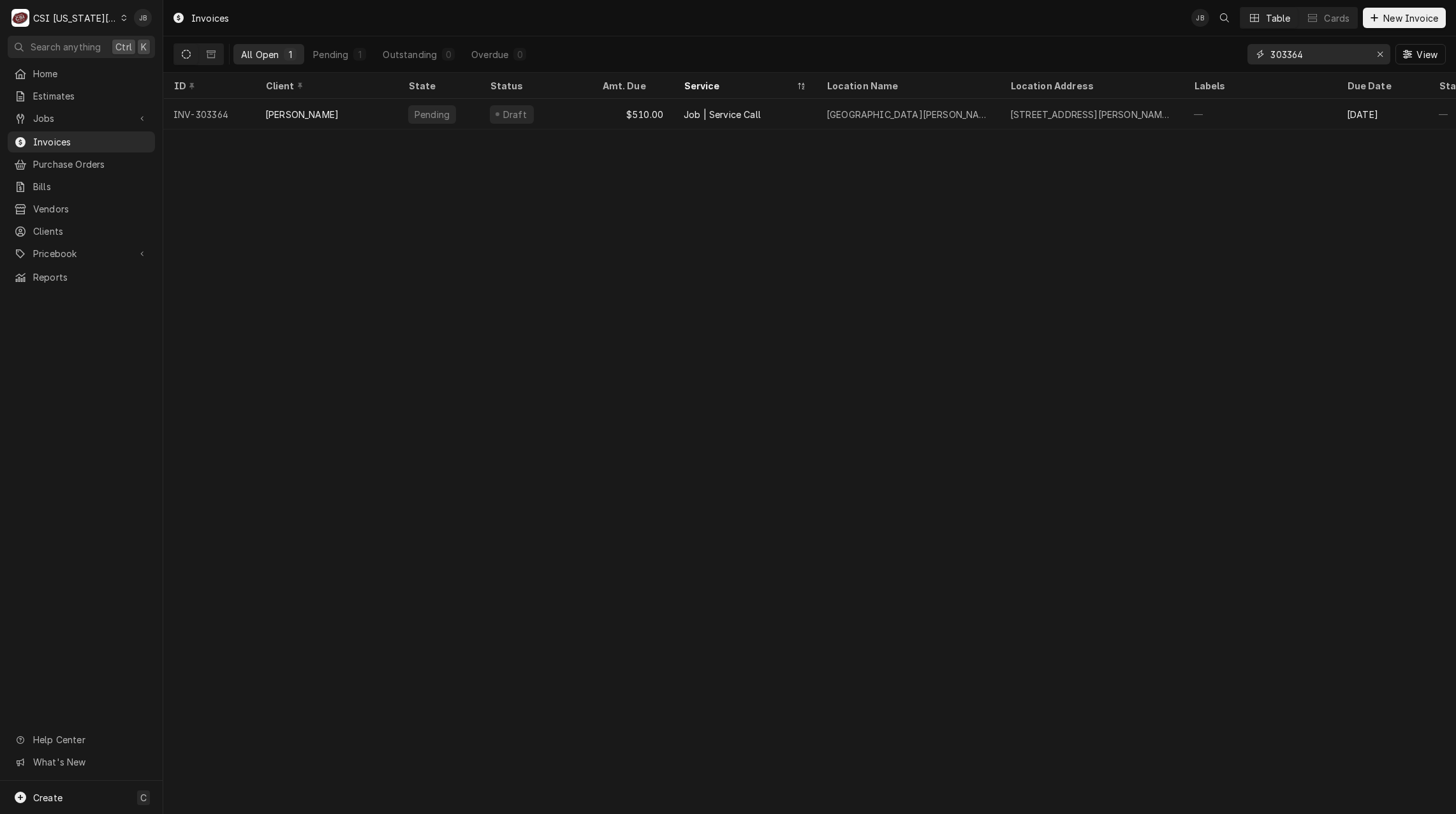
click at [1316, 54] on input "303364" at bounding box center [1318, 54] width 96 height 20
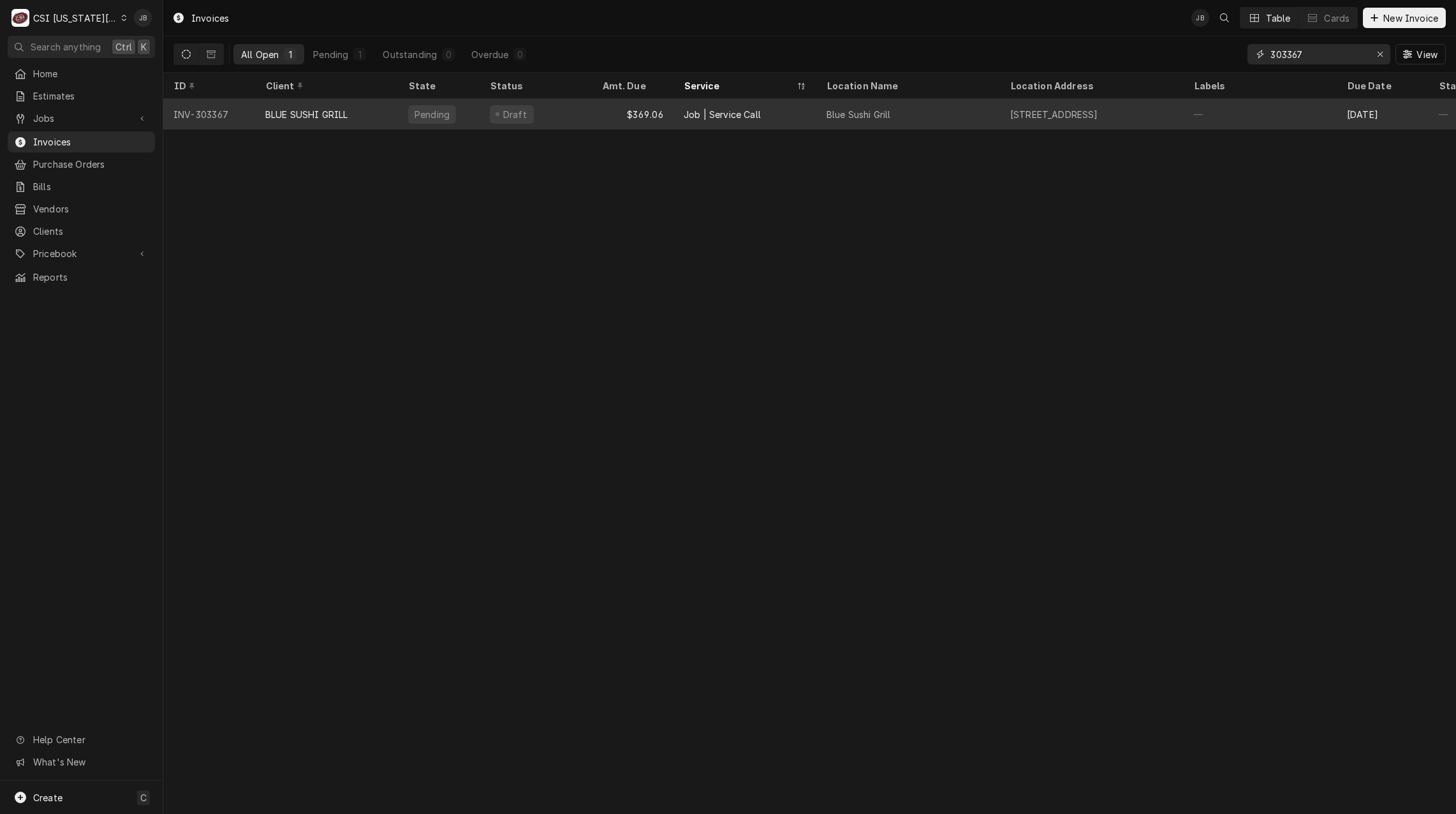
type input "303367"
click at [303, 111] on div "BLUE SUSHI GRILL" at bounding box center [306, 114] width 83 height 13
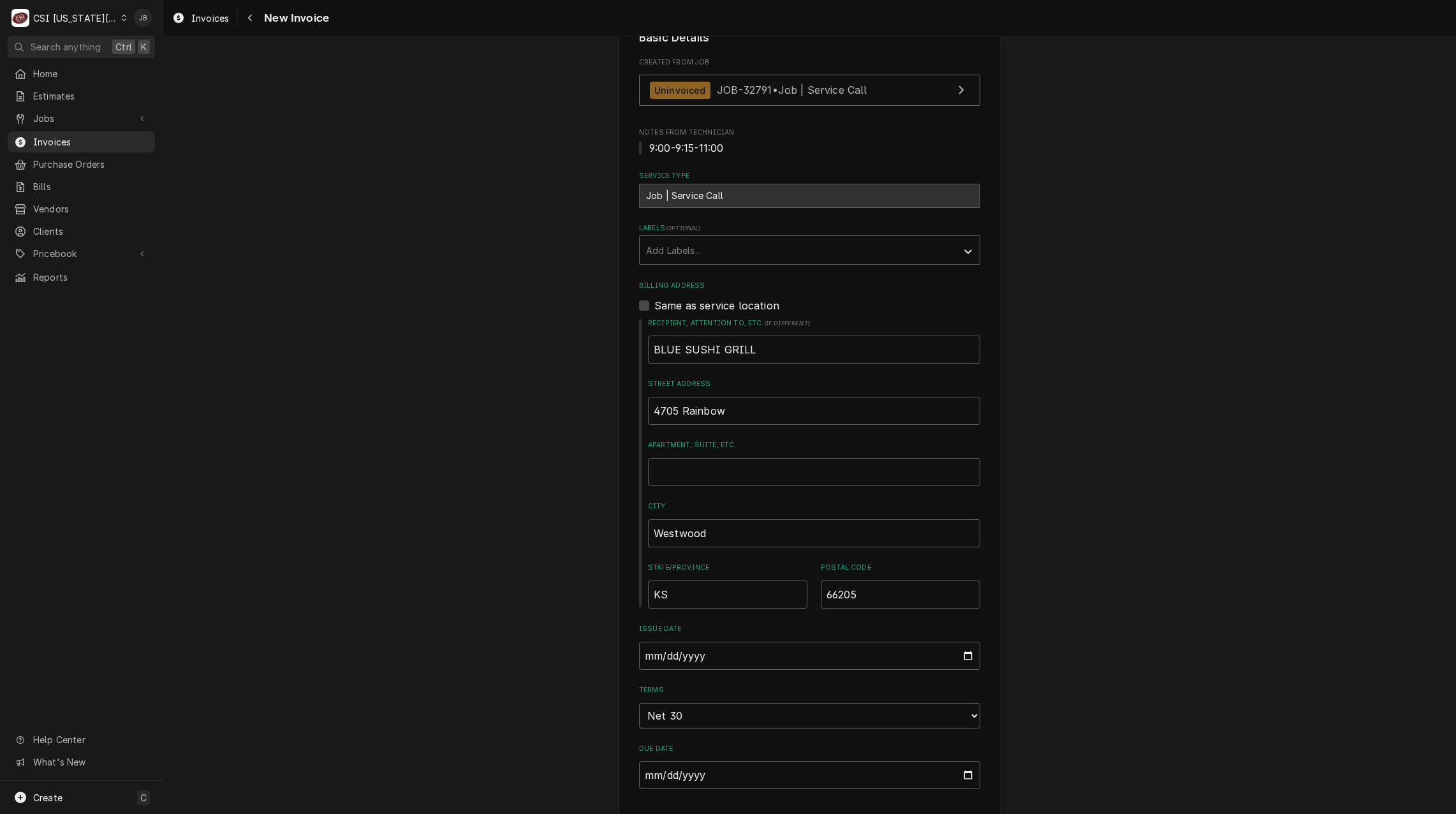
scroll to position [128, 0]
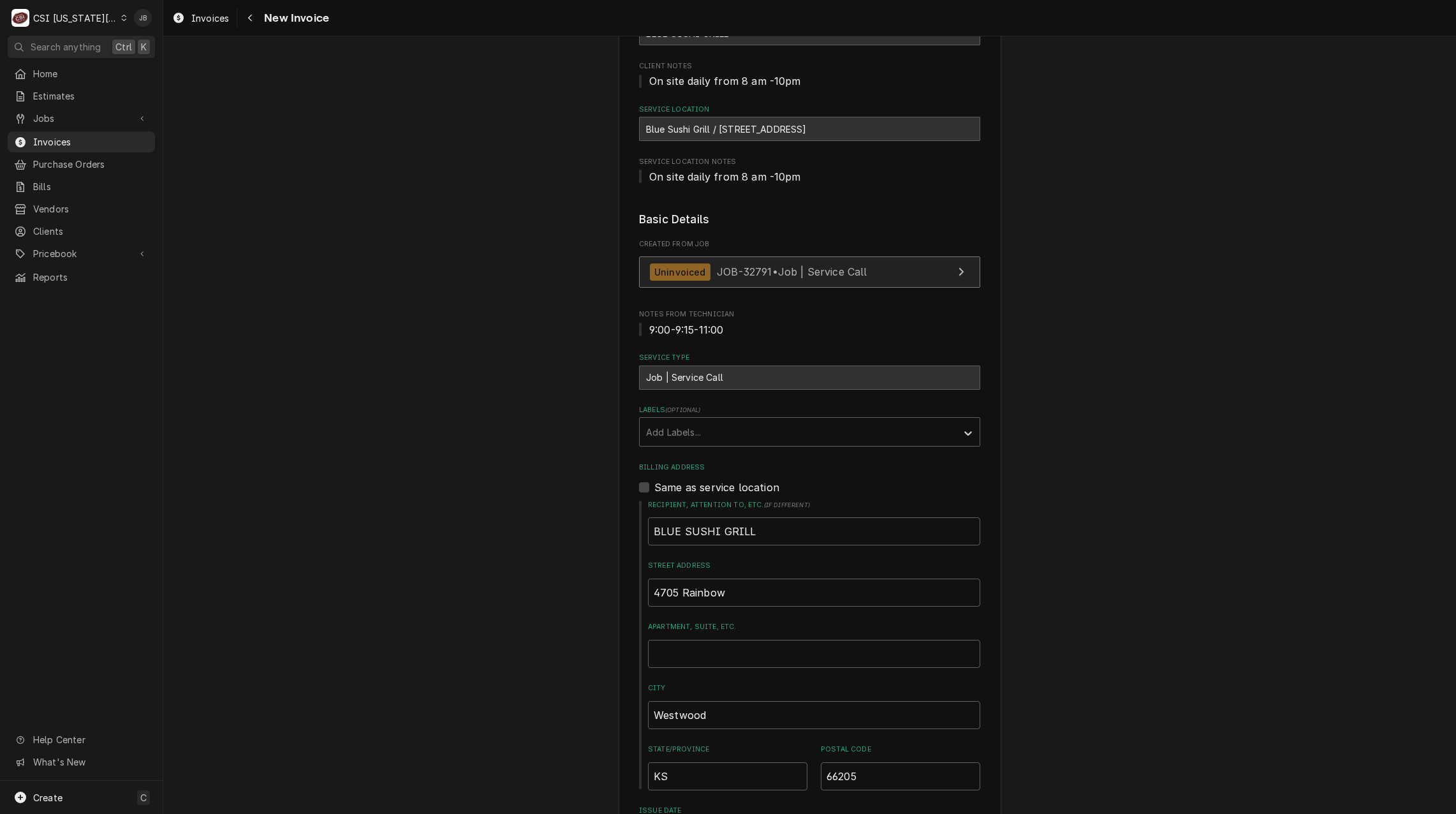
click at [690, 278] on div "Uninvoiced" at bounding box center [679, 272] width 60 height 17
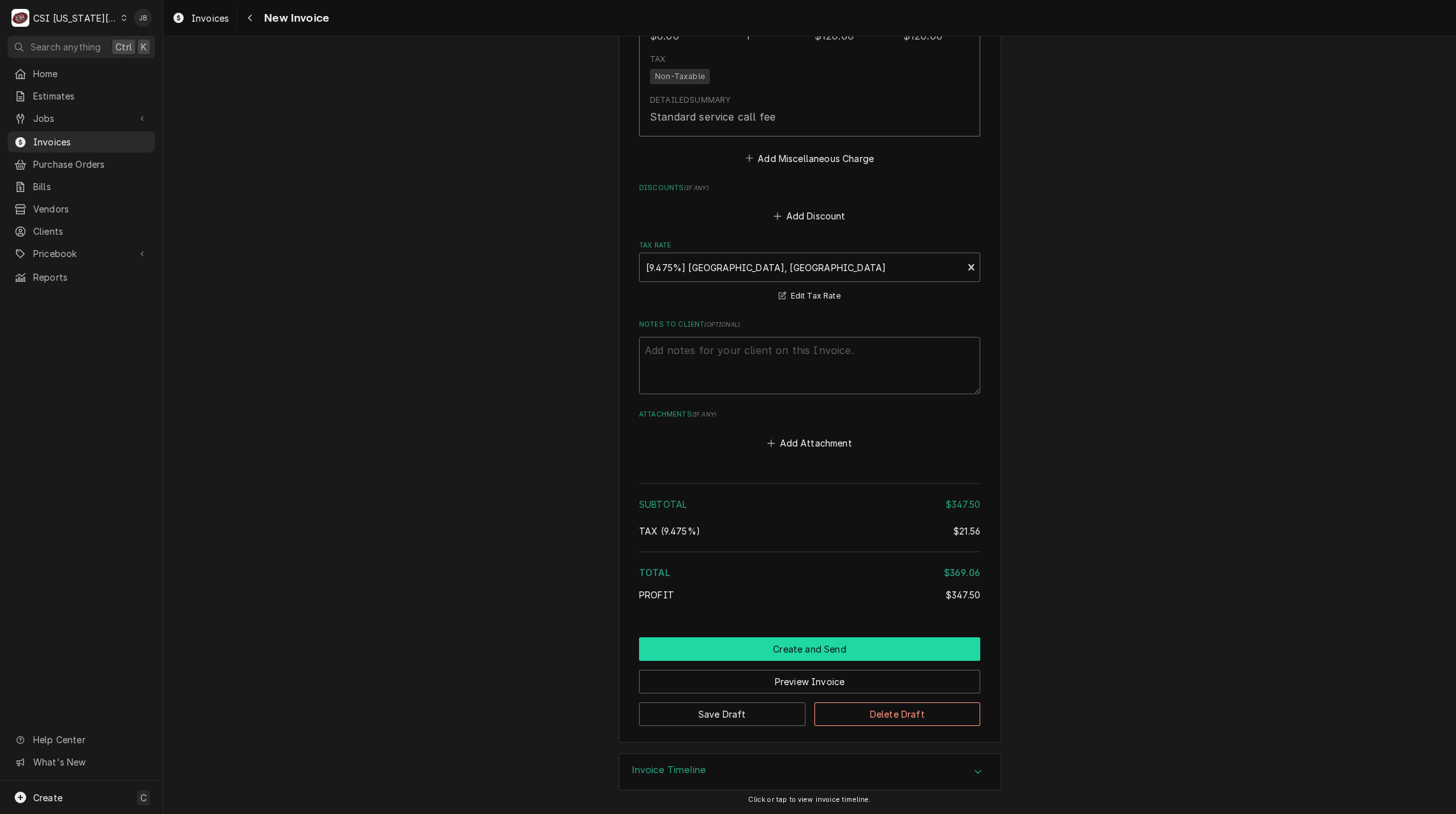
click at [812, 656] on button "Create and Send" at bounding box center [809, 649] width 341 height 24
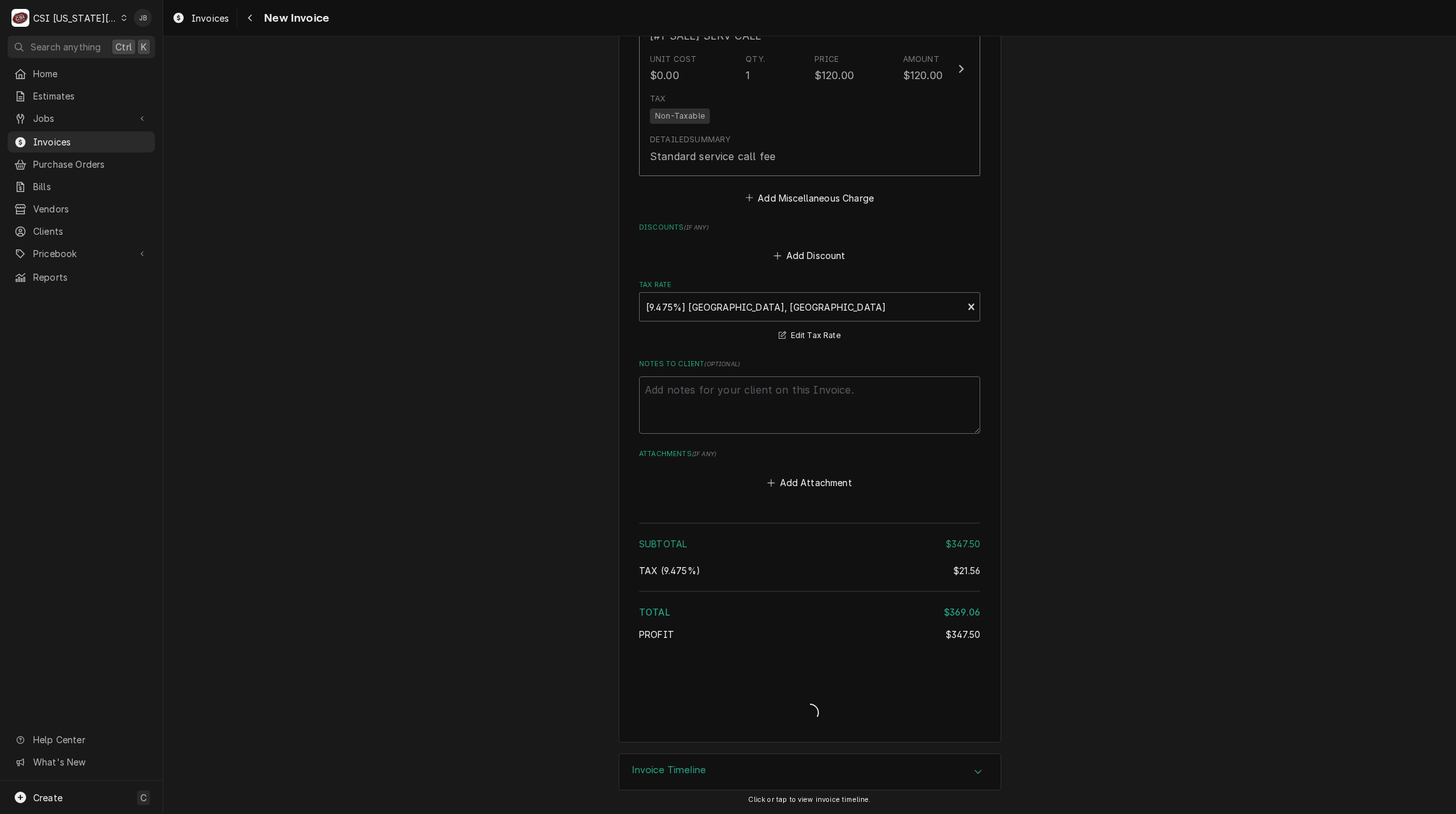
type textarea "x"
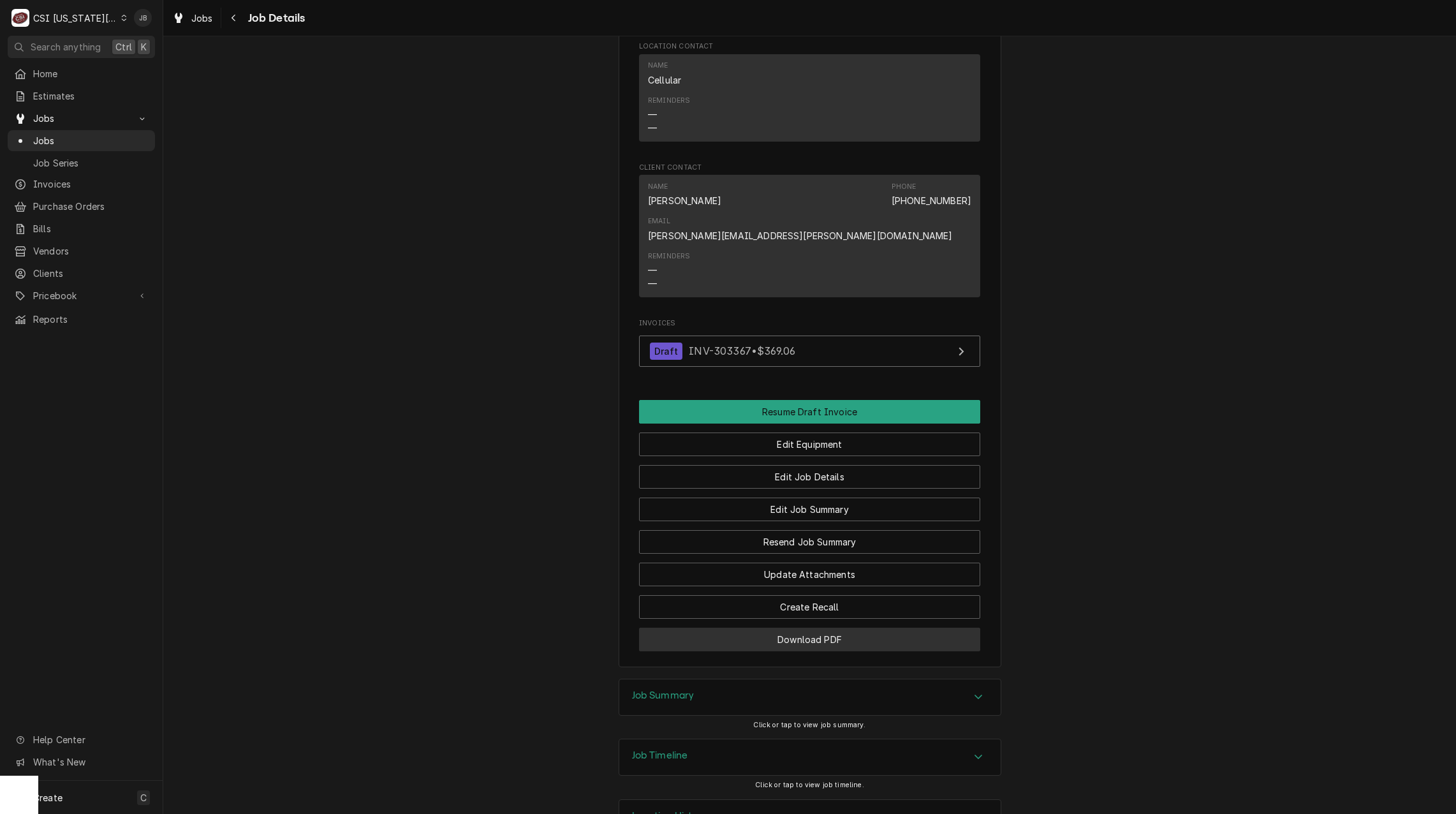
scroll to position [1068, 0]
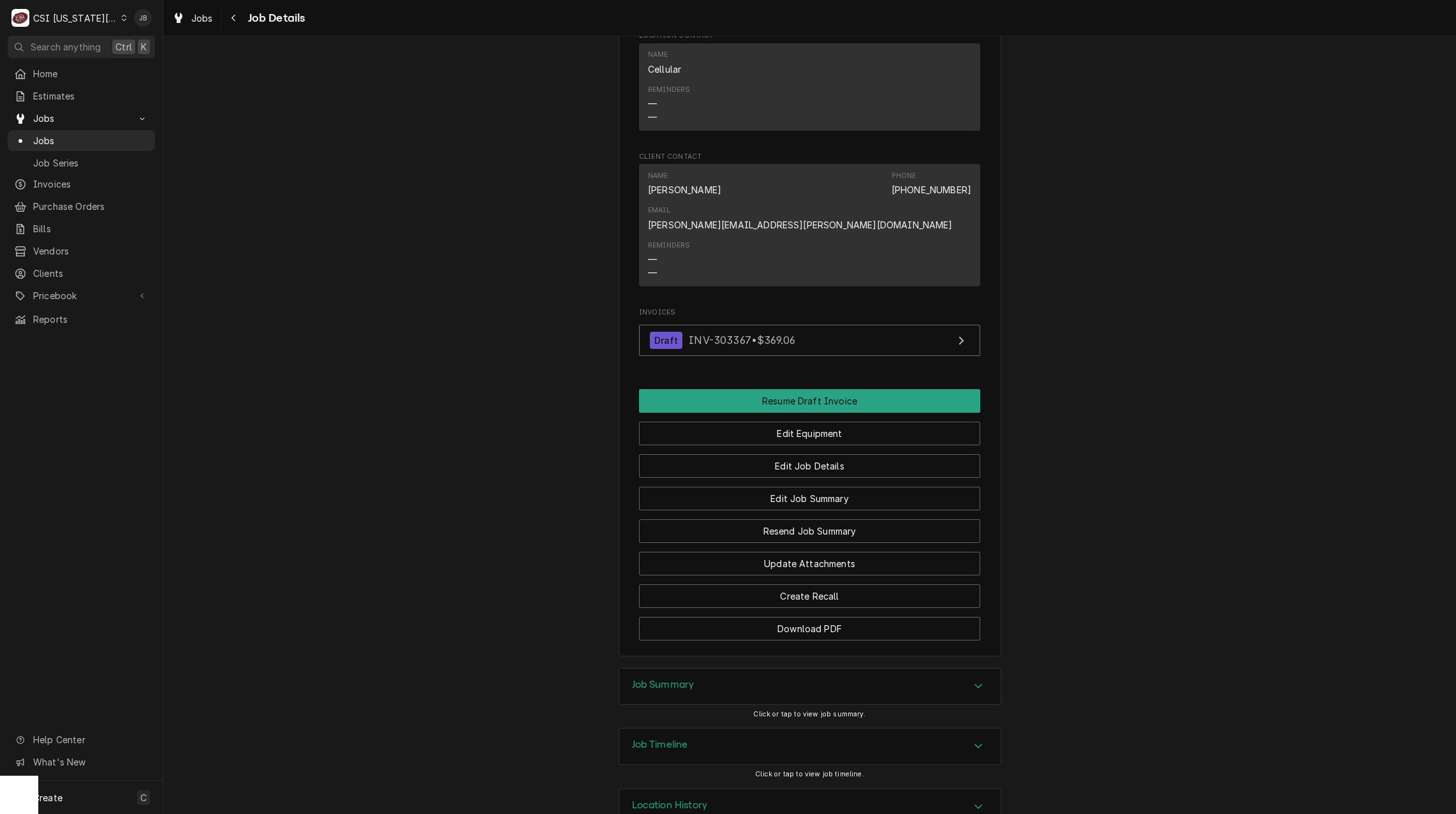
click at [689, 728] on div "Job Timeline" at bounding box center [809, 746] width 381 height 36
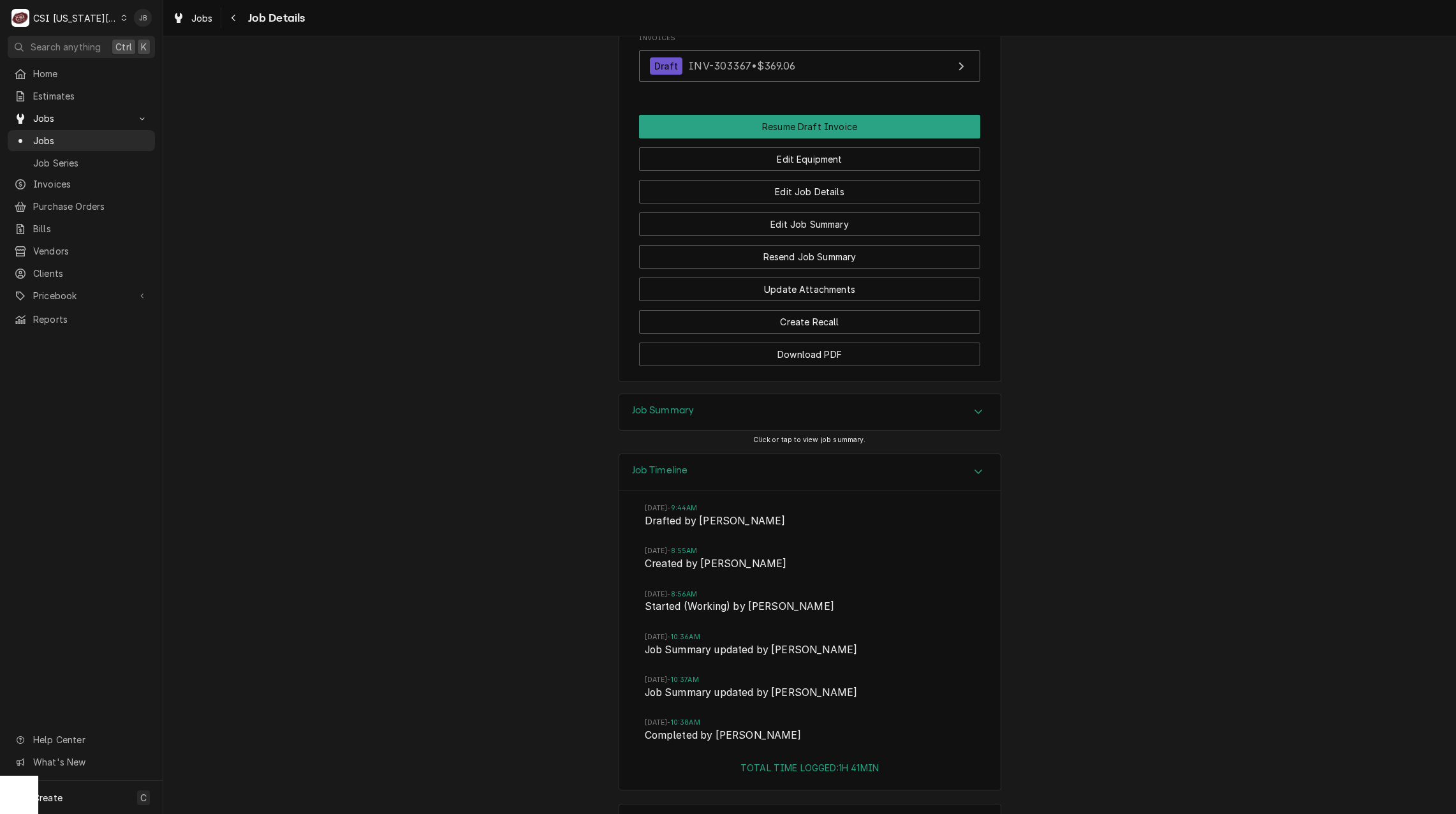
scroll to position [1357, 0]
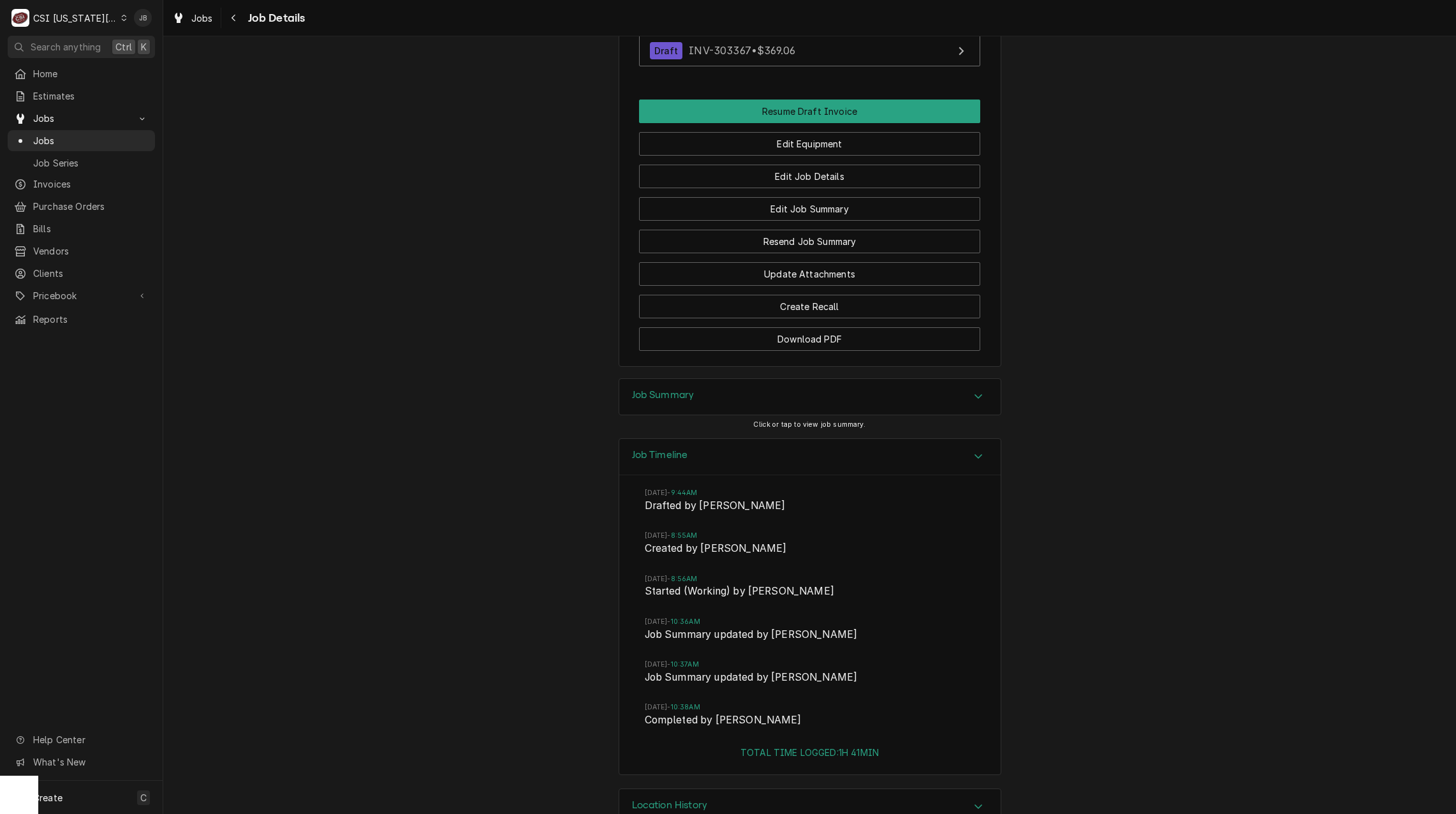
click at [748, 379] on div "Job Summary" at bounding box center [809, 396] width 381 height 36
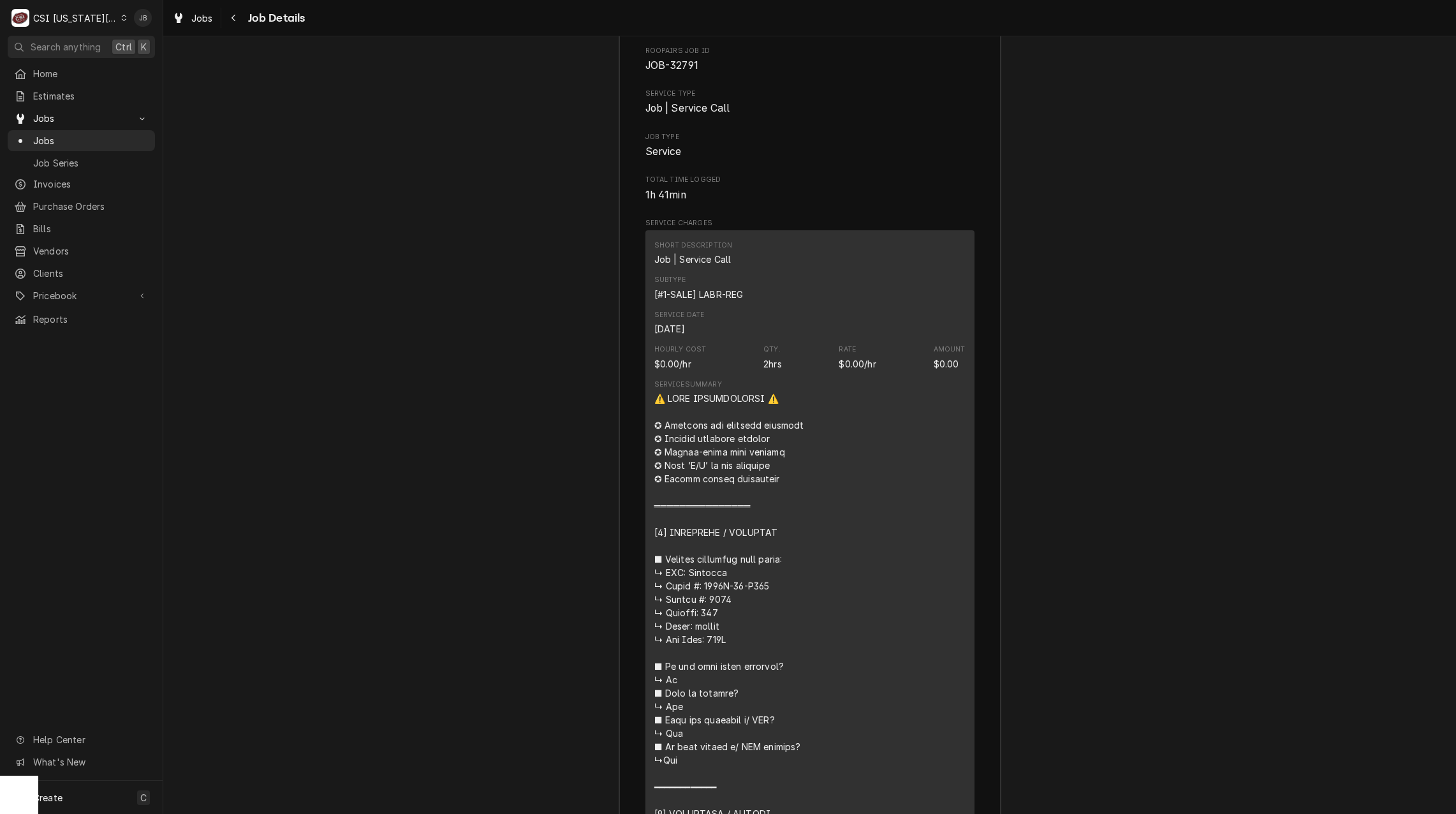
scroll to position [2059, 0]
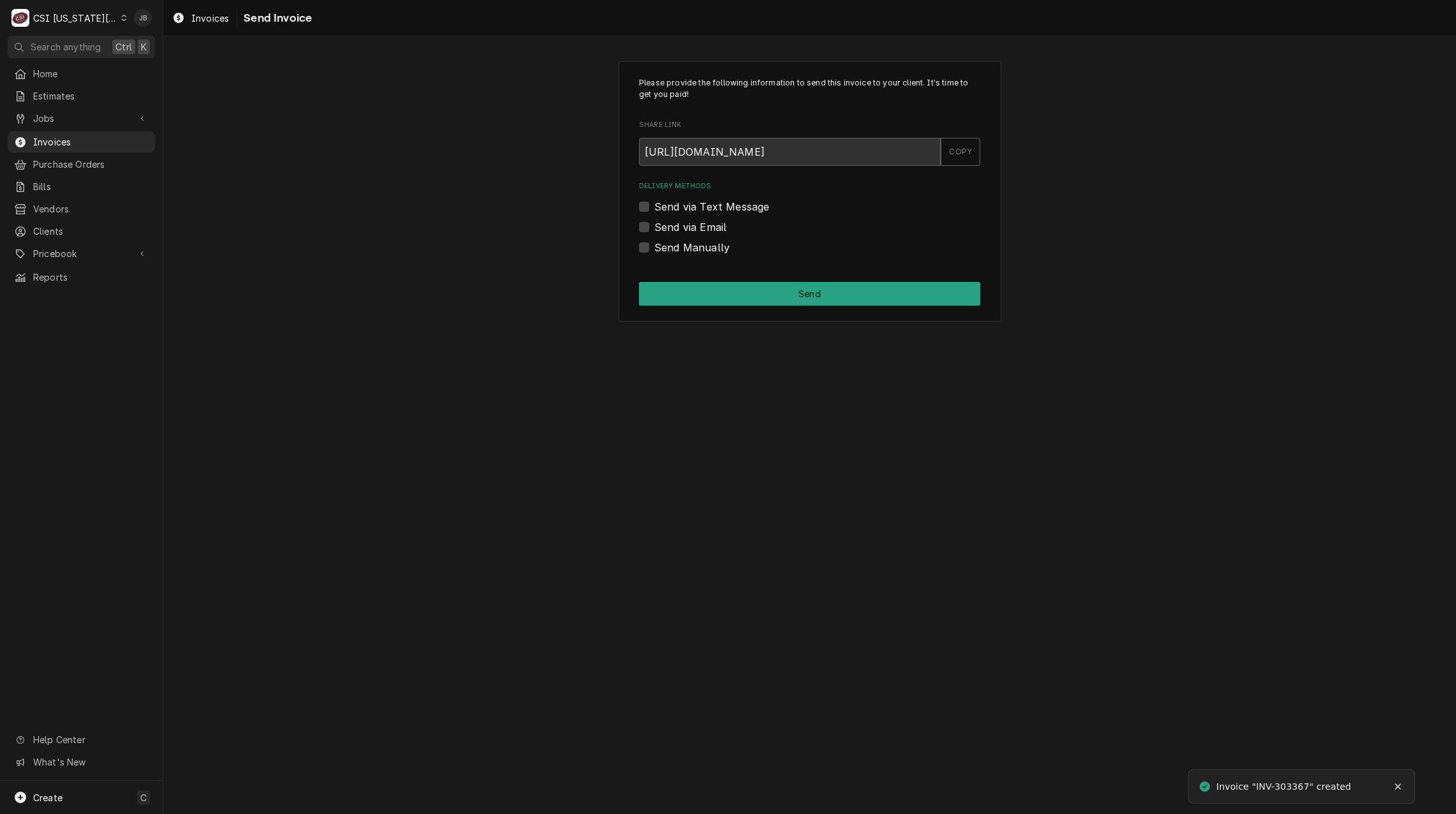
click at [696, 232] on label "Send via Email" at bounding box center [690, 227] width 72 height 15
click at [696, 232] on input "Send via Email" at bounding box center [825, 233] width 341 height 28
checkbox input "true"
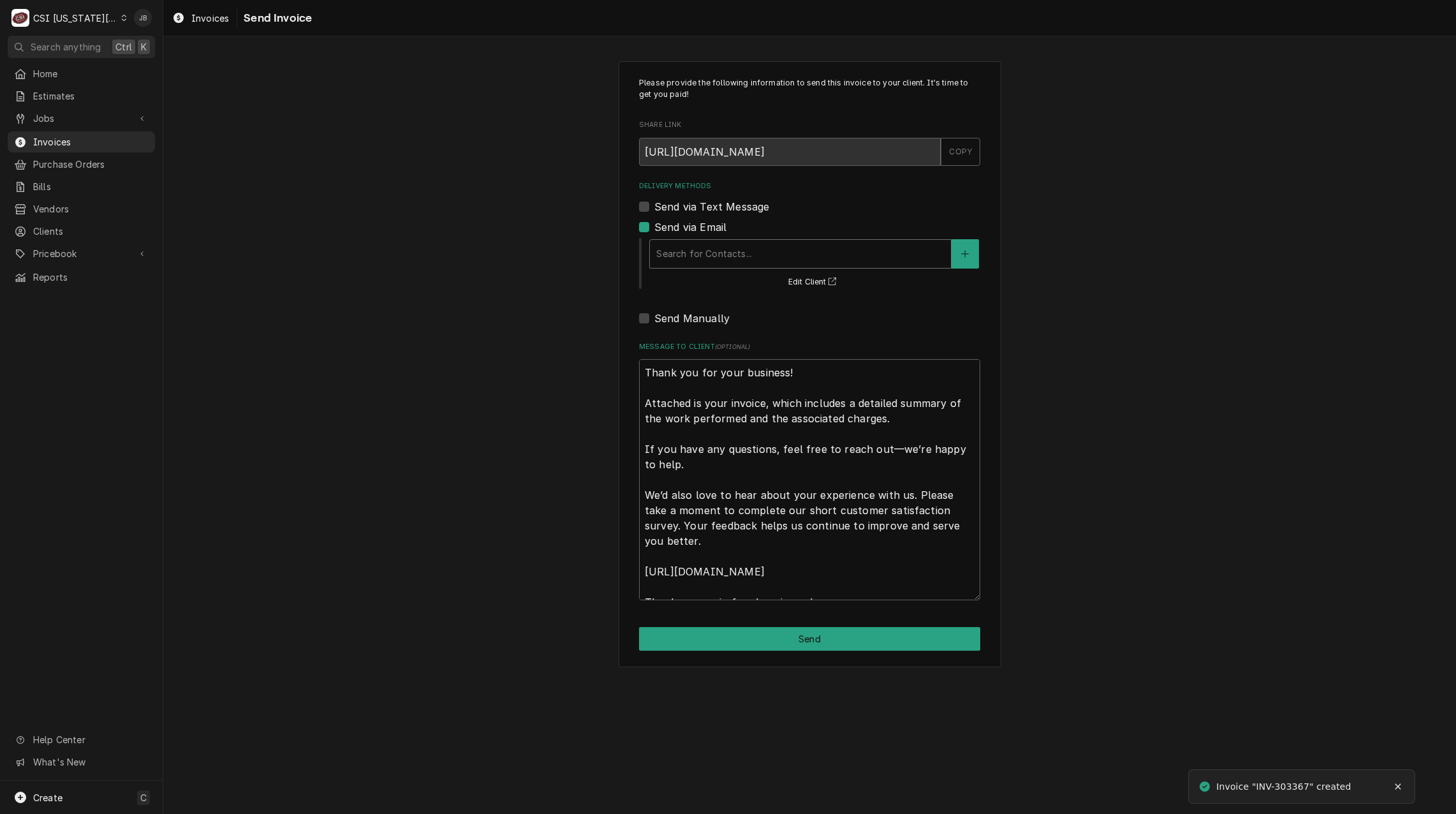
click at [749, 261] on div "Delivery Methods" at bounding box center [800, 254] width 288 height 23
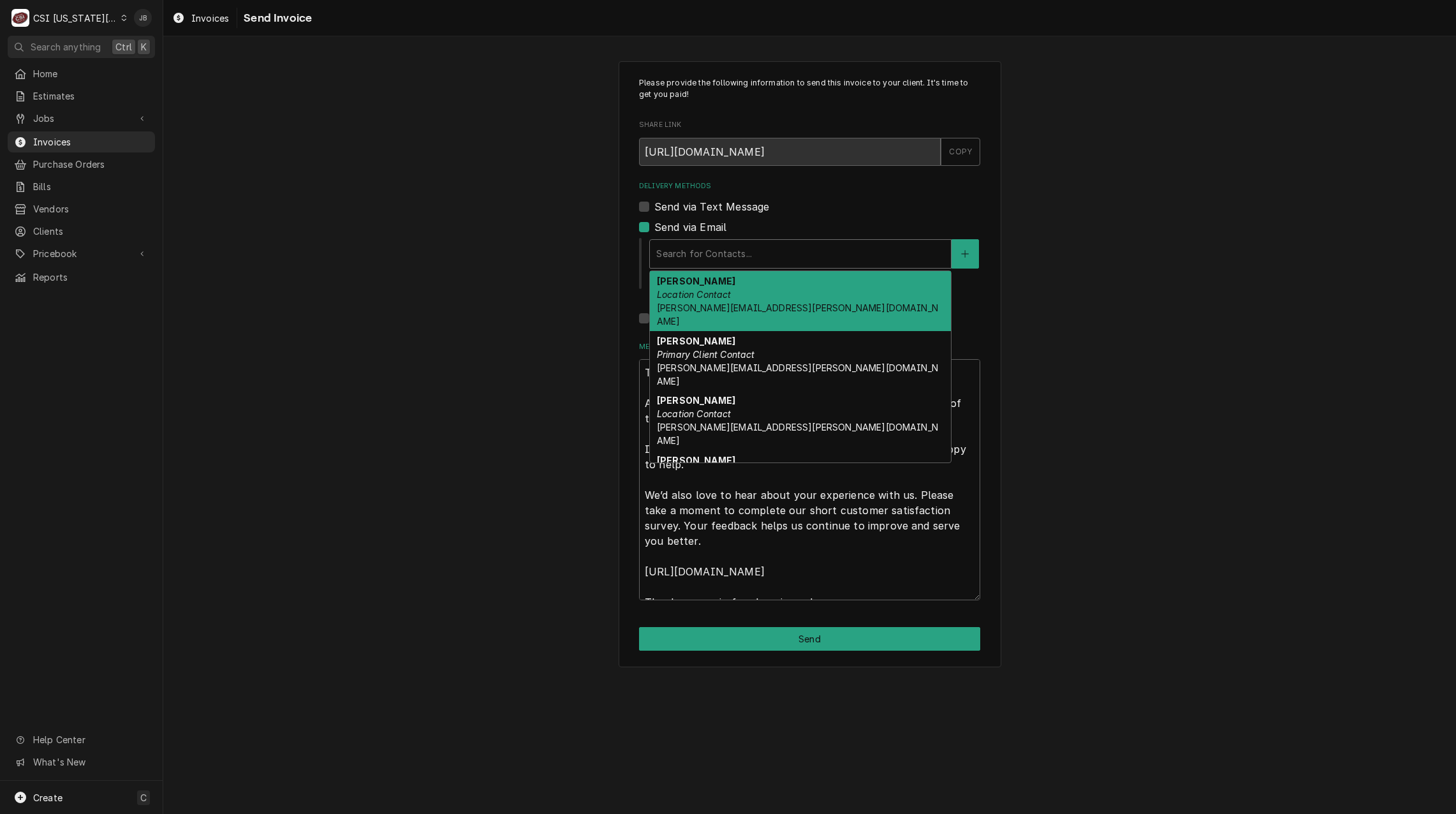
scroll to position [86, 0]
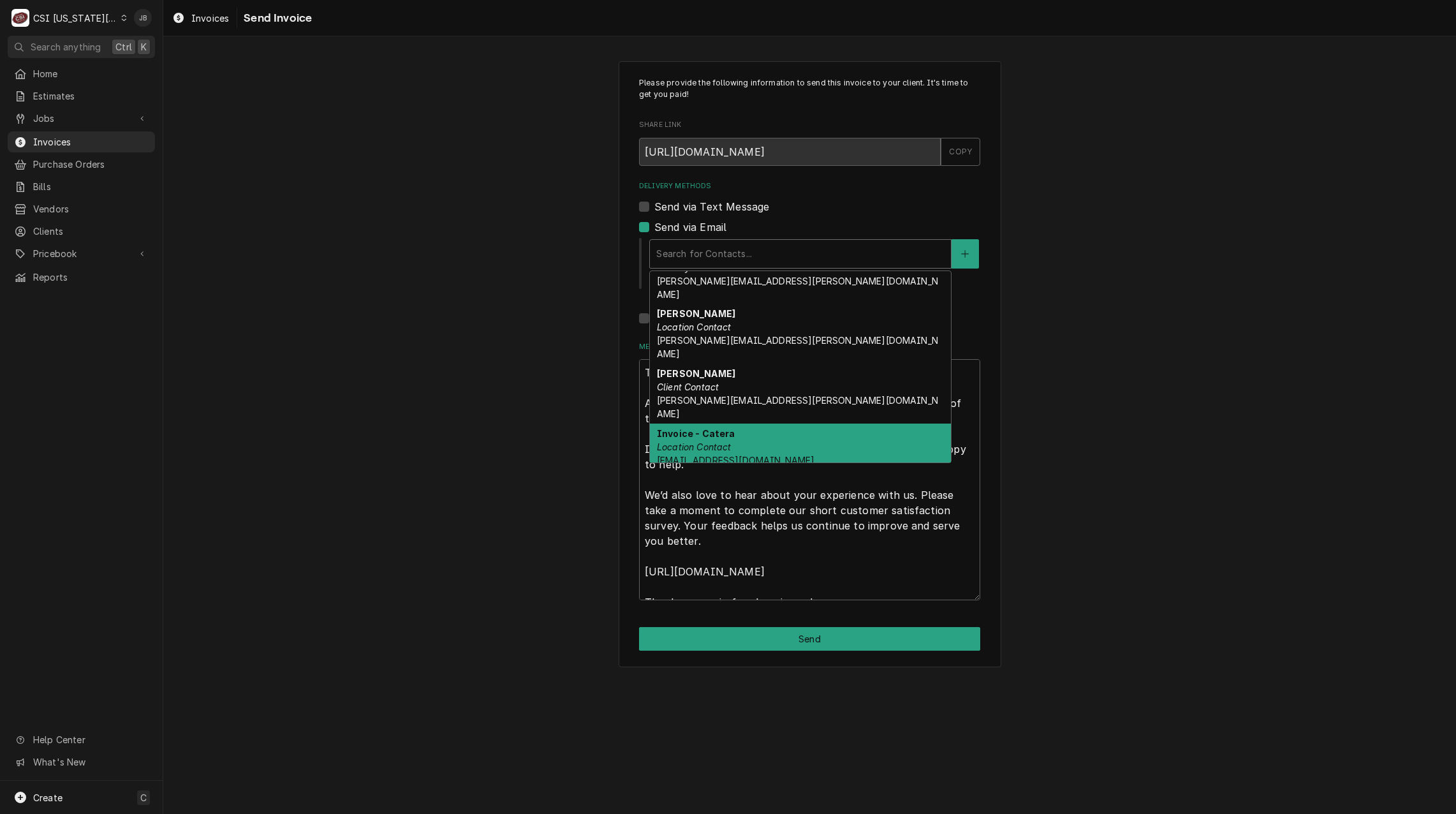
click at [785, 423] on div "Invoice - Catera Location Contact [EMAIL_ADDRESS][DOMAIN_NAME]" at bounding box center [800, 447] width 301 height 46
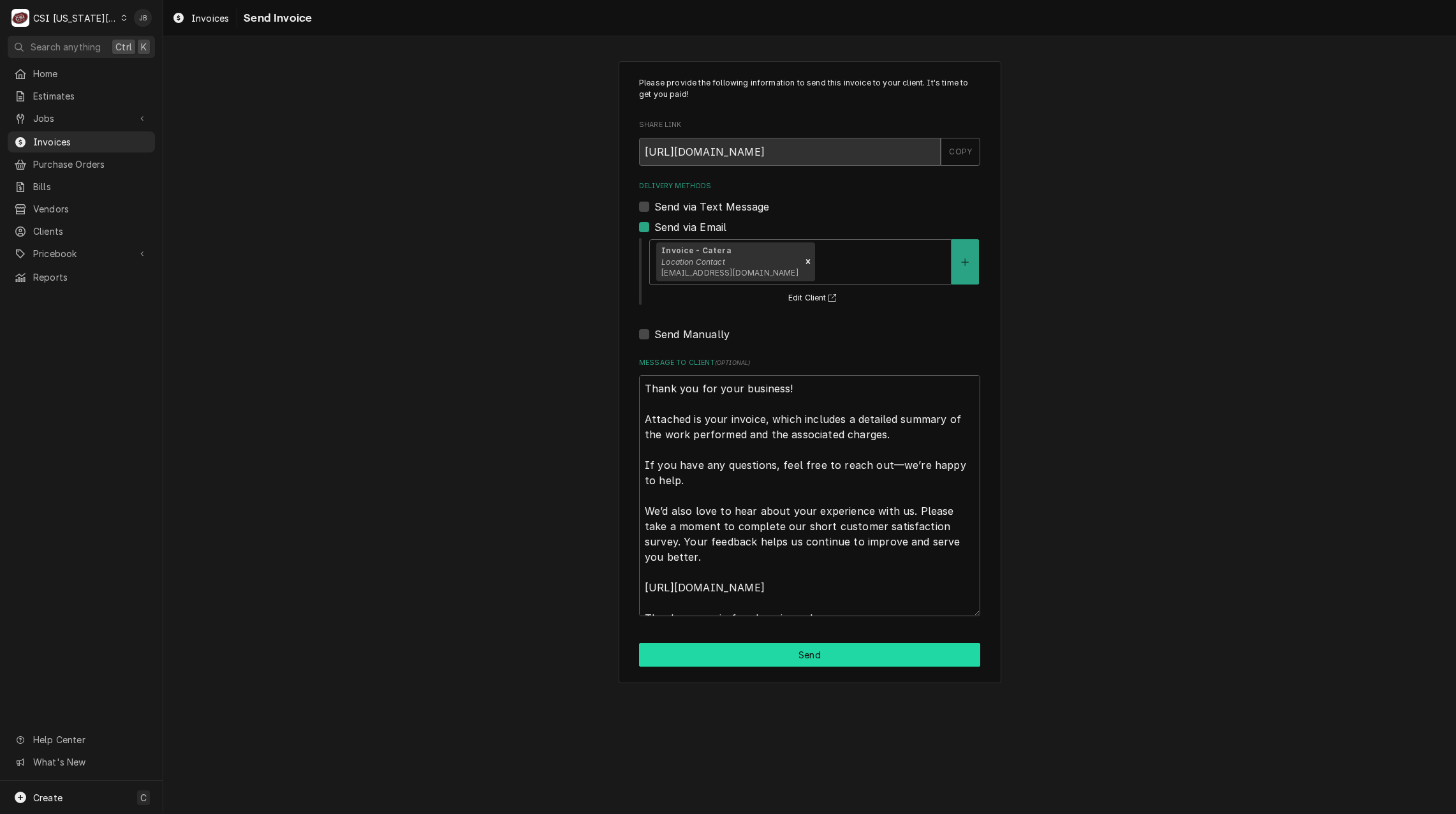
click at [746, 654] on button "Send" at bounding box center [809, 655] width 341 height 24
type textarea "x"
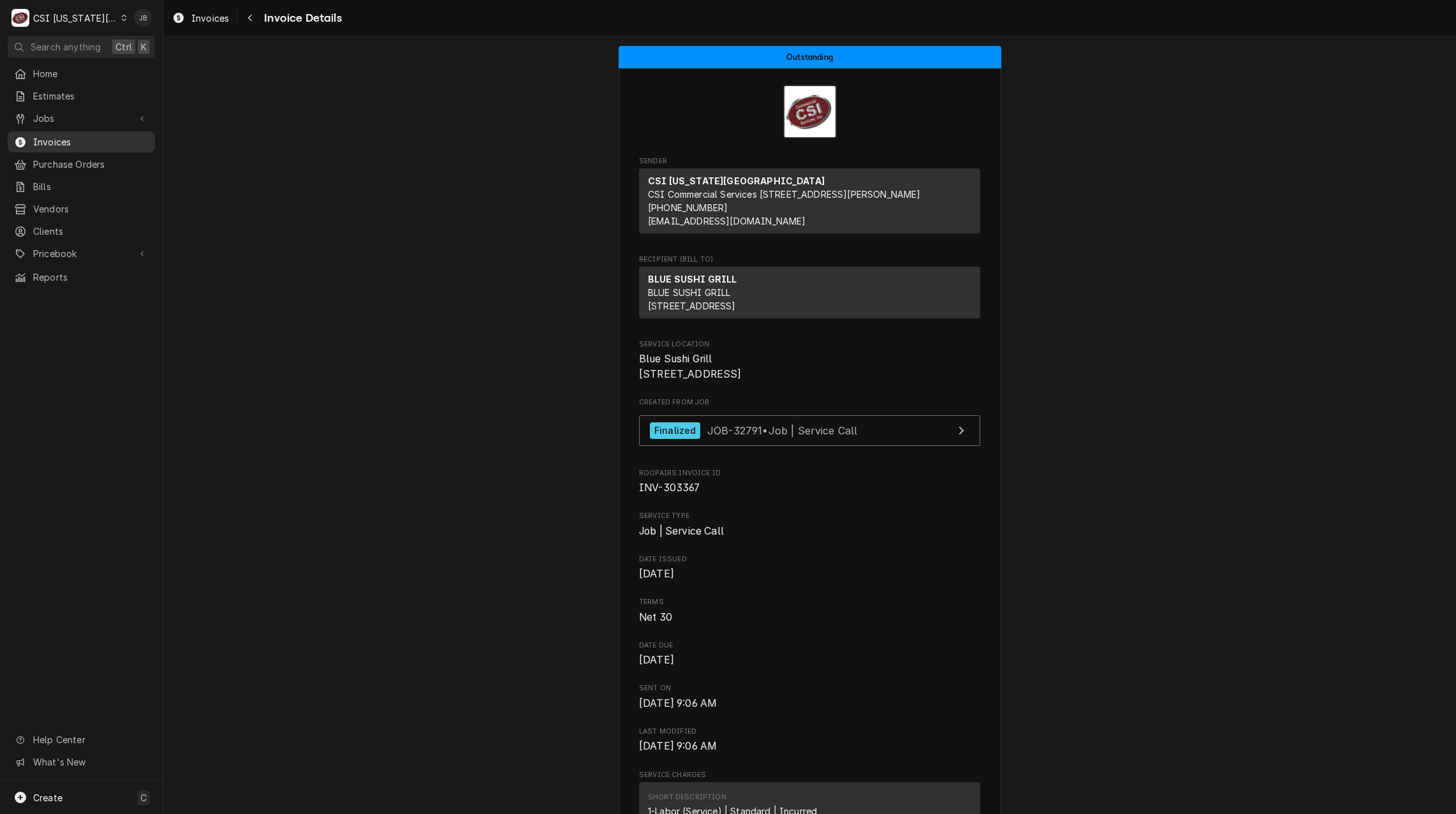
click at [44, 136] on span "Invoices" at bounding box center [91, 142] width 115 height 13
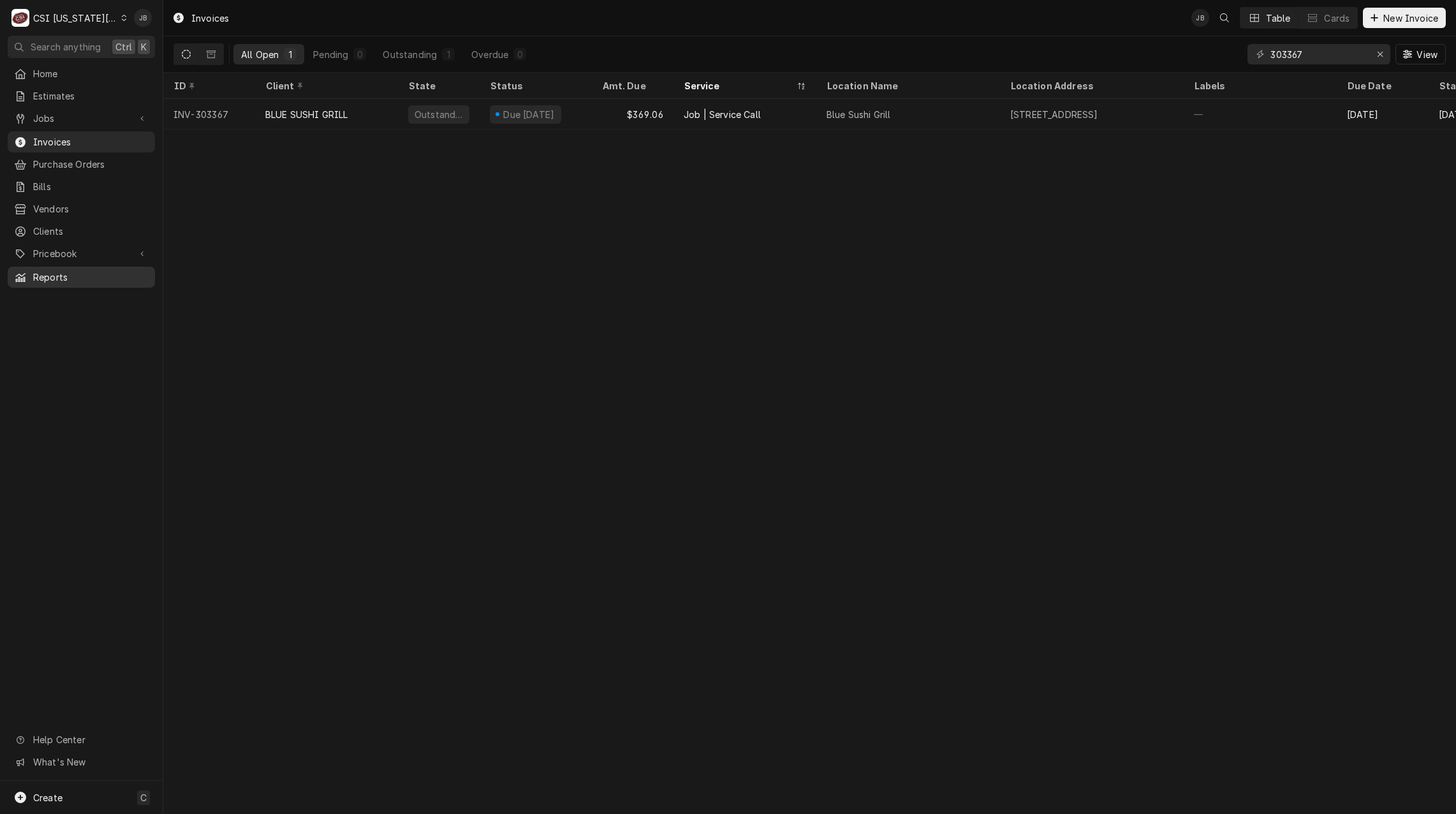
click at [79, 266] on link "Reports" at bounding box center [81, 277] width 147 height 21
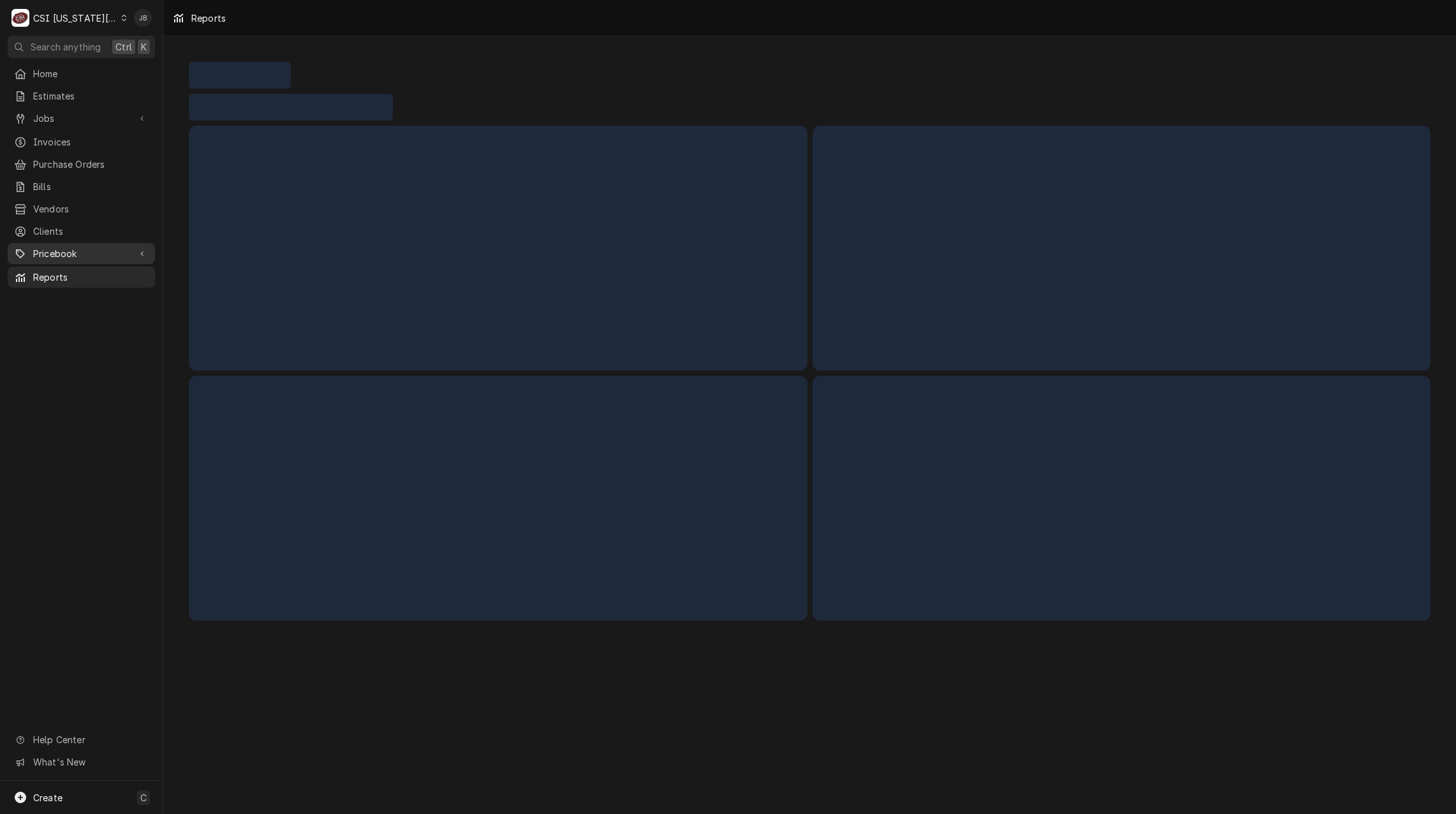
click at [102, 247] on span "Pricebook" at bounding box center [81, 253] width 97 height 13
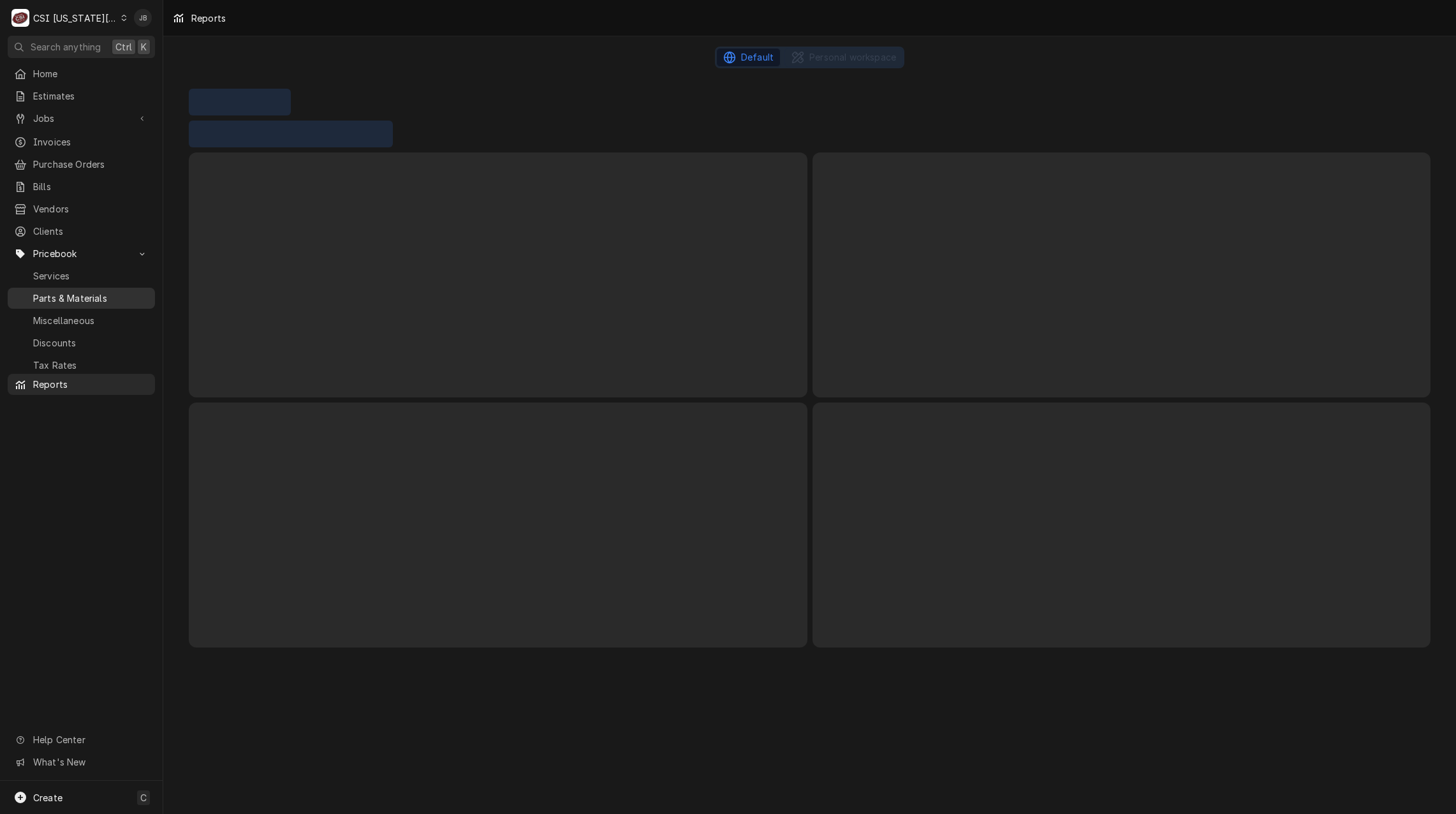
click at [105, 293] on span "Parts & Materials" at bounding box center [91, 298] width 115 height 13
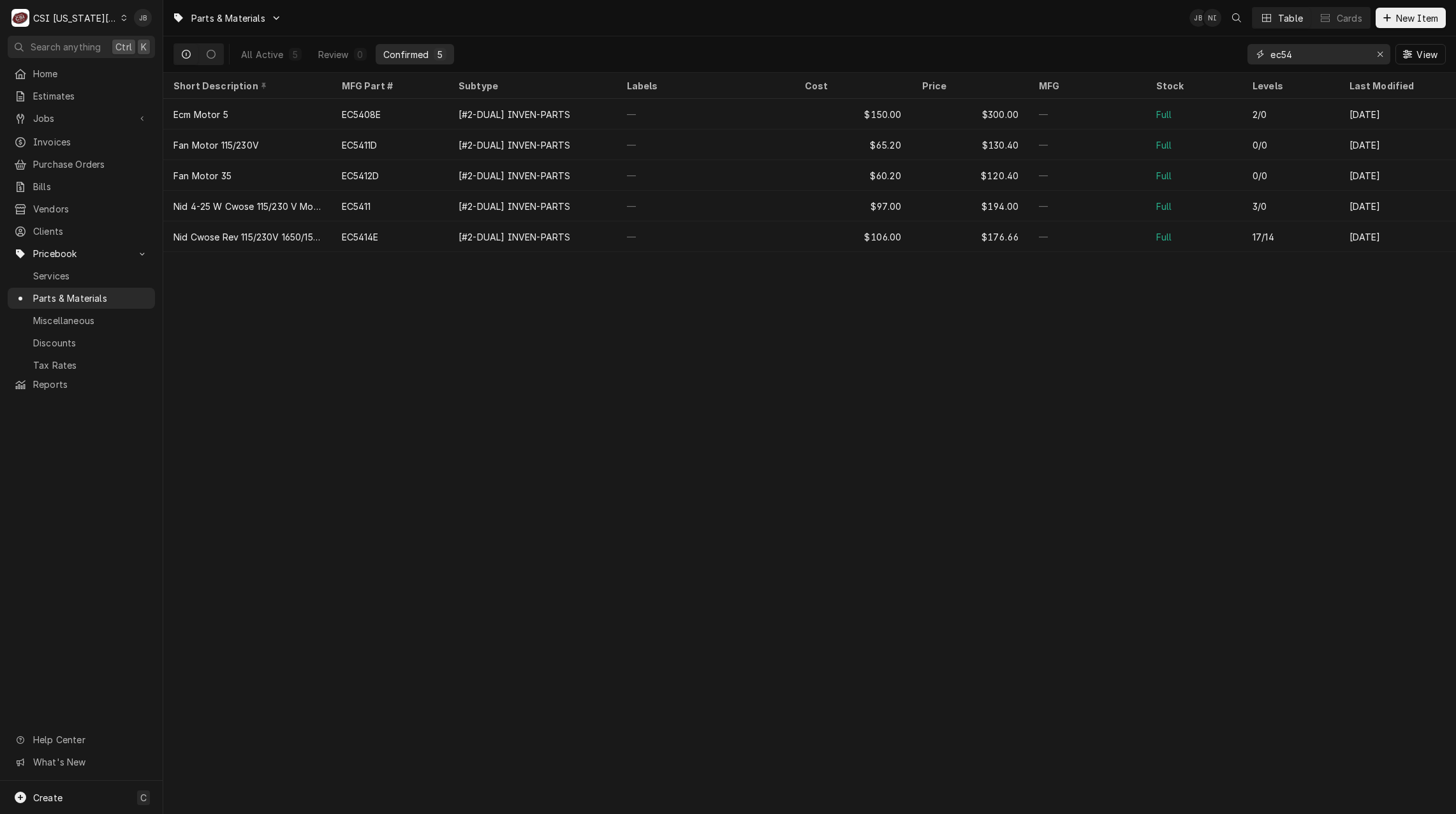
drag, startPoint x: 1314, startPoint y: 57, endPoint x: 1220, endPoint y: 66, distance: 94.4
click at [1220, 66] on div "All Active 5 Review 0 Confirmed 5 ec54 View" at bounding box center [809, 54] width 1272 height 36
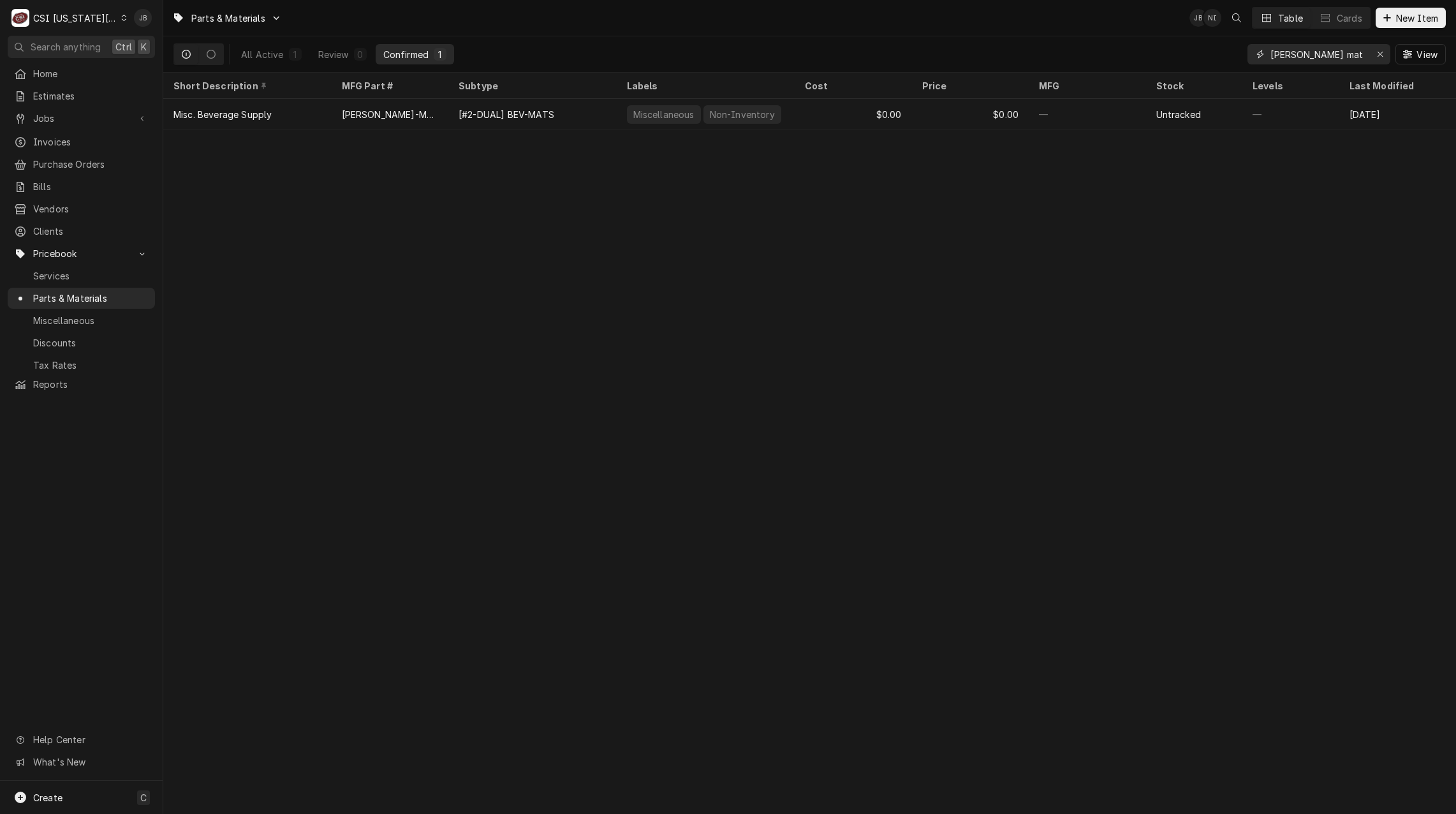
type input "[PERSON_NAME] mat"
click at [1433, 3] on div "Parts & Materials JB NI Table Cards New Item" at bounding box center [809, 17] width 1293 height 36
click at [1428, 12] on span "New Item" at bounding box center [1416, 18] width 47 height 13
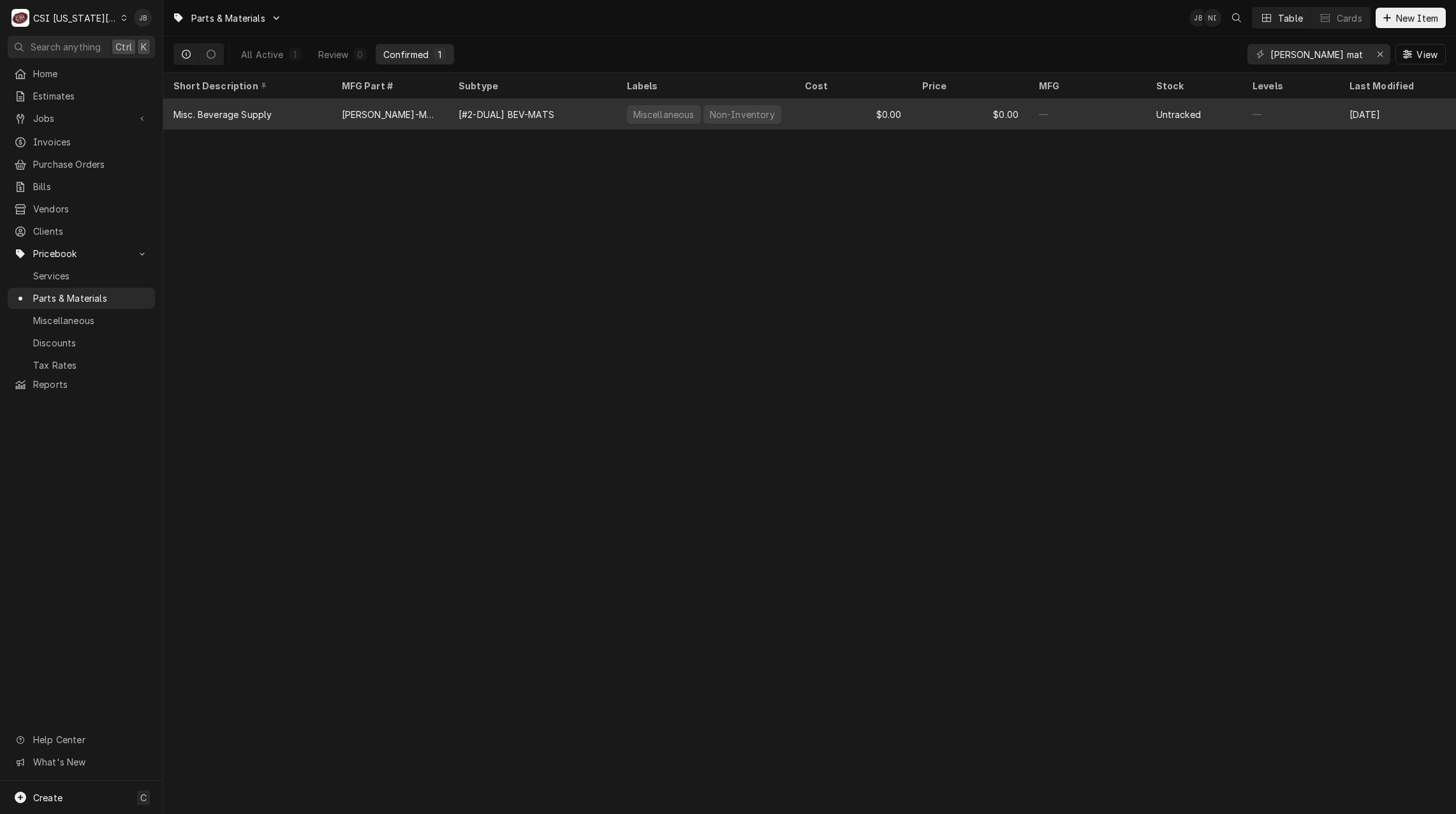
click at [323, 110] on div "Misc. Beverage Supply" at bounding box center [248, 114] width 168 height 30
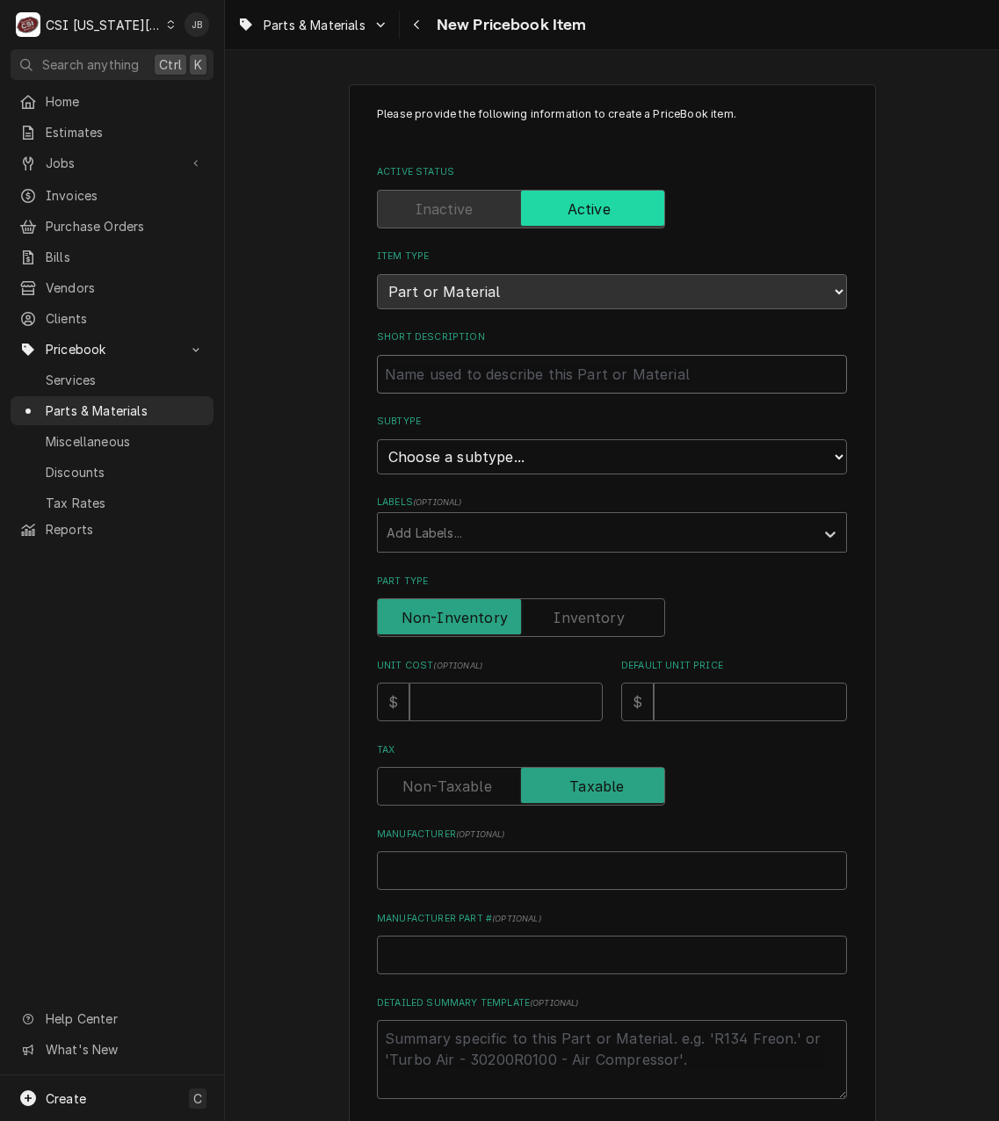
click at [514, 379] on input "Short Description" at bounding box center [612, 374] width 470 height 39
paste input "Misc. Beverage Supply"
type textarea "x"
type input "Misc. Beverage Supply"
type textarea "x"
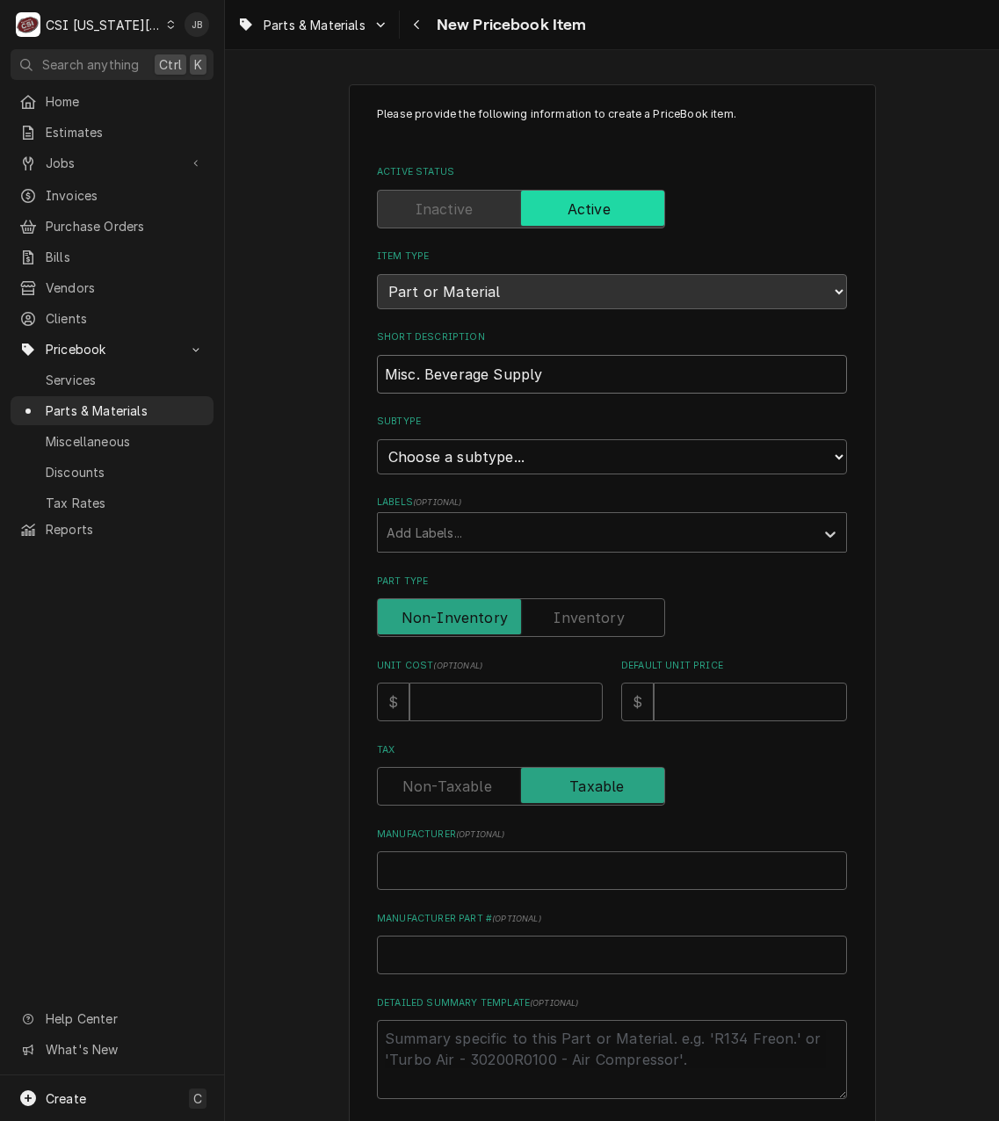
type input "Misc. Beverage Supply"
type textarea "x"
type input "Misc. Beverage Supply ("
type textarea "x"
type input "Misc. Beverage Supply (1"
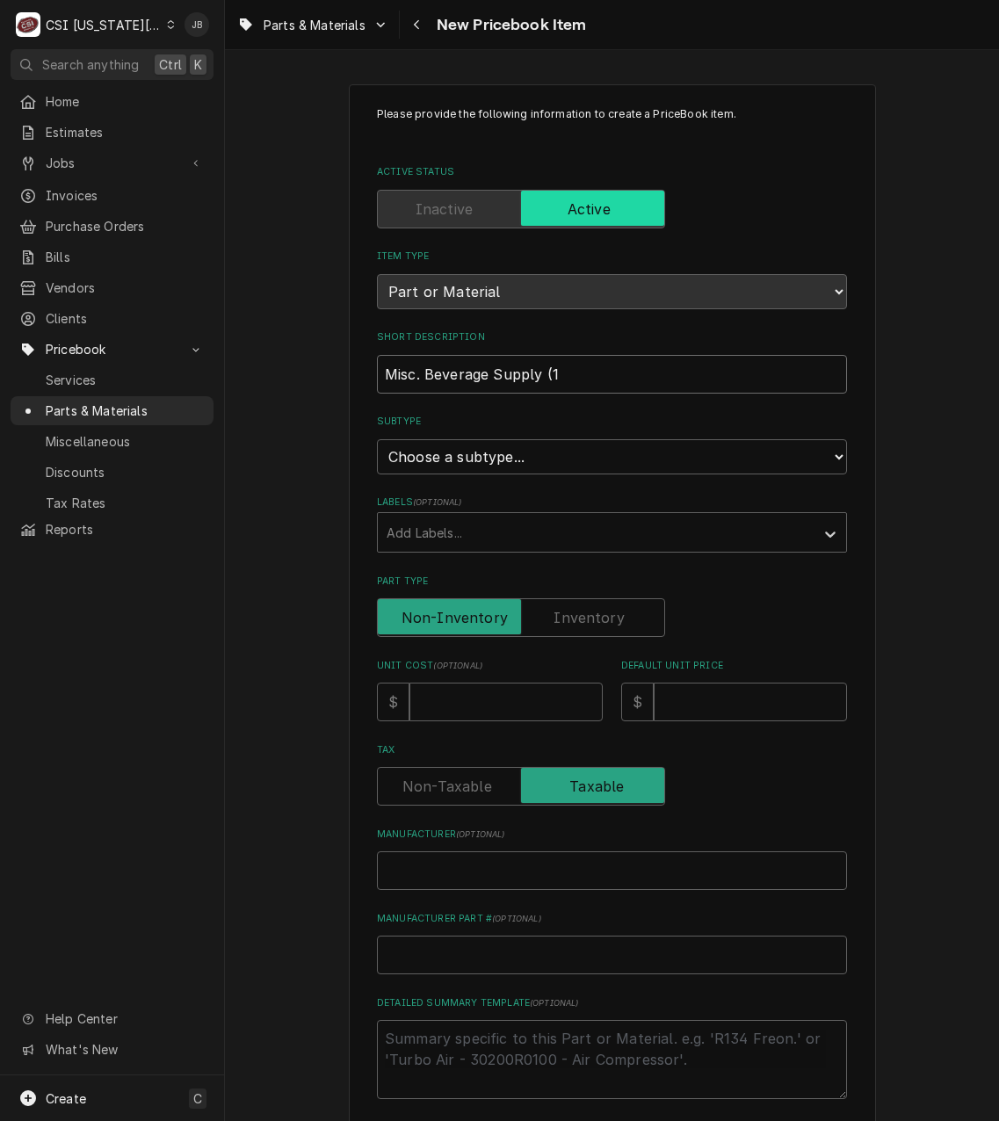
type textarea "x"
type input "Misc. Beverage Supply (1)"
click at [476, 458] on select "Choose a subtype... [#2-DUAL] AFTERHRS-WH-CHG-2 [#2-DUAL] BEV-EQUIP [#2-DUAL] B…" at bounding box center [612, 456] width 470 height 35
select select "47"
click at [377, 439] on select "Choose a subtype... [#2-DUAL] AFTERHRS-WH-CHG-2 [#2-DUAL] BEV-EQUIP [#2-DUAL] B…" at bounding box center [612, 456] width 470 height 35
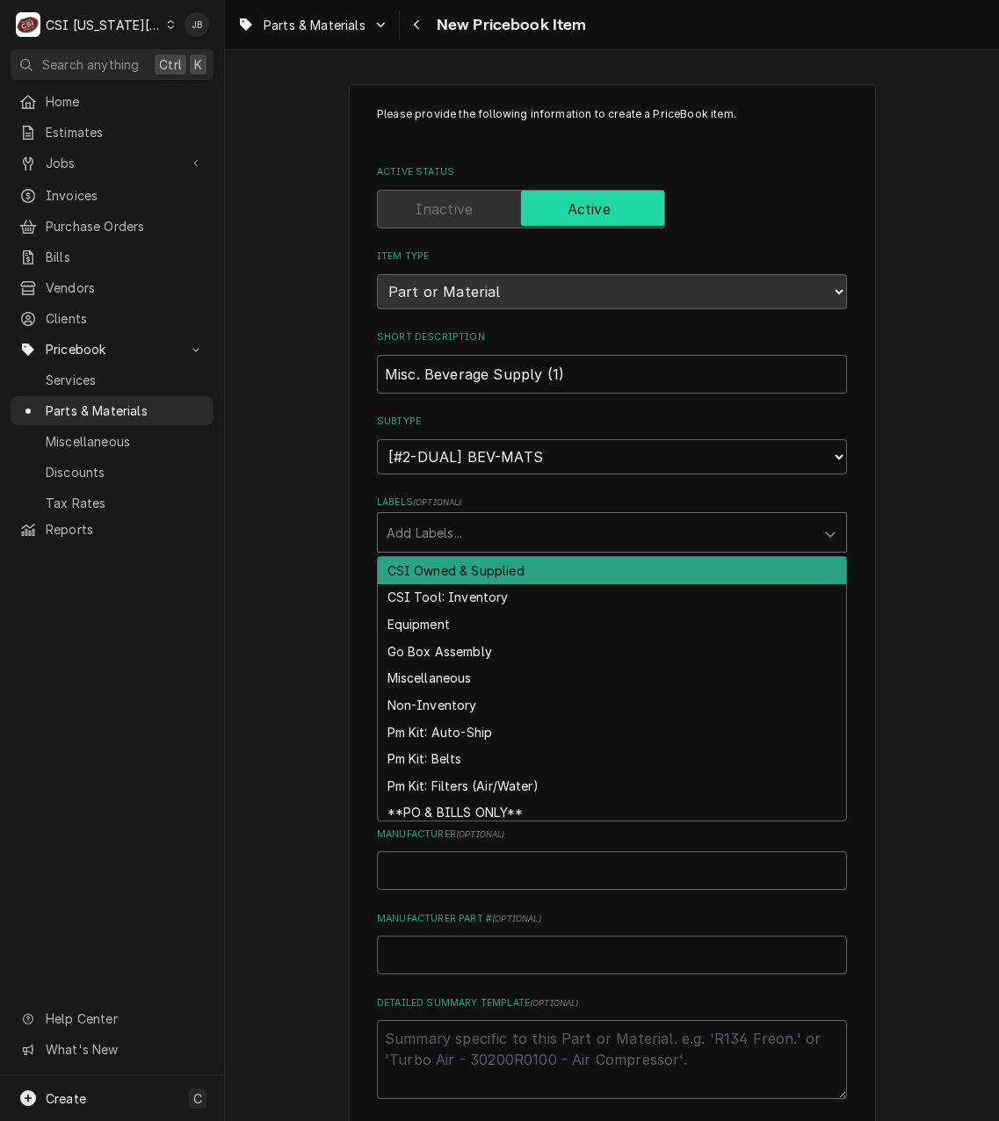
click at [468, 546] on div "Labels" at bounding box center [596, 533] width 419 height 32
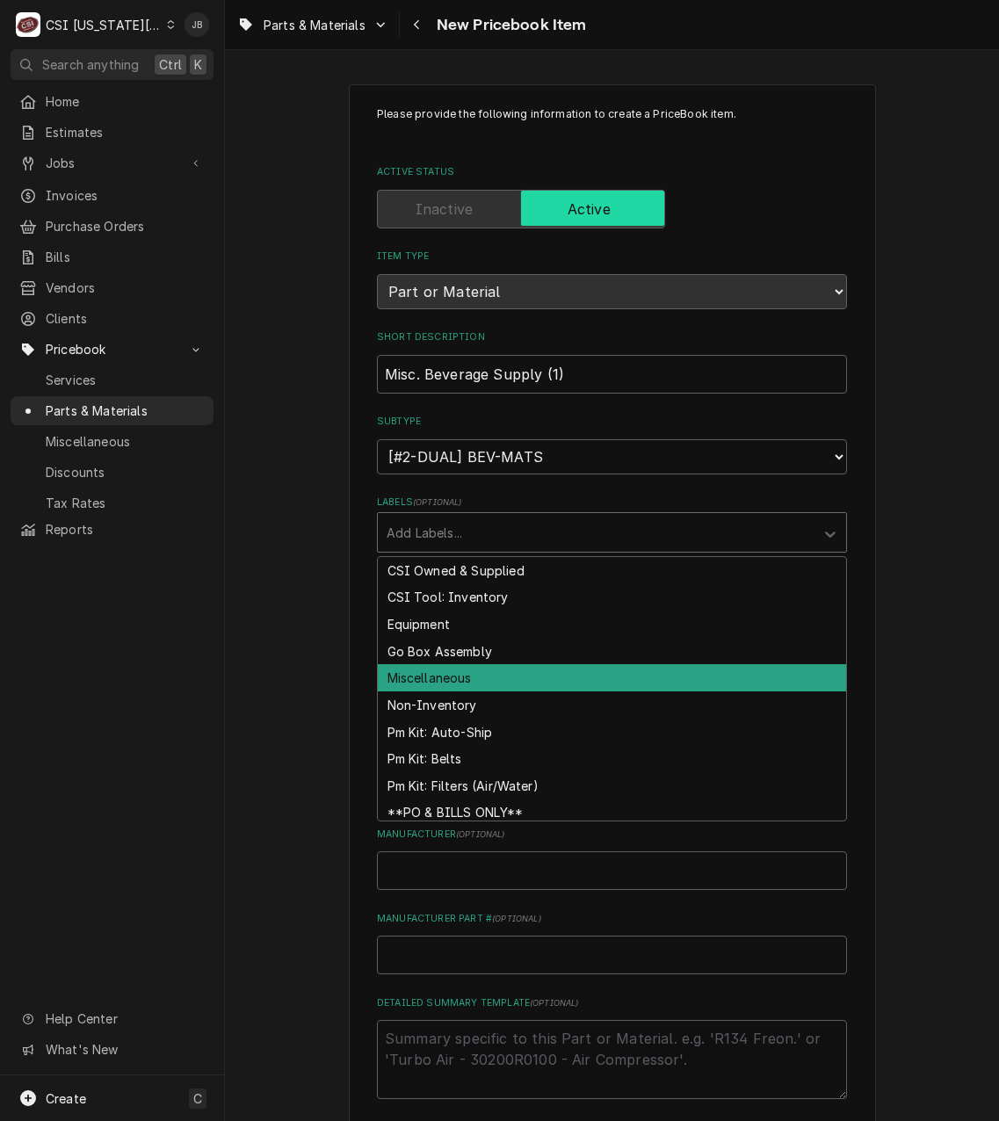
click at [526, 681] on div "Miscellaneous" at bounding box center [612, 677] width 468 height 27
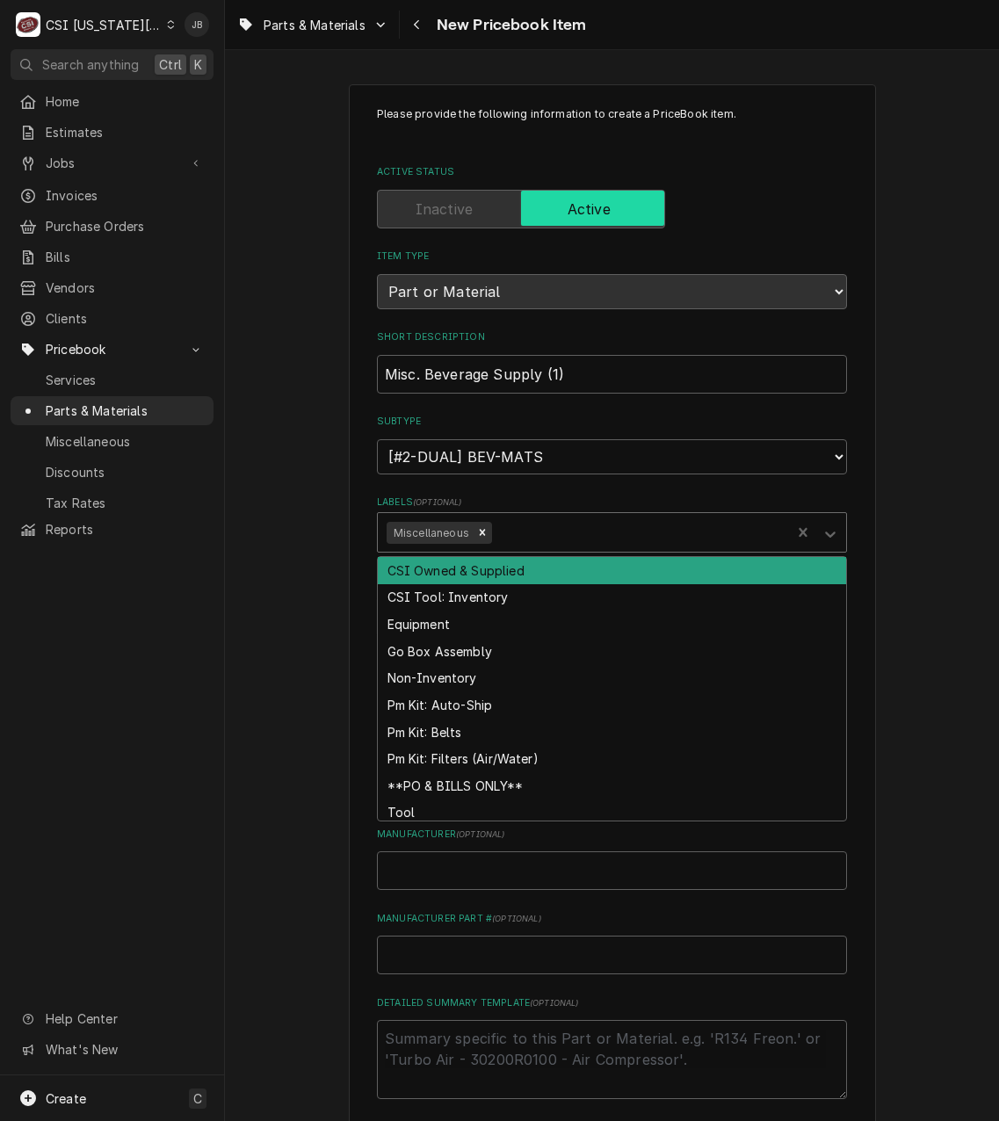
click at [524, 531] on div "Labels" at bounding box center [638, 533] width 286 height 32
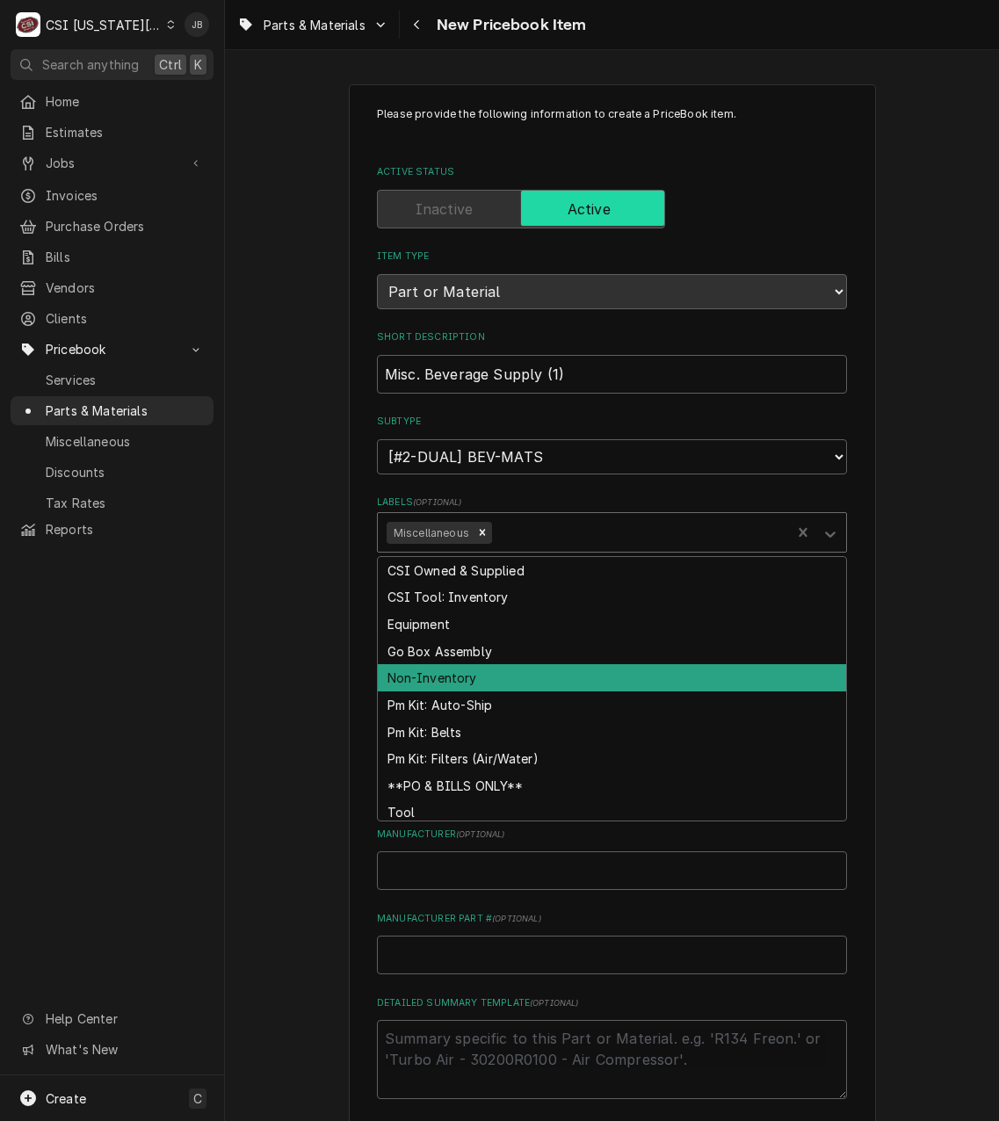
click at [556, 683] on div "Non-Inventory" at bounding box center [612, 677] width 468 height 27
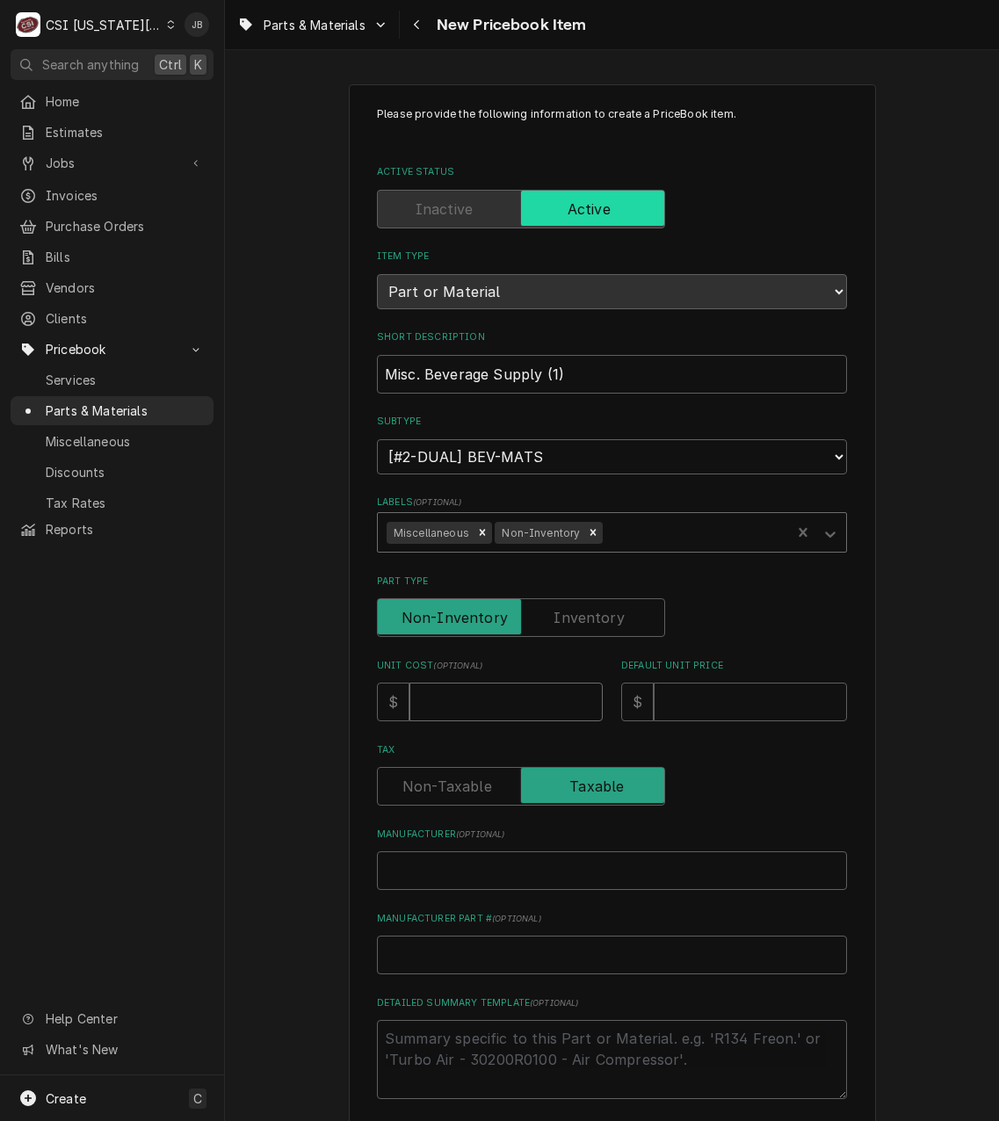
click at [476, 702] on input "Unit Cost ( optional )" at bounding box center [505, 702] width 193 height 39
type textarea "x"
type input "0"
click at [734, 705] on input "Default Unit Price" at bounding box center [750, 702] width 193 height 39
type textarea "x"
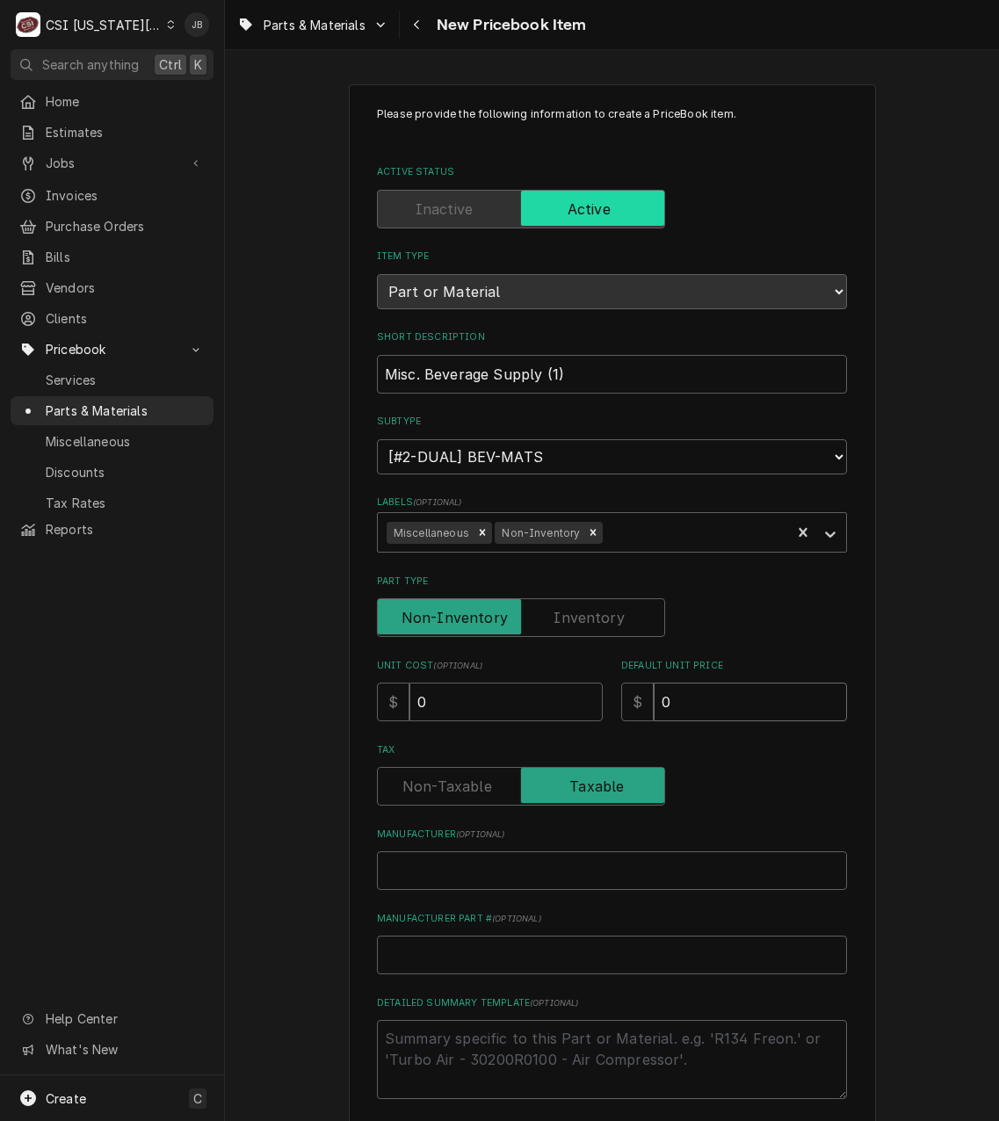
type input "0"
click at [504, 981] on div "Please provide the following information to create a PriceBook item. Active Sta…" at bounding box center [612, 704] width 470 height 1196
click at [502, 970] on input "Manufacturer Part # ( optional )" at bounding box center [612, 955] width 470 height 39
paste input "[PERSON_NAME]-MATS"
type textarea "x"
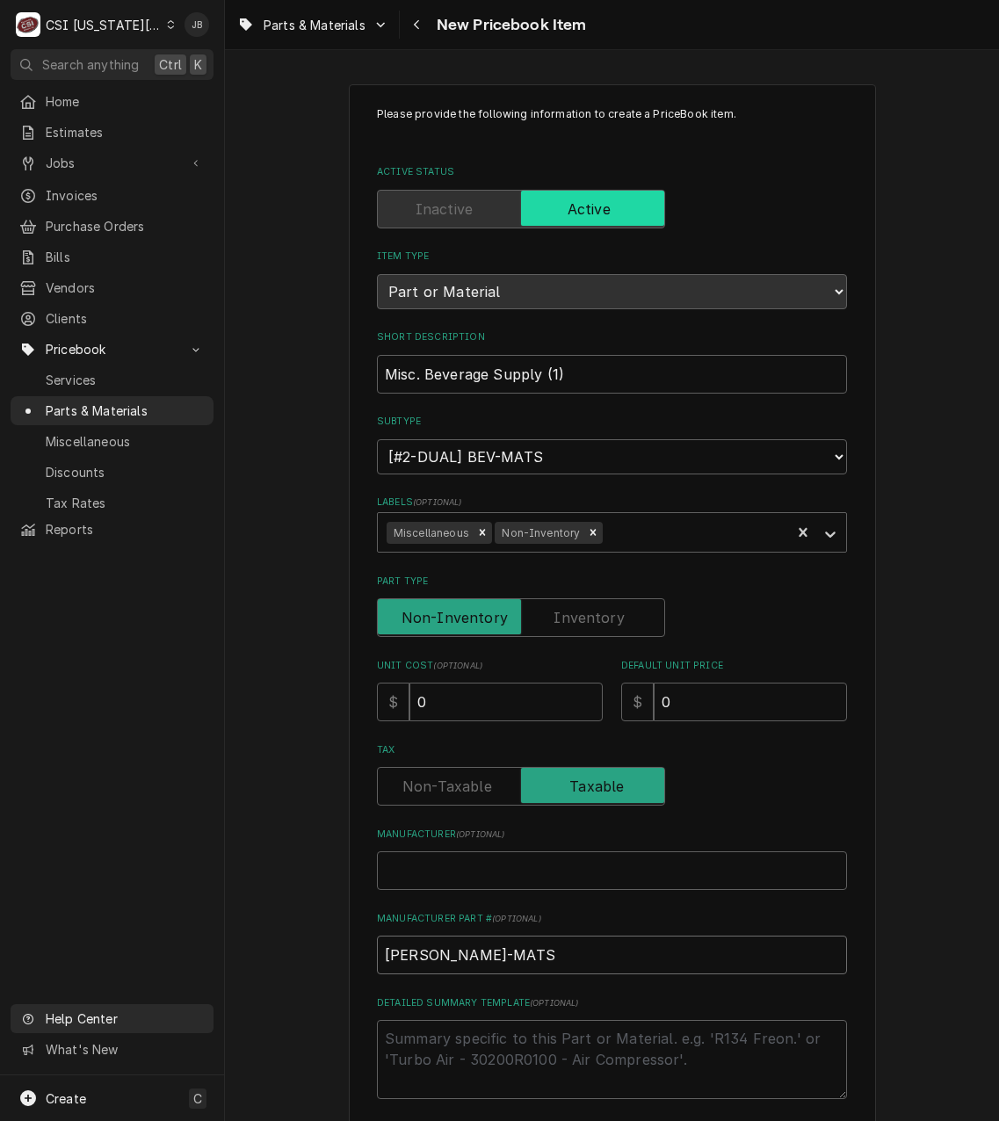
type input "BEV-MATS"
click at [497, 1058] on textarea "Detailed Summary Template ( optional )" at bounding box center [612, 1059] width 470 height 79
paste textarea "Miscellaneous Plumbing, Hardware, Insulation, Beverage Materials and Other Supp…"
type textarea "x"
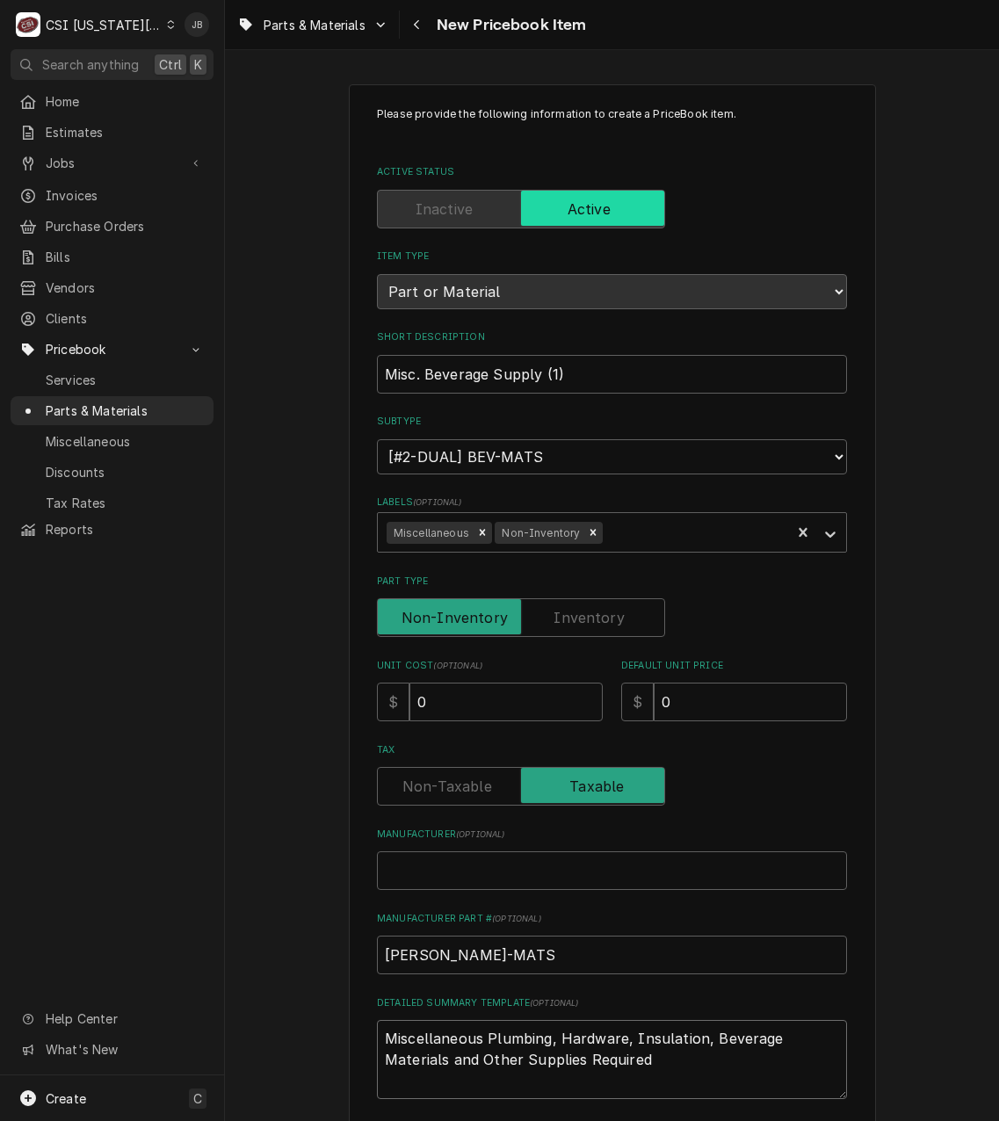
type textarea "Miscellaneous Plumbing, Hardware, Insulation, Beverage Materials and Other Supp…"
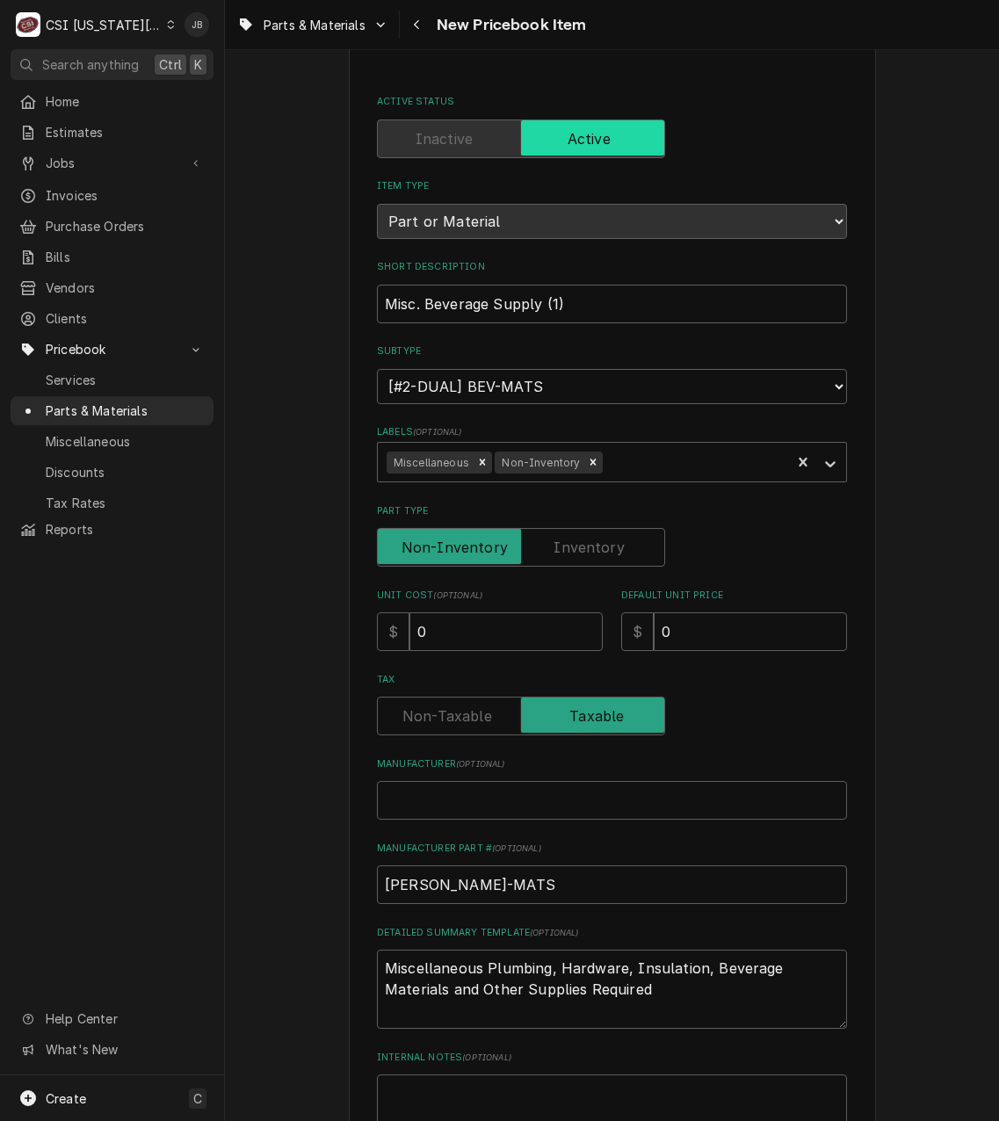
scroll to position [289, 0]
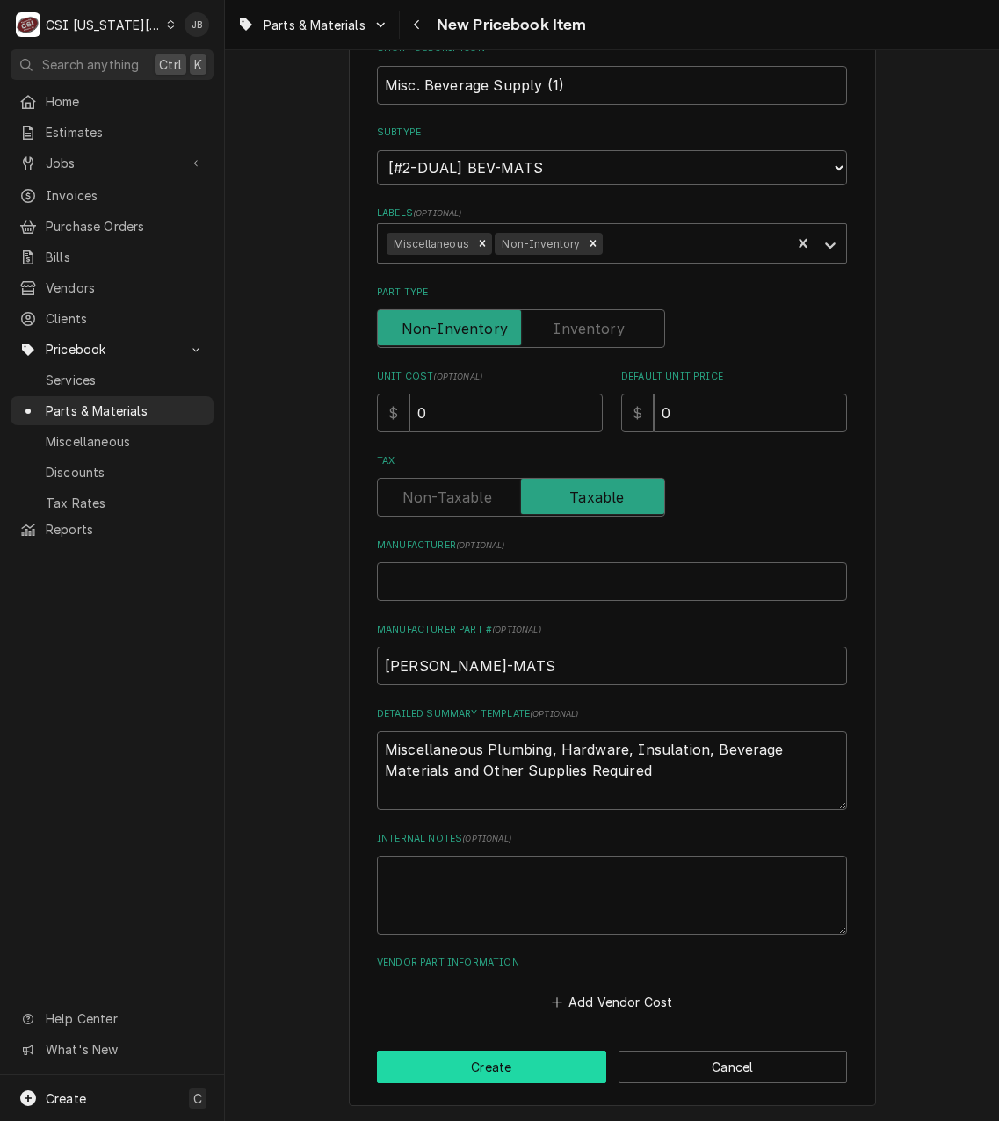
click at [471, 1071] on button "Create" at bounding box center [491, 1067] width 229 height 33
type textarea "x"
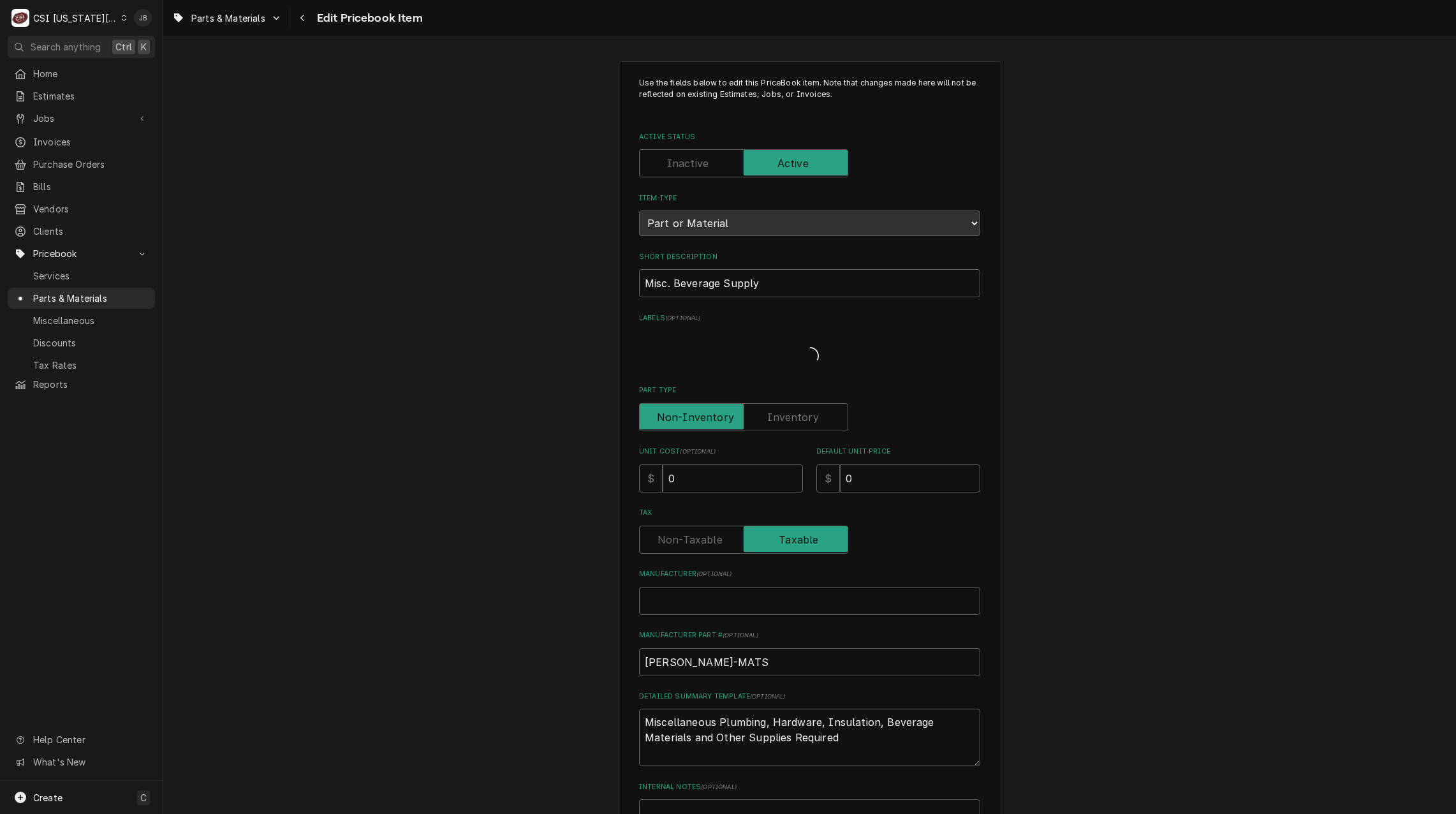
type textarea "x"
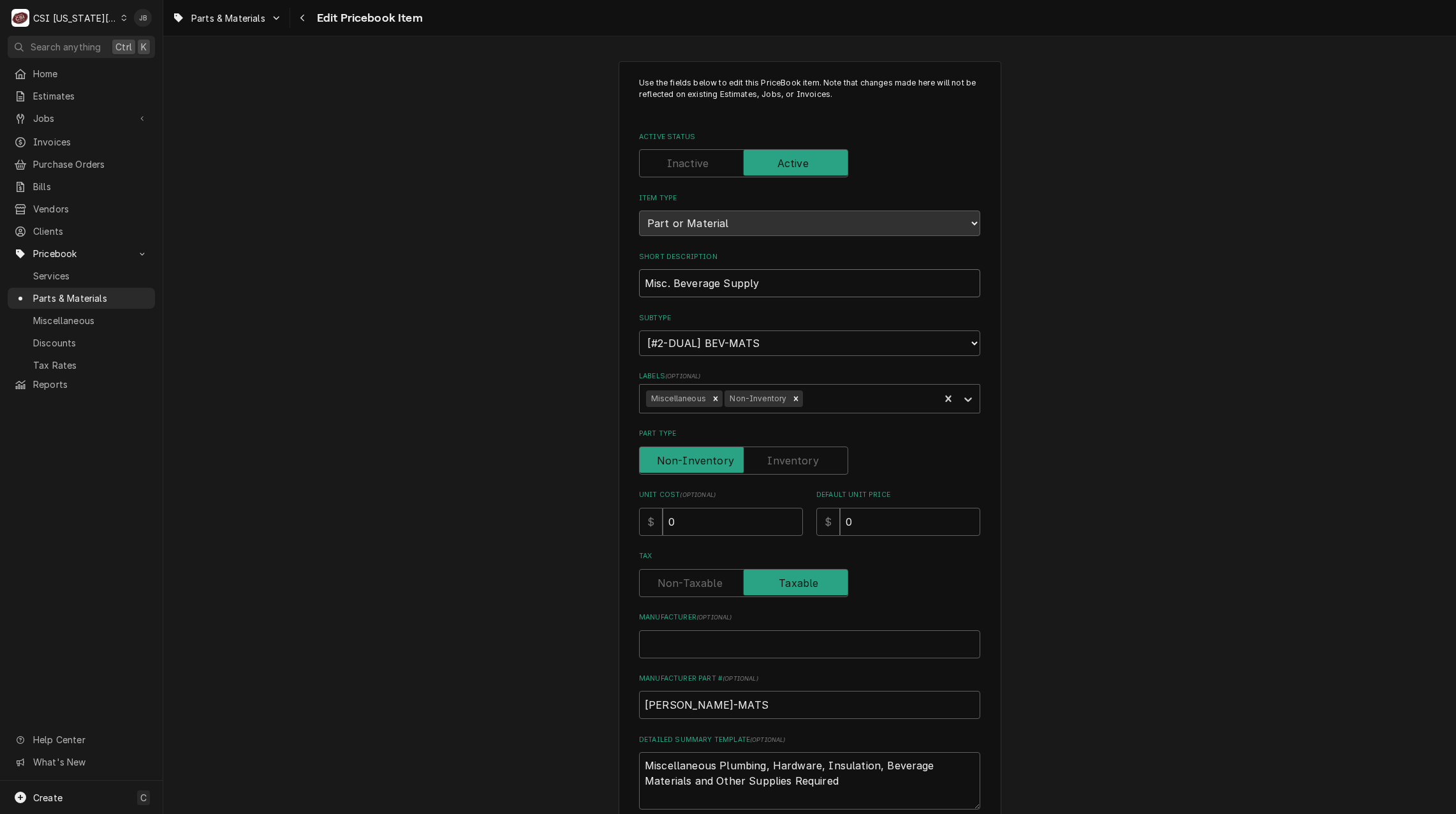
drag, startPoint x: 788, startPoint y: 288, endPoint x: 567, endPoint y: 285, distance: 221.0
click at [569, 285] on div "Use the fields below to edit this PriceBook item. Note that changes made here w…" at bounding box center [809, 804] width 1293 height 1508
drag, startPoint x: 735, startPoint y: 712, endPoint x: 580, endPoint y: 721, distance: 155.3
click at [584, 720] on div "Use the fields below to edit this PriceBook item. Note that changes made here w…" at bounding box center [809, 804] width 1293 height 1508
drag, startPoint x: 858, startPoint y: 791, endPoint x: 487, endPoint y: 771, distance: 371.5
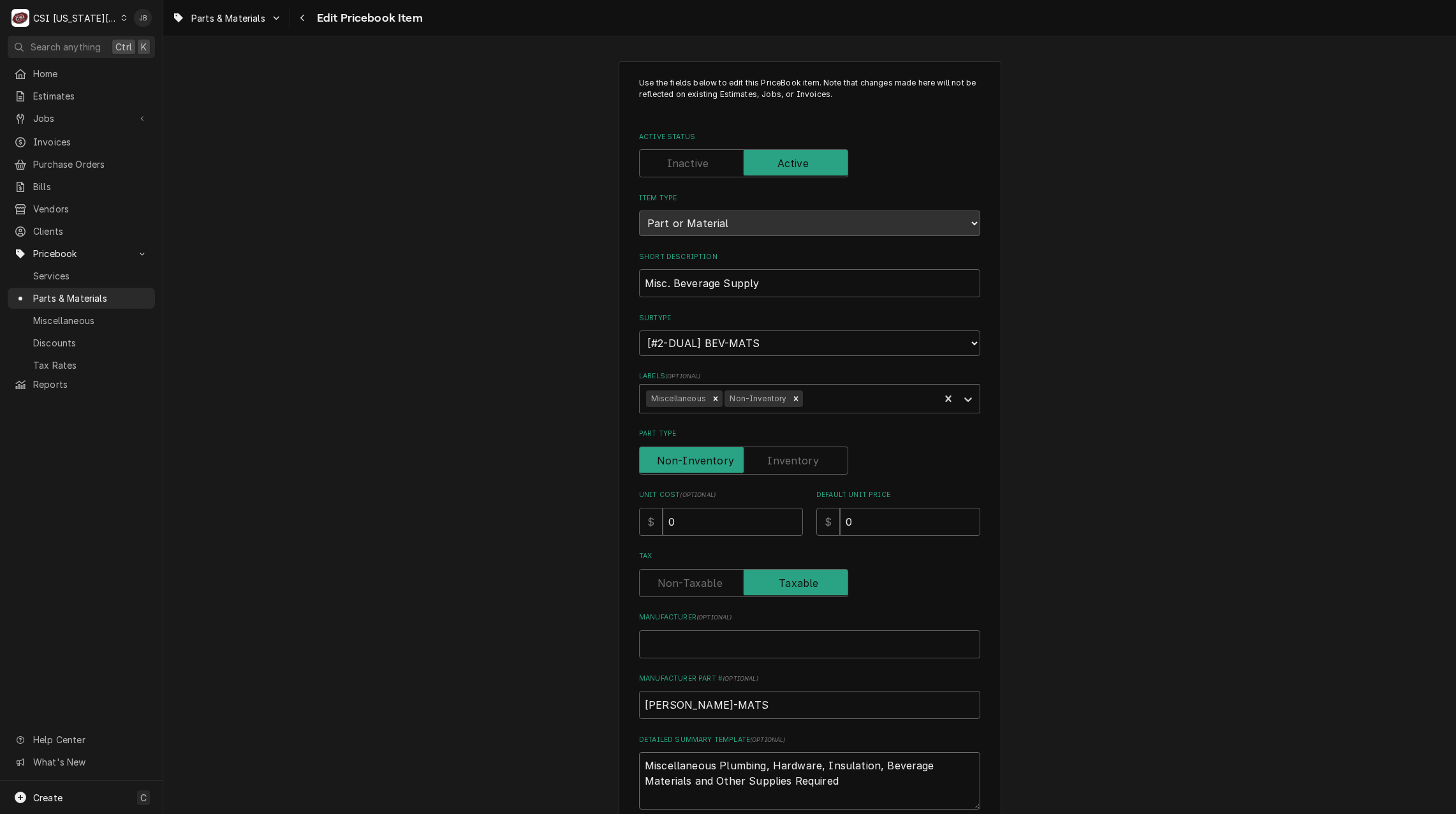
click at [487, 771] on div "Use the fields below to edit this PriceBook item. Note that changes made here w…" at bounding box center [809, 804] width 1293 height 1508
click at [1039, 661] on div "Use the fields below to edit this PriceBook item. Note that changes made here w…" at bounding box center [809, 804] width 1293 height 1508
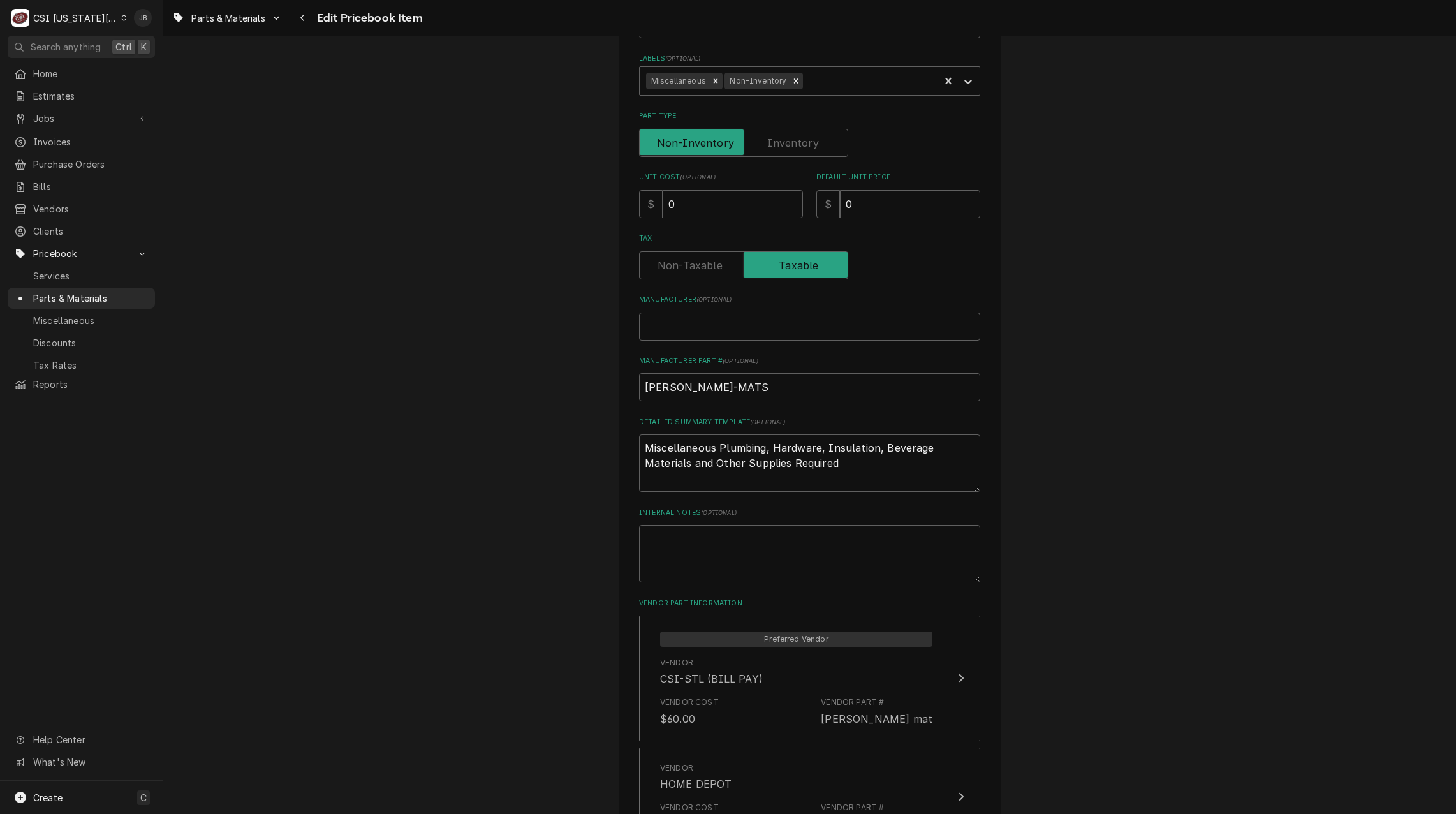
scroll to position [319, 0]
drag, startPoint x: 115, startPoint y: 287, endPoint x: 131, endPoint y: 281, distance: 17.1
click at [115, 291] on span "Parts & Materials" at bounding box center [91, 298] width 115 height 13
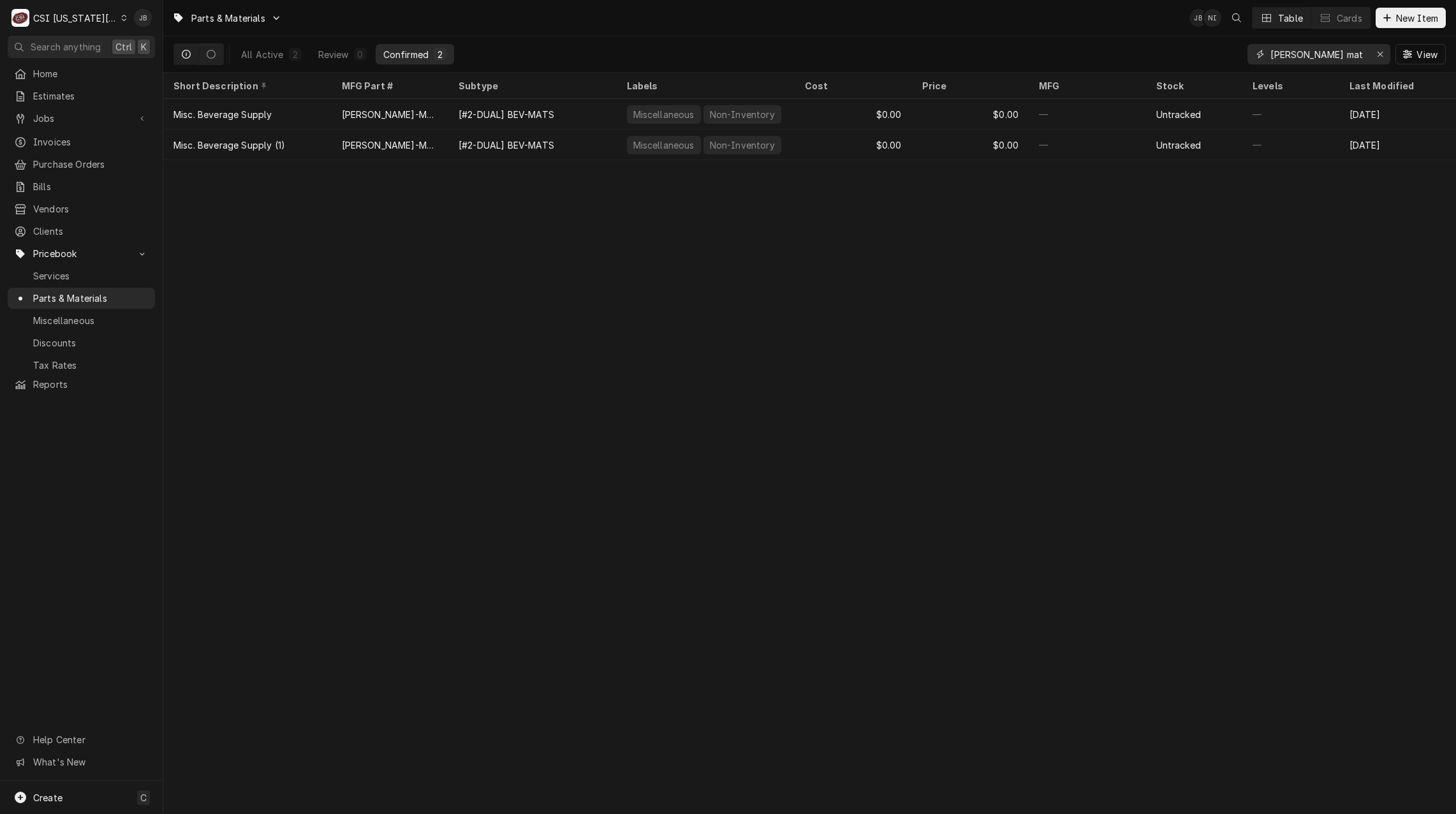
click at [1320, 49] on input "[PERSON_NAME] mat" at bounding box center [1318, 54] width 96 height 20
click at [89, 135] on span "Invoices" at bounding box center [91, 142] width 115 height 13
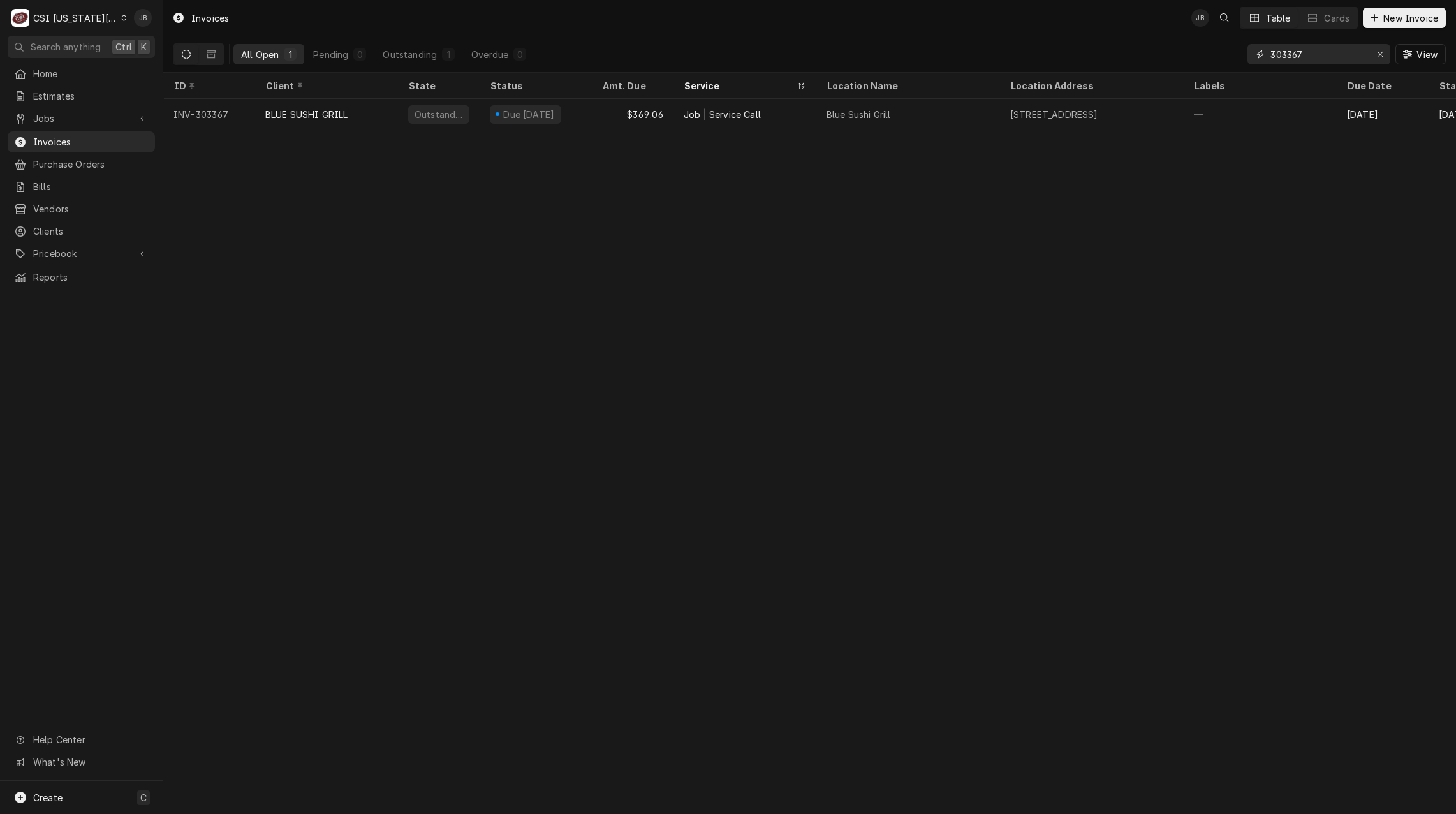
click at [1314, 52] on input "303367" at bounding box center [1318, 54] width 96 height 20
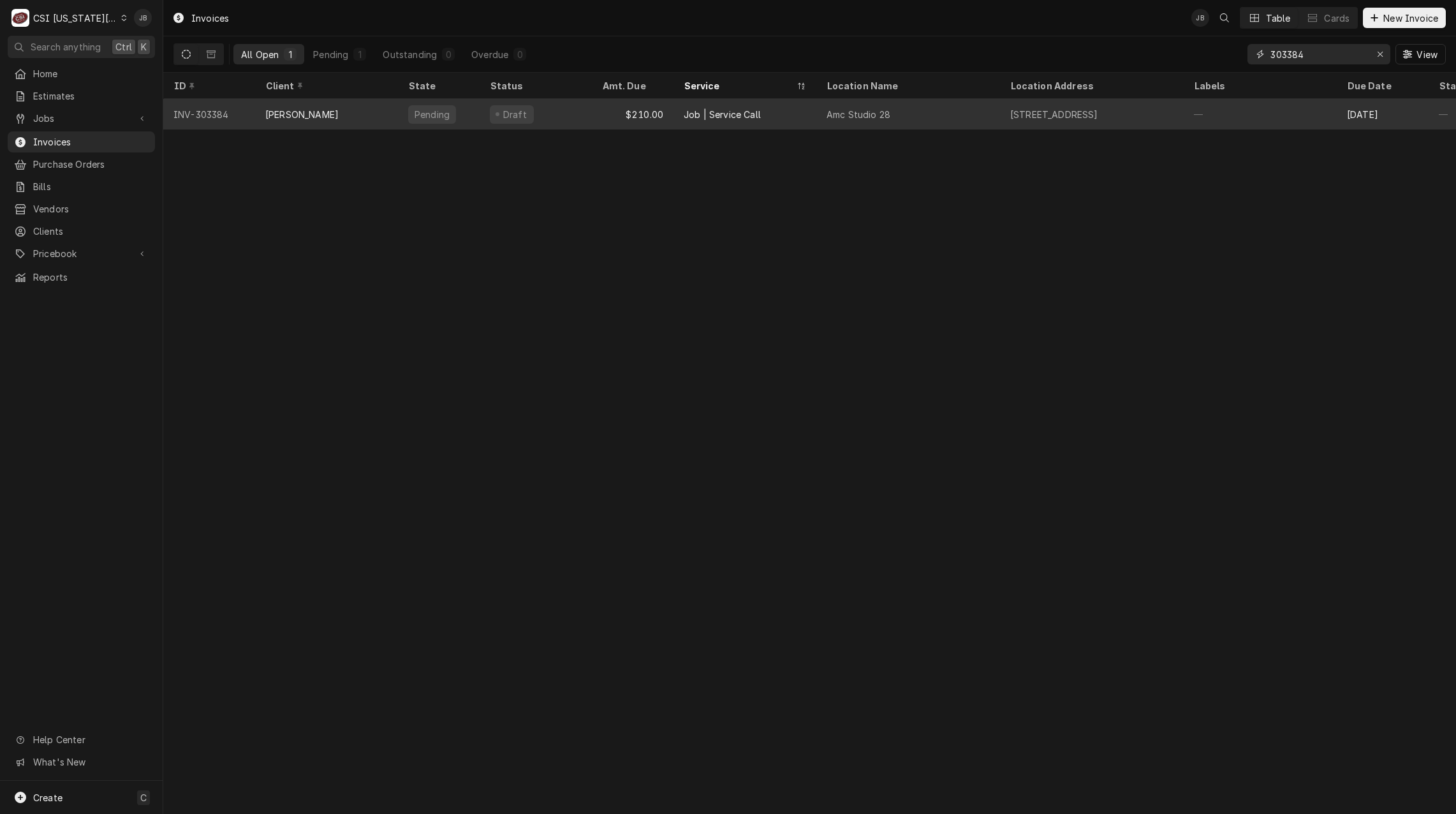
type input "303384"
click at [835, 114] on div "Amc Studio 28" at bounding box center [859, 114] width 64 height 13
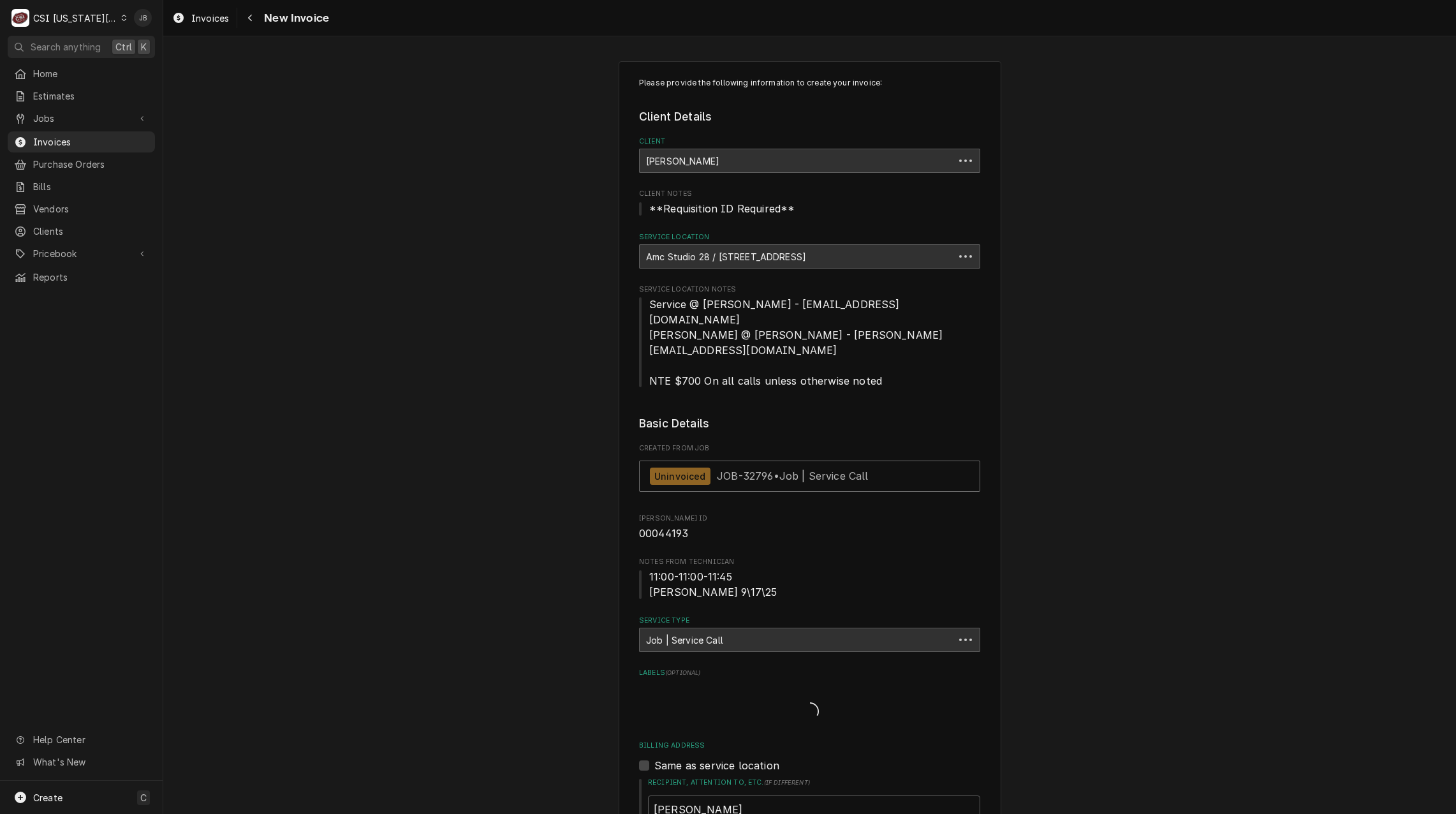
type textarea "x"
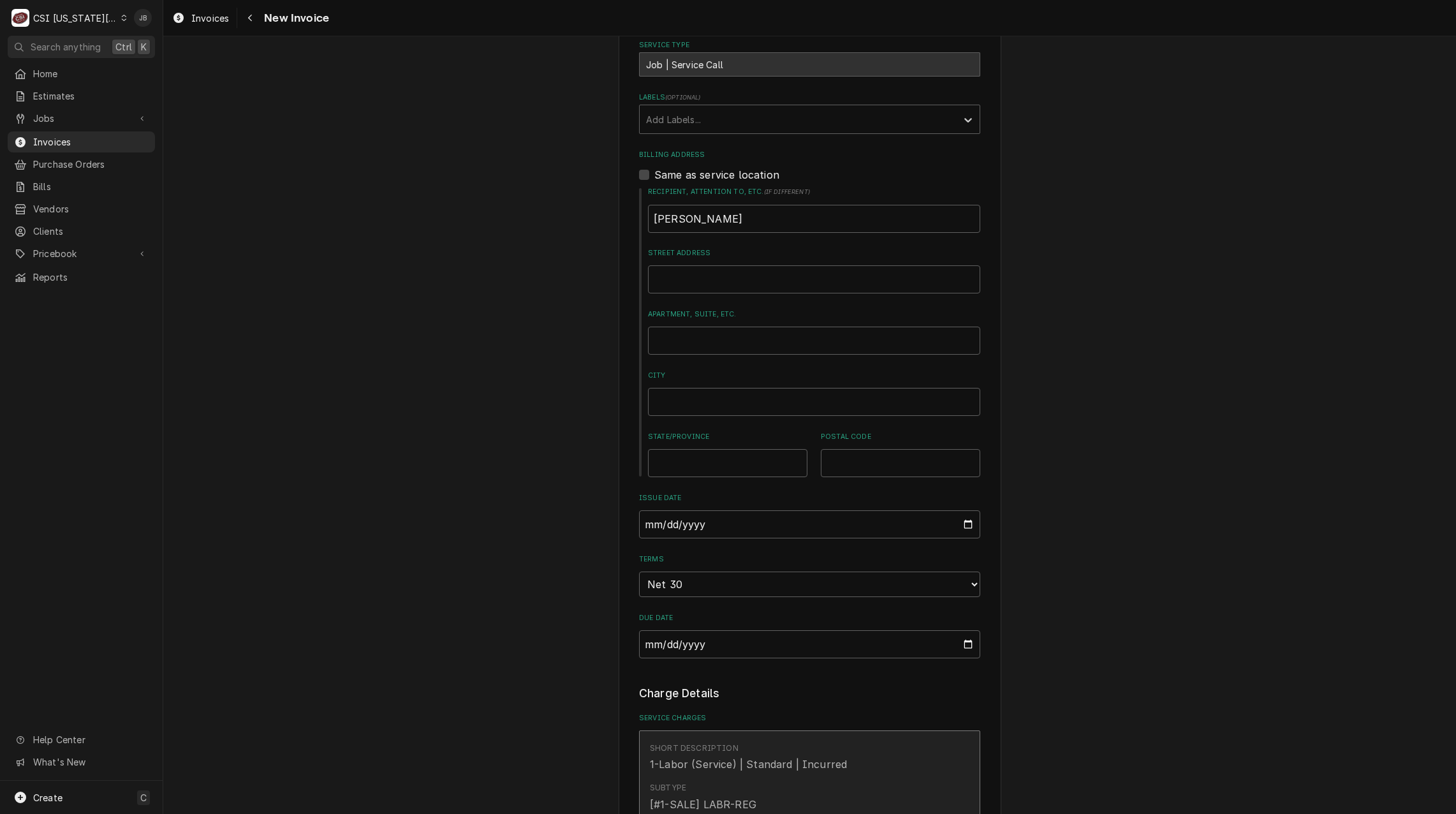
scroll to position [574, 0]
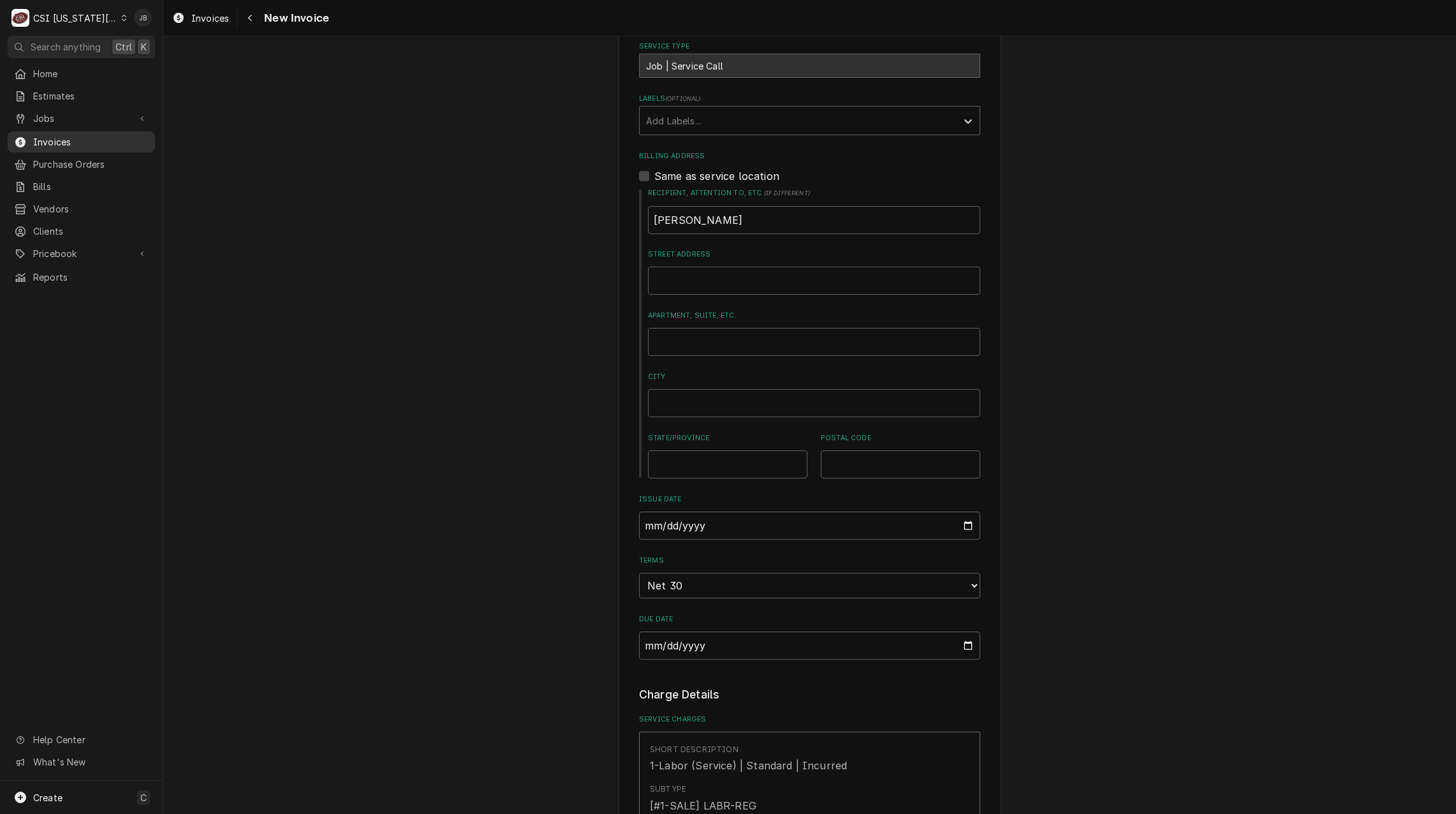
click at [92, 135] on span "Invoices" at bounding box center [91, 142] width 115 height 13
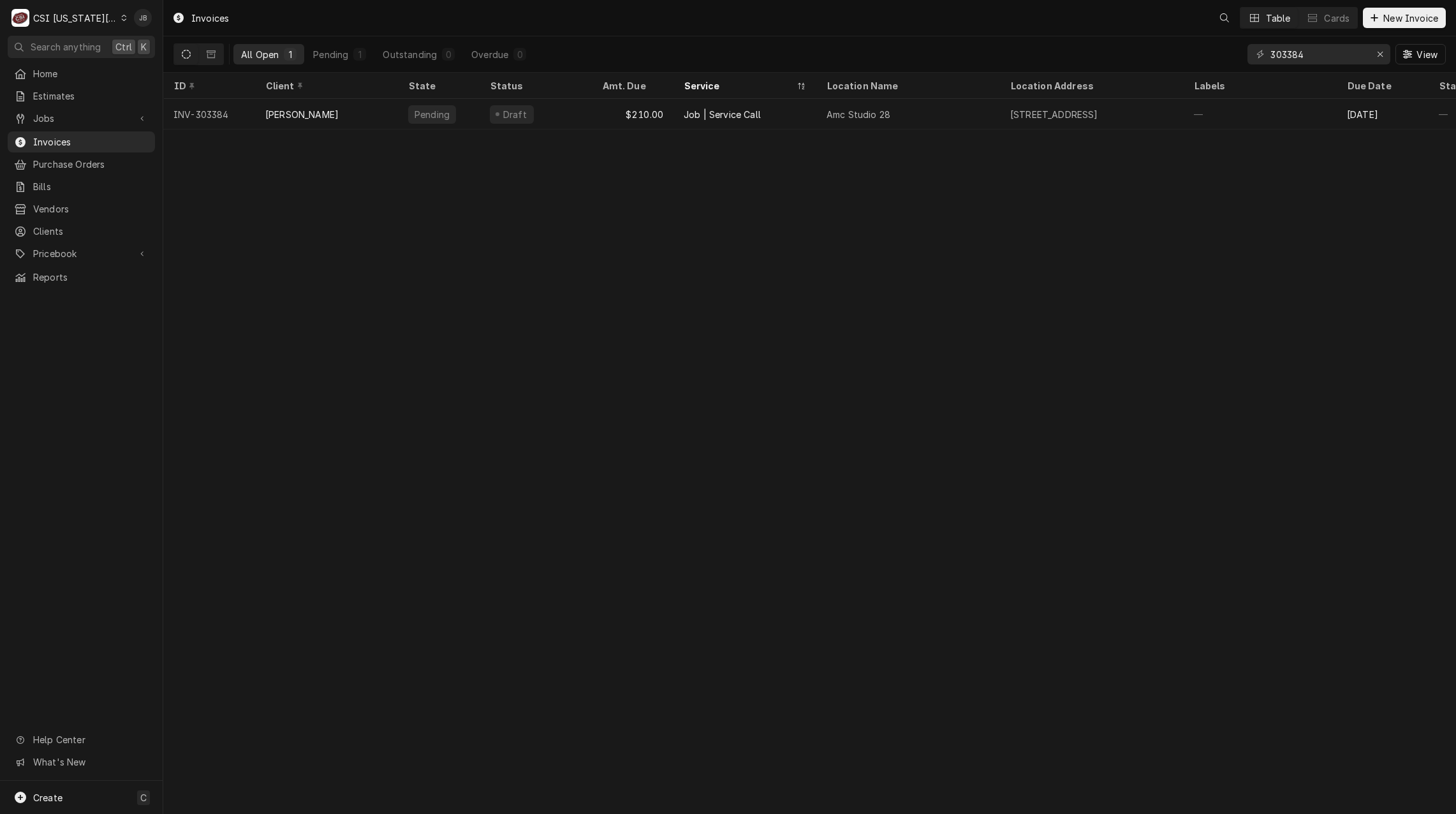
click at [1292, 65] on div "303384 View" at bounding box center [1346, 54] width 198 height 36
click at [1327, 50] on input "303384" at bounding box center [1318, 54] width 96 height 20
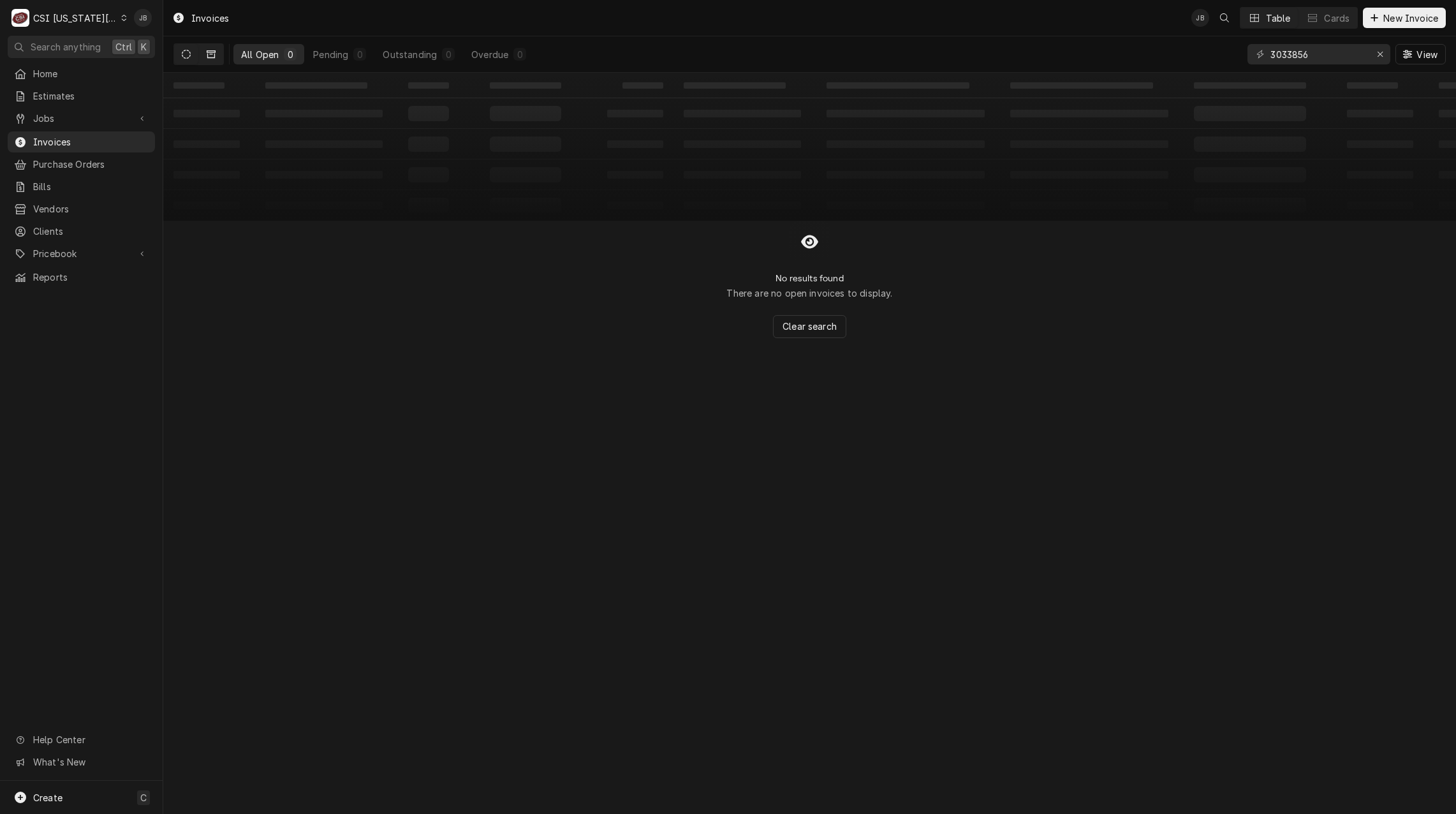
click at [216, 50] on button "Dynamic Content Wrapper" at bounding box center [210, 54] width 24 height 20
click at [177, 55] on button "Dynamic Content Wrapper" at bounding box center [186, 54] width 24 height 20
click at [1332, 48] on input "3033856" at bounding box center [1318, 54] width 96 height 20
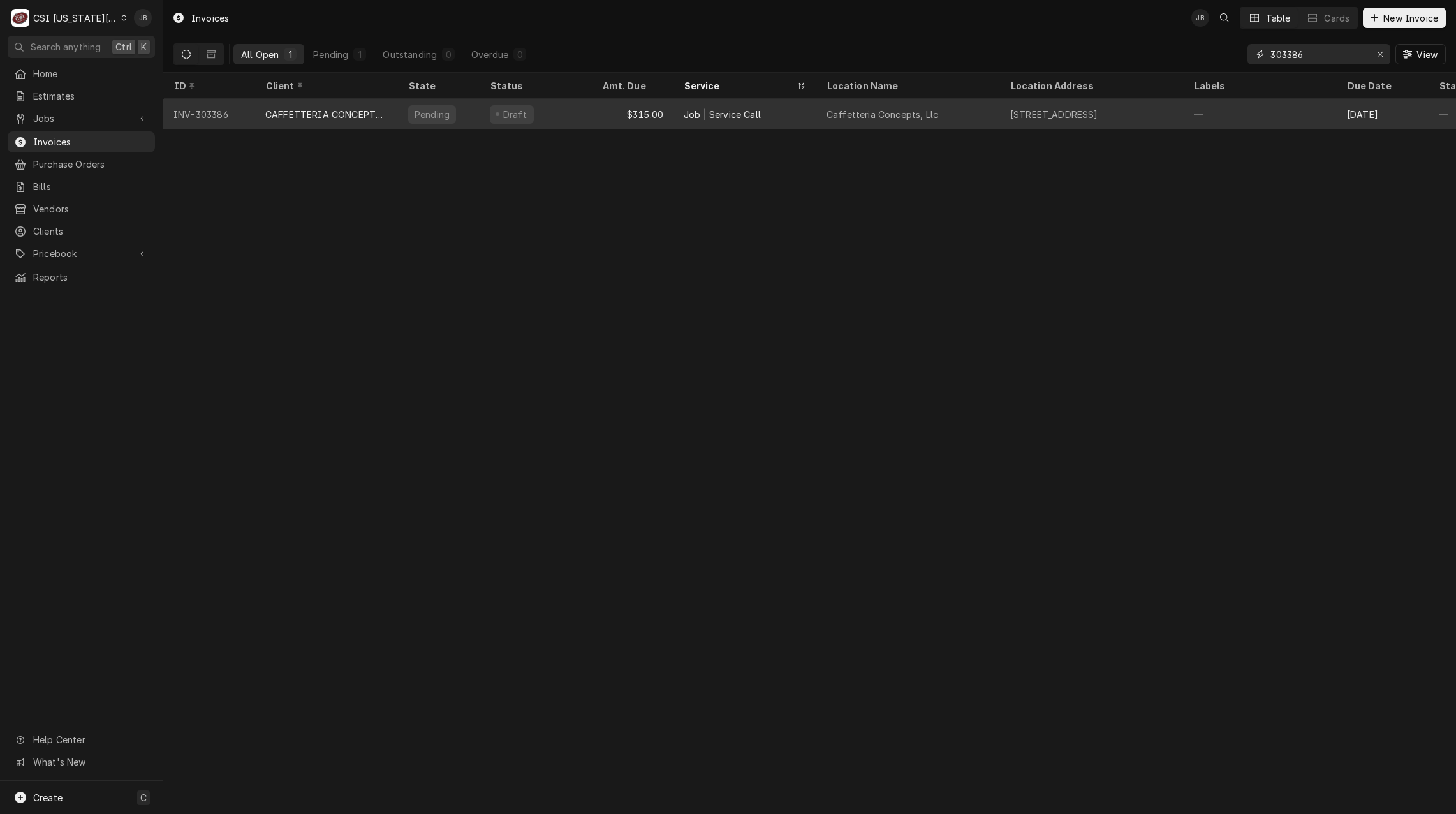
type input "303386"
click at [245, 113] on div "INV-303386" at bounding box center [209, 114] width 92 height 30
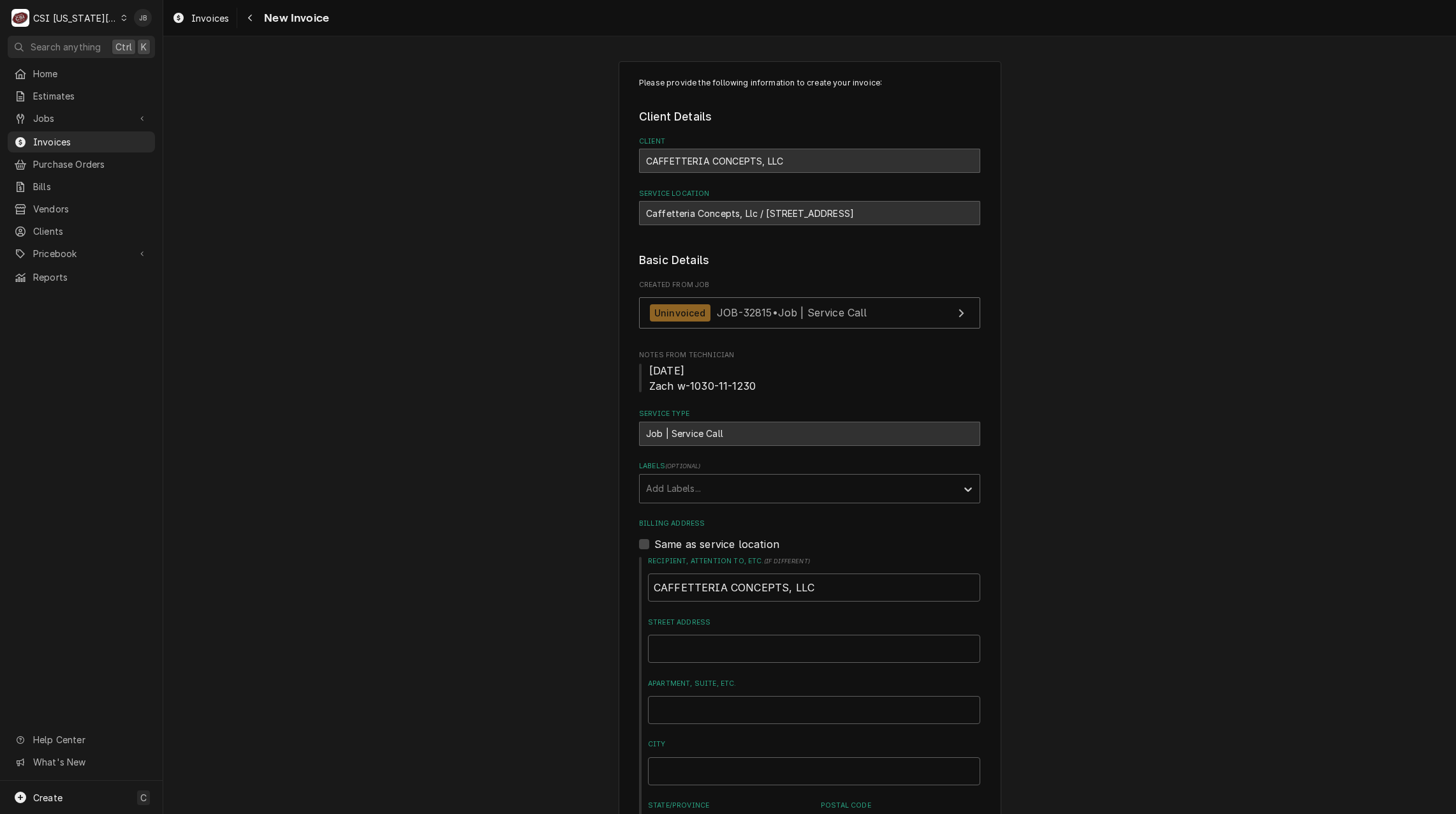
click at [705, 311] on div "Uninvoiced JOB-32815 • Job | Service Call" at bounding box center [758, 313] width 218 height 17
click at [60, 142] on span "Invoices" at bounding box center [91, 142] width 115 height 13
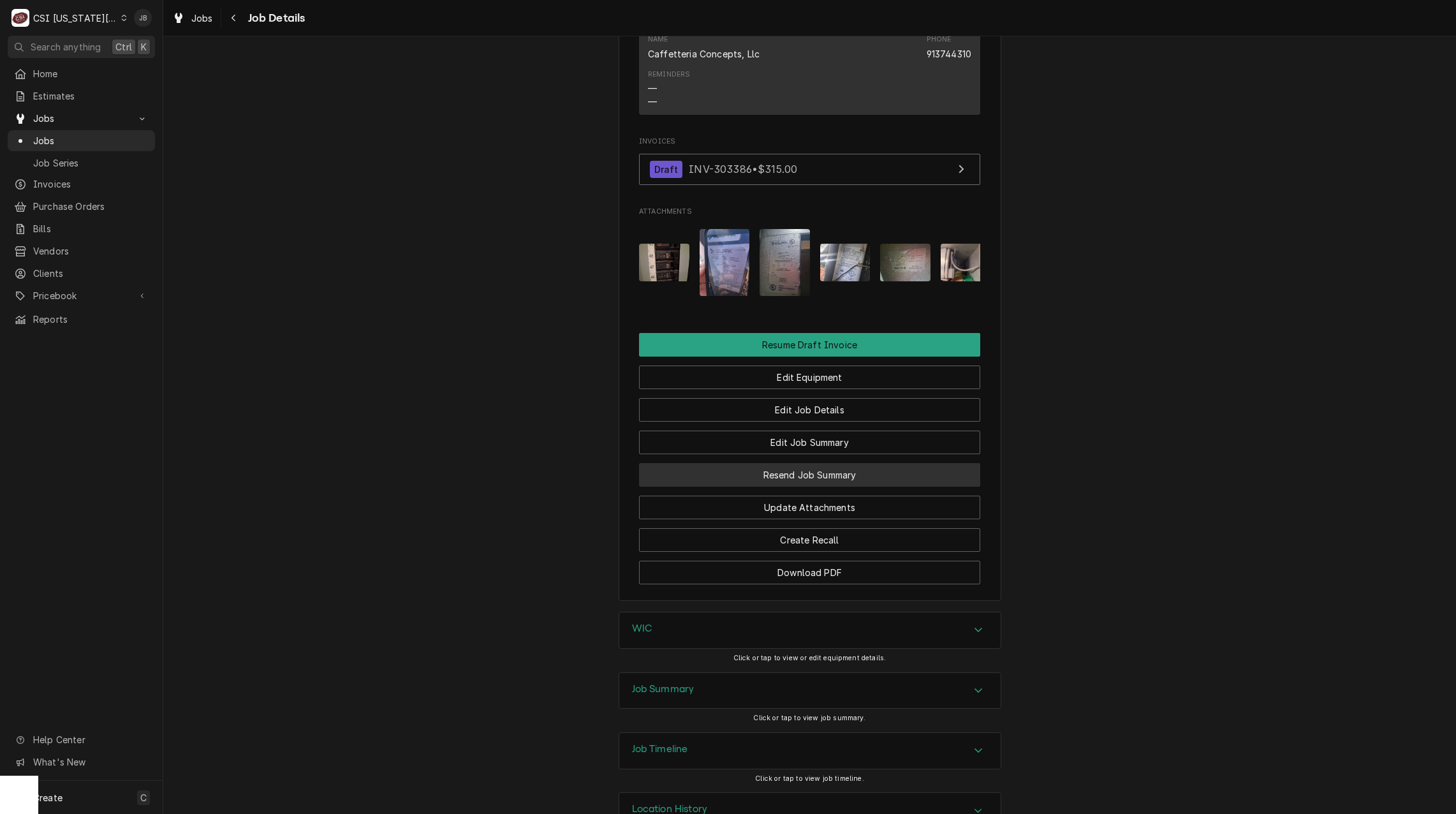
scroll to position [1166, 0]
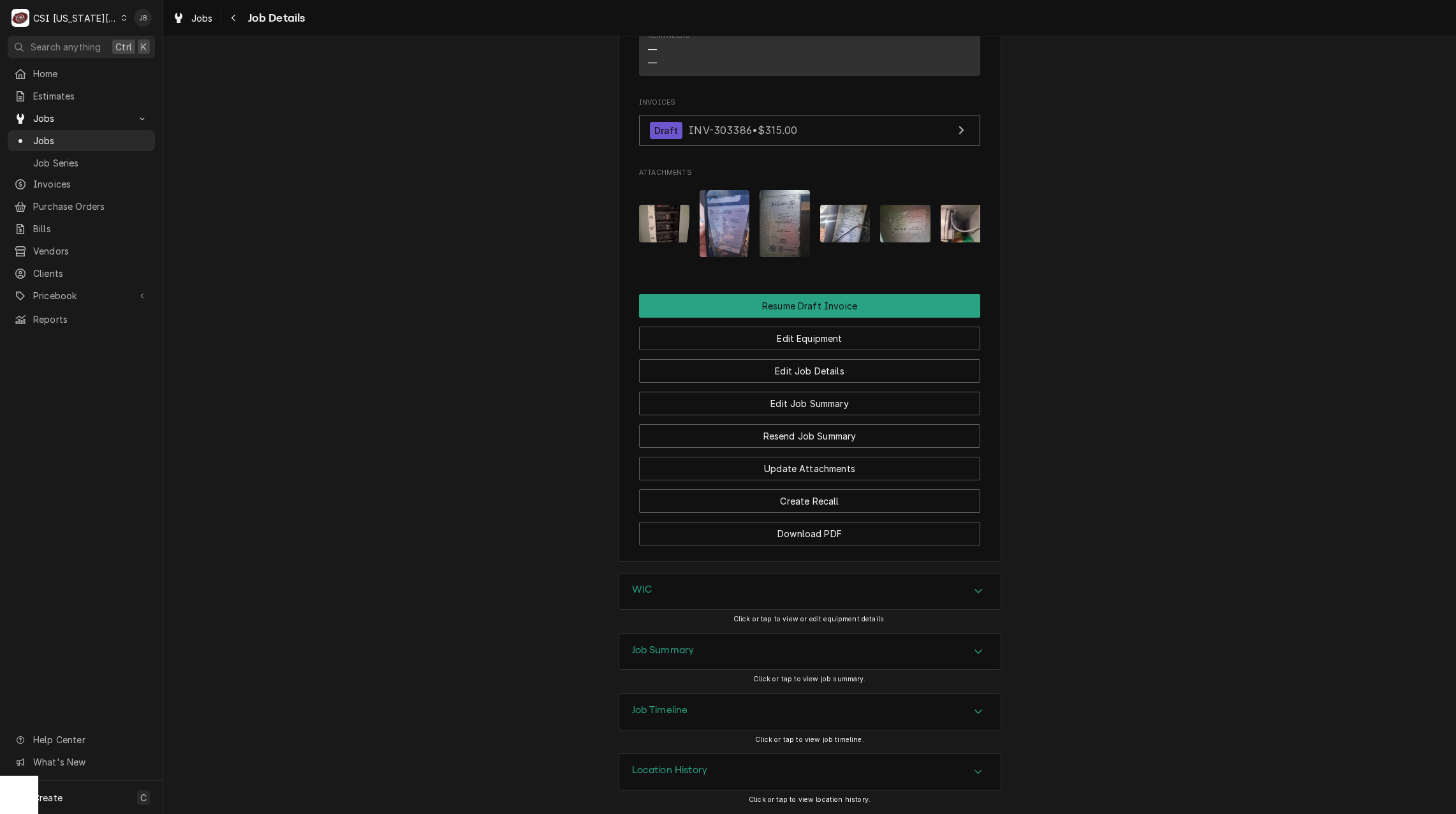
drag, startPoint x: 673, startPoint y: 648, endPoint x: 679, endPoint y: 629, distance: 19.9
click at [672, 648] on h3 "Job Summary" at bounding box center [663, 650] width 62 height 12
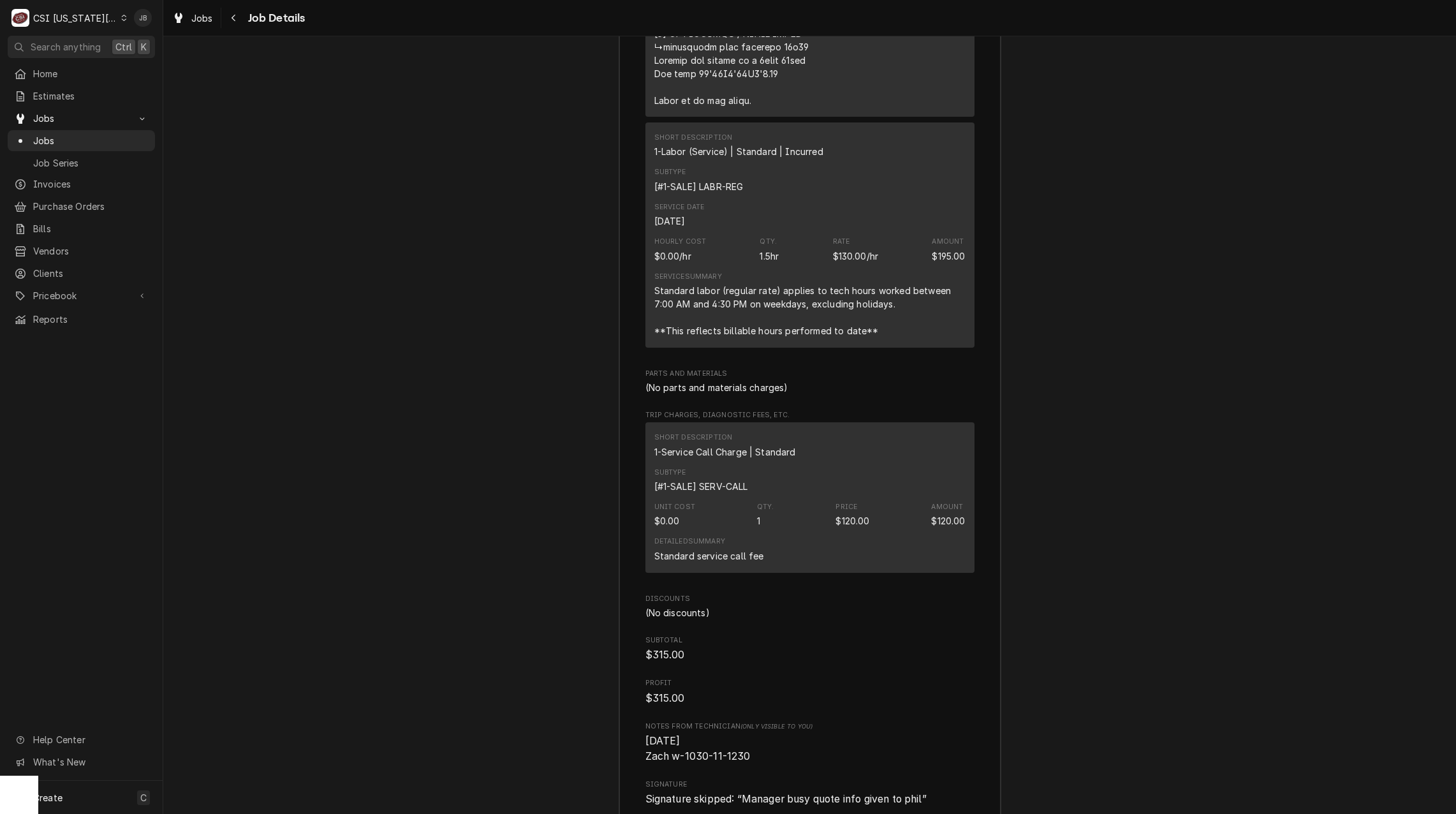
scroll to position [3271, 0]
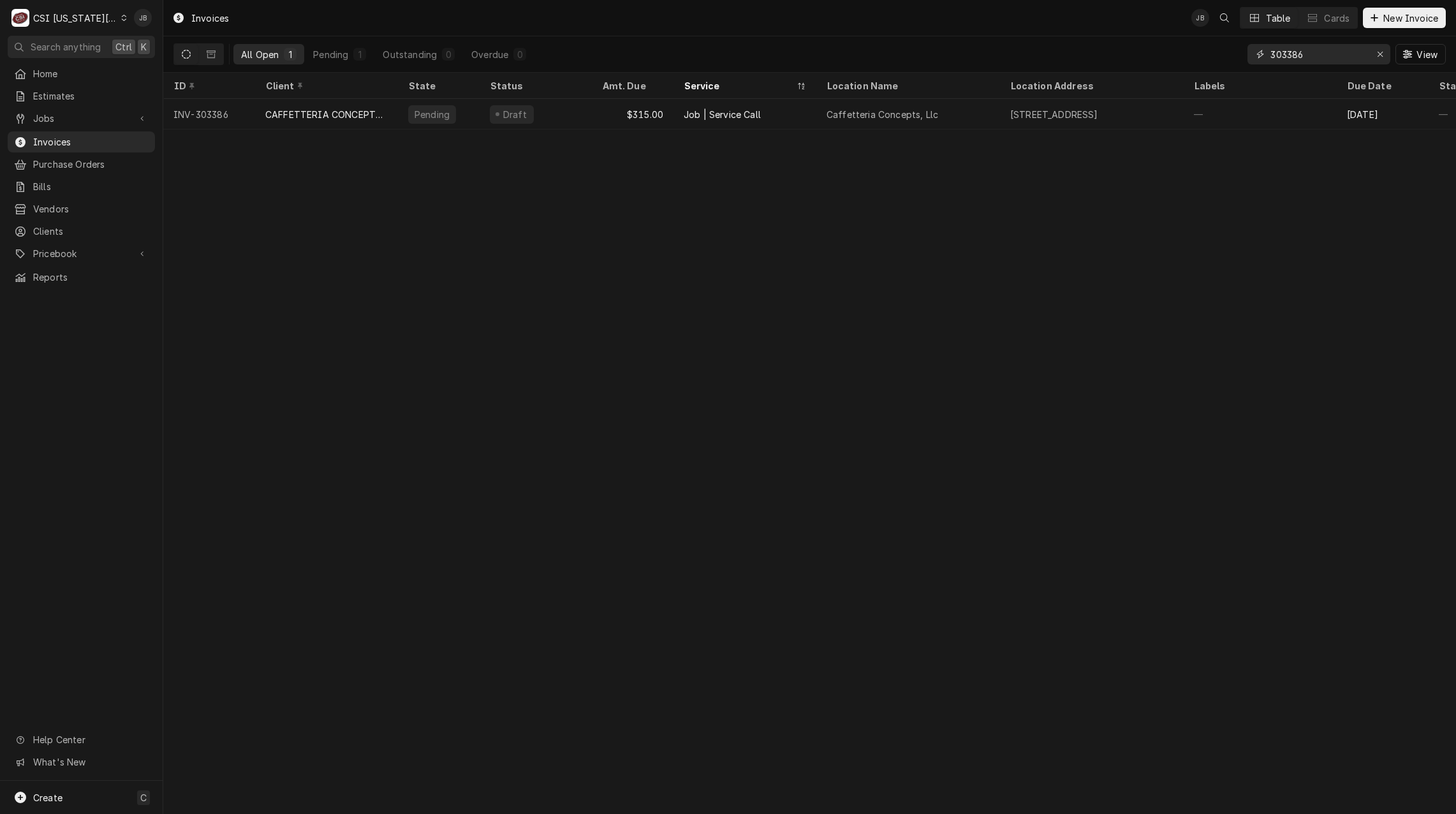
click at [1325, 62] on input "303386" at bounding box center [1318, 54] width 96 height 20
click at [1343, 53] on input "303389" at bounding box center [1318, 54] width 96 height 20
click at [1315, 55] on input "303384" at bounding box center [1318, 54] width 96 height 20
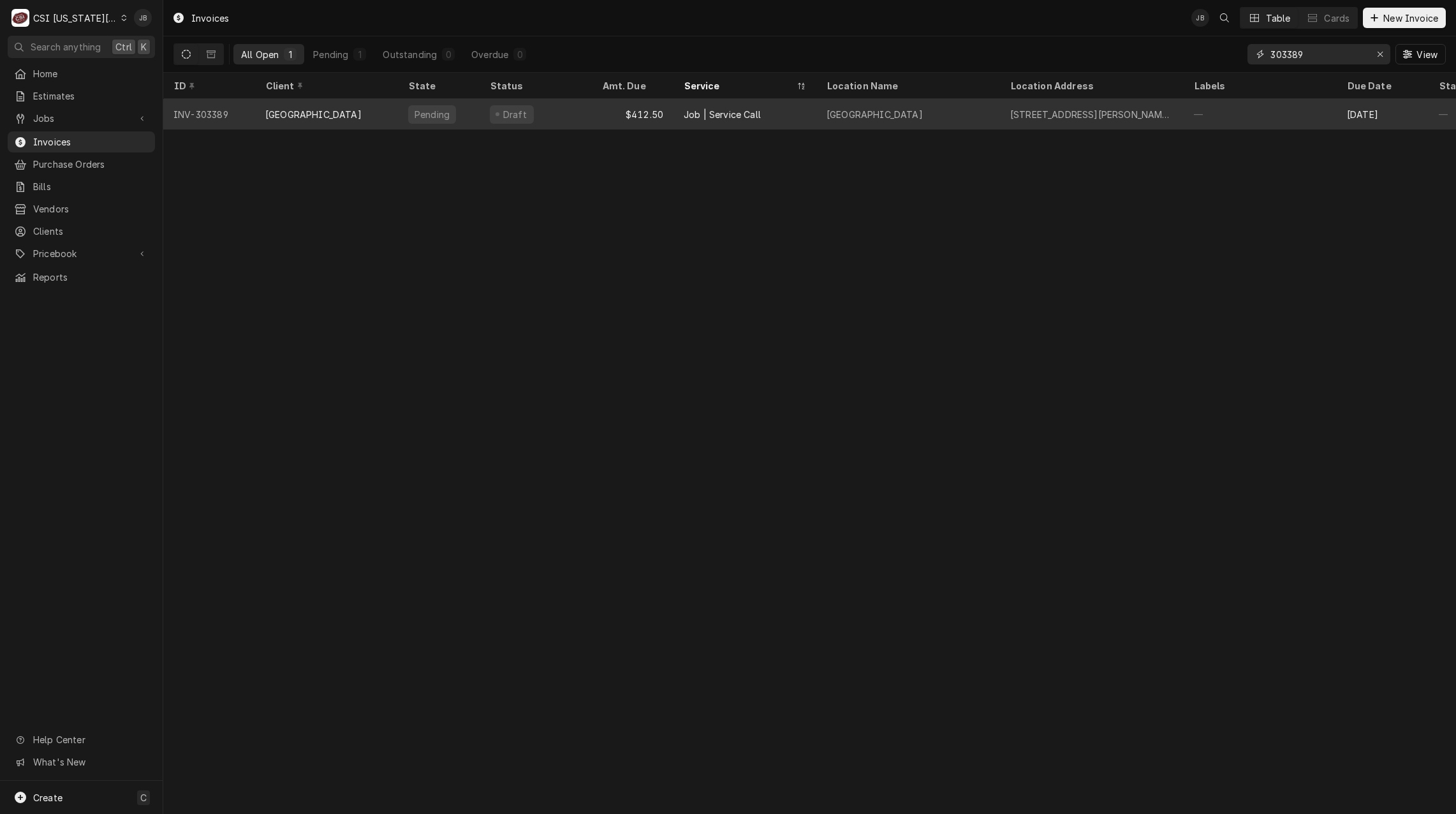
type input "303389"
click at [1029, 118] on div "700 SW Persels Rd, Lee's Summit, MO 64081" at bounding box center [1092, 114] width 163 height 13
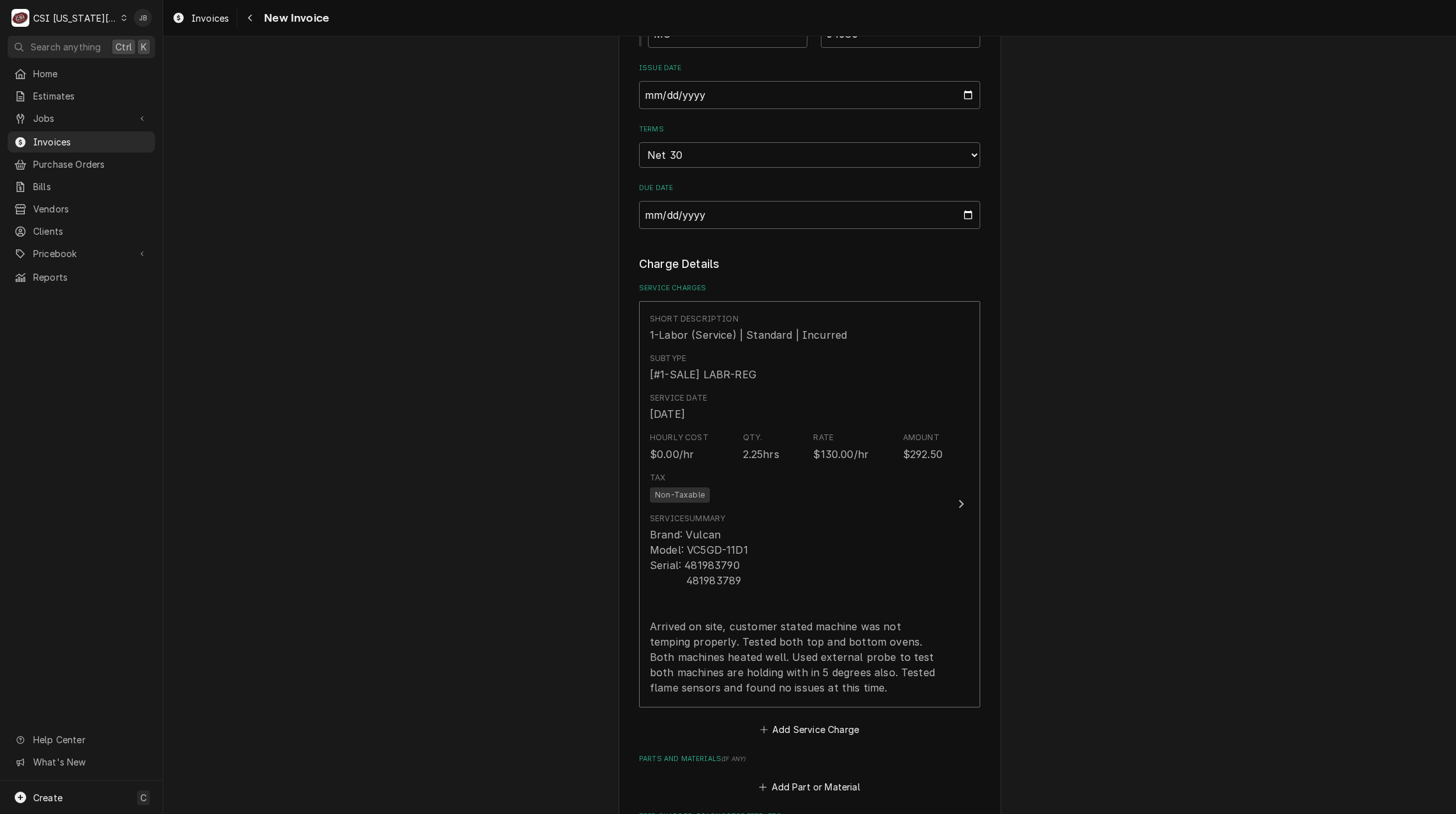
scroll to position [893, 0]
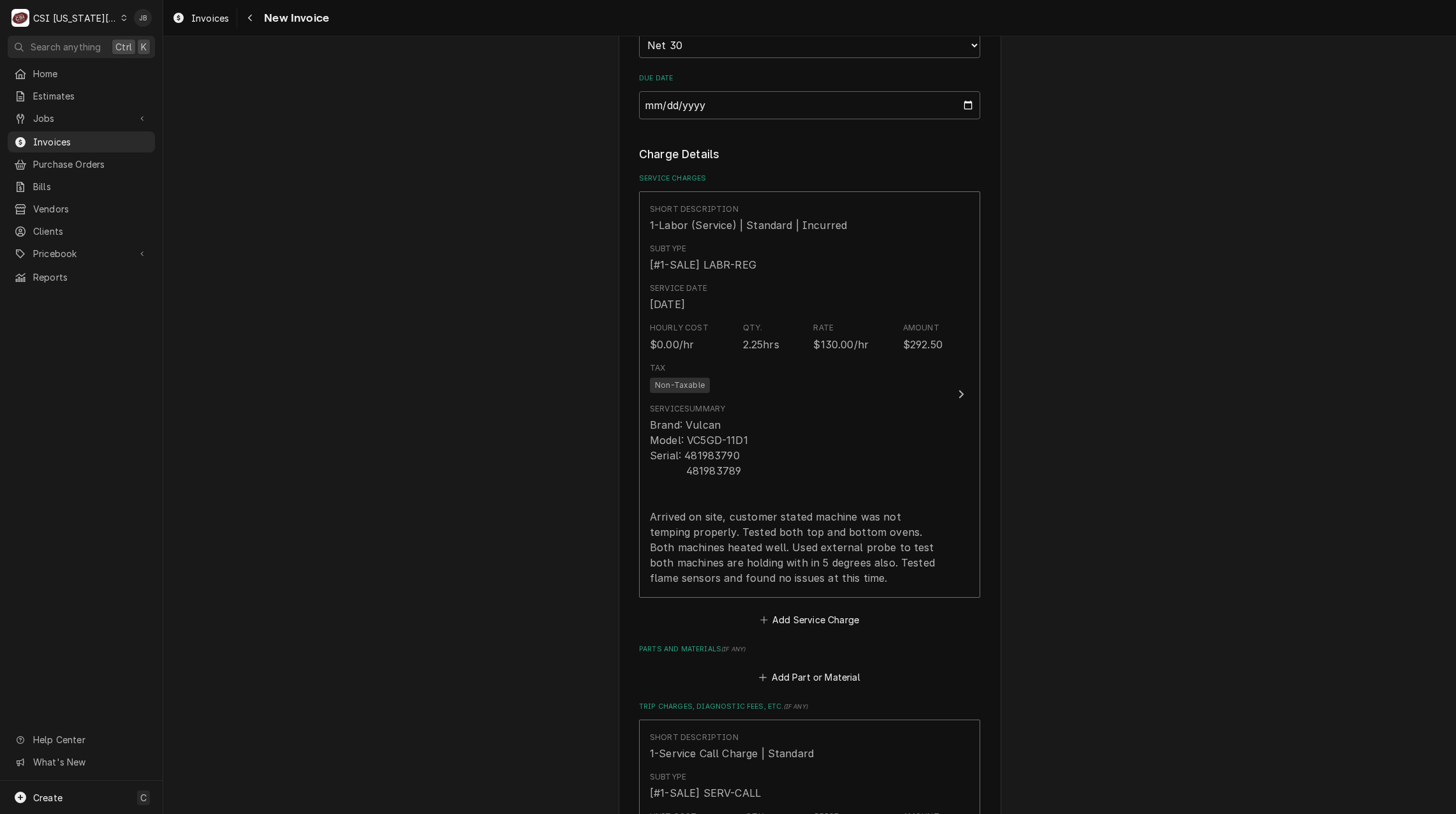
drag, startPoint x: 1081, startPoint y: 476, endPoint x: 1230, endPoint y: 339, distance: 202.4
click at [1230, 339] on div "Please provide the following information to create your invoice: Client Details…" at bounding box center [809, 354] width 1293 height 2394
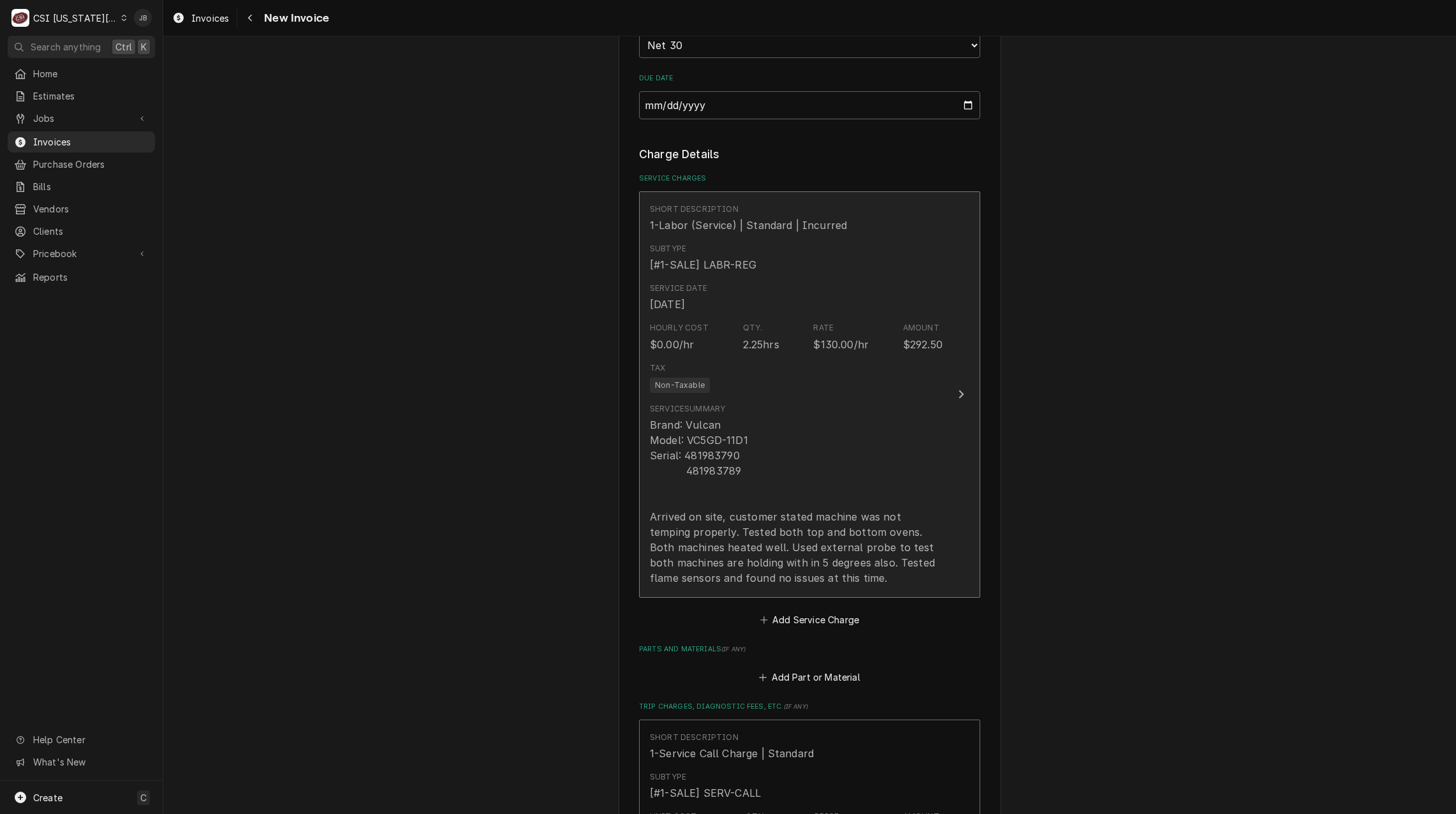
click at [711, 410] on div "Service Summary" at bounding box center [687, 409] width 75 height 12
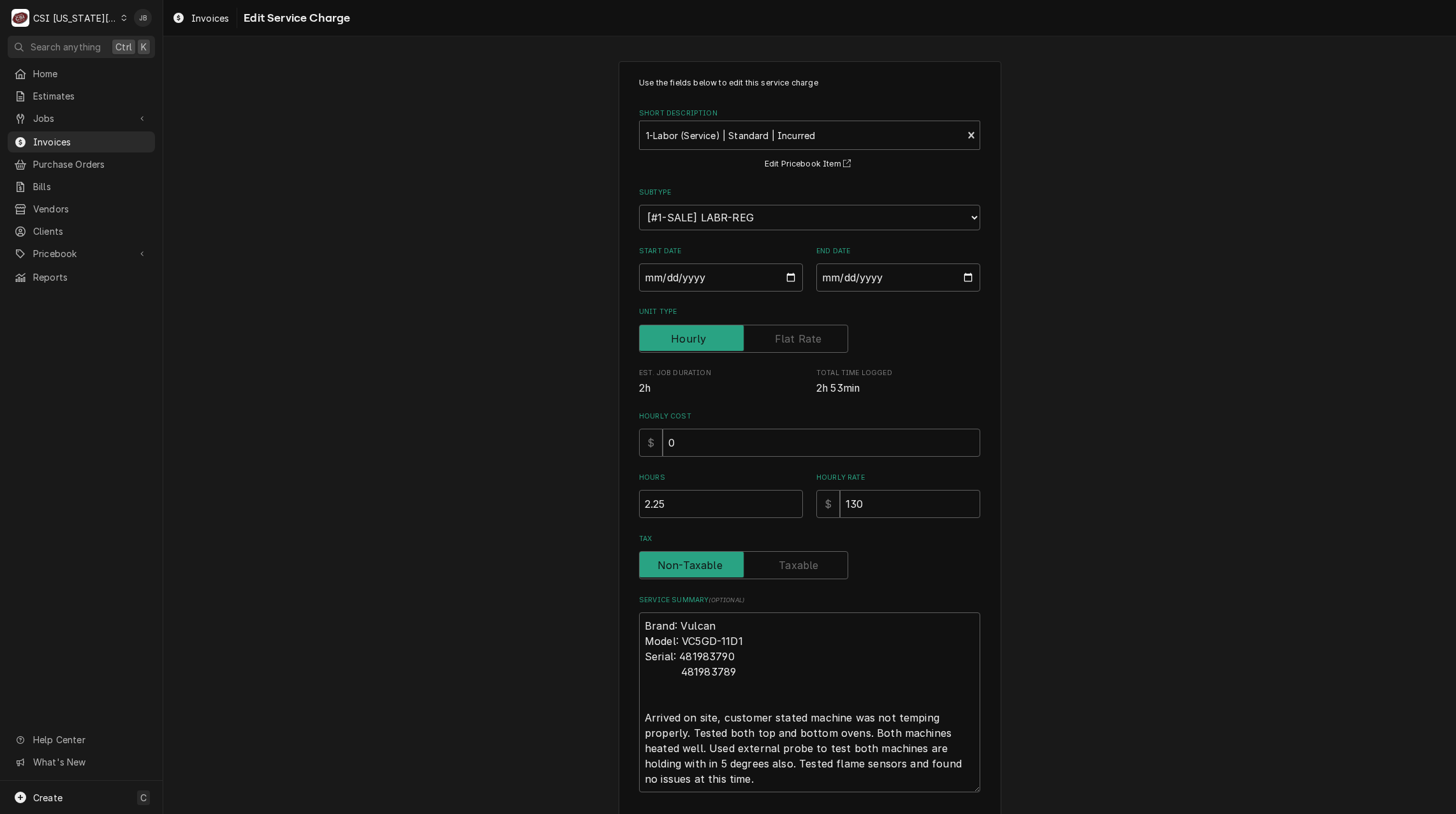
drag, startPoint x: 686, startPoint y: 522, endPoint x: 581, endPoint y: 522, distance: 105.0
click at [585, 523] on div "Use the fields below to edit this service charge Short Description 1-Labor (Ser…" at bounding box center [809, 476] width 1293 height 853
drag, startPoint x: 669, startPoint y: 502, endPoint x: 573, endPoint y: 505, distance: 96.0
click at [580, 505] on div "Use the fields below to edit this service charge Short Description 1-Labor (Ser…" at bounding box center [809, 476] width 1293 height 853
type textarea "x"
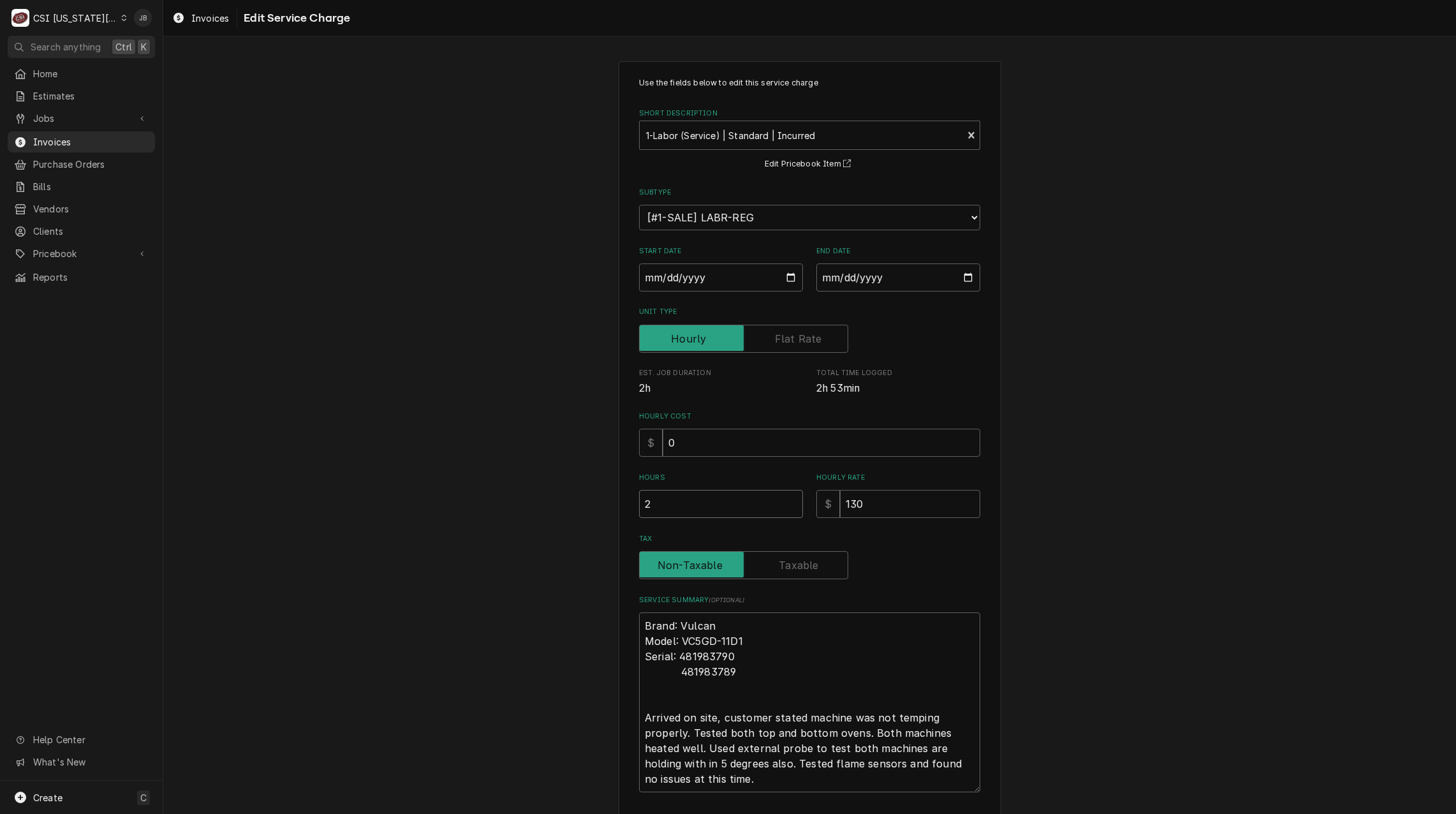
type input "2"
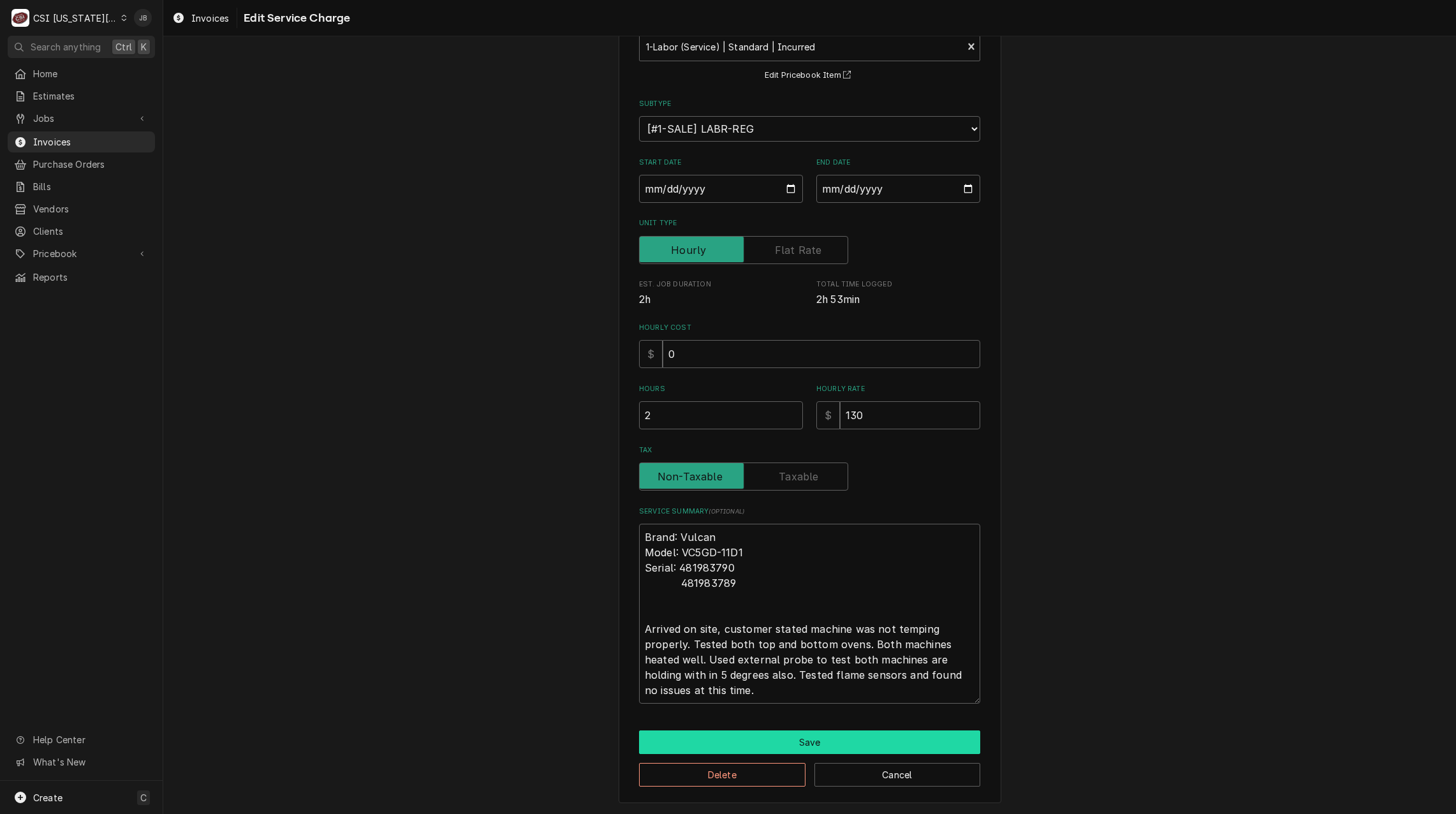
click at [780, 743] on button "Save" at bounding box center [809, 742] width 341 height 24
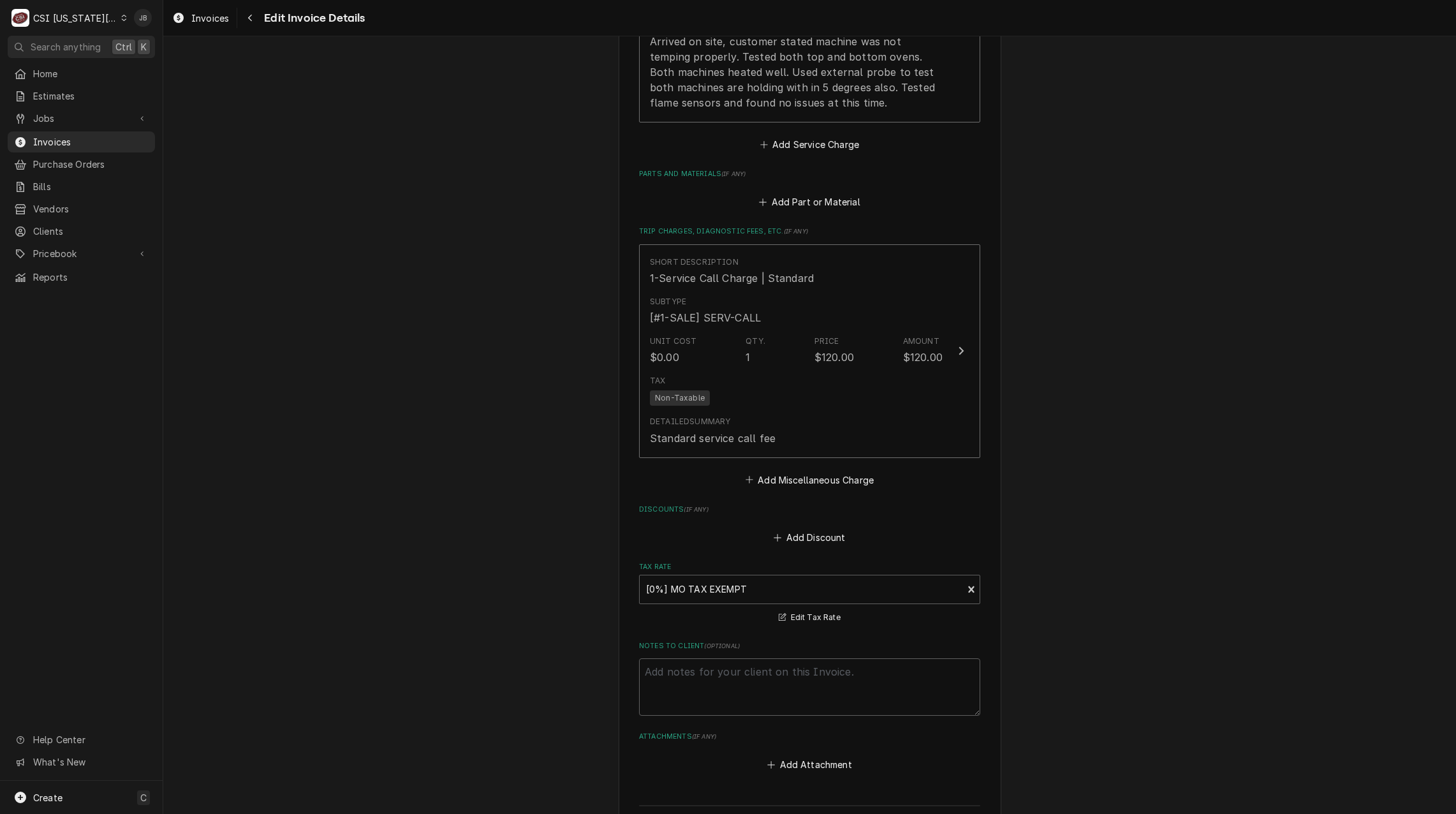
scroll to position [1690, 0]
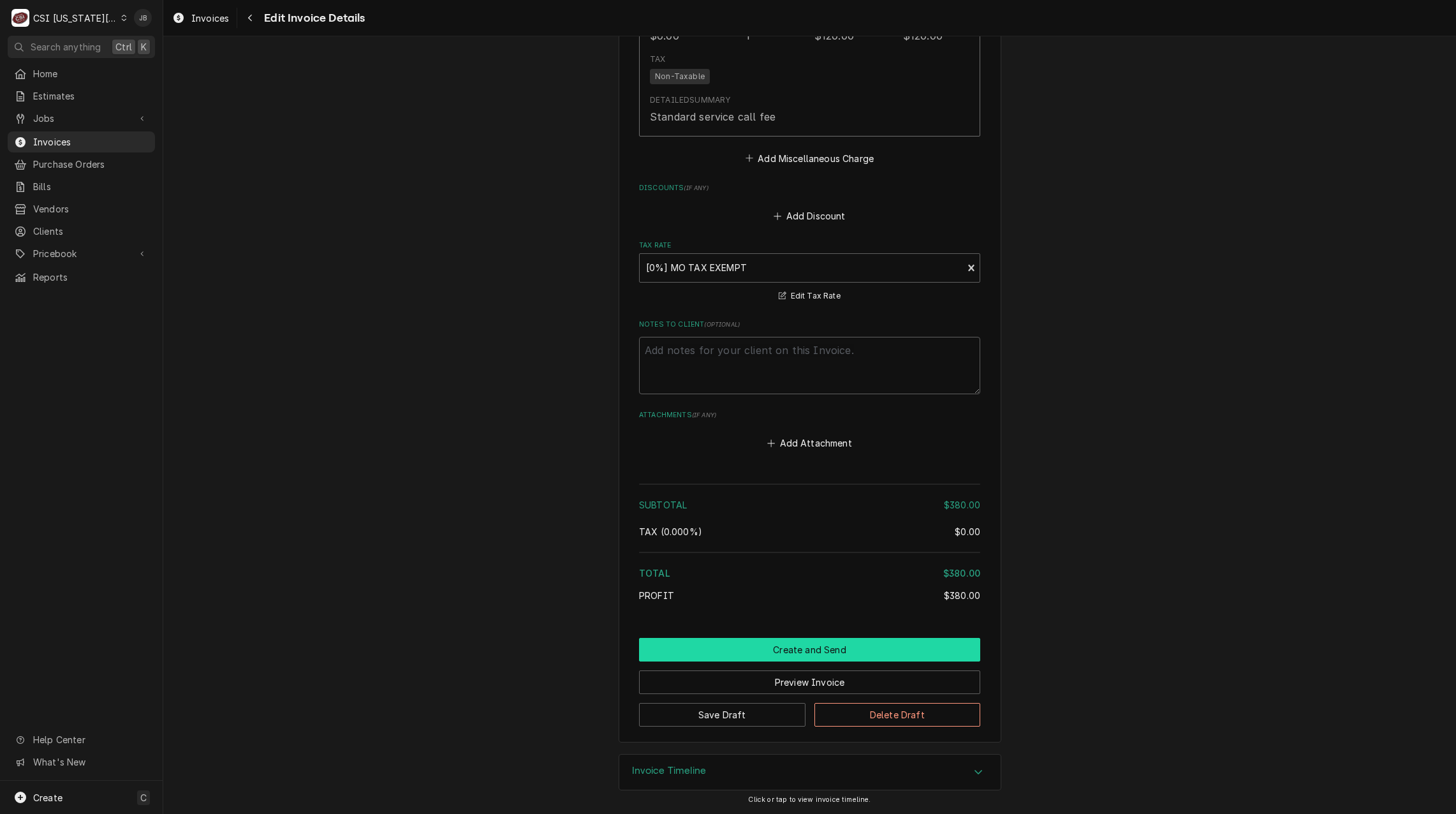
click at [788, 645] on button "Create and Send" at bounding box center [809, 649] width 341 height 24
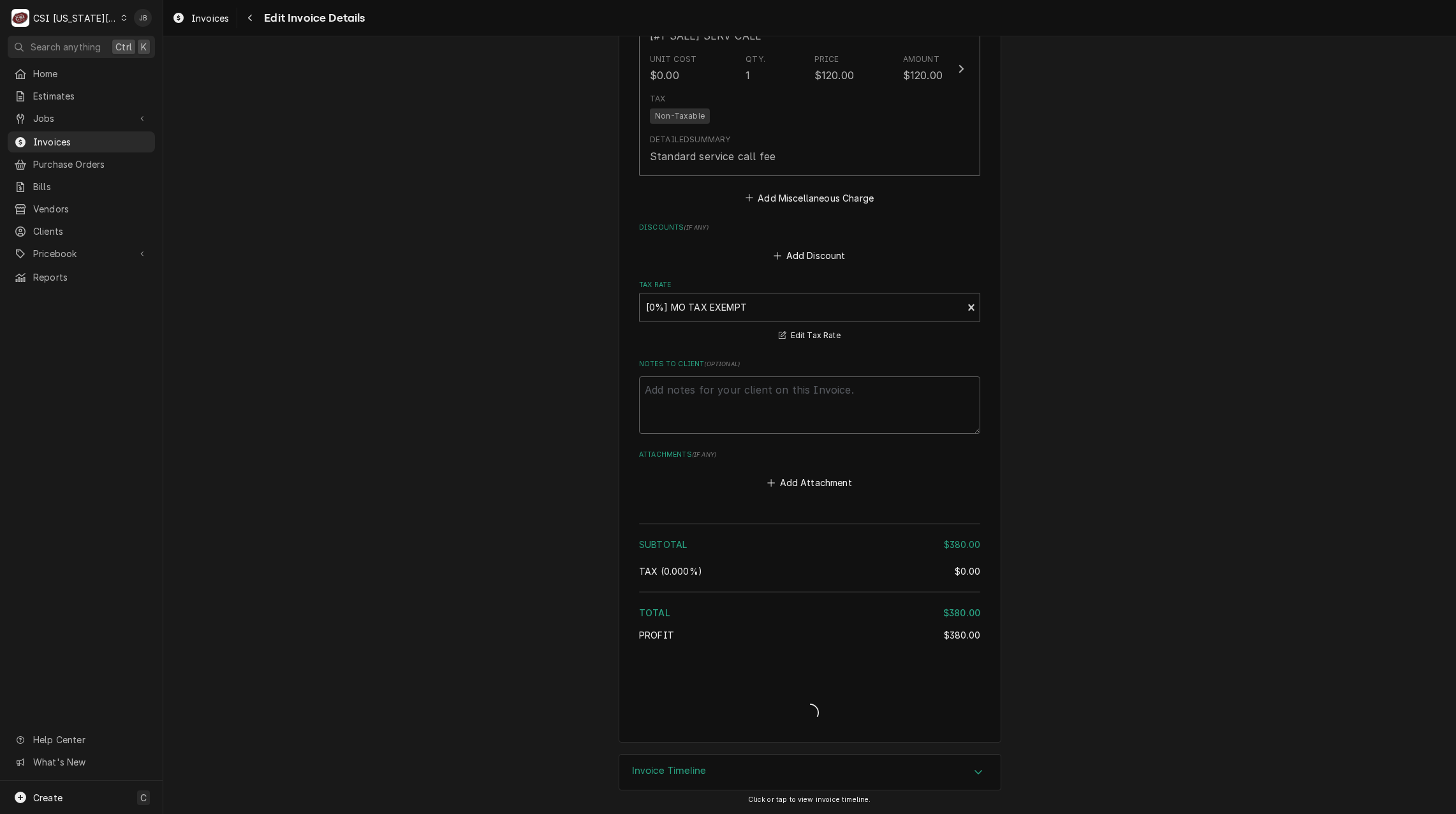
scroll to position [1651, 0]
type textarea "x"
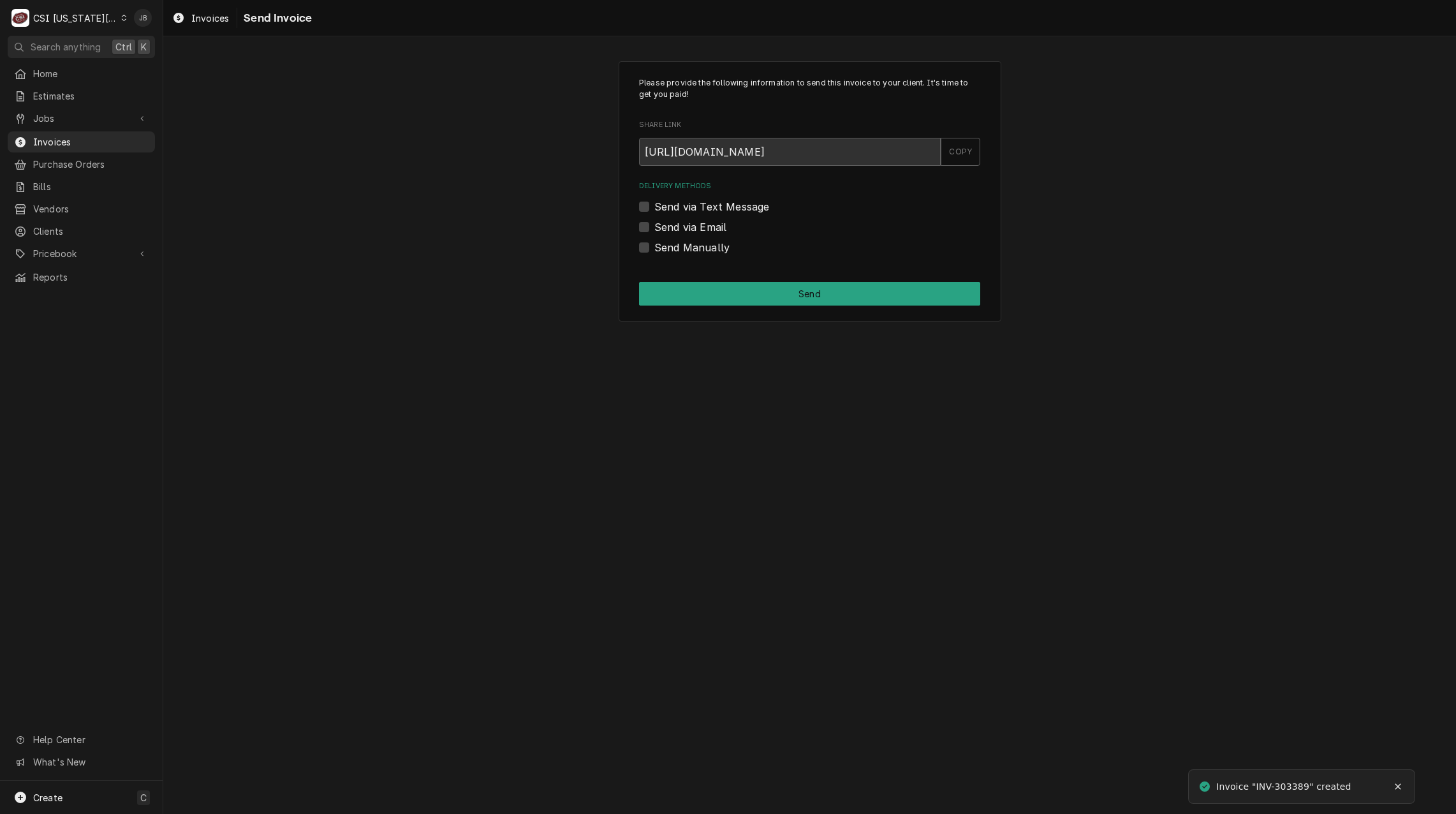
click at [697, 232] on label "Send via Email" at bounding box center [690, 227] width 72 height 15
click at [697, 232] on input "Send via Email" at bounding box center [825, 233] width 341 height 28
checkbox input "true"
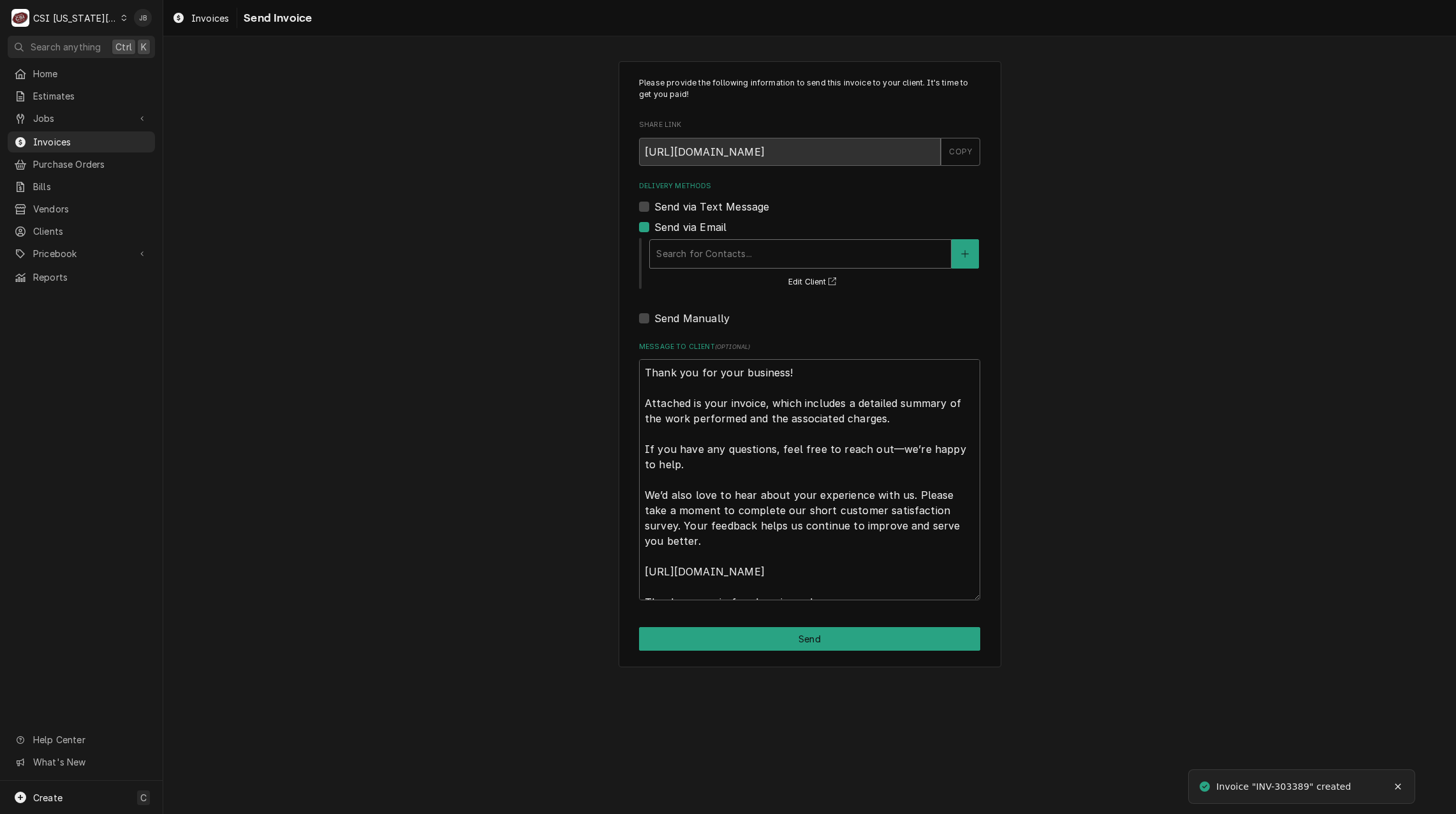
click at [746, 260] on div "Delivery Methods" at bounding box center [800, 254] width 288 height 23
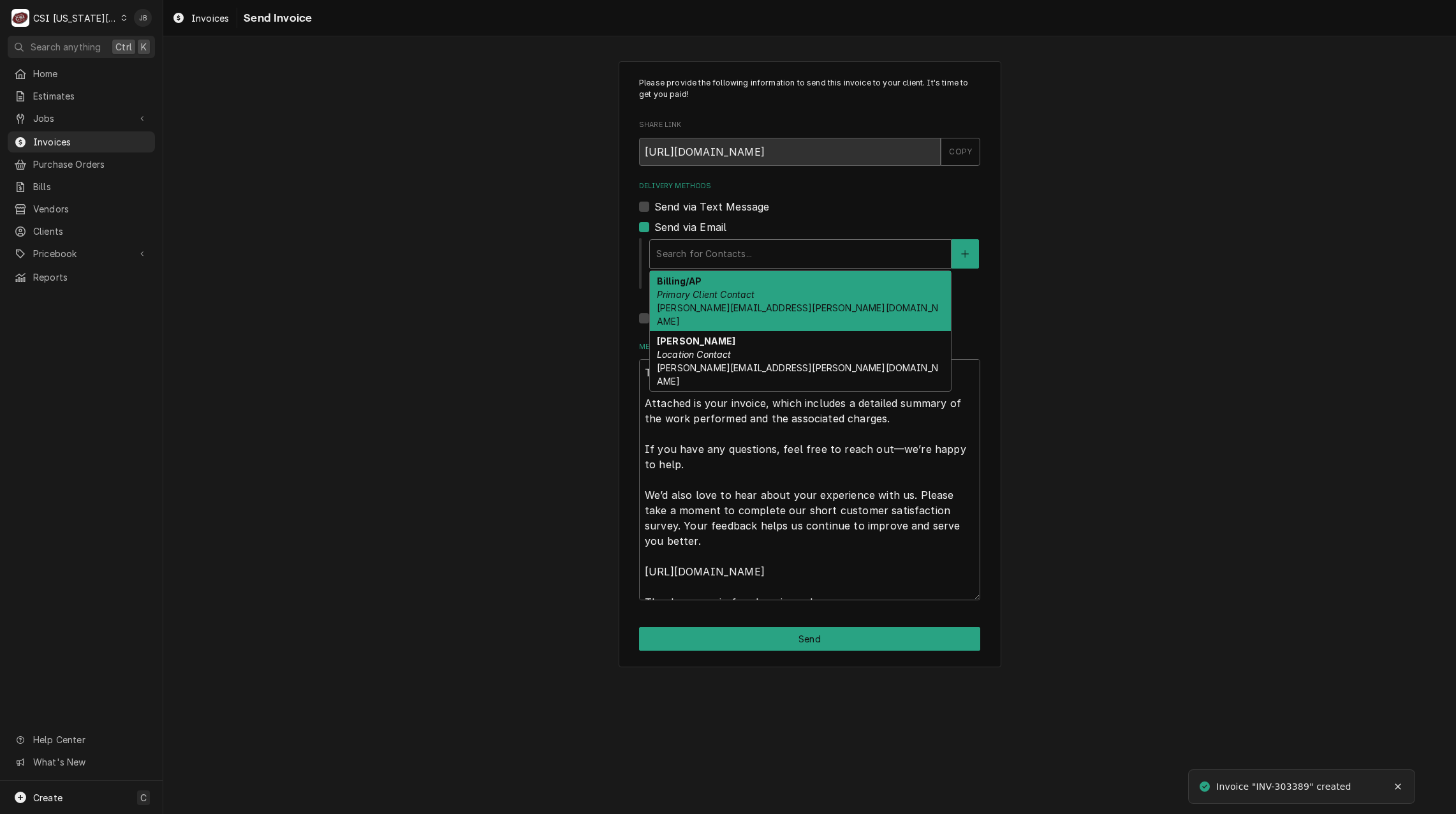
click at [801, 286] on div "Billing/AP Primary Client Contact tanya.ryan@lsr7.net" at bounding box center [800, 301] width 301 height 60
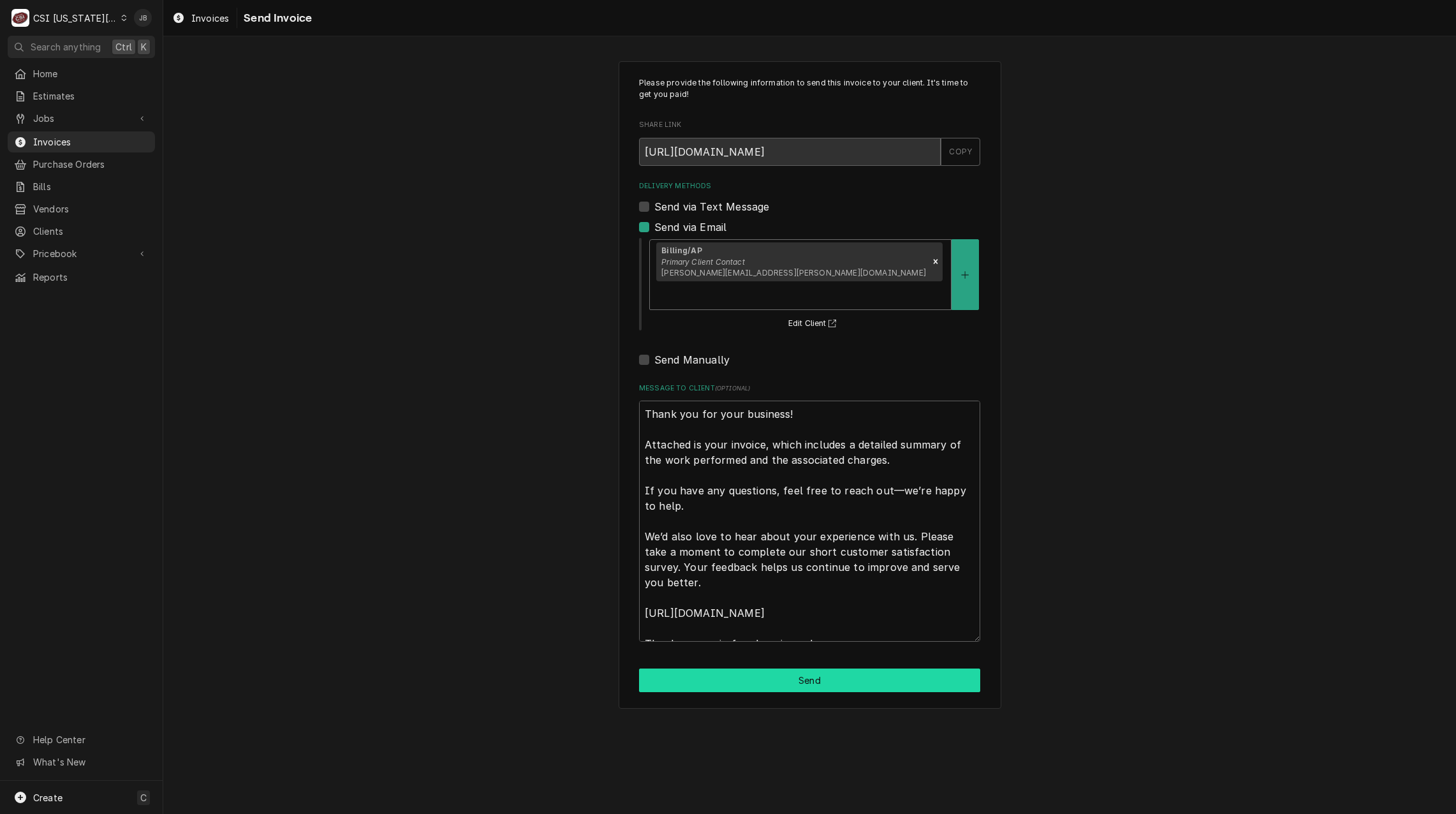
click at [796, 669] on button "Send" at bounding box center [809, 680] width 341 height 24
type textarea "x"
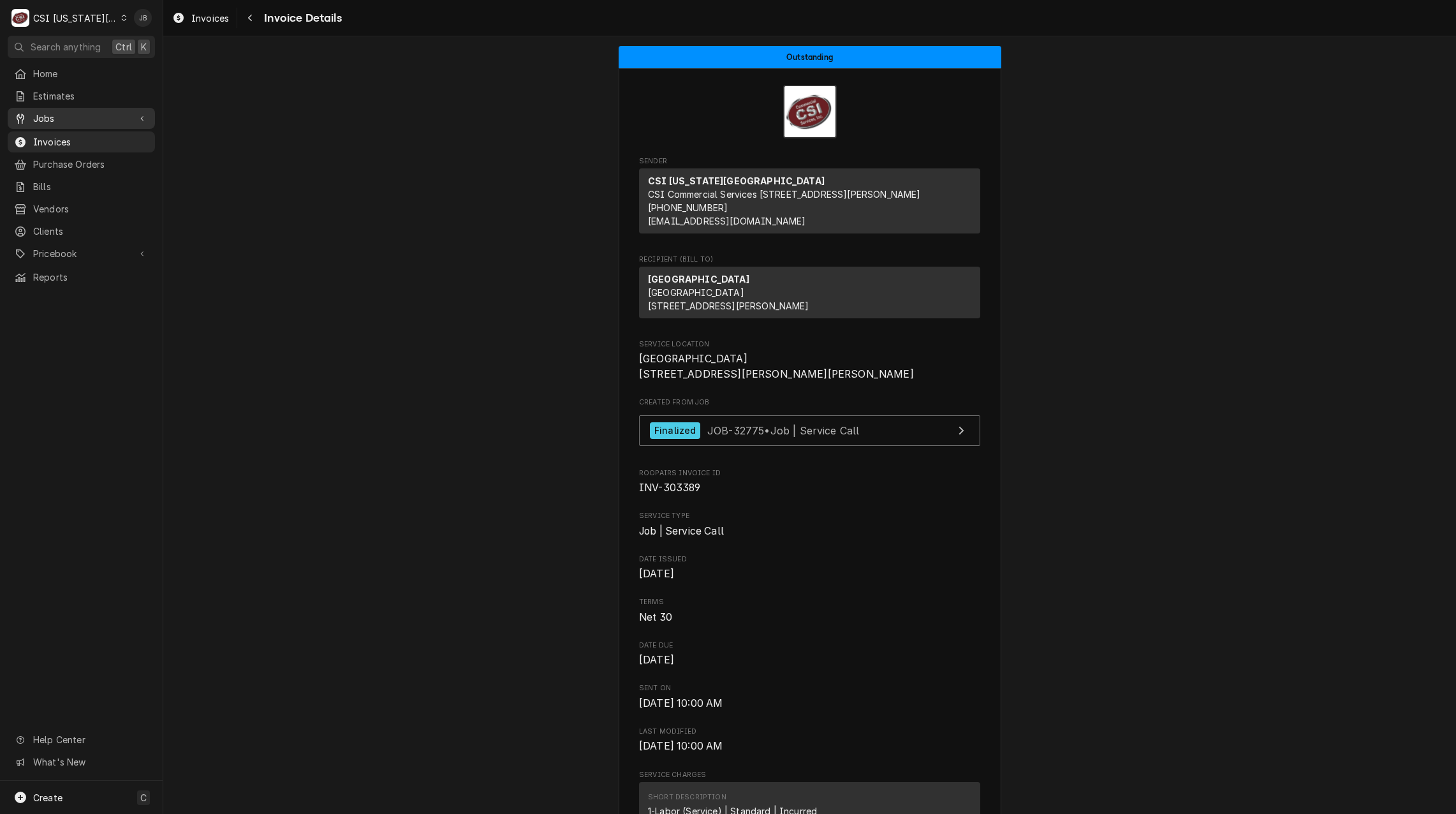
click at [107, 119] on span "Jobs" at bounding box center [81, 118] width 97 height 13
click at [54, 138] on span "Jobs" at bounding box center [91, 140] width 115 height 13
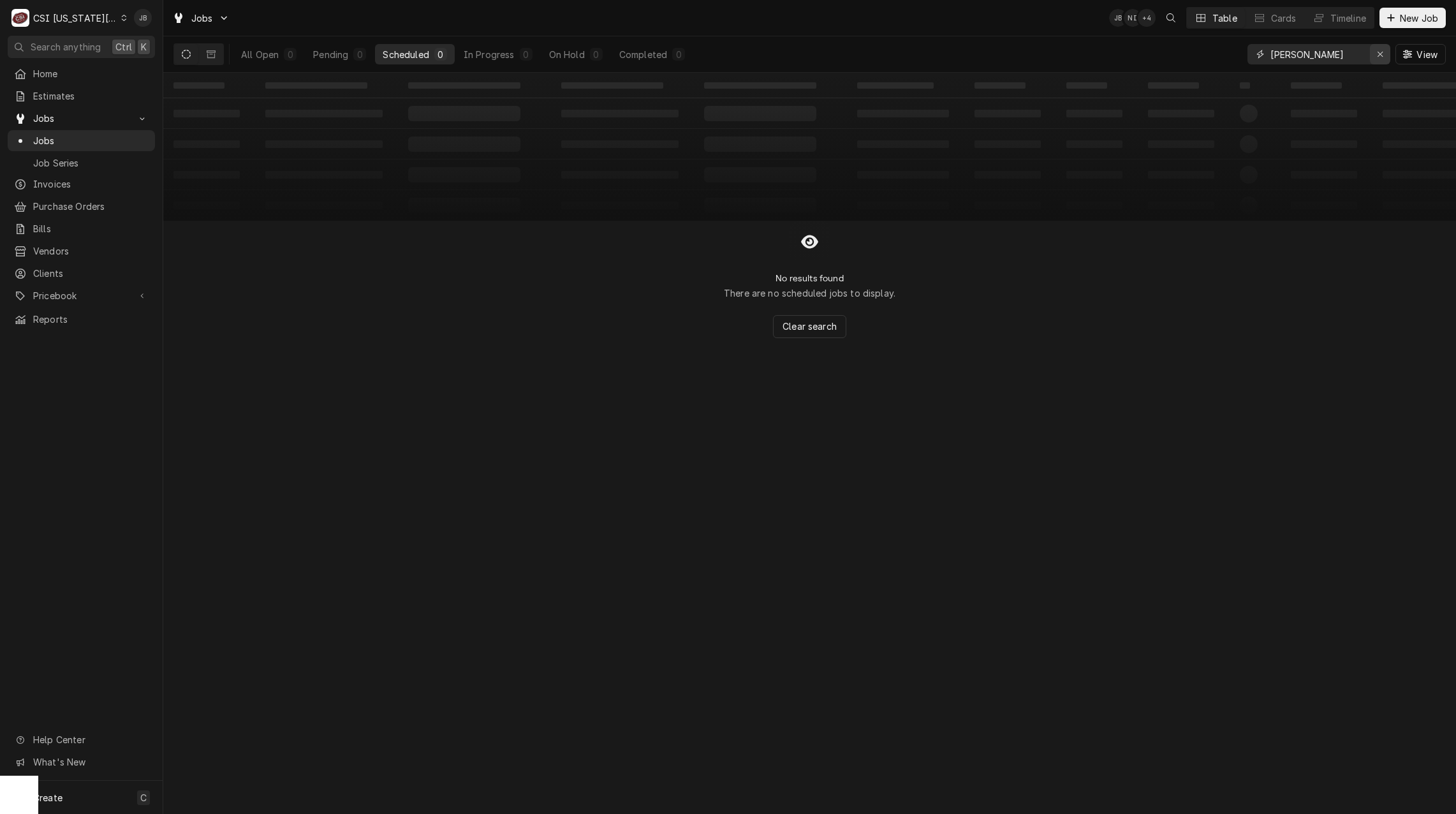
click at [1382, 54] on icon "Erase input" at bounding box center [1381, 54] width 7 height 9
type input "scooters"
click at [496, 62] on button "In Progress 1" at bounding box center [499, 54] width 84 height 20
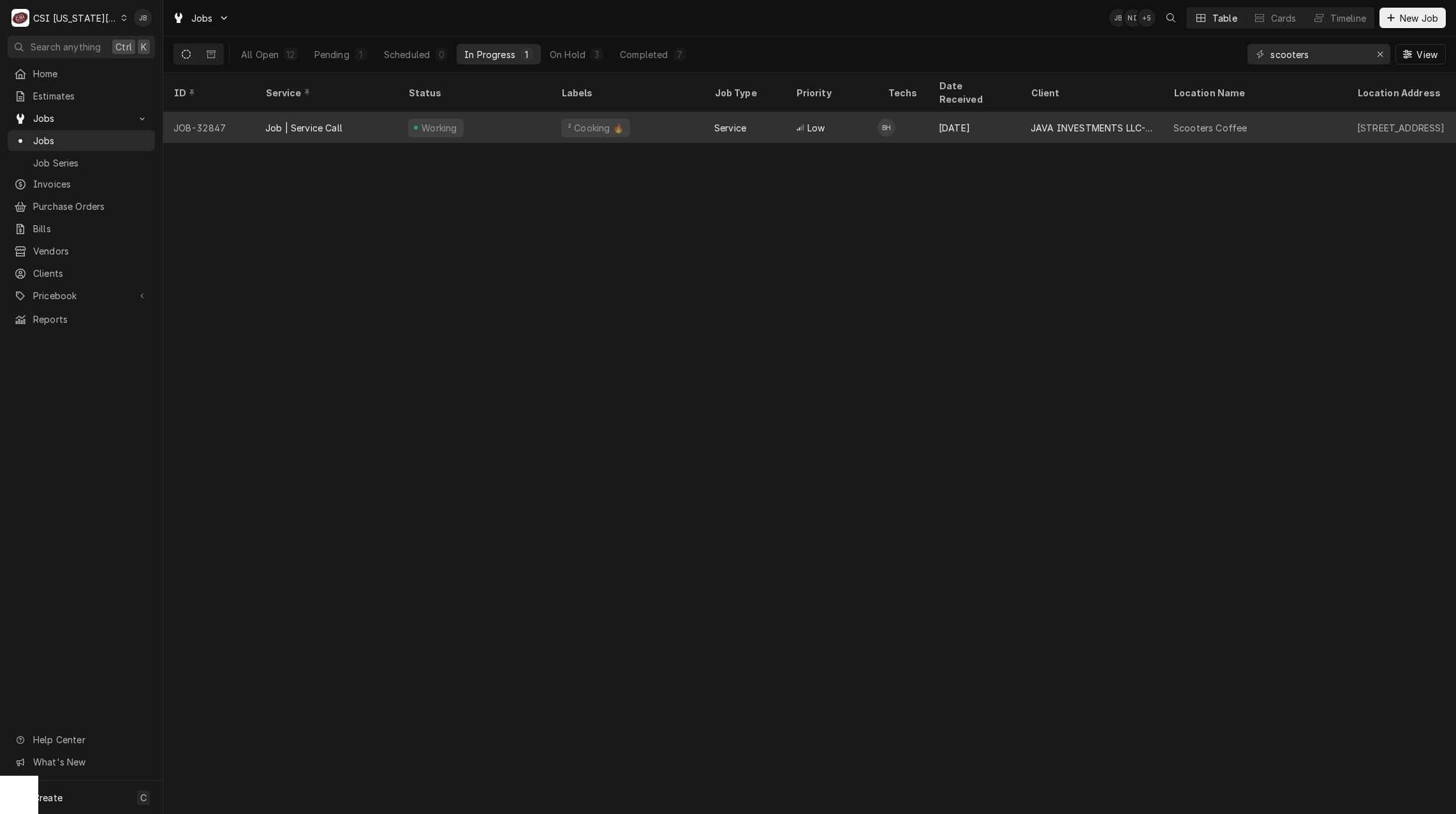
click at [891, 118] on div "Brian Hawkins's Avatar" at bounding box center [886, 127] width 18 height 18
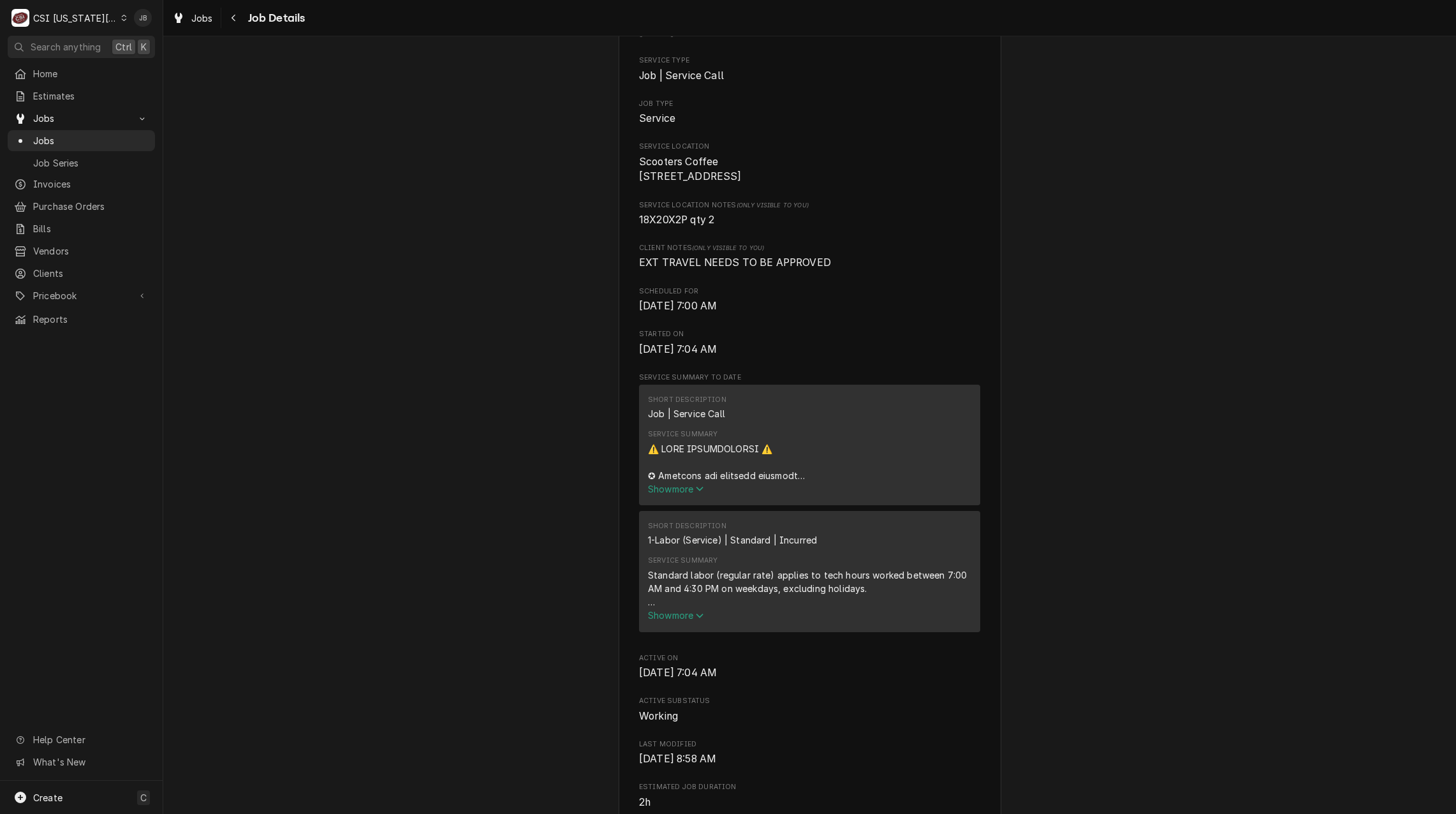
scroll to position [319, 0]
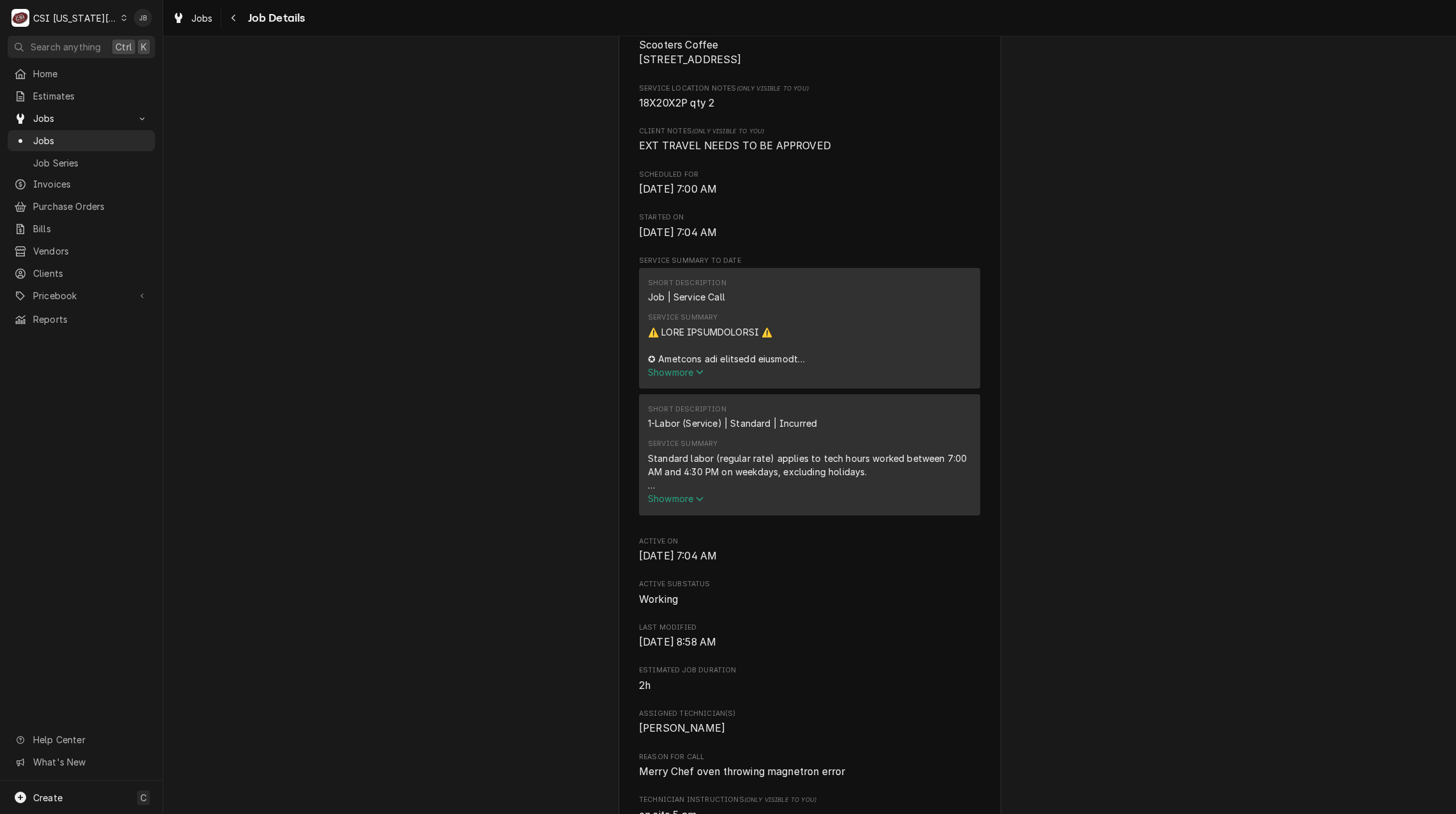
click at [674, 379] on button "Show more" at bounding box center [809, 372] width 323 height 13
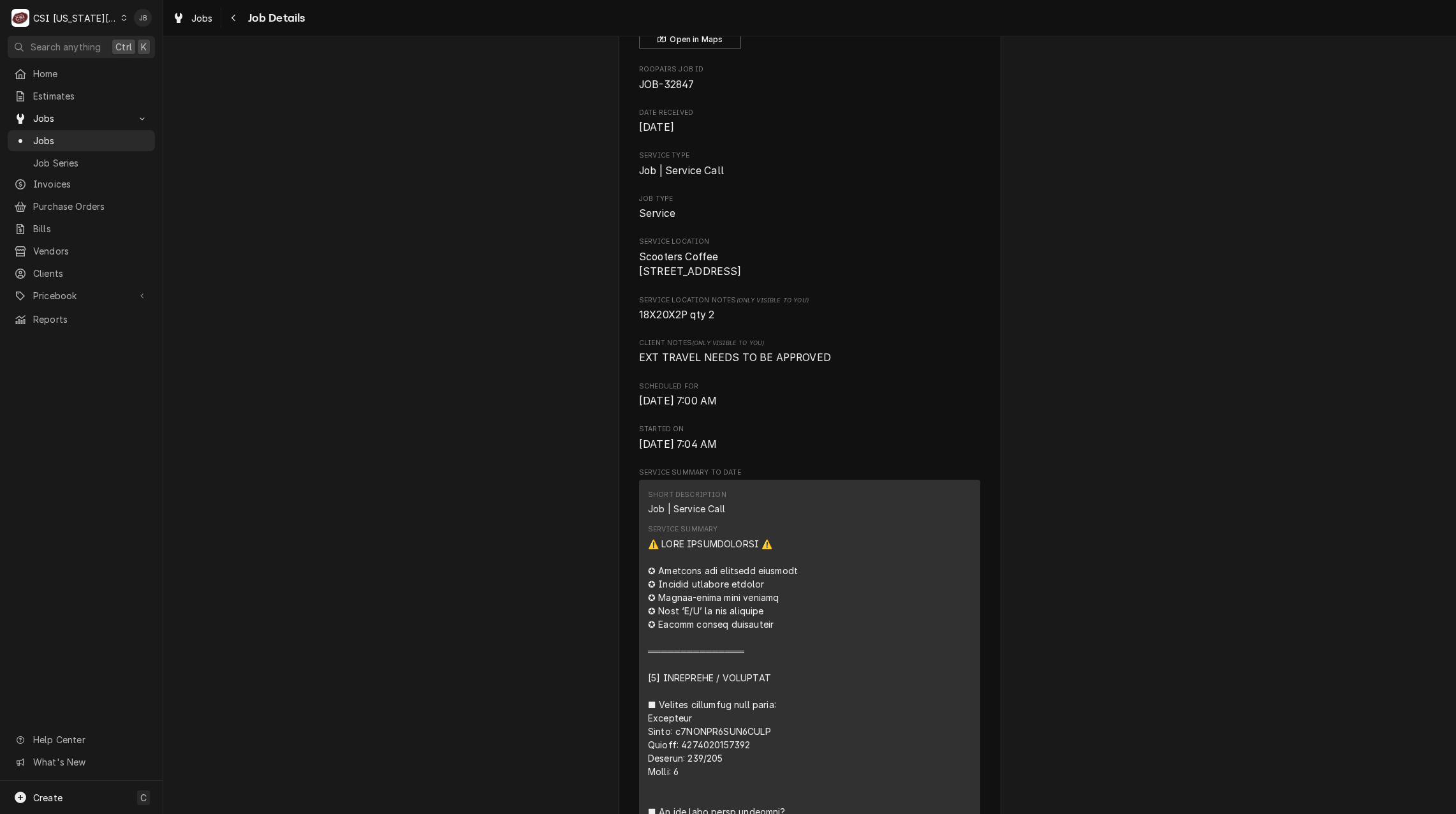
scroll to position [64, 0]
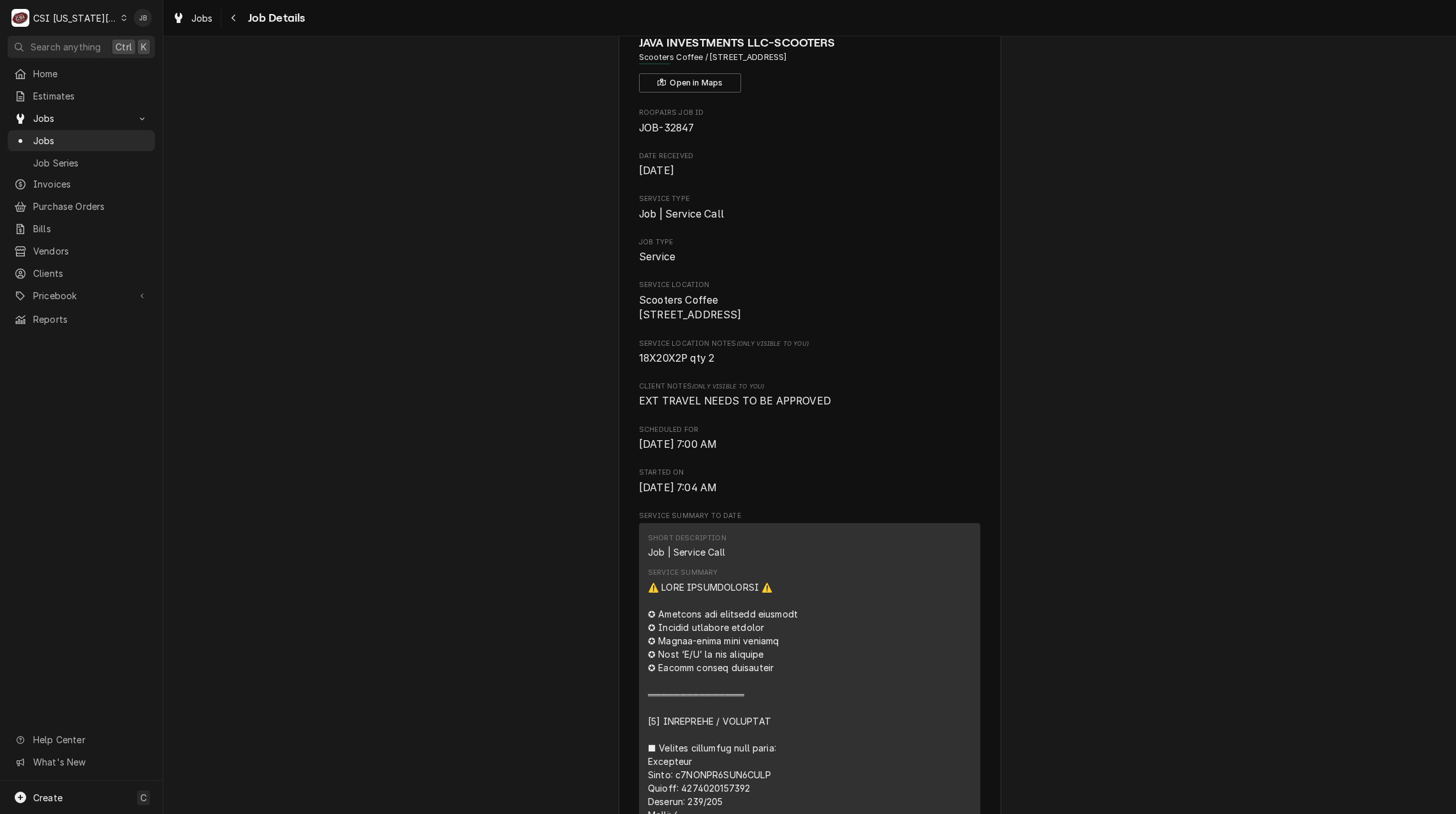
click at [249, 13] on span "Job Details" at bounding box center [274, 18] width 61 height 17
click at [231, 17] on icon "Navigate back" at bounding box center [234, 17] width 6 height 9
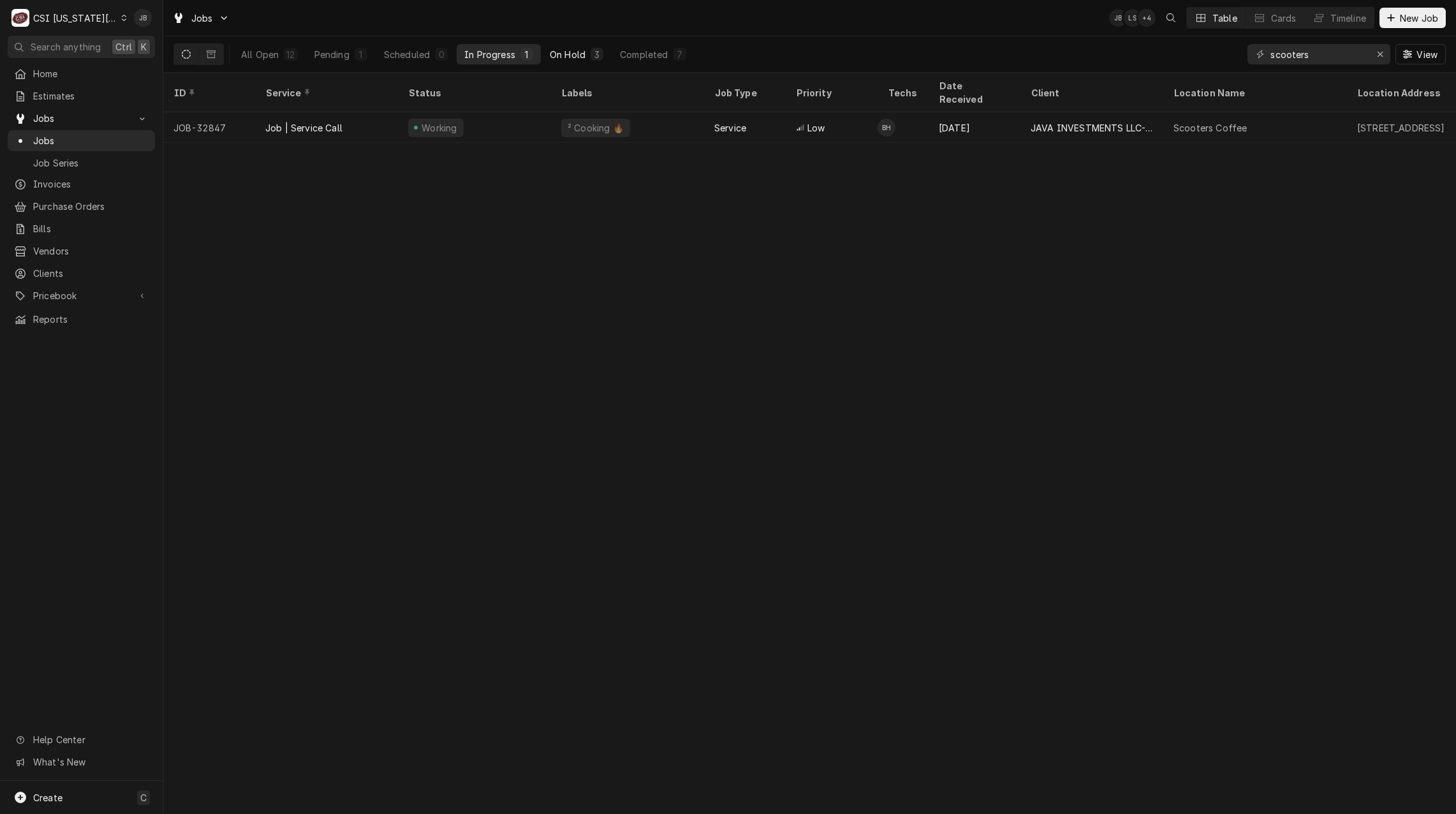
click at [565, 52] on div "On Hold" at bounding box center [567, 54] width 36 height 13
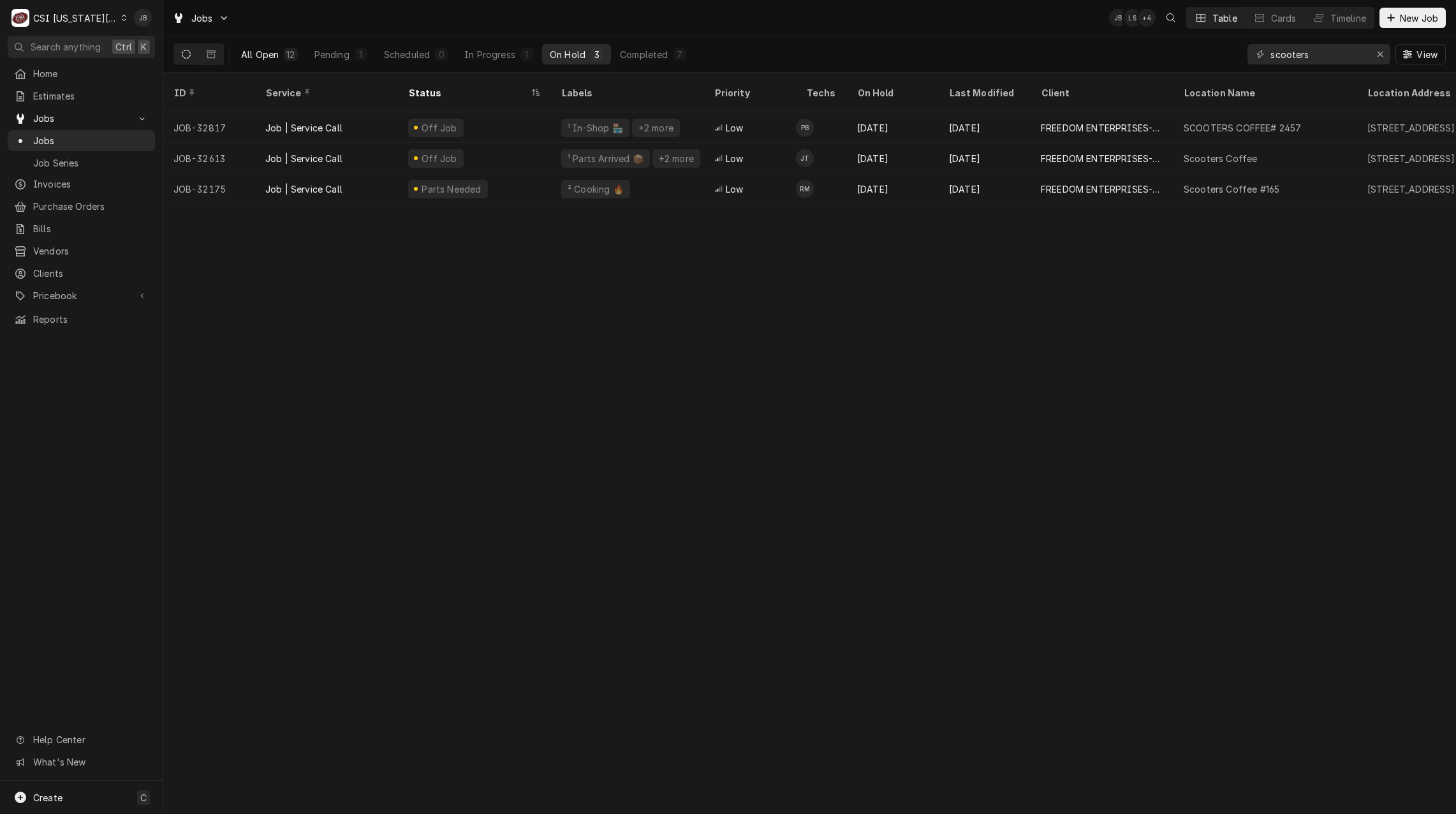
click at [258, 57] on div "All Open" at bounding box center [260, 54] width 38 height 13
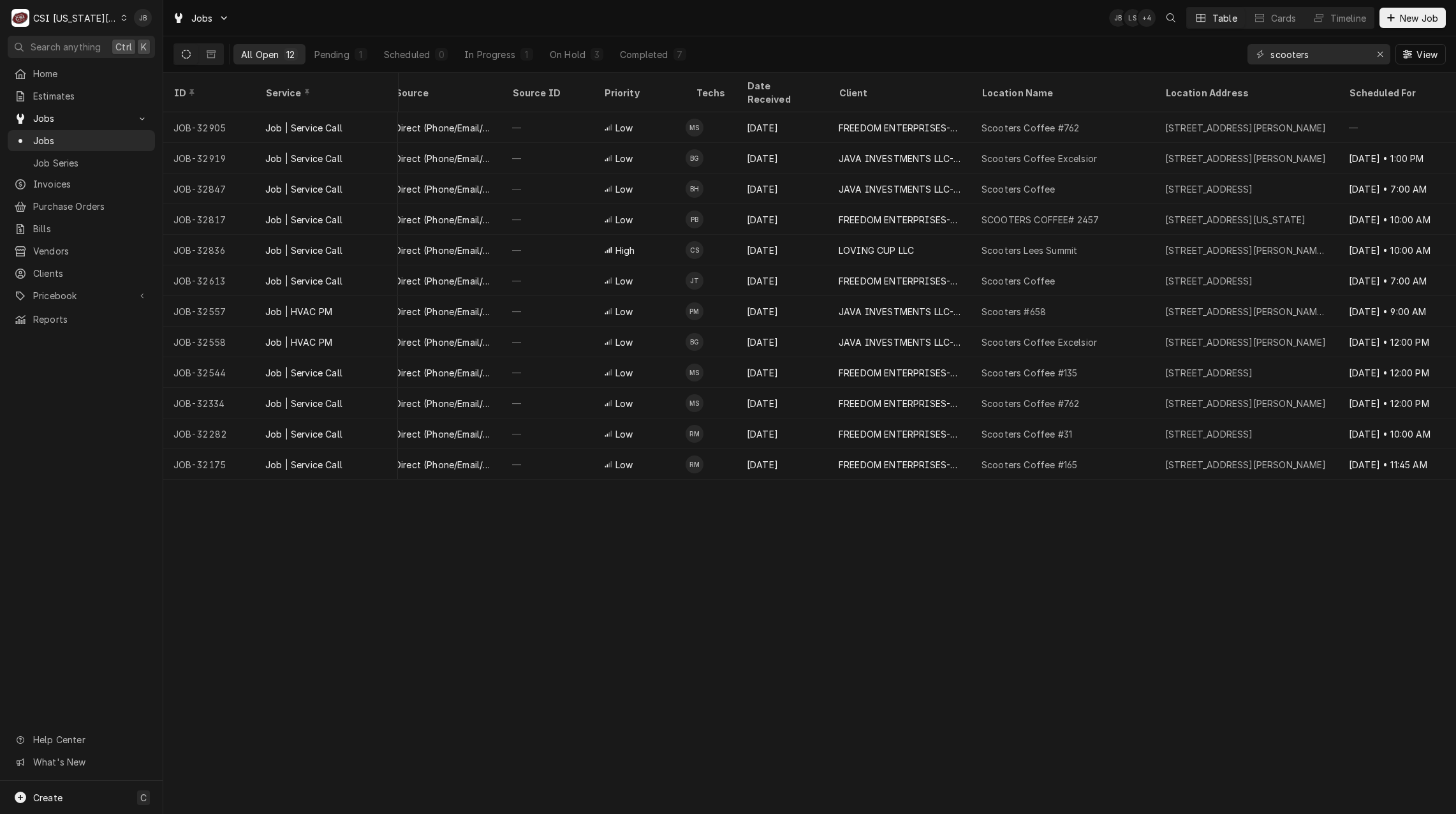
scroll to position [0, 488]
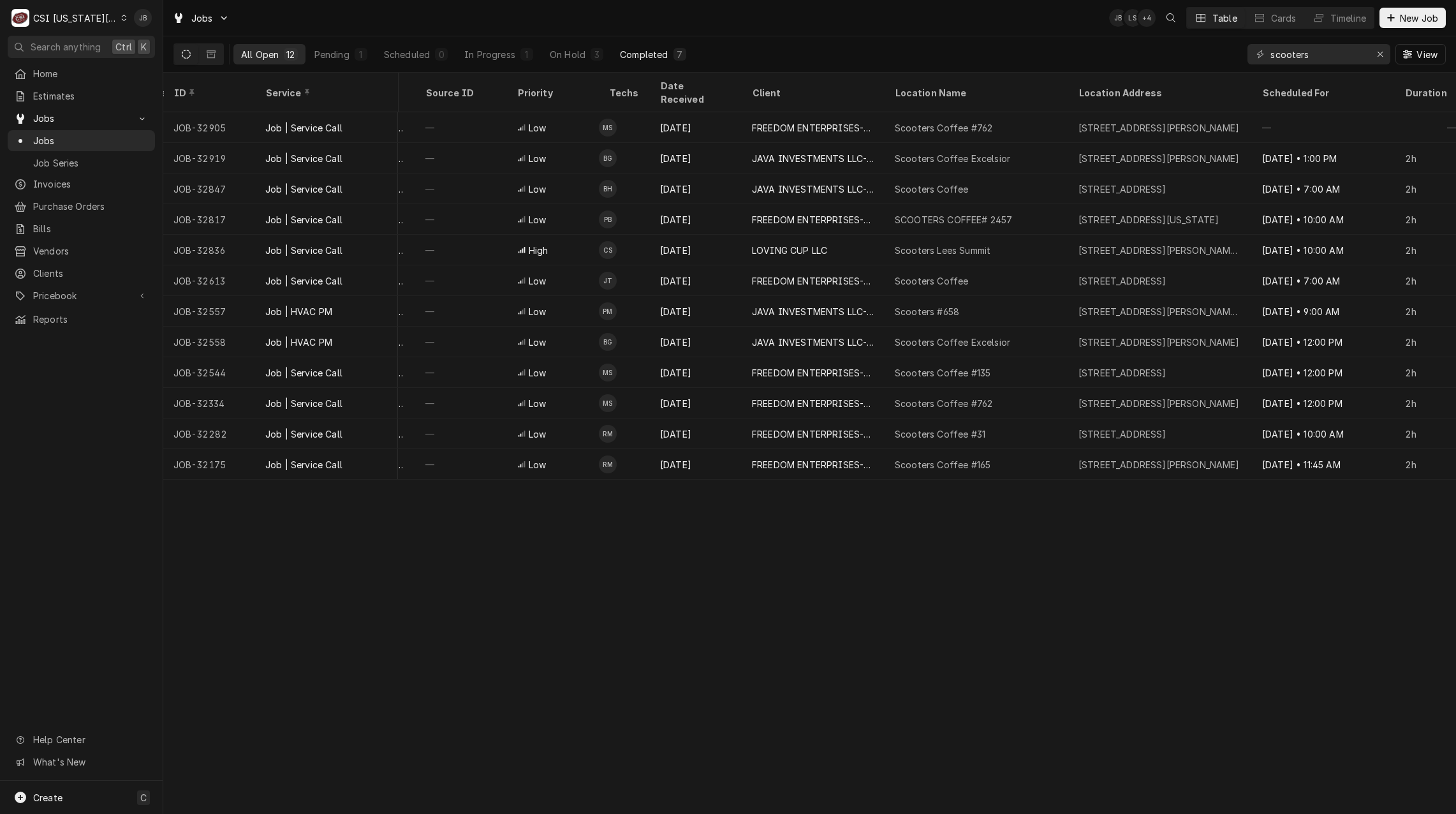
click at [644, 59] on div "Completed" at bounding box center [644, 54] width 48 height 13
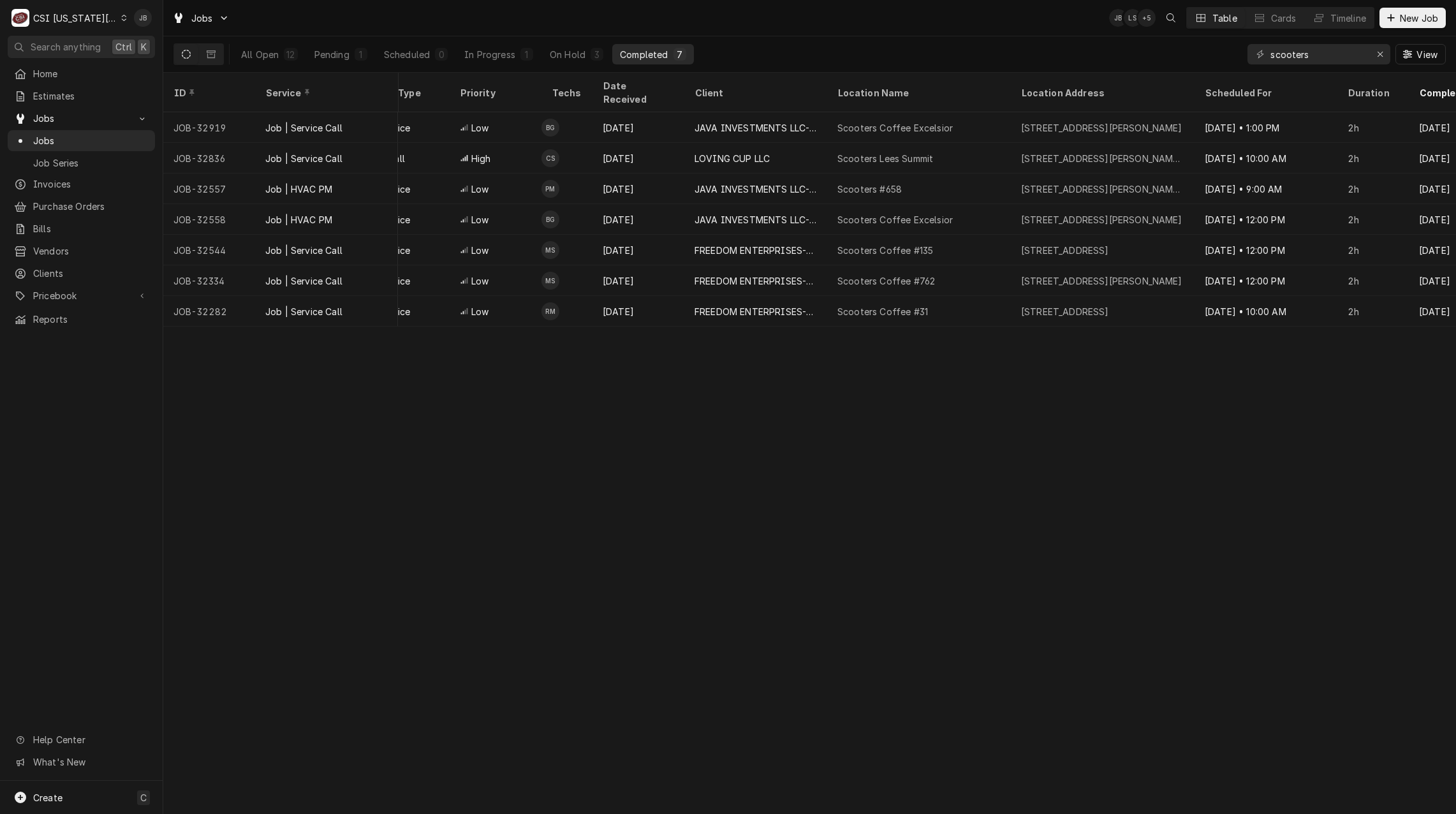
scroll to position [0, 0]
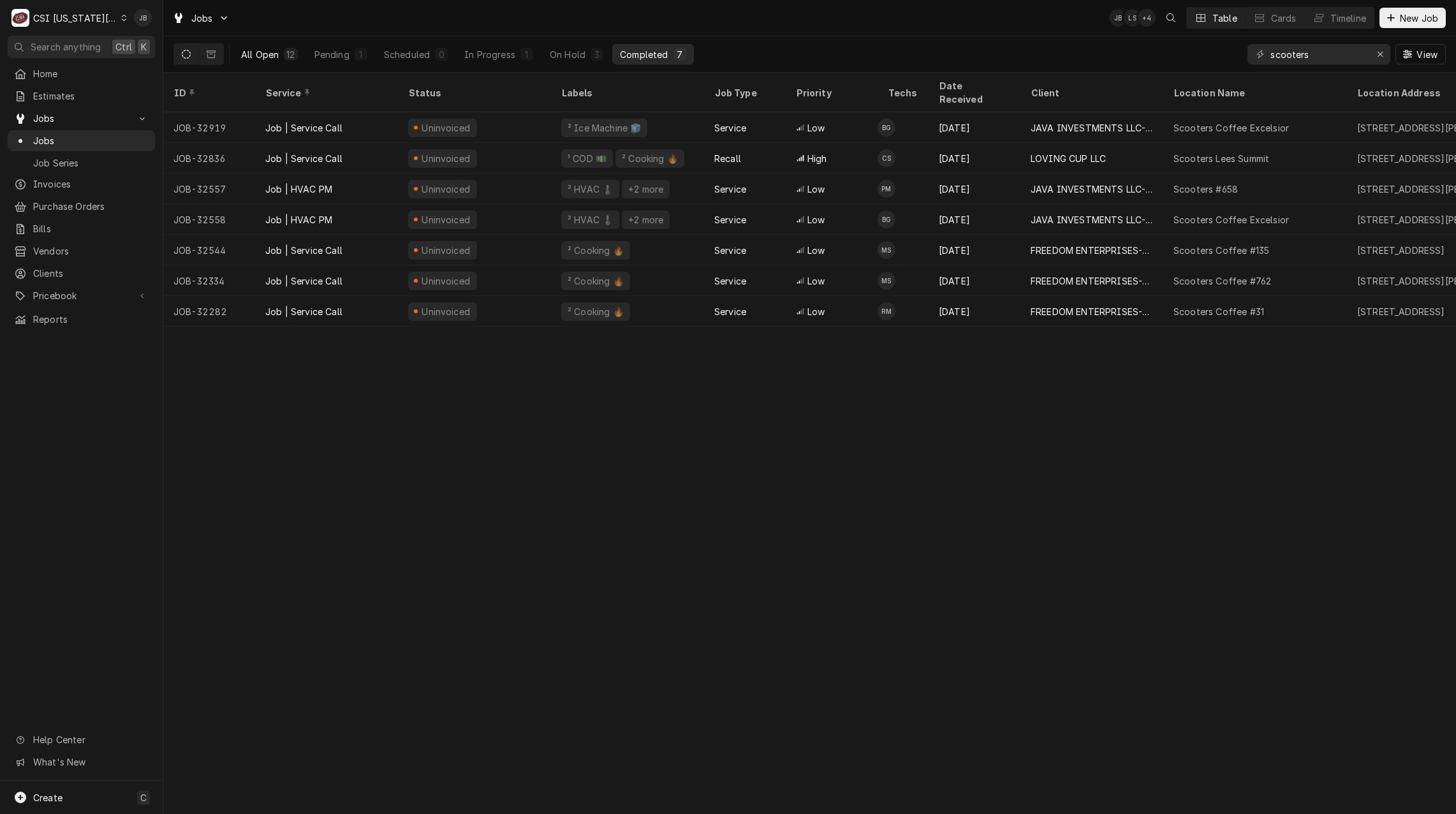
click at [234, 52] on button "All Open 12" at bounding box center [269, 54] width 72 height 20
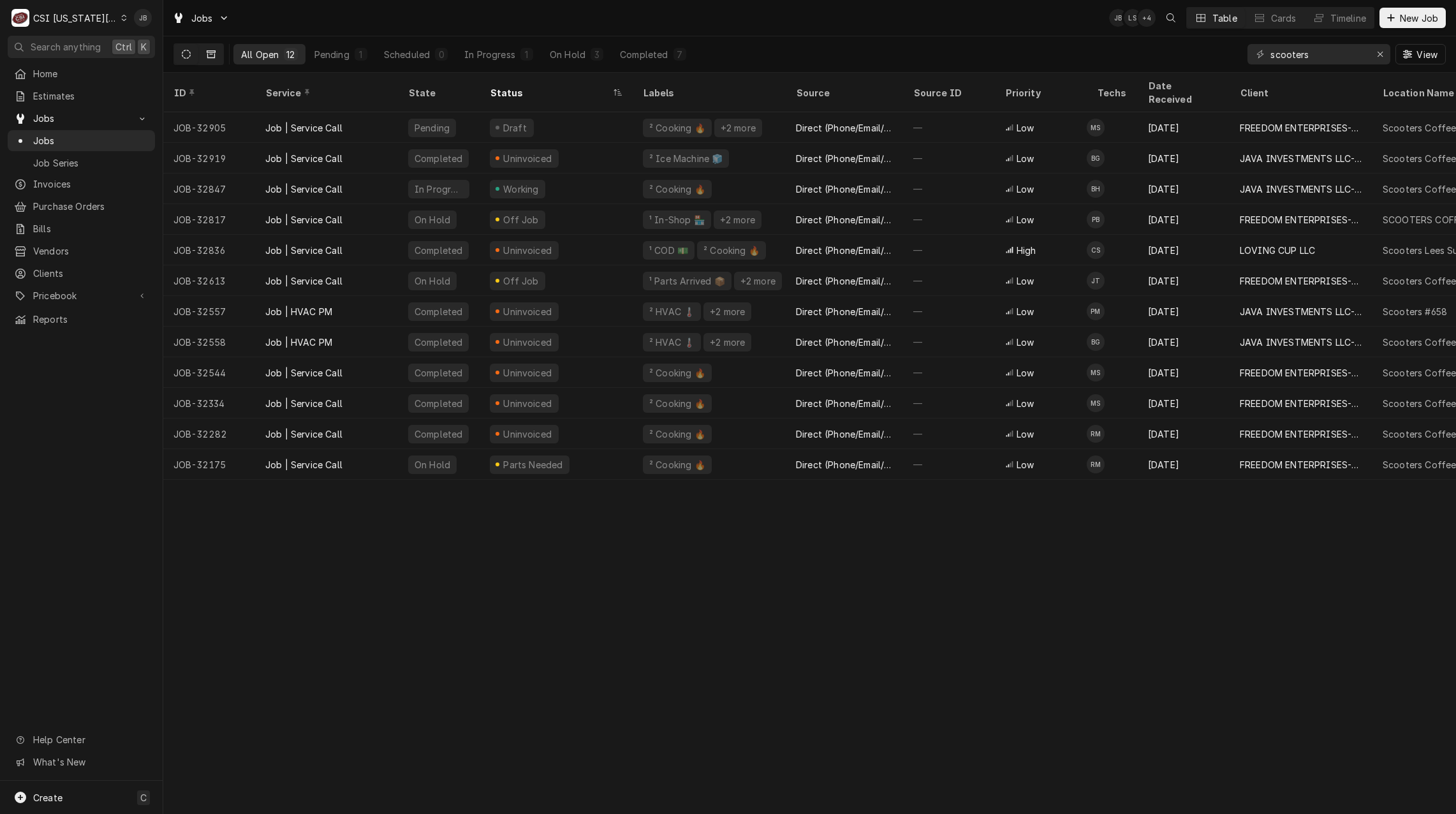
click at [218, 55] on button "Dynamic Content Wrapper" at bounding box center [210, 54] width 24 height 20
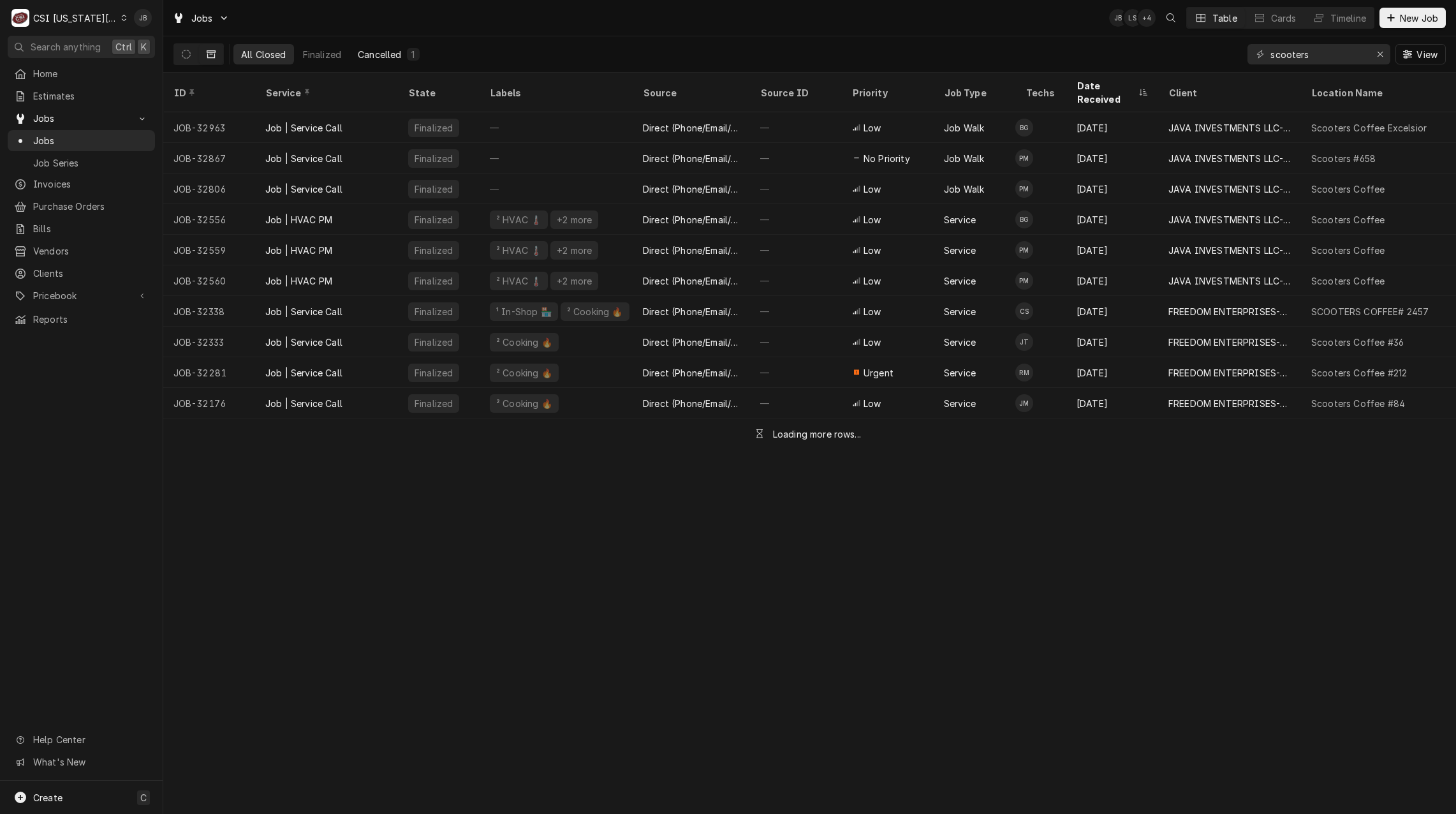
click at [399, 52] on div "Cancelled" at bounding box center [380, 54] width 44 height 13
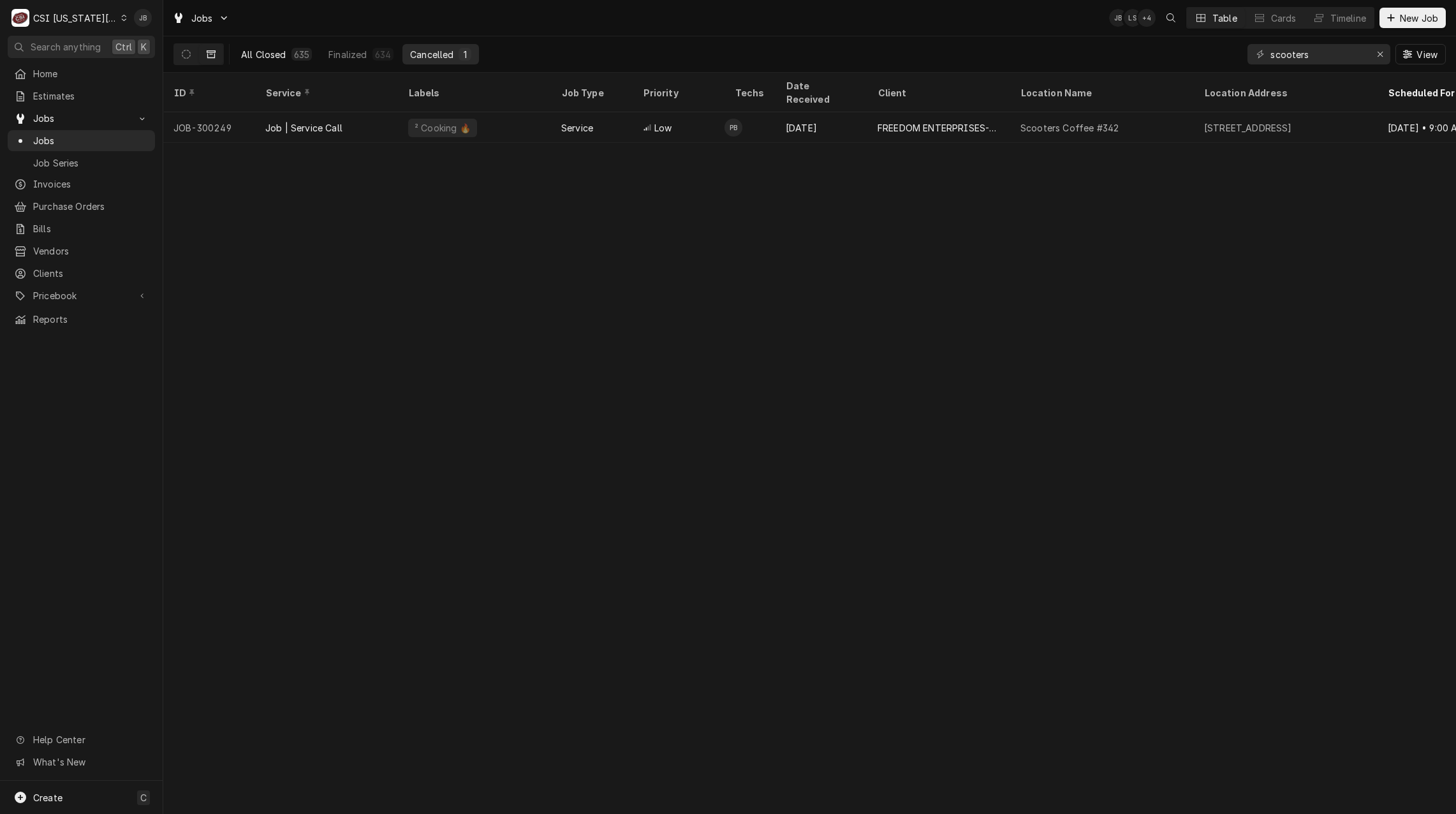
click at [264, 53] on div "All Closed" at bounding box center [263, 54] width 45 height 13
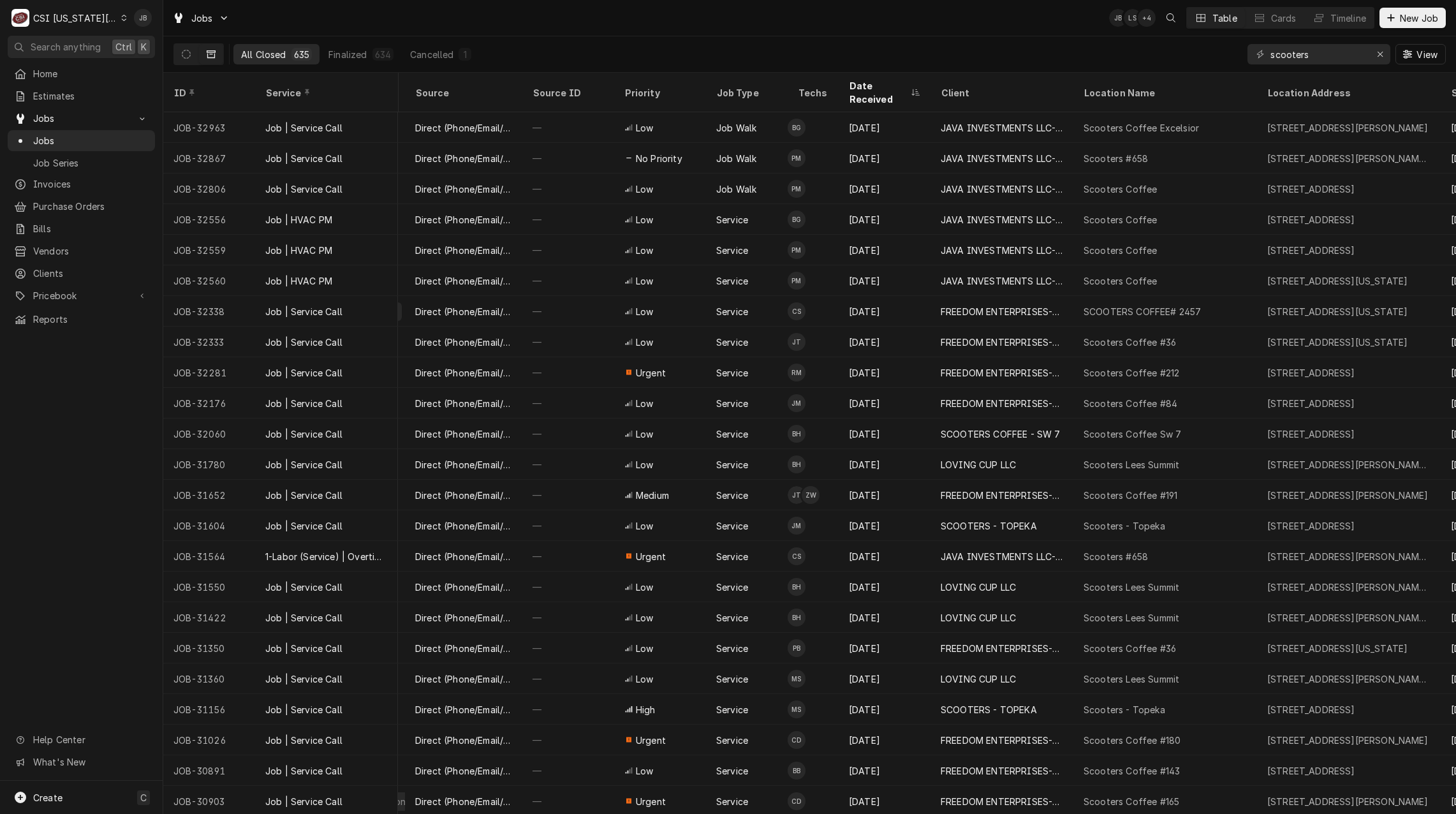
scroll to position [0, 290]
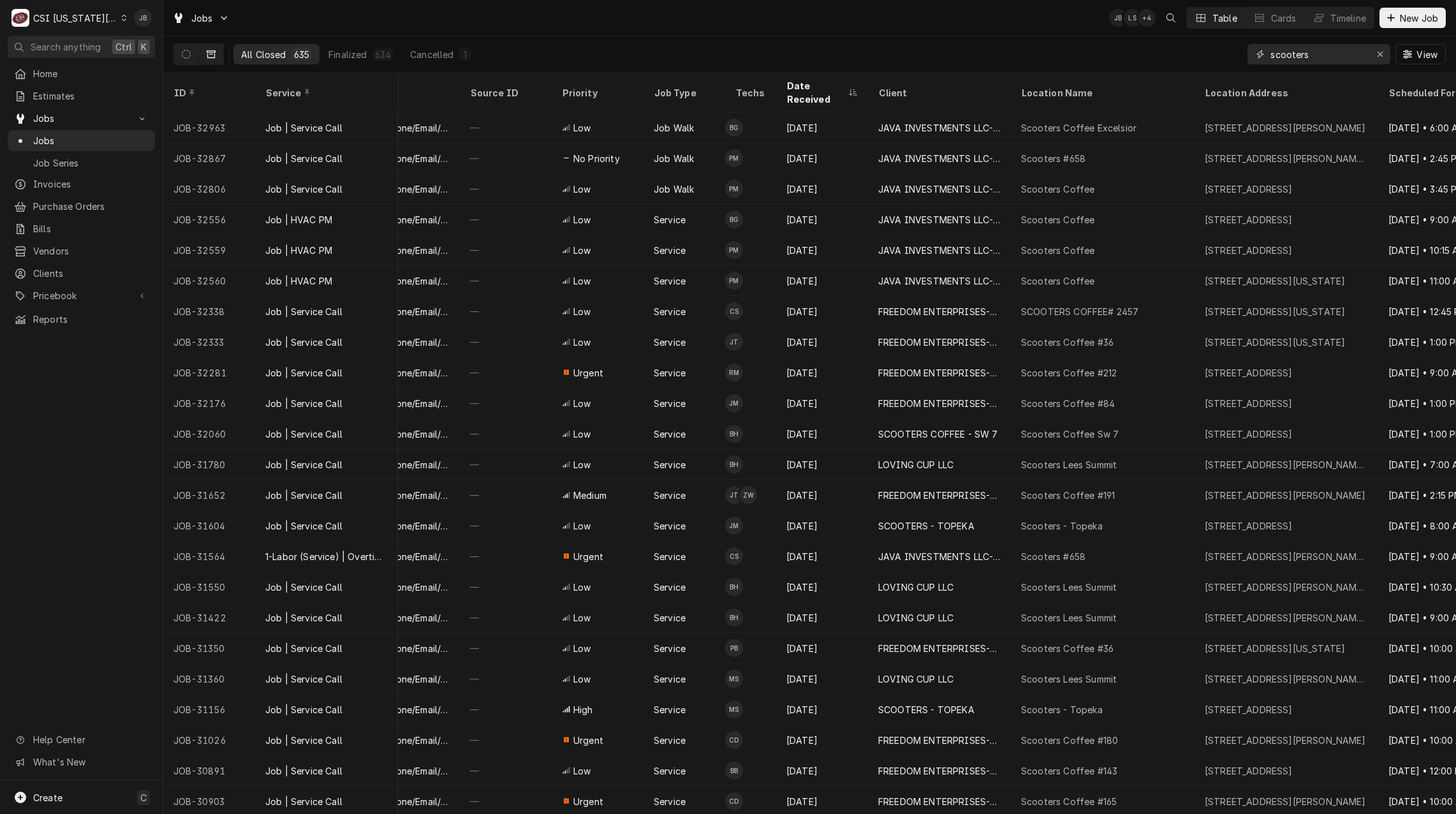
click at [1320, 50] on input "scooters" at bounding box center [1318, 54] width 96 height 20
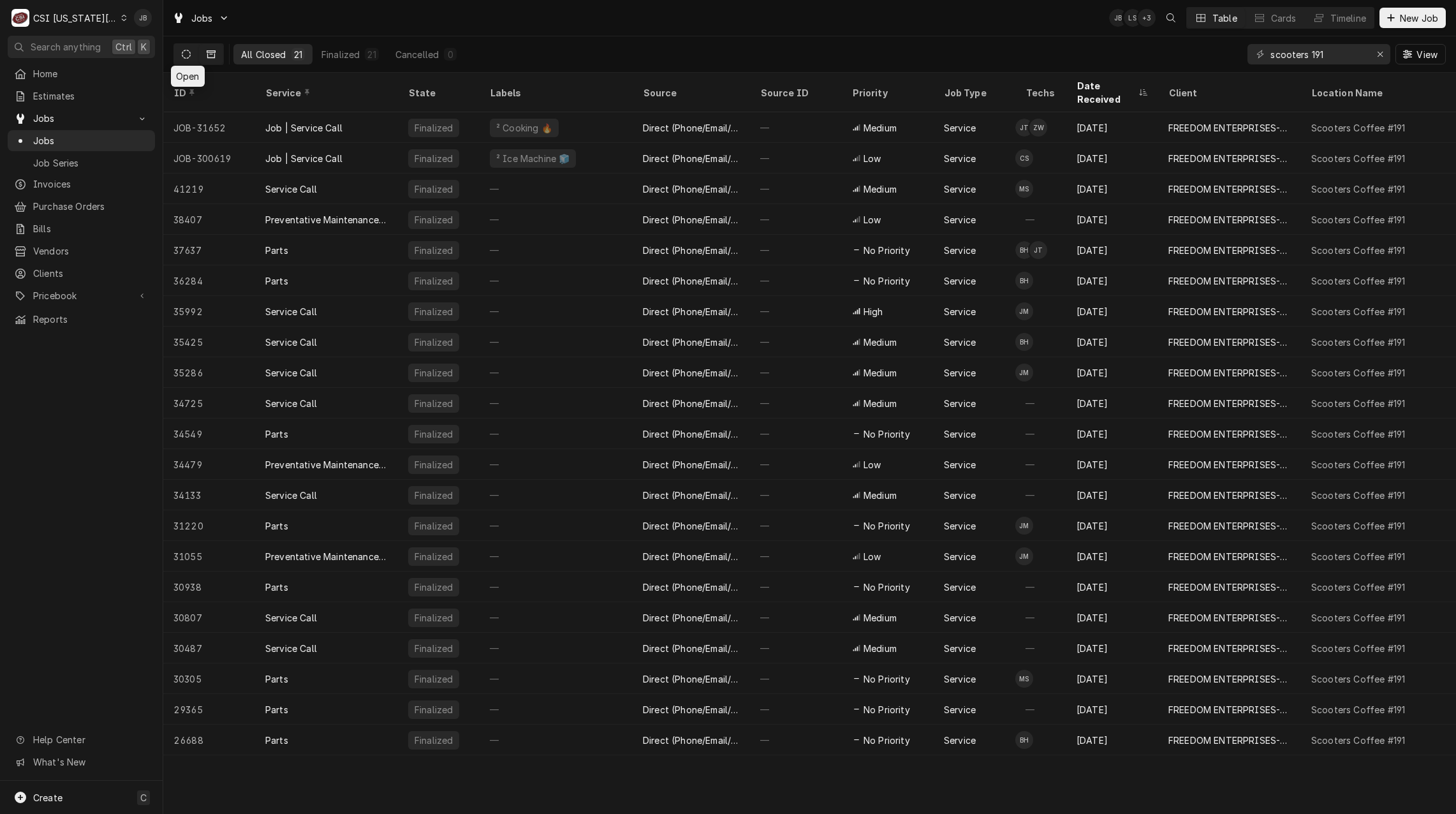
click at [185, 60] on button "Dynamic Content Wrapper" at bounding box center [186, 54] width 24 height 20
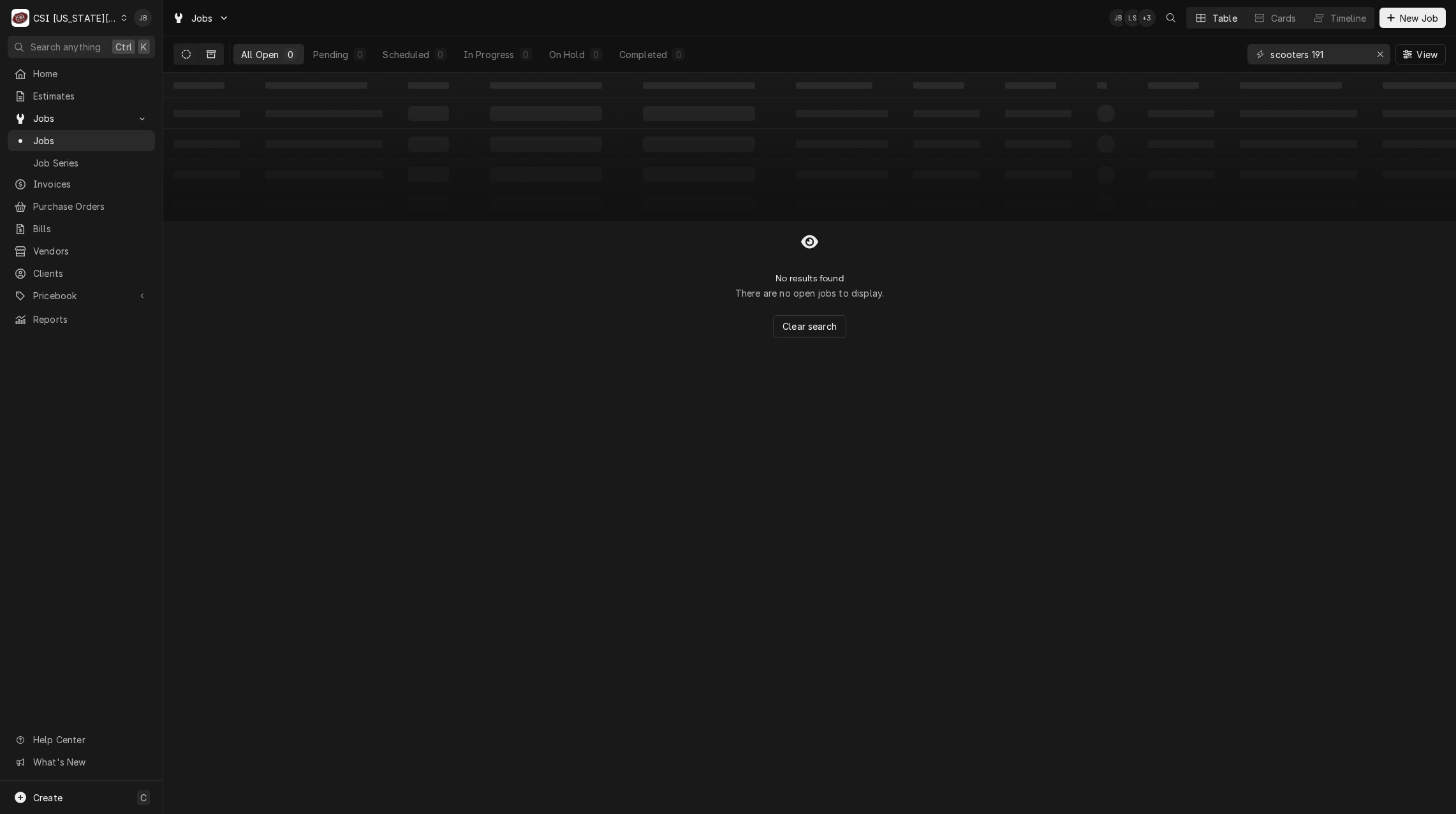
click at [213, 60] on button "Dynamic Content Wrapper" at bounding box center [210, 54] width 24 height 20
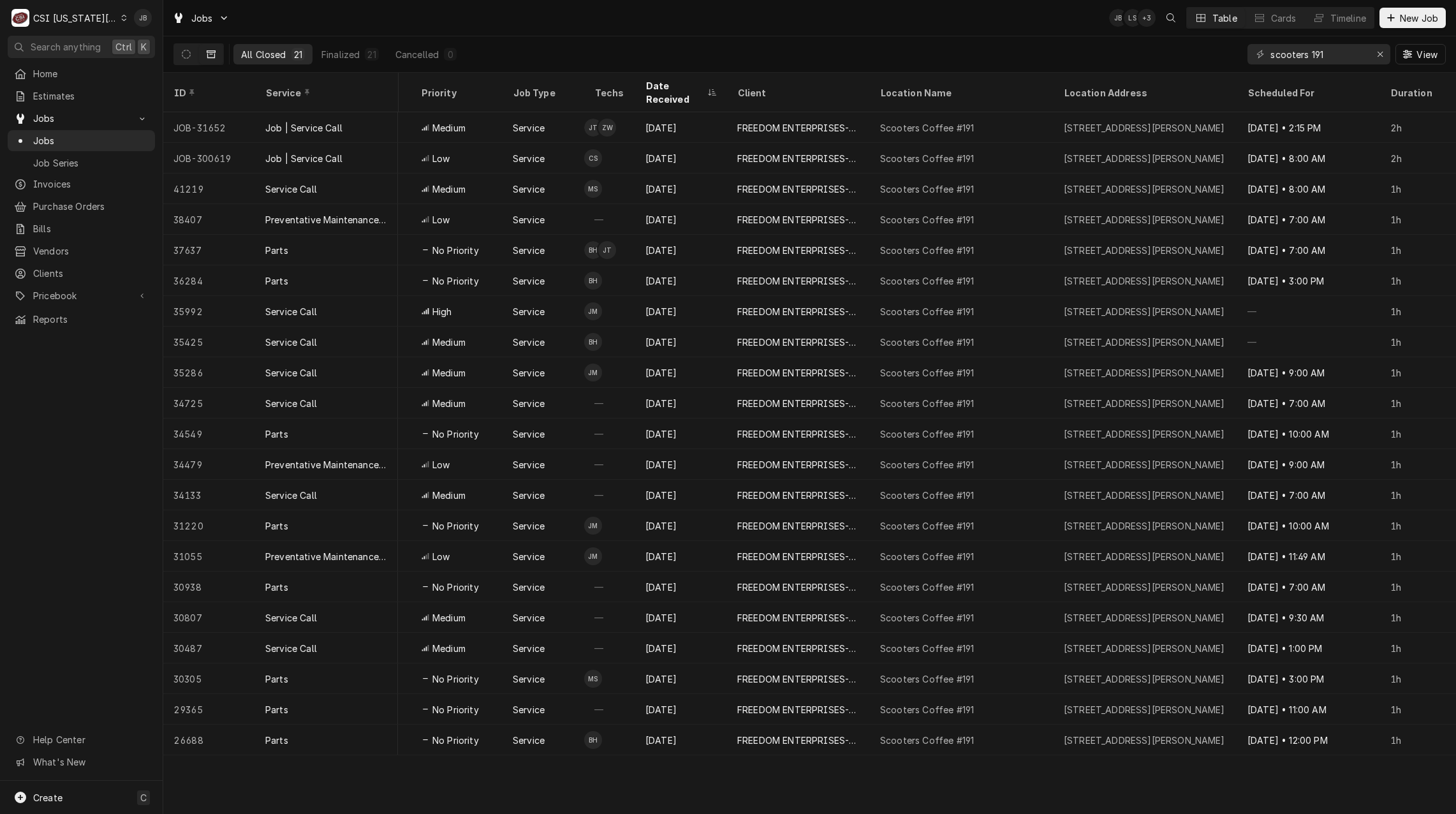
scroll to position [0, 0]
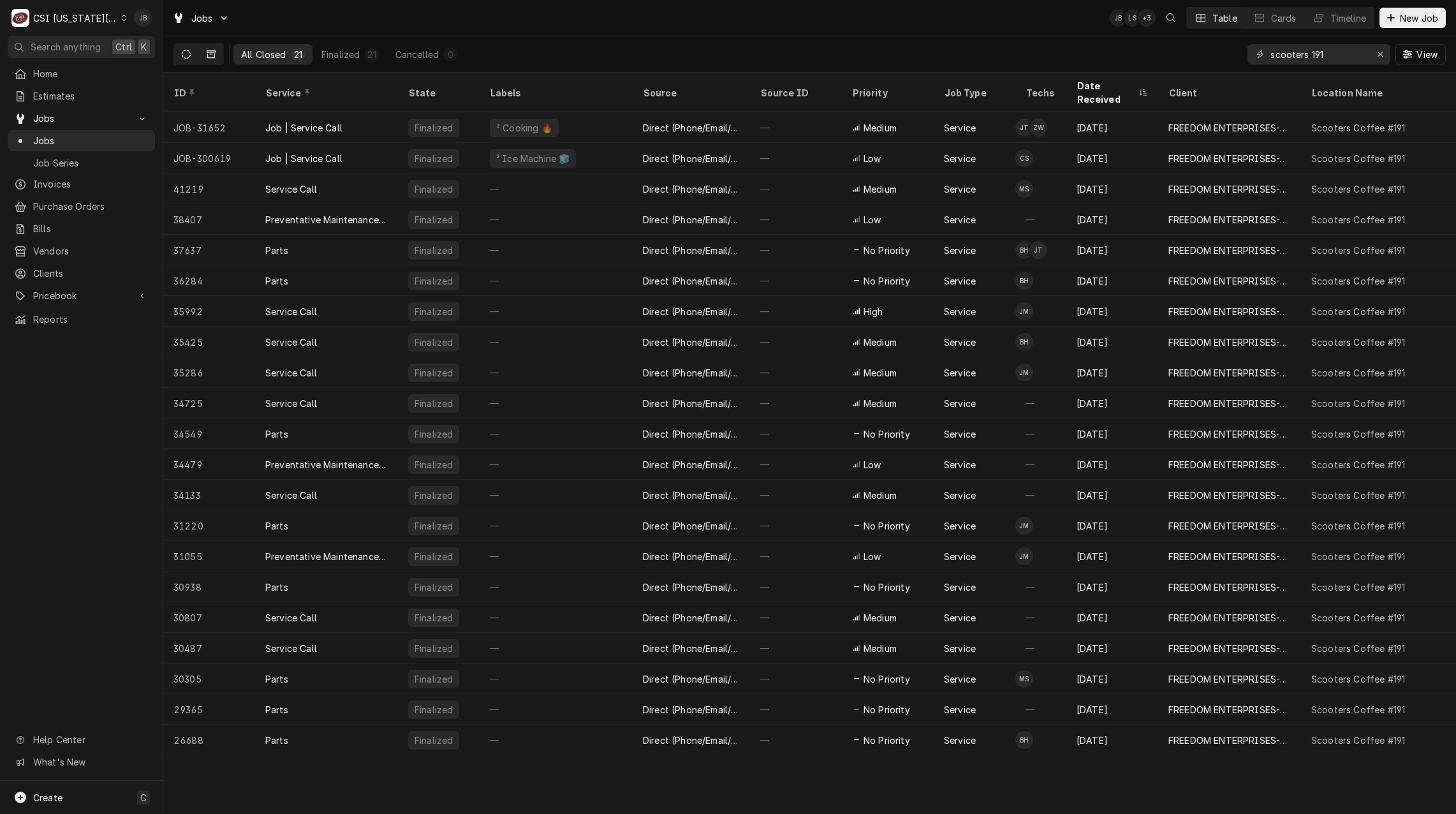
click at [189, 53] on icon "Dynamic Content Wrapper" at bounding box center [186, 54] width 9 height 9
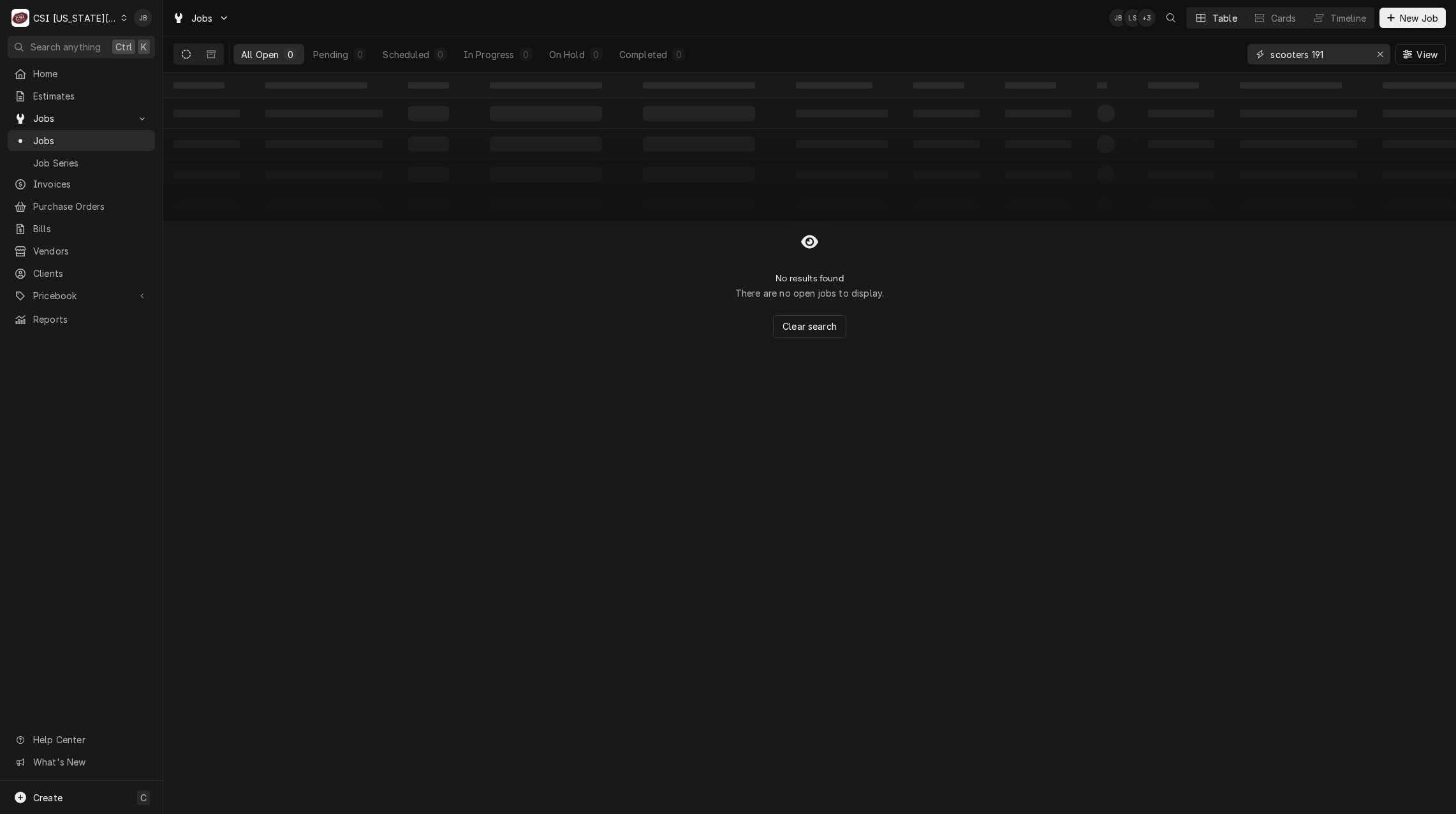
click at [1330, 60] on input "scooters 191" at bounding box center [1318, 54] width 96 height 20
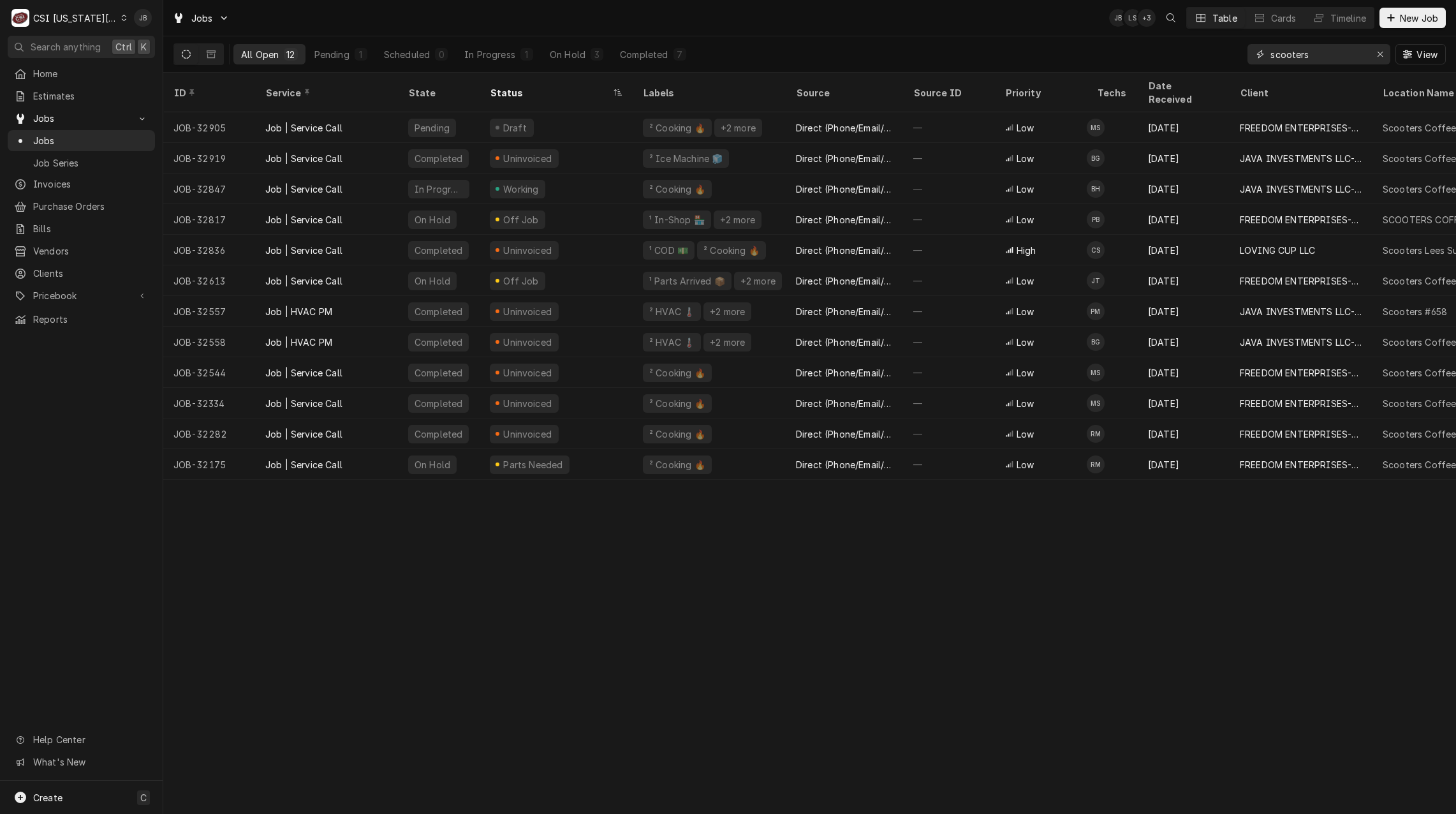
type input "scooters"
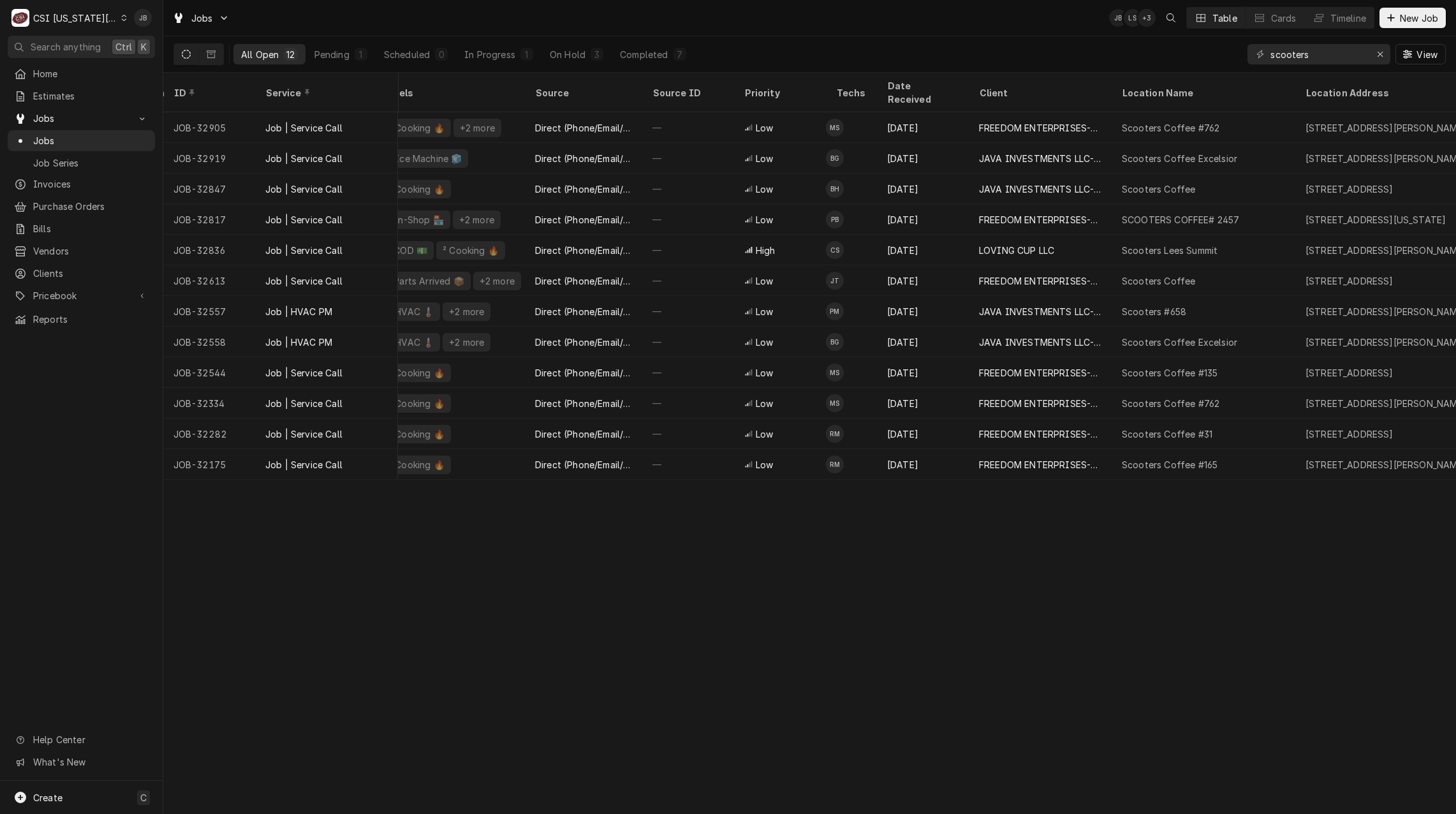
scroll to position [0, 361]
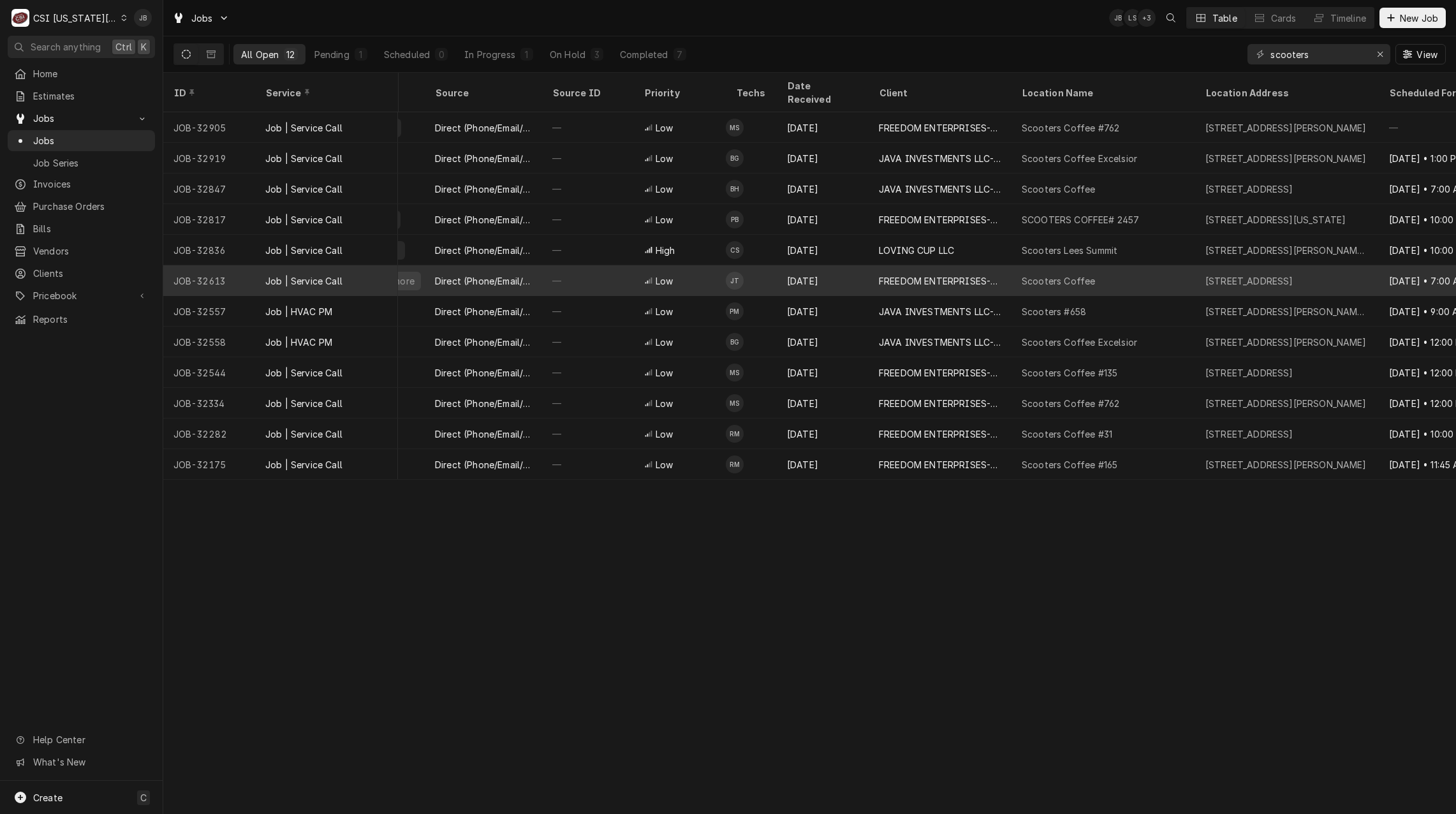
click at [1134, 276] on div "Scooters Coffee" at bounding box center [1103, 280] width 184 height 30
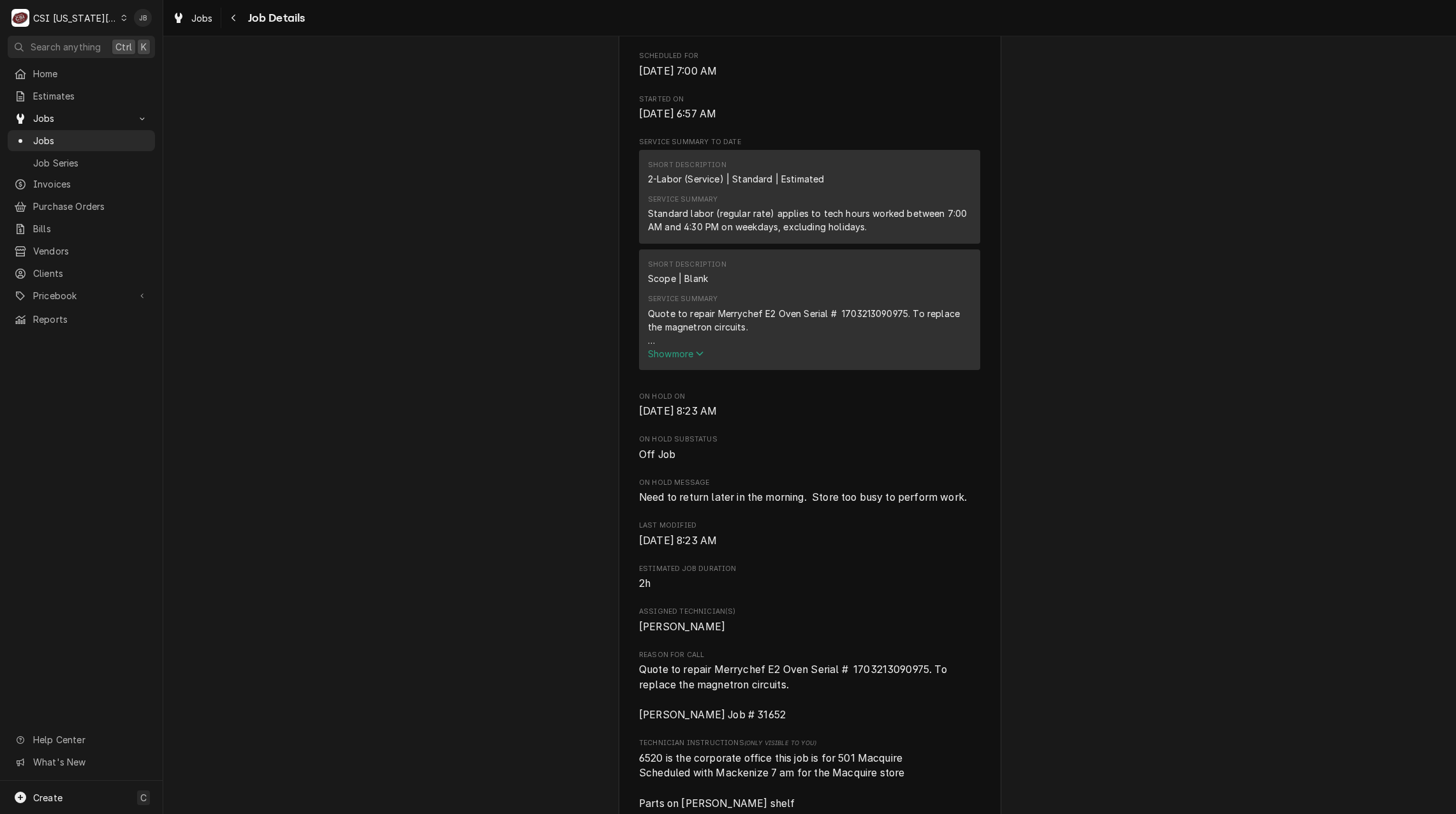
scroll to position [574, 0]
